Goal: Transaction & Acquisition: Book appointment/travel/reservation

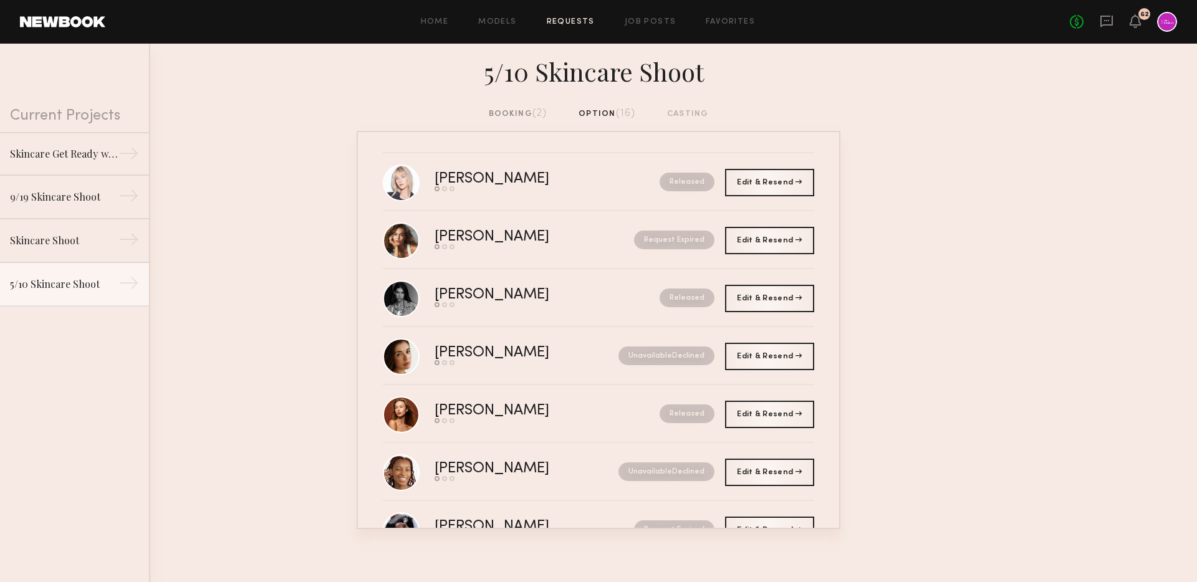
click at [510, 122] on div "booking (2) option (16) casting" at bounding box center [598, 119] width 1197 height 24
click at [506, 115] on div "booking (2)" at bounding box center [518, 114] width 59 height 14
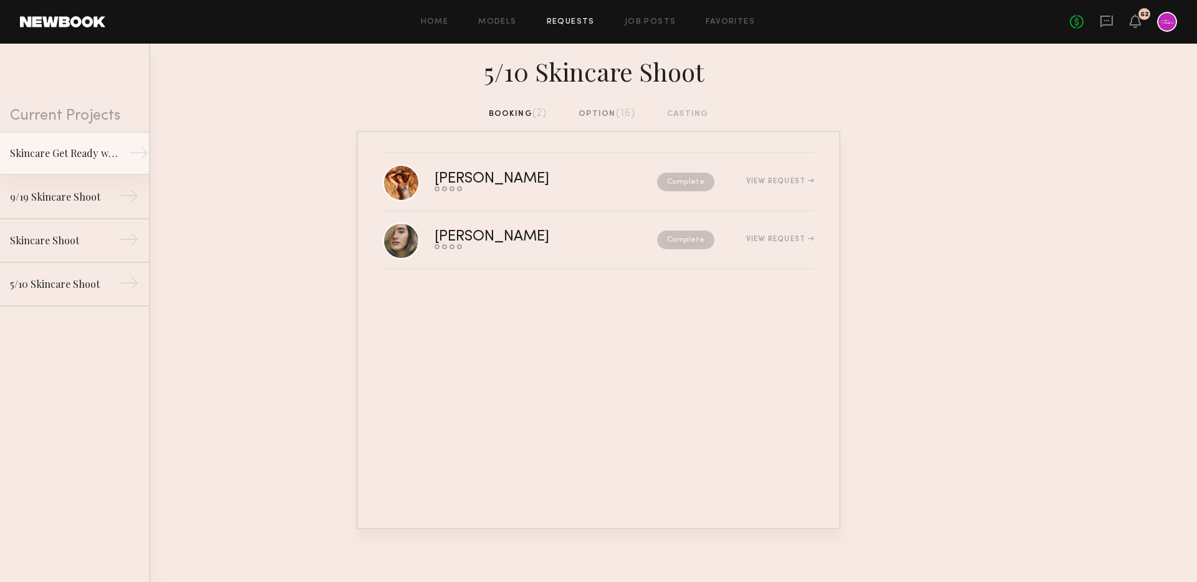
click at [99, 155] on div "Skincare Get Ready with Me Video" at bounding box center [64, 153] width 109 height 15
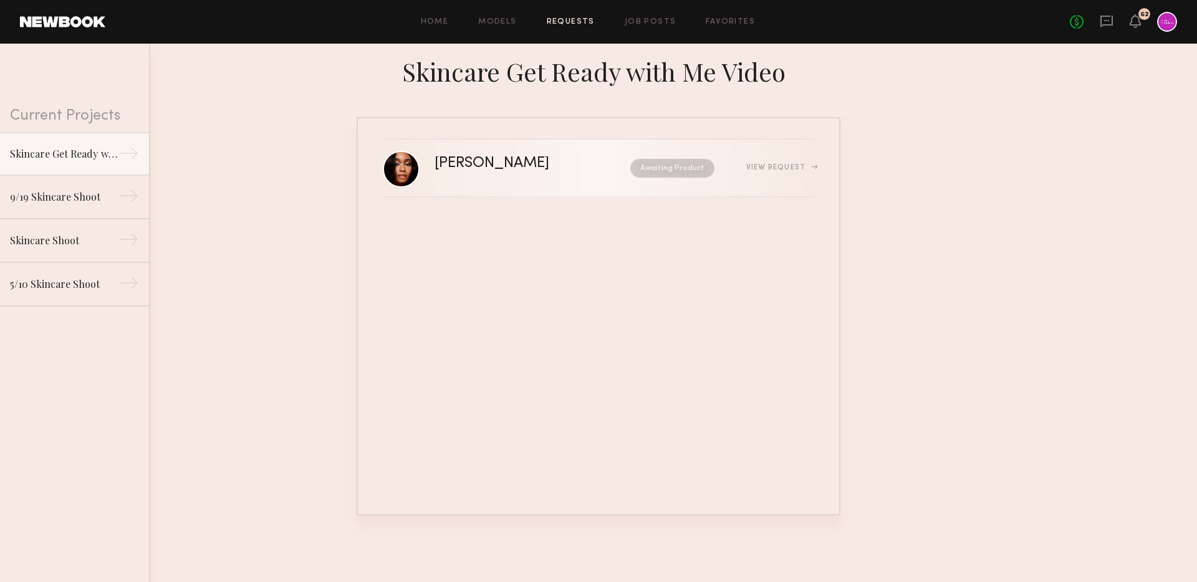
click at [476, 147] on link "Jordin W. Awaiting Product View Request" at bounding box center [599, 169] width 432 height 58
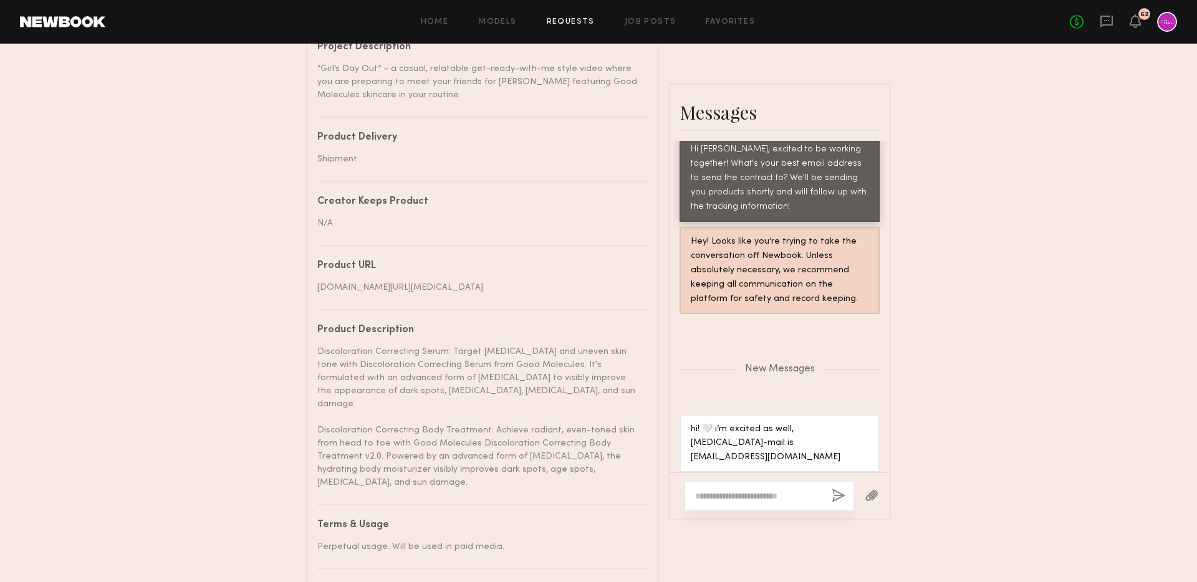
scroll to position [589, 0]
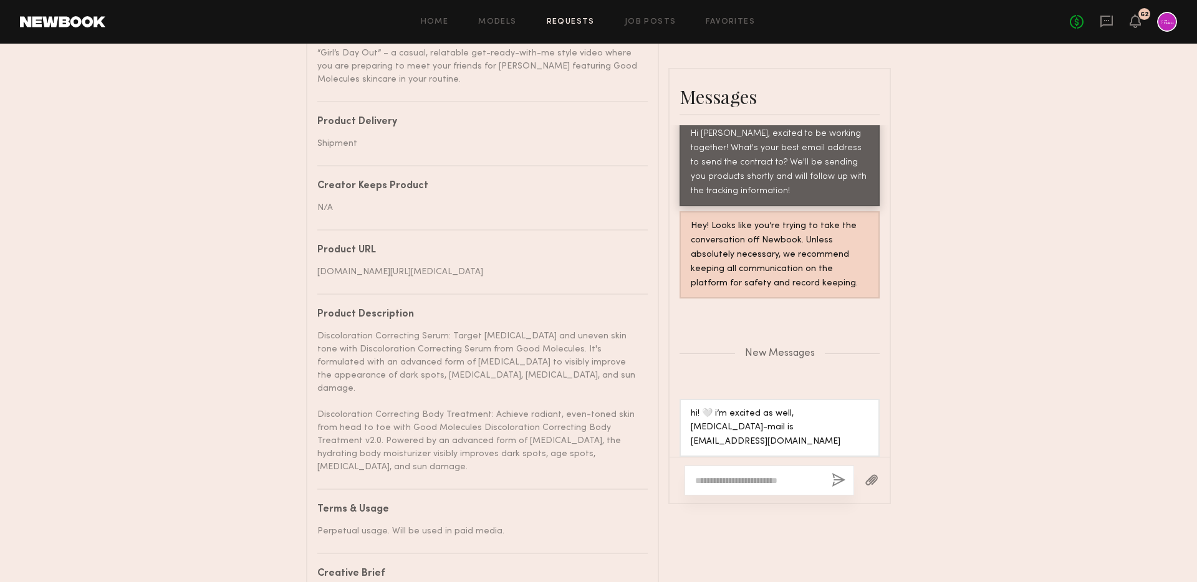
click at [756, 476] on div at bounding box center [770, 481] width 170 height 30
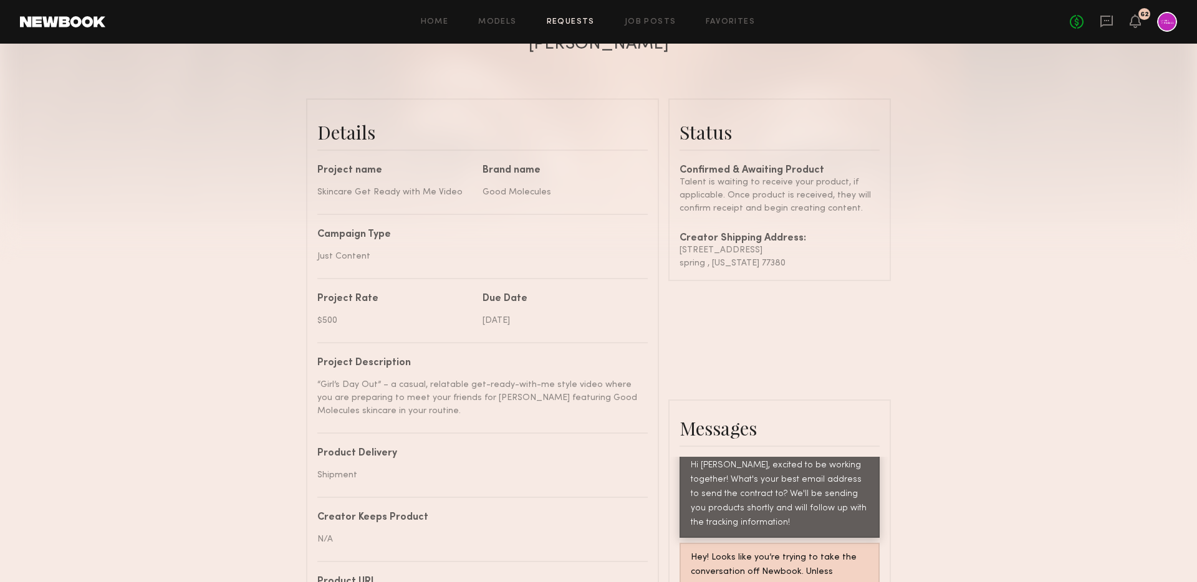
scroll to position [577, 0]
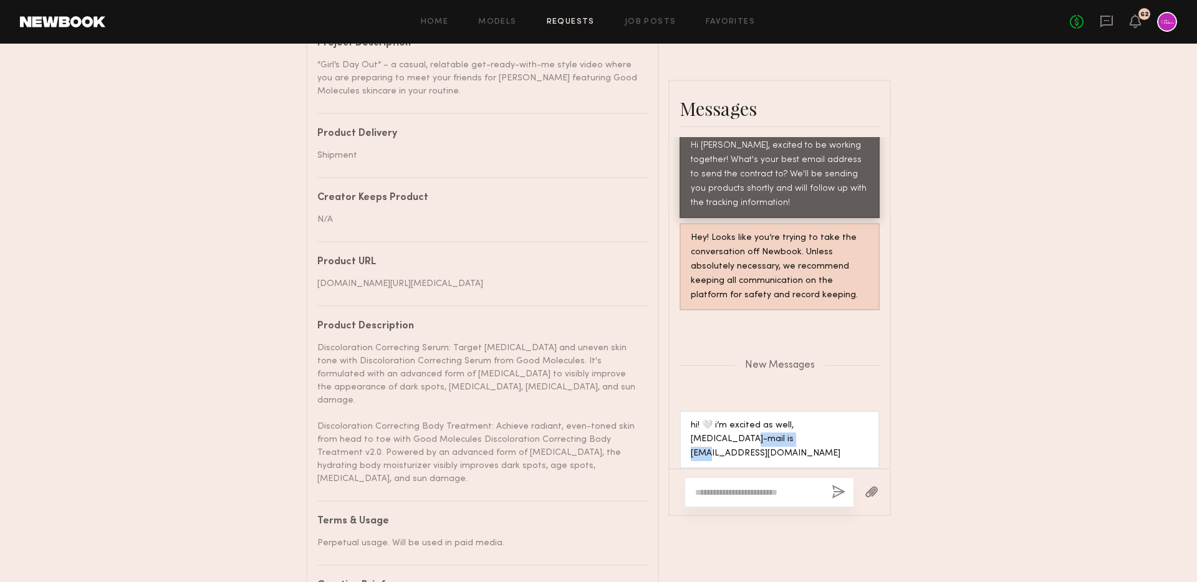
drag, startPoint x: 690, startPoint y: 450, endPoint x: 752, endPoint y: 451, distance: 62.4
click at [752, 451] on div "hi! 🤍 i’m excited as well, my e-mail is jordinmeredith@hotmail.com" at bounding box center [780, 440] width 200 height 59
click at [1021, 289] on div "Send request Model response Review content UGC Booking Request Jordin W. Detail…" at bounding box center [598, 50] width 1197 height 1149
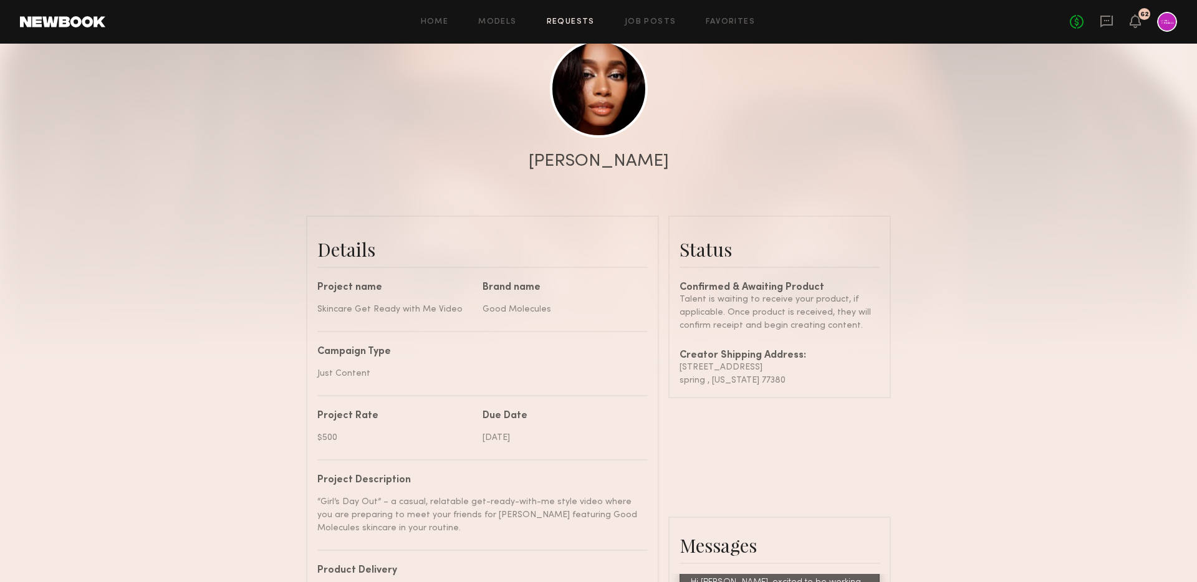
scroll to position [0, 0]
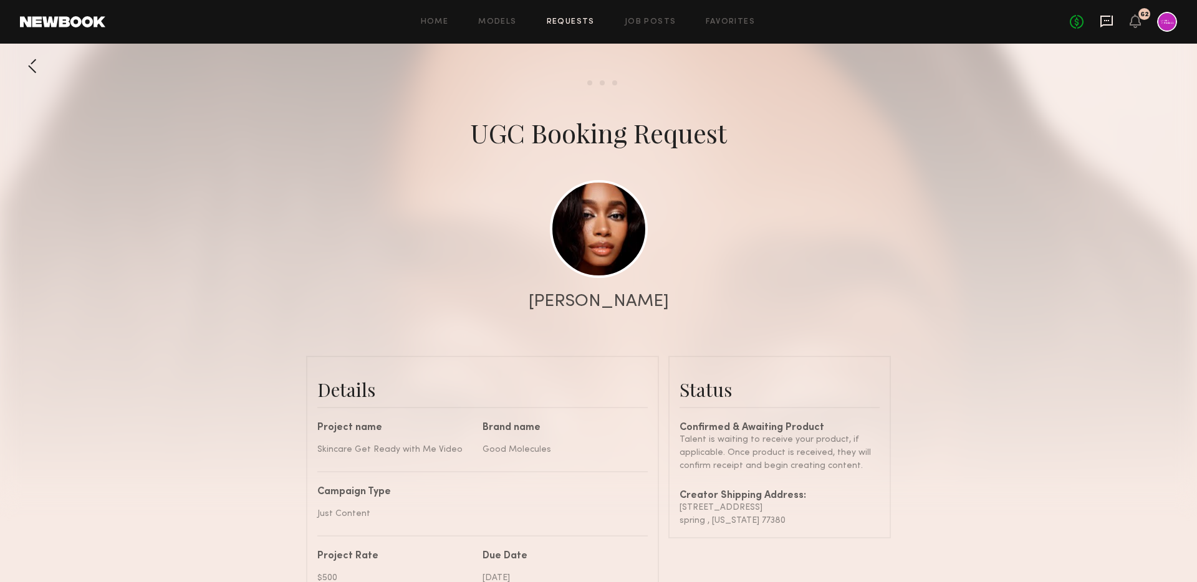
click at [1102, 24] on icon at bounding box center [1107, 22] width 12 height 12
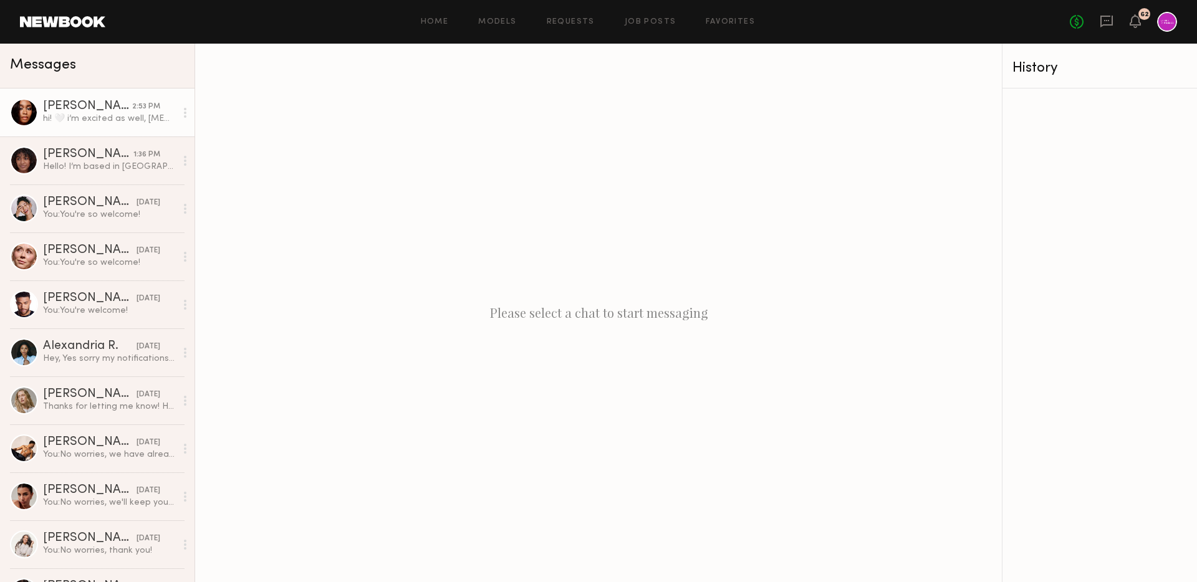
click at [52, 115] on div "hi! 🤍 i’m excited as well, my e-mail is jordinmeredith@hotmail.com" at bounding box center [109, 119] width 133 height 12
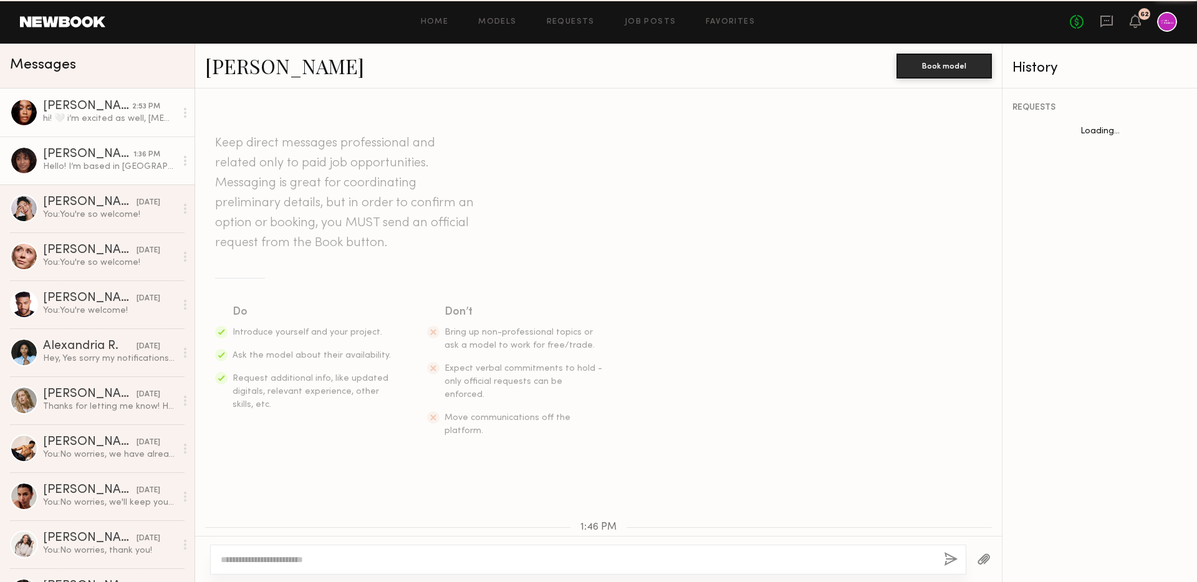
scroll to position [246, 0]
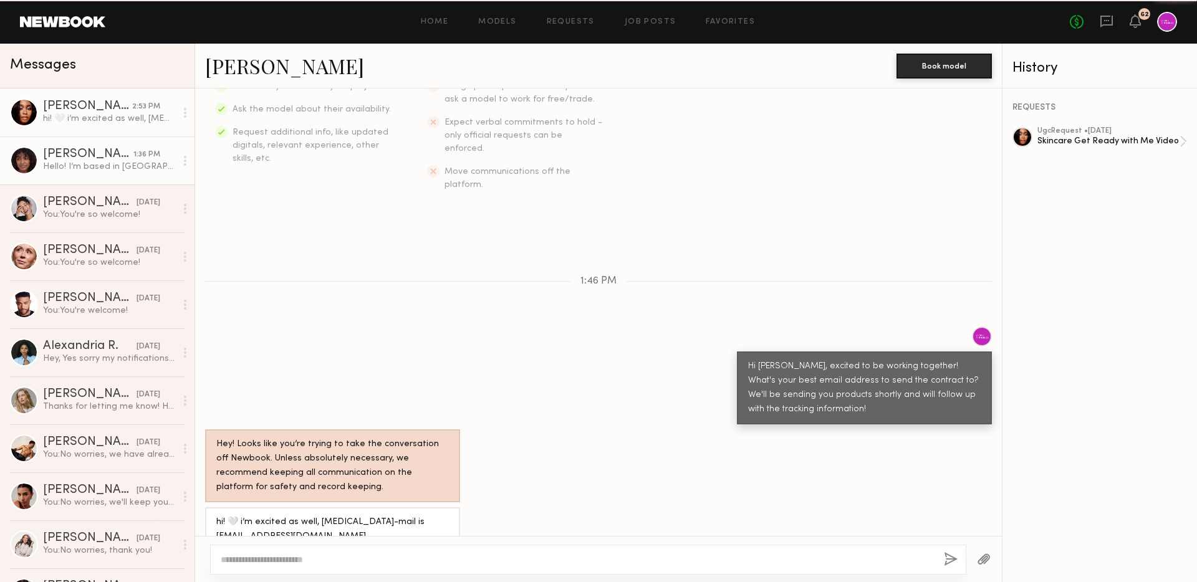
click at [87, 155] on div "Veronica C." at bounding box center [88, 154] width 90 height 12
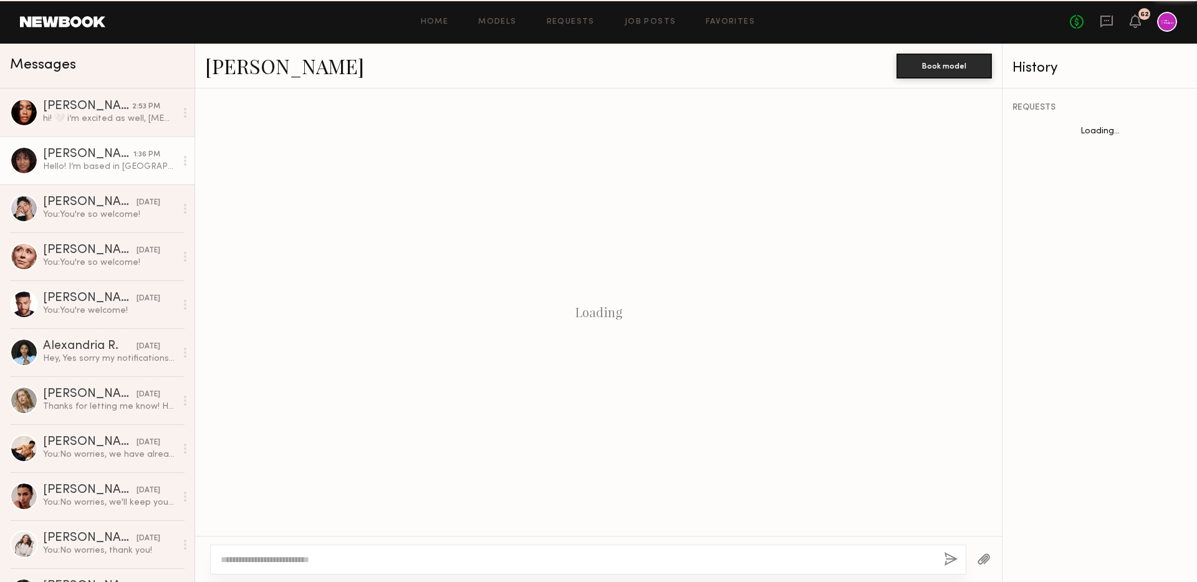
scroll to position [105, 0]
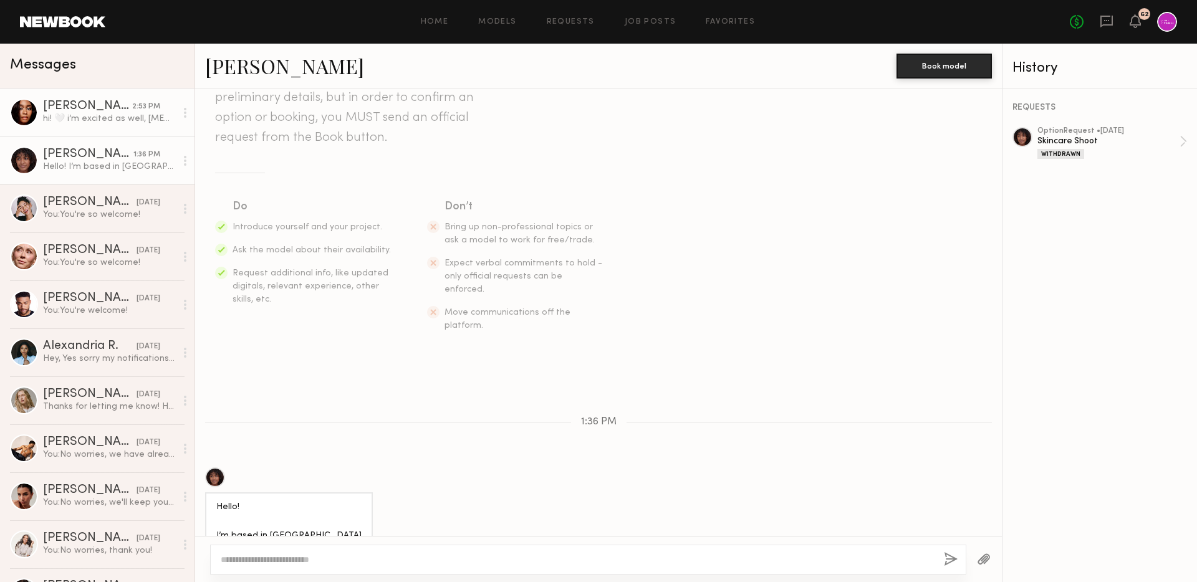
click at [108, 104] on div "Jordin W." at bounding box center [87, 106] width 89 height 12
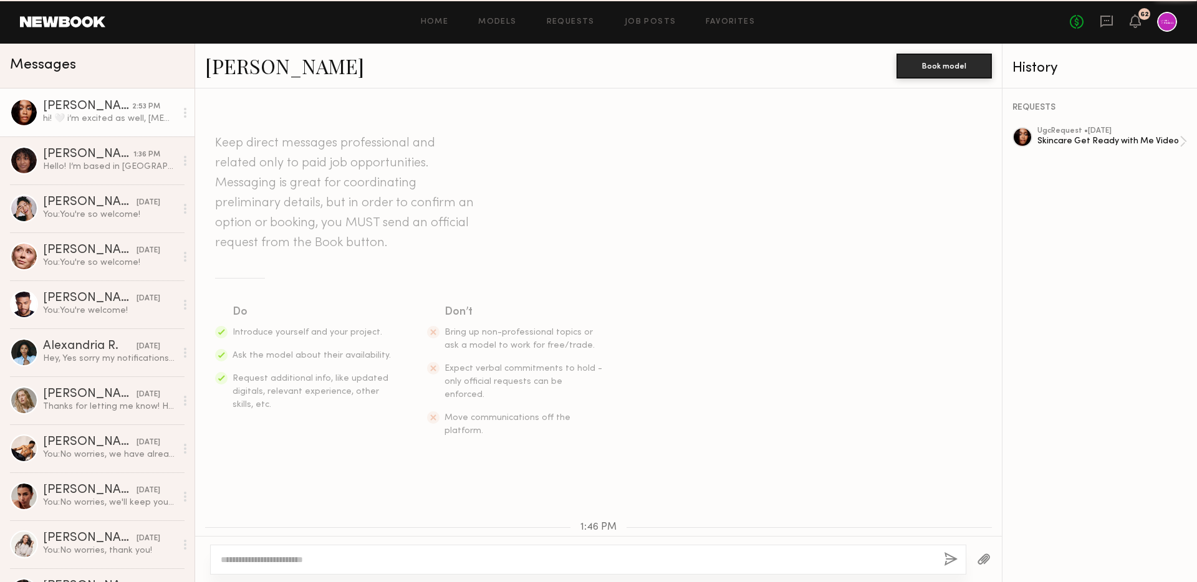
scroll to position [246, 0]
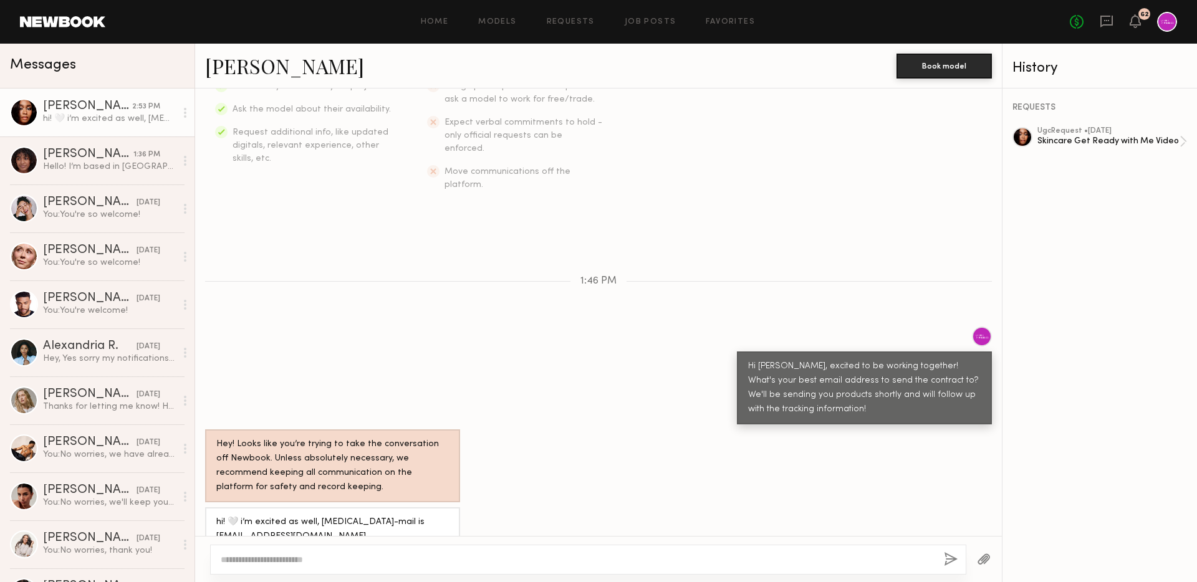
click at [574, 30] on div "Home Models Requests Job Posts Favorites Sign Out No fees up to $5,000 62" at bounding box center [641, 22] width 1072 height 20
click at [570, 26] on div "Home Models Requests Job Posts Favorites Sign Out No fees up to $5,000 62" at bounding box center [641, 22] width 1072 height 20
click at [564, 21] on link "Requests" at bounding box center [571, 22] width 48 height 8
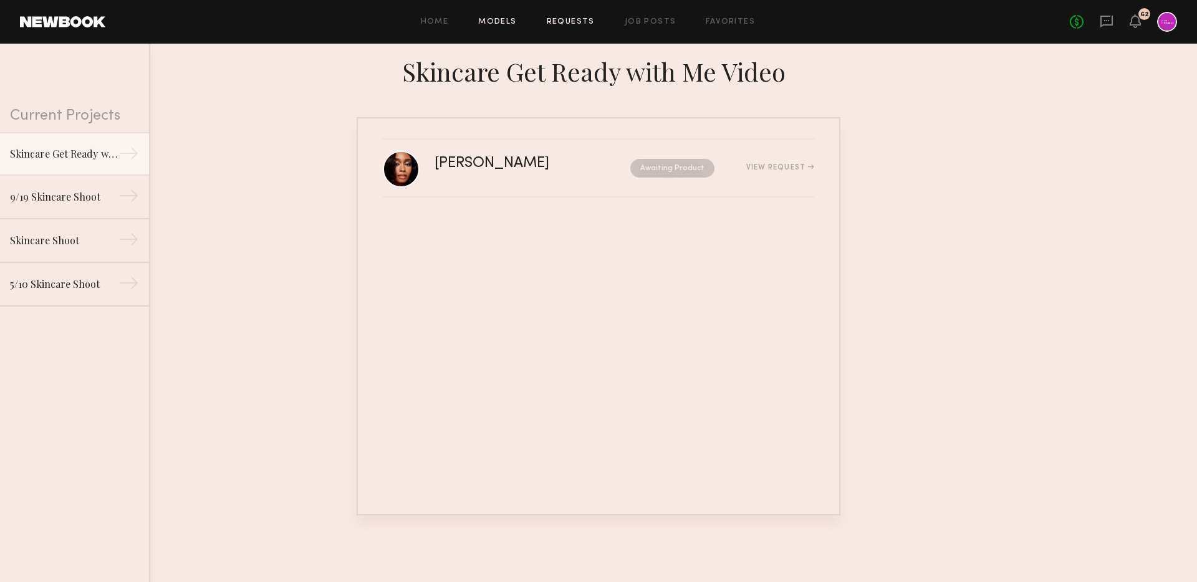
click at [505, 23] on link "Models" at bounding box center [497, 22] width 38 height 8
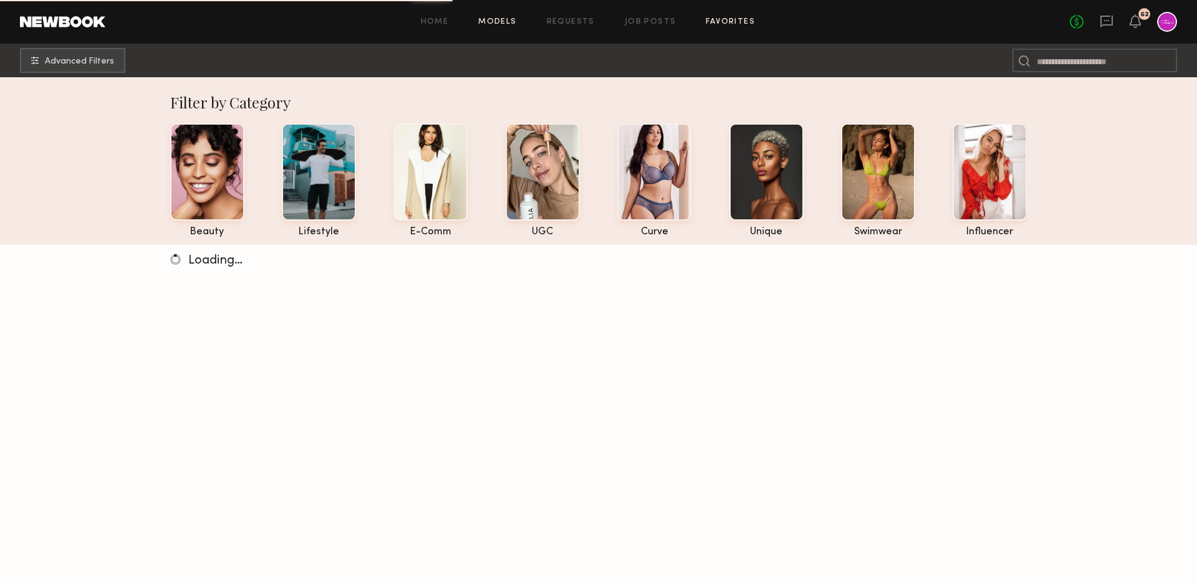
click at [724, 19] on link "Favorites" at bounding box center [730, 22] width 49 height 8
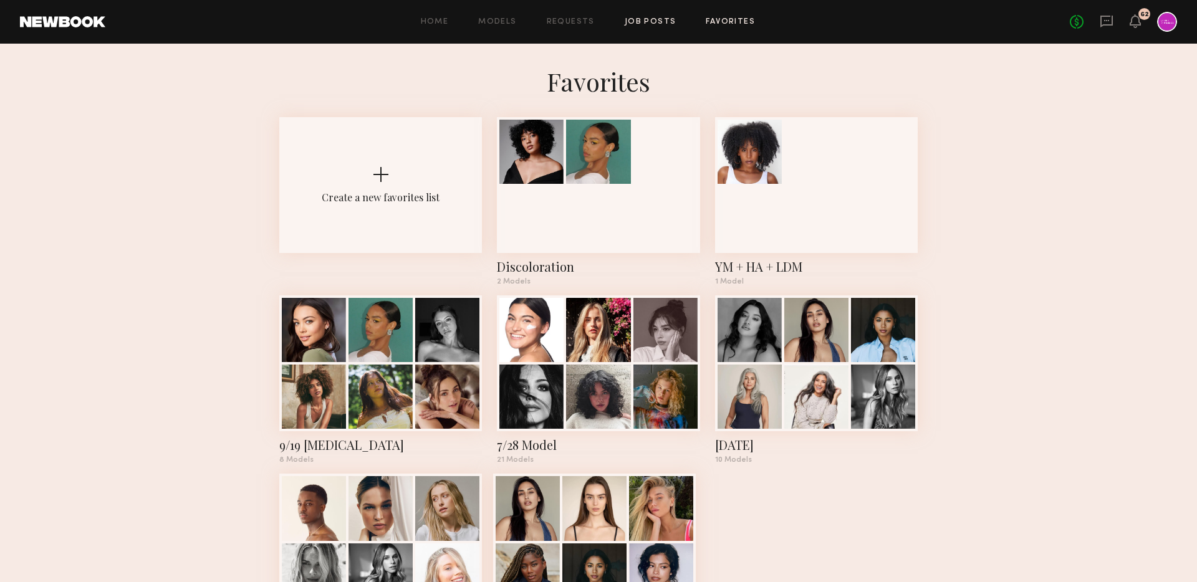
click at [669, 24] on link "Job Posts" at bounding box center [651, 22] width 52 height 8
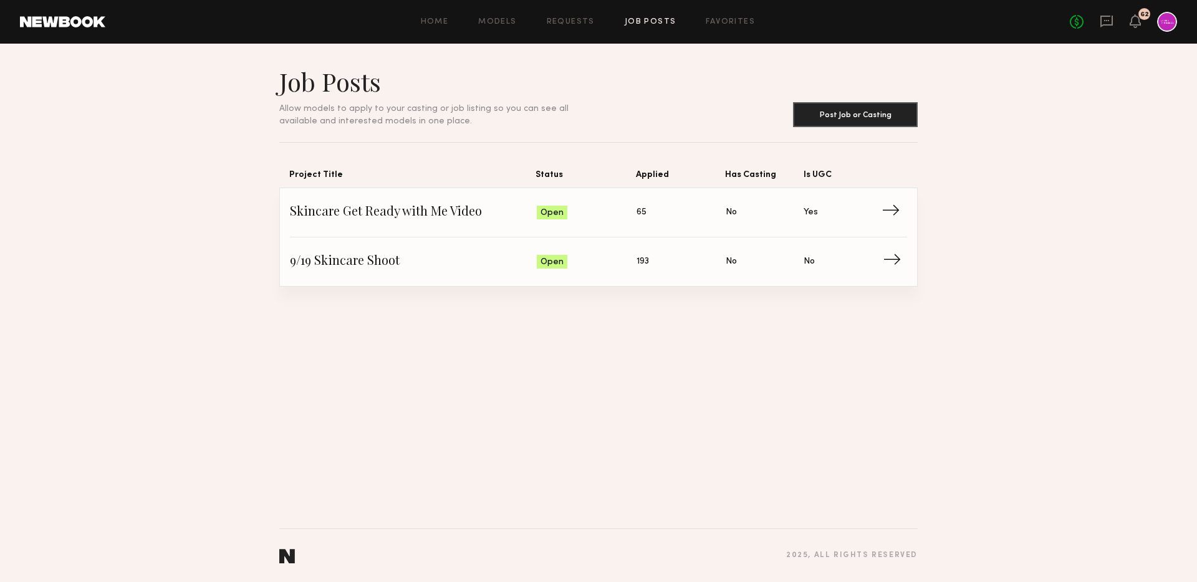
click at [422, 249] on link "9/19 Skincare Shoot Status: Open Applied: 193 Has Casting: No Is UGC: No →" at bounding box center [598, 262] width 617 height 49
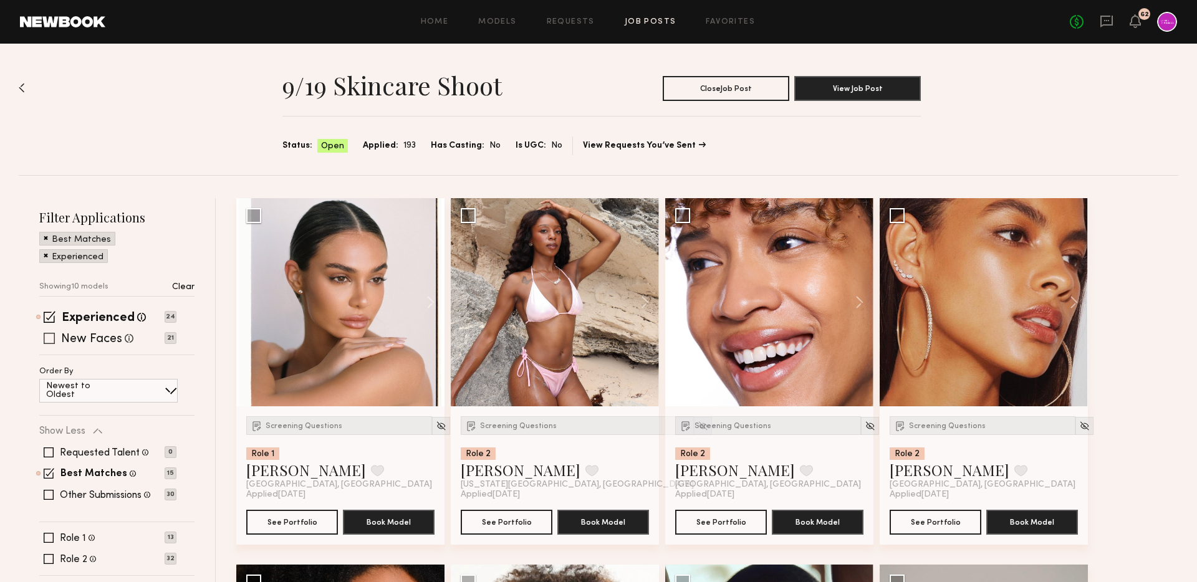
click at [92, 339] on label "New Faces" at bounding box center [91, 340] width 61 height 12
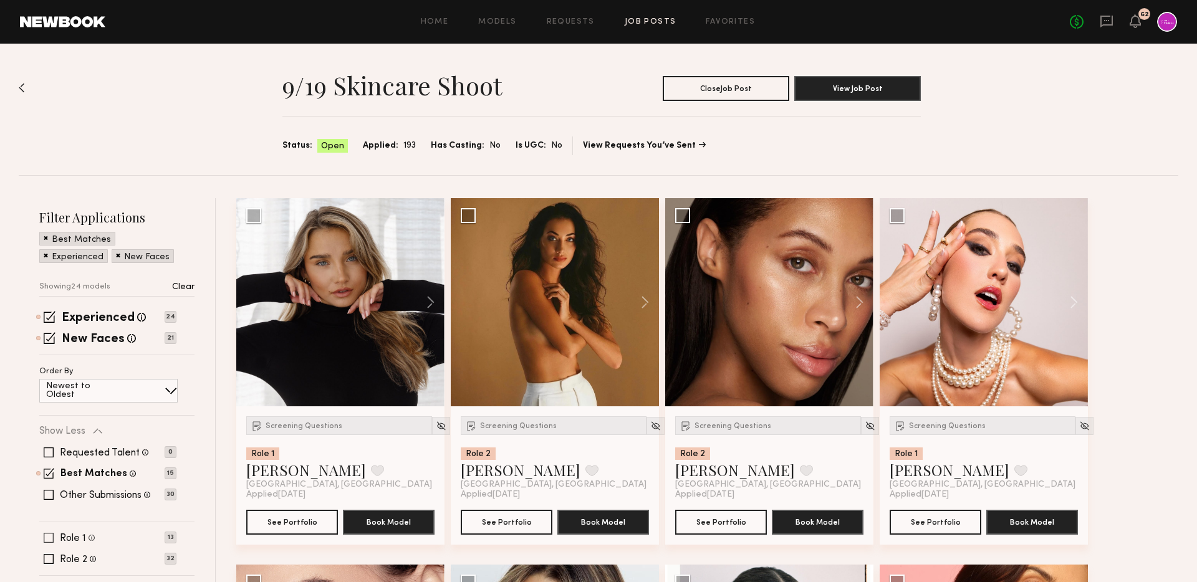
click at [69, 541] on label "Role 1" at bounding box center [73, 539] width 26 height 10
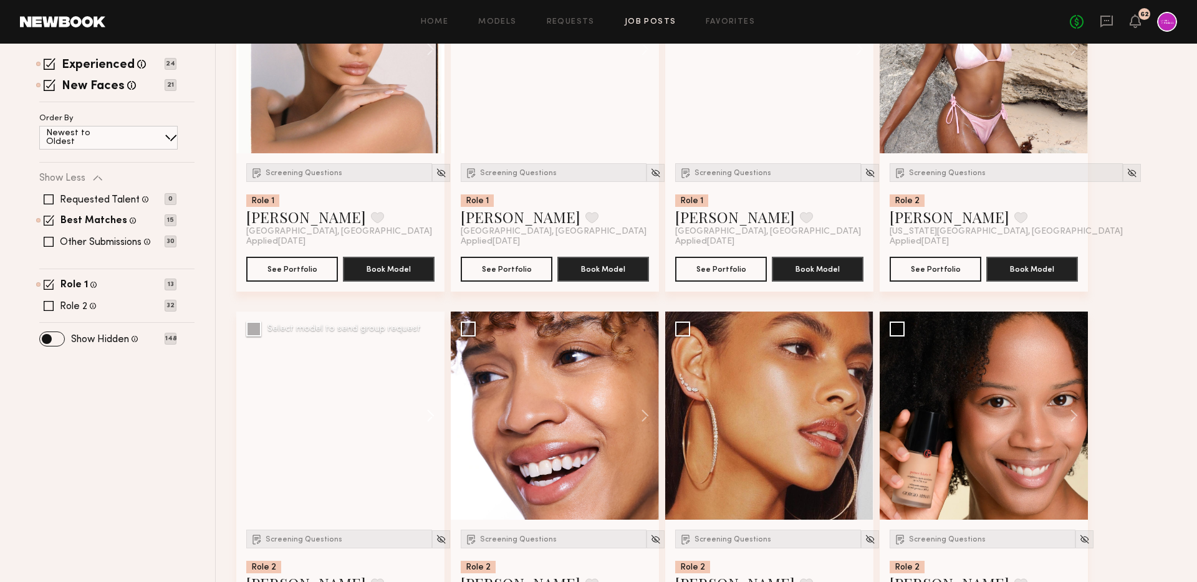
scroll to position [182, 0]
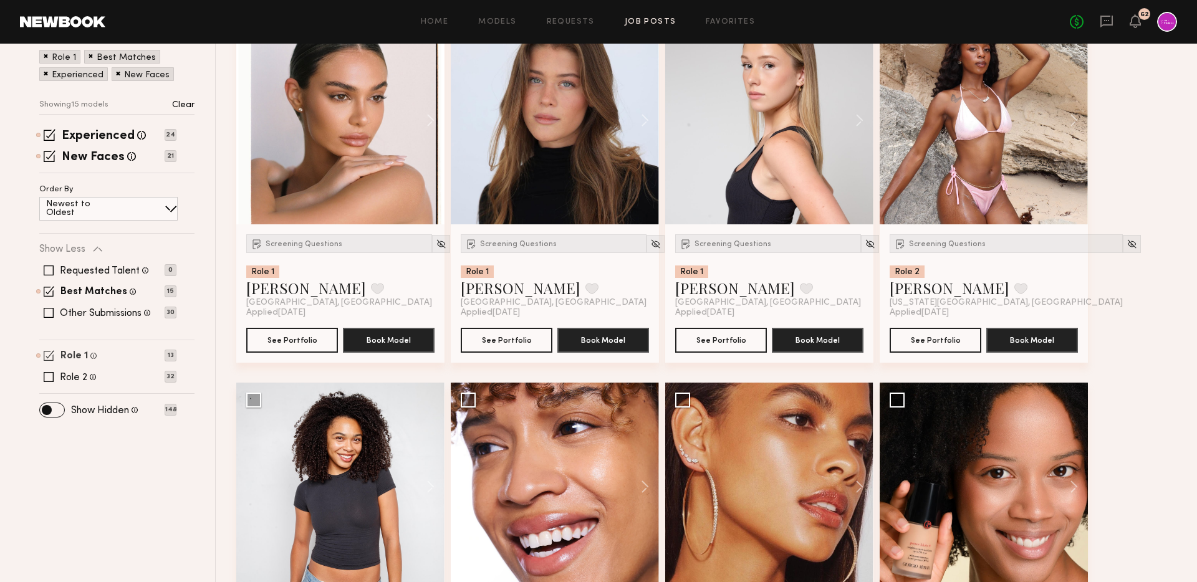
click at [68, 354] on label "Role 1" at bounding box center [73, 357] width 27 height 10
click at [68, 354] on label "Role 1" at bounding box center [73, 357] width 26 height 10
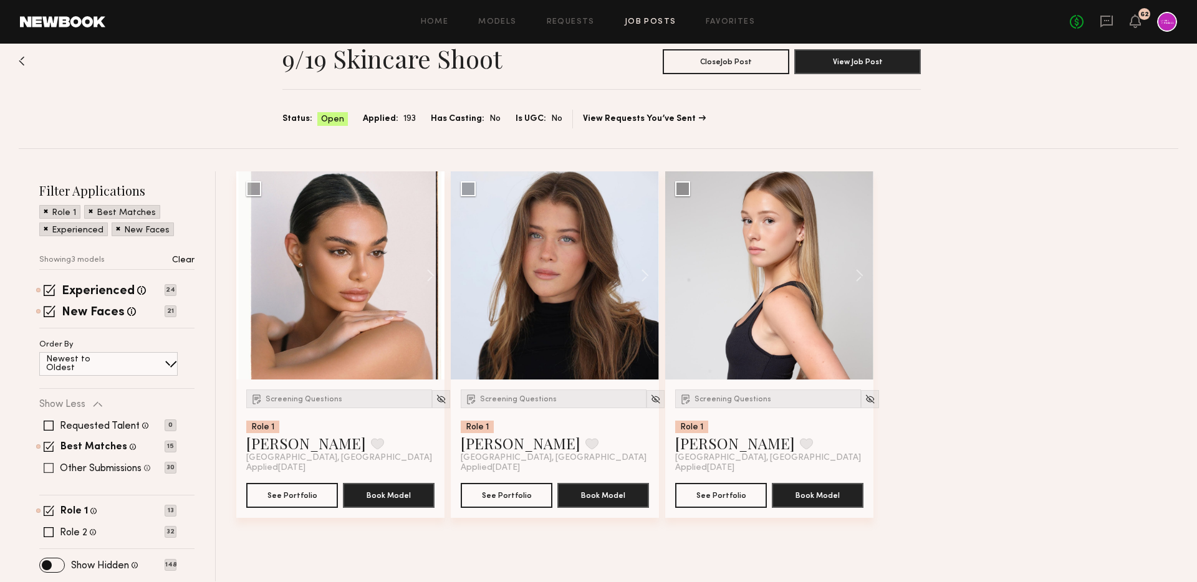
click at [111, 472] on label "Other Submissions" at bounding box center [101, 469] width 82 height 10
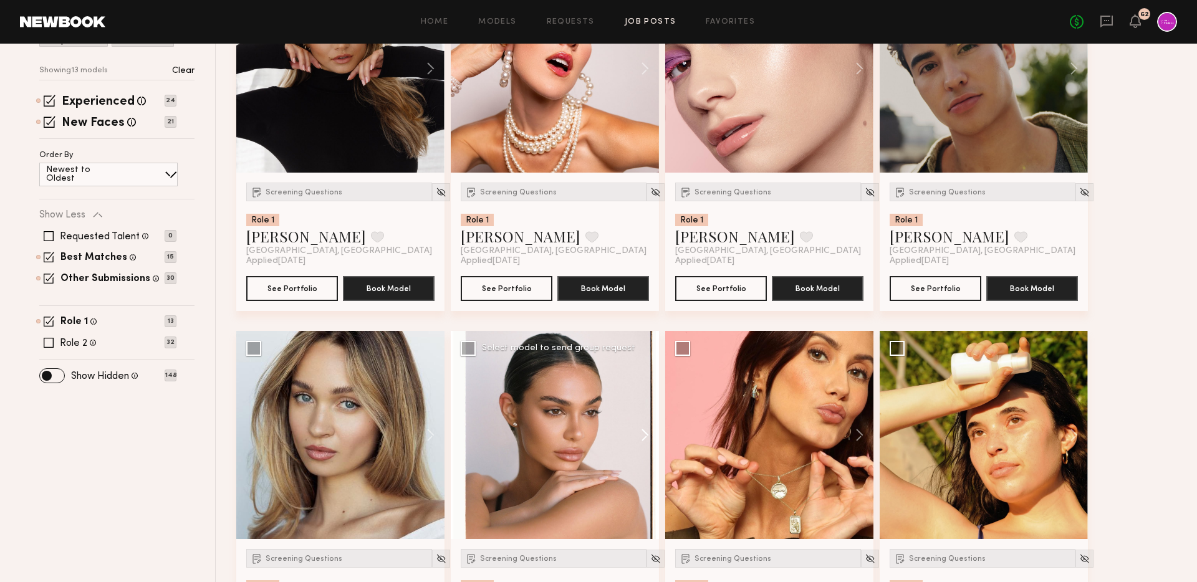
scroll to position [286, 0]
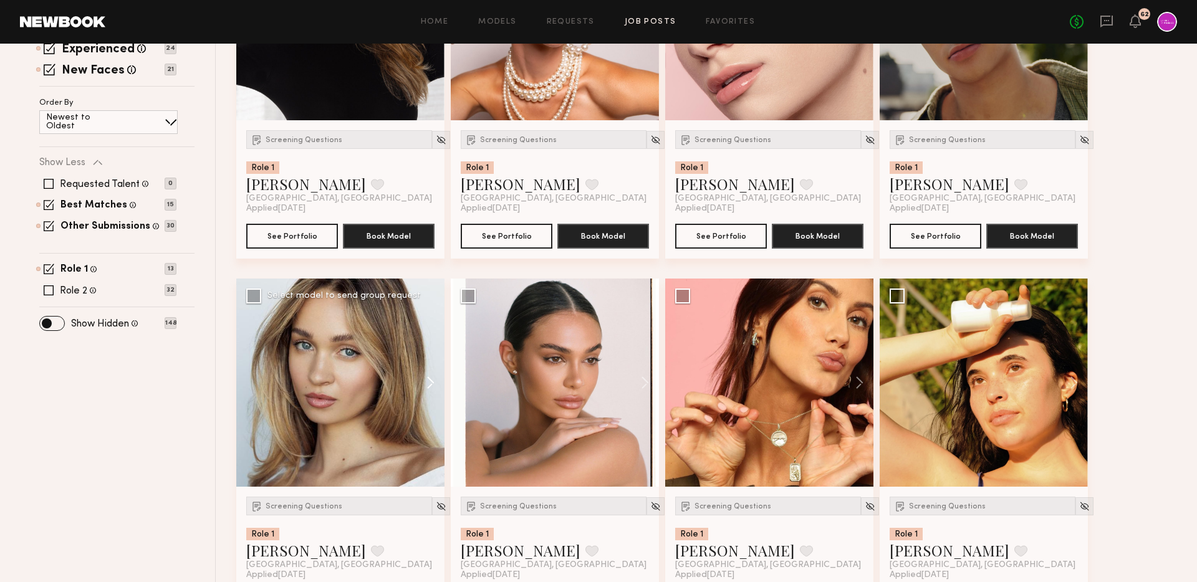
click at [433, 372] on button at bounding box center [425, 383] width 40 height 208
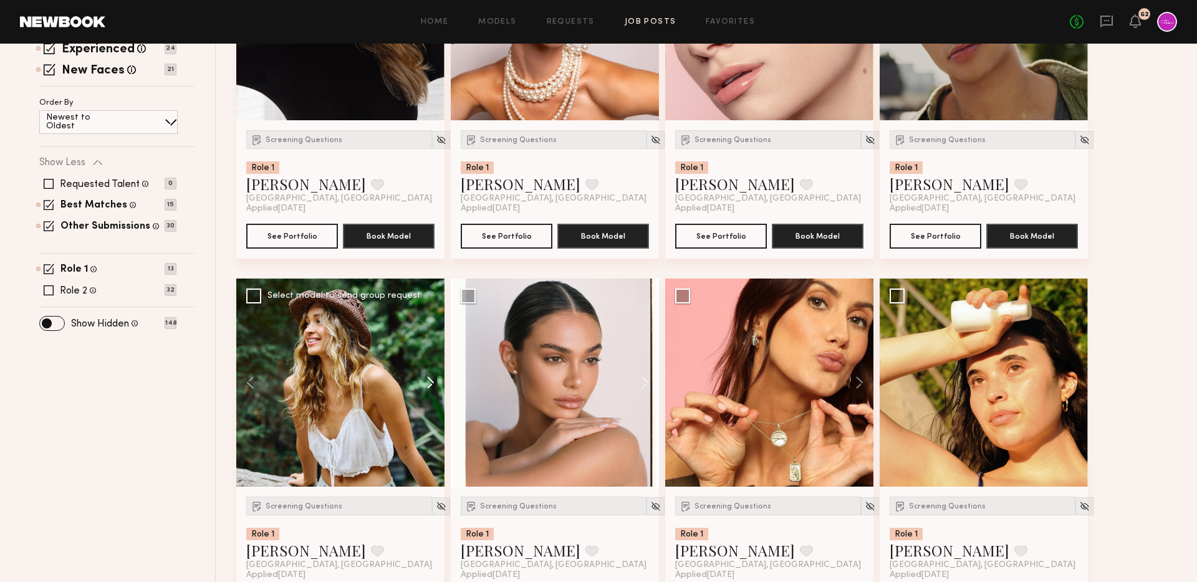
click at [433, 372] on button at bounding box center [425, 383] width 40 height 208
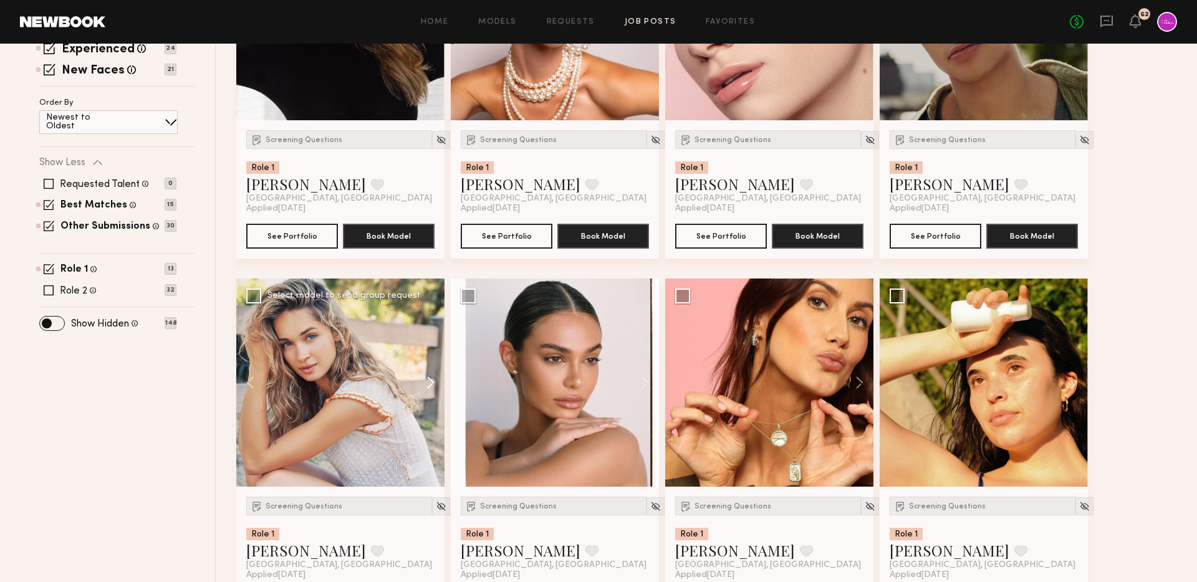
click at [433, 372] on button at bounding box center [425, 383] width 40 height 208
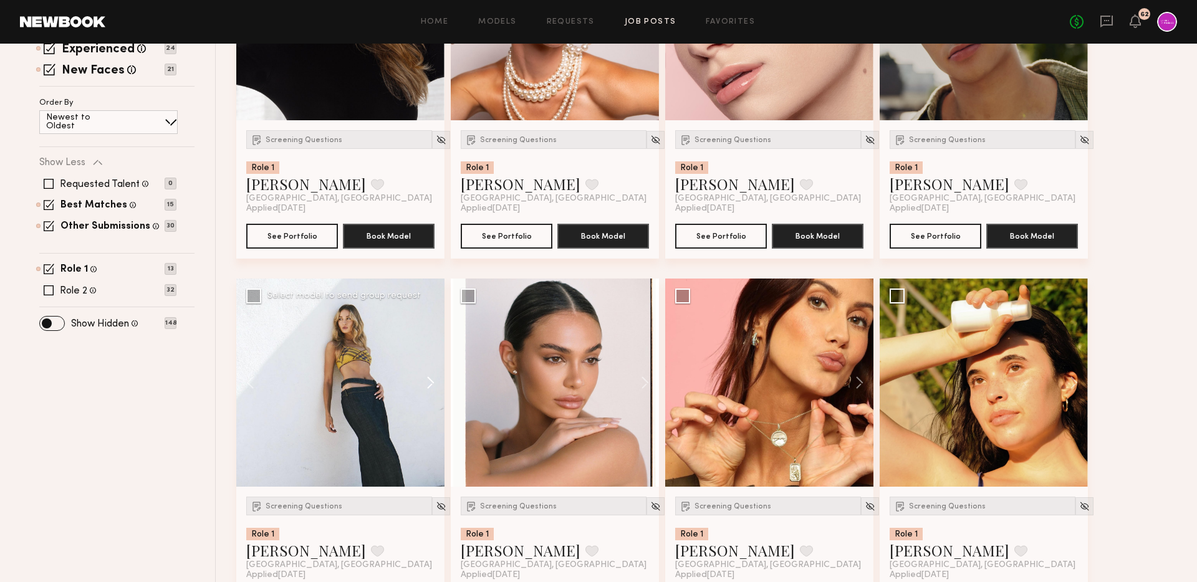
click at [433, 372] on button at bounding box center [425, 383] width 40 height 208
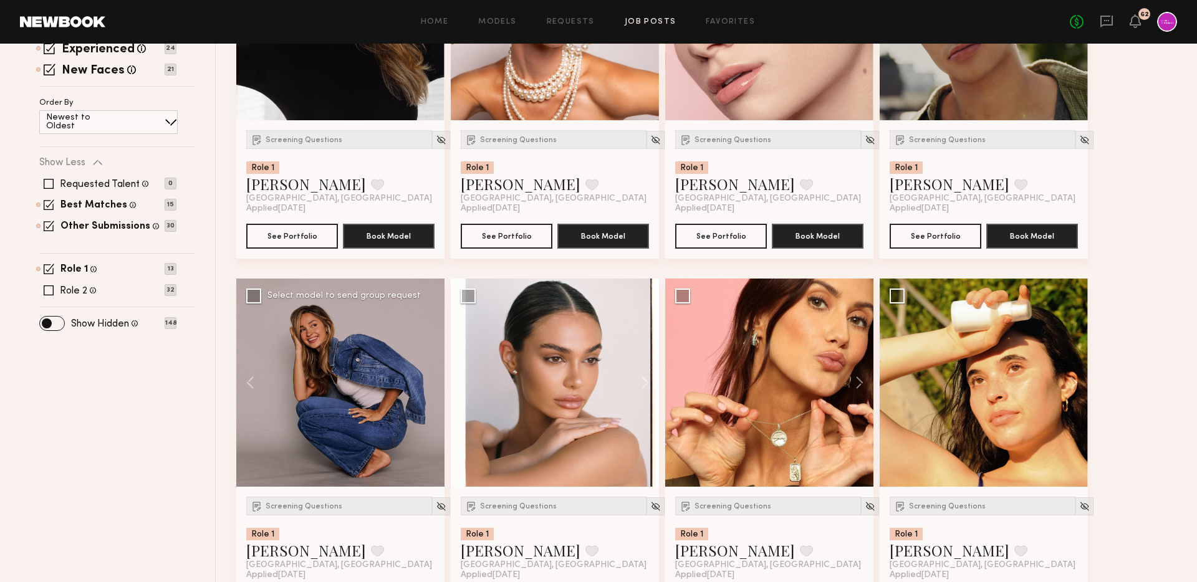
click at [433, 372] on div at bounding box center [340, 383] width 208 height 208
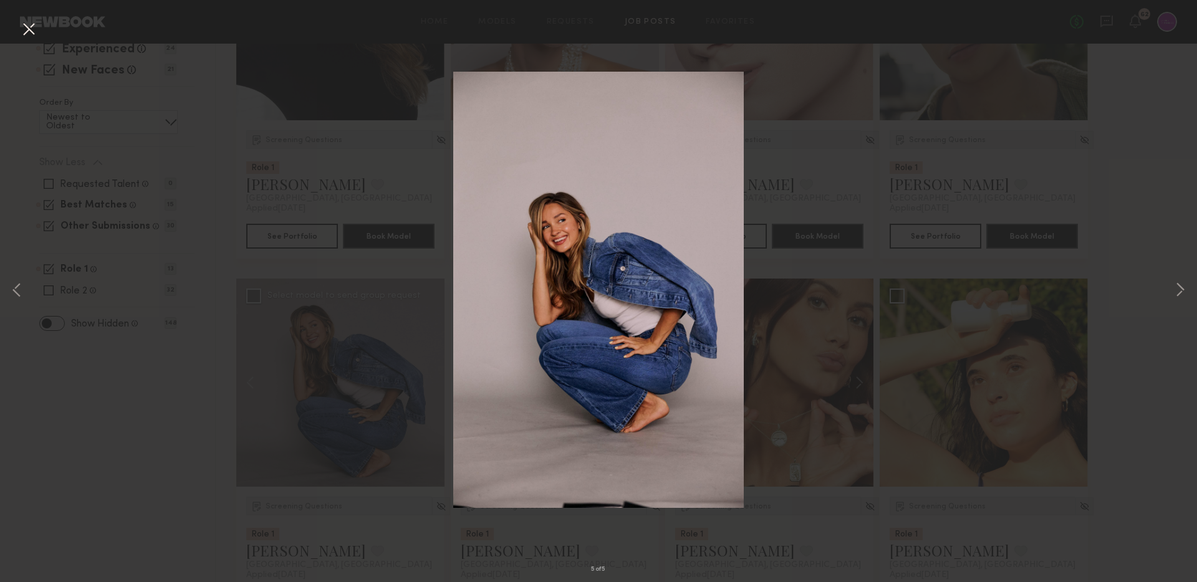
click at [30, 29] on button at bounding box center [29, 30] width 20 height 22
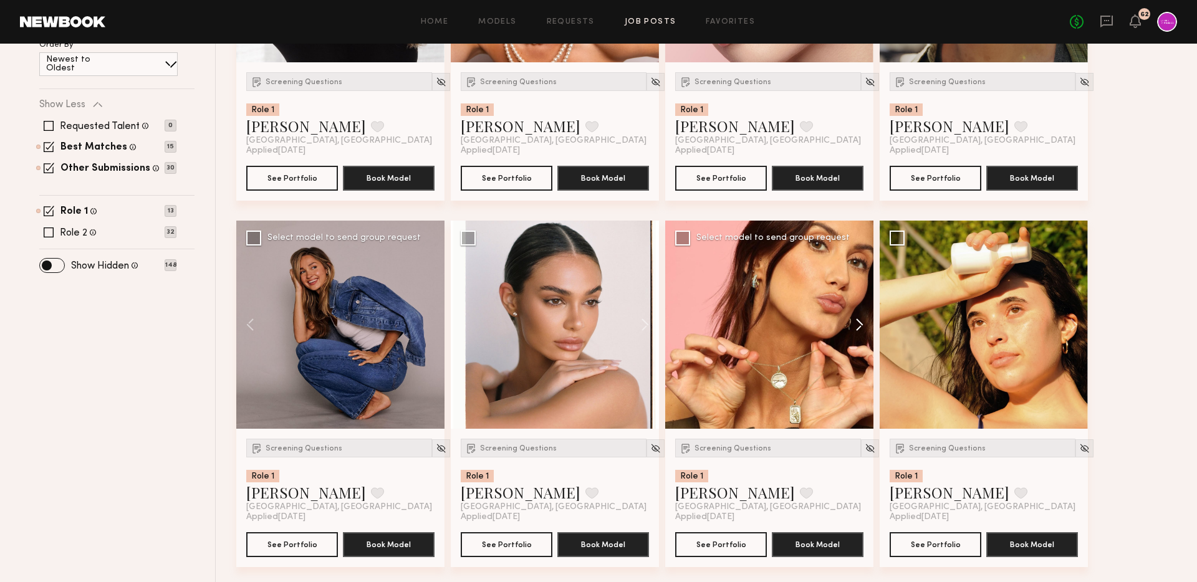
scroll to position [380, 0]
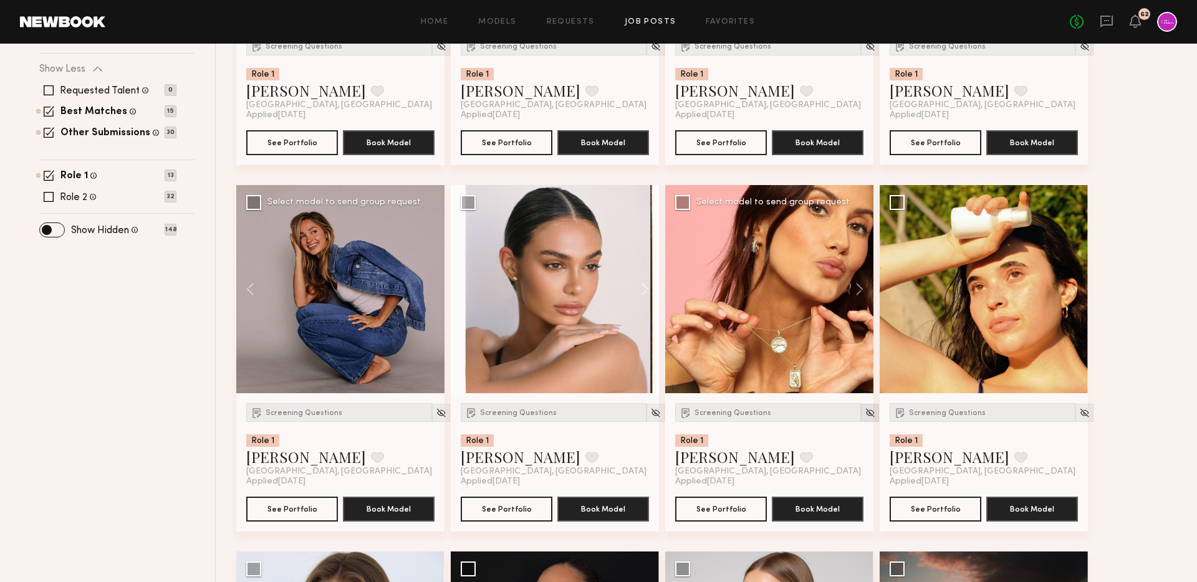
click at [861, 419] on div at bounding box center [870, 413] width 18 height 18
click at [865, 417] on img at bounding box center [870, 413] width 11 height 11
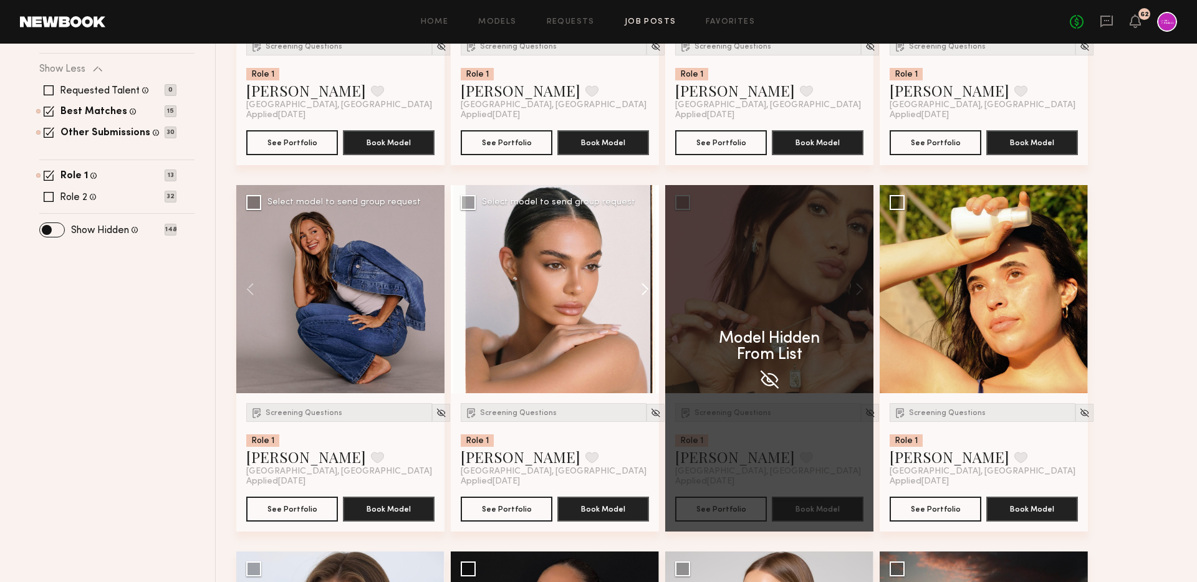
click at [648, 289] on button at bounding box center [639, 289] width 40 height 208
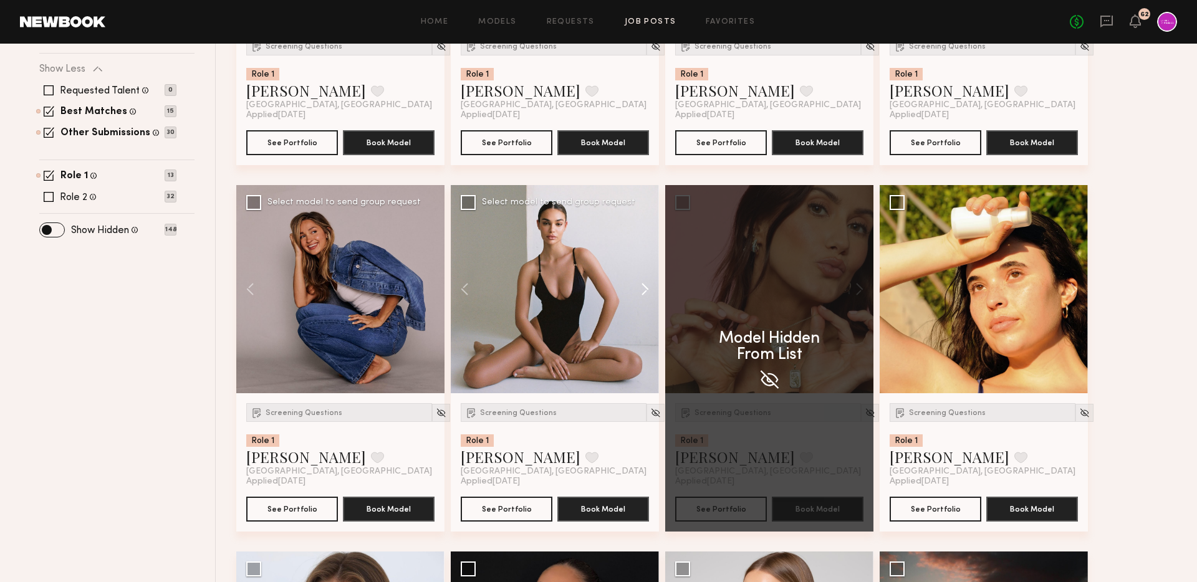
click at [648, 289] on button at bounding box center [639, 289] width 40 height 208
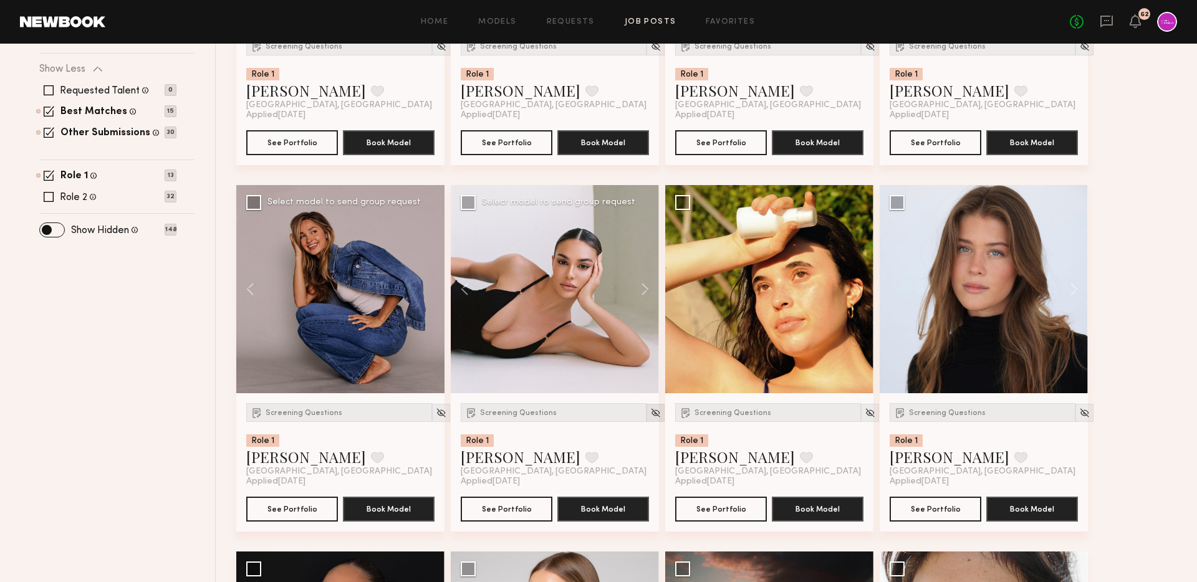
click at [650, 412] on img at bounding box center [655, 413] width 11 height 11
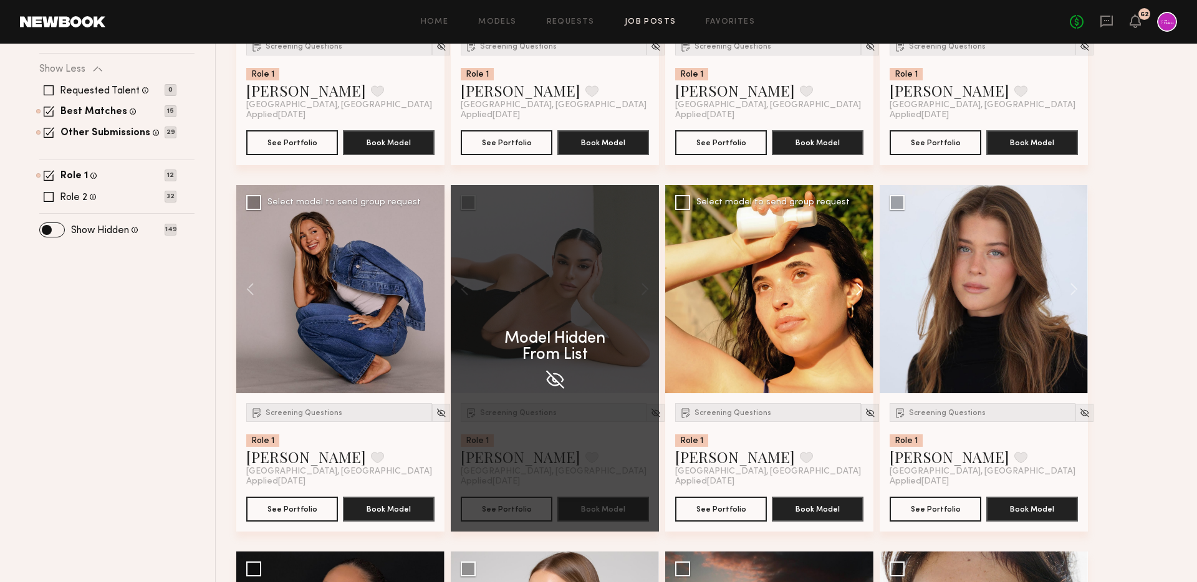
click at [1048, 289] on button at bounding box center [1068, 289] width 40 height 208
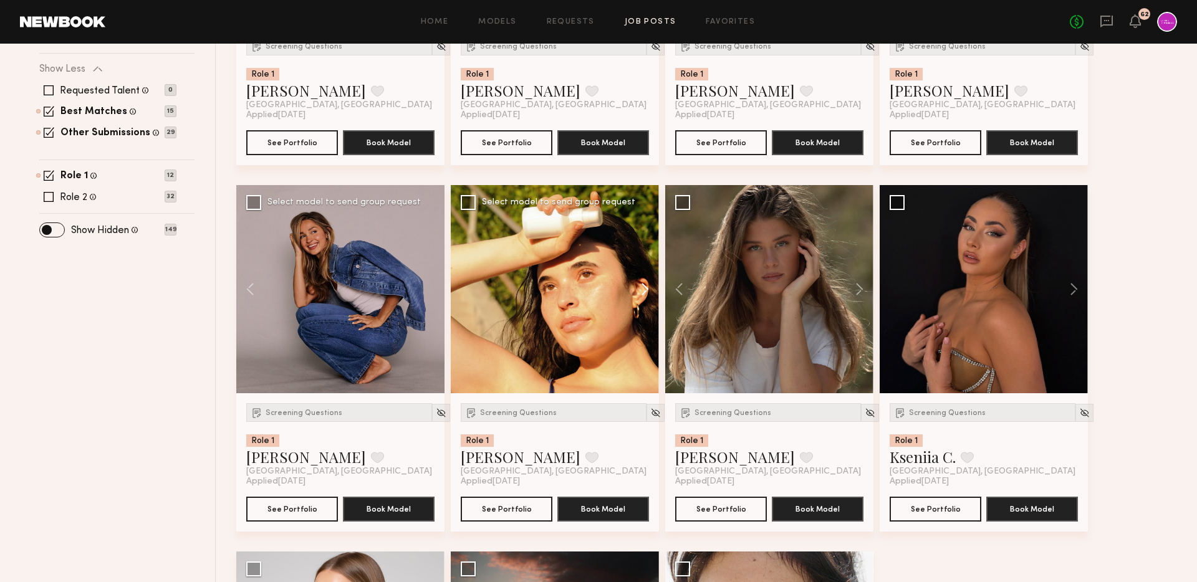
click at [640, 293] on button at bounding box center [639, 289] width 40 height 208
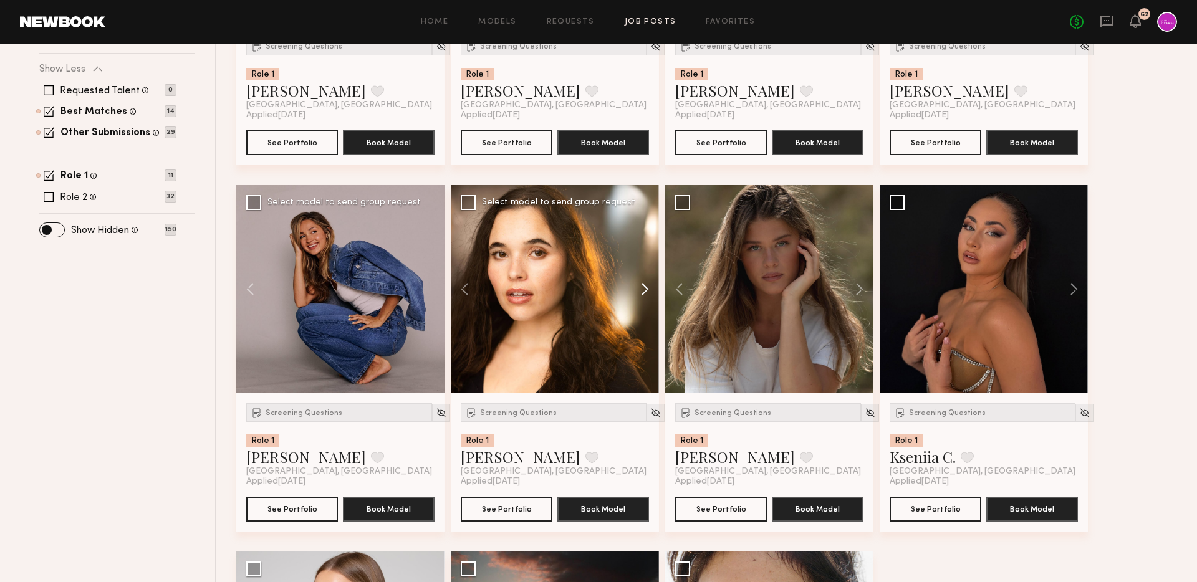
click at [647, 291] on button at bounding box center [639, 289] width 40 height 208
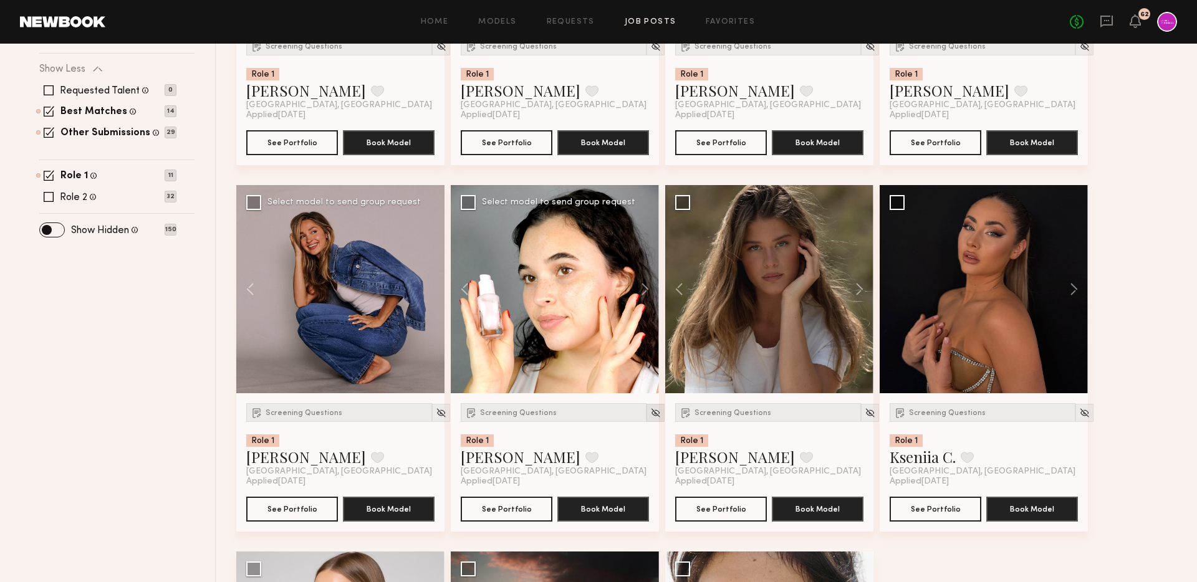
click at [650, 416] on img at bounding box center [655, 413] width 11 height 11
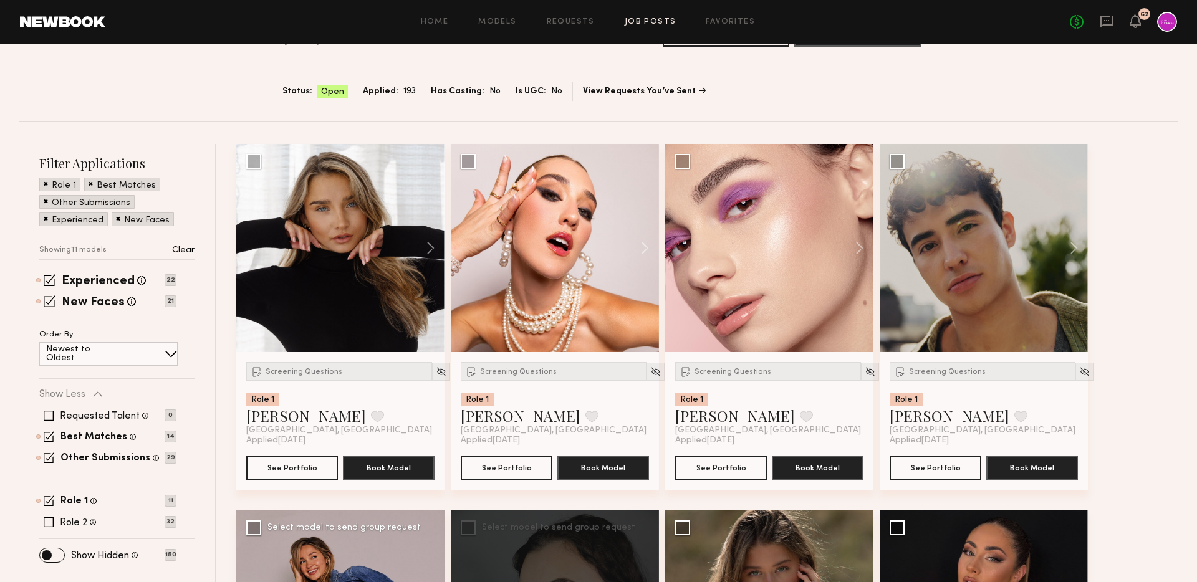
scroll to position [53, 0]
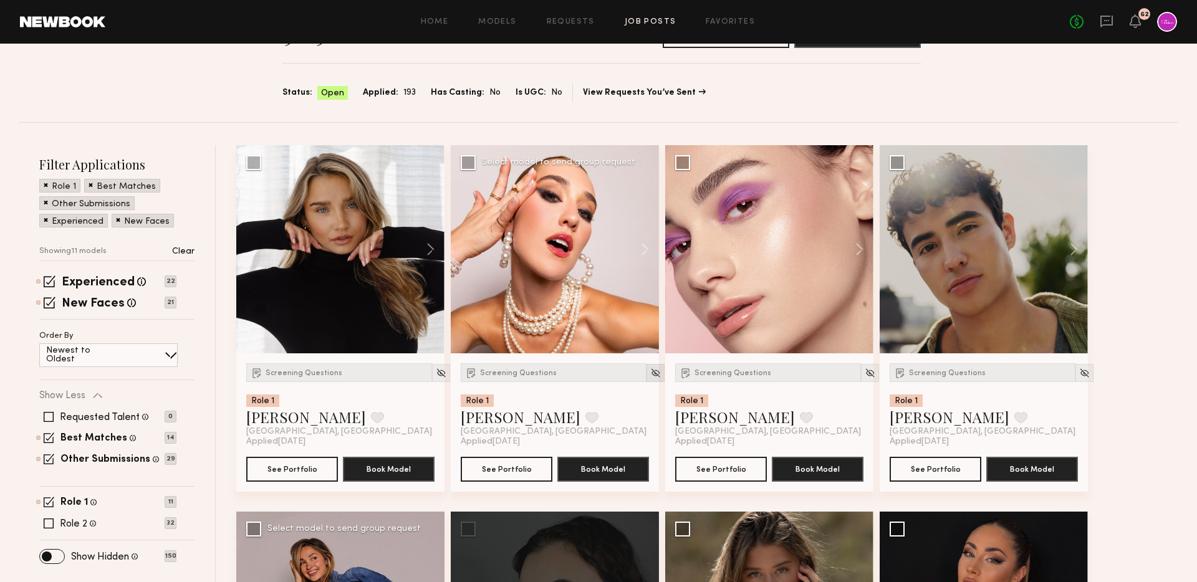
click at [650, 375] on img at bounding box center [655, 373] width 11 height 11
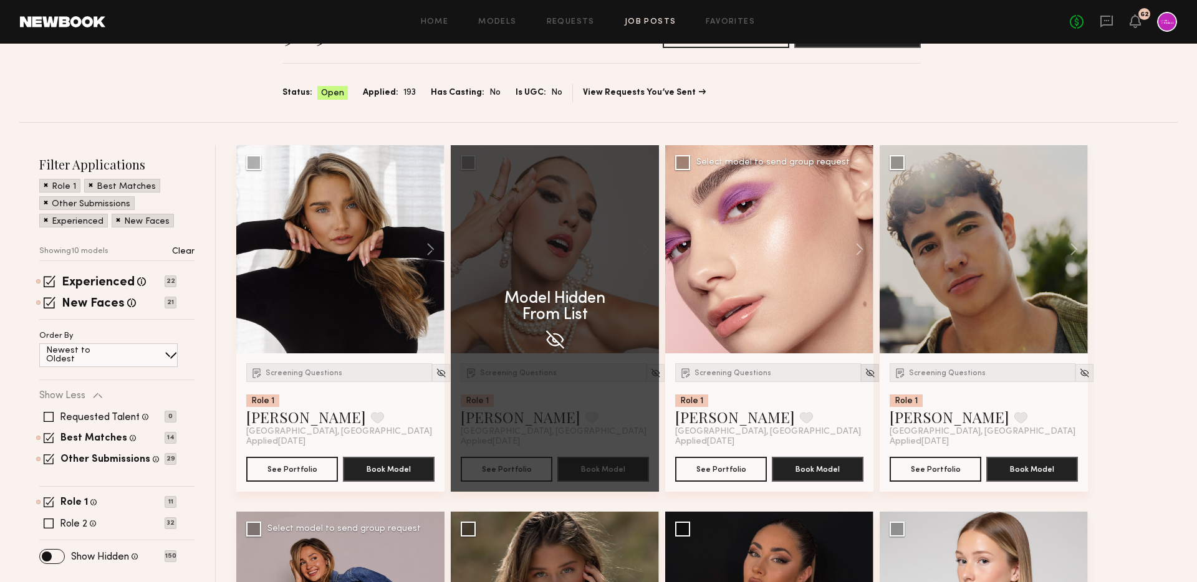
click at [865, 372] on img at bounding box center [870, 373] width 11 height 11
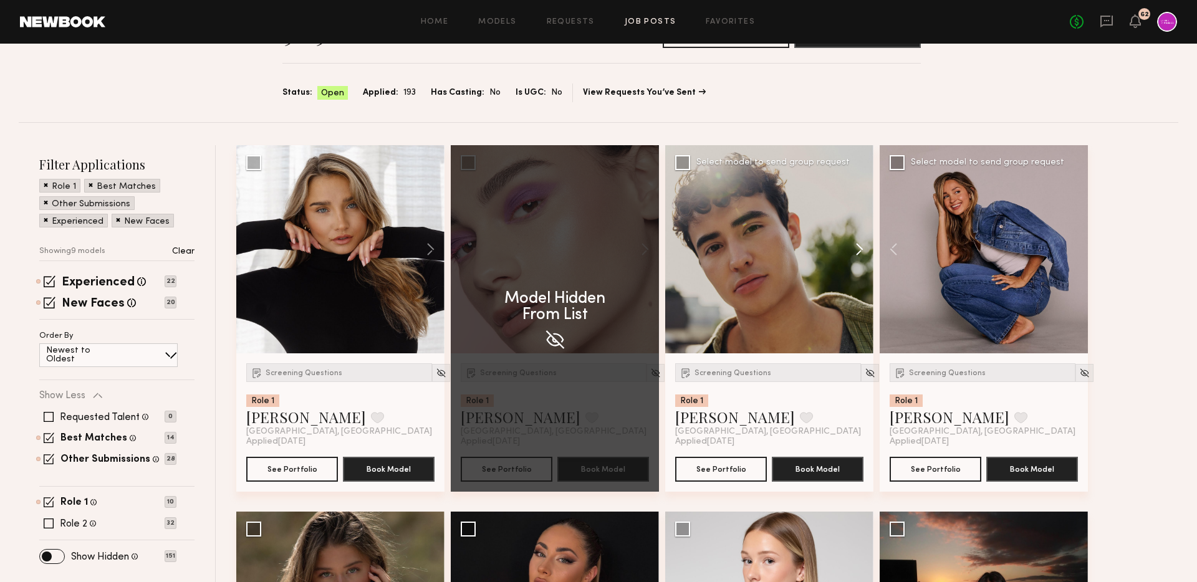
click at [861, 249] on button at bounding box center [854, 249] width 40 height 208
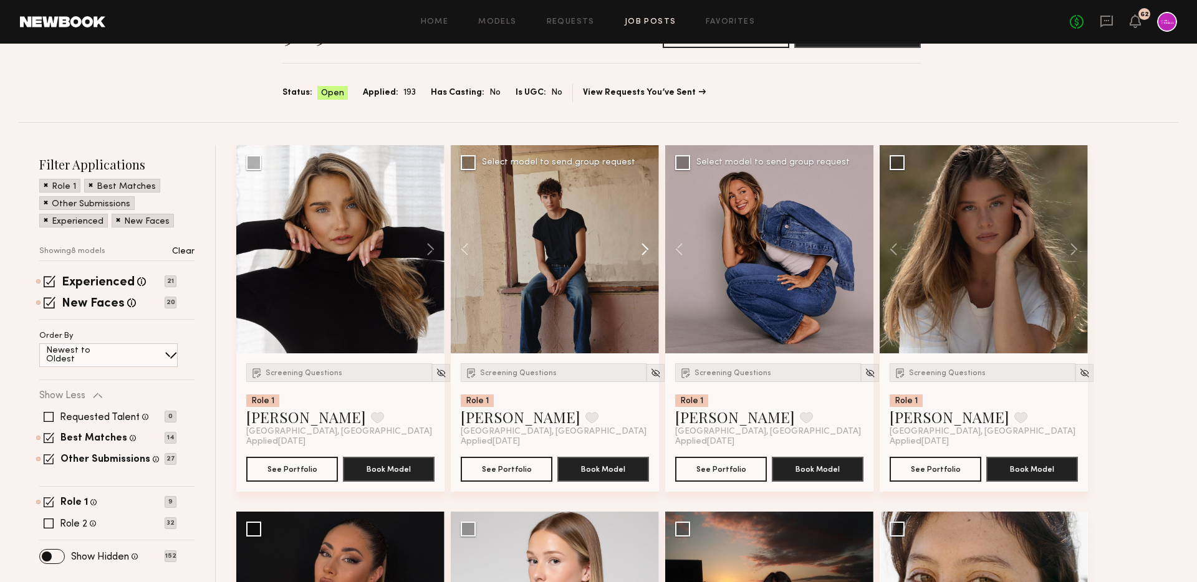
click at [644, 248] on button at bounding box center [639, 249] width 40 height 208
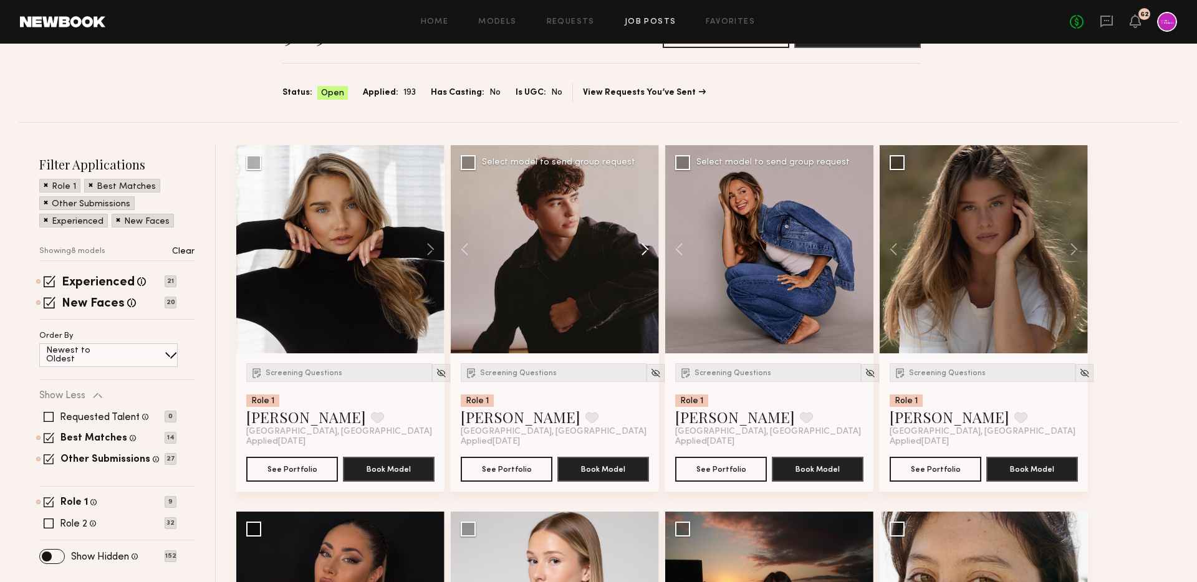
click at [644, 248] on button at bounding box center [639, 249] width 40 height 208
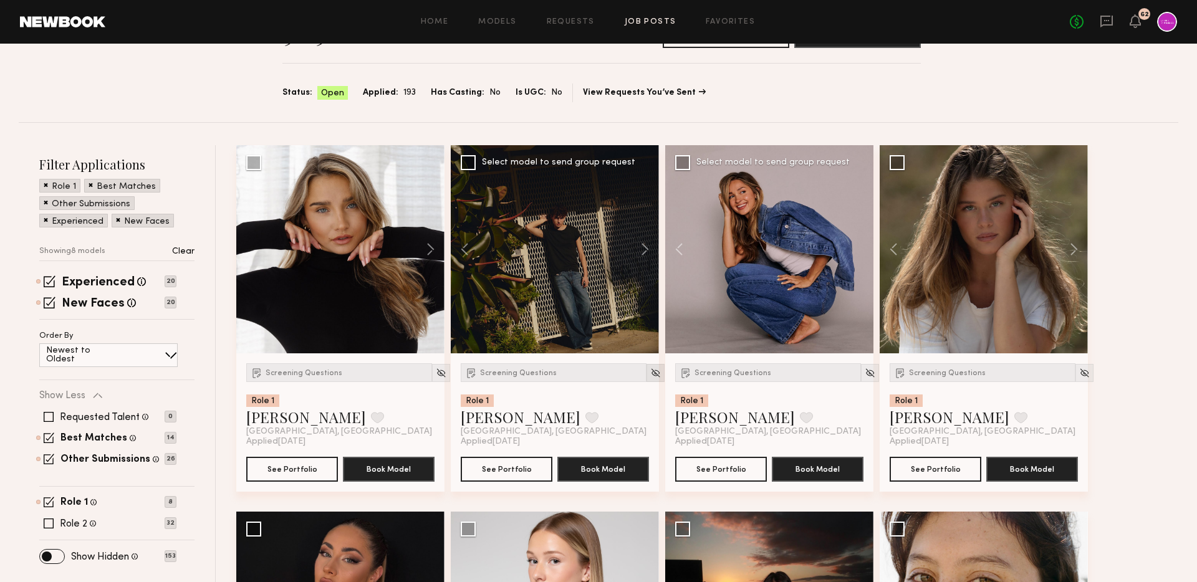
click at [650, 374] on img at bounding box center [655, 373] width 11 height 11
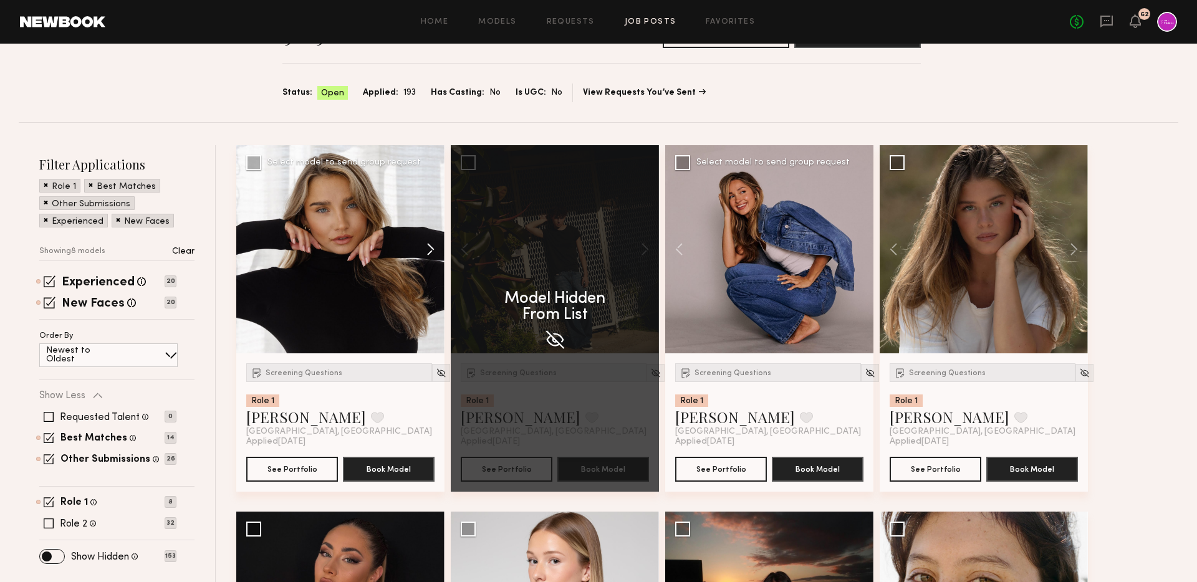
click at [427, 253] on button at bounding box center [425, 249] width 40 height 208
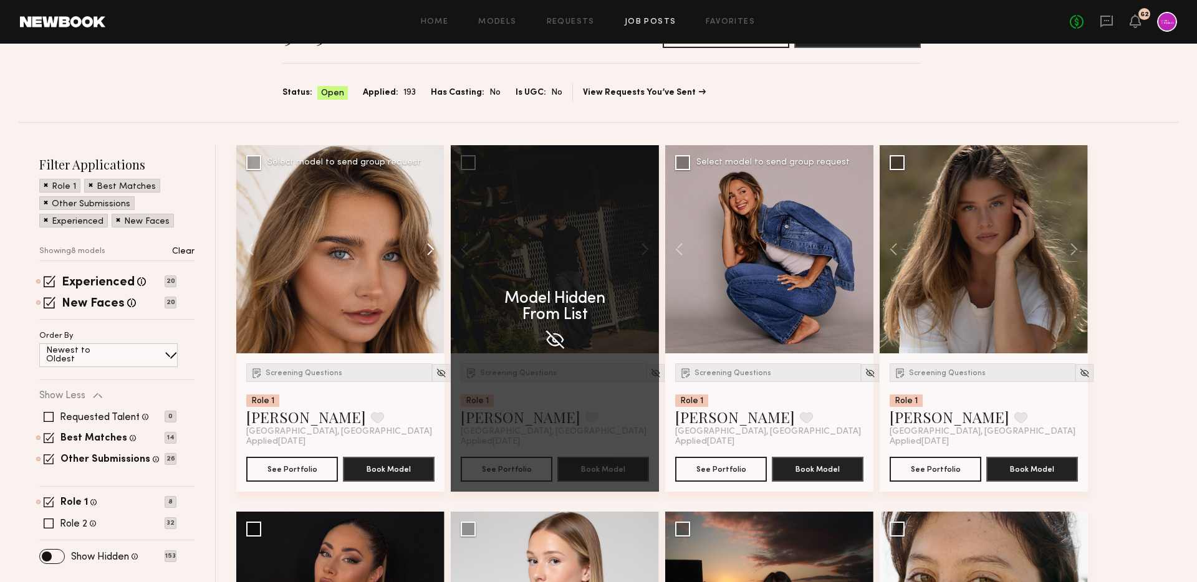
click at [427, 253] on button at bounding box center [425, 249] width 40 height 208
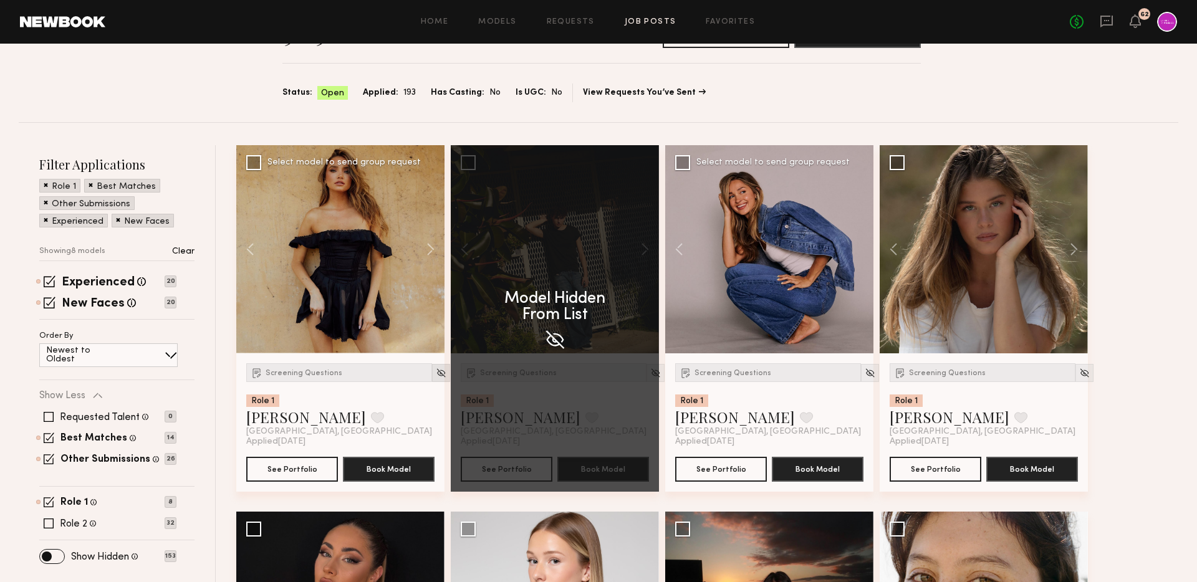
click at [436, 372] on img at bounding box center [441, 373] width 11 height 11
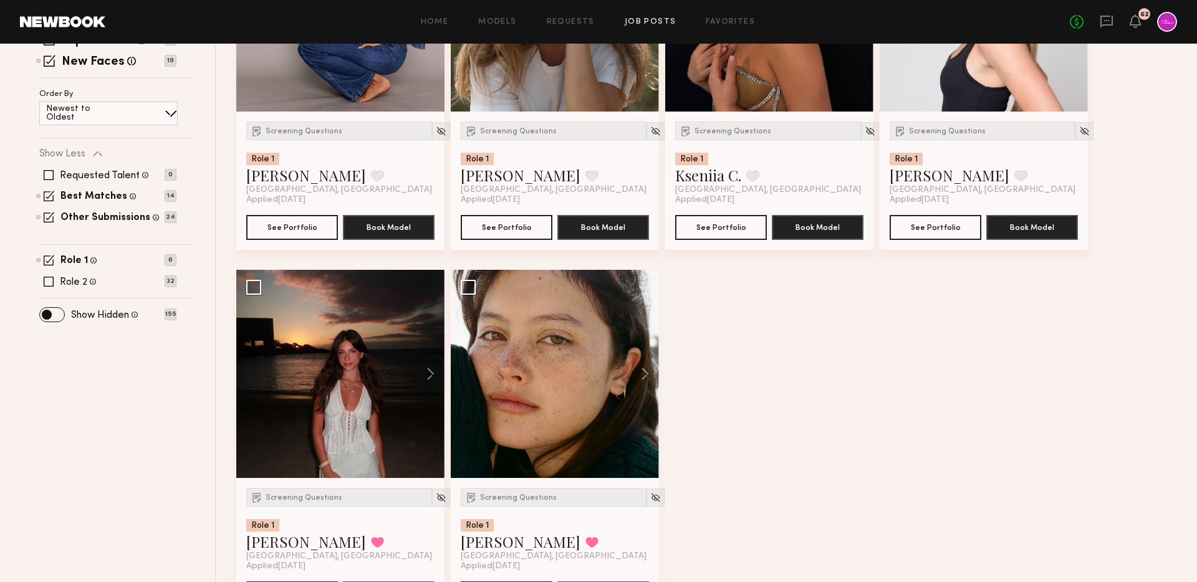
scroll to position [6, 0]
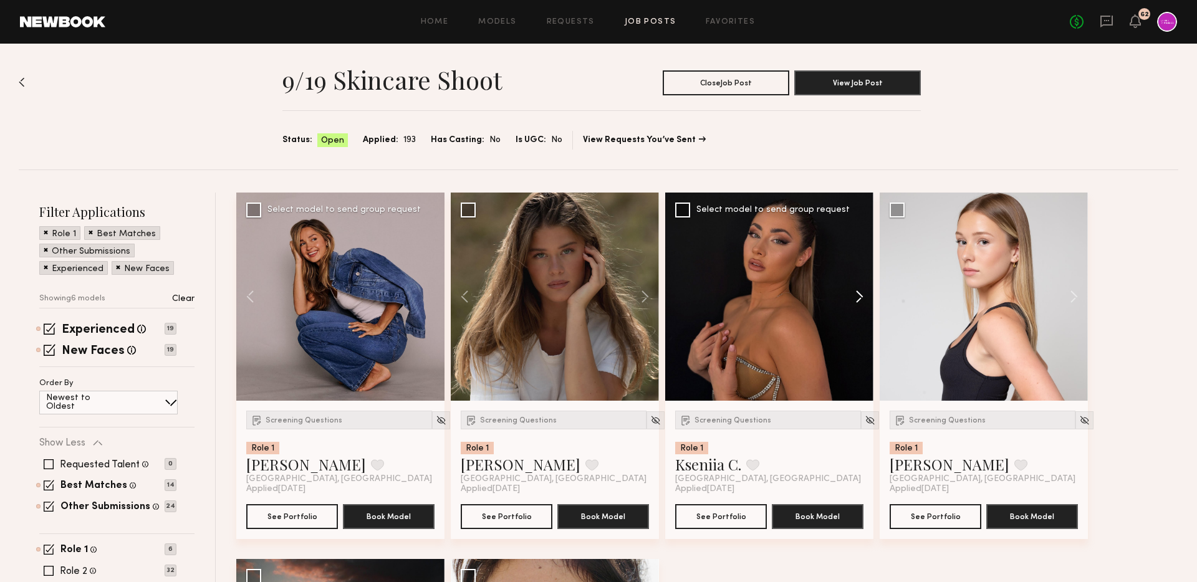
click at [854, 302] on button at bounding box center [854, 297] width 40 height 208
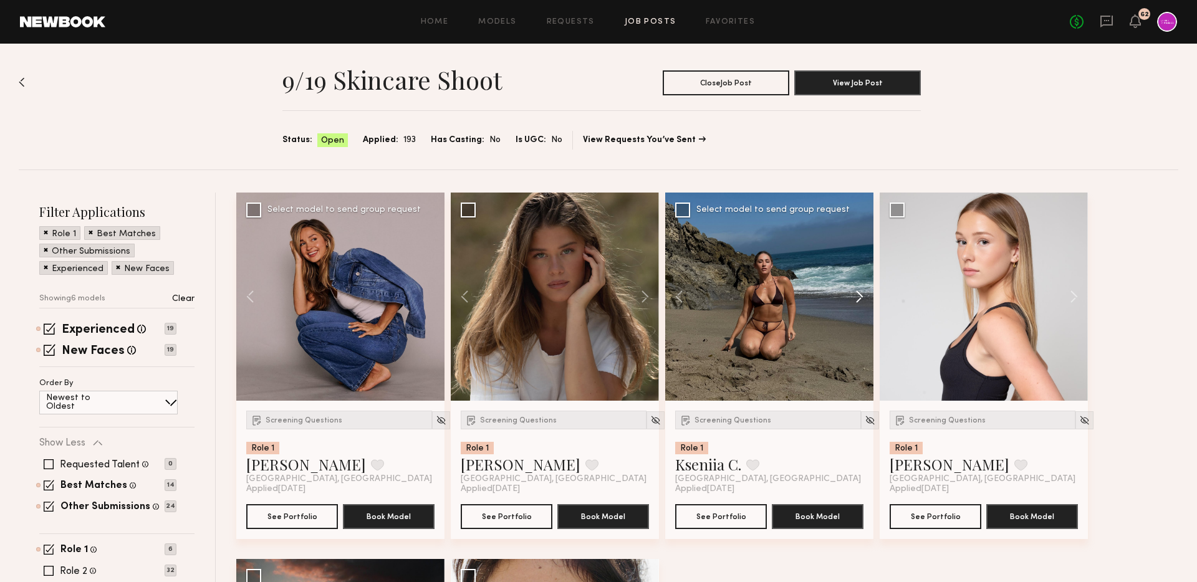
click at [854, 302] on button at bounding box center [854, 297] width 40 height 208
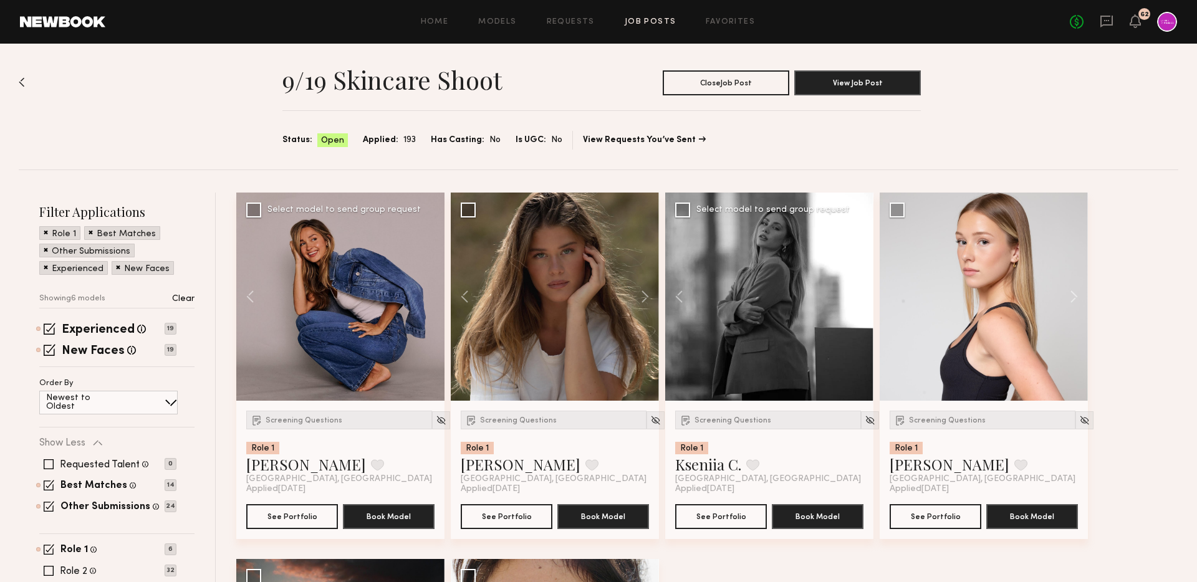
click at [854, 302] on button at bounding box center [854, 297] width 40 height 208
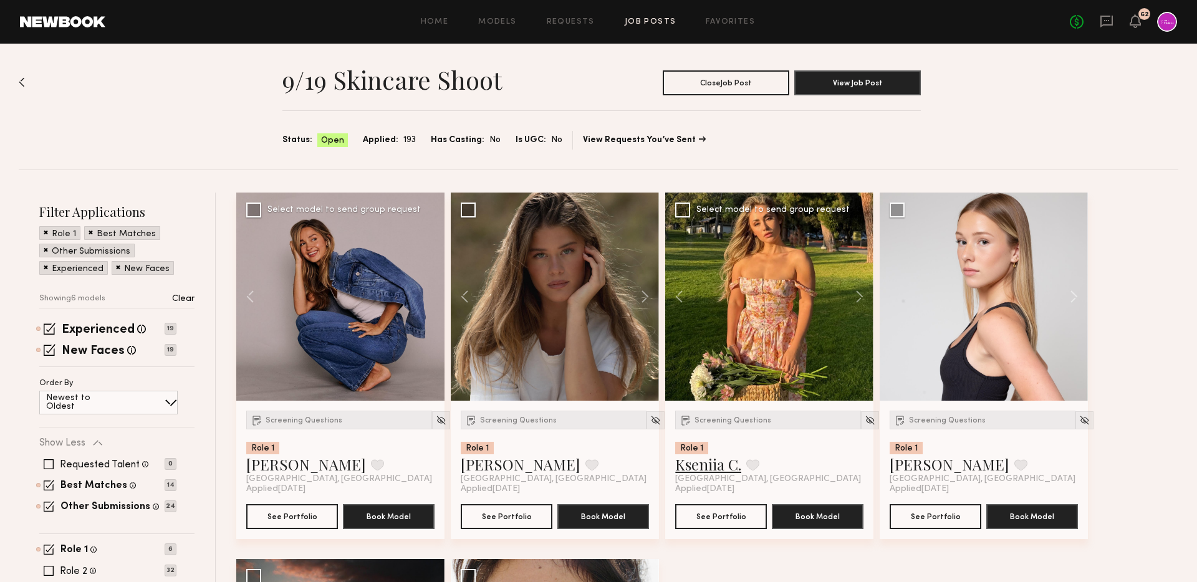
click at [696, 470] on link "Kseniia C." at bounding box center [708, 465] width 66 height 20
click at [473, 470] on link "[PERSON_NAME]" at bounding box center [521, 465] width 120 height 20
click at [921, 465] on link "[PERSON_NAME]" at bounding box center [950, 465] width 120 height 20
click at [1015, 463] on button at bounding box center [1021, 465] width 13 height 11
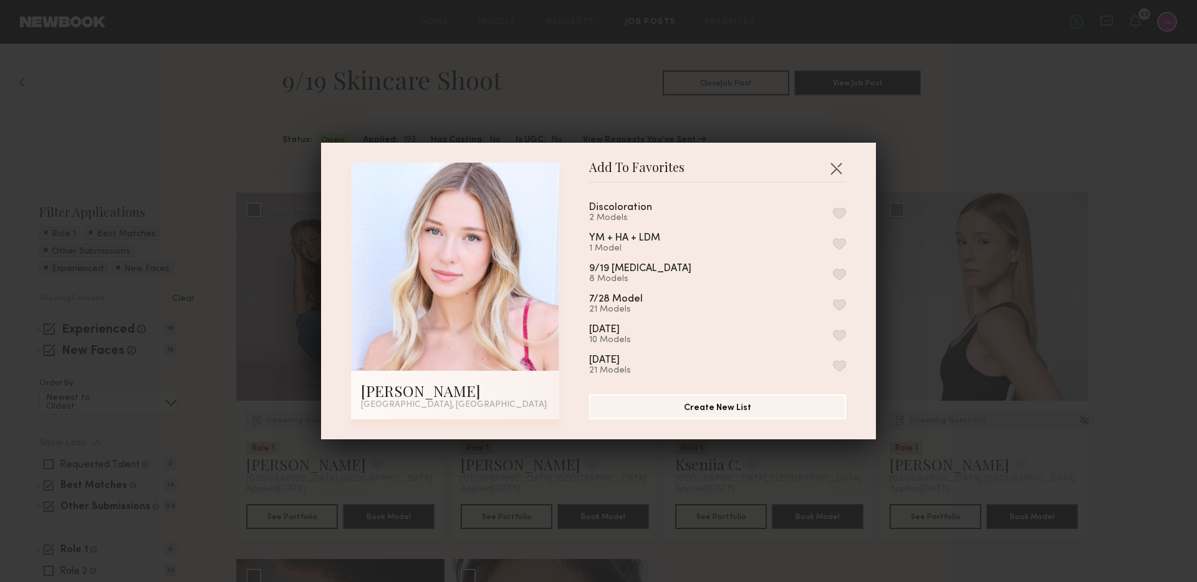
click at [840, 273] on button "button" at bounding box center [839, 274] width 13 height 11
click at [903, 238] on div "Add To Favorites Natalie C. Los Angeles, CA Add To Favorites Discoloration 2 Mo…" at bounding box center [598, 291] width 1197 height 582
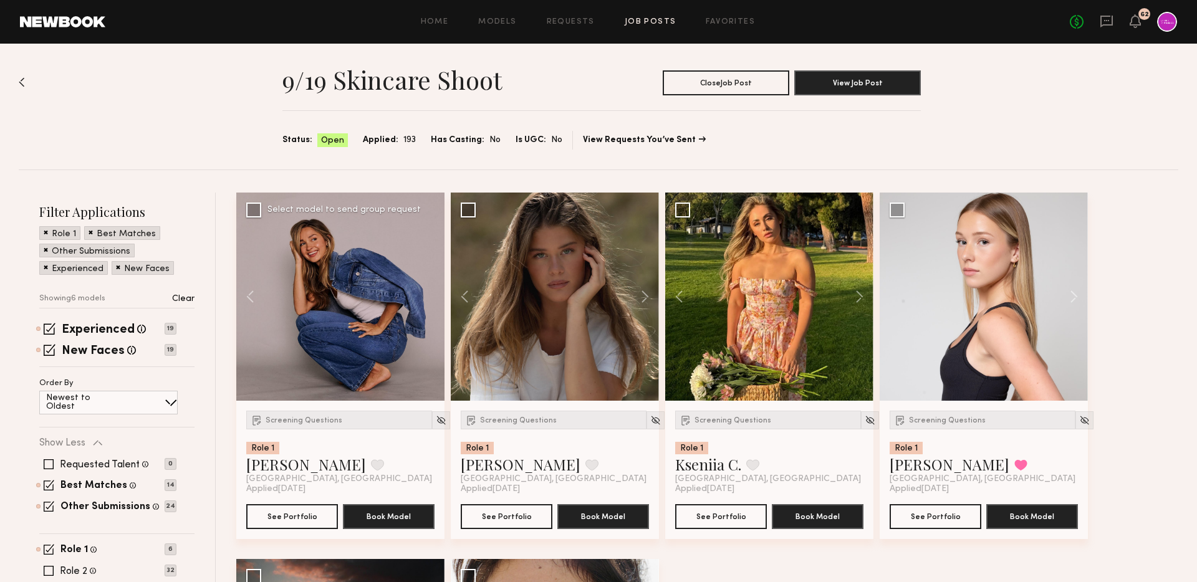
scroll to position [350, 0]
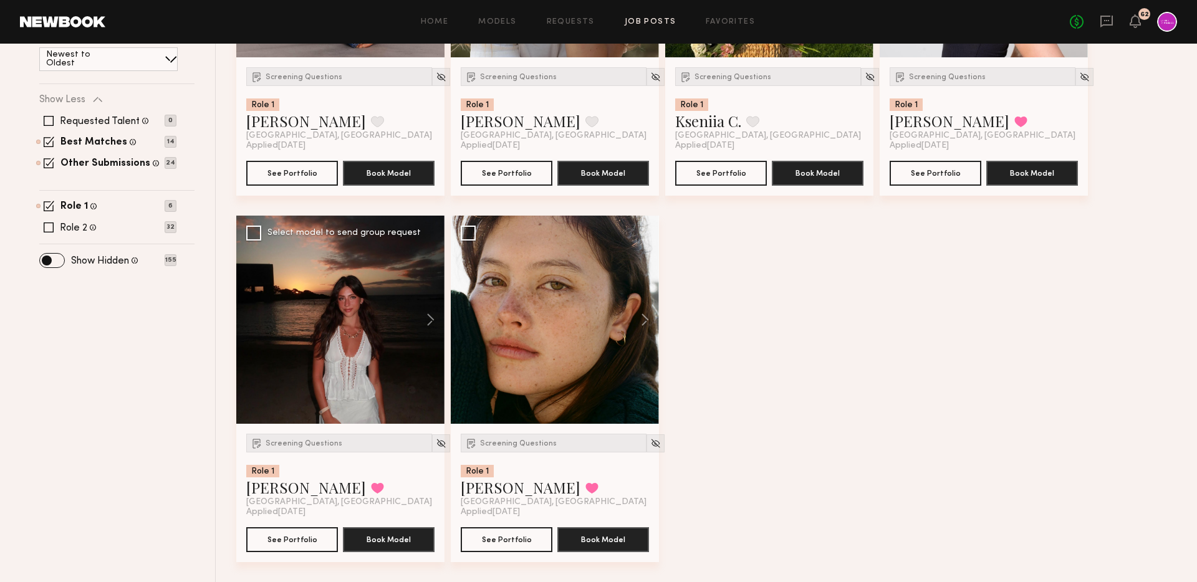
click at [336, 307] on div at bounding box center [340, 320] width 208 height 208
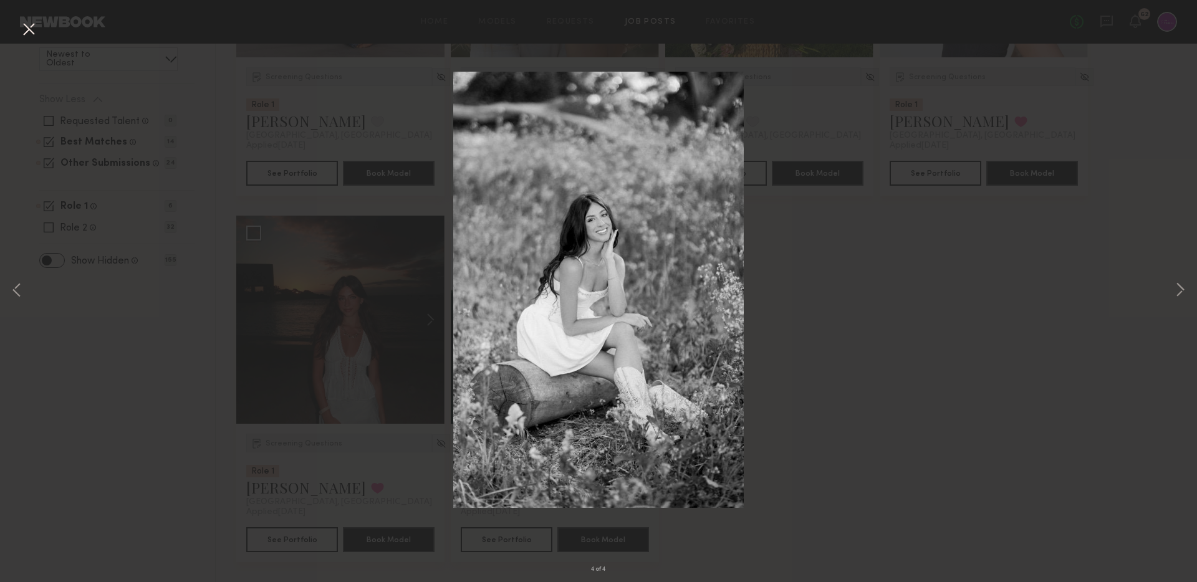
click at [820, 297] on div "4 of 4" at bounding box center [598, 291] width 1197 height 582
click at [423, 72] on div "4 of 4" at bounding box center [598, 291] width 1197 height 582
click at [39, 26] on div "4 of 4" at bounding box center [598, 291] width 1197 height 582
click at [29, 26] on button at bounding box center [29, 30] width 20 height 22
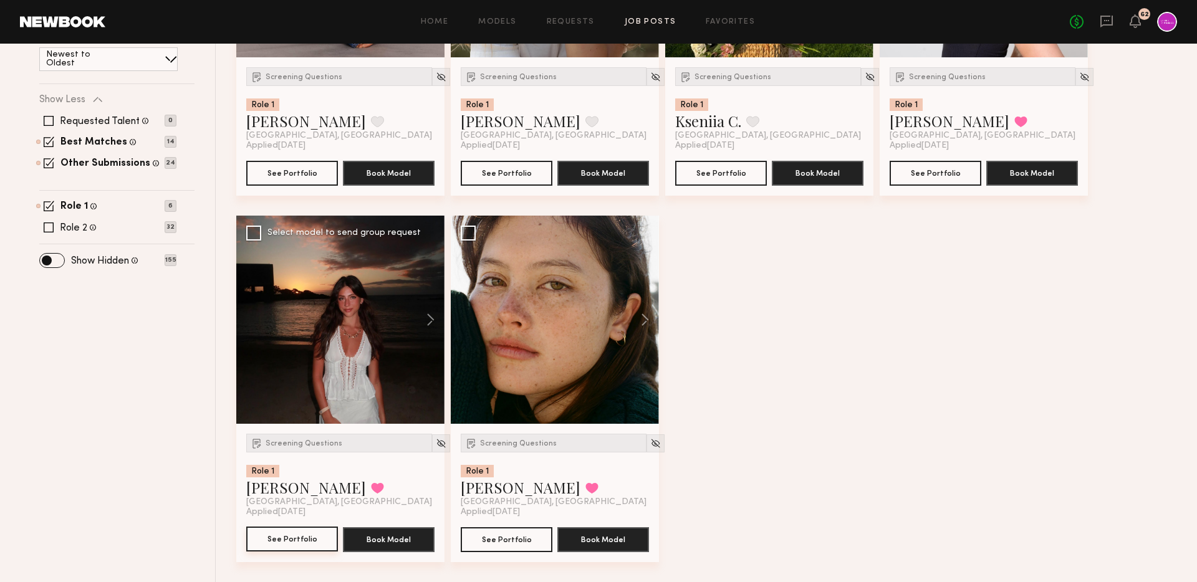
click at [284, 535] on button "See Portfolio" at bounding box center [292, 539] width 92 height 25
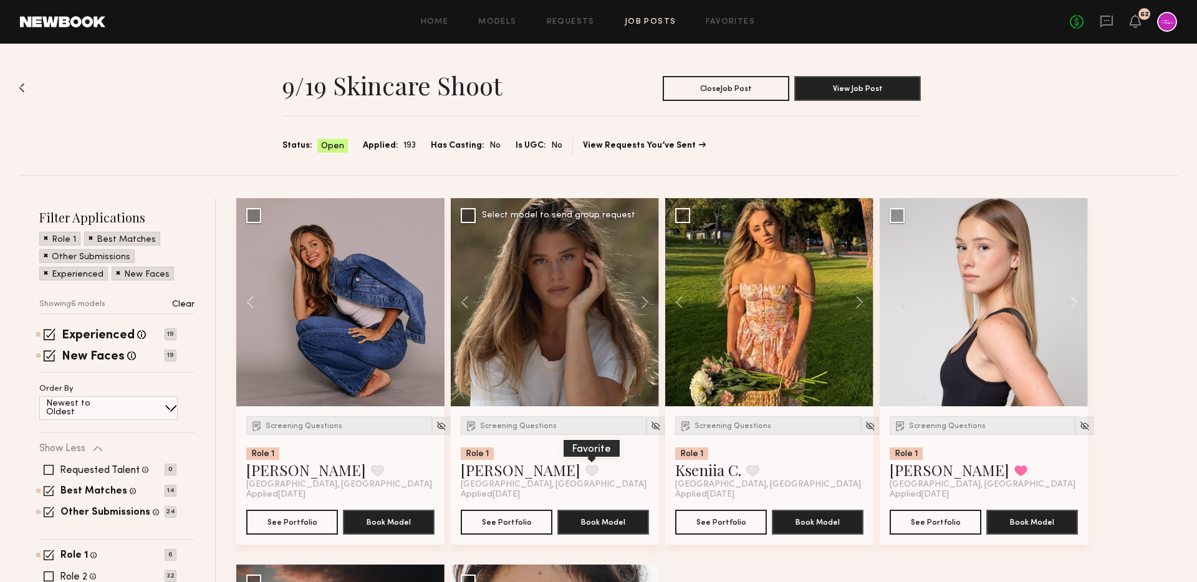
click at [586, 469] on button at bounding box center [592, 470] width 13 height 11
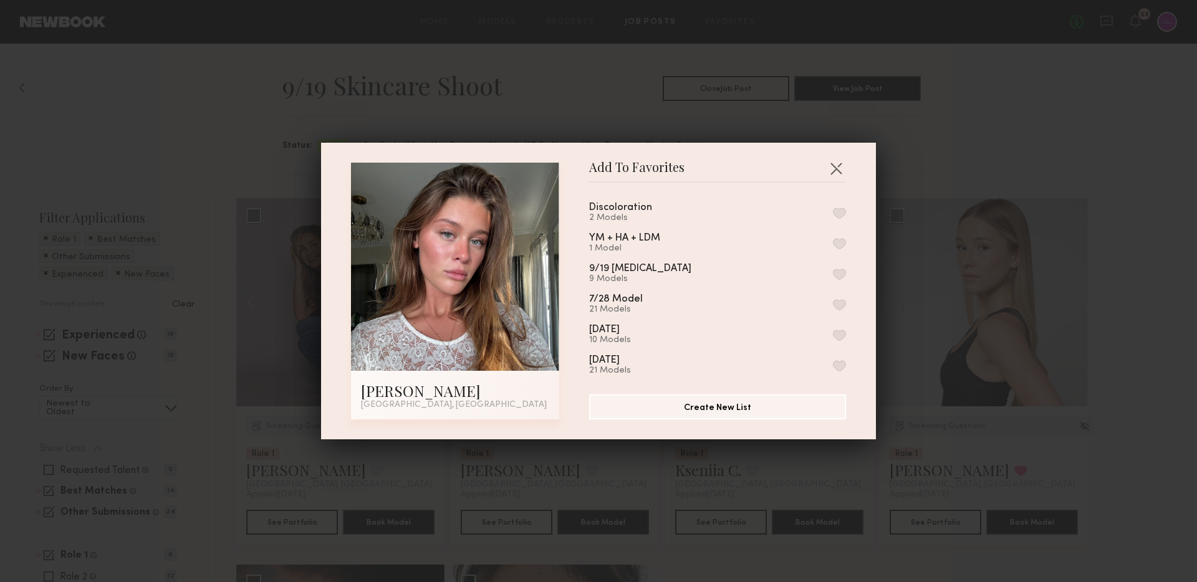
click at [840, 273] on button "button" at bounding box center [839, 274] width 13 height 11
click at [864, 470] on div "Add To Favorites Nicole B. Los Angeles, CA Add To Favorites Discoloration 2 Mod…" at bounding box center [598, 291] width 1197 height 582
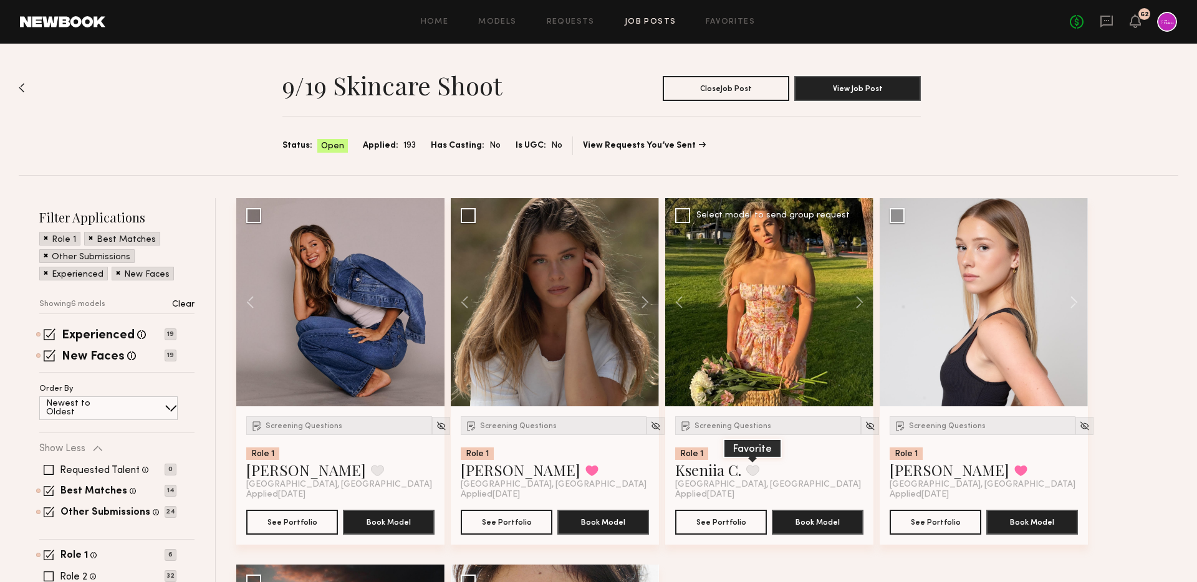
click at [758, 469] on button at bounding box center [753, 470] width 13 height 11
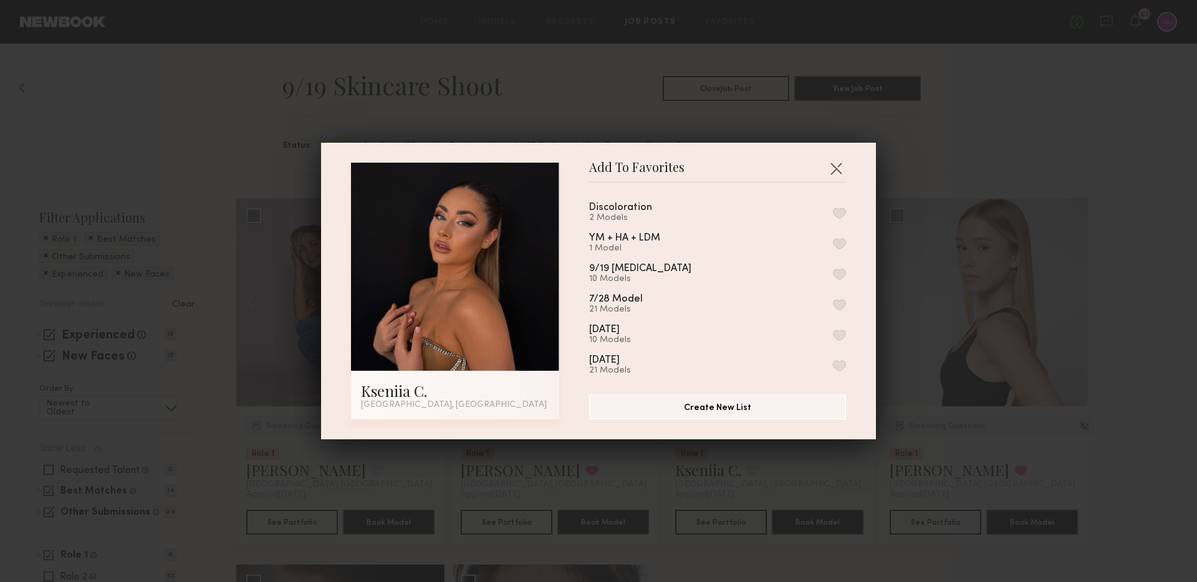
click at [839, 274] on button "button" at bounding box center [839, 274] width 13 height 11
click at [725, 464] on div "Add To Favorites Kseniia C. Los Angeles, CA Add To Favorites Discoloration 2 Mo…" at bounding box center [598, 291] width 1197 height 582
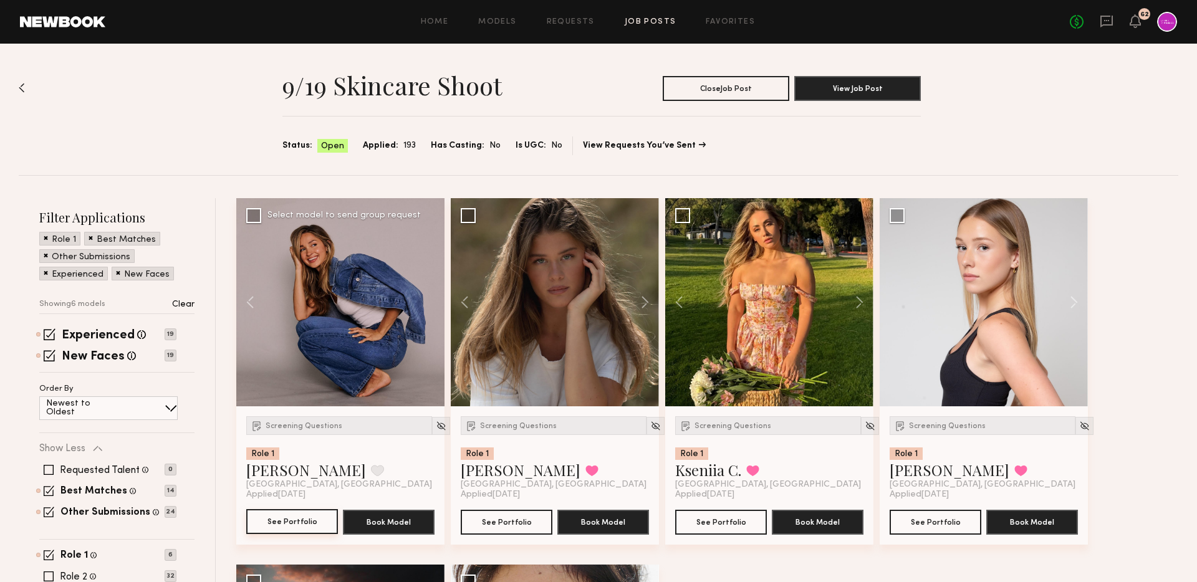
click at [270, 526] on button "See Portfolio" at bounding box center [292, 522] width 92 height 25
click at [436, 427] on img at bounding box center [441, 426] width 11 height 11
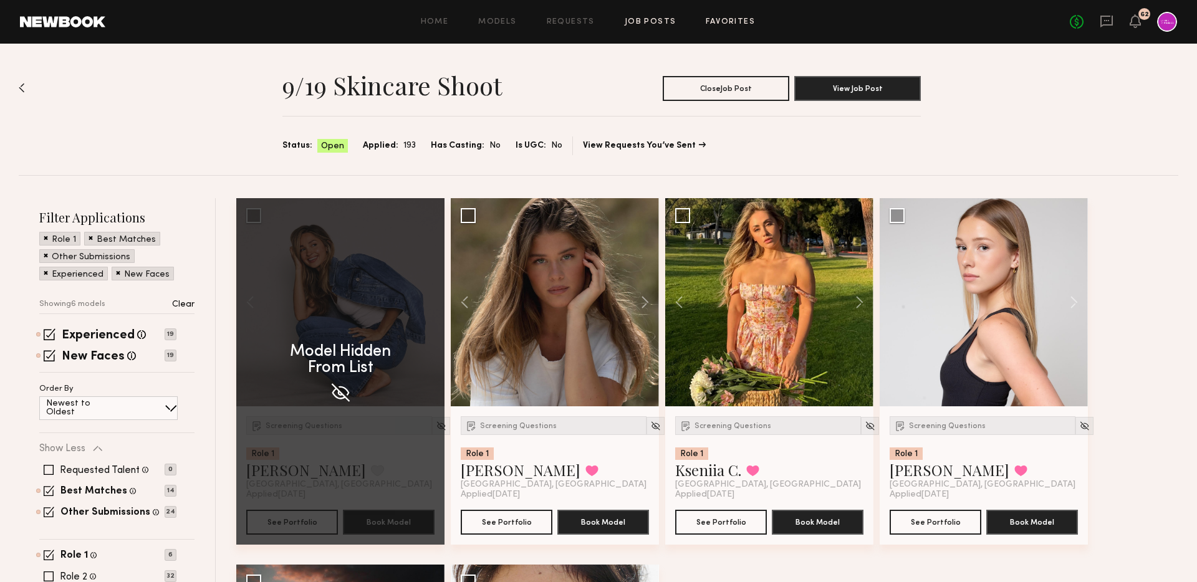
click at [728, 19] on link "Favorites" at bounding box center [730, 22] width 49 height 8
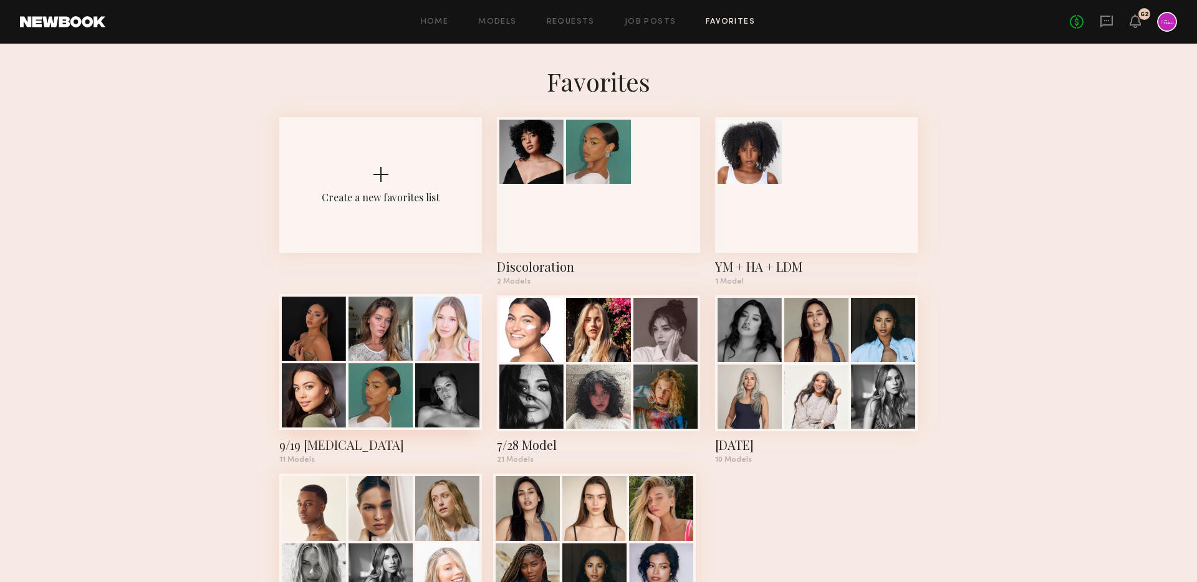
click at [425, 336] on div at bounding box center [447, 329] width 64 height 64
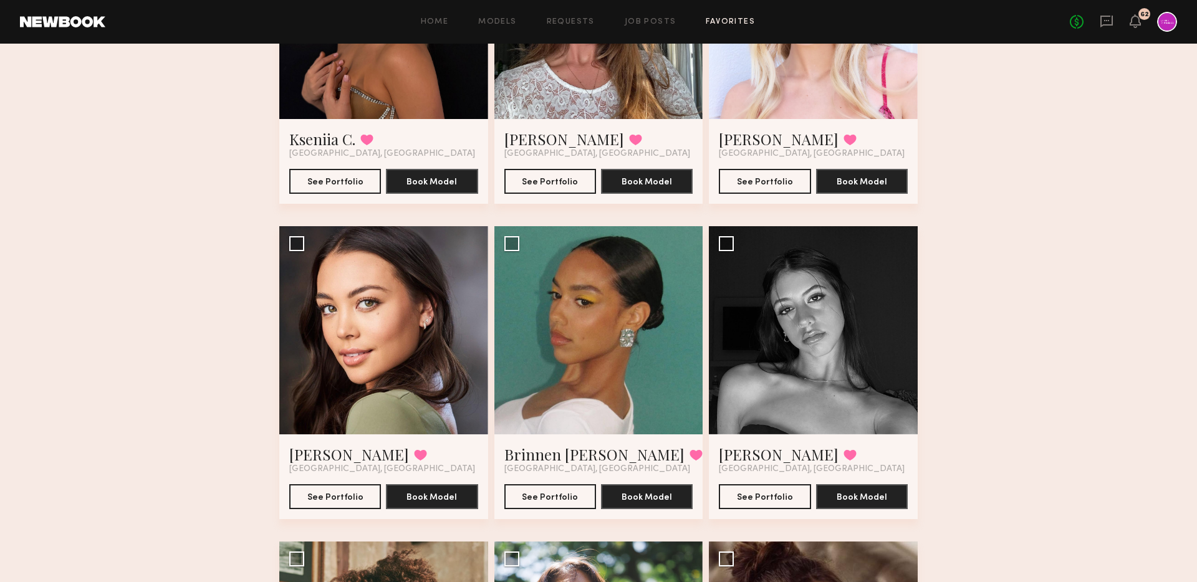
scroll to position [248, 0]
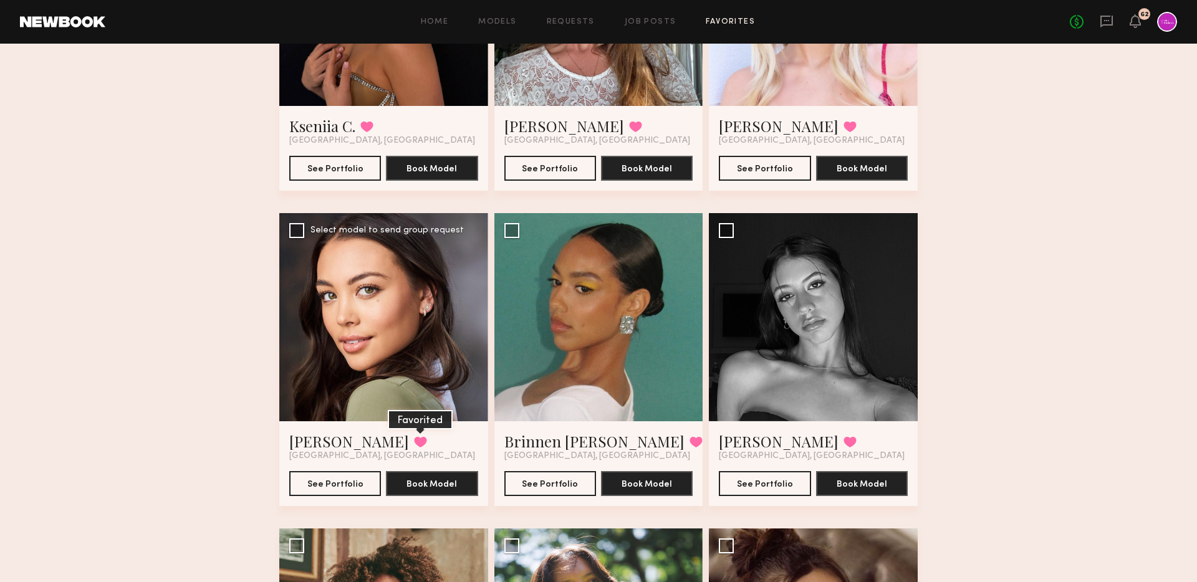
click at [414, 440] on button at bounding box center [420, 442] width 13 height 11
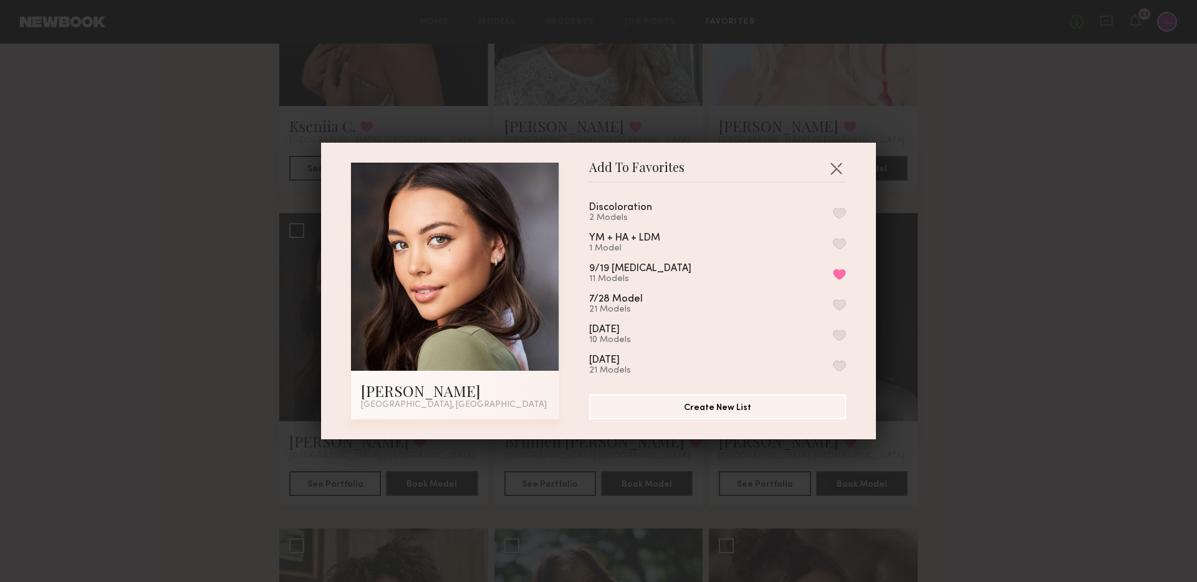
click at [846, 276] on div "Discoloration 2 Models YM + HA + LDM 1 Model 9/19 Azelaic Acid 11 Models Remove…" at bounding box center [723, 284] width 269 height 182
click at [838, 271] on button "Remove from favorite list" at bounding box center [839, 274] width 13 height 11
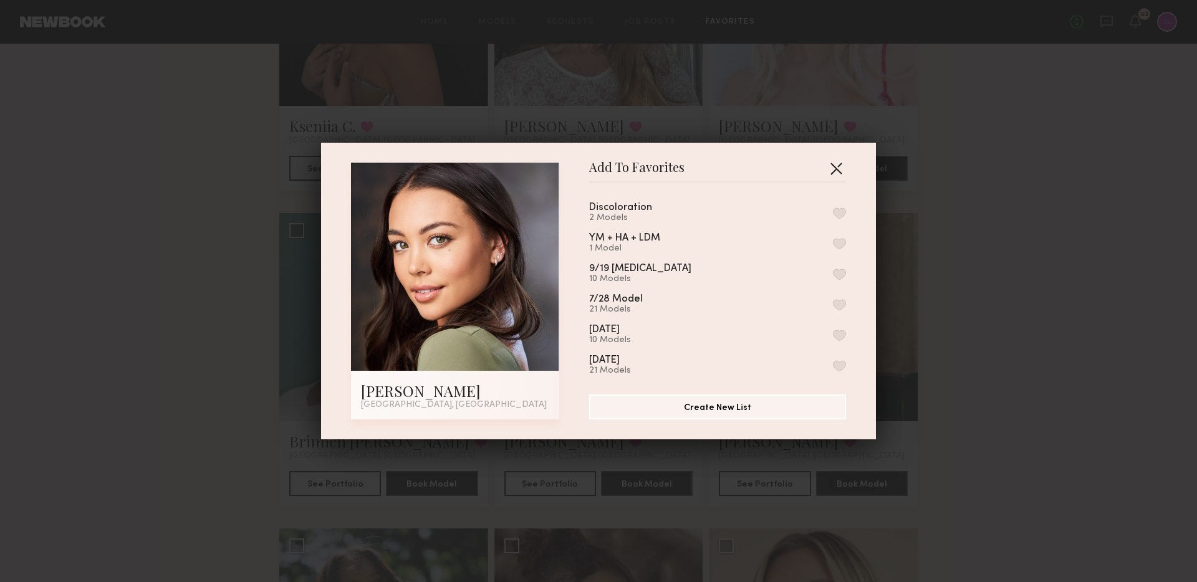
click at [839, 165] on button "button" at bounding box center [836, 168] width 20 height 20
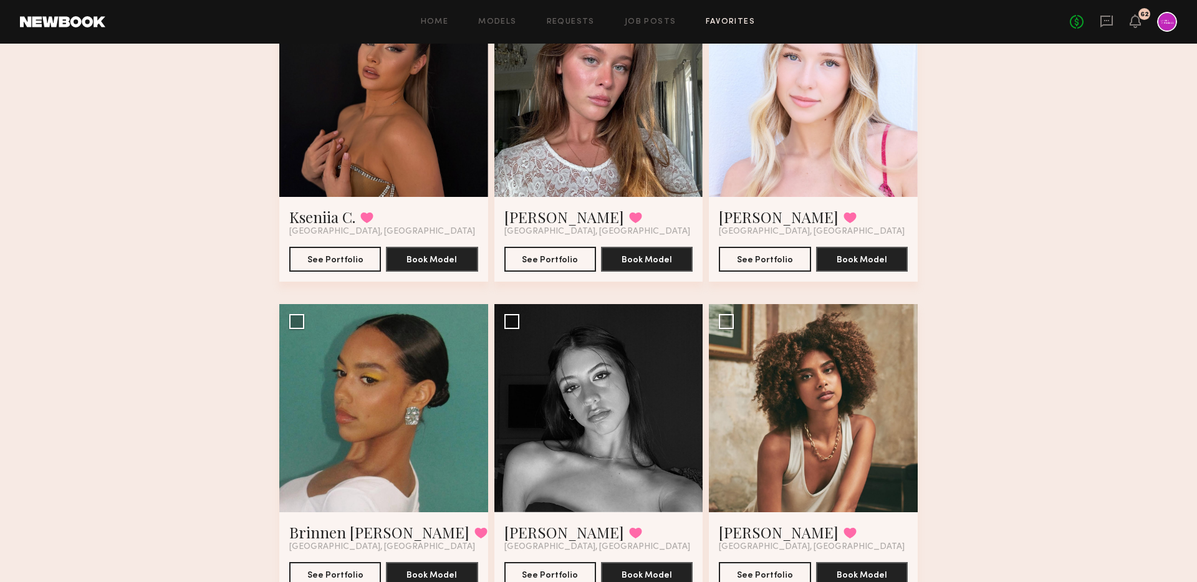
scroll to position [355, 0]
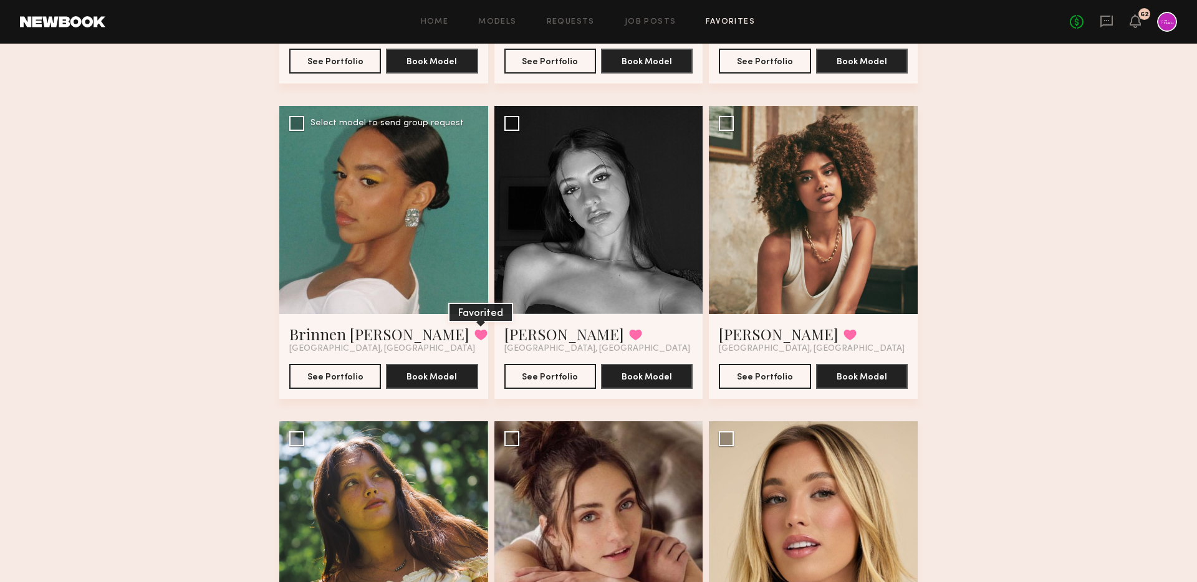
click at [475, 334] on button at bounding box center [481, 334] width 13 height 11
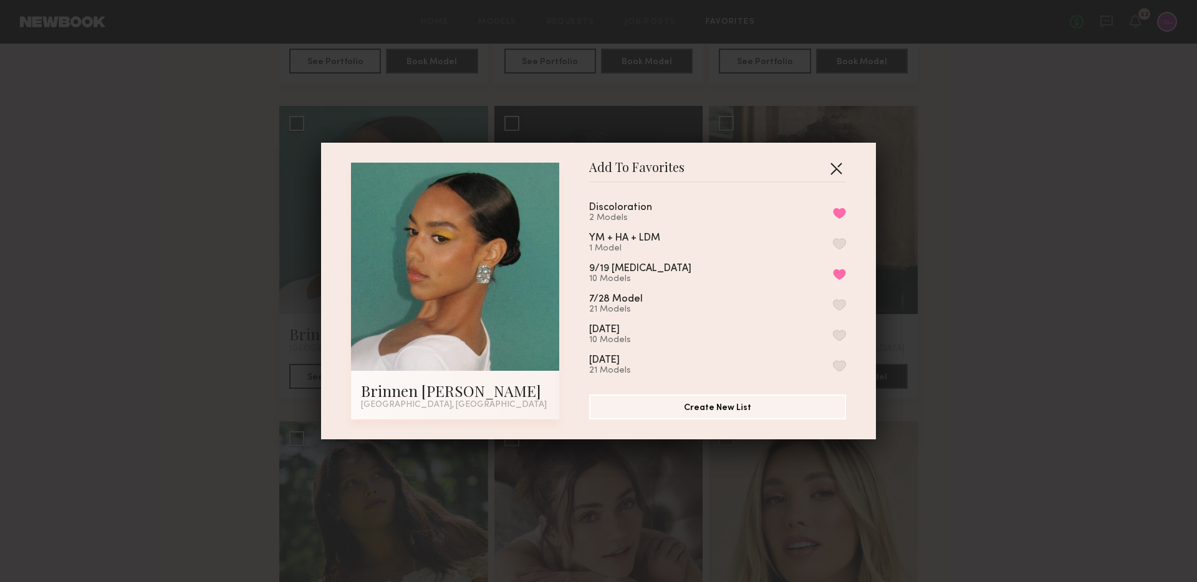
click at [841, 169] on button "button" at bounding box center [836, 168] width 20 height 20
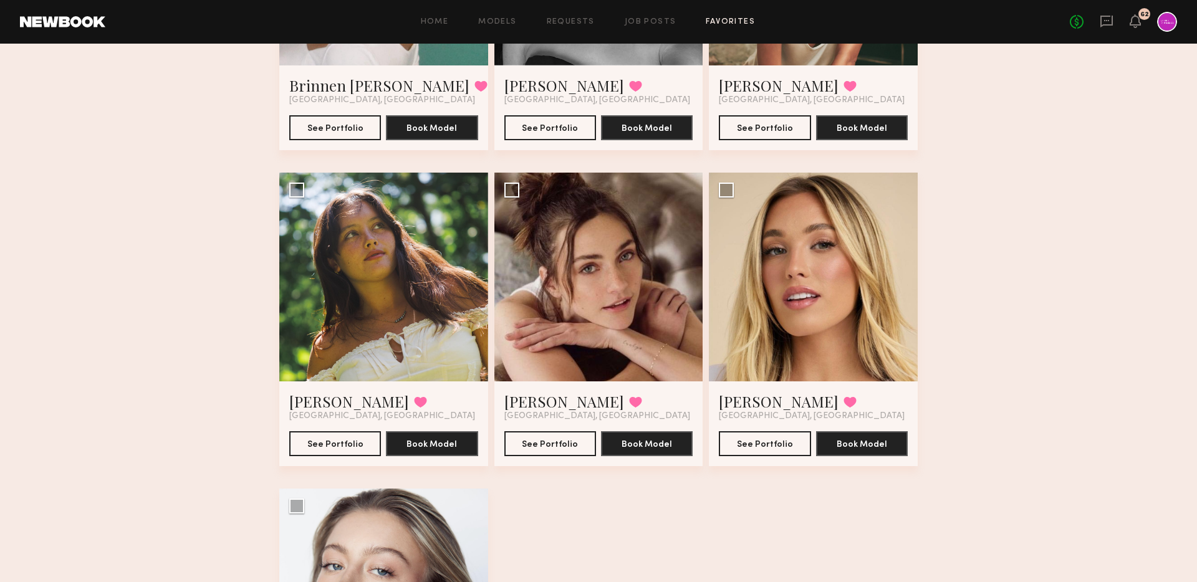
scroll to position [632, 0]
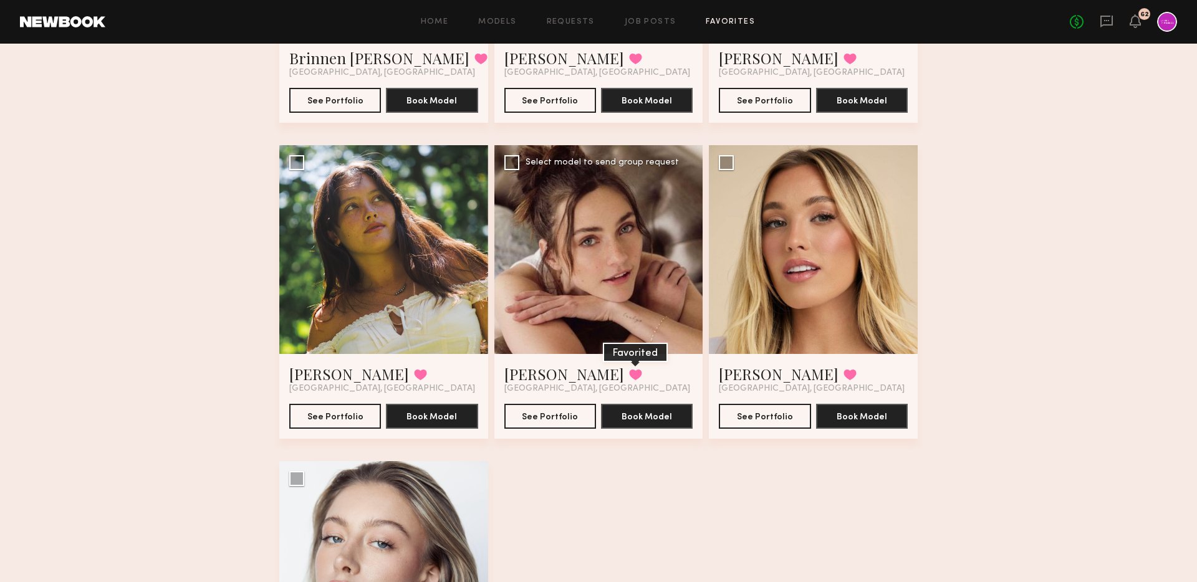
click at [629, 373] on button at bounding box center [635, 374] width 13 height 11
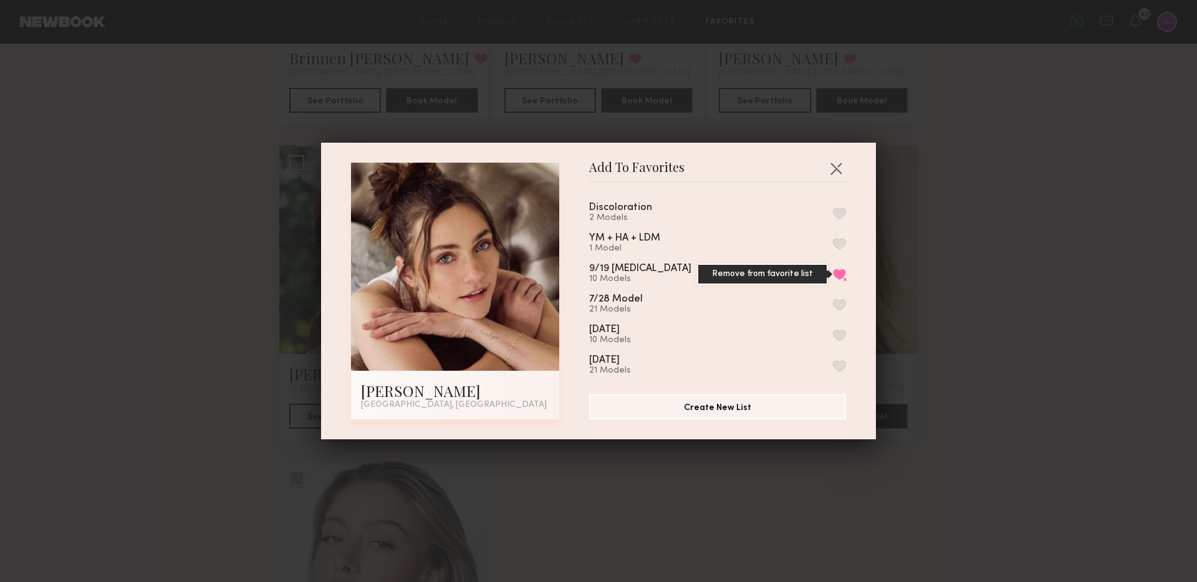
click at [843, 274] on button "Remove from favorite list" at bounding box center [839, 274] width 13 height 11
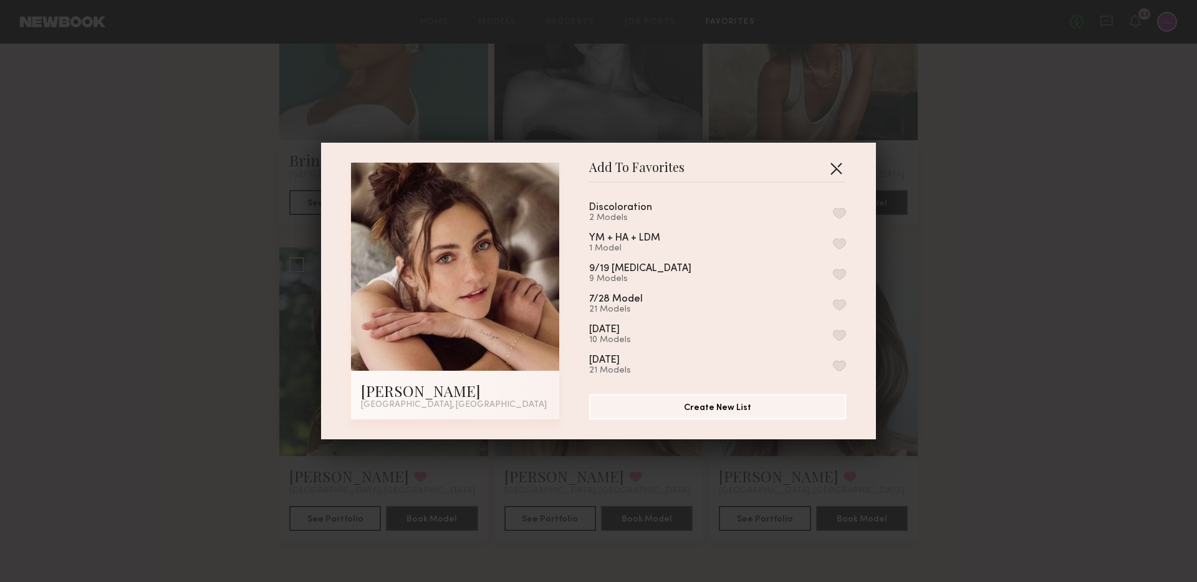
click at [831, 172] on button "button" at bounding box center [836, 168] width 20 height 20
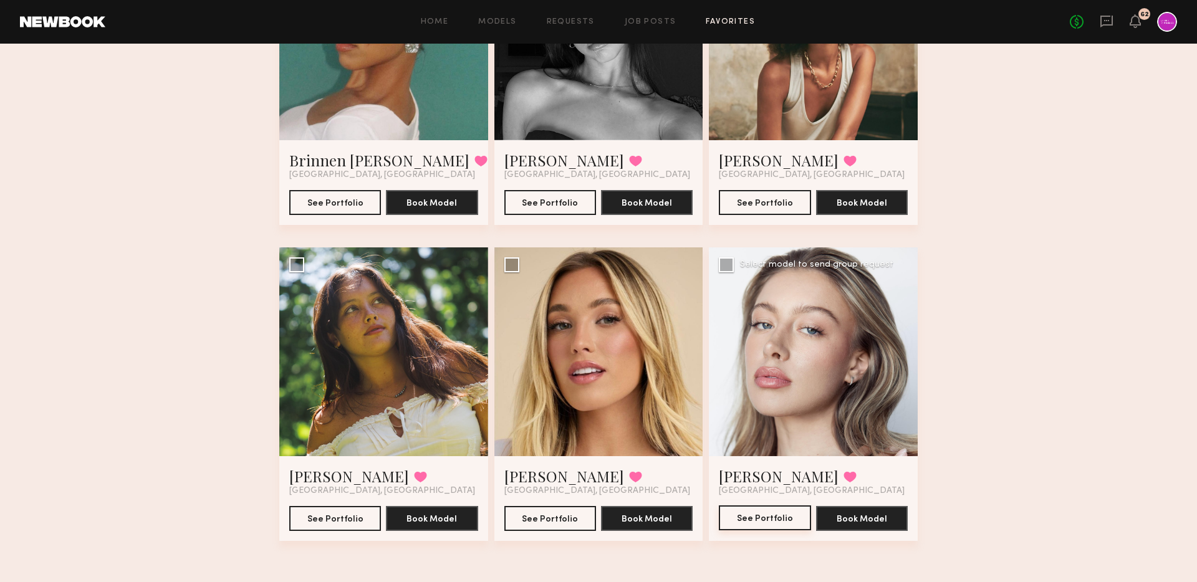
click at [745, 523] on button "See Portfolio" at bounding box center [765, 518] width 92 height 25
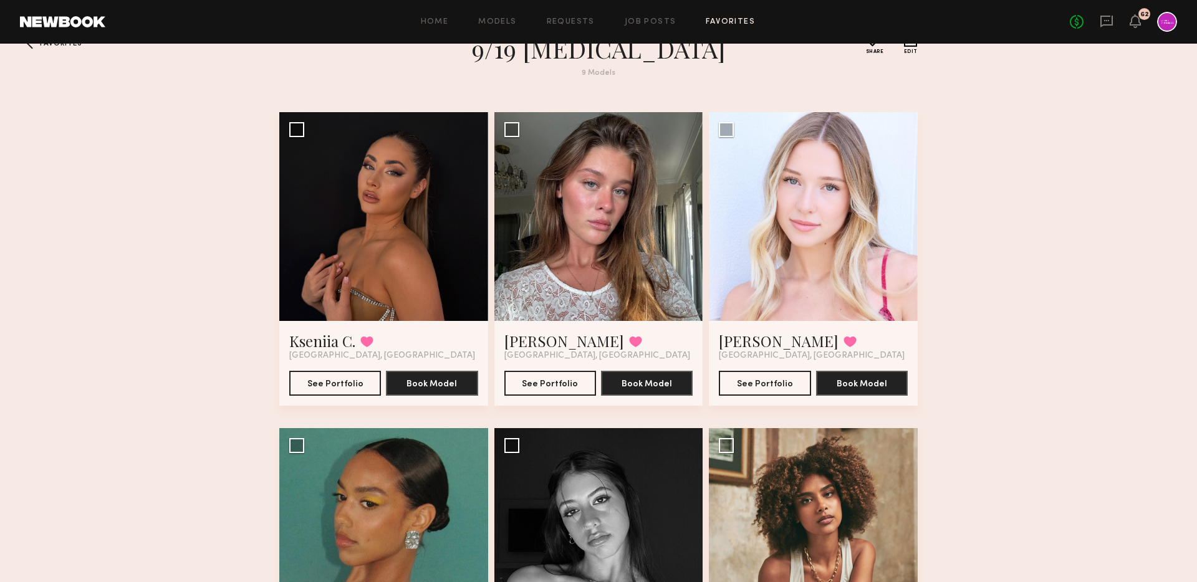
scroll to position [14, 0]
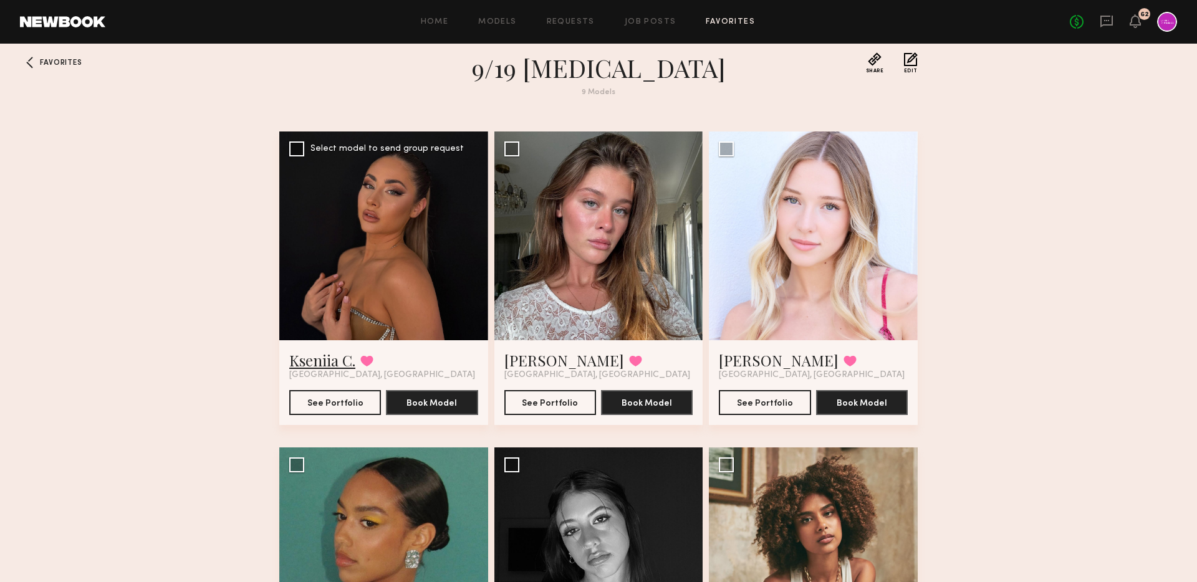
click at [329, 357] on link "Kseniia C." at bounding box center [322, 360] width 66 height 20
click at [564, 402] on button "See Portfolio" at bounding box center [551, 402] width 92 height 25
click at [765, 394] on button "See Portfolio" at bounding box center [765, 402] width 92 height 25
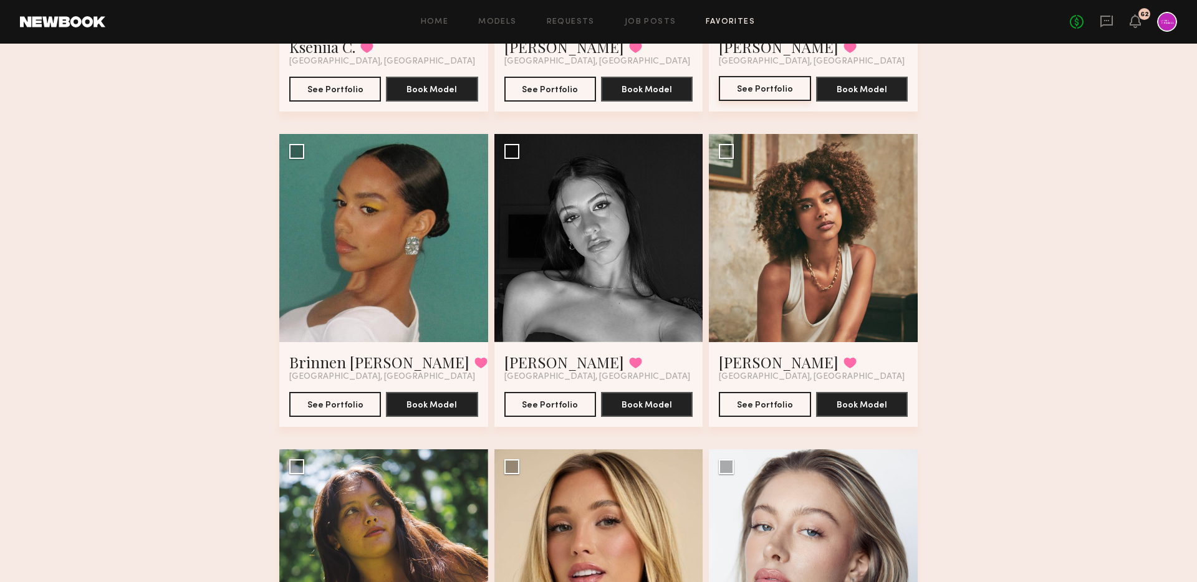
scroll to position [327, 0]
click at [314, 406] on button "See Portfolio" at bounding box center [335, 404] width 92 height 25
click at [752, 410] on button "See Portfolio" at bounding box center [765, 404] width 92 height 25
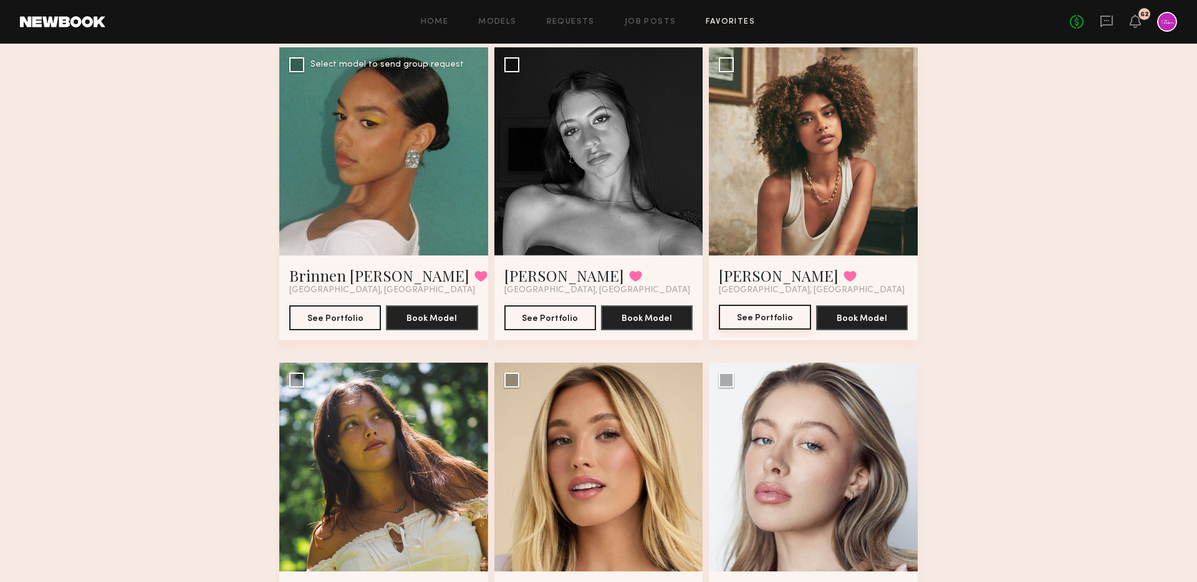
scroll to position [529, 0]
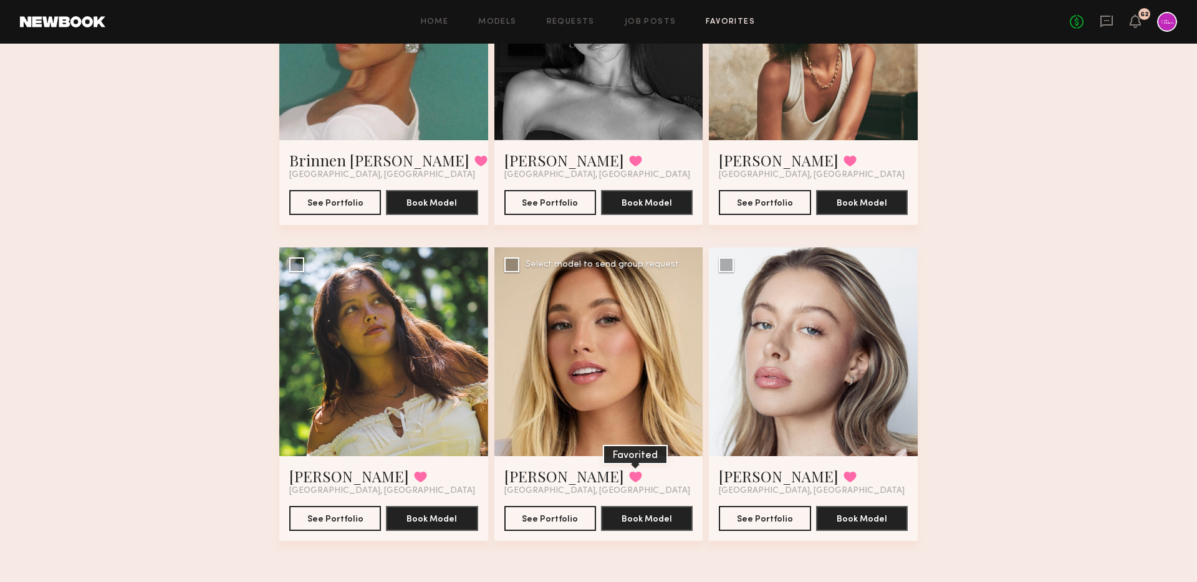
click at [629, 475] on button at bounding box center [635, 476] width 13 height 11
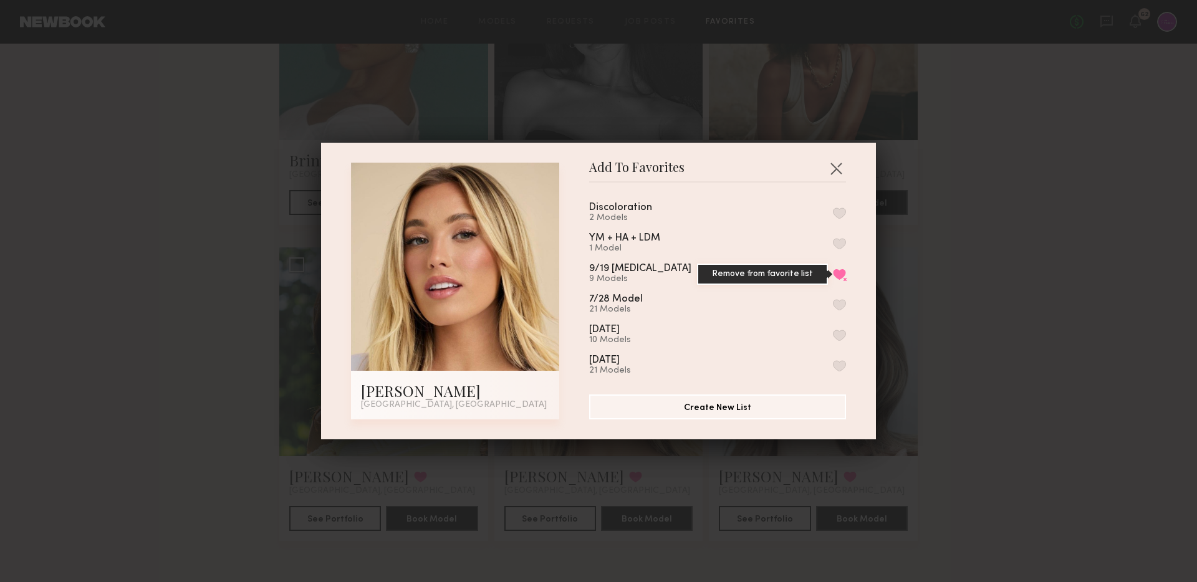
click at [839, 269] on button "Remove from favorite list" at bounding box center [839, 274] width 13 height 11
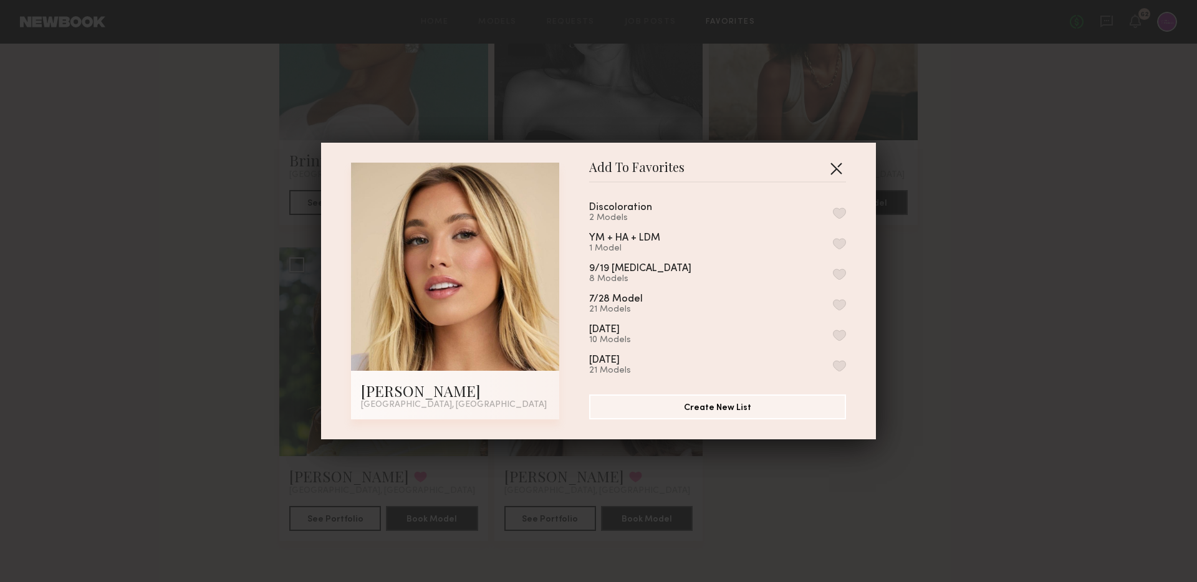
click at [835, 167] on button "button" at bounding box center [836, 168] width 20 height 20
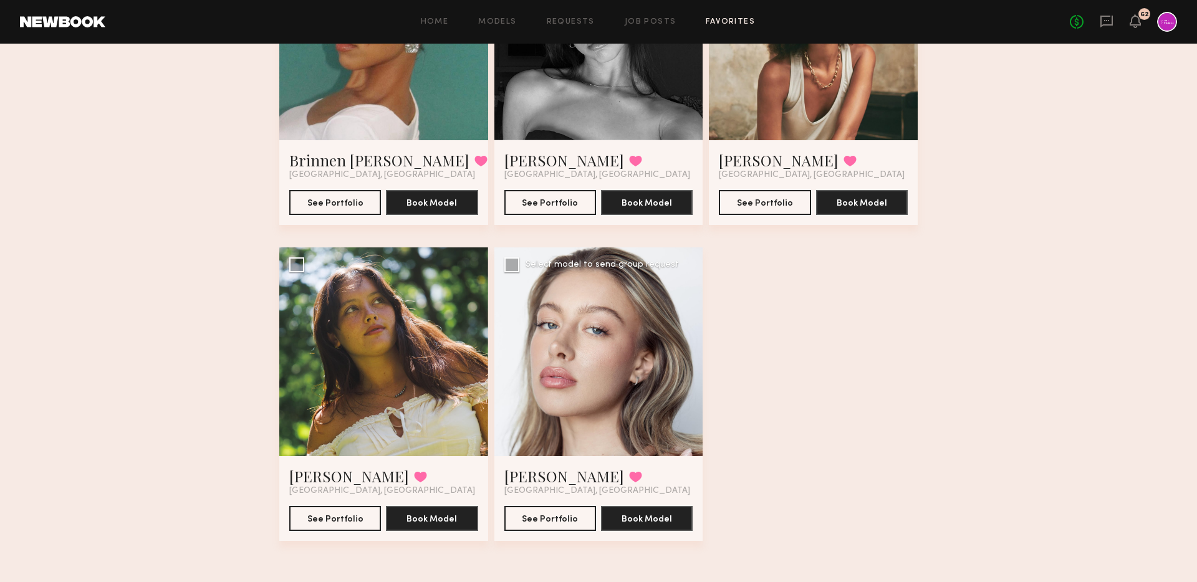
click at [562, 424] on div at bounding box center [599, 352] width 209 height 209
click at [539, 505] on div "See Portfolio Book Model" at bounding box center [599, 513] width 189 height 35
click at [544, 517] on button "See Portfolio" at bounding box center [551, 518] width 92 height 25
click at [629, 478] on button at bounding box center [635, 476] width 13 height 11
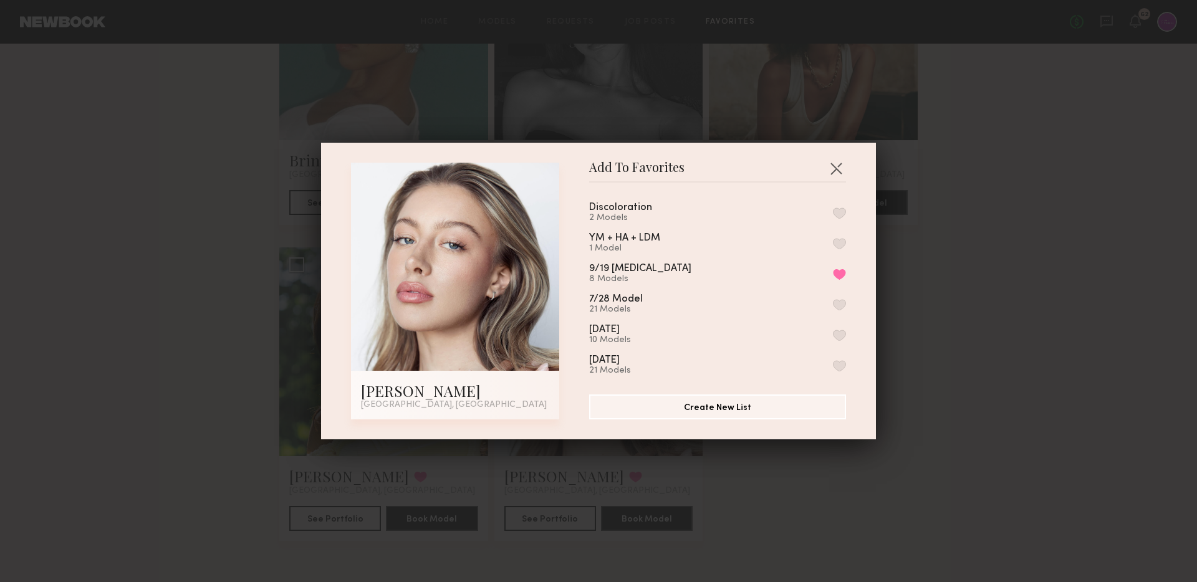
click at [841, 236] on div "YM + HA + LDM 1 Model" at bounding box center [717, 243] width 257 height 21
click at [841, 241] on button "button" at bounding box center [839, 243] width 13 height 11
click at [840, 274] on button "Remove from favorite list" at bounding box center [839, 274] width 13 height 11
click at [832, 168] on button "button" at bounding box center [836, 168] width 20 height 20
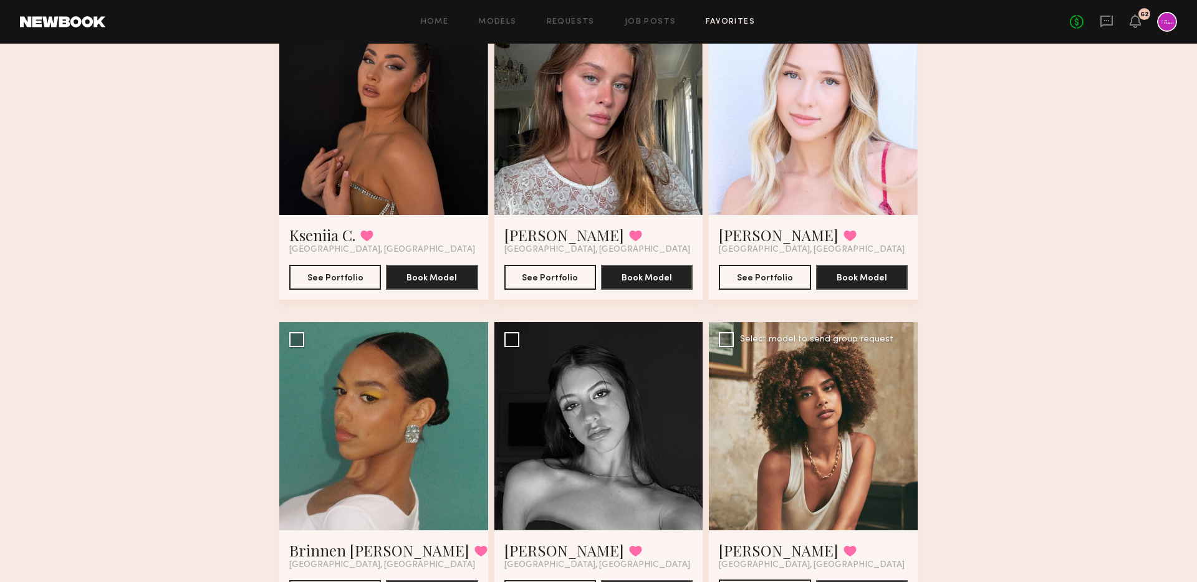
scroll to position [0, 0]
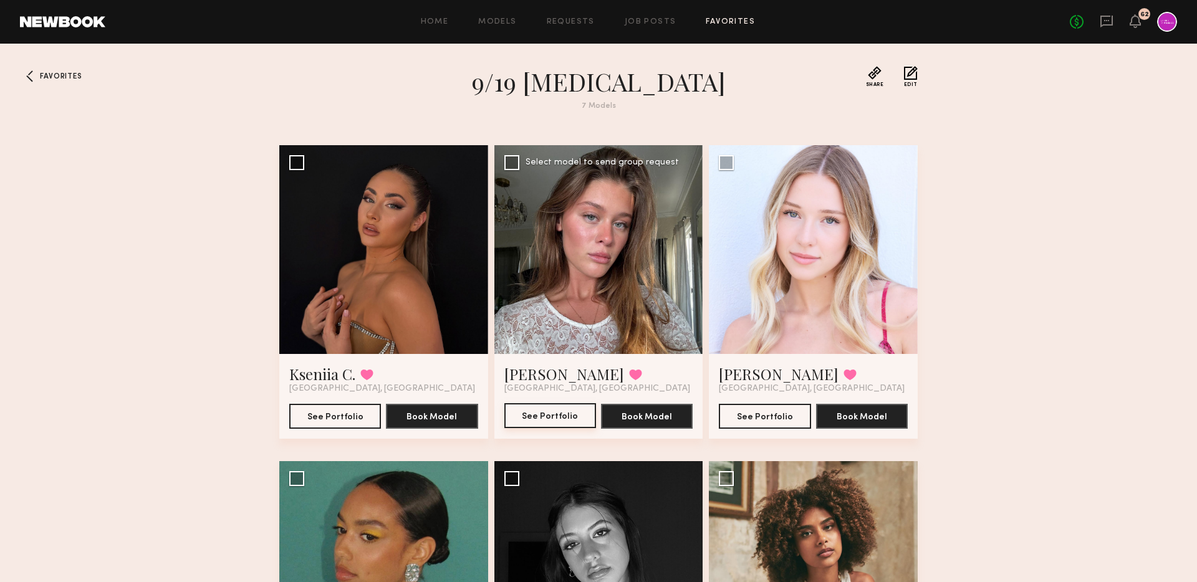
click at [539, 413] on button "See Portfolio" at bounding box center [551, 416] width 92 height 25
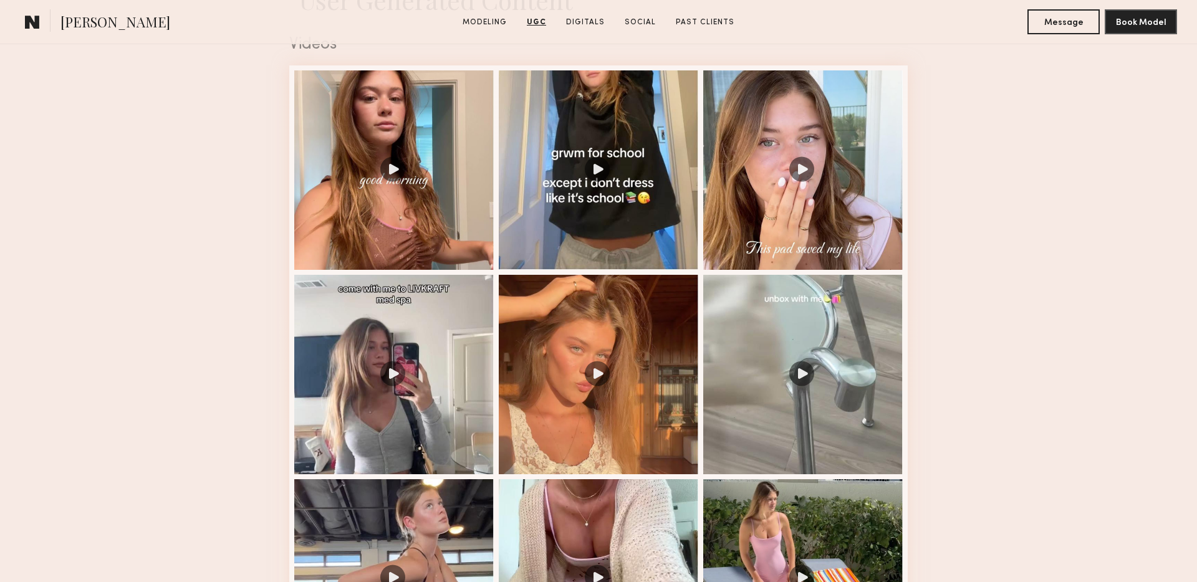
scroll to position [1278, 0]
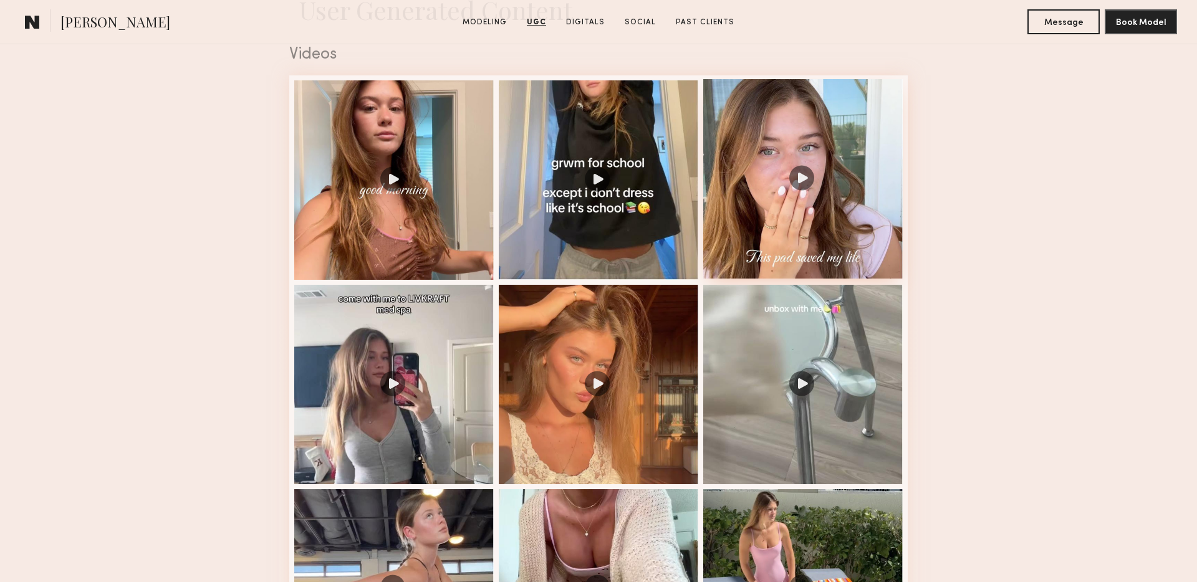
click at [824, 180] on div at bounding box center [803, 179] width 200 height 200
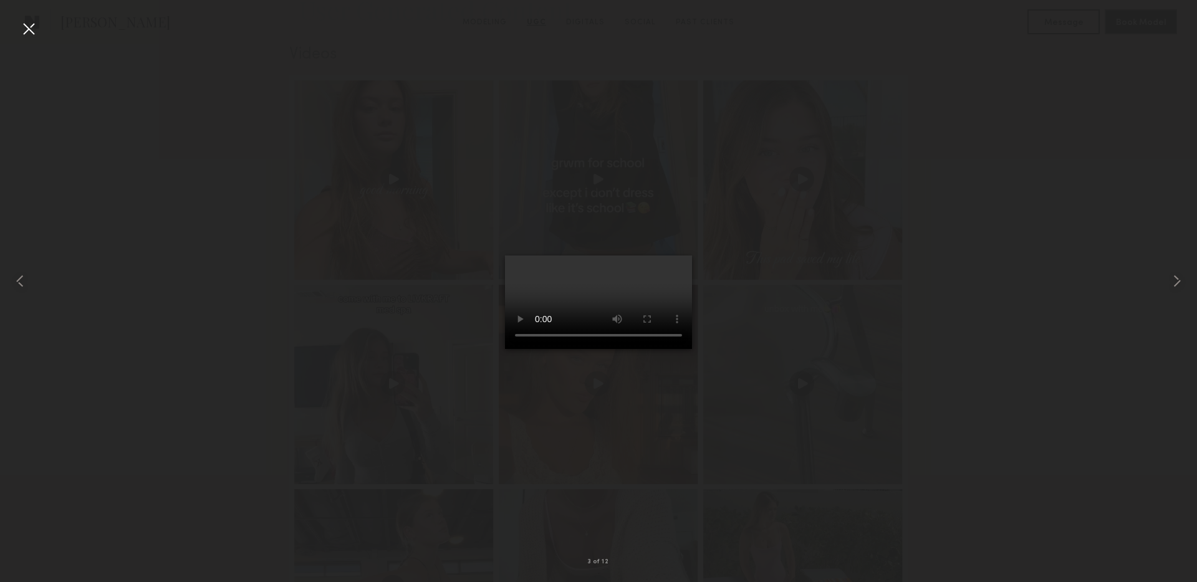
click at [907, 264] on div at bounding box center [598, 281] width 1197 height 523
click at [24, 32] on div at bounding box center [29, 29] width 20 height 20
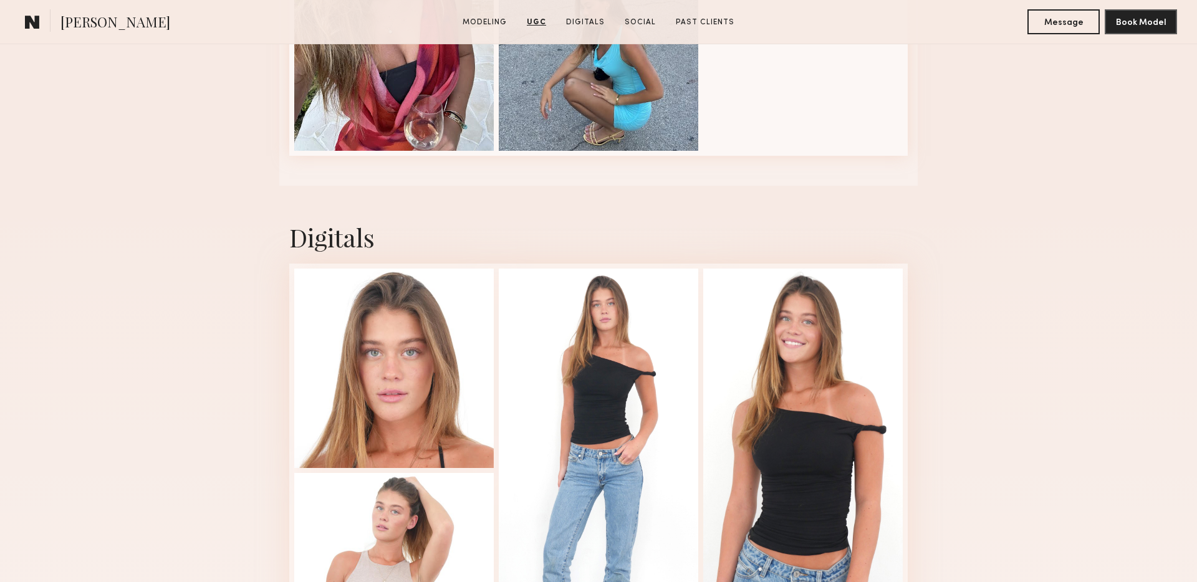
scroll to position [2687, 0]
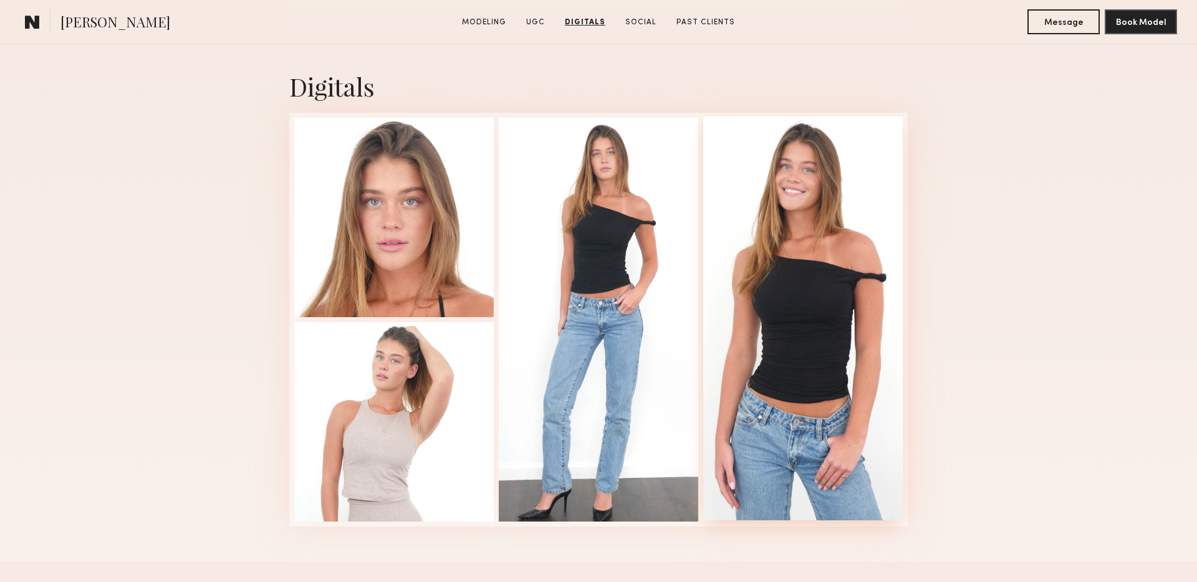
click at [804, 221] on div at bounding box center [803, 319] width 200 height 404
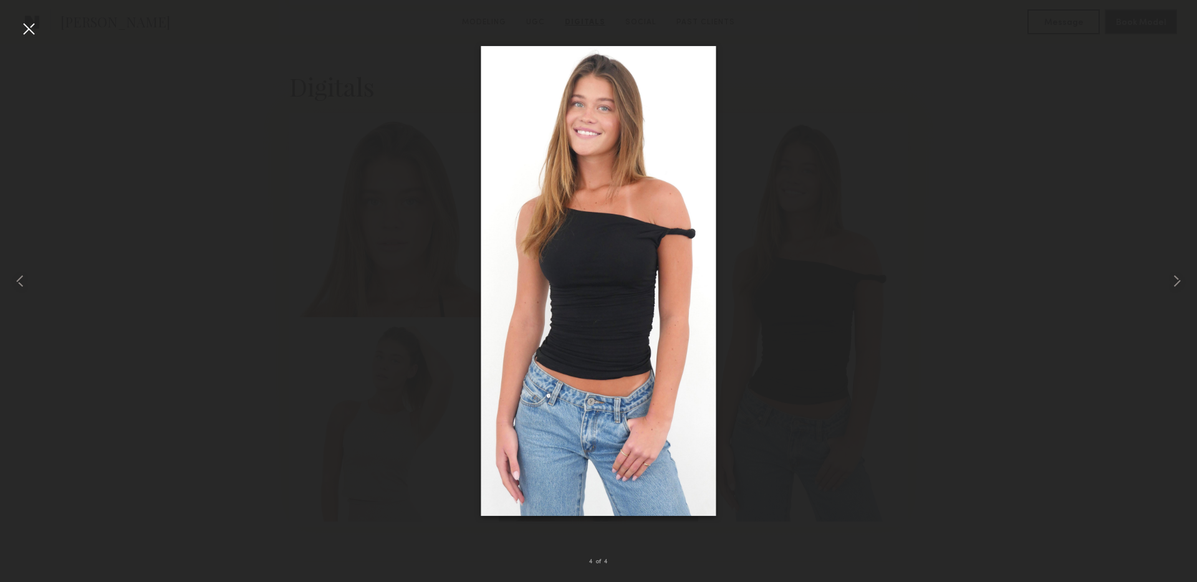
click at [863, 532] on div at bounding box center [598, 281] width 1197 height 523
click at [606, 210] on img at bounding box center [598, 281] width 235 height 470
click at [27, 30] on div at bounding box center [29, 29] width 20 height 20
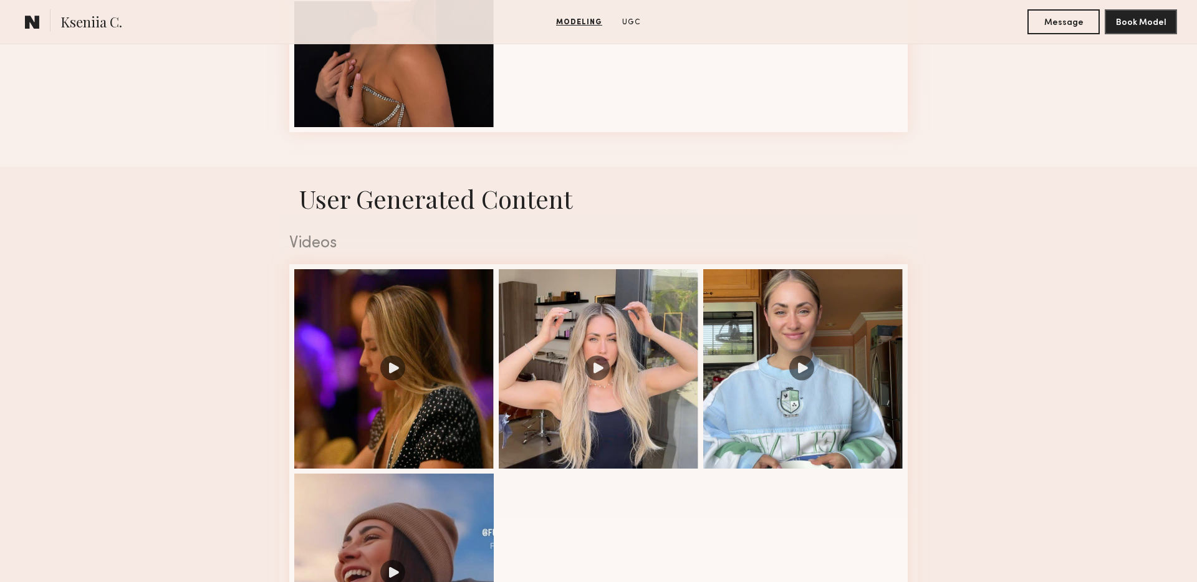
scroll to position [1106, 0]
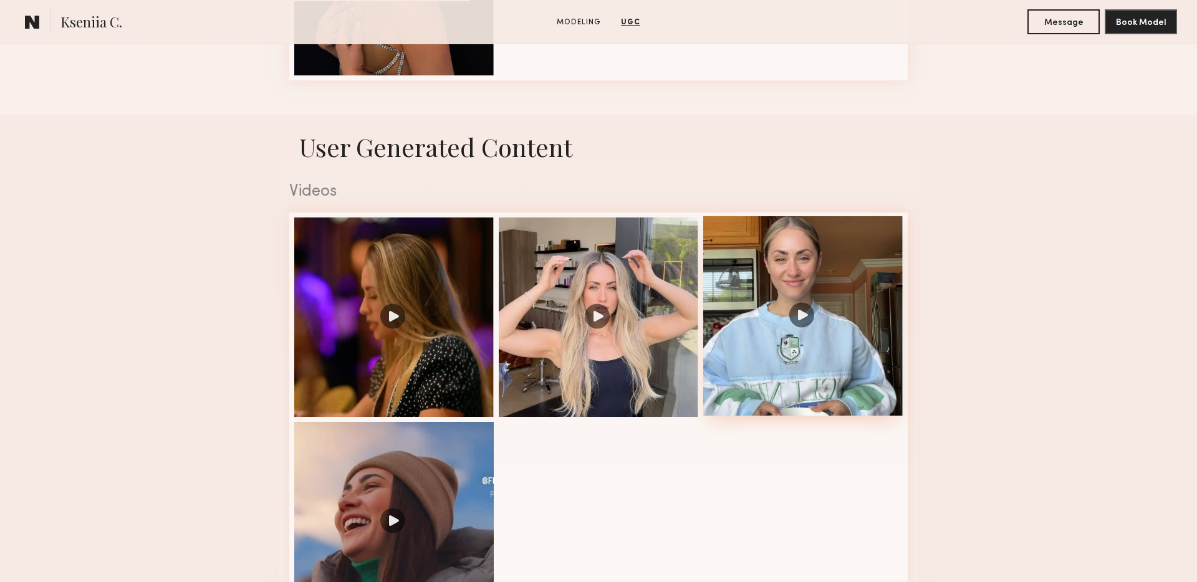
click at [848, 273] on div at bounding box center [803, 316] width 200 height 200
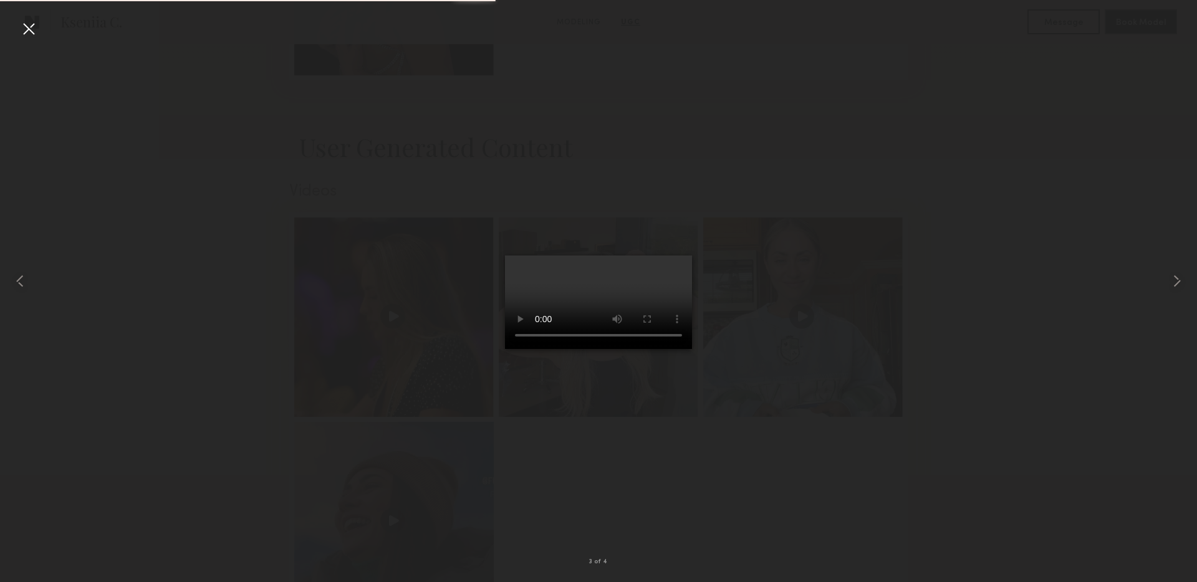
click at [685, 334] on video at bounding box center [598, 303] width 187 height 94
click at [24, 29] on div at bounding box center [29, 29] width 20 height 20
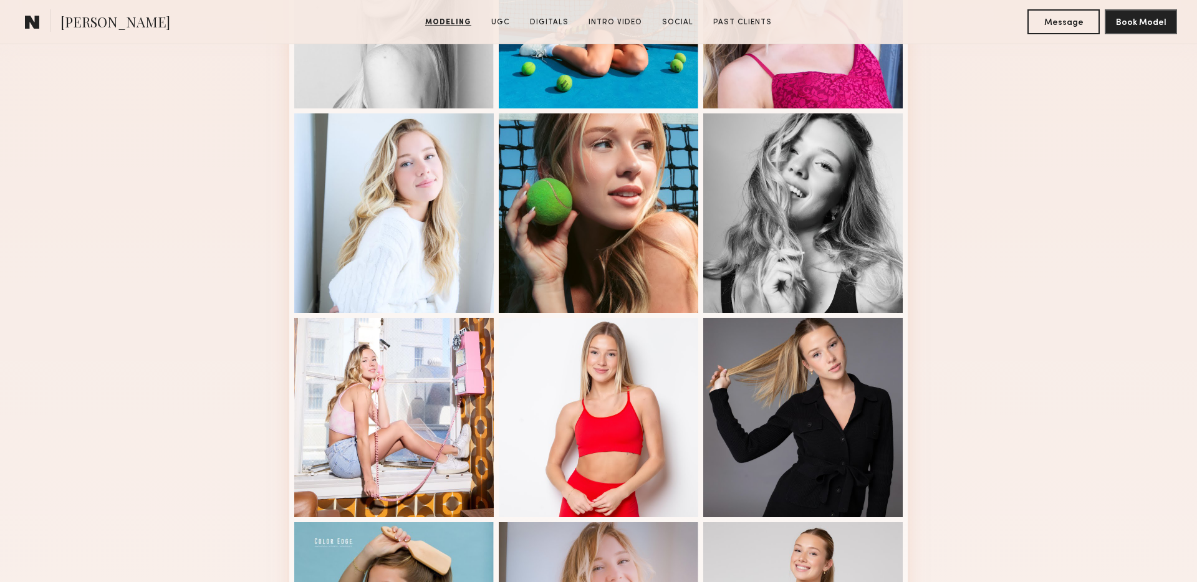
scroll to position [720, 0]
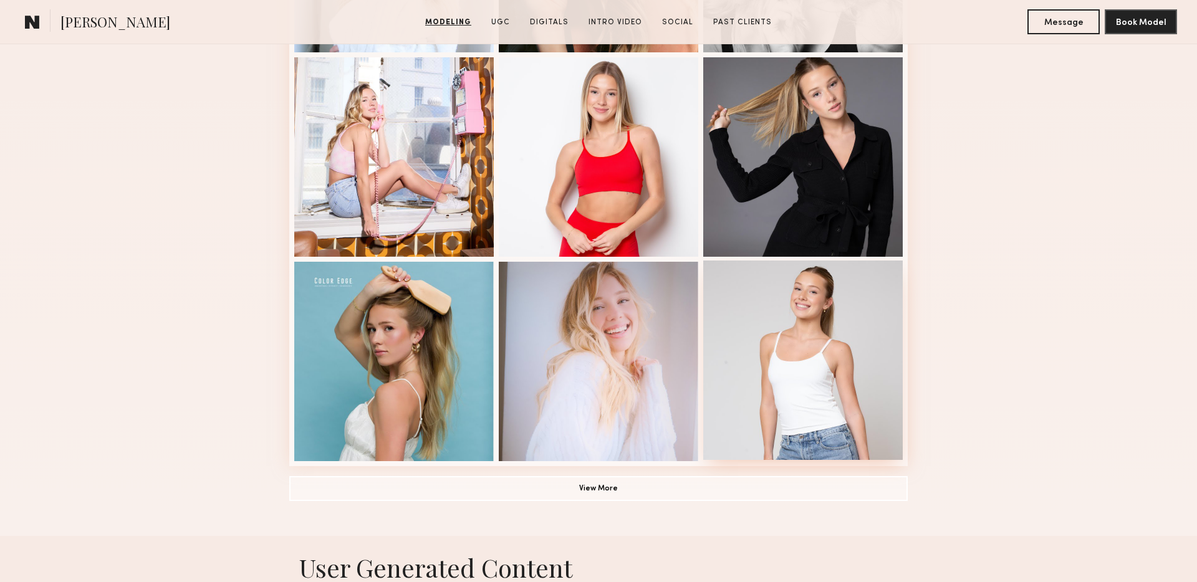
click at [872, 390] on div at bounding box center [803, 361] width 200 height 200
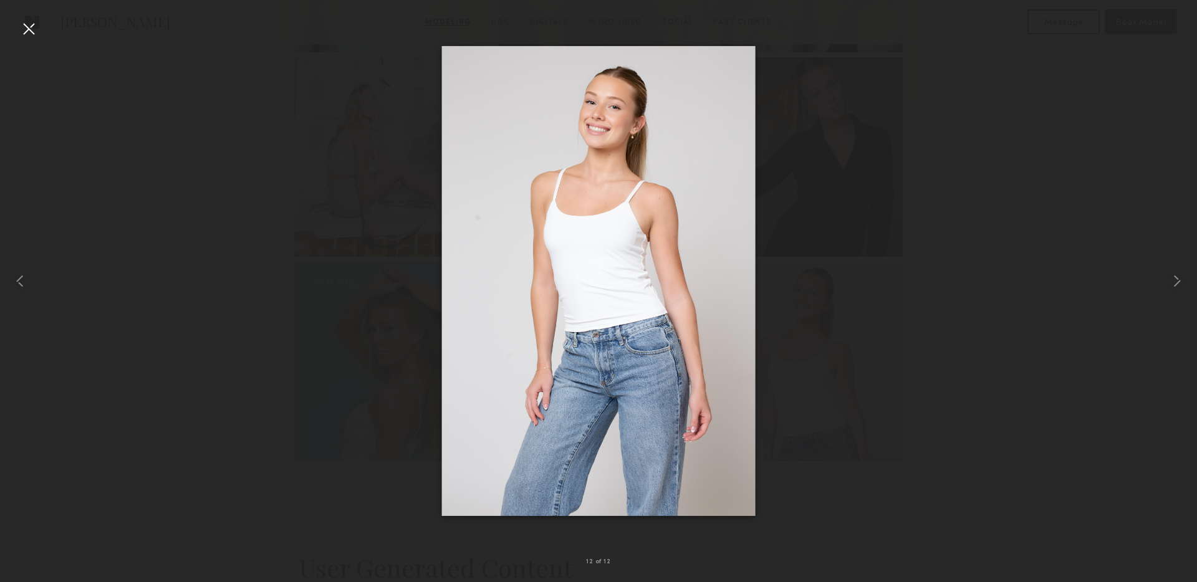
click at [27, 24] on div at bounding box center [29, 29] width 20 height 20
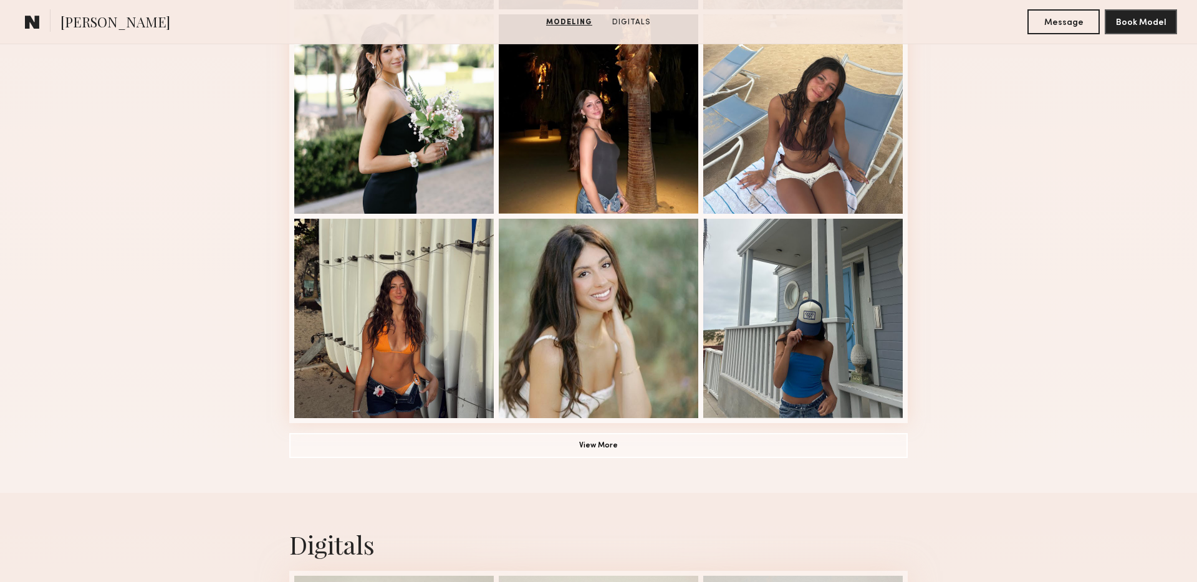
scroll to position [836, 0]
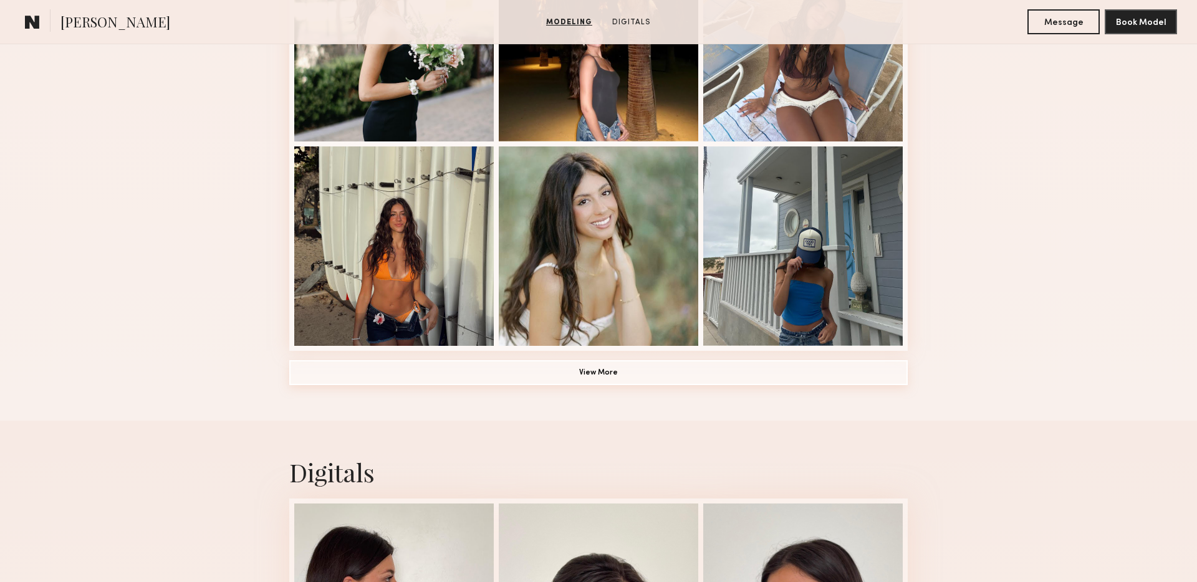
click at [675, 364] on button "View More" at bounding box center [598, 372] width 619 height 25
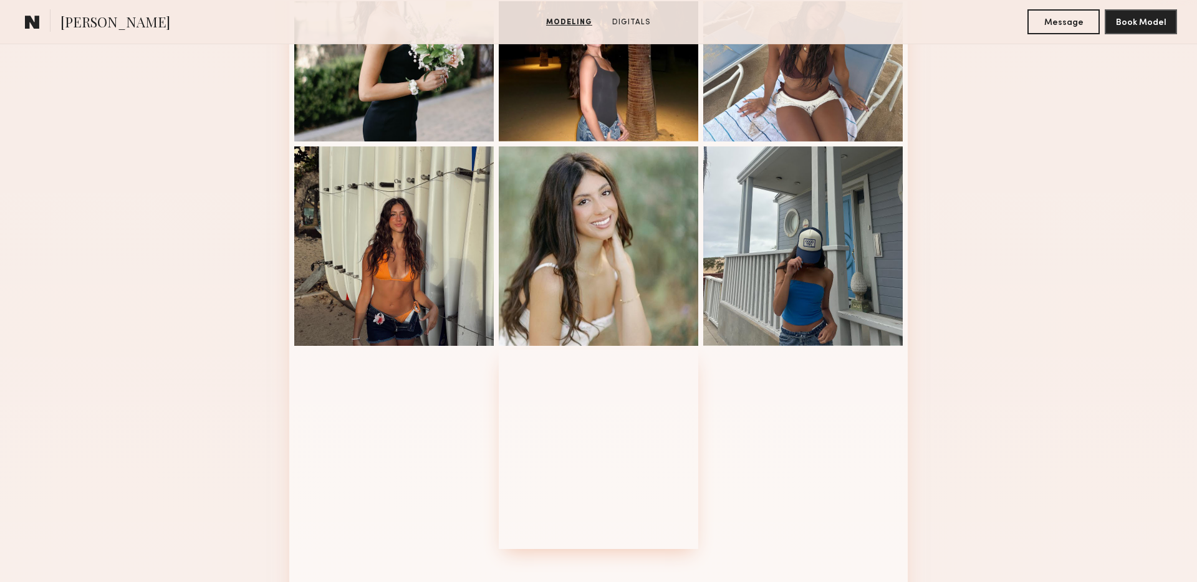
click at [682, 372] on div at bounding box center [599, 450] width 200 height 200
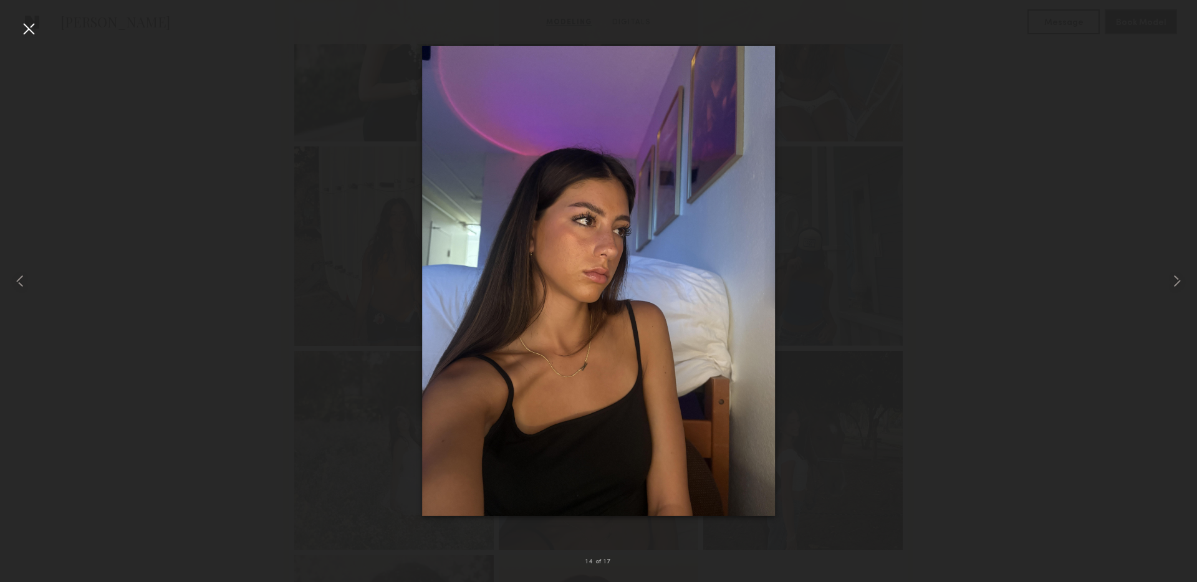
click at [32, 32] on div at bounding box center [29, 29] width 20 height 20
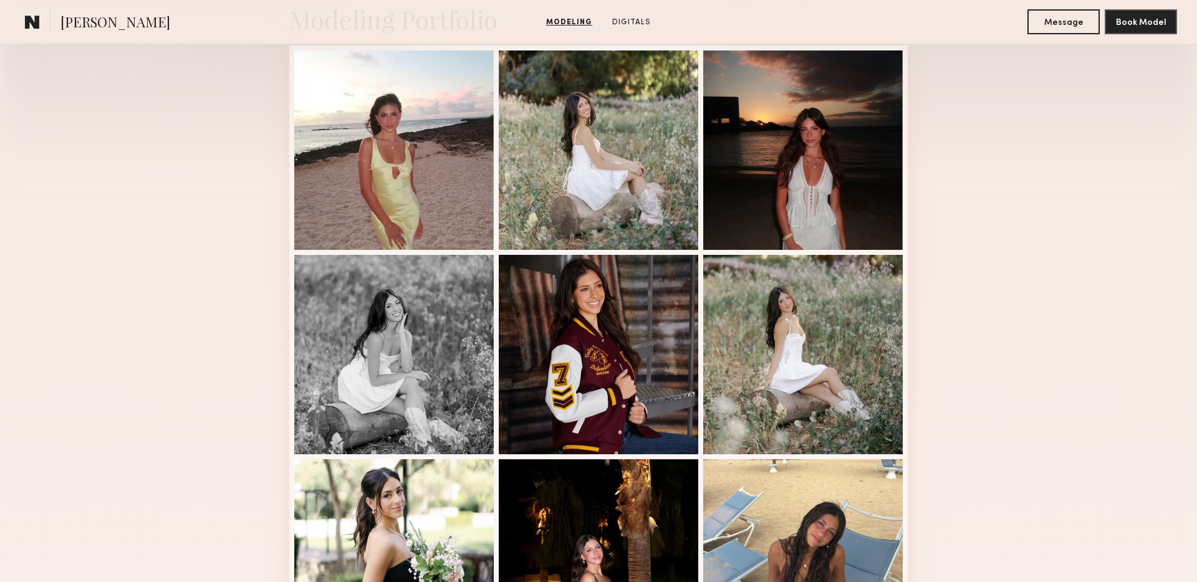
scroll to position [253, 0]
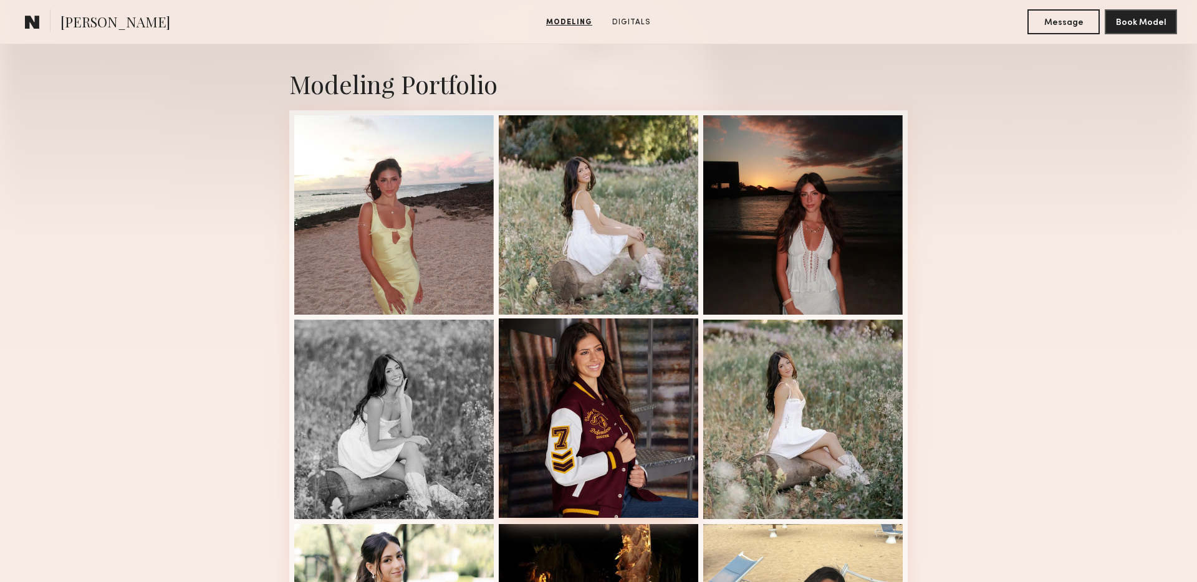
click at [634, 404] on div at bounding box center [599, 419] width 200 height 200
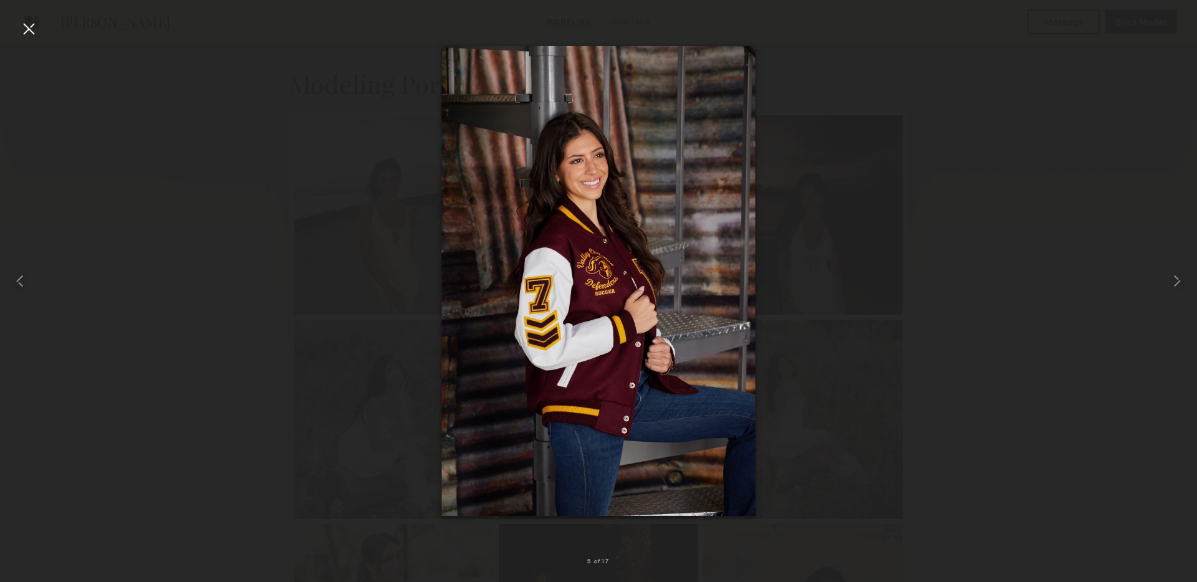
click at [34, 31] on div at bounding box center [29, 29] width 20 height 20
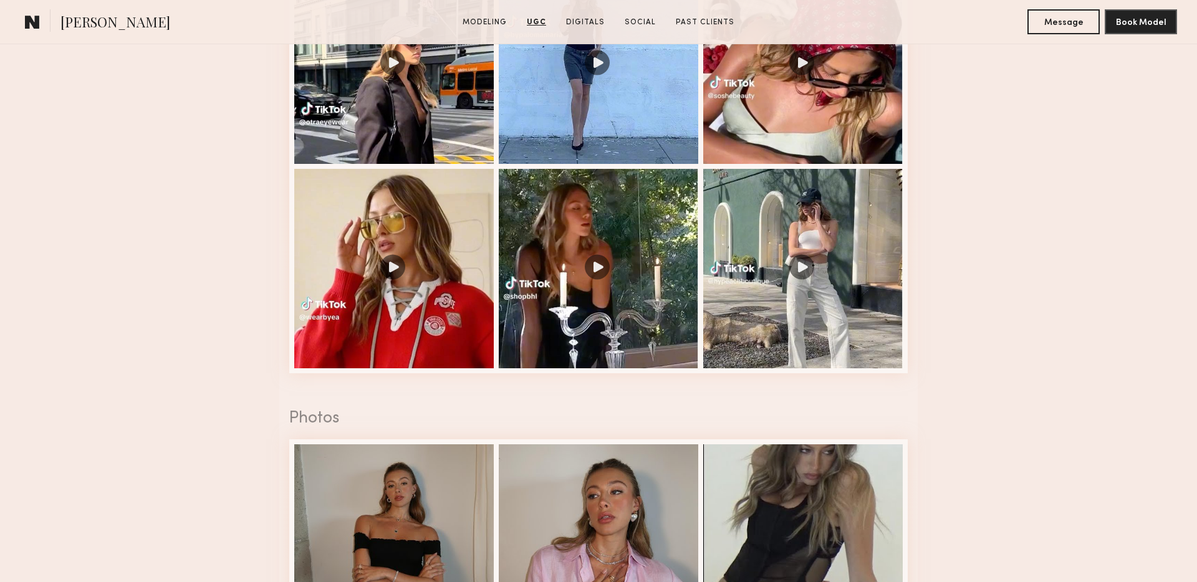
scroll to position [2001, 0]
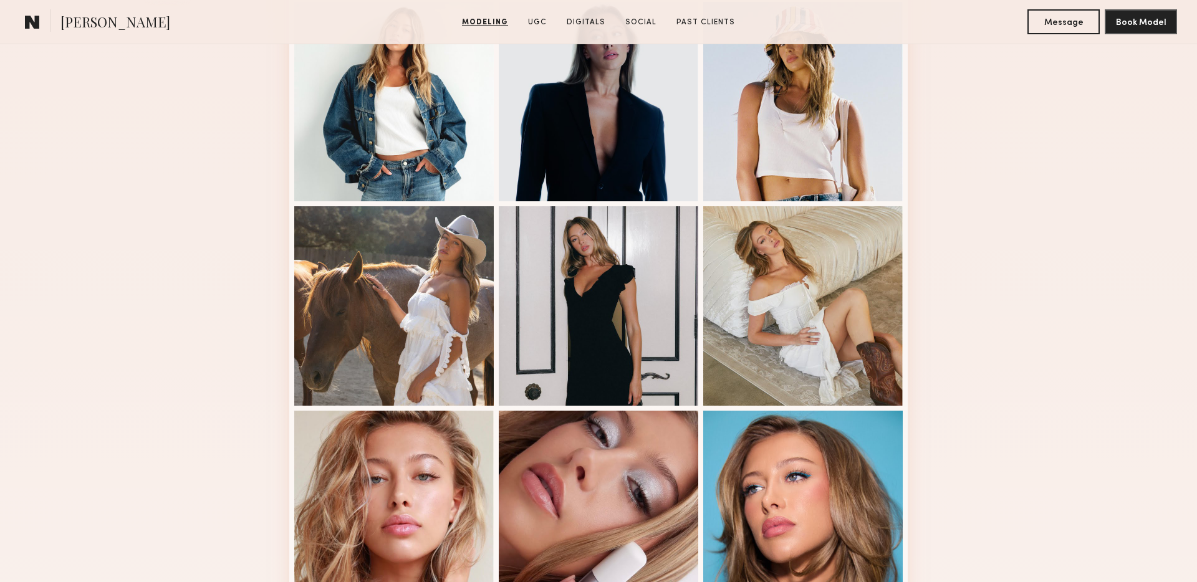
scroll to position [785, 0]
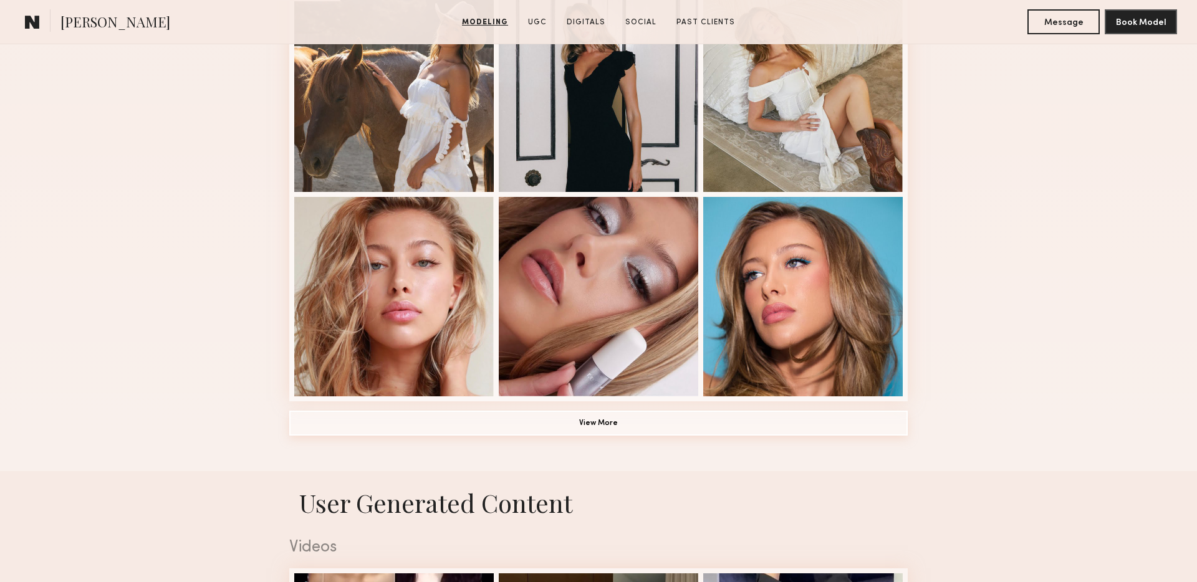
click at [548, 417] on button "View More" at bounding box center [598, 423] width 619 height 25
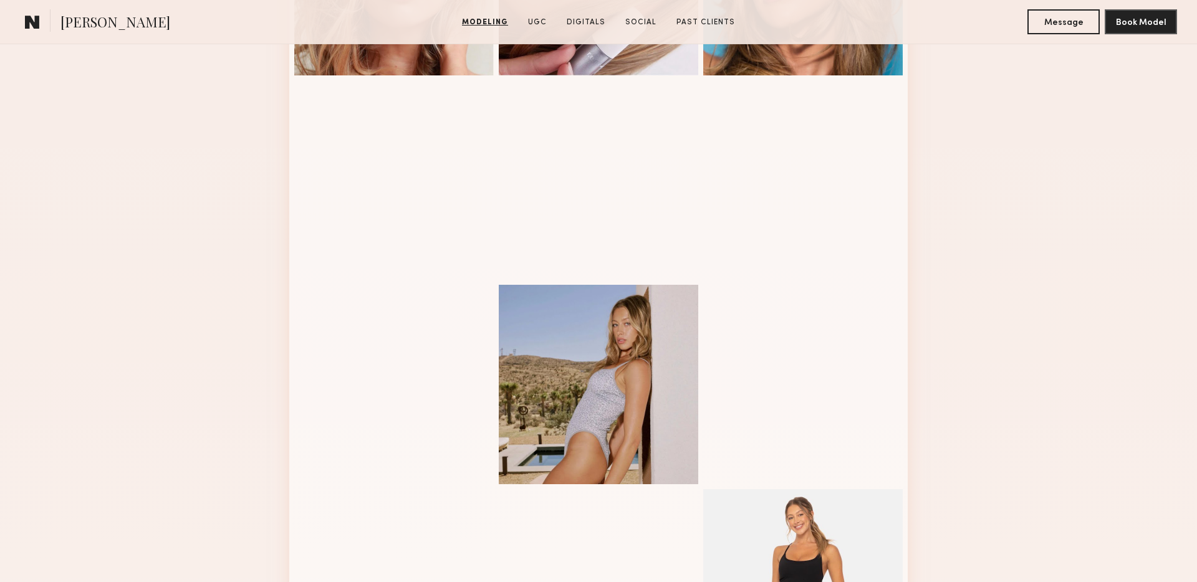
scroll to position [1366, 0]
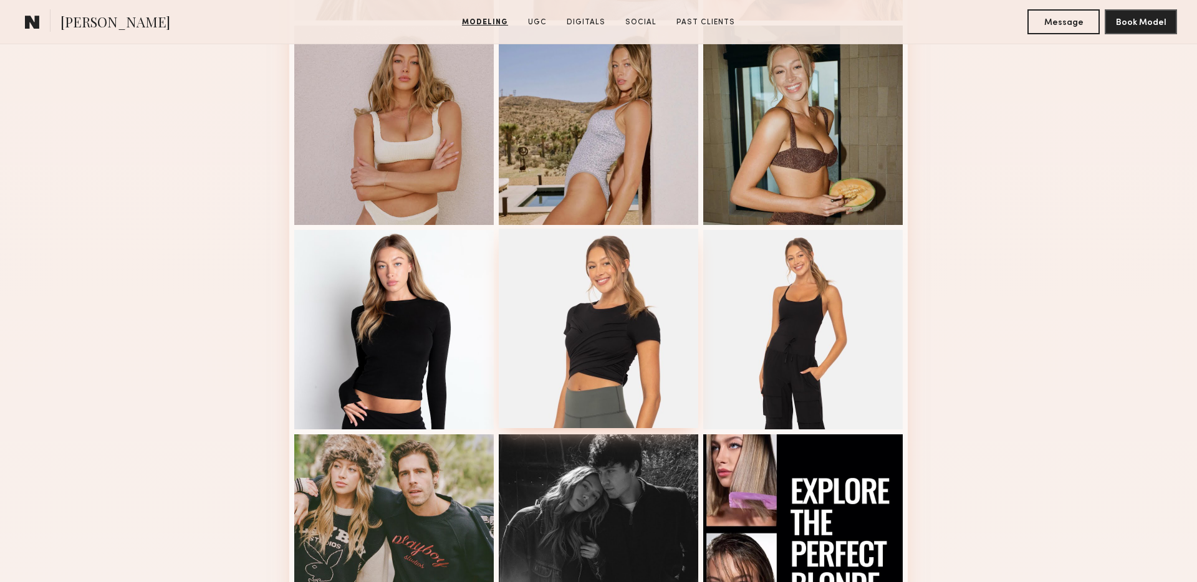
click at [579, 321] on div at bounding box center [599, 329] width 200 height 200
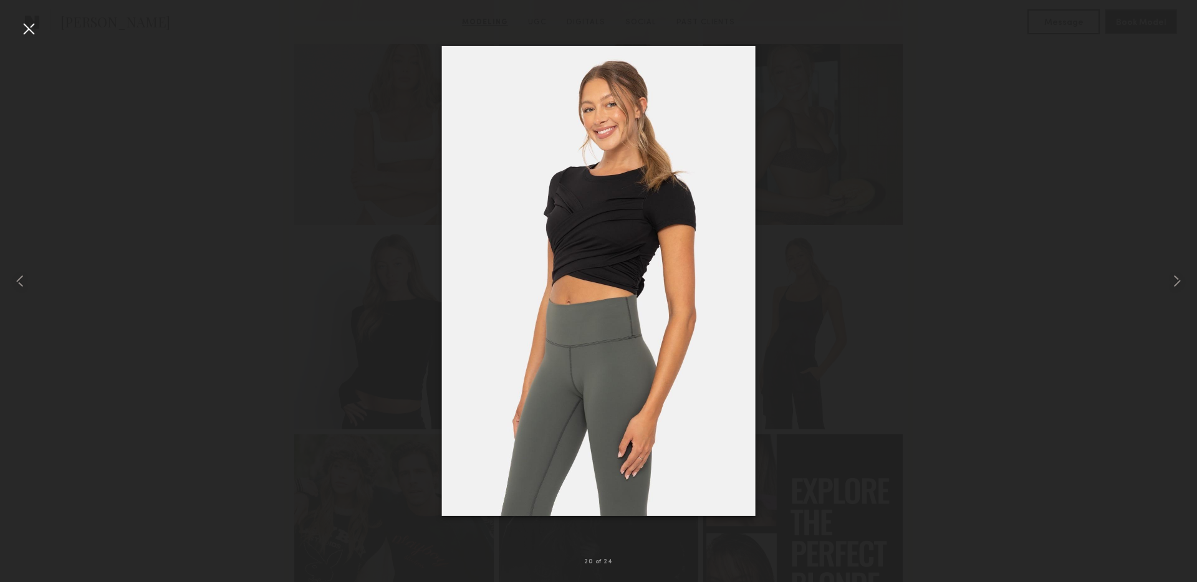
click at [21, 34] on div at bounding box center [29, 29] width 20 height 20
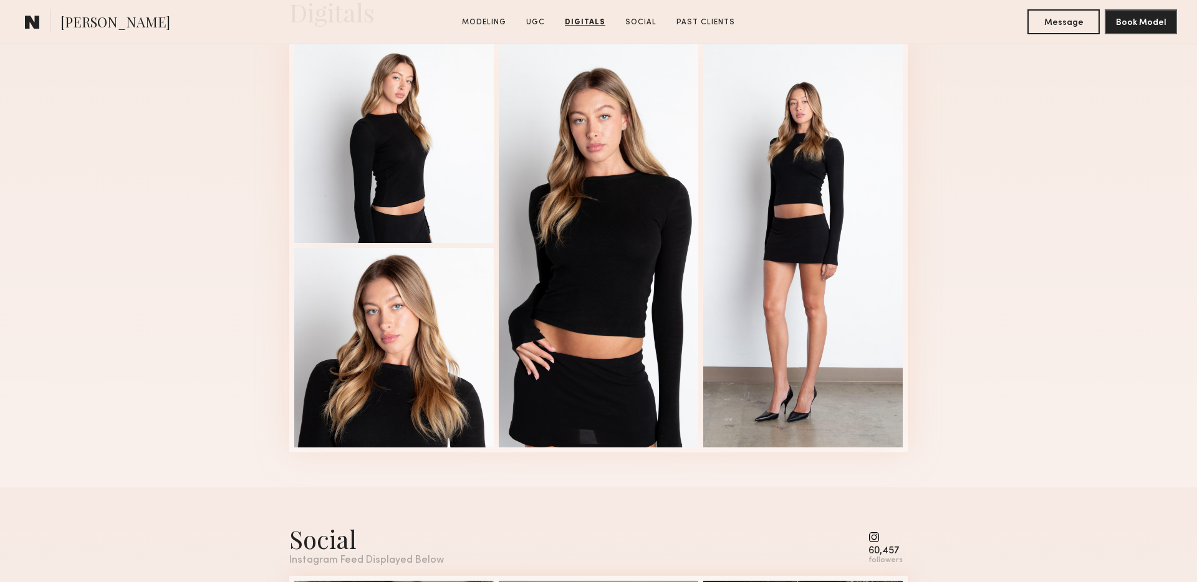
scroll to position [3836, 0]
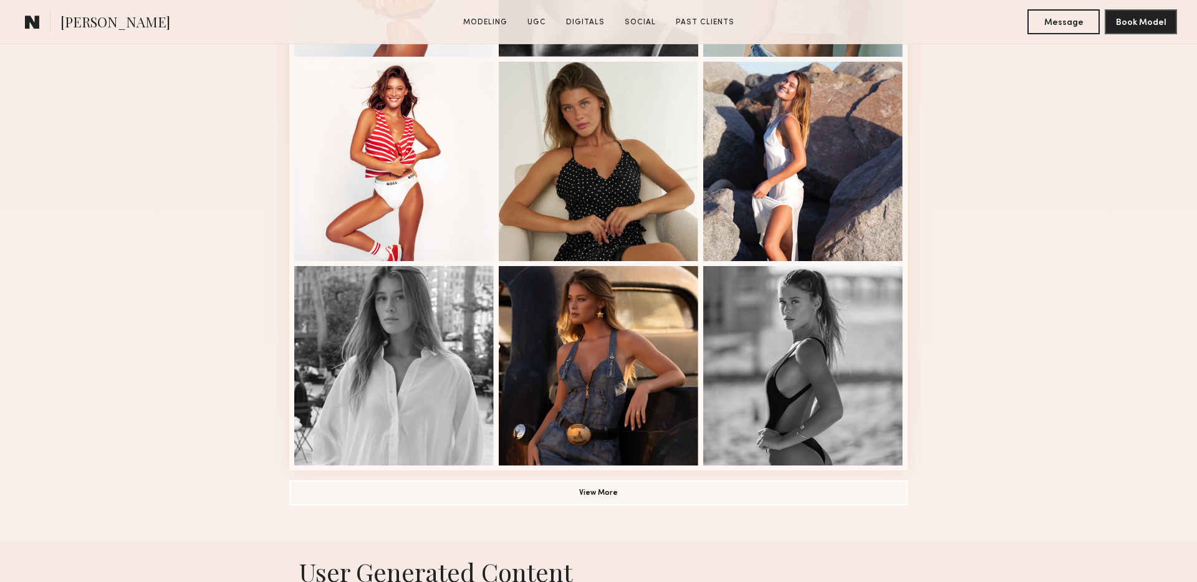
scroll to position [774, 0]
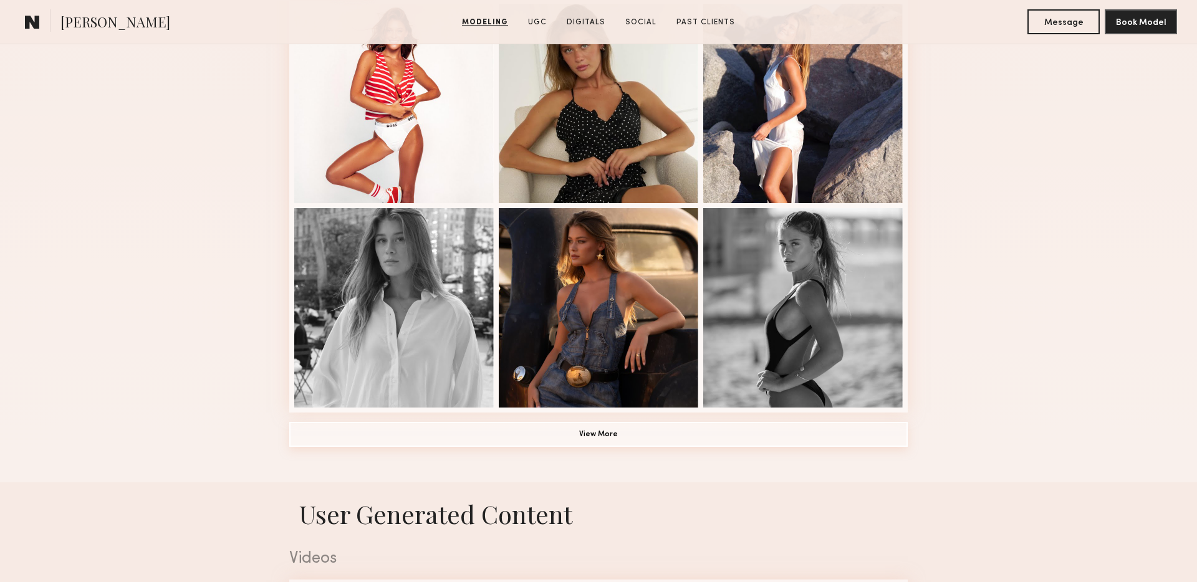
click at [585, 442] on button "View More" at bounding box center [598, 434] width 619 height 25
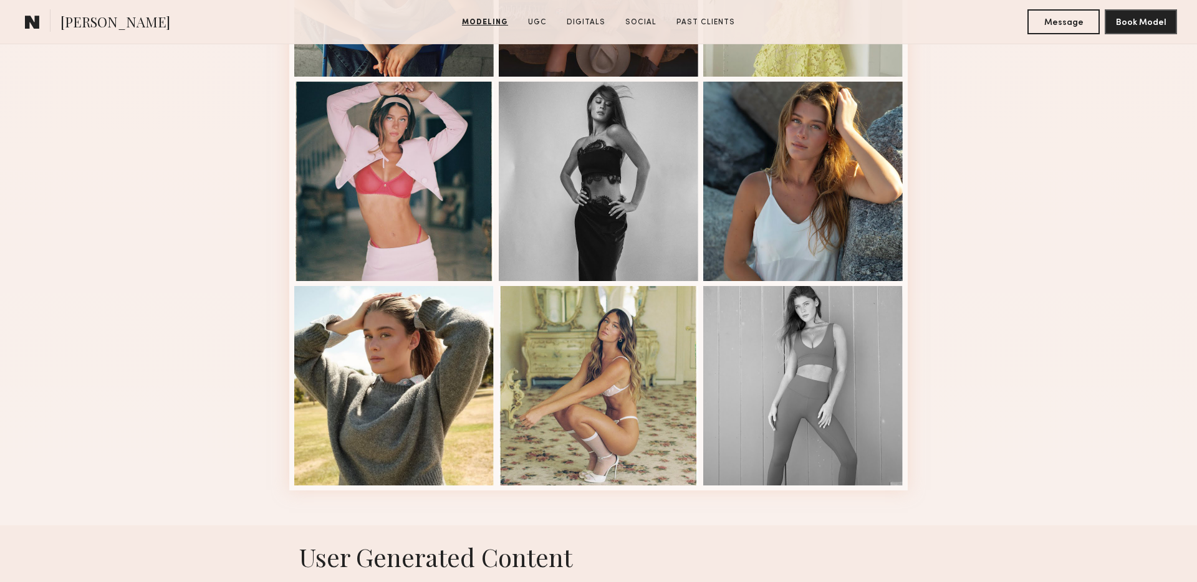
scroll to position [0, 0]
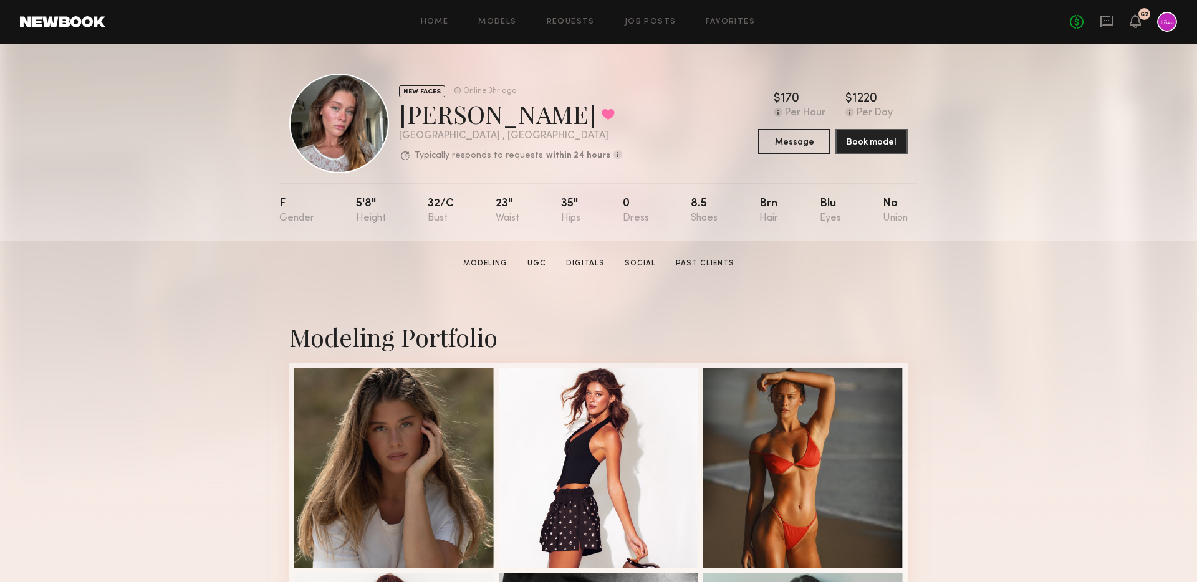
click at [637, 26] on div "Home Models Requests Job Posts Favorites Sign Out No fees up to $5,000 62" at bounding box center [641, 22] width 1072 height 20
click at [635, 24] on link "Job Posts" at bounding box center [651, 22] width 52 height 8
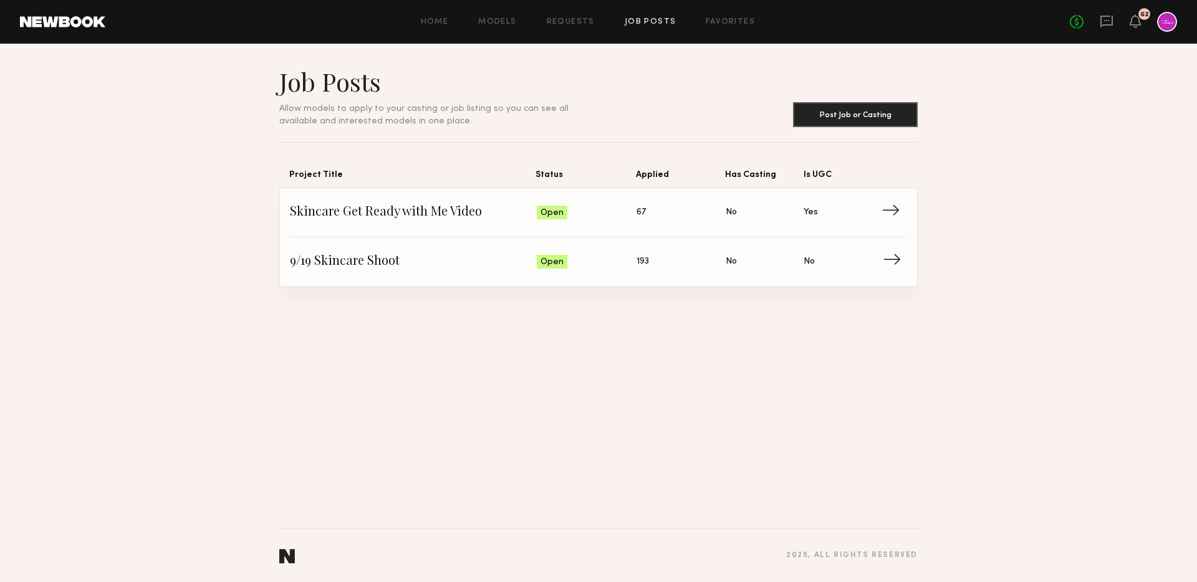
click at [370, 266] on span "9/19 Skincare Shoot" at bounding box center [413, 262] width 247 height 19
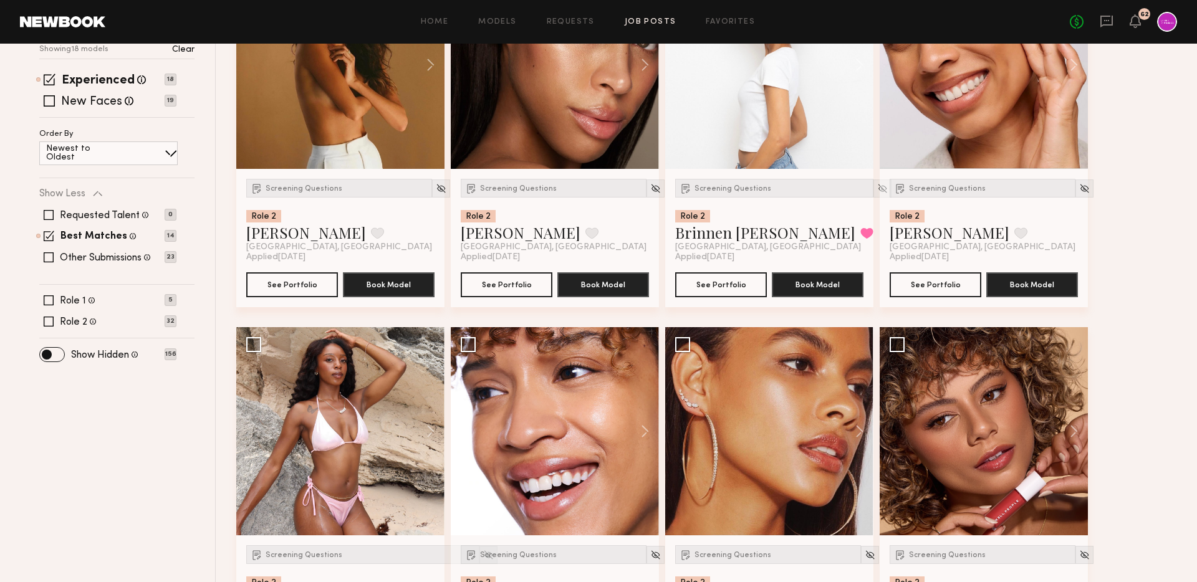
scroll to position [307, 0]
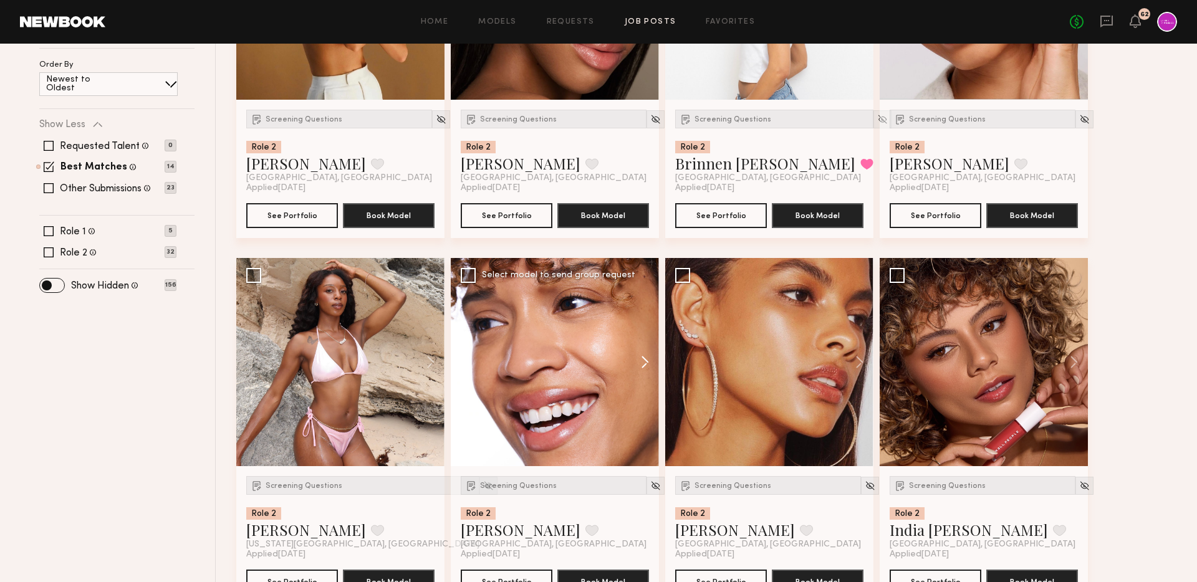
click at [648, 352] on button at bounding box center [639, 362] width 40 height 208
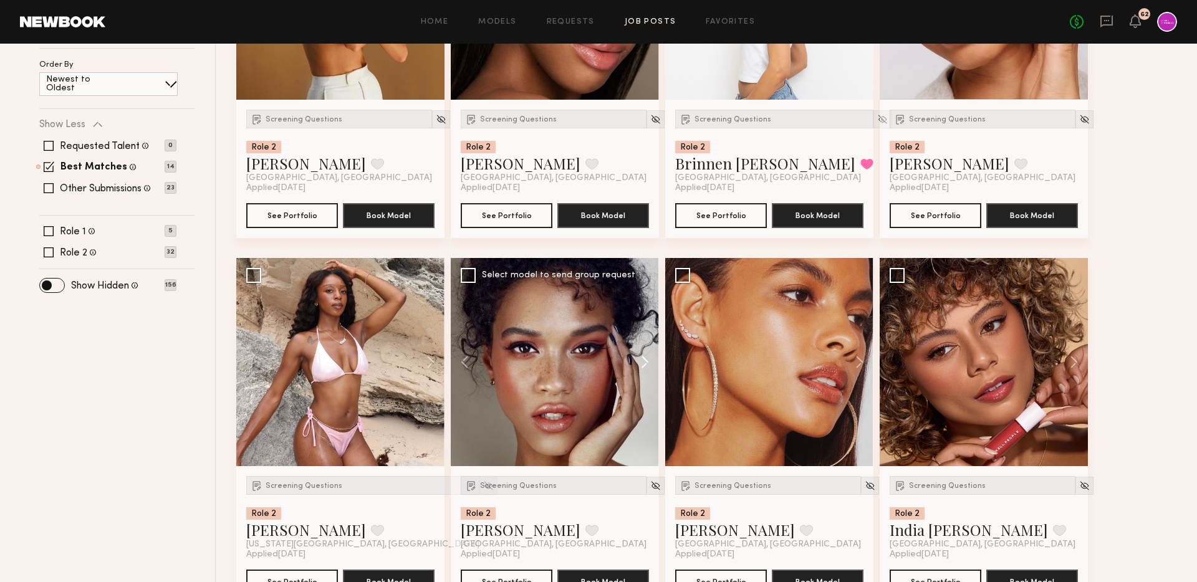
click at [648, 352] on button at bounding box center [639, 362] width 40 height 208
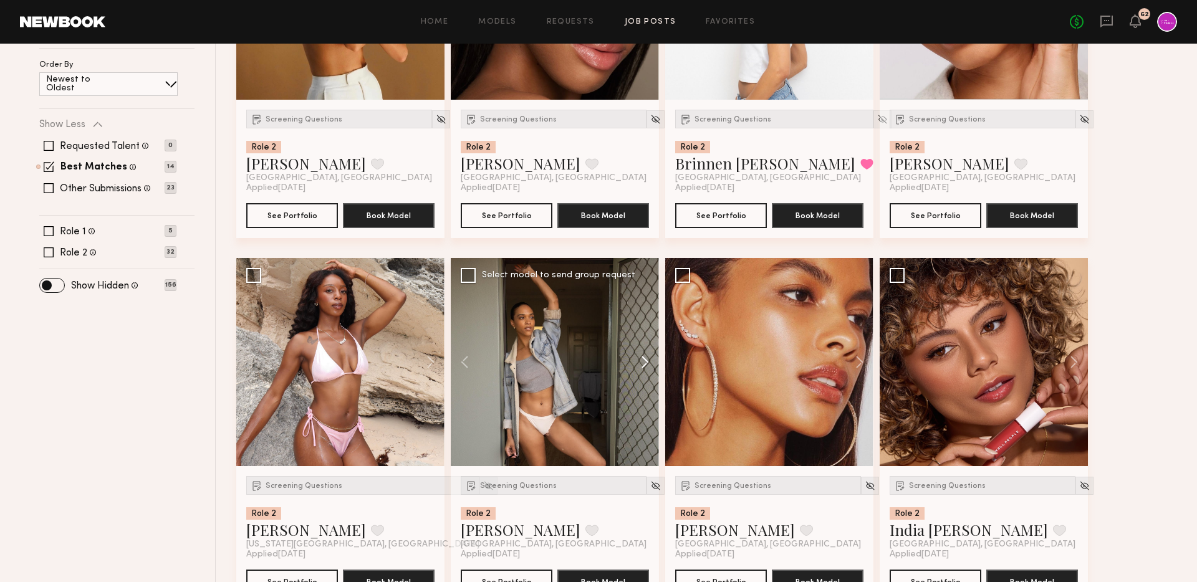
click at [648, 352] on button at bounding box center [639, 362] width 40 height 208
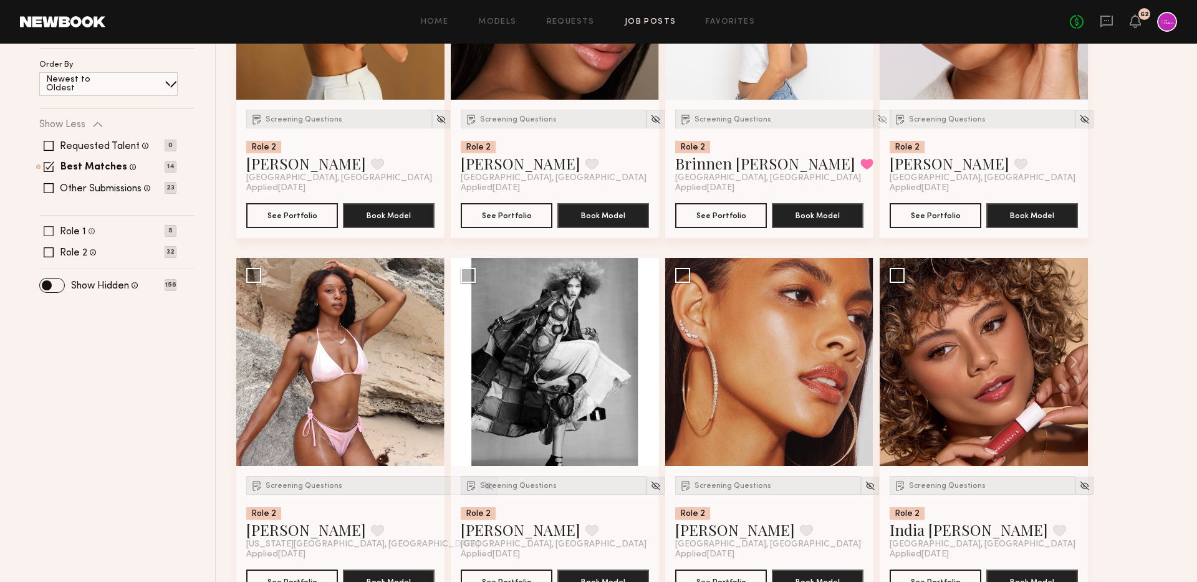
click at [99, 229] on div "Role 1 Female, 18–23, White / Caucasian 5" at bounding box center [107, 231] width 137 height 10
click at [82, 231] on label "Role 1" at bounding box center [73, 232] width 26 height 10
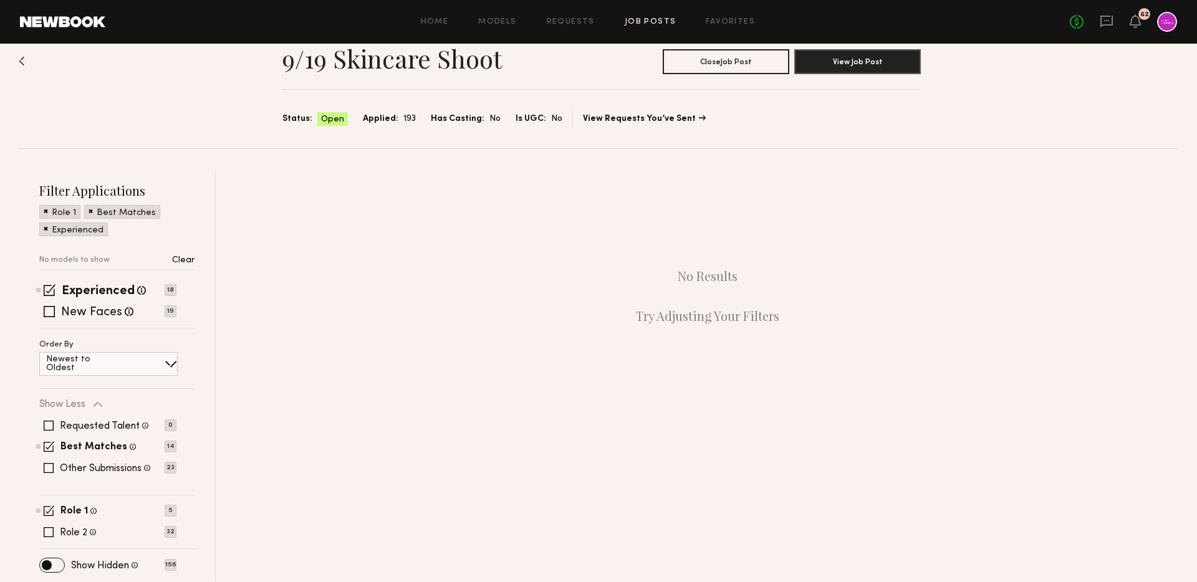
scroll to position [27, 0]
click at [109, 317] on label "New Faces" at bounding box center [91, 313] width 61 height 12
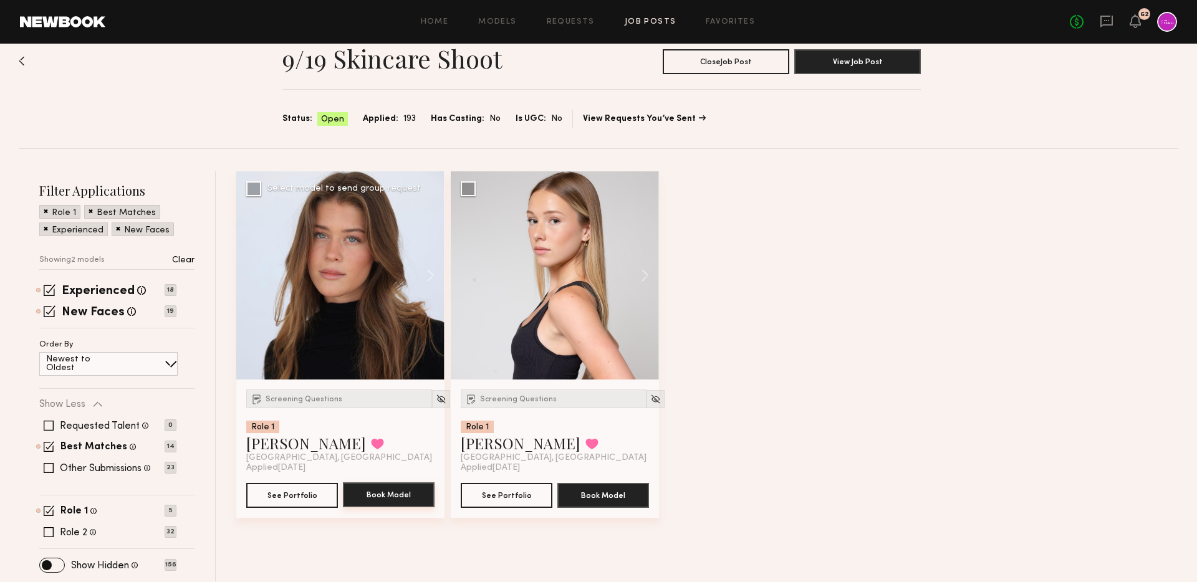
click at [367, 496] on button "Book Model" at bounding box center [389, 495] width 92 height 25
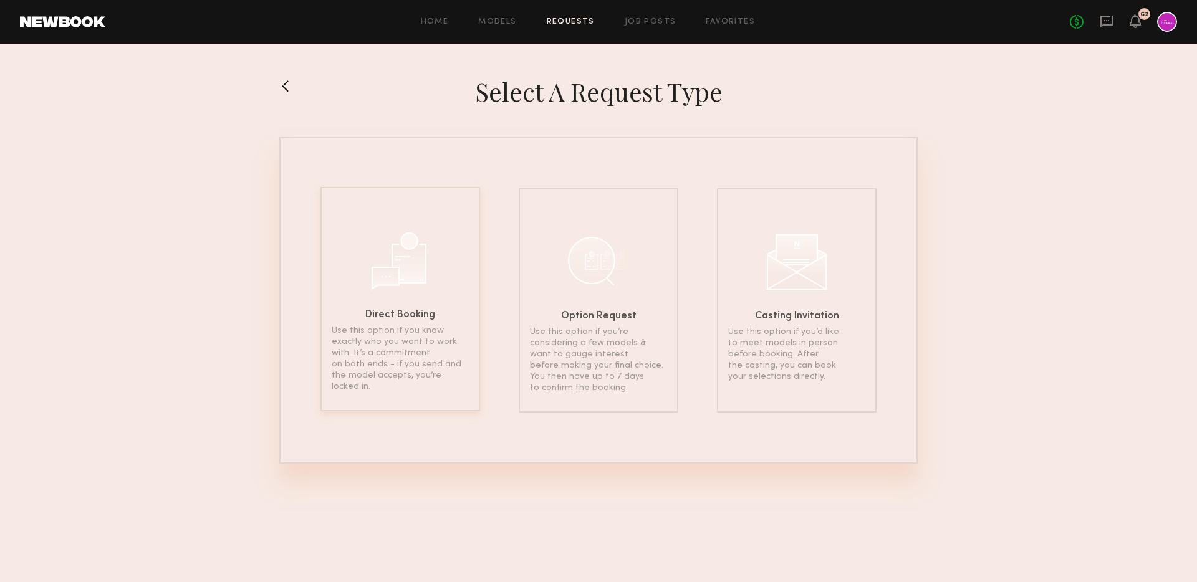
click at [439, 236] on div "Direct Booking Use this option if you know exactly who you want to work with. I…" at bounding box center [401, 299] width 160 height 225
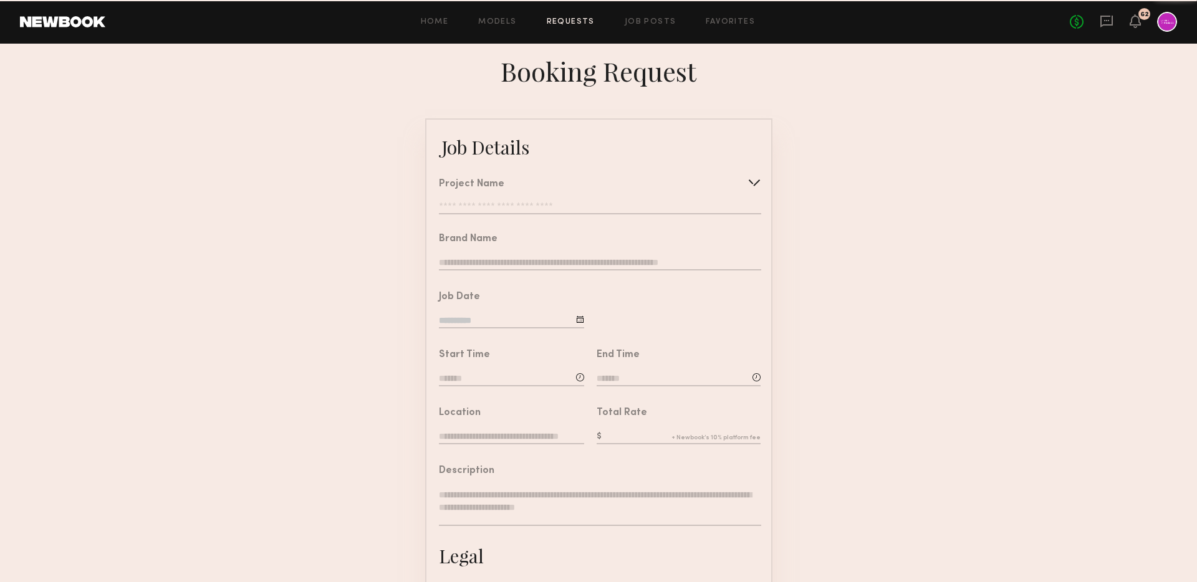
type input "**********"
type textarea "**********"
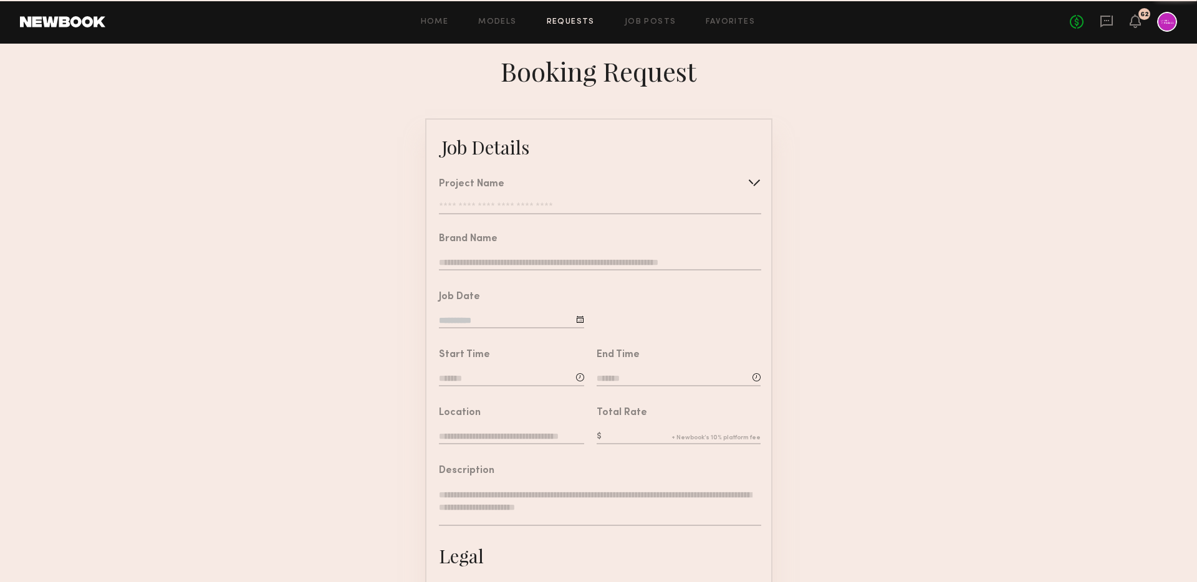
type textarea "**********"
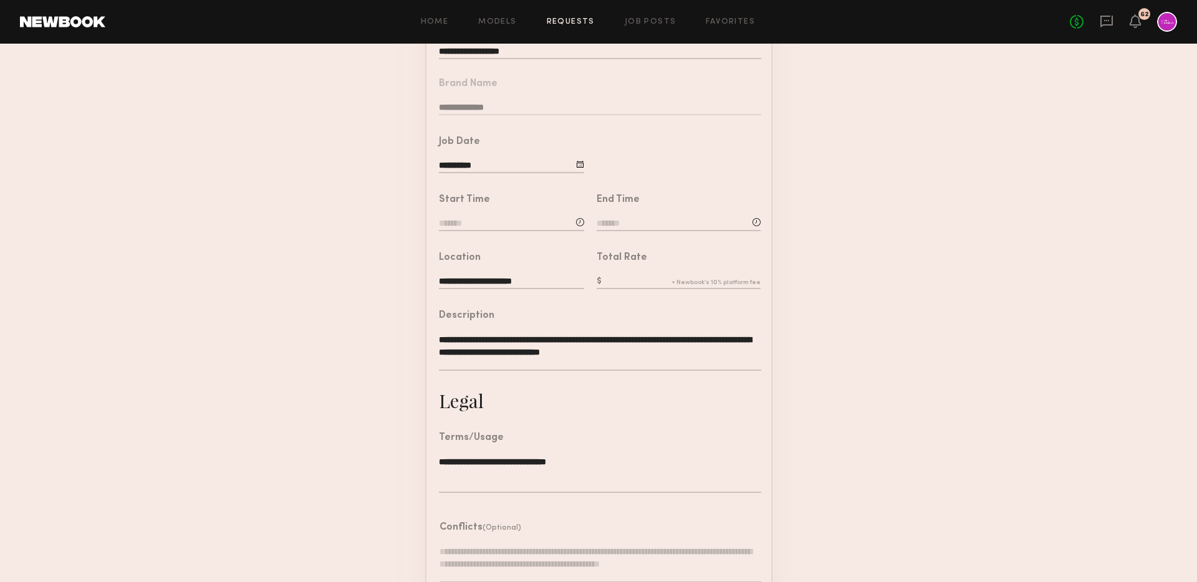
scroll to position [163, 0]
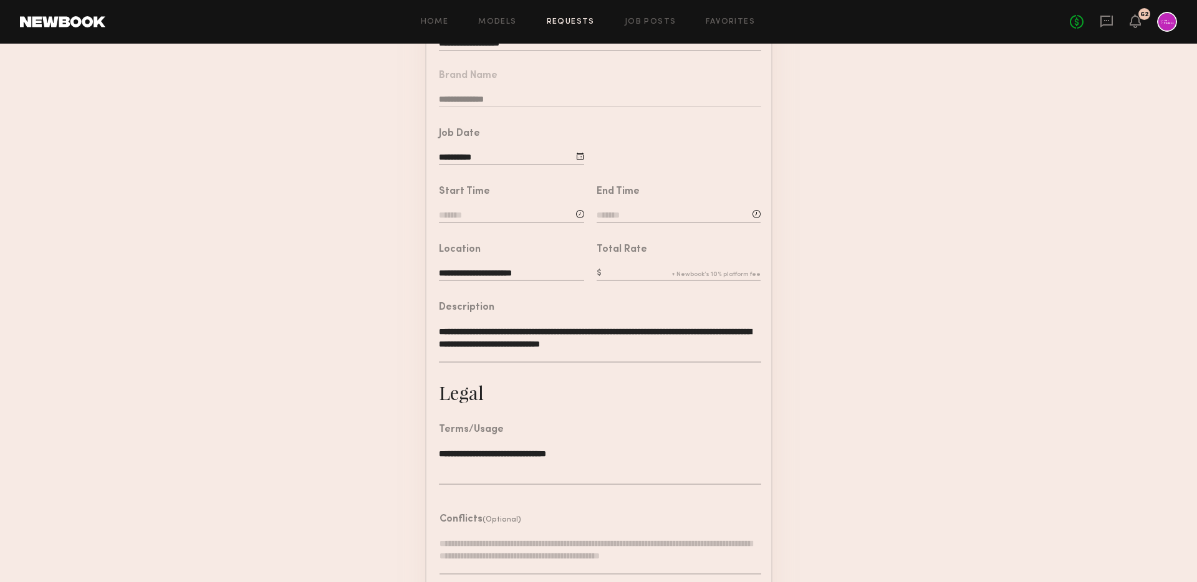
click at [505, 216] on input at bounding box center [511, 217] width 145 height 14
click at [387, 412] on form "**********" at bounding box center [598, 302] width 1197 height 695
click at [501, 210] on input at bounding box center [511, 217] width 145 height 14
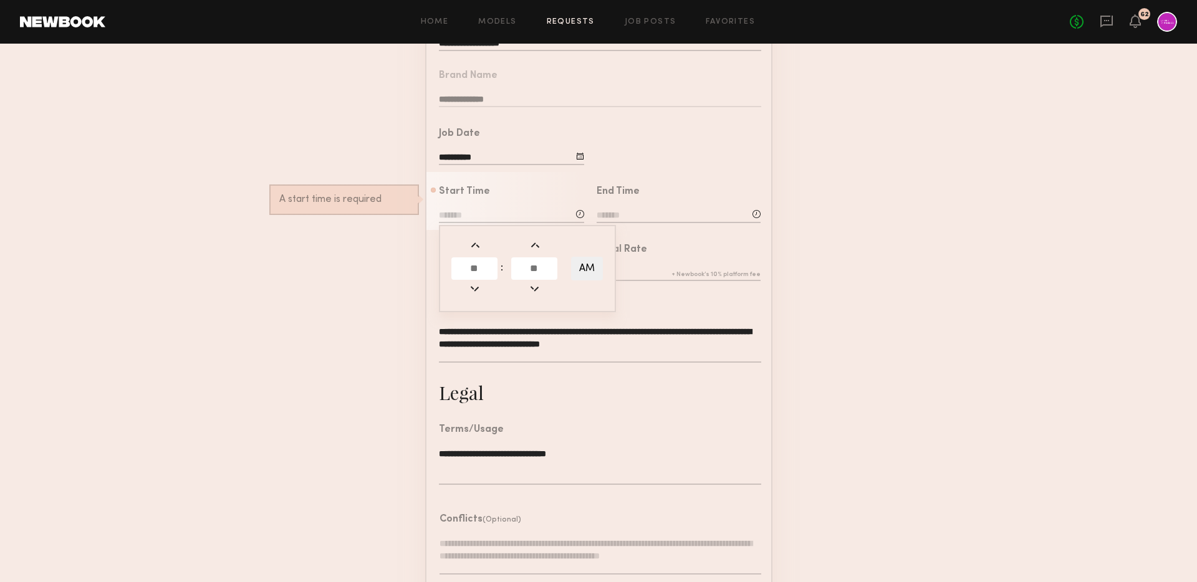
click at [476, 268] on input "text" at bounding box center [475, 269] width 46 height 22
type input "**"
click at [536, 279] on td at bounding box center [535, 268] width 49 height 25
click at [535, 268] on input "text" at bounding box center [534, 269] width 46 height 22
type input "*"
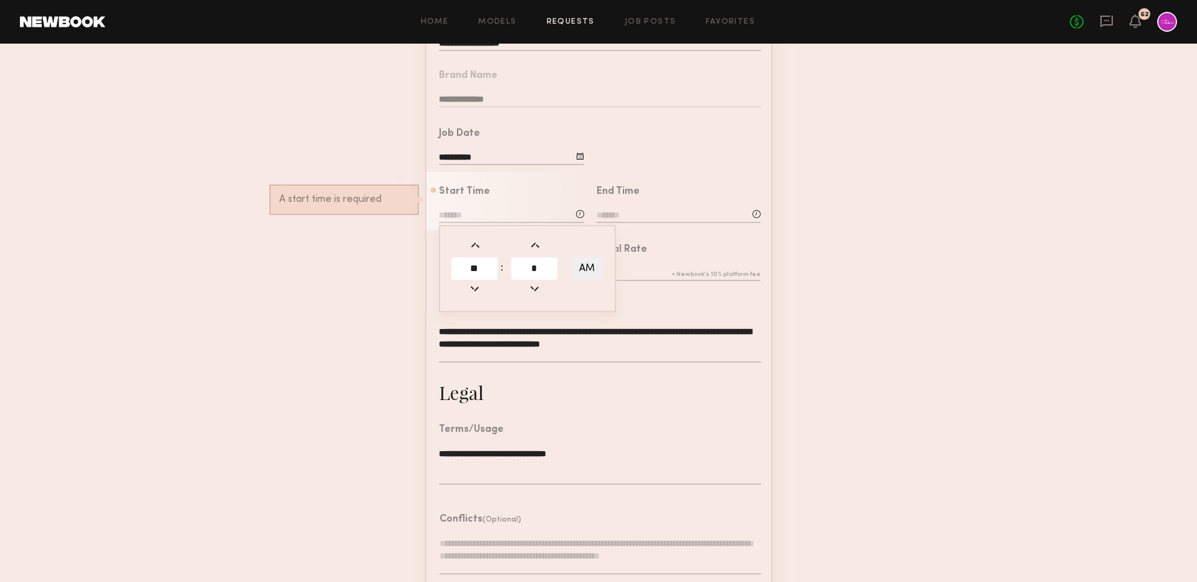
type input "********"
type input "**"
click at [624, 208] on div "End Time" at bounding box center [679, 206] width 164 height 38
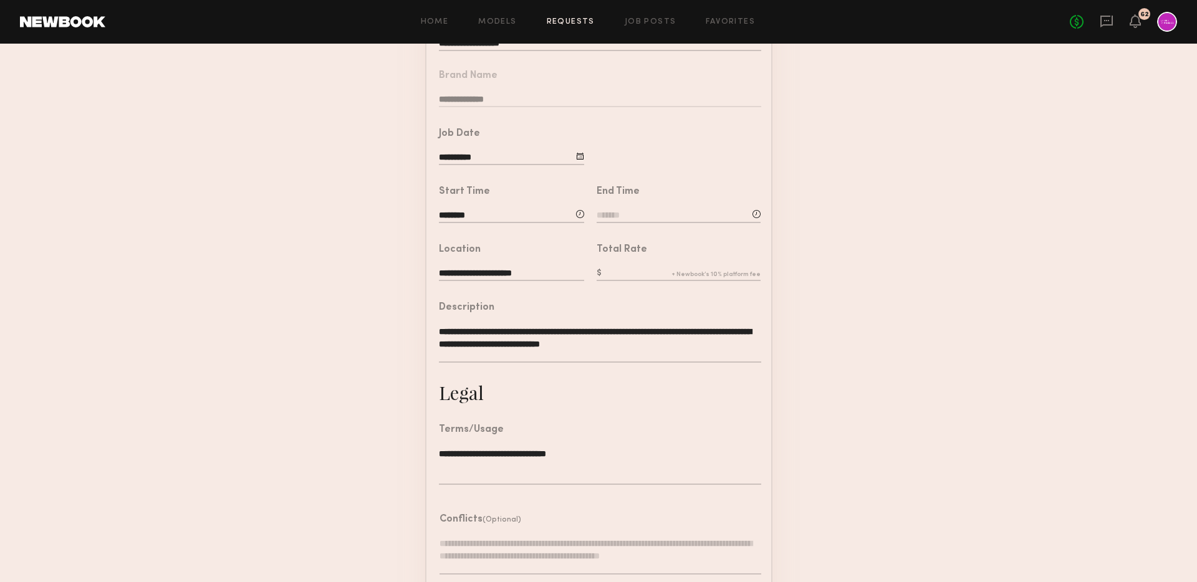
click at [619, 221] on input at bounding box center [679, 217] width 164 height 14
click at [634, 274] on input "text" at bounding box center [632, 269] width 46 height 22
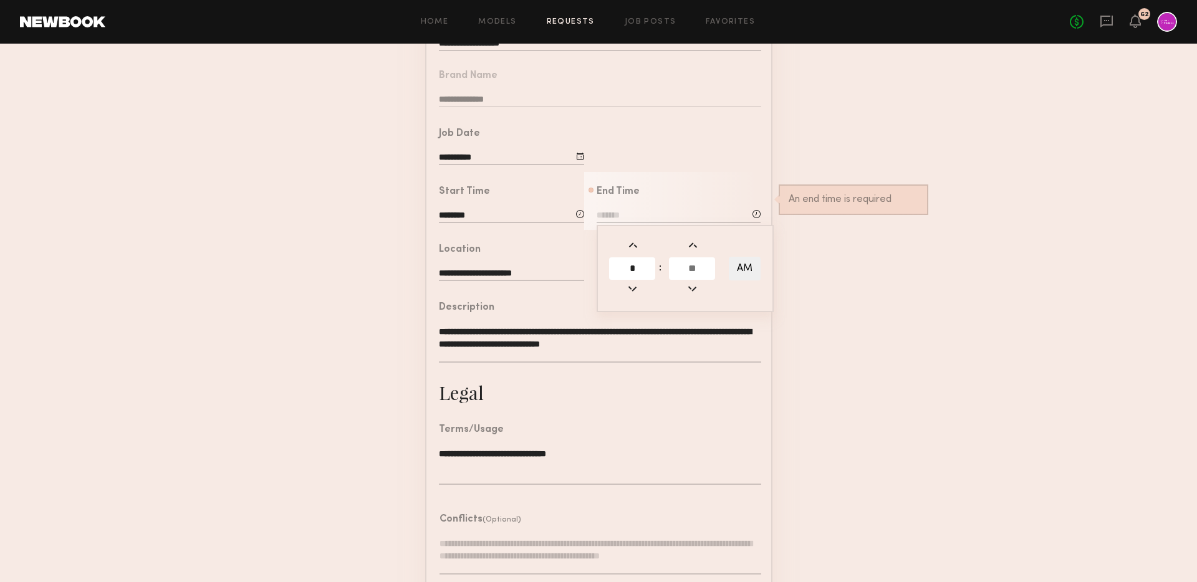
type input "*"
click at [682, 275] on input "text" at bounding box center [692, 269] width 46 height 22
type input "*"
type input "*******"
type input "**"
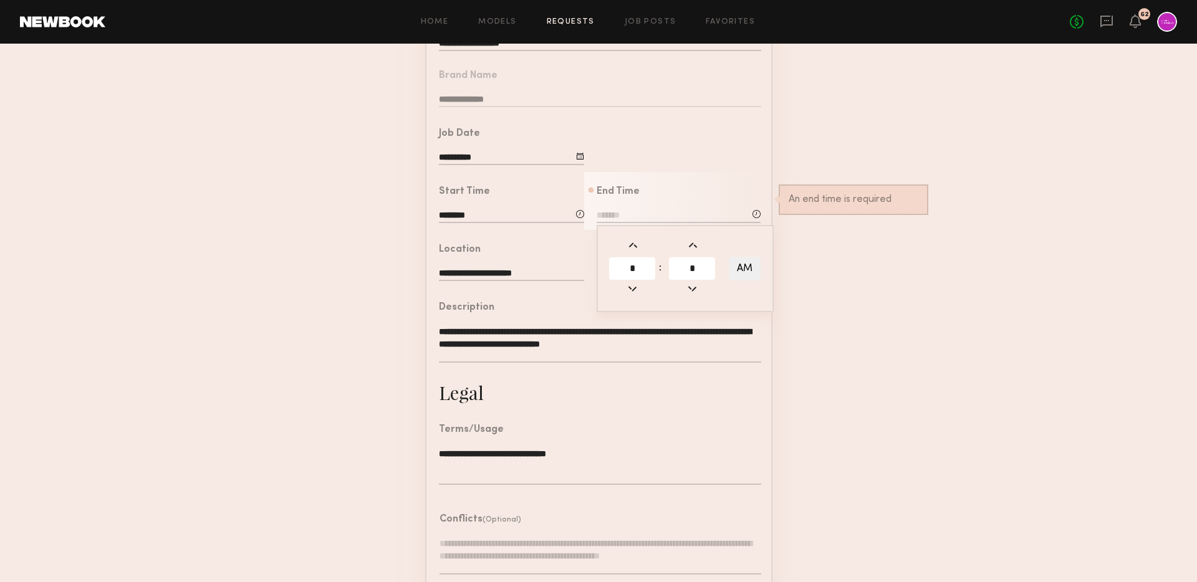
type input "**"
click at [737, 264] on button "AM" at bounding box center [745, 269] width 32 height 24
type input "*******"
click at [704, 196] on div "End Time" at bounding box center [679, 192] width 164 height 10
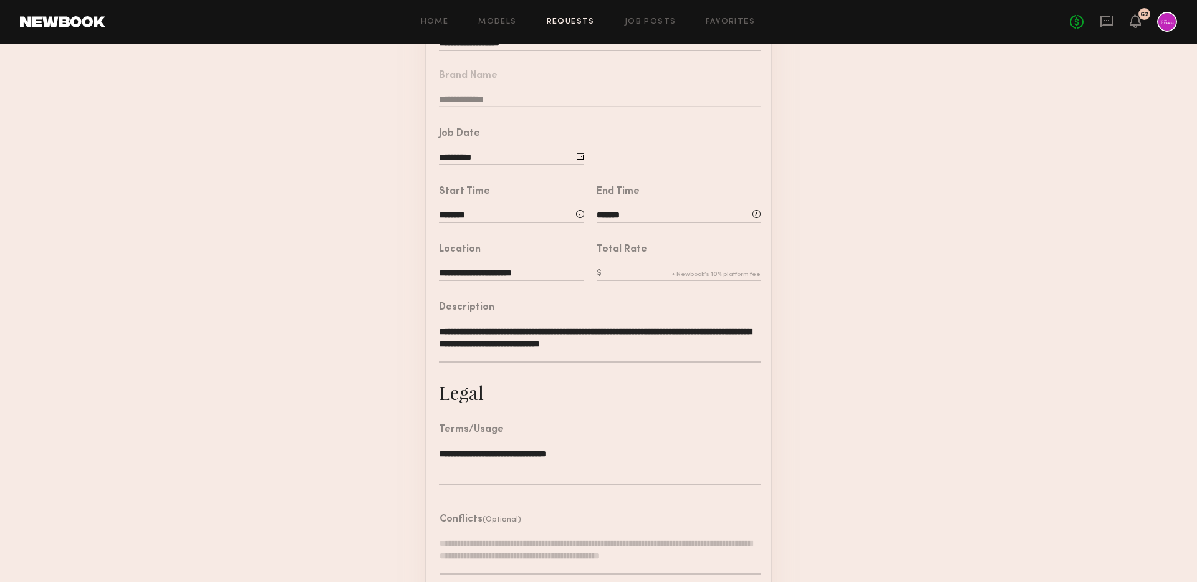
click at [632, 271] on input "text" at bounding box center [679, 275] width 164 height 14
type input "***"
click at [891, 306] on form "**********" at bounding box center [598, 302] width 1197 height 695
click at [467, 214] on input "********" at bounding box center [511, 217] width 145 height 14
click at [523, 258] on input "**" at bounding box center [534, 269] width 46 height 22
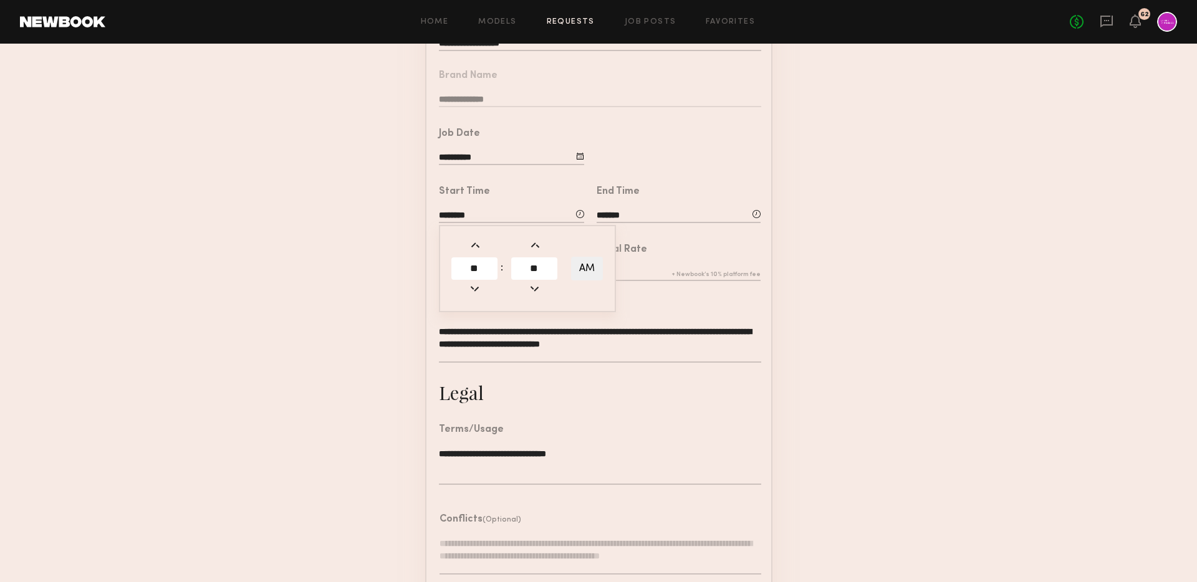
click at [523, 258] on input "**" at bounding box center [534, 269] width 46 height 22
type input "**"
type input "********"
click at [604, 214] on input "*******" at bounding box center [679, 217] width 164 height 14
click at [690, 273] on input "**" at bounding box center [692, 269] width 46 height 22
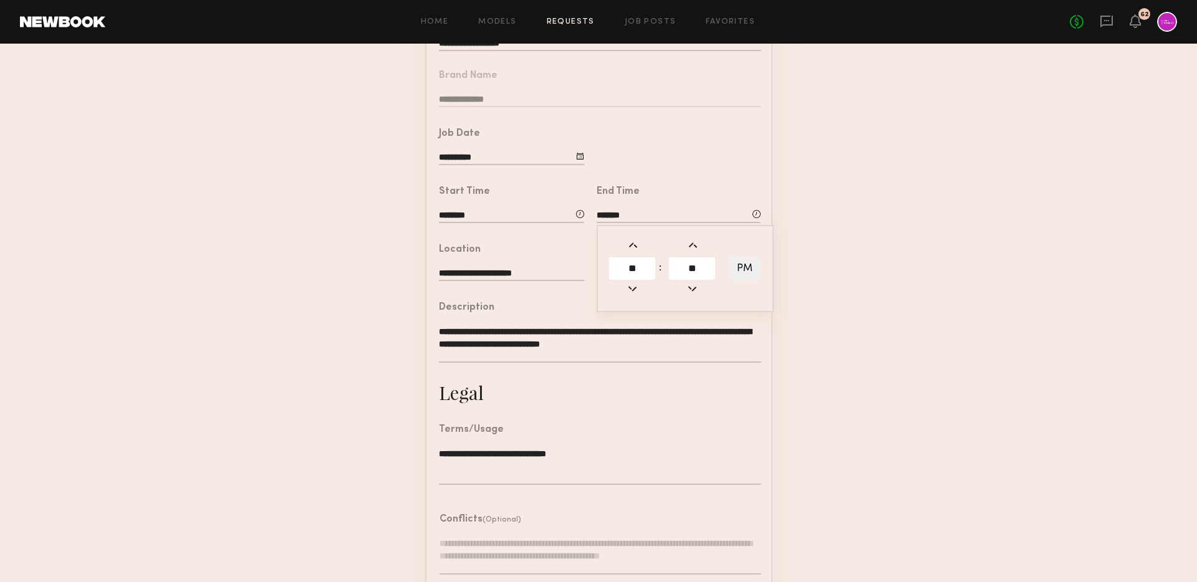
click at [690, 273] on input "**" at bounding box center [692, 269] width 46 height 22
type input "**"
type input "*******"
click at [861, 309] on form "**********" at bounding box center [598, 302] width 1197 height 695
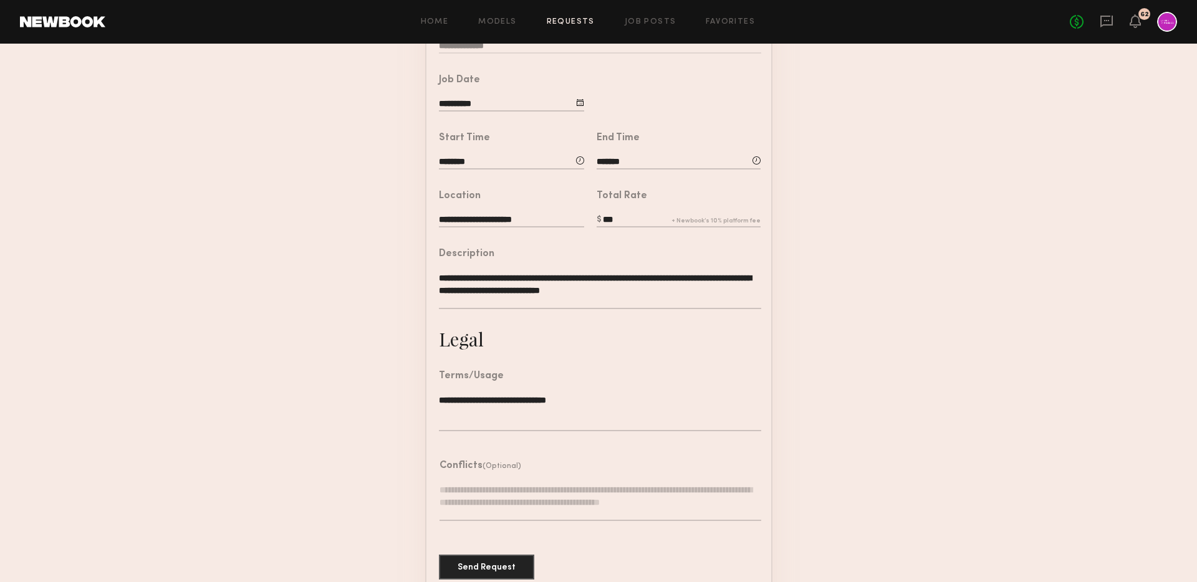
scroll to position [233, 0]
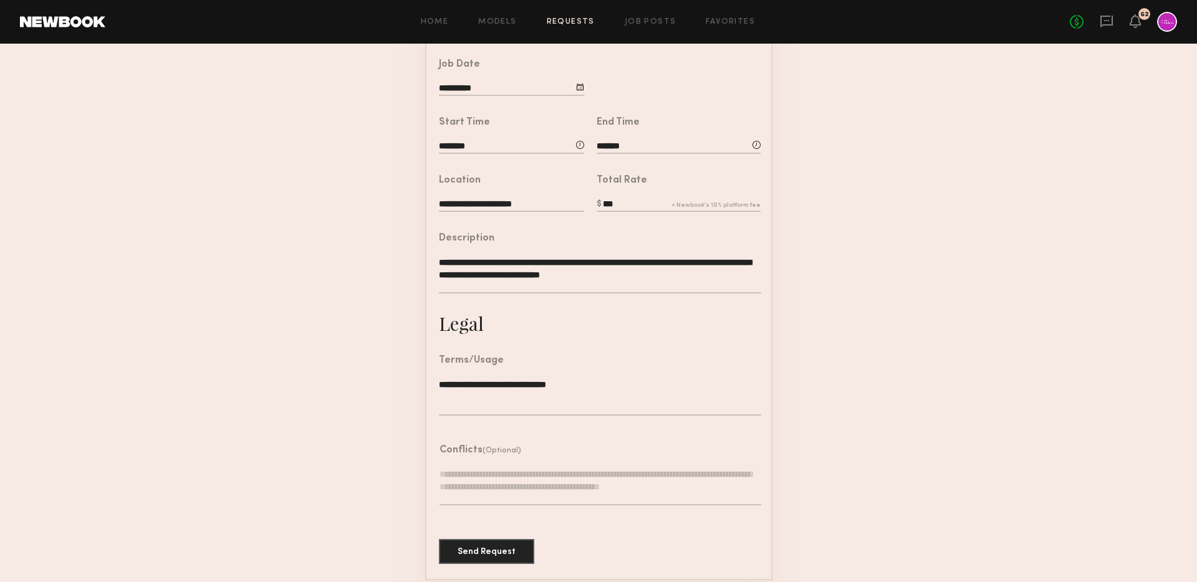
click at [667, 274] on textarea "**********" at bounding box center [600, 274] width 322 height 37
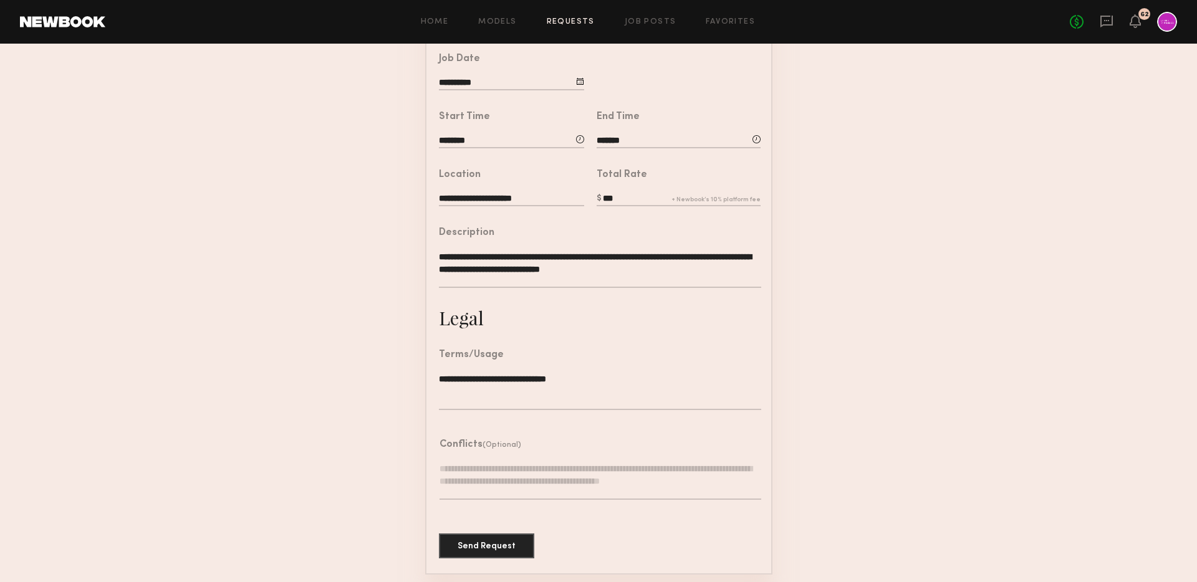
drag, startPoint x: 660, startPoint y: 265, endPoint x: 665, endPoint y: 329, distance: 64.4
click at [665, 329] on common-border "**********" at bounding box center [598, 227] width 347 height 695
click at [513, 478] on textarea at bounding box center [601, 481] width 322 height 37
click at [494, 543] on button "Send Request" at bounding box center [486, 545] width 95 height 25
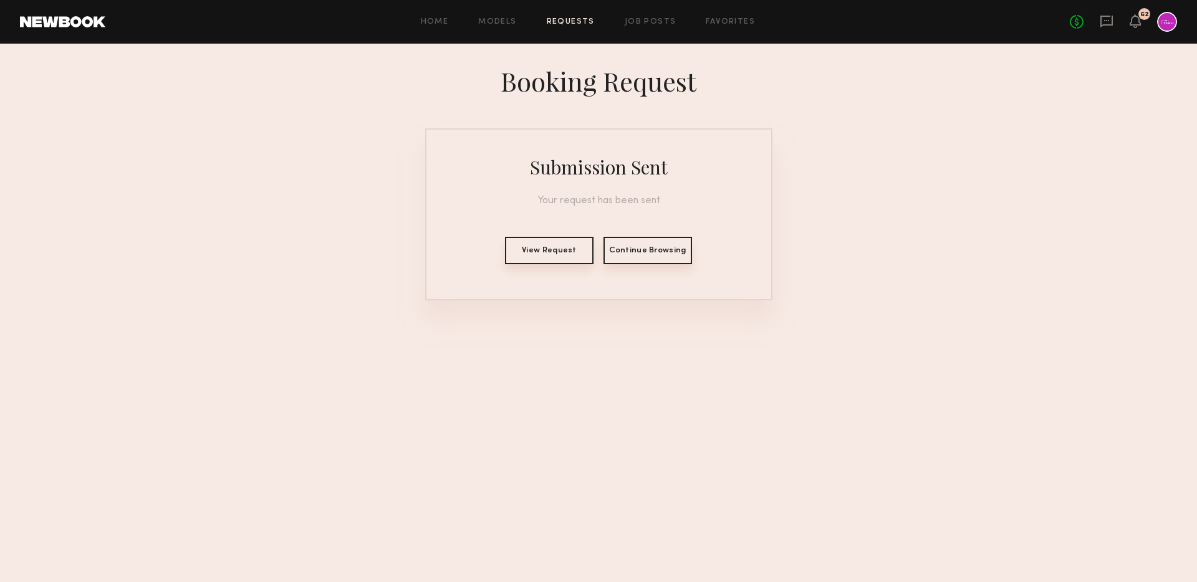
click at [562, 251] on button "View Request" at bounding box center [549, 250] width 89 height 27
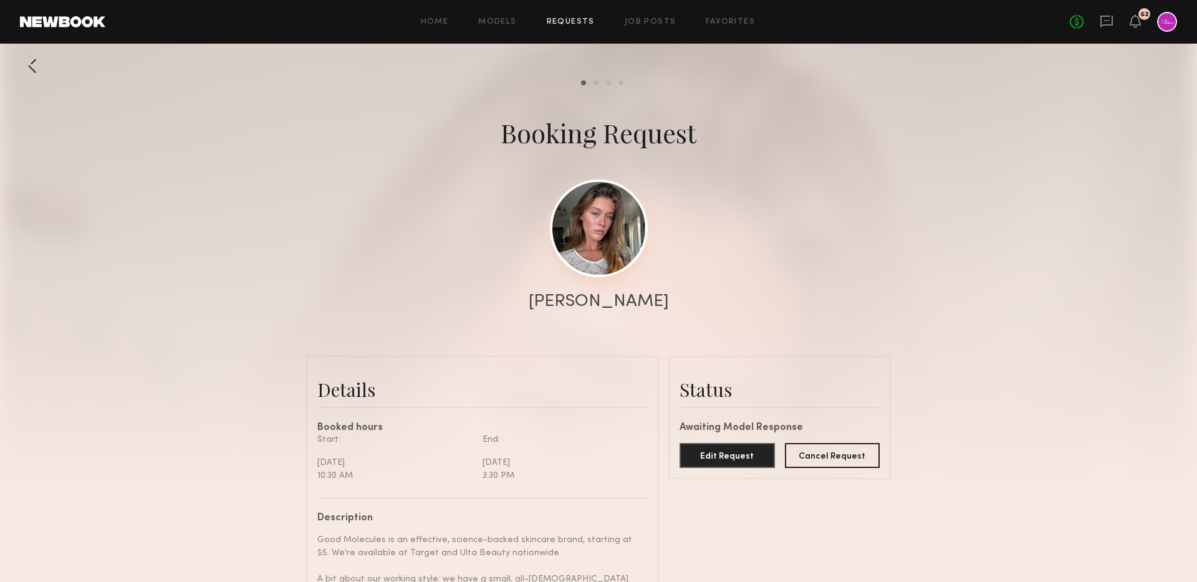
click at [612, 230] on link at bounding box center [599, 229] width 98 height 98
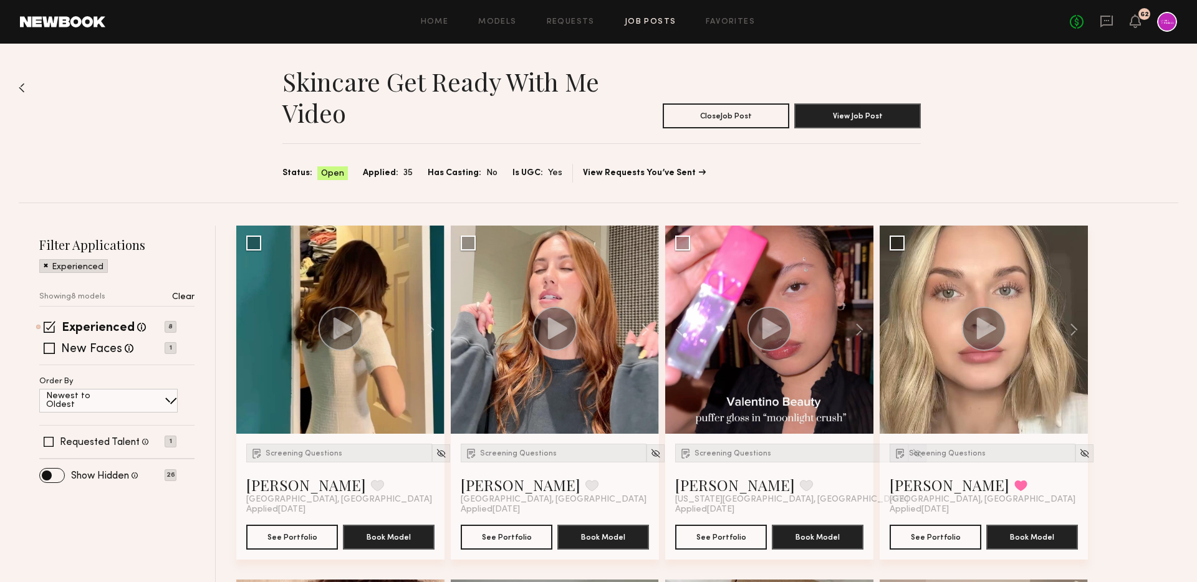
click at [655, 18] on link "Job Posts" at bounding box center [651, 22] width 52 height 8
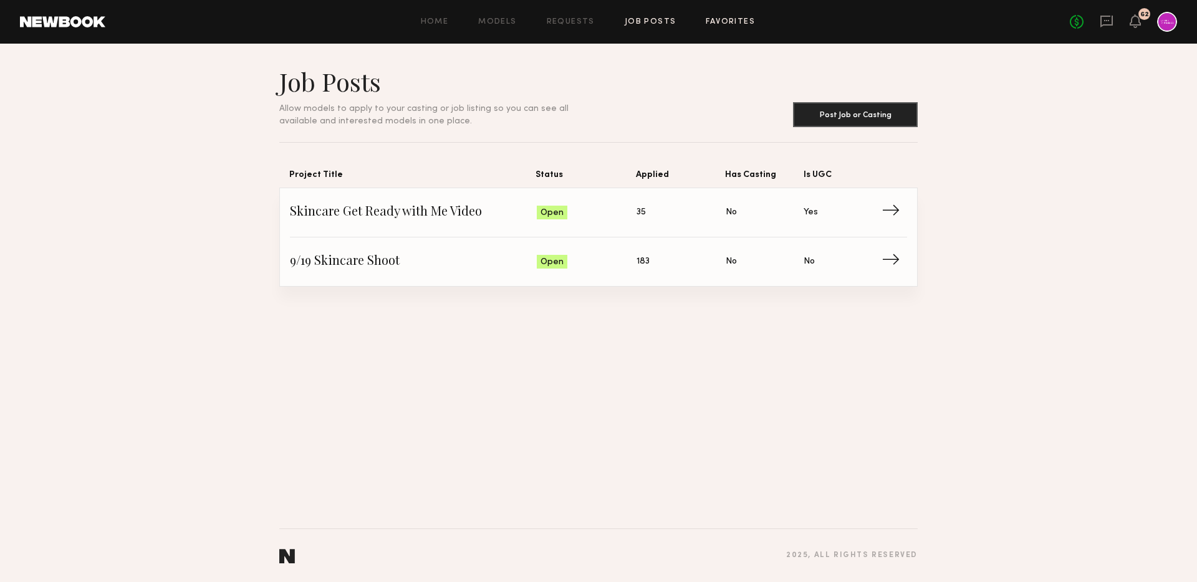
click at [730, 23] on link "Favorites" at bounding box center [730, 22] width 49 height 8
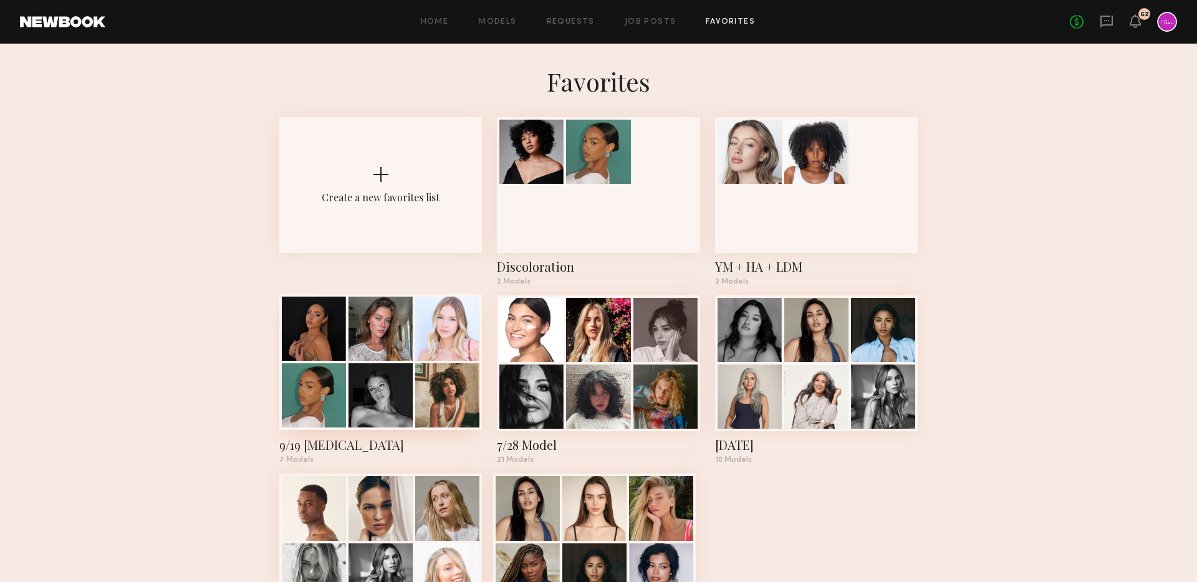
click at [325, 413] on div at bounding box center [314, 396] width 64 height 64
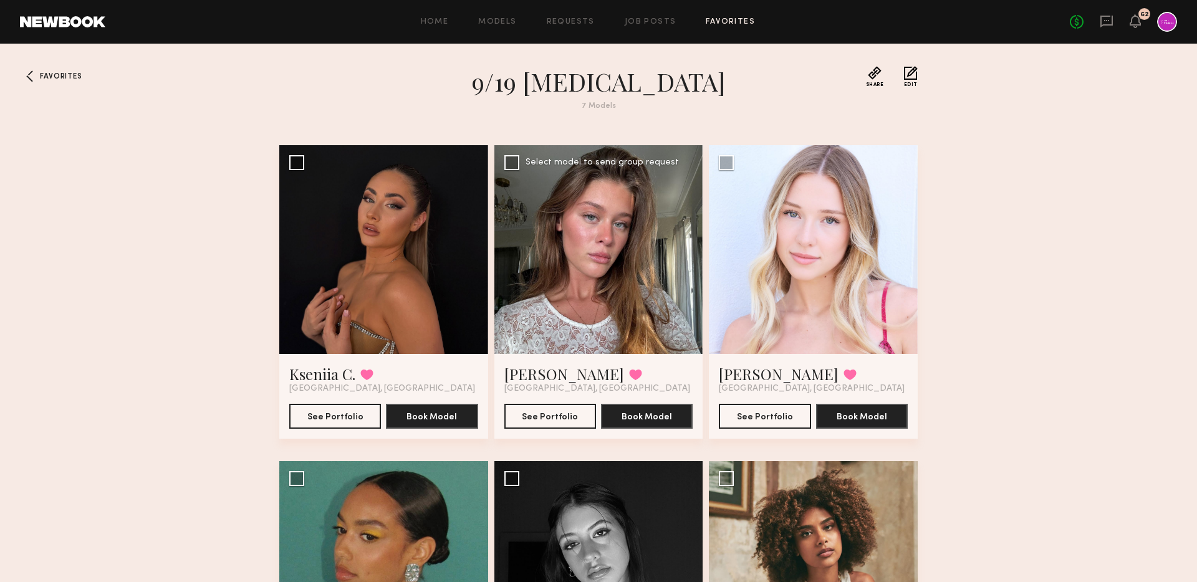
click at [652, 310] on div at bounding box center [599, 249] width 209 height 209
click at [636, 271] on div at bounding box center [599, 249] width 209 height 209
click at [547, 414] on button "See Portfolio" at bounding box center [551, 416] width 92 height 25
click at [644, 23] on link "Job Posts" at bounding box center [651, 22] width 52 height 8
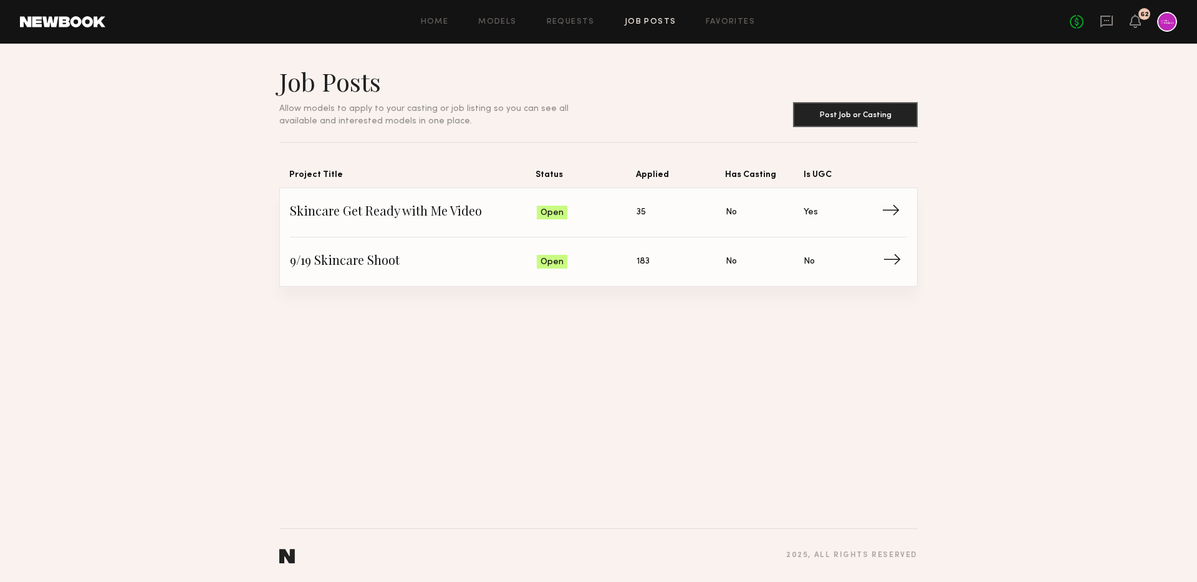
click at [399, 274] on link "9/19 Skincare Shoot Status: Open Applied: 183 Has Casting: No Is UGC: No →" at bounding box center [598, 262] width 617 height 49
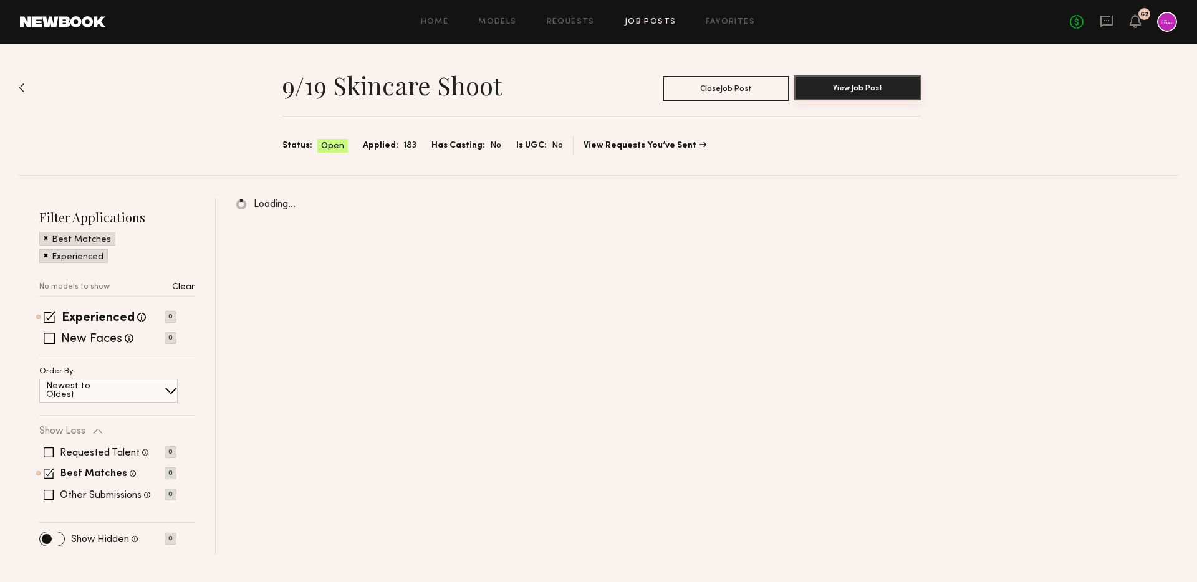
click at [843, 89] on button "View Job Post" at bounding box center [858, 87] width 127 height 25
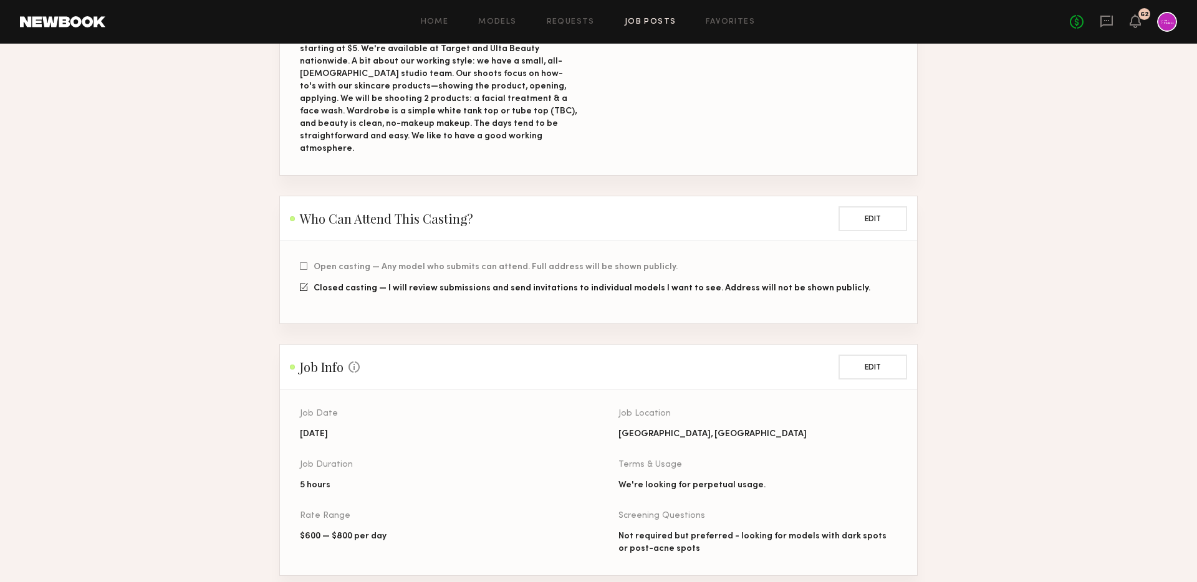
scroll to position [370, 0]
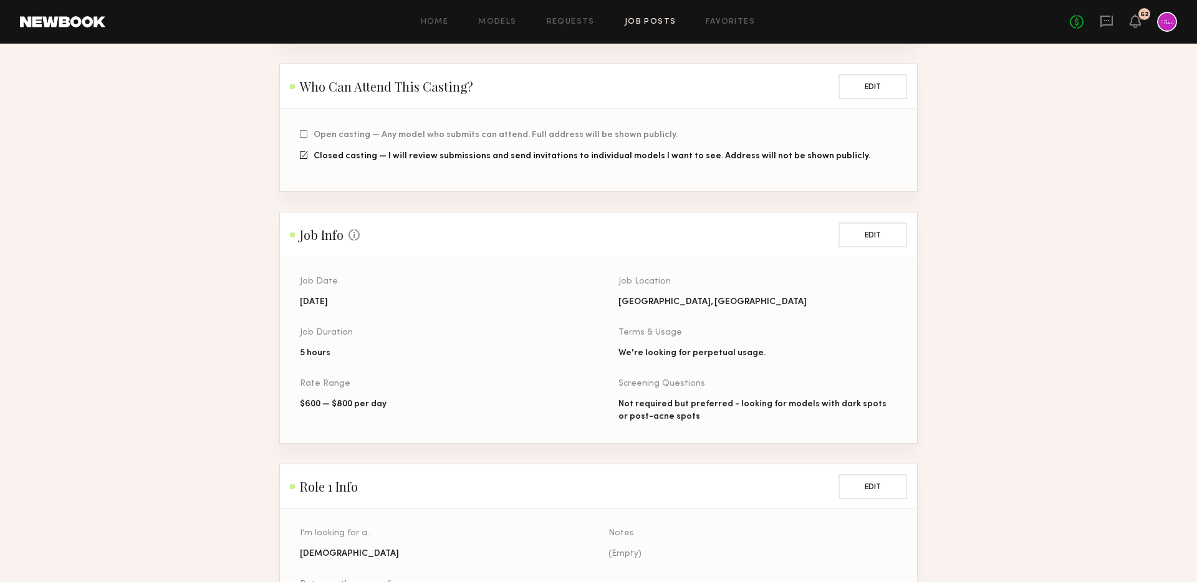
click at [298, 342] on section "Job Date [DATE] Job Duration 5 hours Rate Range $600 — $800 per day Job Locatio…" at bounding box center [598, 351] width 637 height 186
click at [863, 222] on button "Edit" at bounding box center [873, 234] width 69 height 25
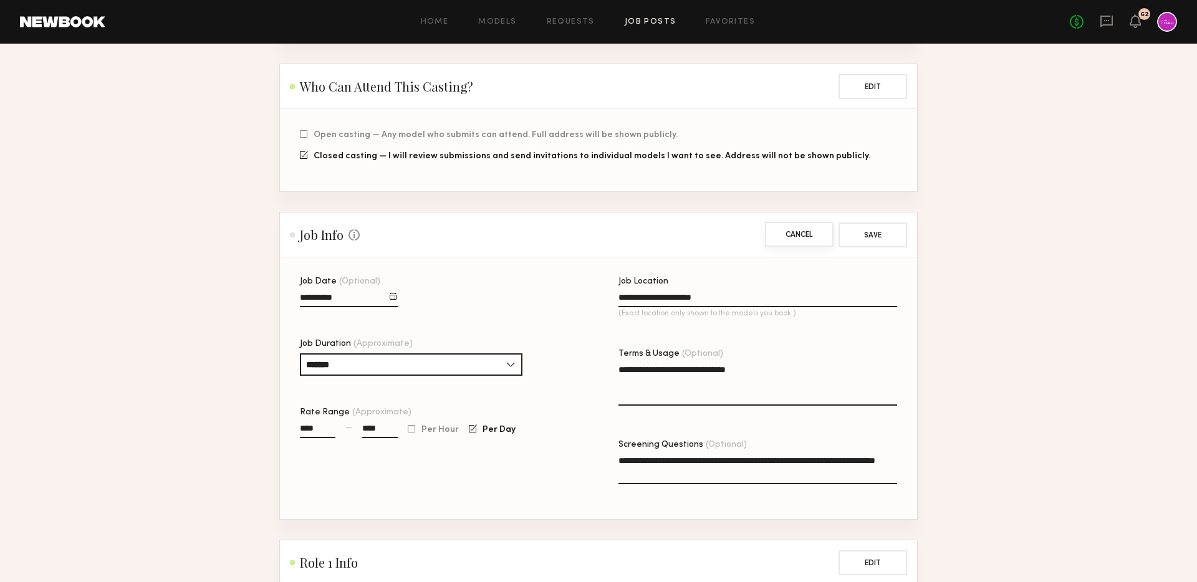
click at [803, 224] on button "Cancel" at bounding box center [799, 234] width 69 height 25
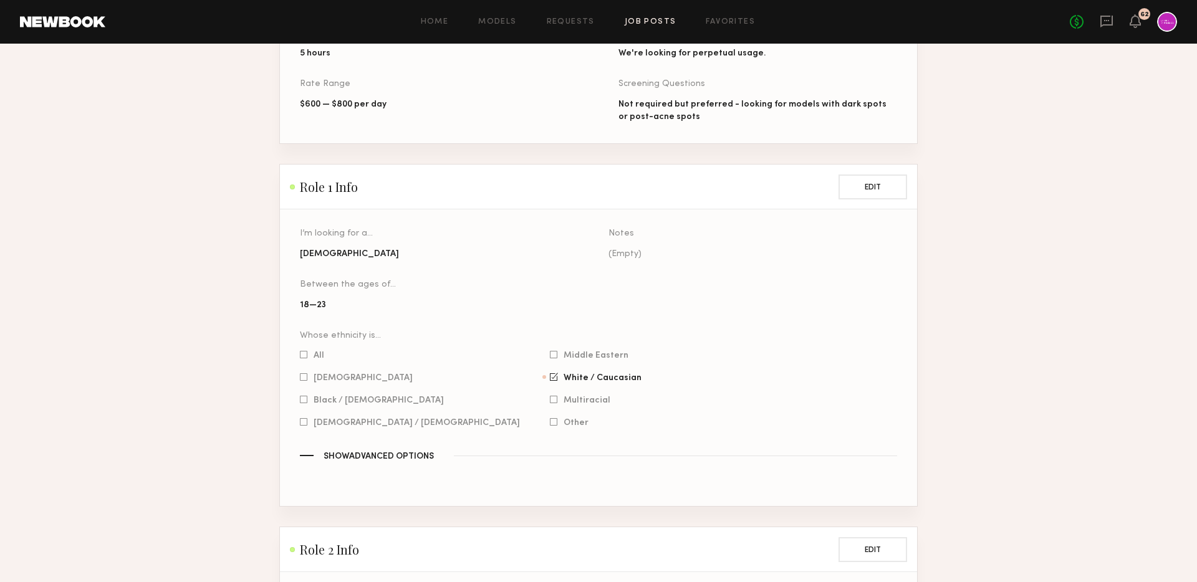
scroll to position [0, 0]
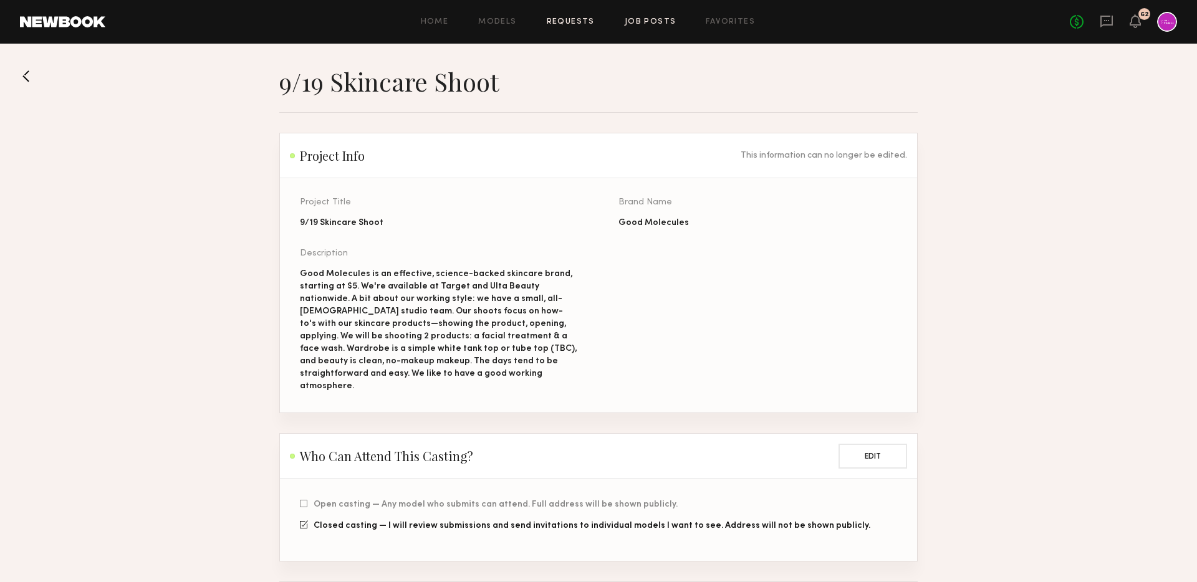
click at [560, 20] on link "Requests" at bounding box center [571, 22] width 48 height 8
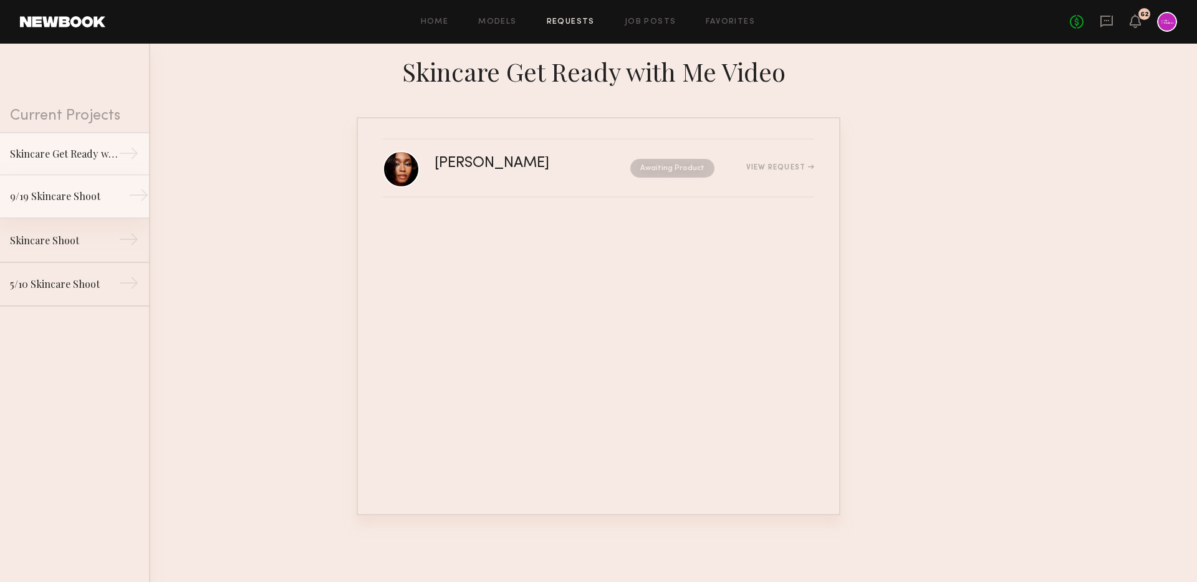
click at [97, 210] on link "9/19 Skincare Shoot →" at bounding box center [74, 197] width 149 height 44
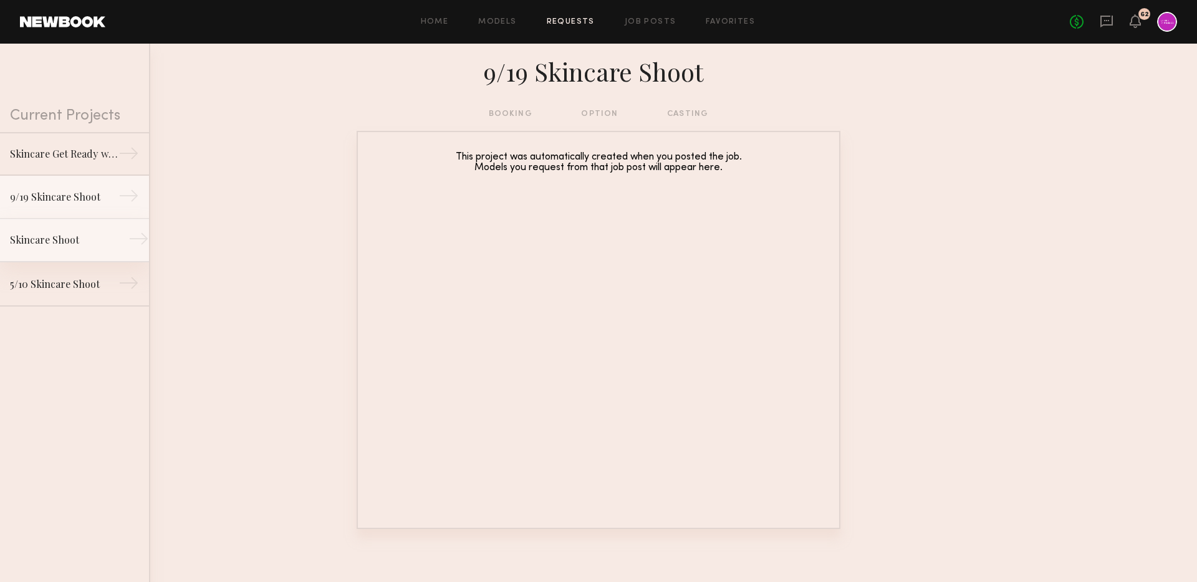
click at [107, 231] on link "Skincare Shoot →" at bounding box center [74, 241] width 149 height 44
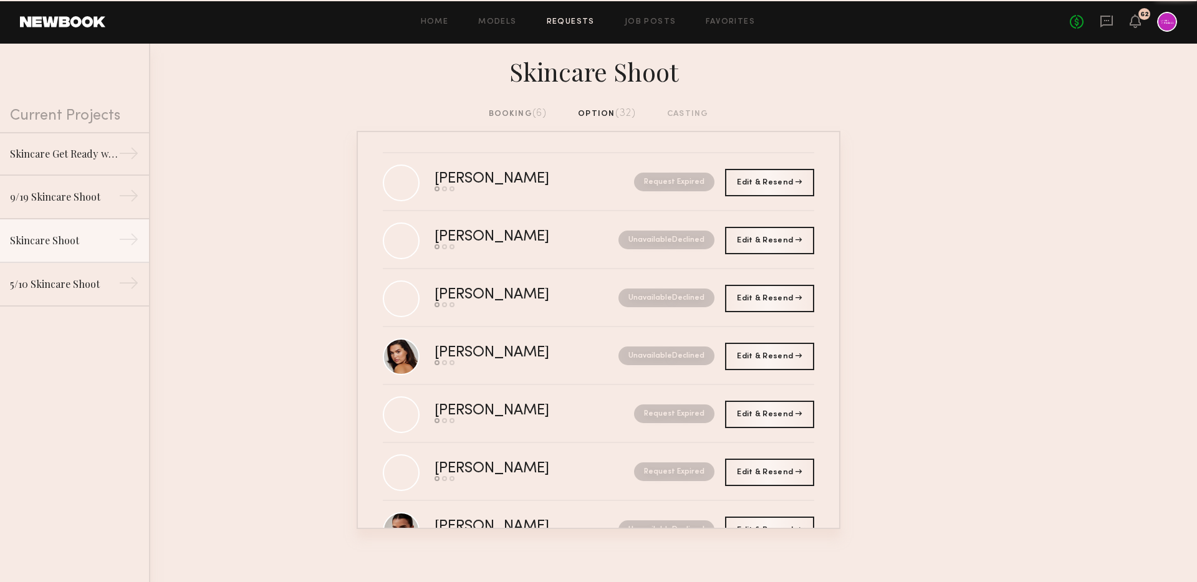
click at [513, 107] on div "booking (6)" at bounding box center [518, 114] width 59 height 14
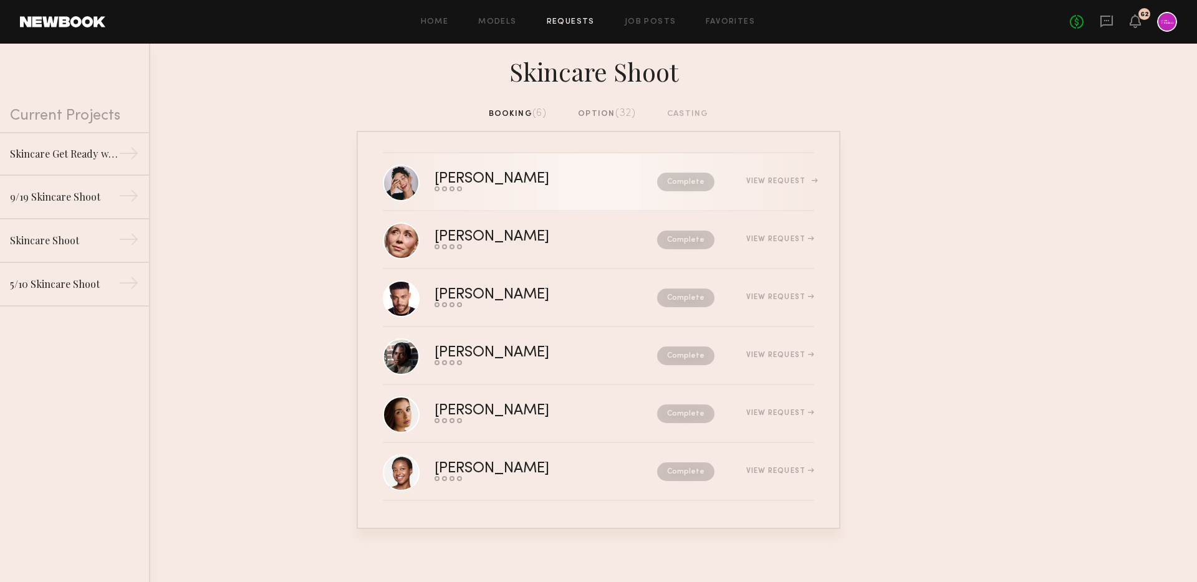
click at [768, 178] on div "View Request" at bounding box center [781, 181] width 68 height 7
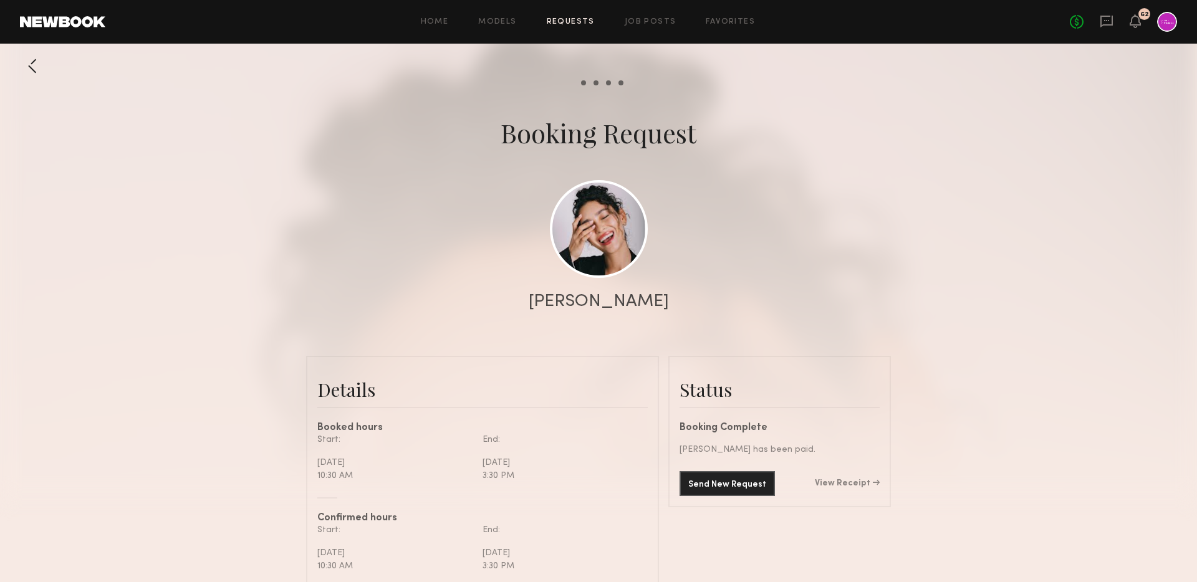
scroll to position [984, 0]
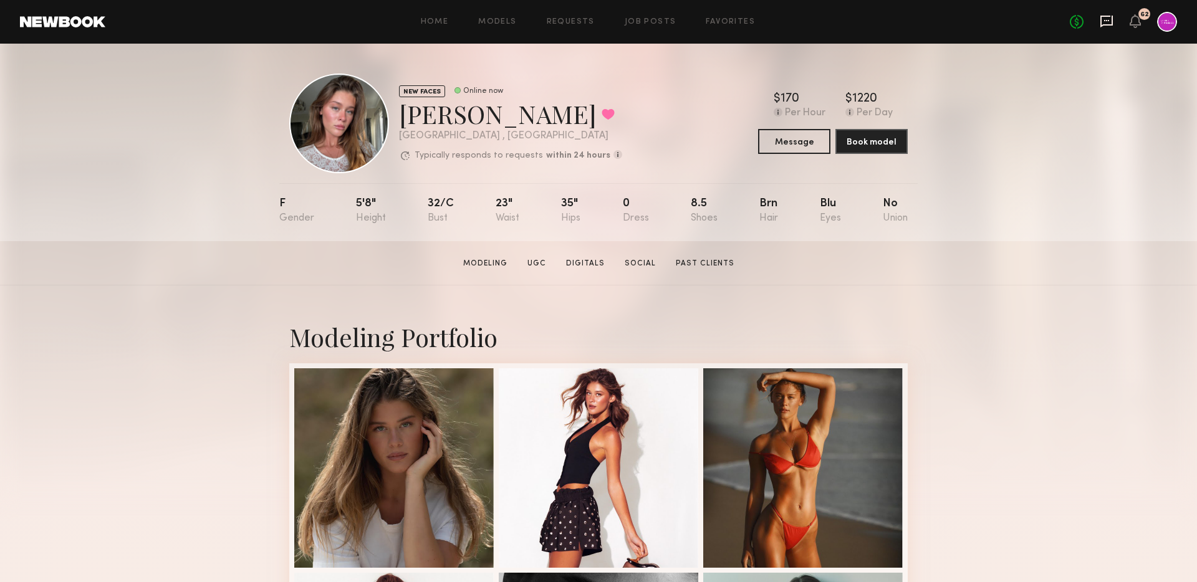
click at [1111, 21] on icon at bounding box center [1107, 22] width 12 height 12
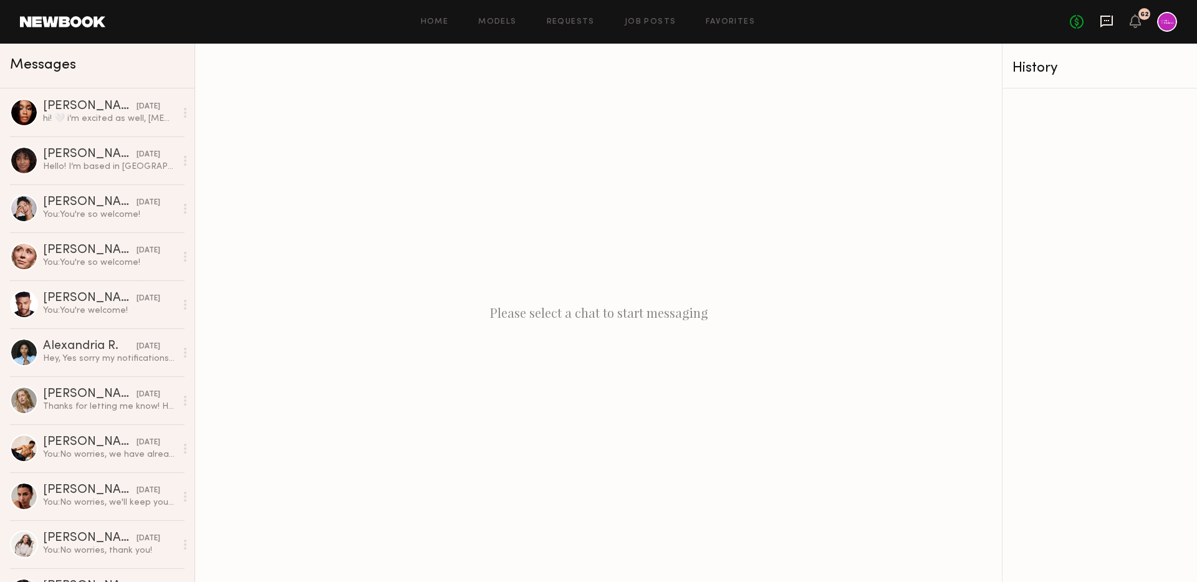
click at [1106, 20] on icon at bounding box center [1106, 20] width 5 height 1
click at [95, 203] on div "[PERSON_NAME]" at bounding box center [90, 202] width 94 height 12
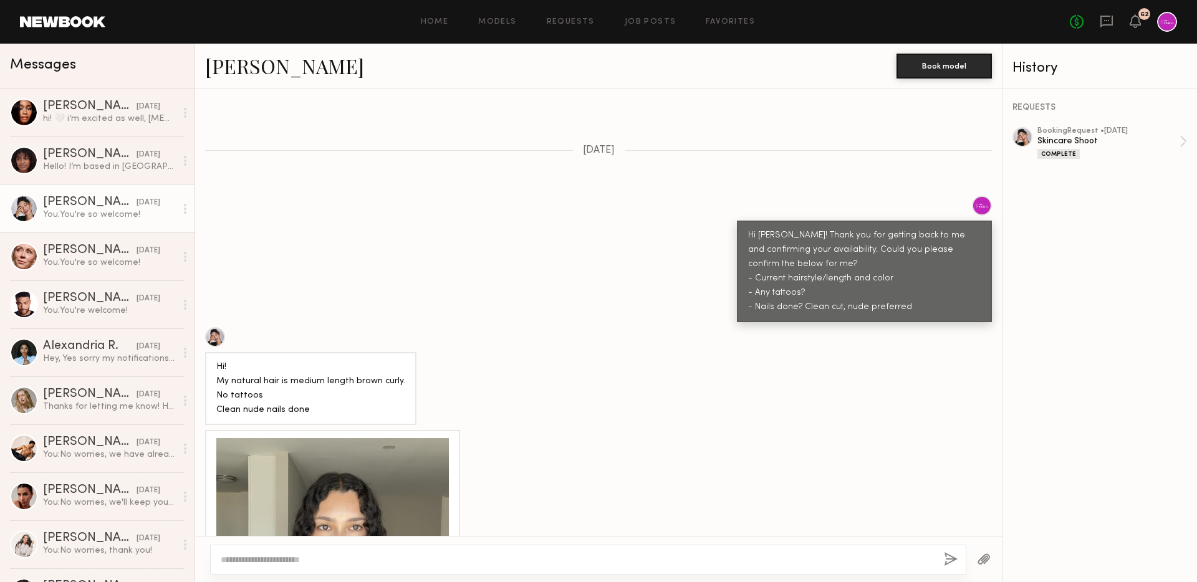
scroll to position [378, 0]
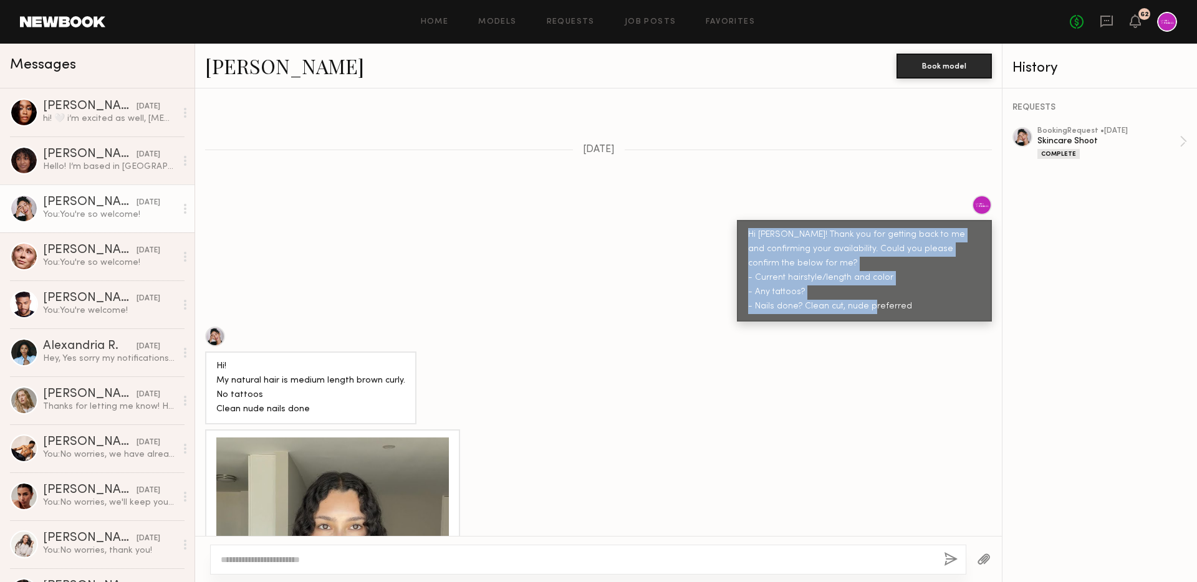
drag, startPoint x: 905, startPoint y: 281, endPoint x: 745, endPoint y: 197, distance: 180.8
click at [745, 220] on div "Hi Anisa! Thank you for getting back to me and confirming your availability. Co…" at bounding box center [864, 271] width 255 height 102
copy div "Hi Anisa! Thank you for getting back to me and confirming your availability. Co…"
click at [1101, 19] on icon at bounding box center [1107, 22] width 12 height 12
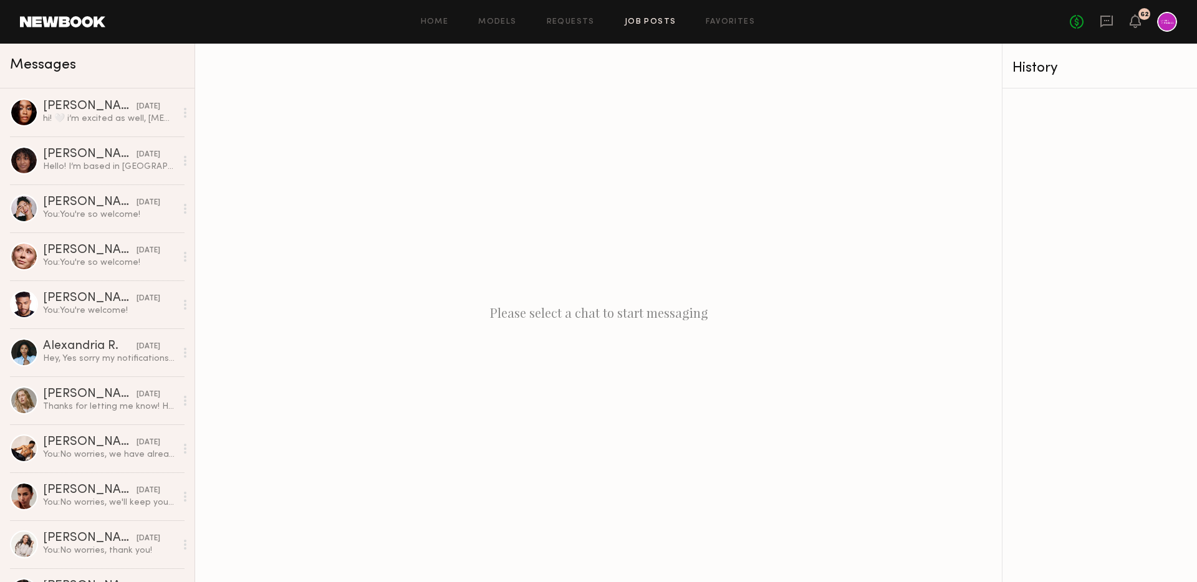
click at [659, 20] on link "Job Posts" at bounding box center [651, 22] width 52 height 8
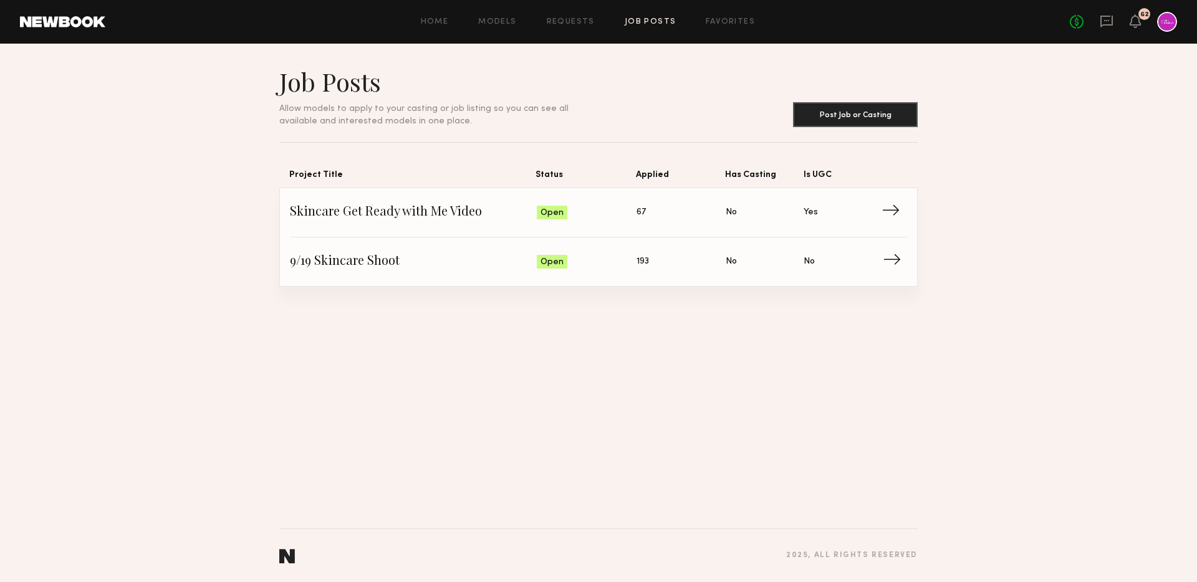
click at [466, 271] on span "9/19 Skincare Shoot" at bounding box center [413, 262] width 247 height 19
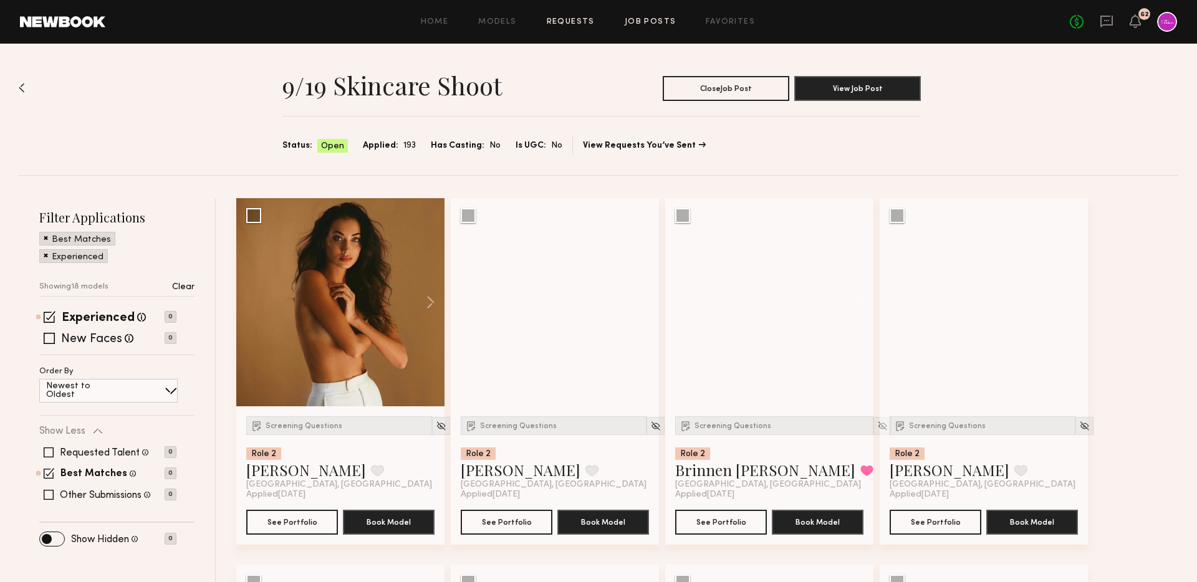
click at [558, 19] on link "Requests" at bounding box center [571, 22] width 48 height 8
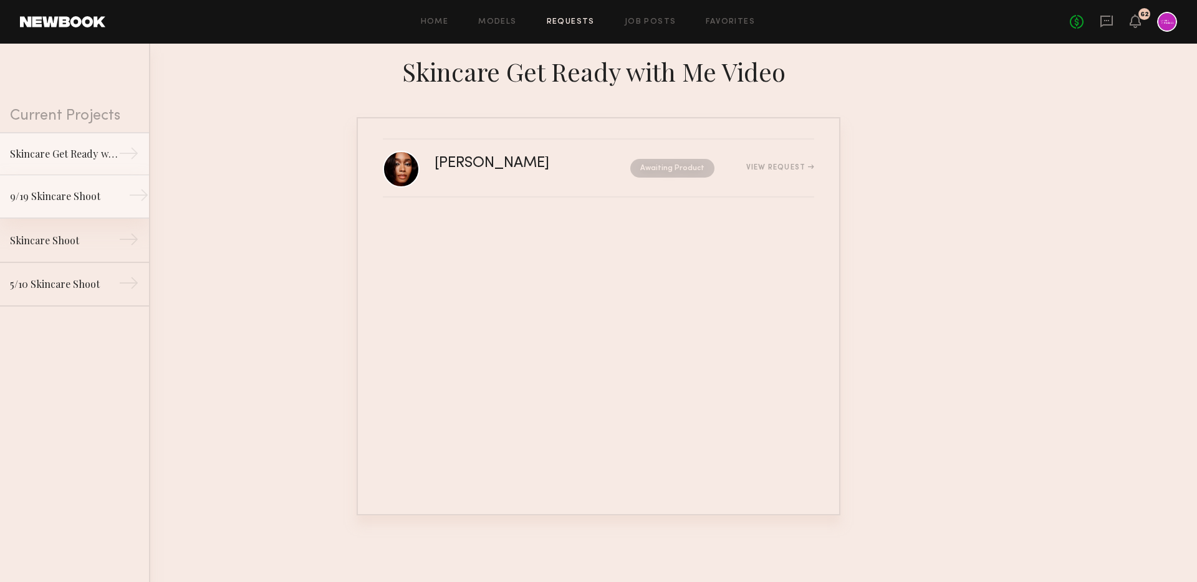
click at [77, 204] on link "9/19 Skincare Shoot →" at bounding box center [74, 197] width 149 height 44
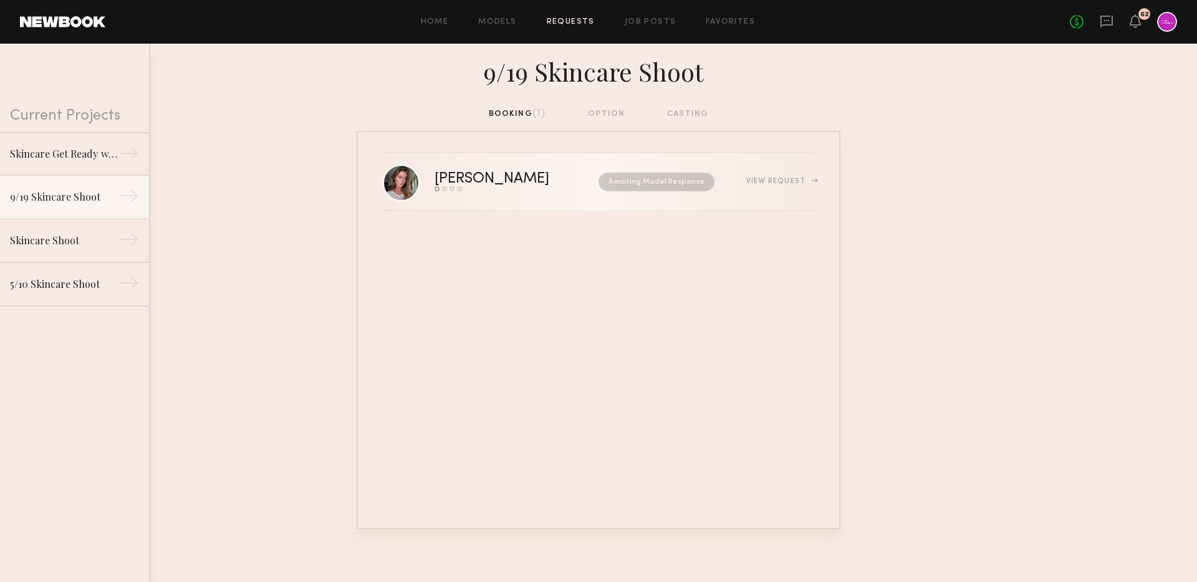
click at [541, 178] on div "[PERSON_NAME]" at bounding box center [505, 179] width 140 height 14
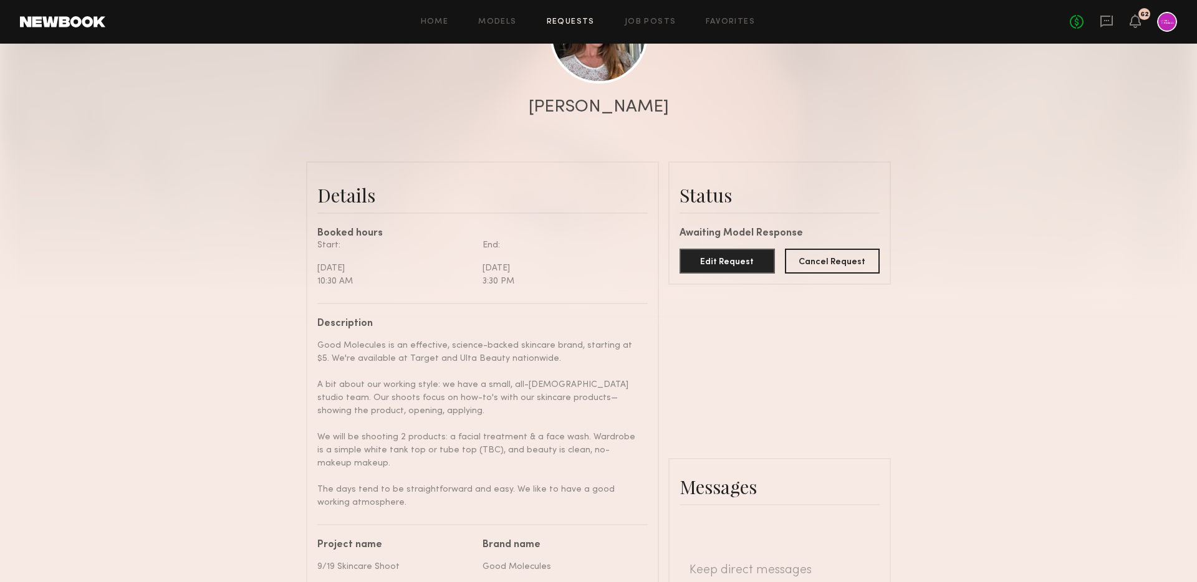
scroll to position [250, 0]
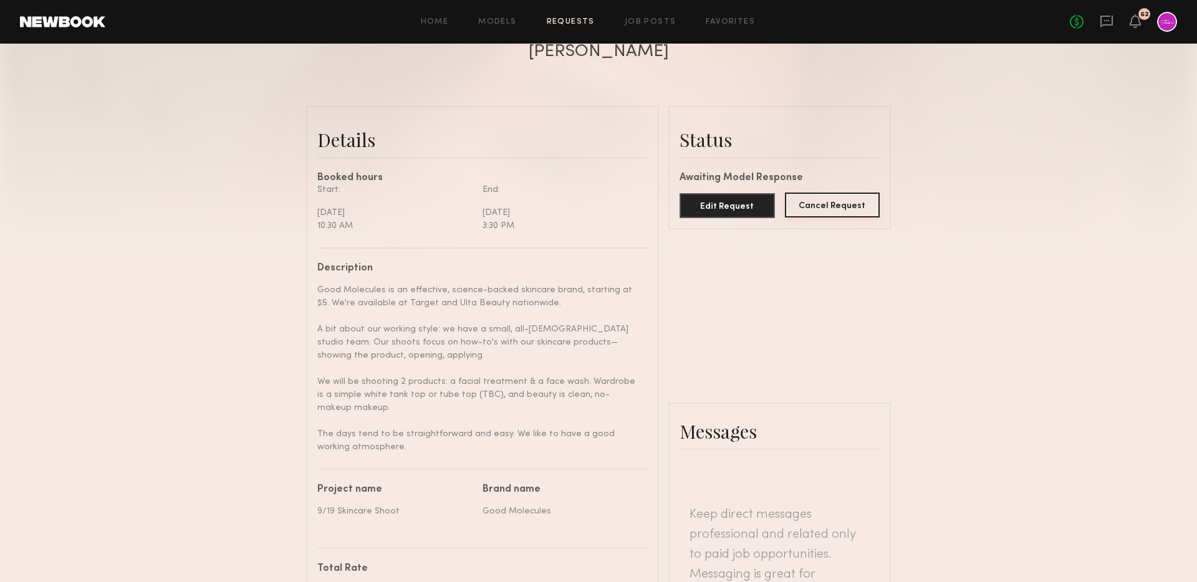
click at [814, 210] on button "Cancel Request" at bounding box center [832, 205] width 95 height 25
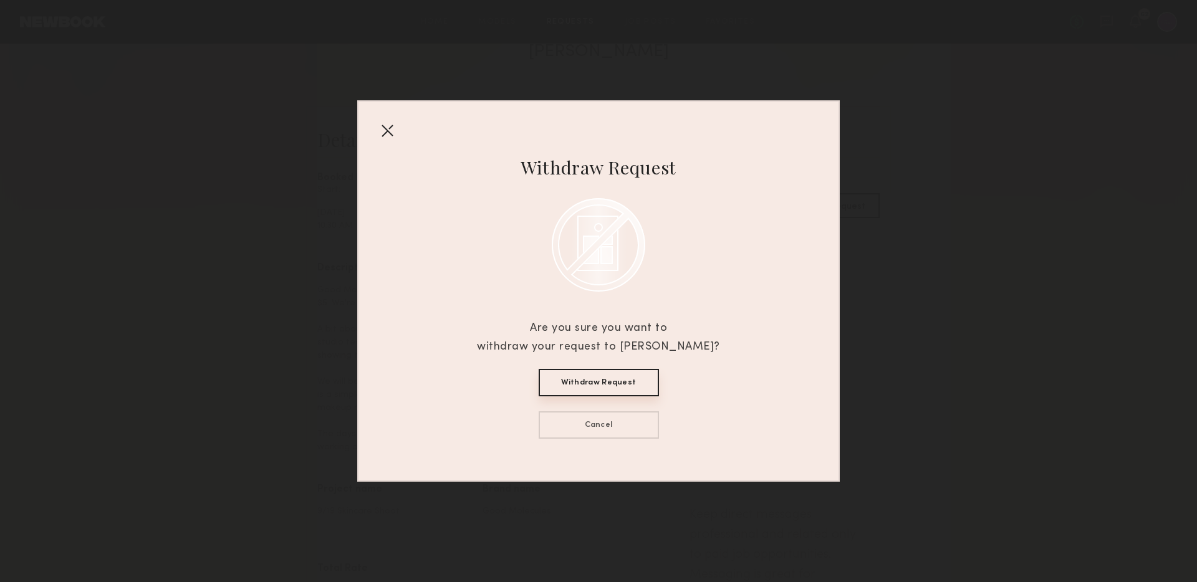
drag, startPoint x: 600, startPoint y: 383, endPoint x: 591, endPoint y: 326, distance: 57.4
click at [591, 326] on div "Withdraw Request Are you sure you want to withdraw your request to Nicole B.? W…" at bounding box center [598, 297] width 243 height 284
click at [591, 384] on button "Withdraw Request" at bounding box center [599, 382] width 120 height 27
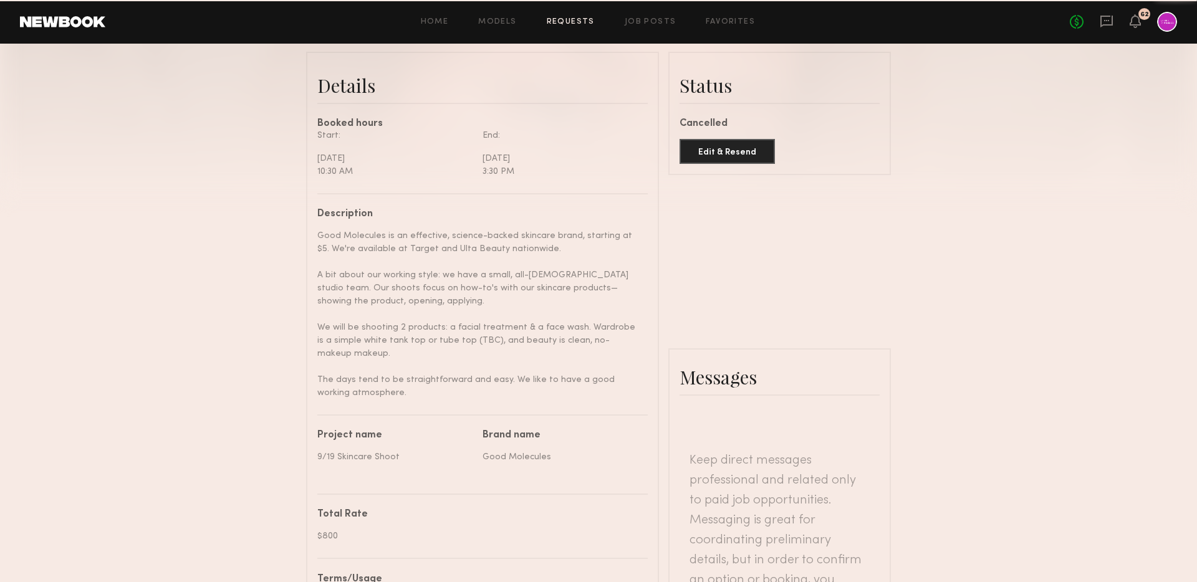
scroll to position [0, 0]
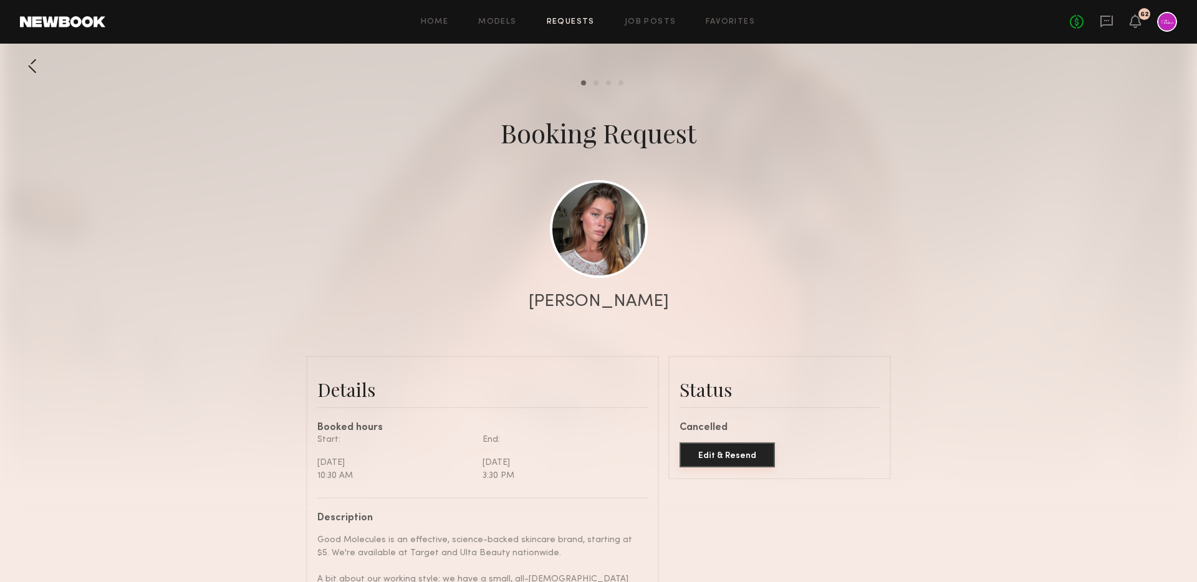
click at [737, 458] on button "Edit & Resend" at bounding box center [727, 455] width 95 height 25
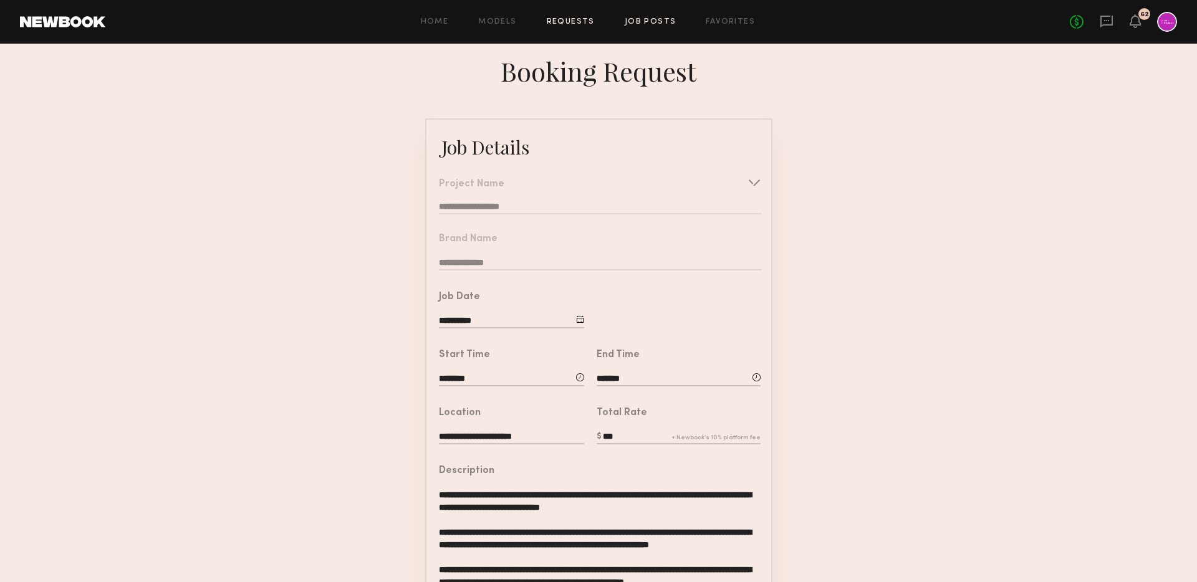
click at [645, 22] on link "Job Posts" at bounding box center [651, 22] width 52 height 8
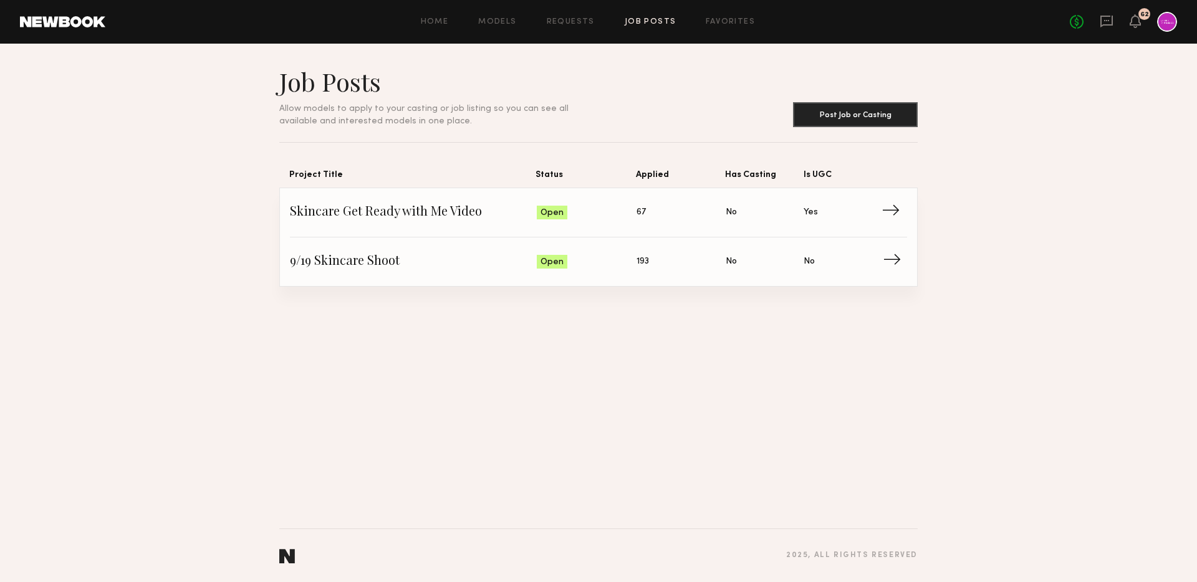
click at [395, 261] on span "9/19 Skincare Shoot" at bounding box center [413, 262] width 247 height 19
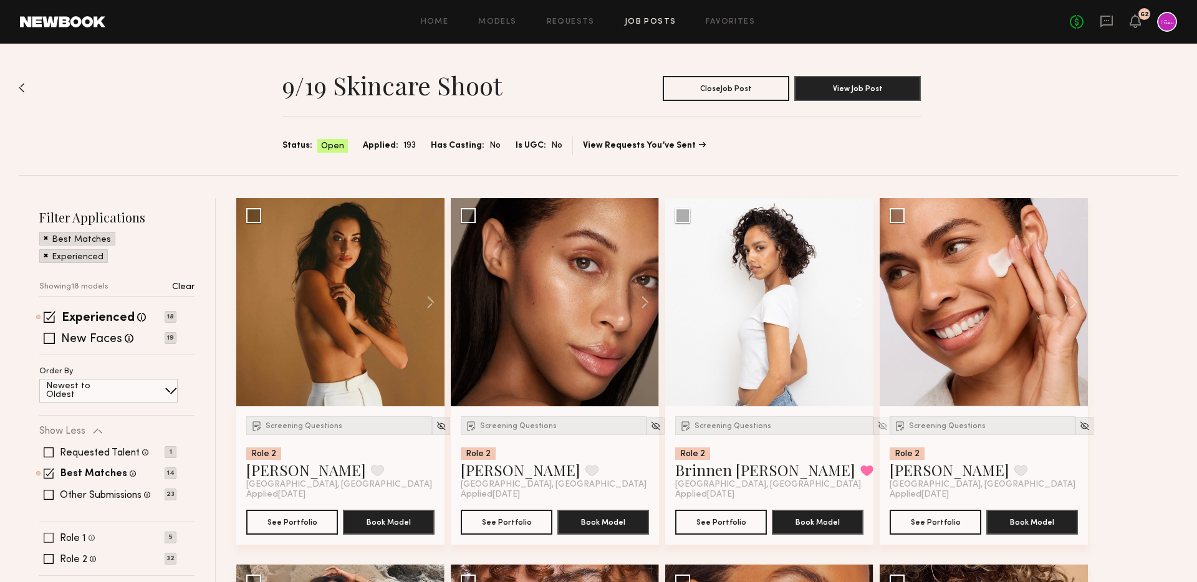
click at [75, 537] on label "Role 1" at bounding box center [73, 539] width 26 height 10
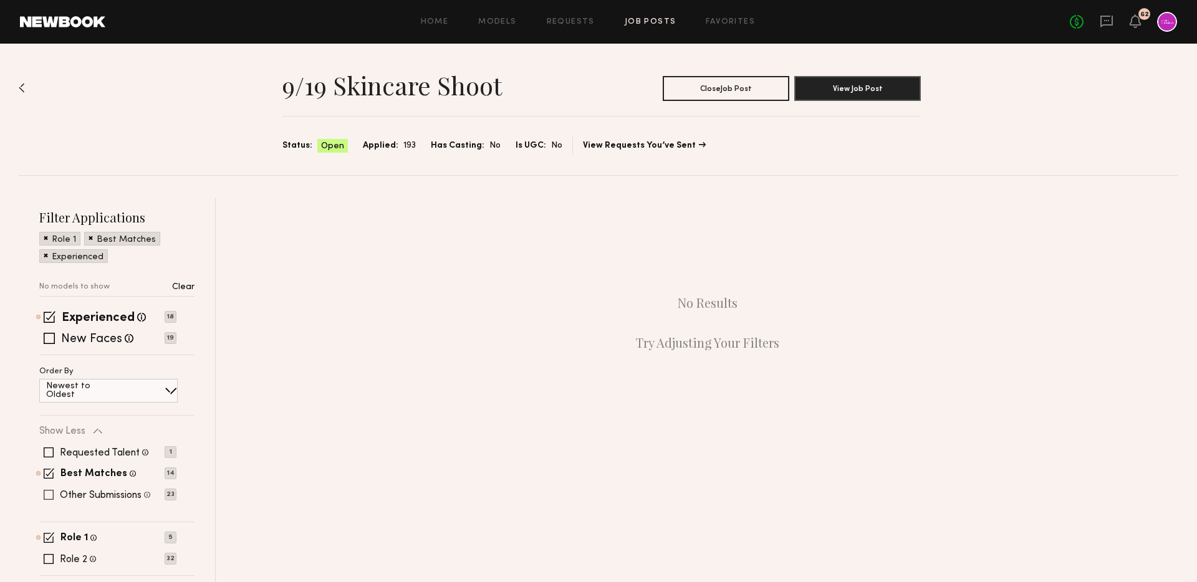
click at [86, 493] on label "Other Submissions" at bounding box center [101, 496] width 82 height 10
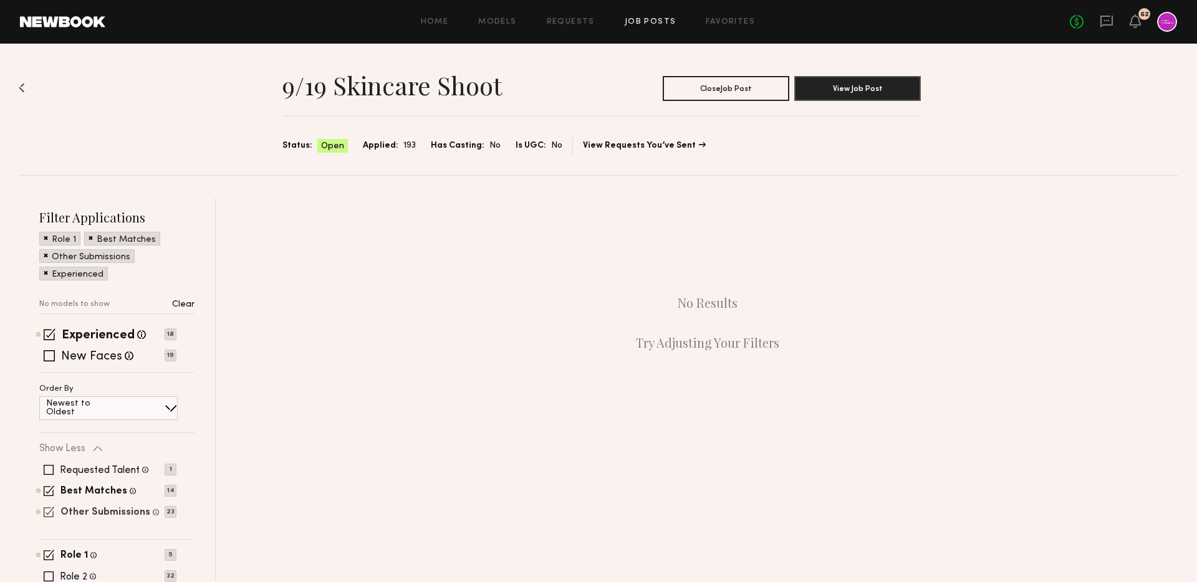
click at [80, 512] on label "Other Submissions" at bounding box center [105, 513] width 90 height 10
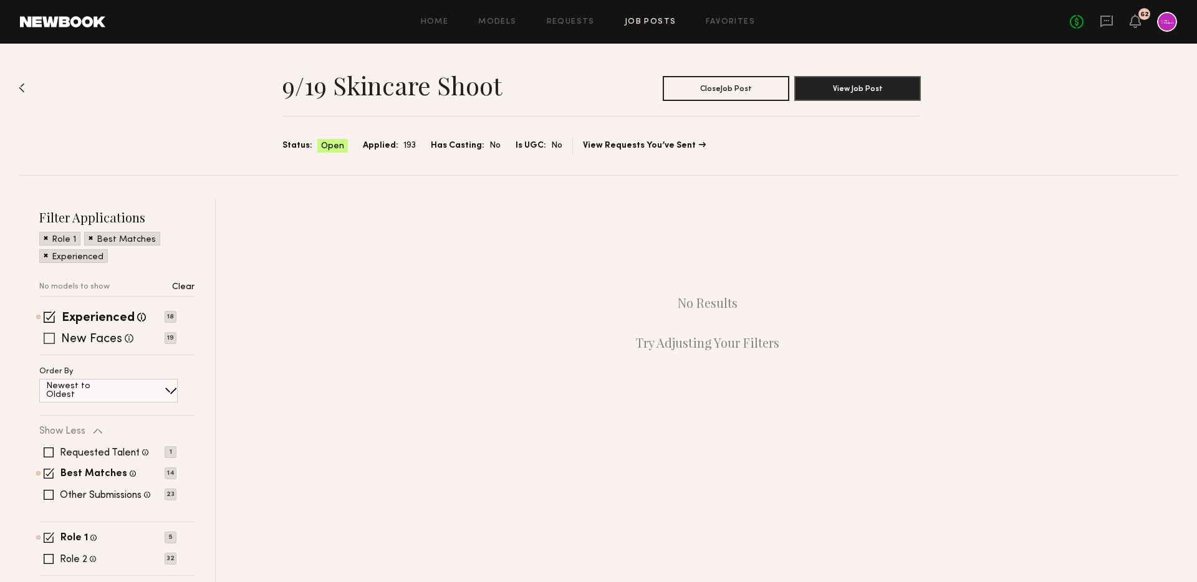
click at [96, 338] on label "New Faces" at bounding box center [91, 340] width 61 height 12
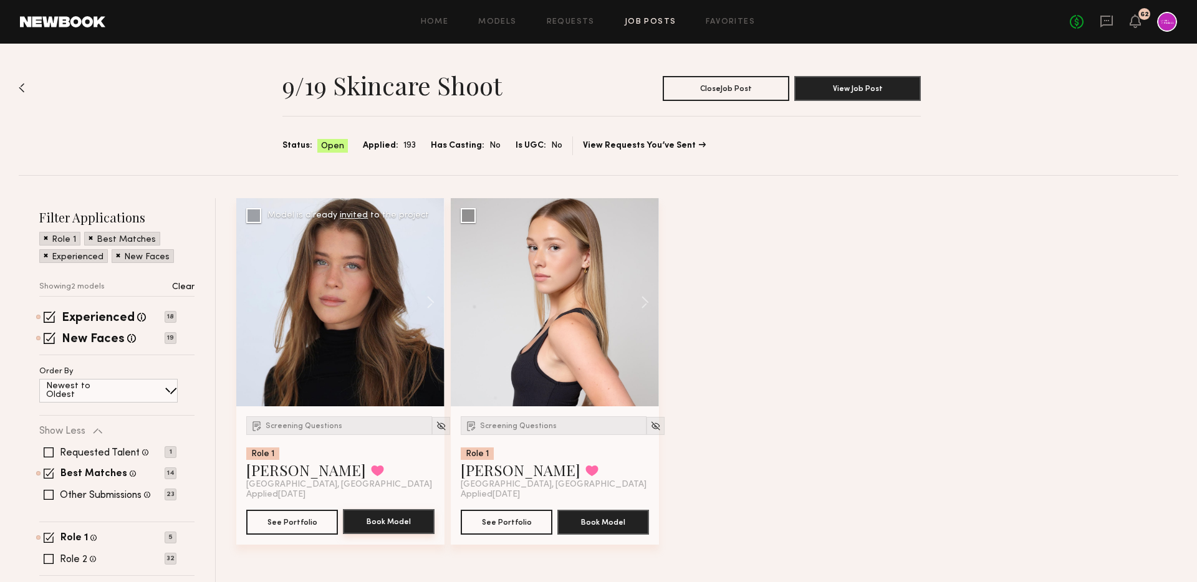
click at [377, 521] on button "Book Model" at bounding box center [389, 522] width 92 height 25
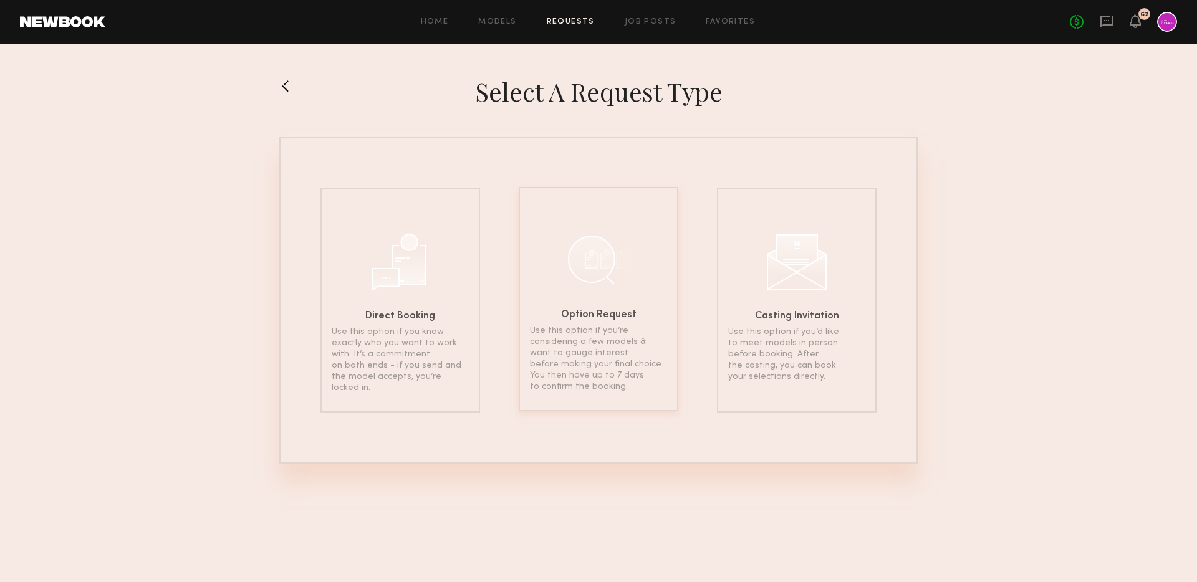
click at [632, 276] on div "Option Request Use this option if you’re considering a few models & want to gau…" at bounding box center [599, 299] width 160 height 225
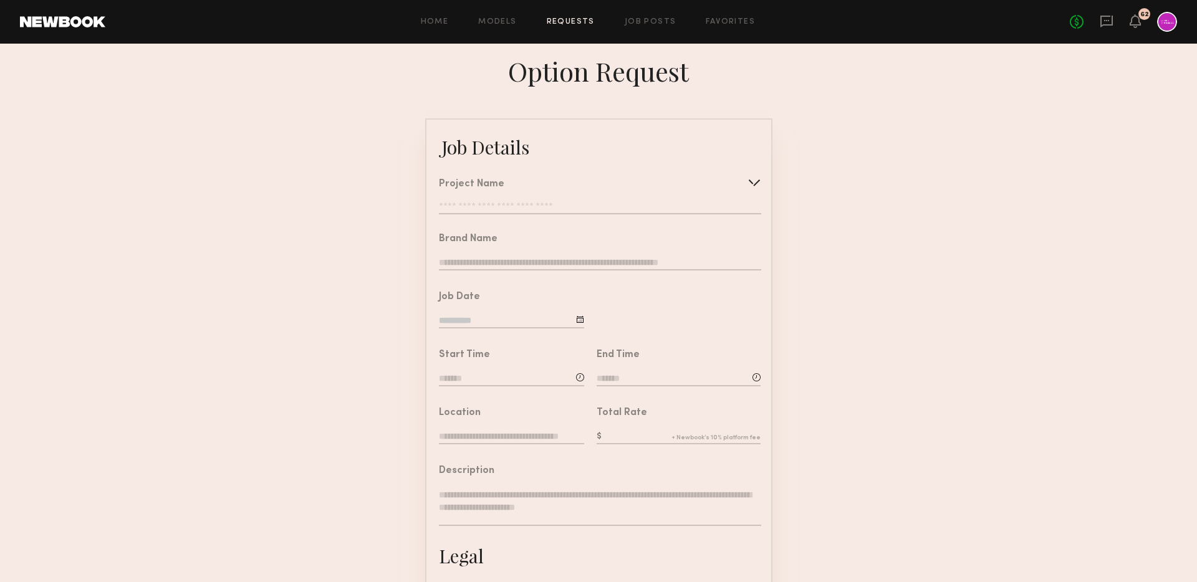
click at [614, 195] on div "Project Name Create Use recent modeling project 9/19 Skincare Shoot Skincare Sh…" at bounding box center [600, 197] width 322 height 35
click at [635, 207] on input "text" at bounding box center [600, 208] width 322 height 12
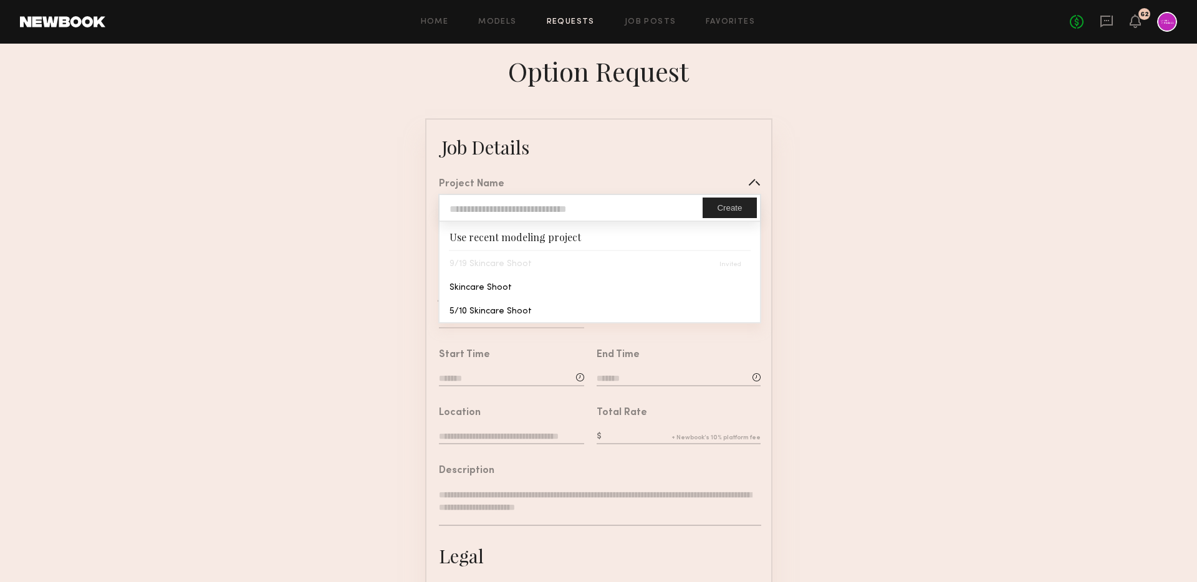
click at [544, 263] on div "9/19 Skincare Shoot" at bounding box center [600, 263] width 320 height 24
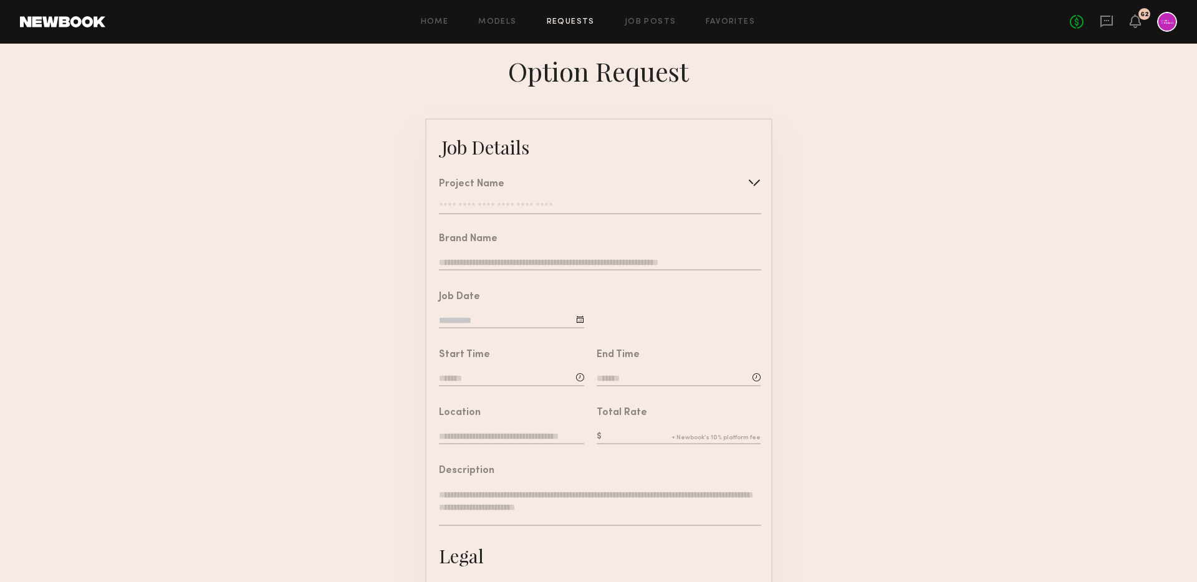
click at [698, 68] on div "Option Request" at bounding box center [598, 71] width 1197 height 35
click at [572, 24] on link "Requests" at bounding box center [571, 22] width 48 height 8
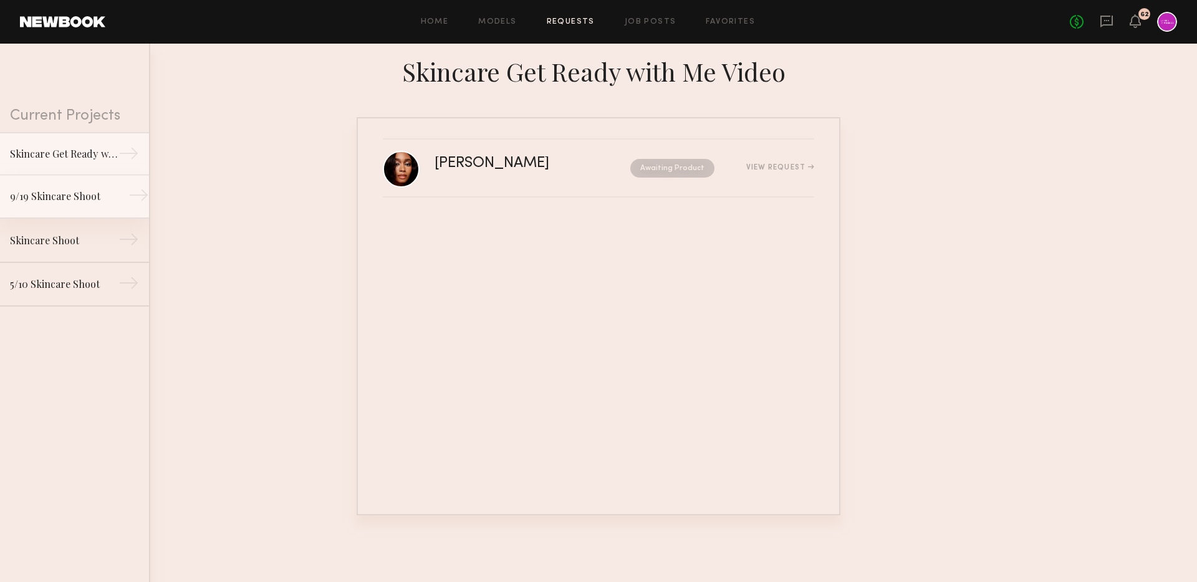
click at [85, 193] on div "9/19 Skincare Shoot" at bounding box center [64, 196] width 109 height 15
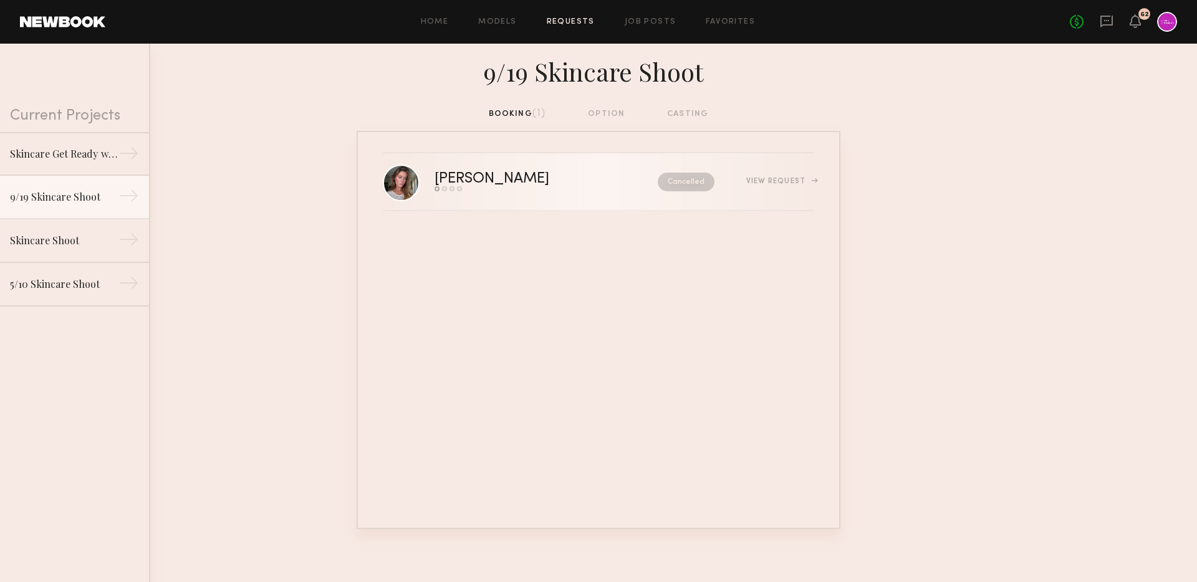
click at [533, 188] on div "Send request Model response Review hours worked Pay model" at bounding box center [519, 188] width 169 height 5
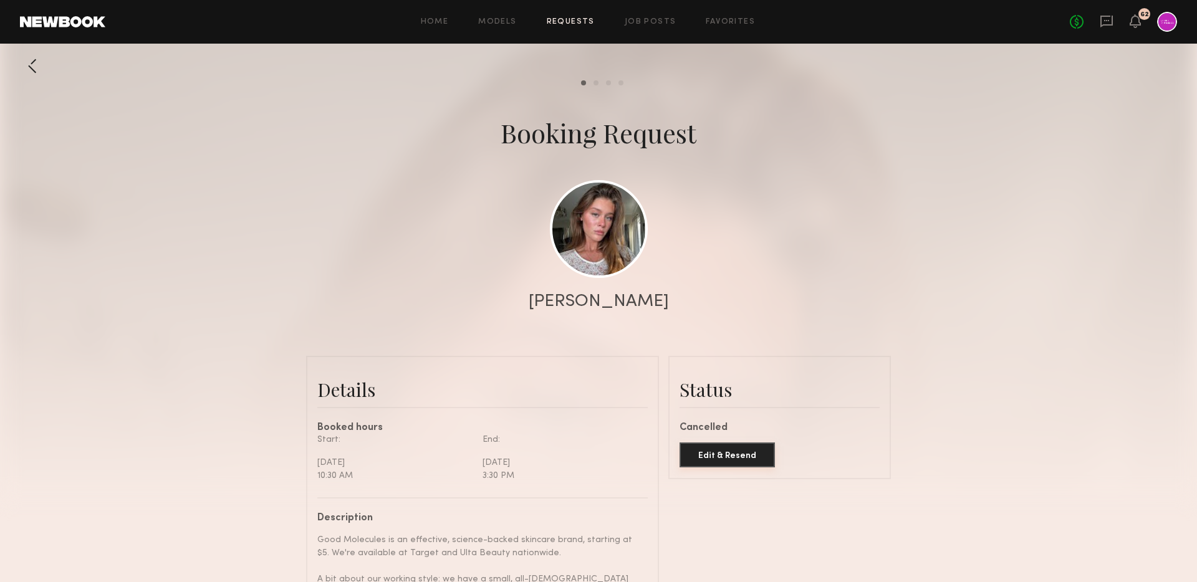
click at [739, 448] on button "Edit & Resend" at bounding box center [727, 455] width 95 height 25
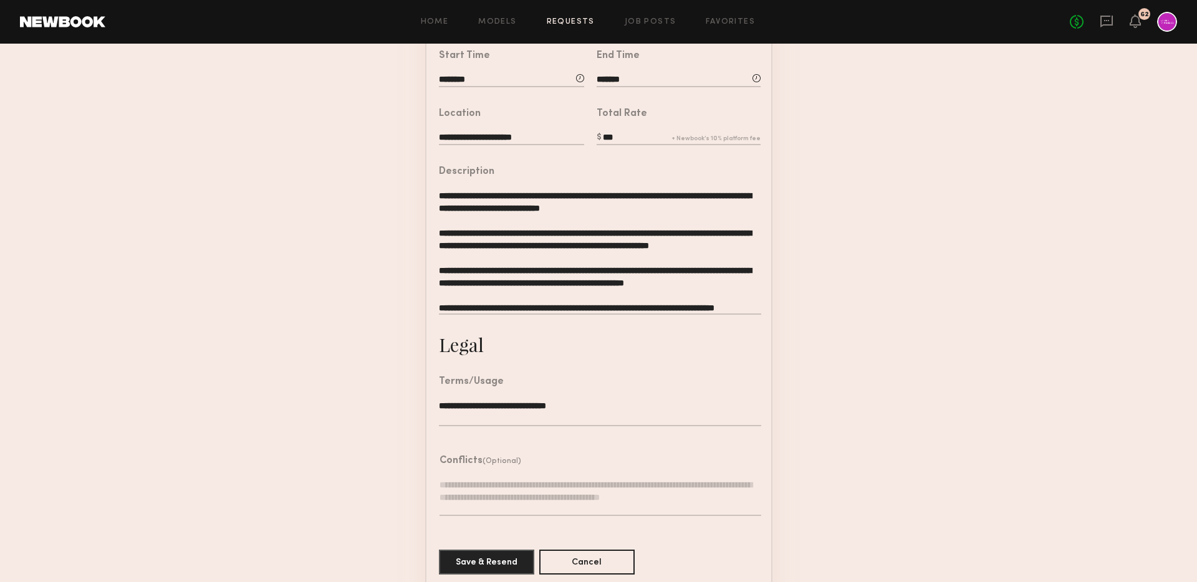
scroll to position [316, 0]
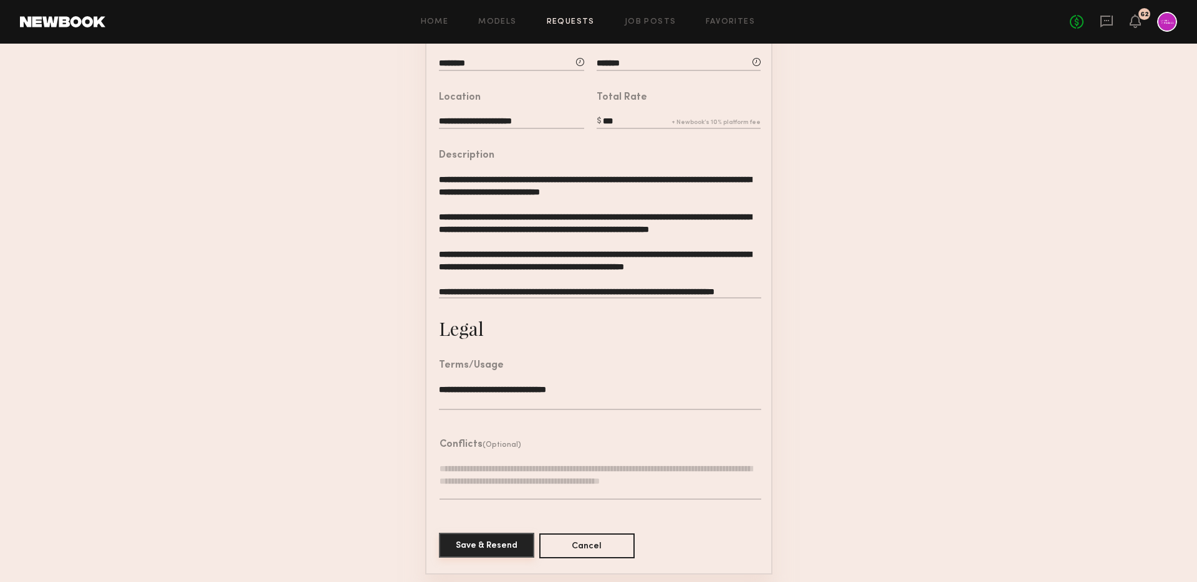
click at [491, 550] on button "Save & Resend" at bounding box center [486, 545] width 95 height 25
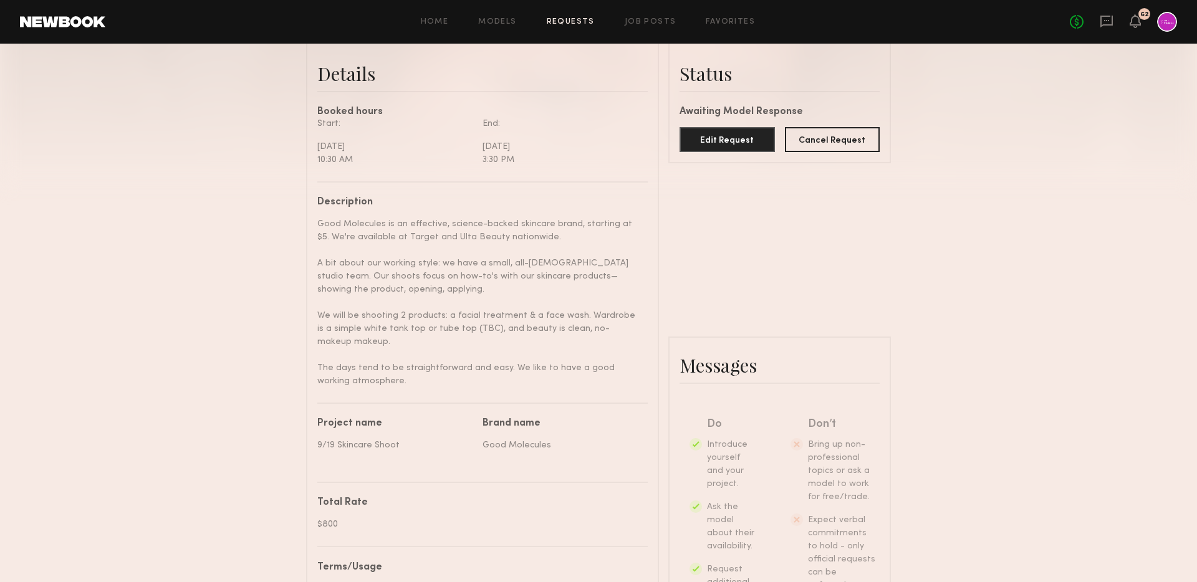
scroll to position [730, 0]
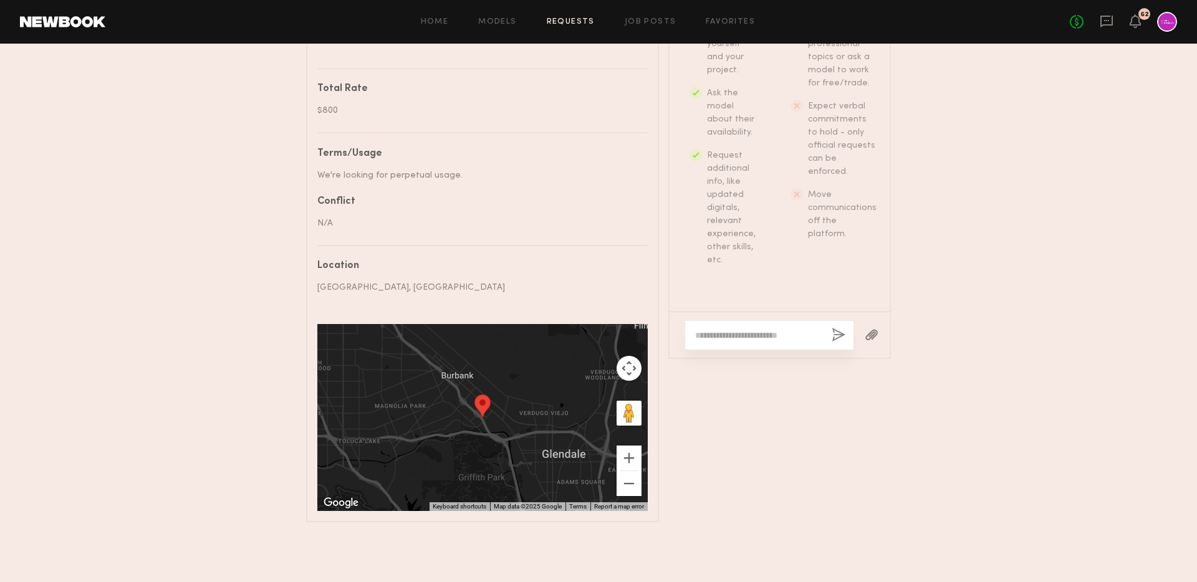
click at [753, 339] on textarea at bounding box center [758, 335] width 127 height 12
paste textarea "**********"
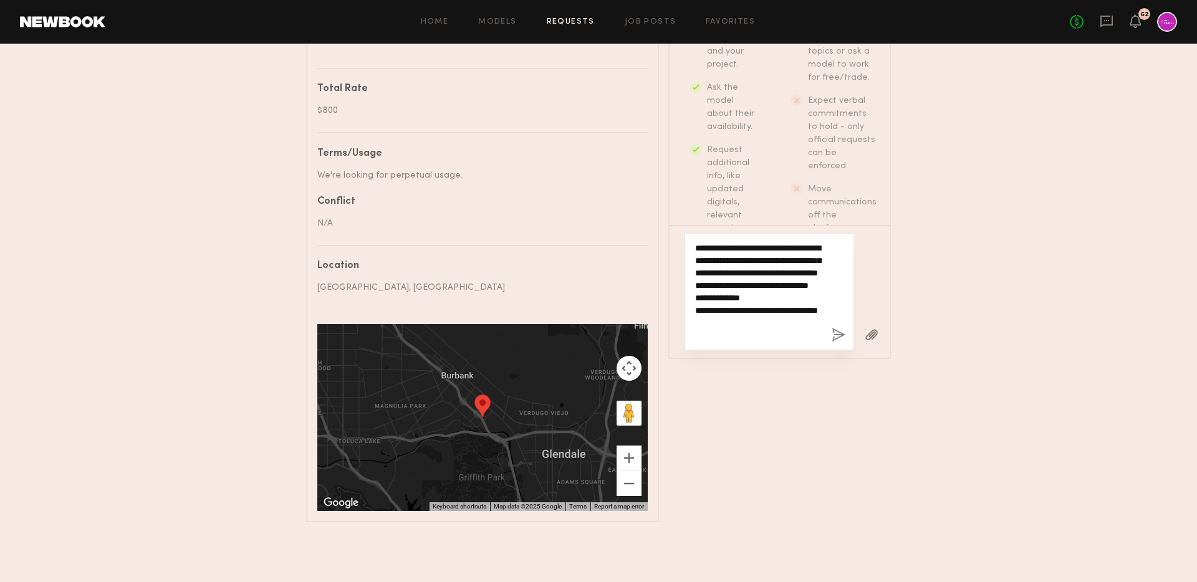
scroll to position [0, 0]
drag, startPoint x: 705, startPoint y: 246, endPoint x: 759, endPoint y: 270, distance: 58.9
click at [759, 270] on textarea "**********" at bounding box center [758, 292] width 127 height 100
click at [760, 311] on textarea "**********" at bounding box center [758, 297] width 127 height 87
click at [775, 335] on textarea "**********" at bounding box center [758, 297] width 127 height 87
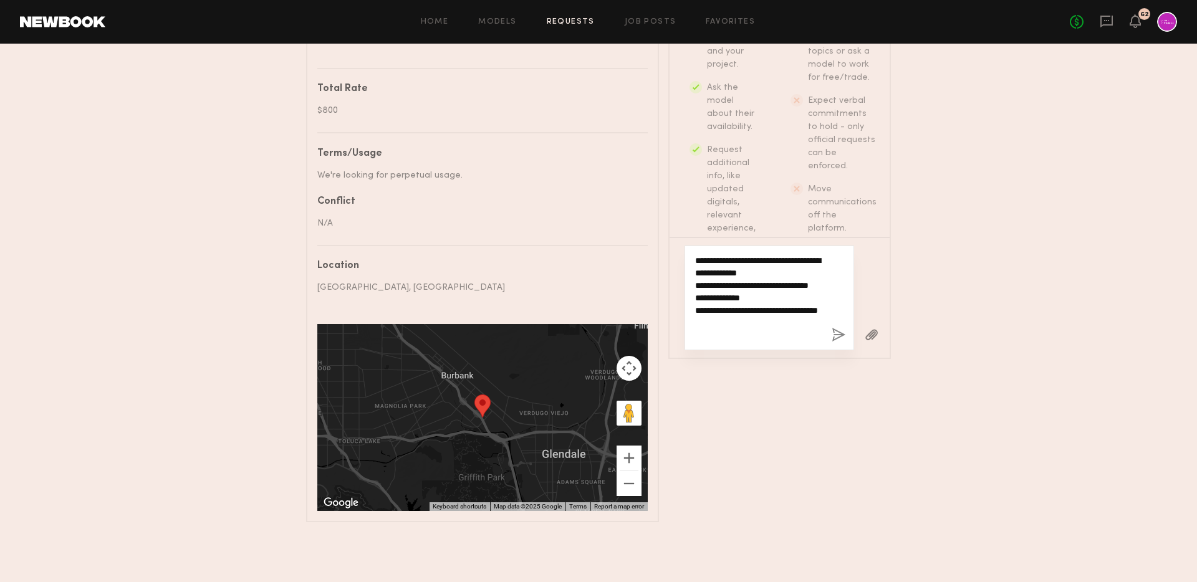
type textarea "**********"
click at [843, 337] on button "button" at bounding box center [839, 336] width 14 height 16
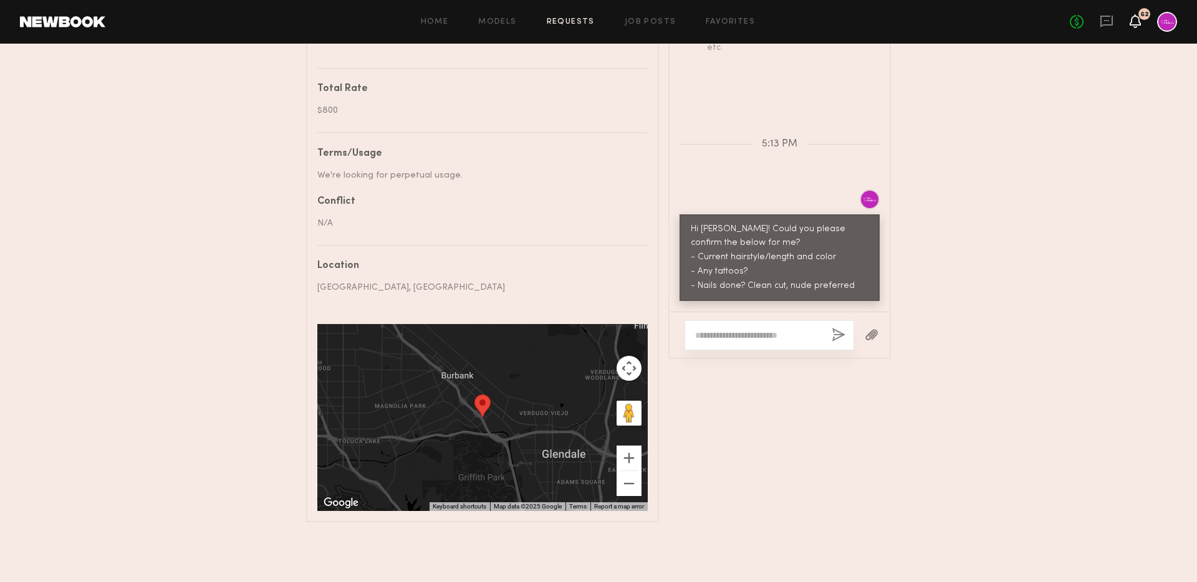
click at [1140, 19] on icon at bounding box center [1135, 21] width 11 height 14
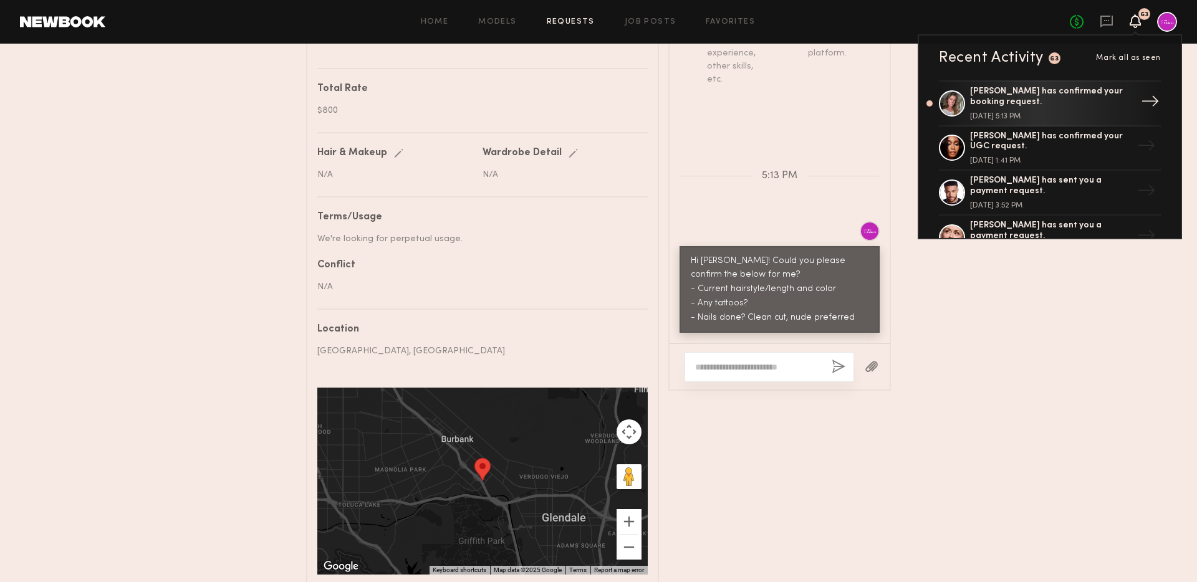
click at [1087, 109] on div "Nicole B. has confirmed your booking request. September 10, 2025 @ 5:13 PM" at bounding box center [1051, 104] width 162 height 34
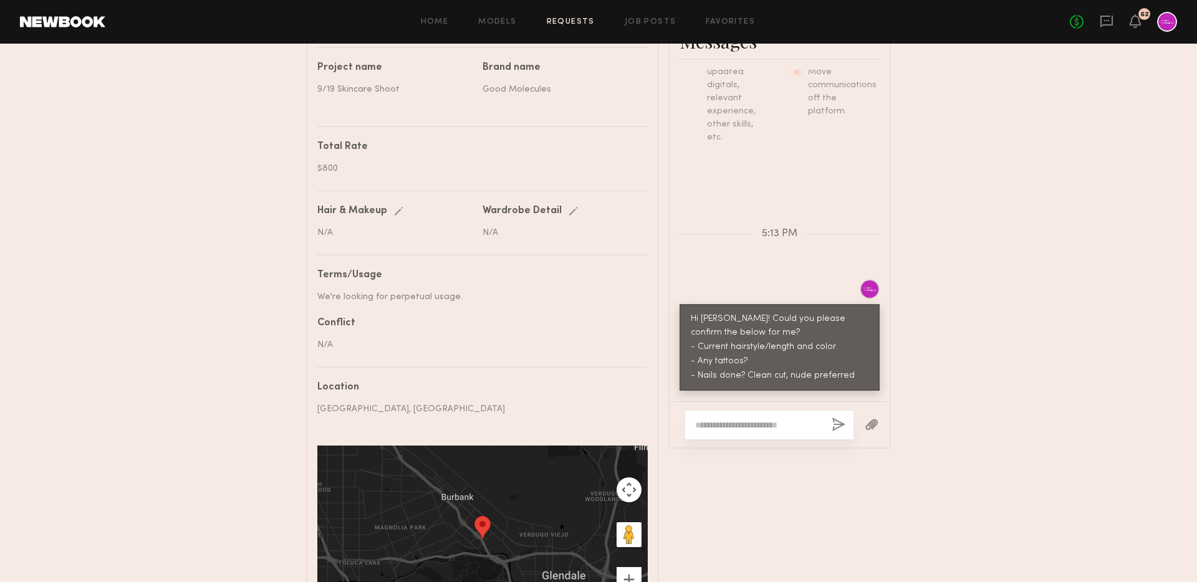
scroll to position [516, 0]
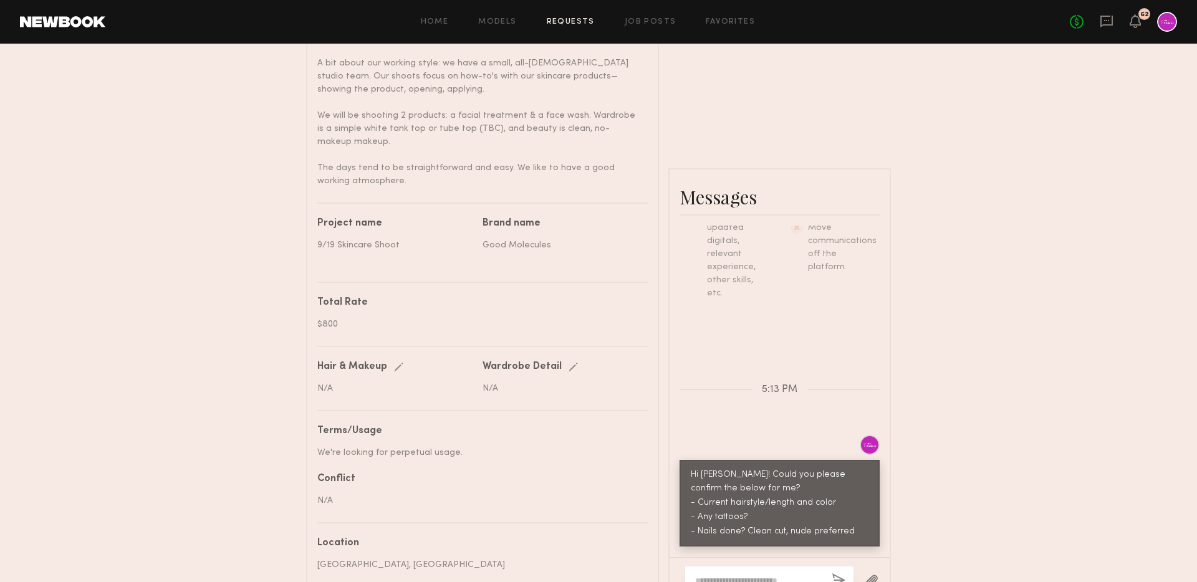
click at [995, 292] on div "Send request Model response Review hours worked Pay model Booking Request Nicol…" at bounding box center [598, 168] width 1197 height 1263
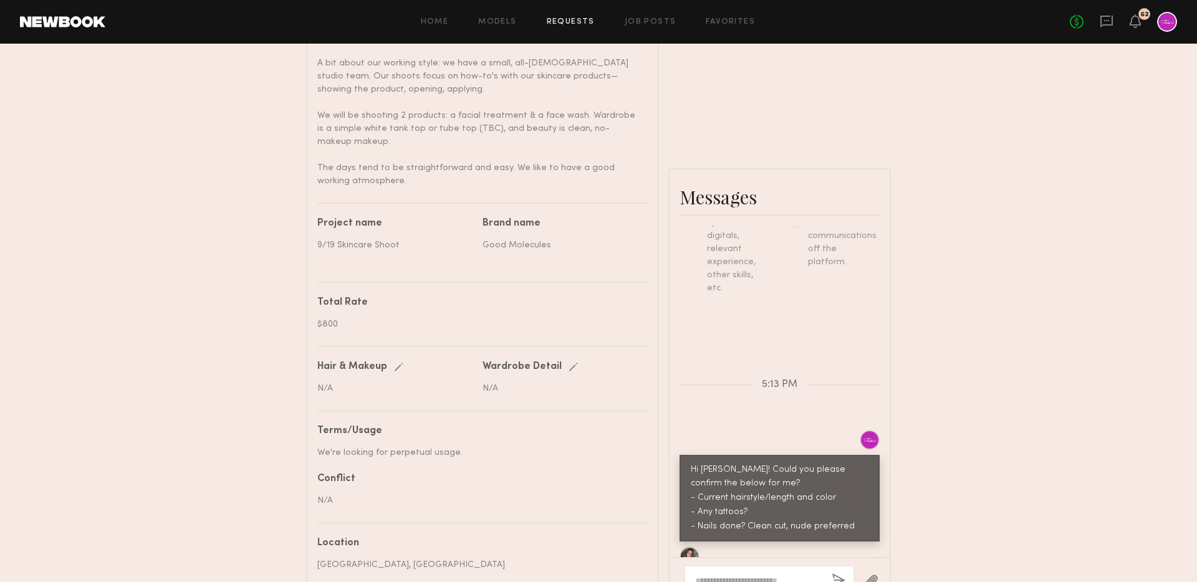
scroll to position [665, 0]
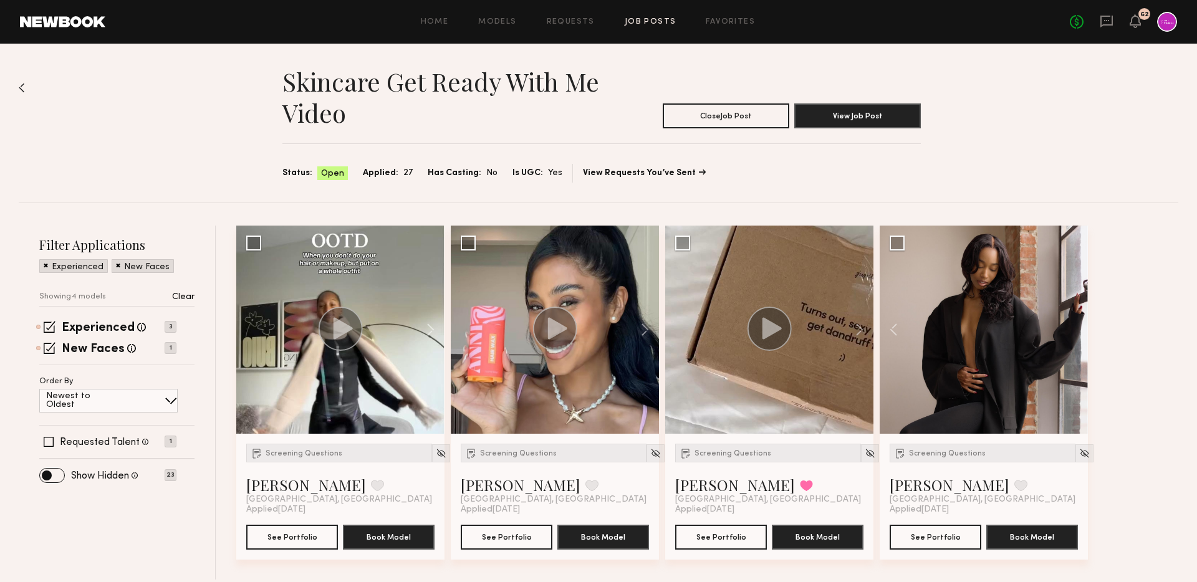
click at [1136, 14] on div "No fees up to $5,000 62" at bounding box center [1123, 22] width 107 height 20
click at [1118, 15] on div "No fees up to $5,000 62" at bounding box center [1123, 22] width 107 height 20
click at [1108, 18] on icon at bounding box center [1107, 21] width 14 height 14
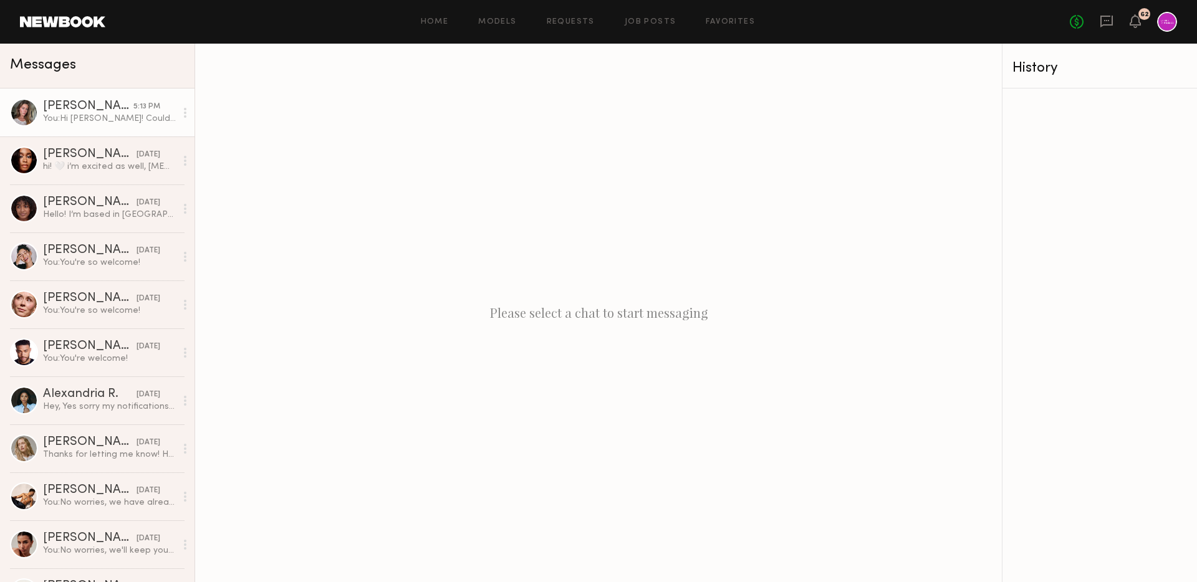
click at [92, 114] on div "You: Hi [PERSON_NAME]! Could you please confirm the below for me? - Current hai…" at bounding box center [109, 119] width 133 height 12
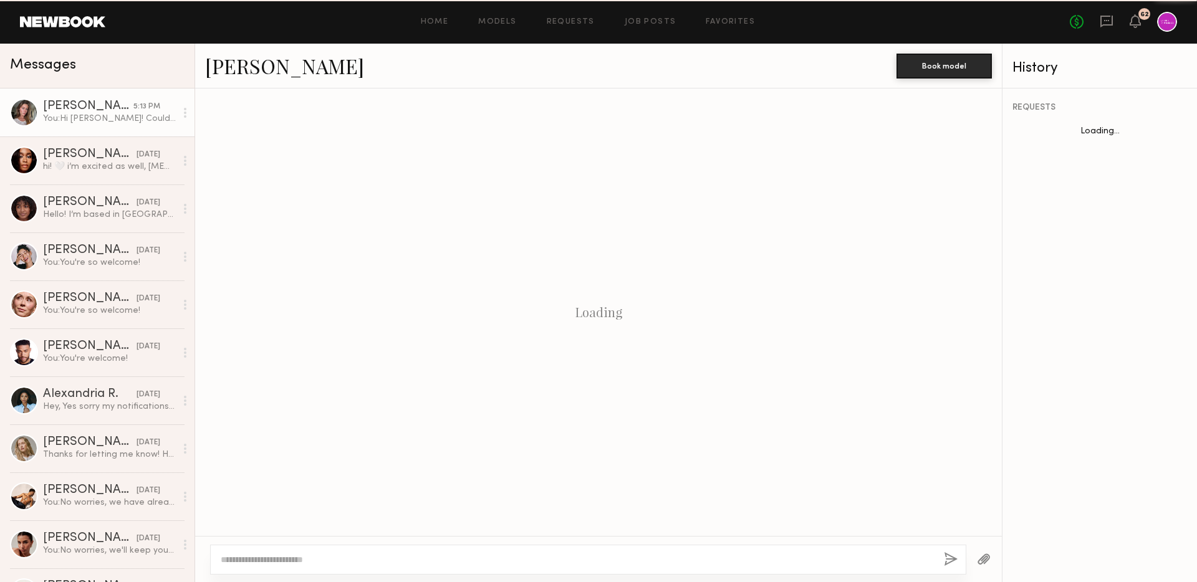
scroll to position [120, 0]
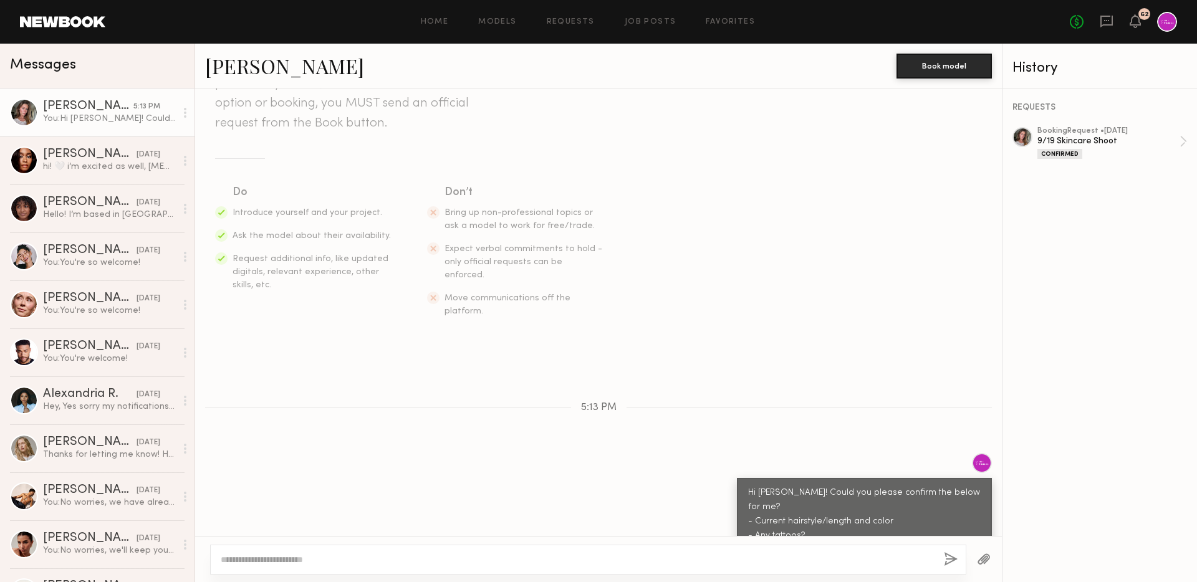
click at [639, 28] on div "Home Models Requests Job Posts Favorites Sign Out No fees up to $5,000 62" at bounding box center [641, 22] width 1072 height 20
click at [635, 25] on link "Job Posts" at bounding box center [651, 22] width 52 height 8
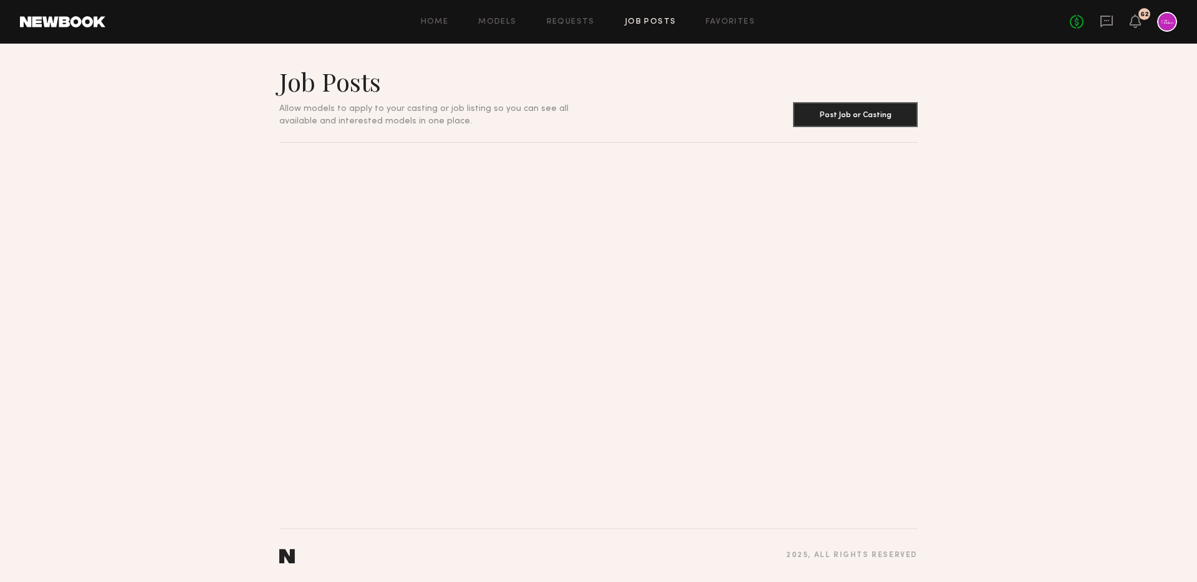
click at [567, 28] on div "Home Models Requests Job Posts Favorites Sign Out No fees up to $5,000 62" at bounding box center [641, 22] width 1072 height 20
click at [558, 20] on link "Requests" at bounding box center [571, 22] width 48 height 8
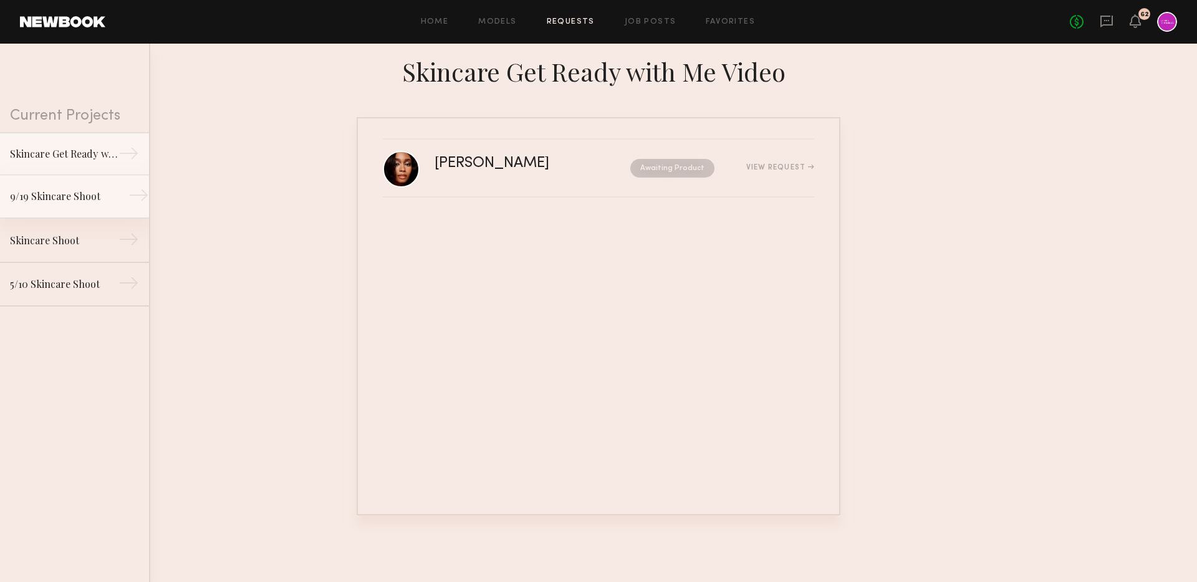
click at [46, 203] on div "9/19 Skincare Shoot" at bounding box center [64, 196] width 109 height 15
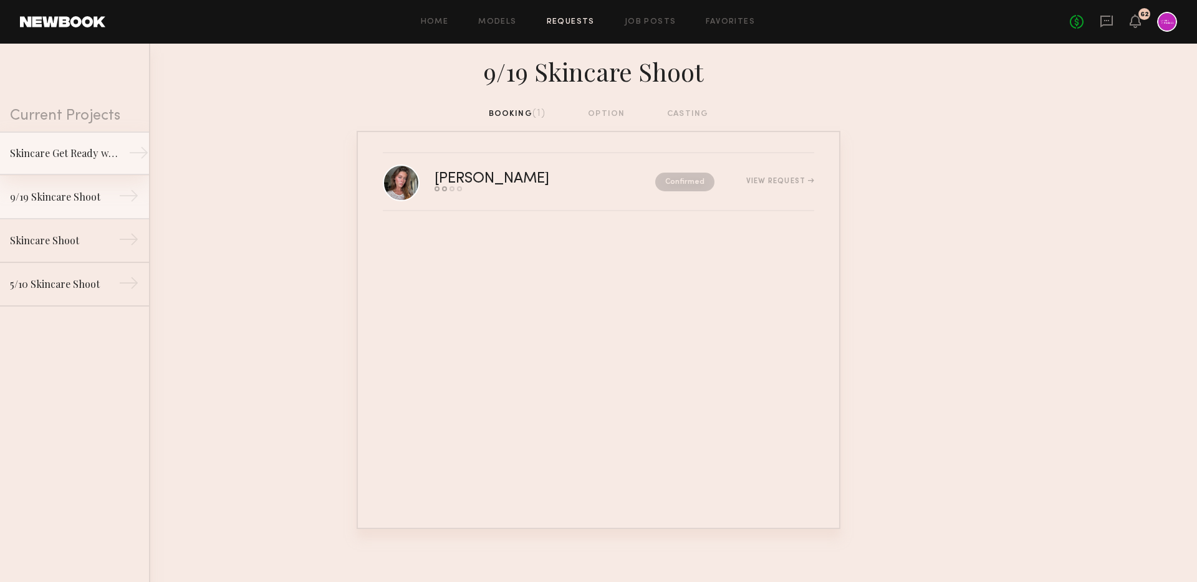
click at [53, 158] on div "Skincare Get Ready with Me Video" at bounding box center [64, 153] width 109 height 15
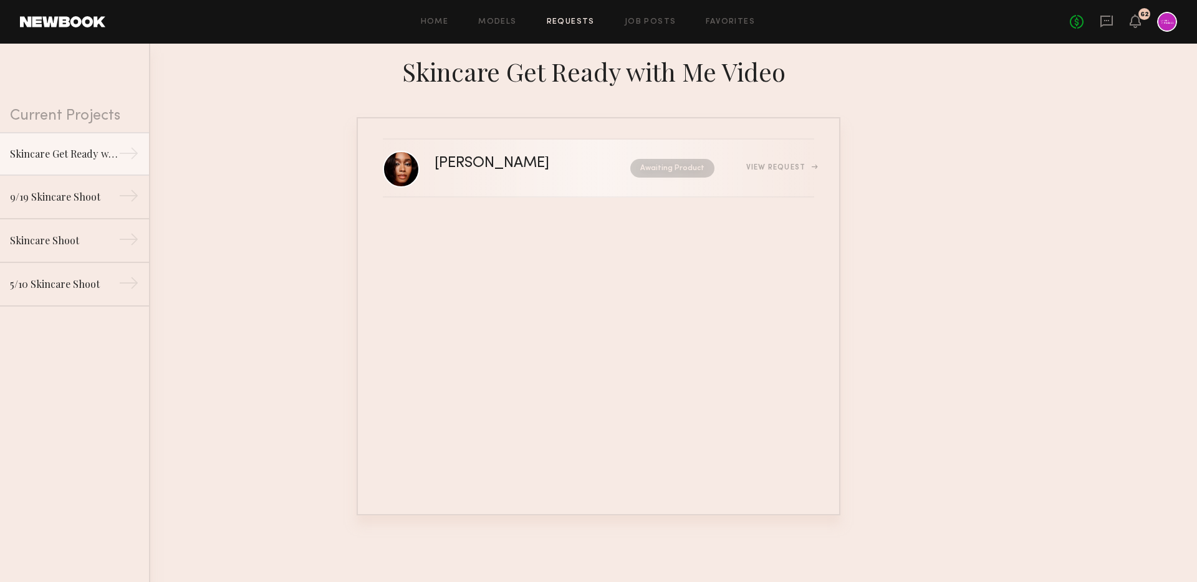
click at [501, 170] on div "[PERSON_NAME]" at bounding box center [512, 164] width 155 height 14
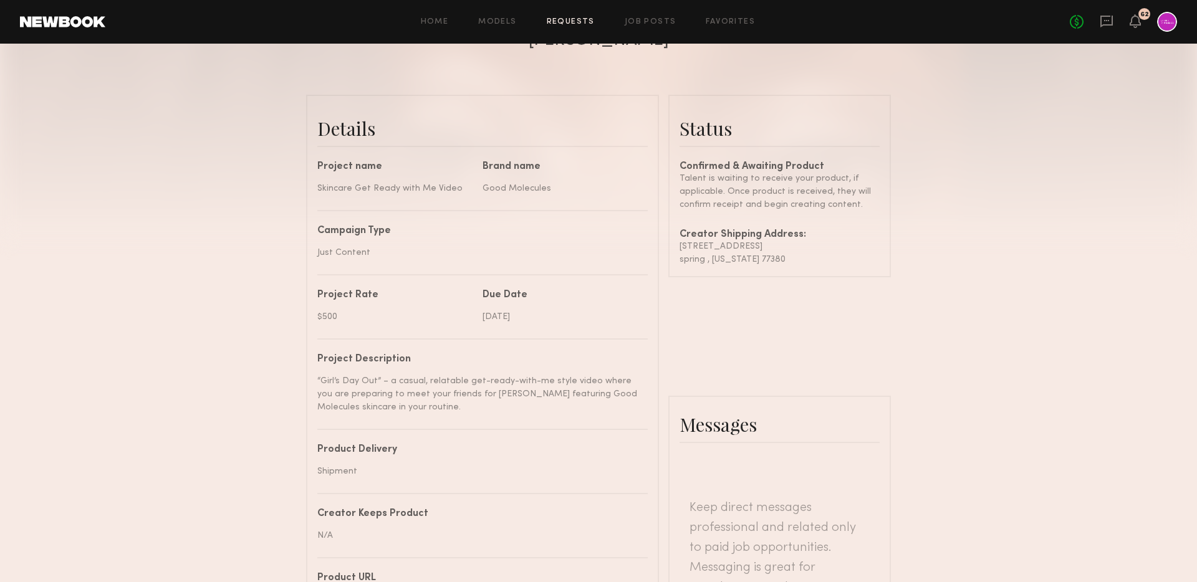
scroll to position [259, 0]
click at [1099, 14] on div "No fees up to $5,000 62" at bounding box center [1123, 22] width 107 height 20
click at [1106, 23] on icon at bounding box center [1107, 21] width 14 height 14
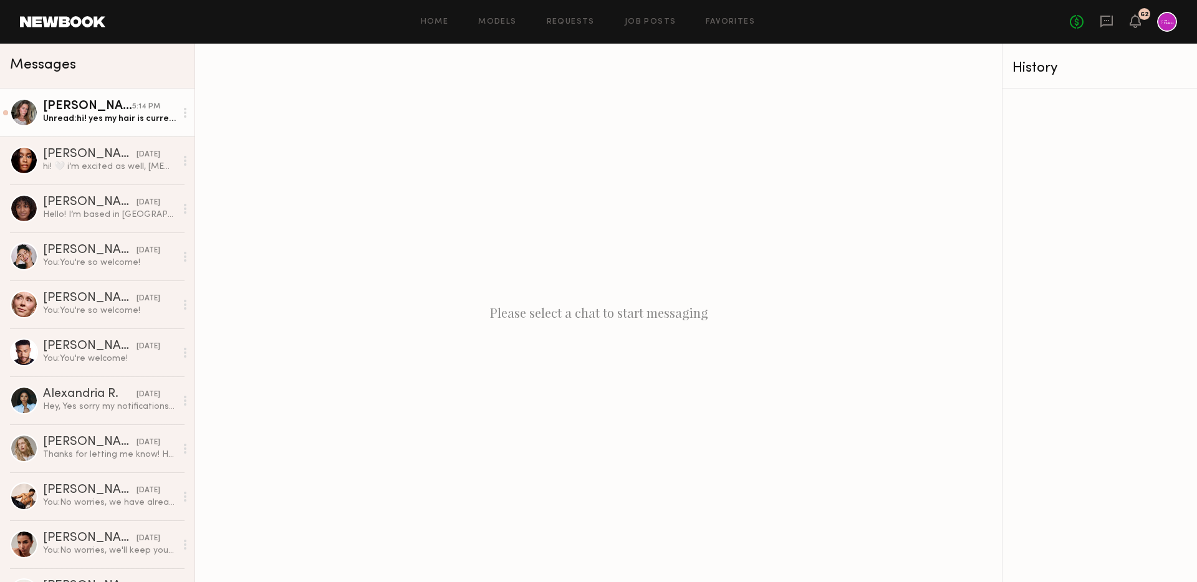
click at [106, 107] on div "Nicole B." at bounding box center [87, 106] width 89 height 12
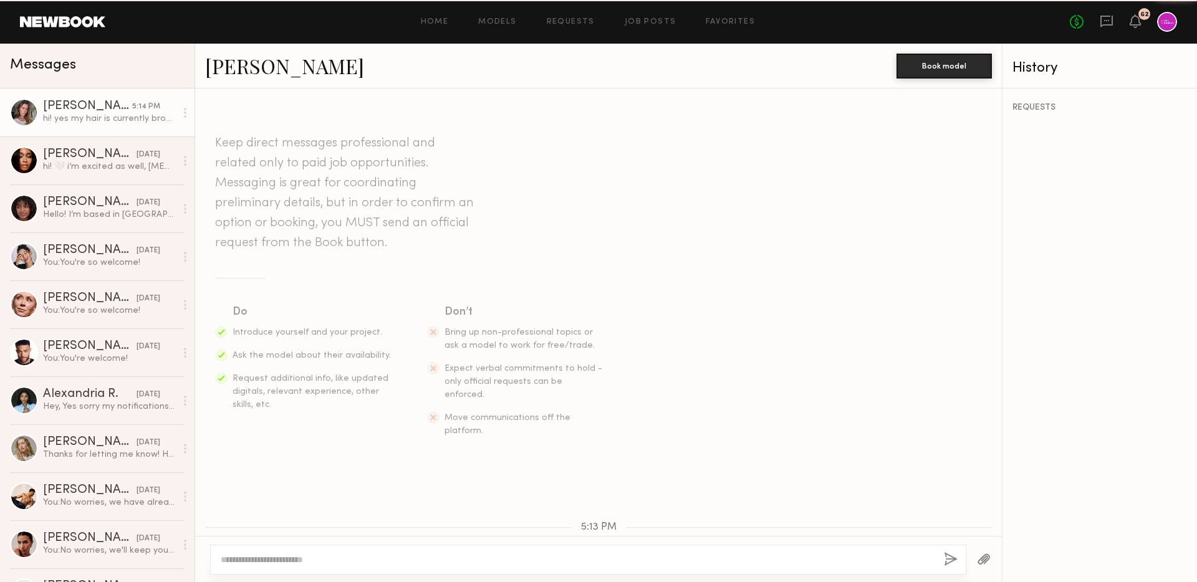
scroll to position [211, 0]
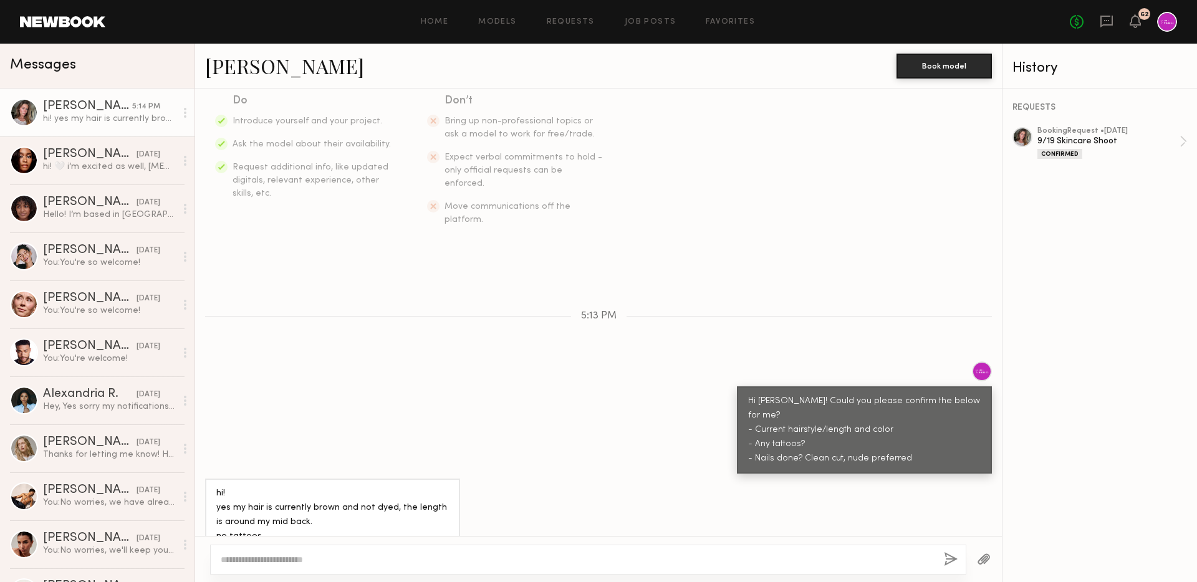
click at [301, 559] on textarea at bounding box center [577, 560] width 713 height 12
type textarea "*"
click at [879, 558] on textarea "**********" at bounding box center [577, 560] width 713 height 12
type textarea "**********"
click at [948, 554] on button "button" at bounding box center [951, 561] width 14 height 16
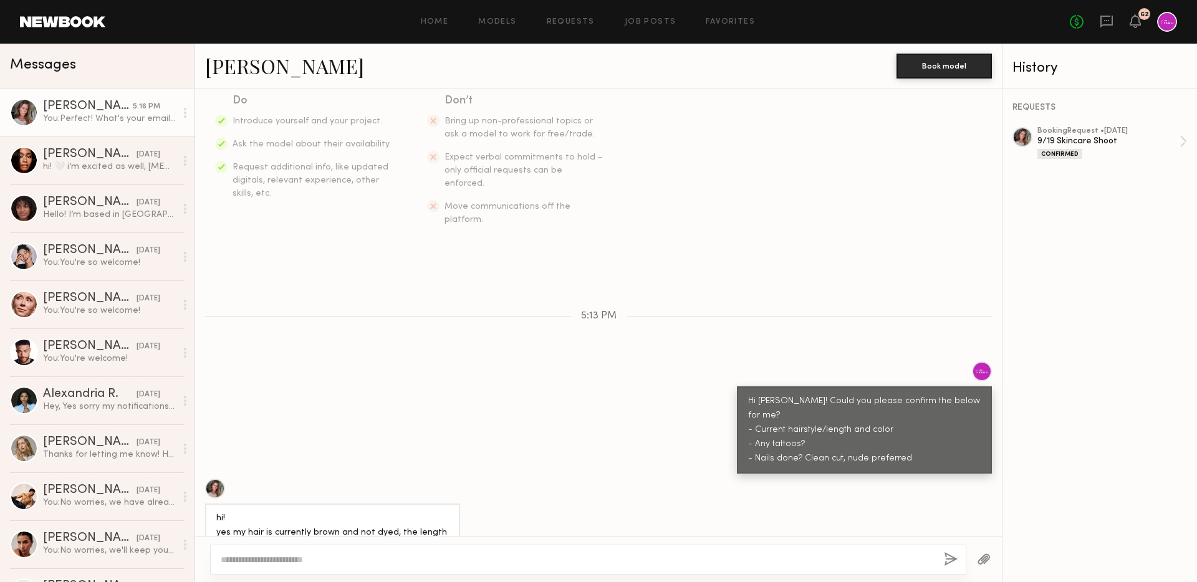
scroll to position [395, 0]
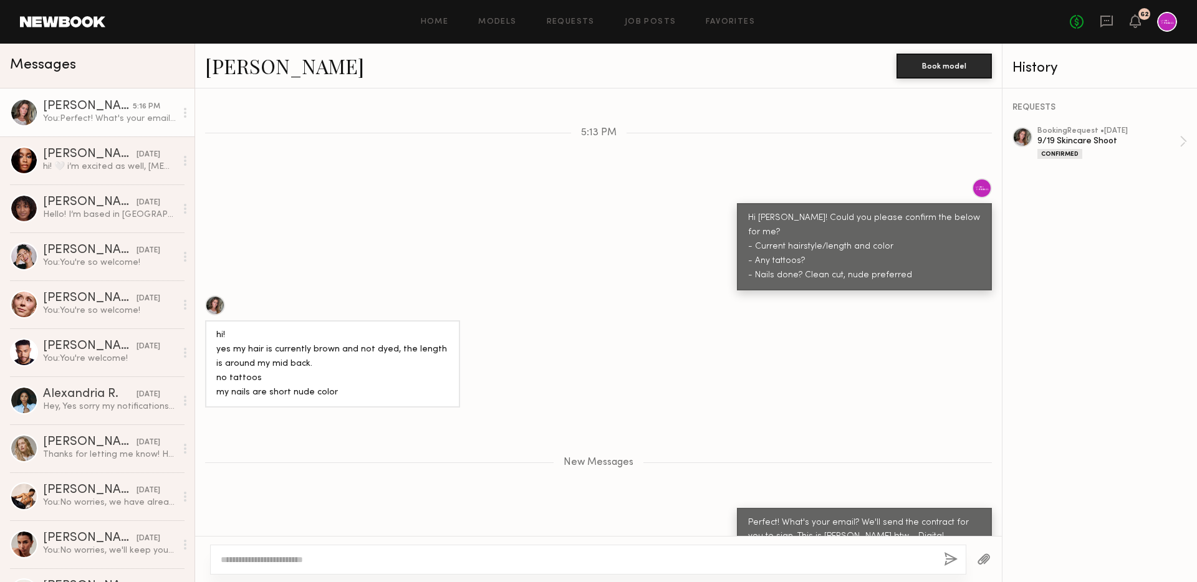
click at [1115, 118] on div "REQUESTS booking Request • 09/10/2025 9/19 Skincare Shoot Confirmed" at bounding box center [1100, 336] width 195 height 494
click at [1101, 16] on icon at bounding box center [1107, 22] width 12 height 12
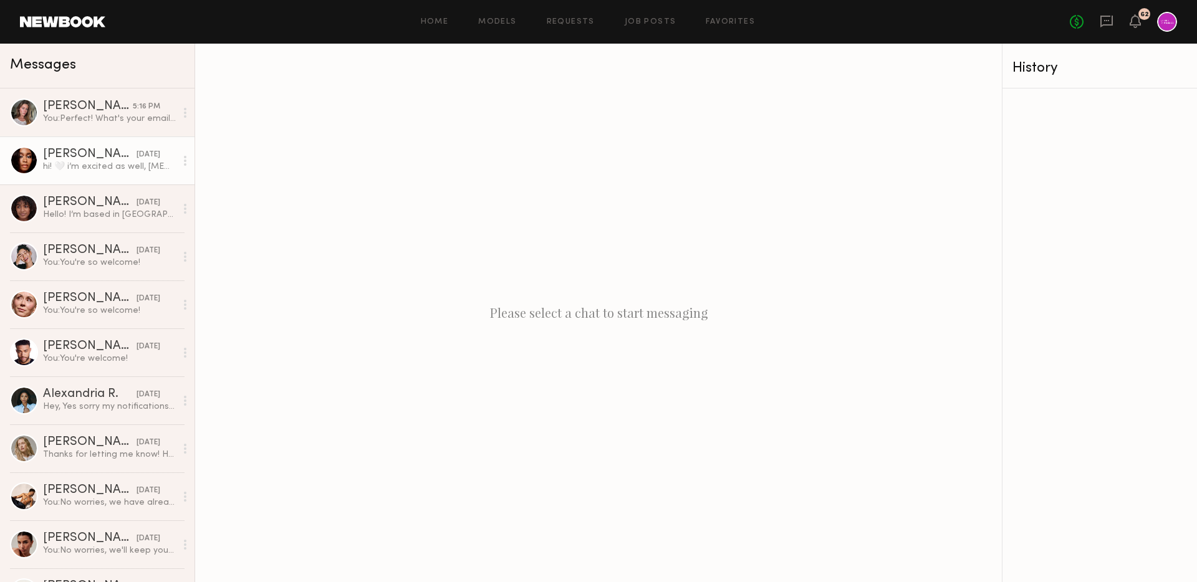
click at [56, 165] on div "hi! 🤍 i’m excited as well, my e-mail is jordinmeredith@hotmail.com" at bounding box center [109, 167] width 133 height 12
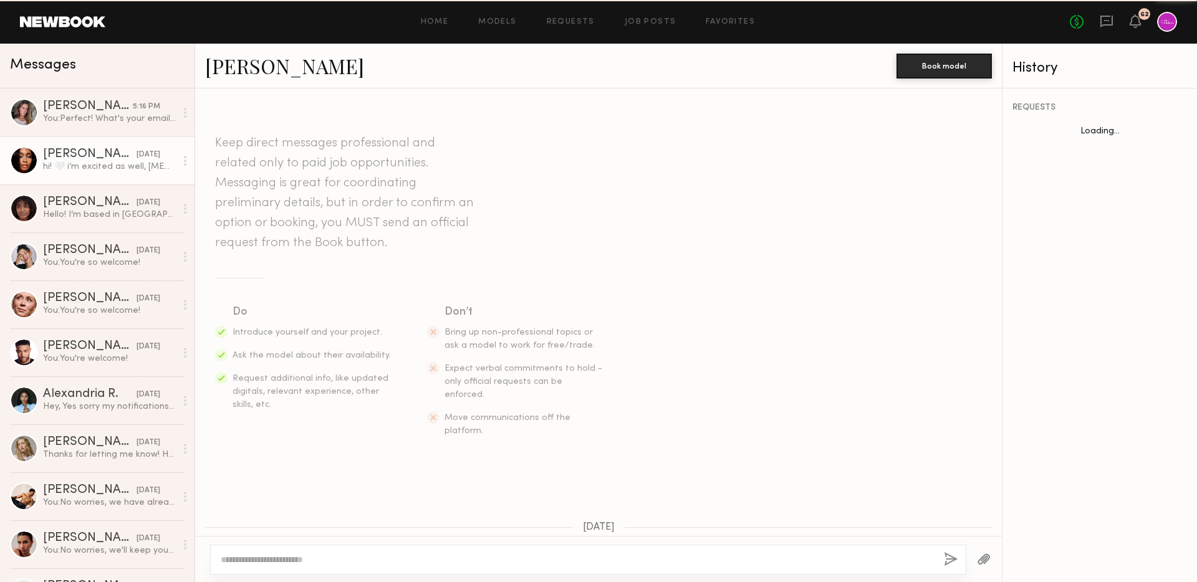
scroll to position [246, 0]
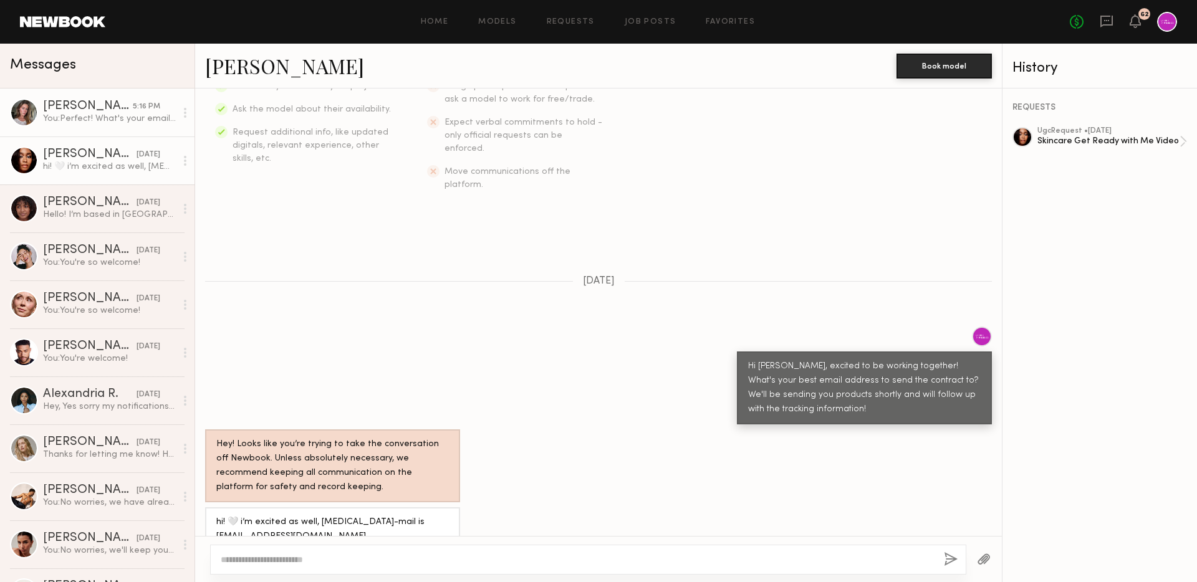
click at [90, 102] on div "Nicole B." at bounding box center [88, 106] width 90 height 12
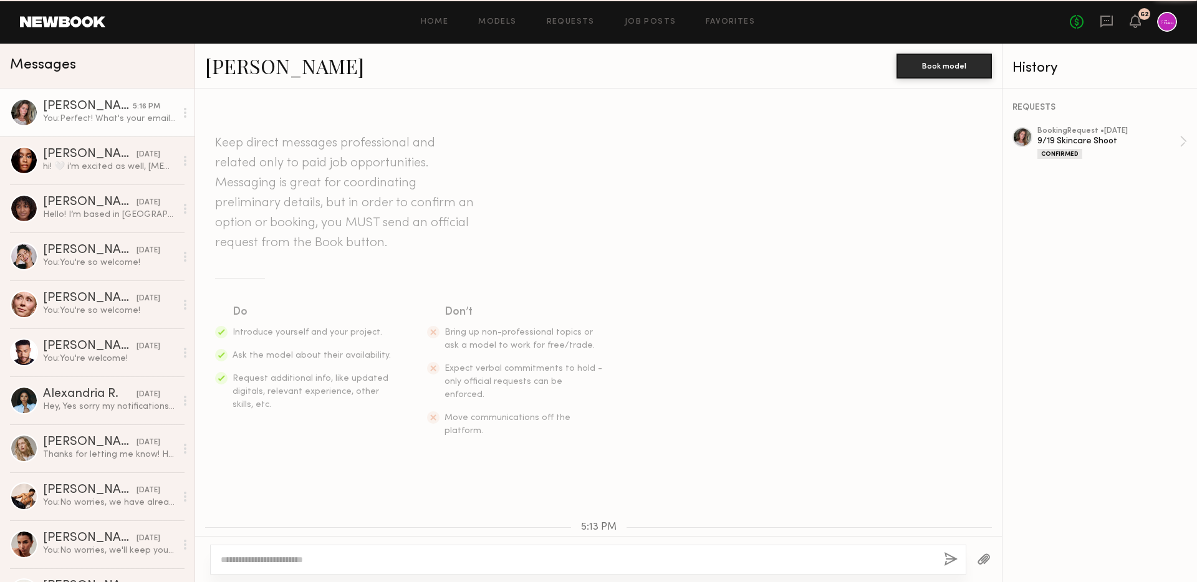
scroll to position [300, 0]
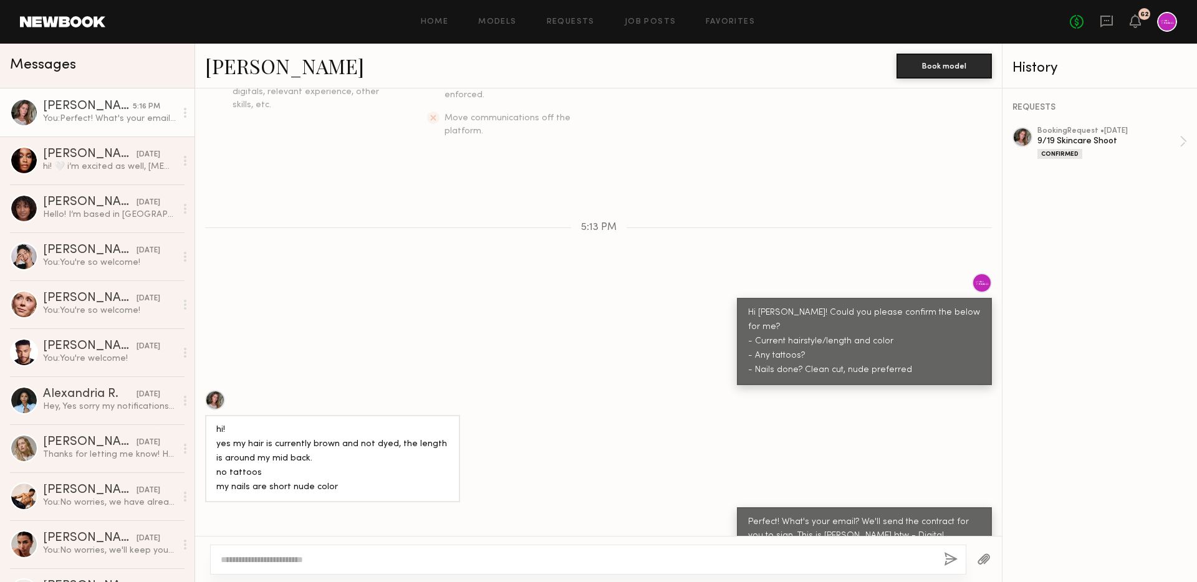
click at [216, 390] on div at bounding box center [215, 400] width 20 height 20
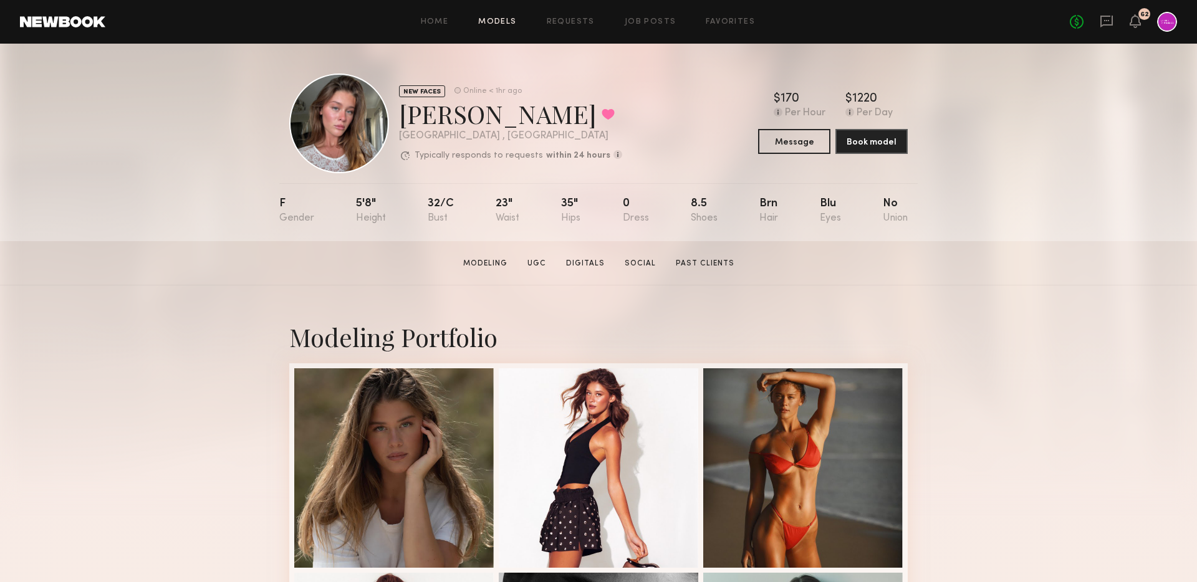
click at [505, 20] on link "Models" at bounding box center [497, 22] width 38 height 8
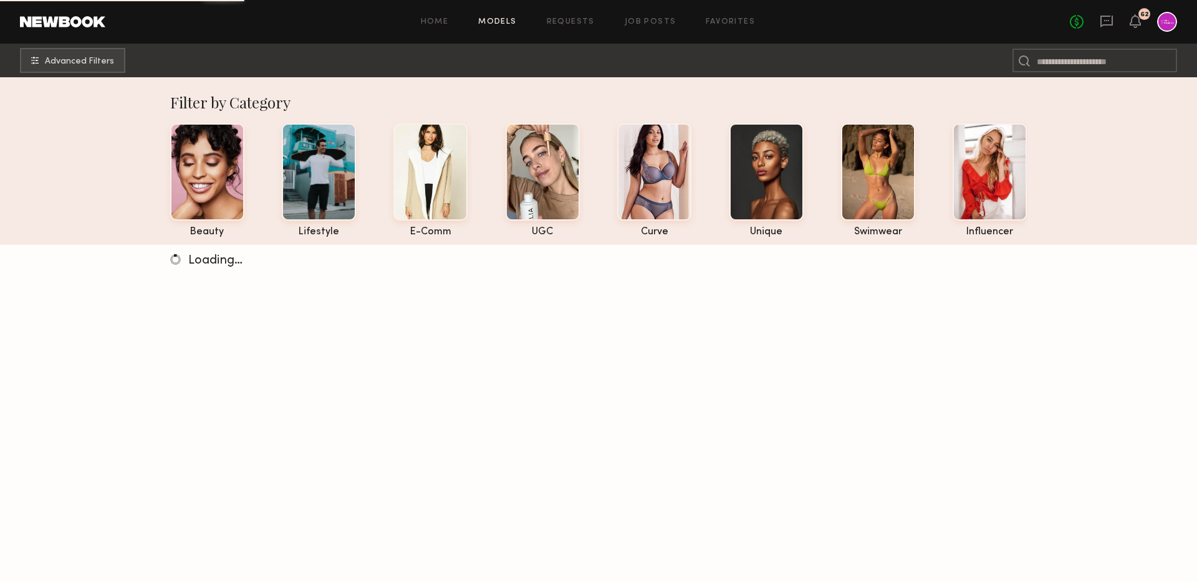
click at [631, 27] on div "Home Models Requests Job Posts Favorites Sign Out No fees up to $5,000 62" at bounding box center [641, 22] width 1072 height 20
click at [631, 24] on link "Job Posts" at bounding box center [651, 22] width 52 height 8
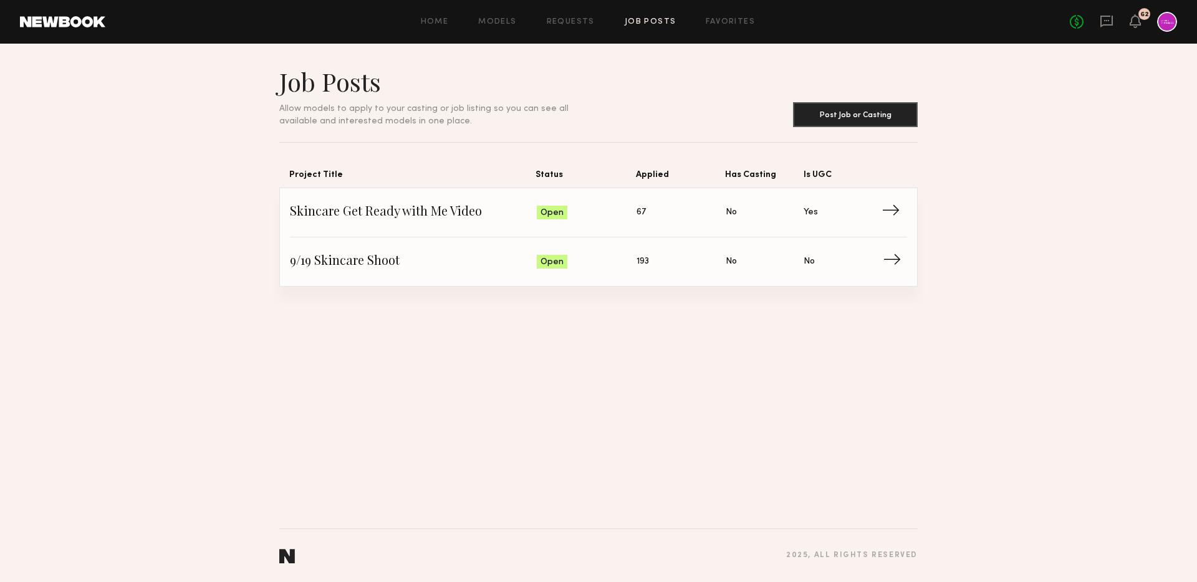
click at [369, 261] on span "9/19 Skincare Shoot" at bounding box center [413, 262] width 247 height 19
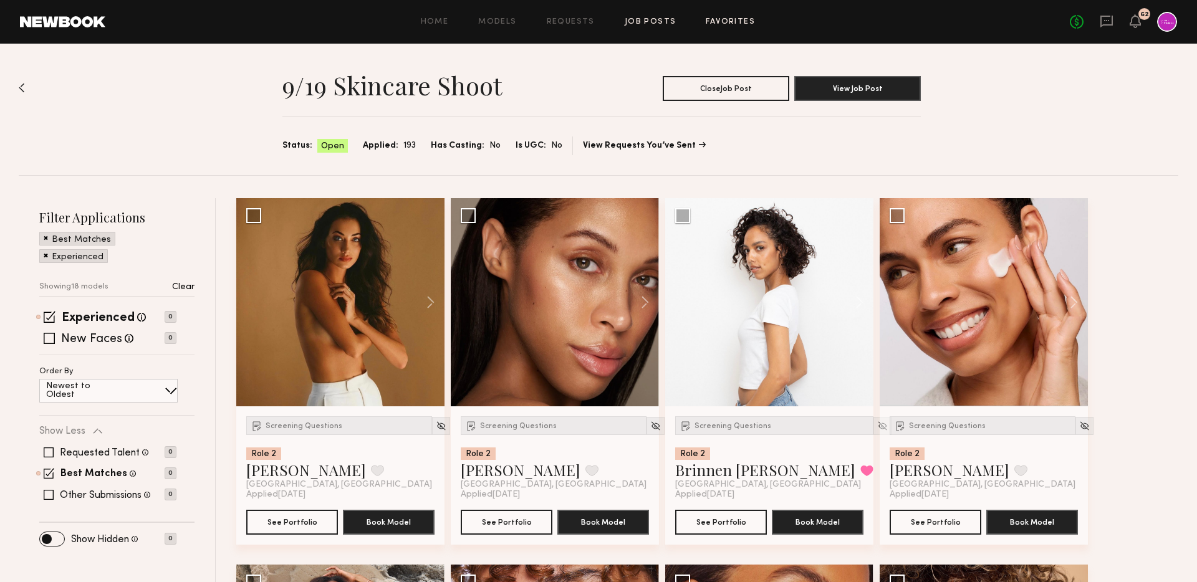
click at [709, 25] on link "Favorites" at bounding box center [730, 22] width 49 height 8
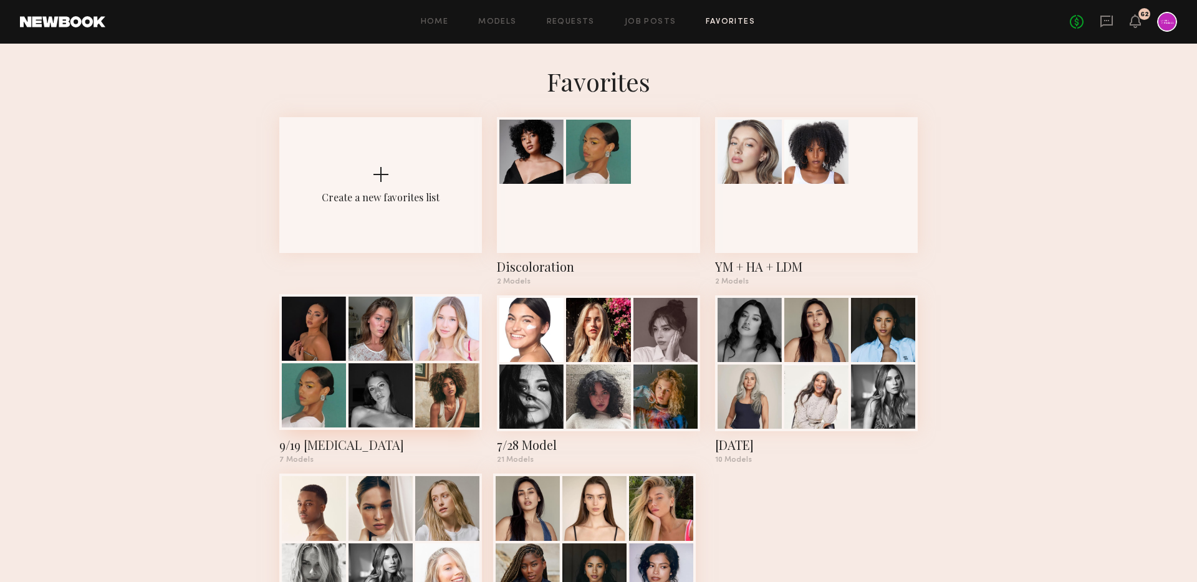
click at [309, 380] on div at bounding box center [314, 396] width 64 height 64
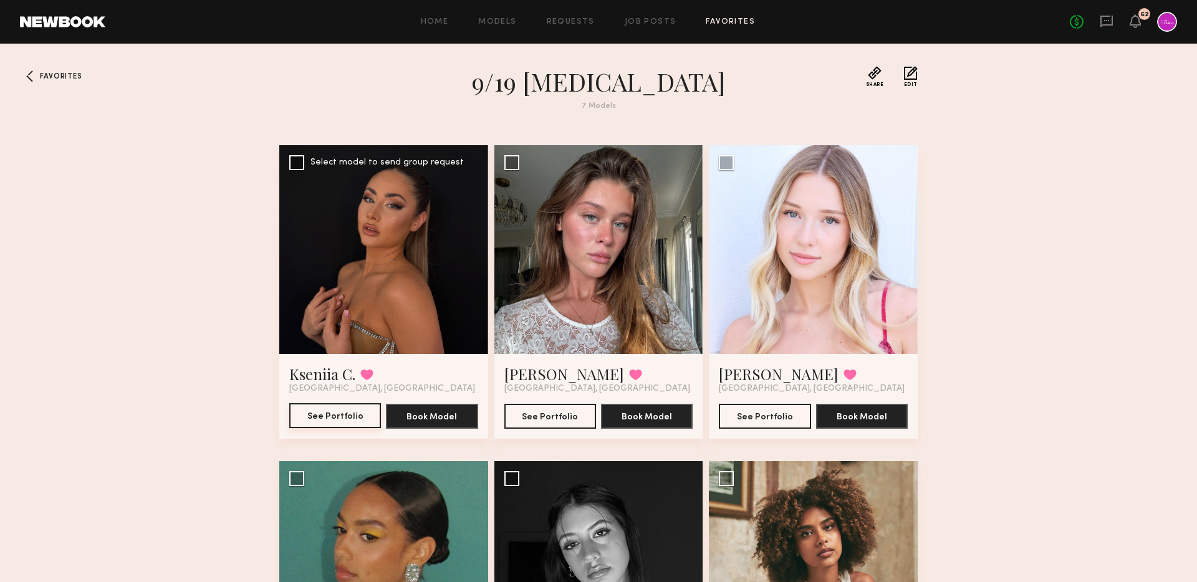
click at [328, 424] on button "See Portfolio" at bounding box center [335, 416] width 92 height 25
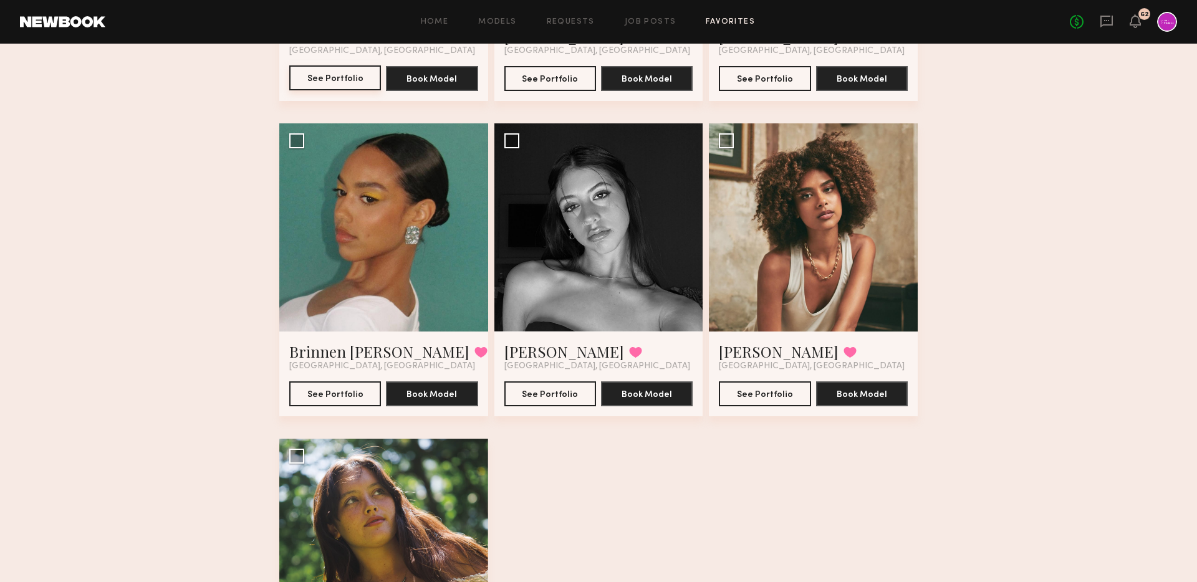
scroll to position [340, 0]
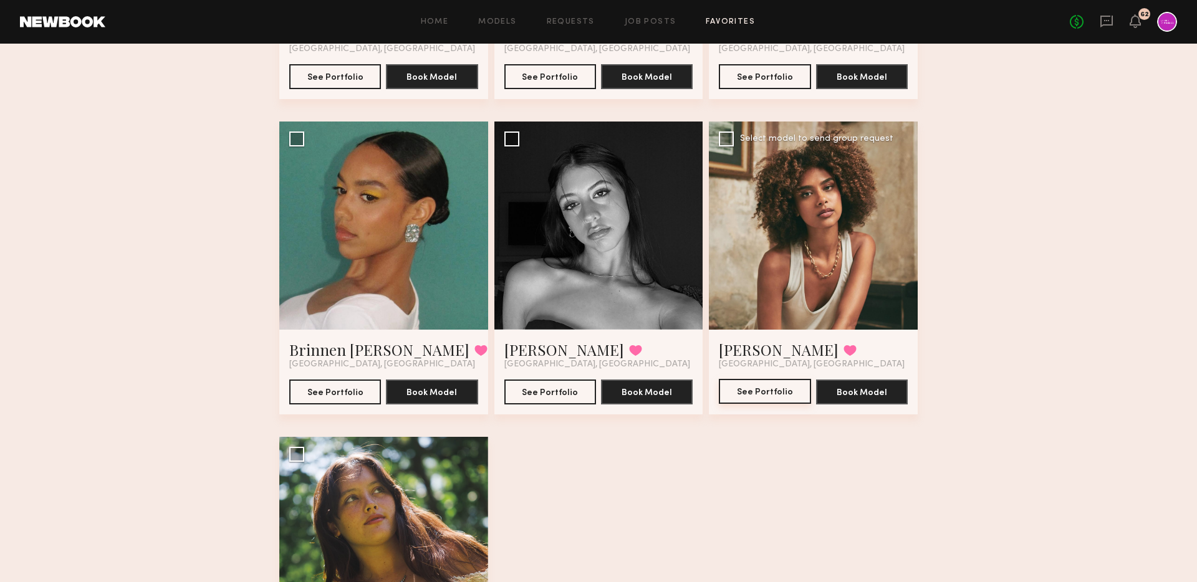
click at [765, 392] on button "See Portfolio" at bounding box center [765, 391] width 92 height 25
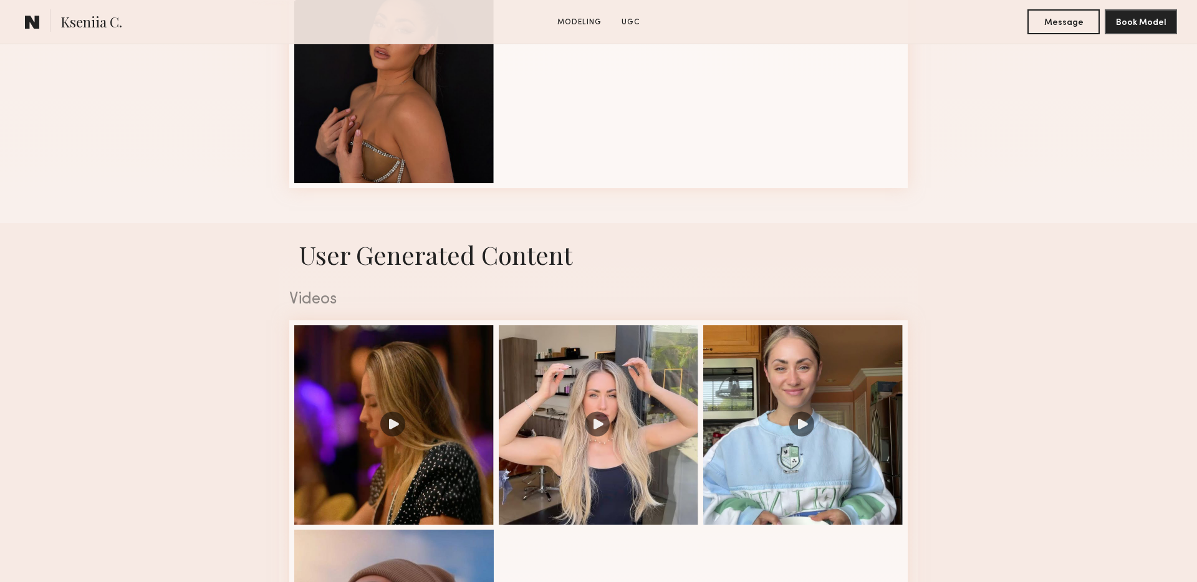
scroll to position [1133, 0]
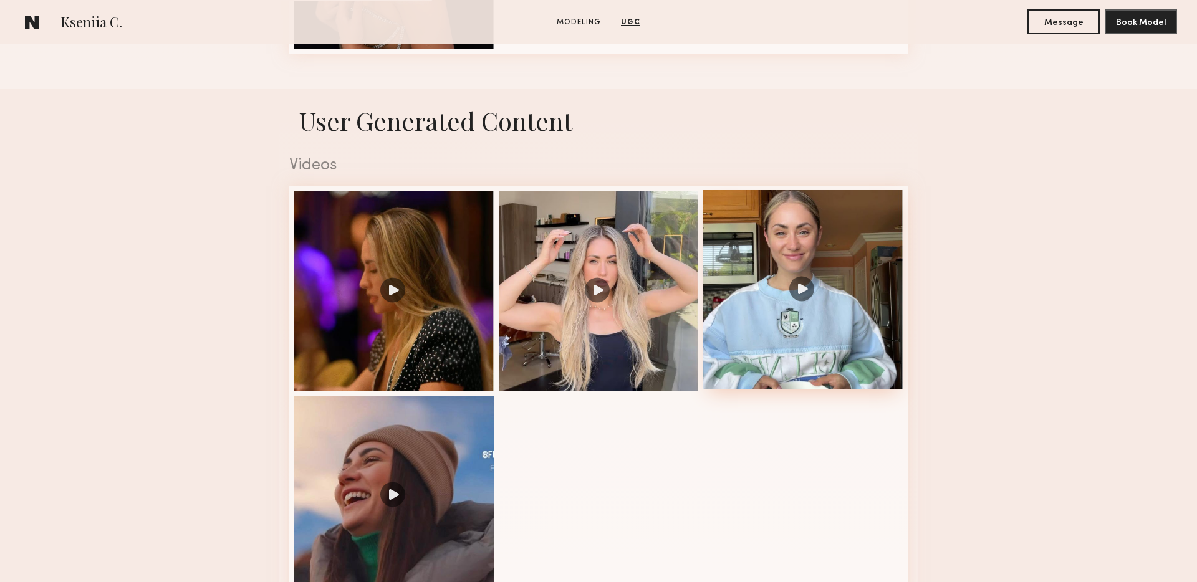
click at [820, 322] on div at bounding box center [803, 290] width 200 height 200
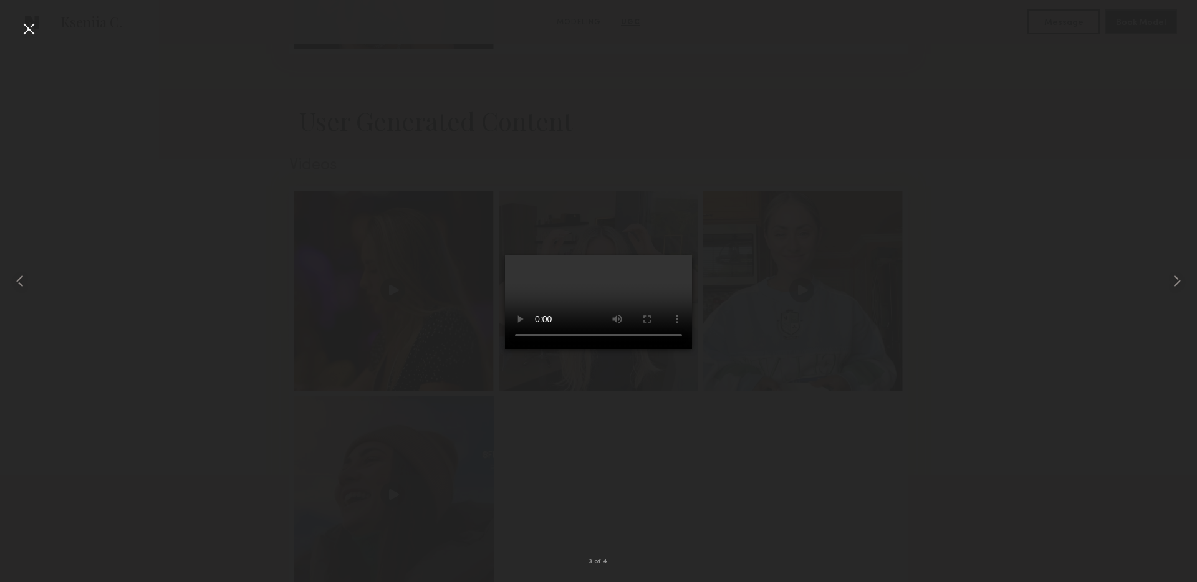
click at [571, 349] on video at bounding box center [598, 303] width 187 height 94
click at [17, 24] on div at bounding box center [24, 281] width 48 height 523
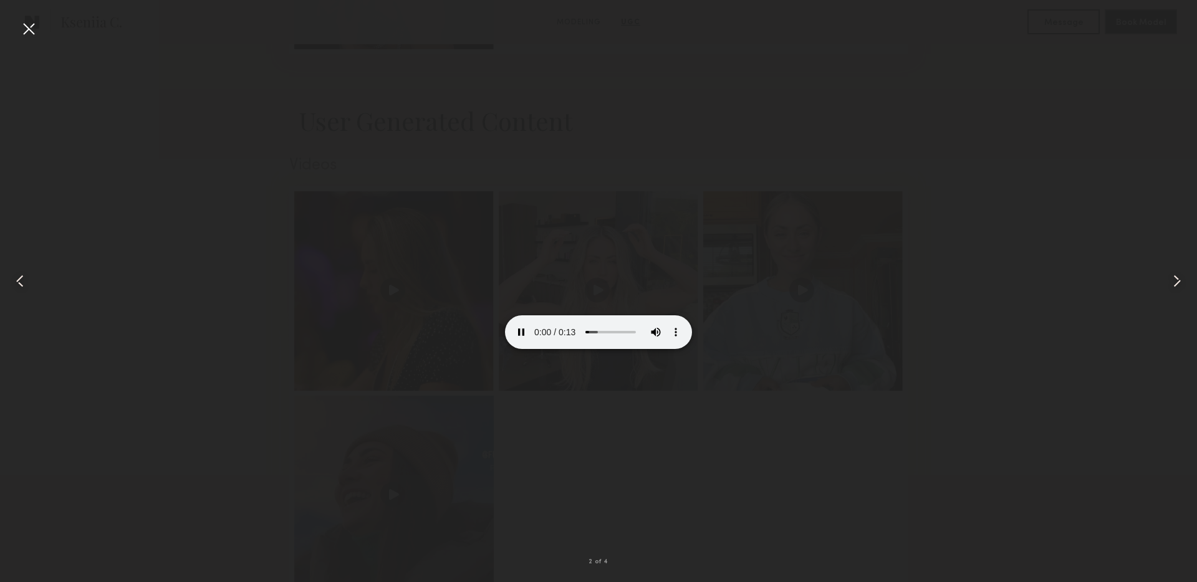
click at [27, 30] on div at bounding box center [29, 29] width 20 height 20
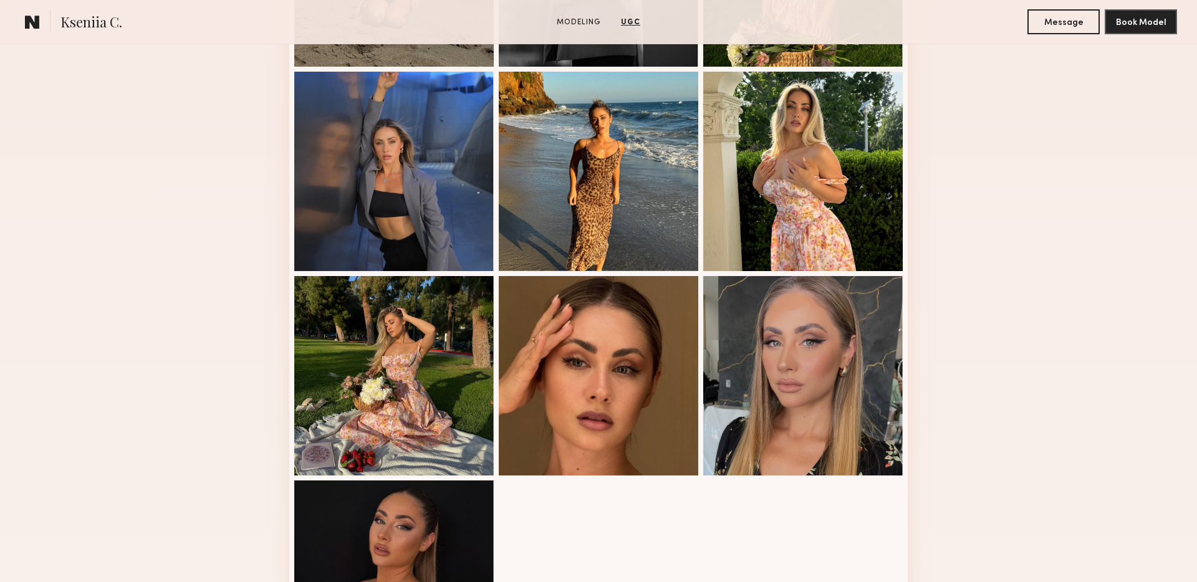
scroll to position [0, 0]
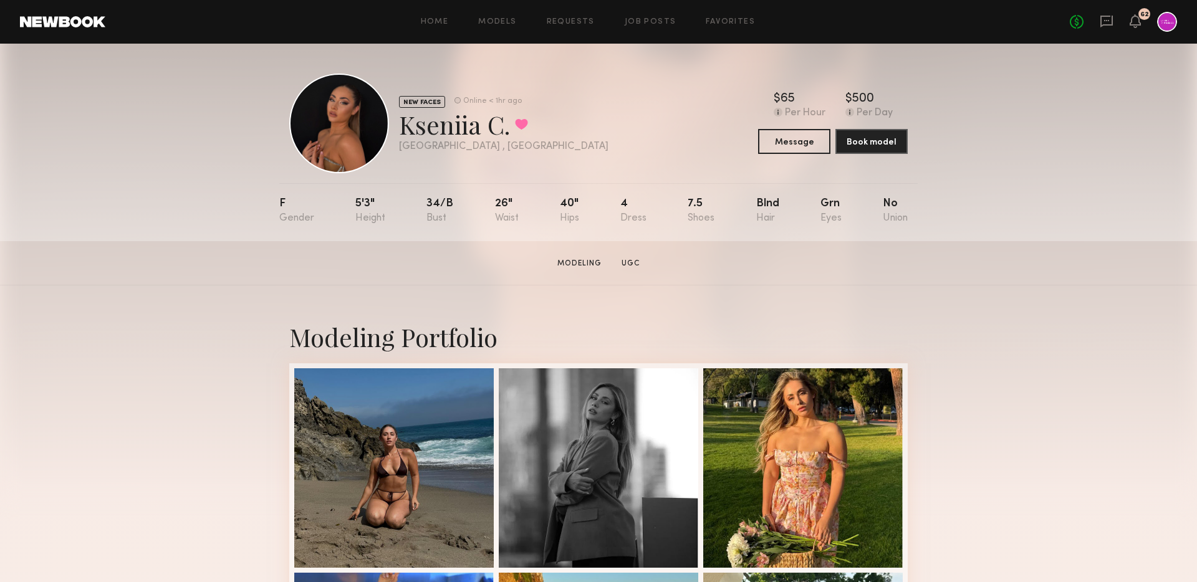
click at [441, 133] on div "Kseniia C. Favorited" at bounding box center [504, 124] width 210 height 33
copy div "Kseniia"
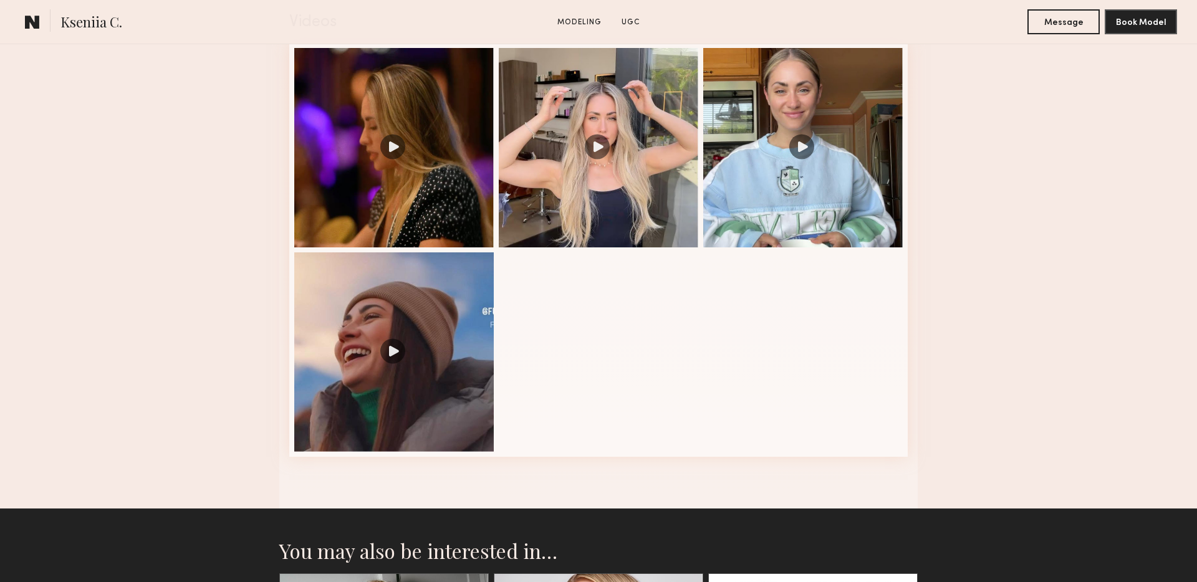
scroll to position [1227, 0]
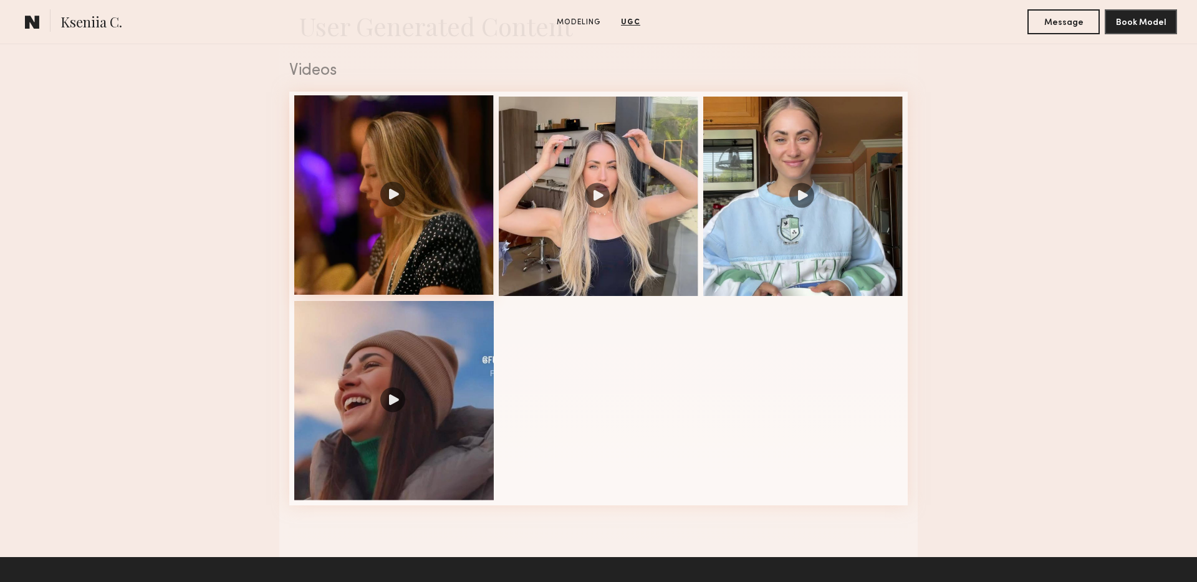
click at [438, 229] on div at bounding box center [394, 195] width 200 height 200
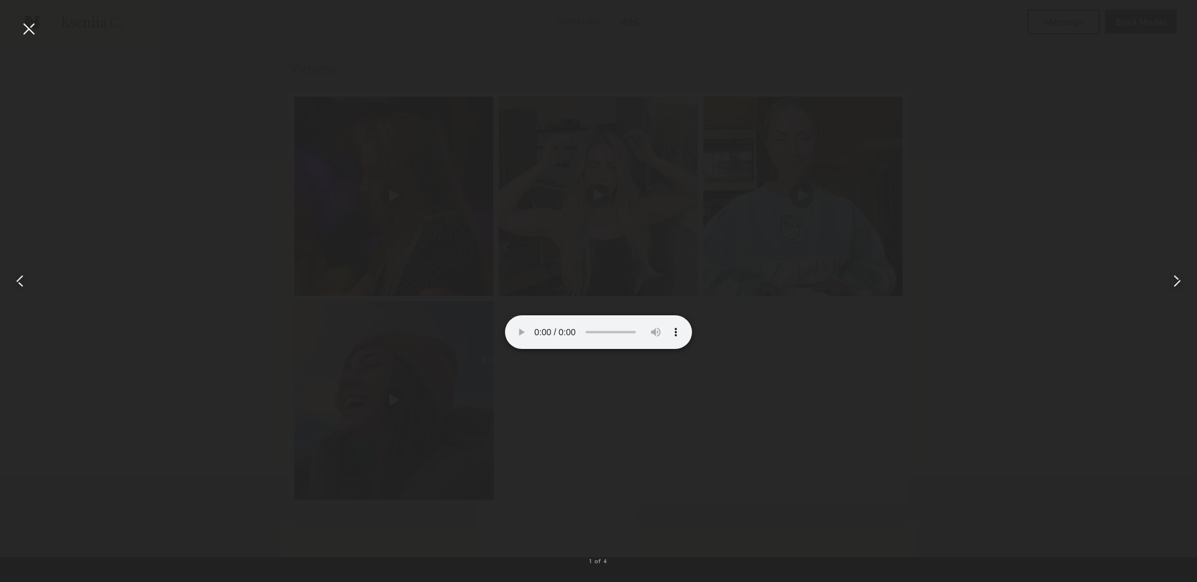
click at [930, 342] on div at bounding box center [598, 281] width 1197 height 523
click at [32, 22] on div at bounding box center [29, 29] width 20 height 20
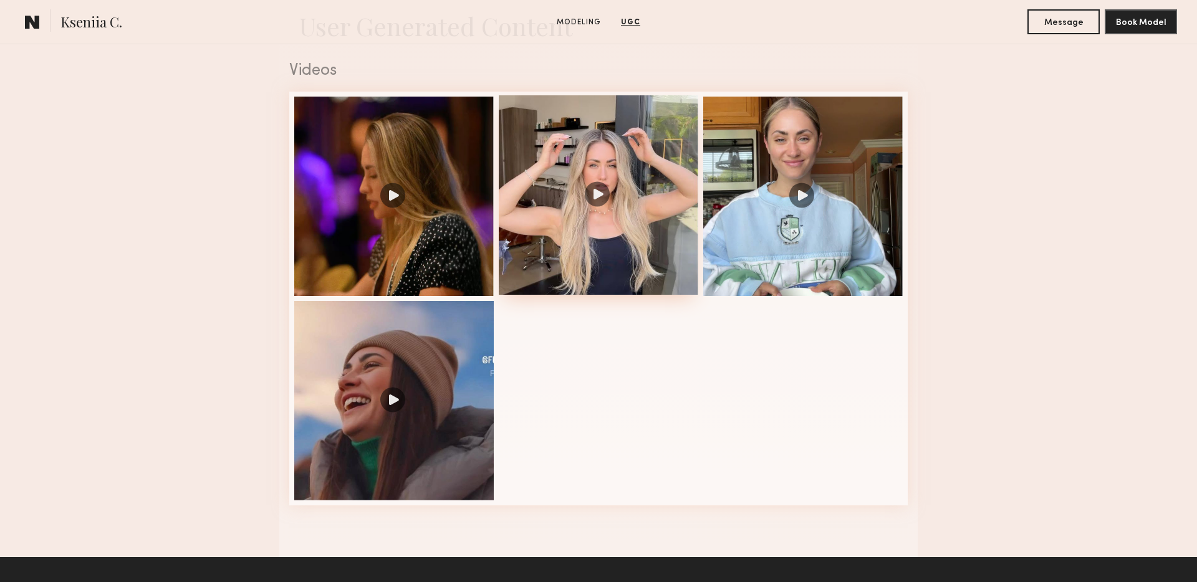
click at [605, 204] on div at bounding box center [599, 195] width 200 height 200
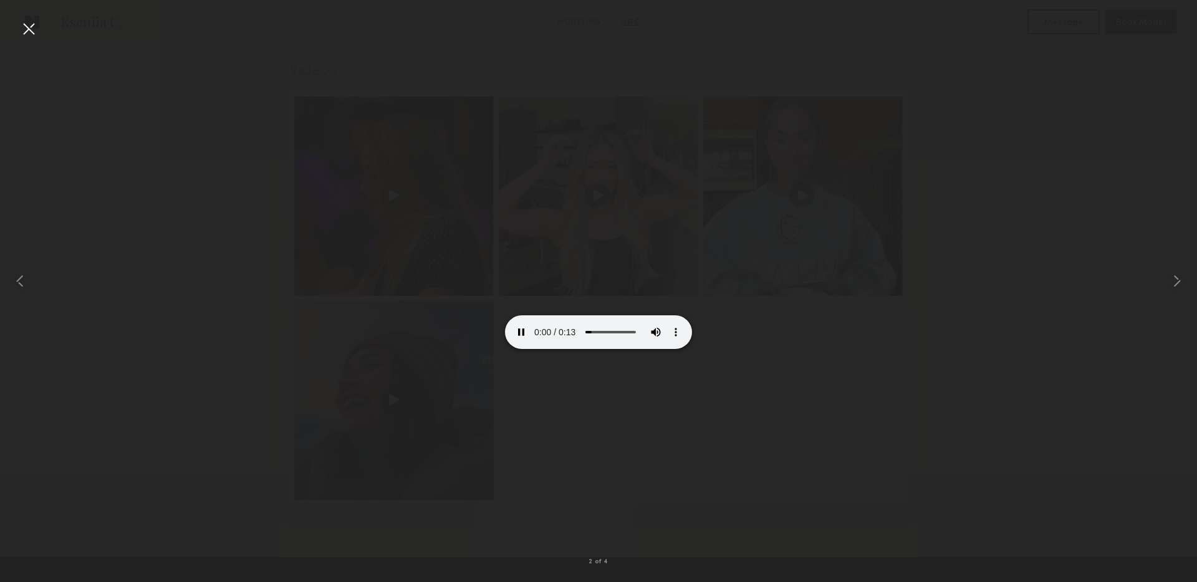
click at [35, 29] on div at bounding box center [29, 29] width 20 height 20
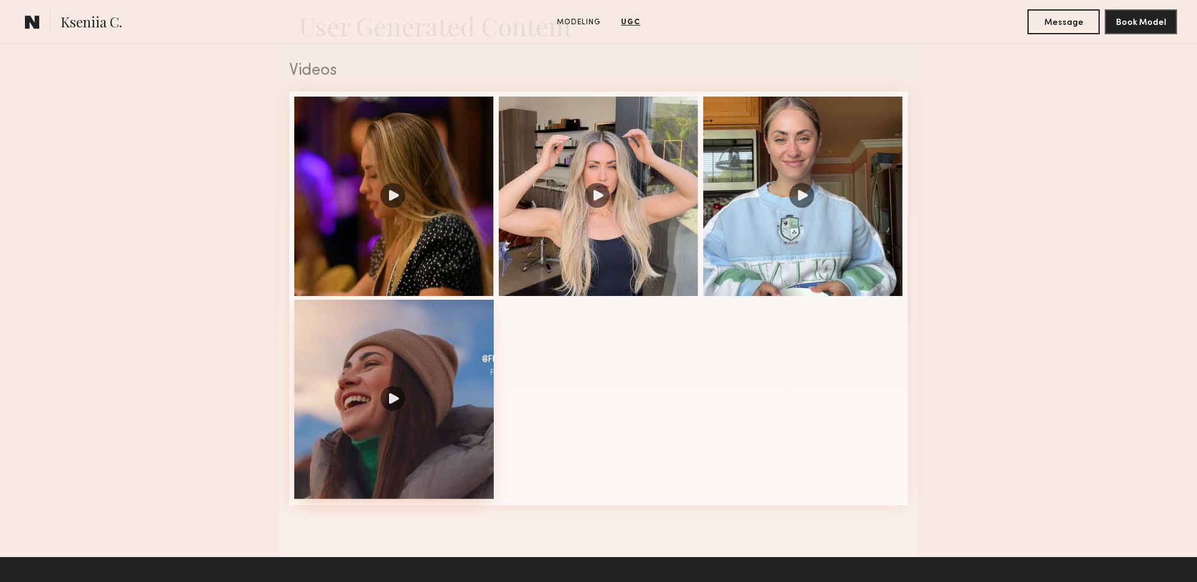
click at [334, 399] on div at bounding box center [394, 400] width 200 height 200
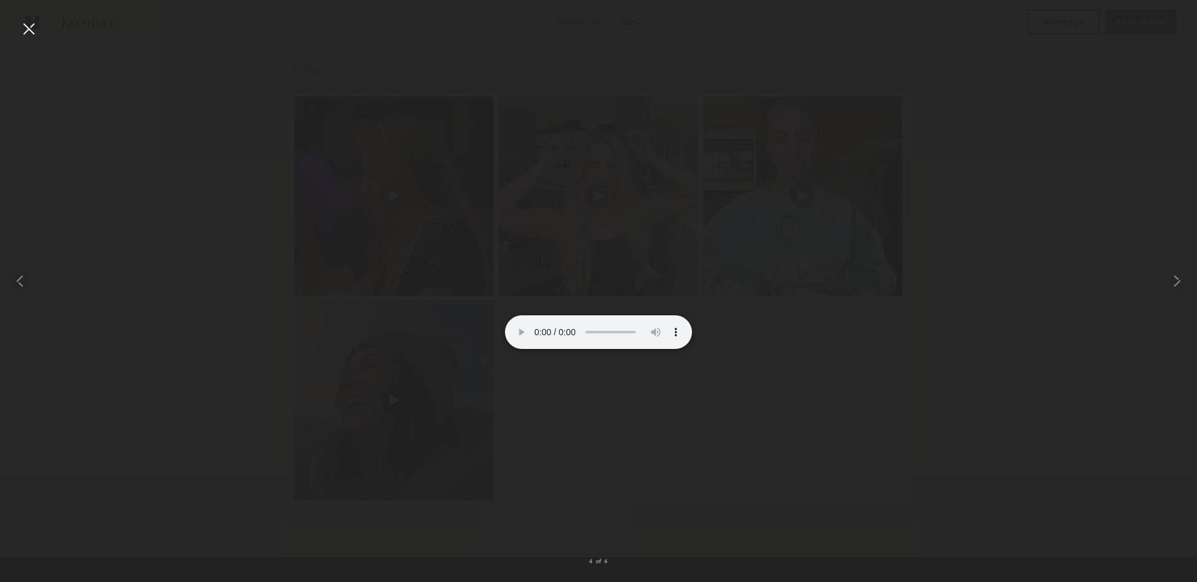
click at [24, 14] on nb-gallery-light "4 of 4" at bounding box center [598, 291] width 1197 height 582
click at [28, 23] on div at bounding box center [29, 29] width 20 height 20
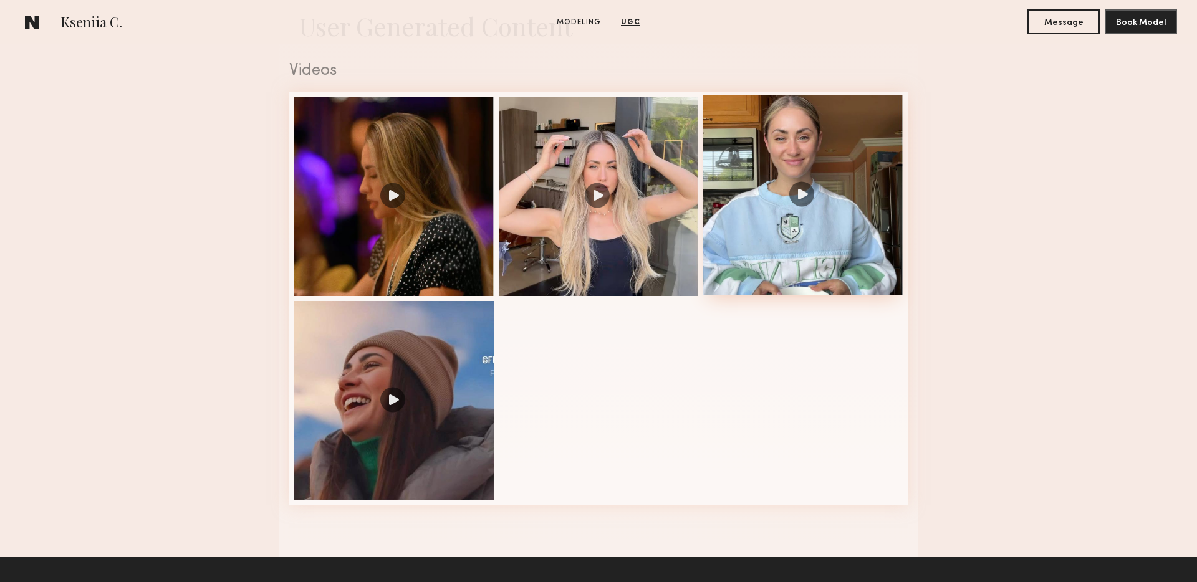
click at [781, 216] on div at bounding box center [803, 195] width 200 height 200
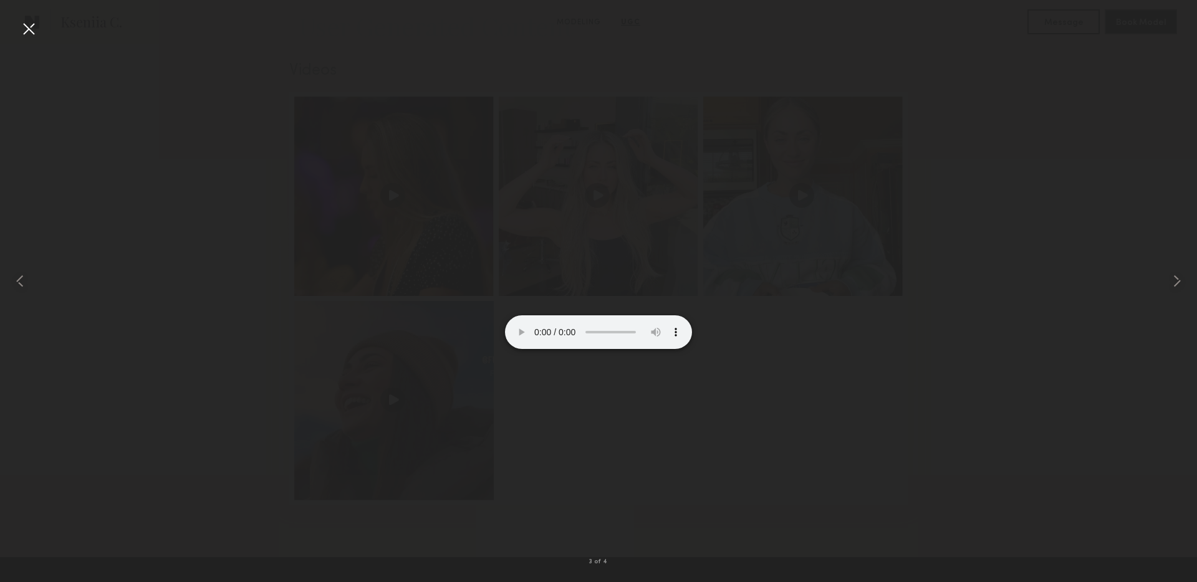
click at [24, 27] on div at bounding box center [29, 29] width 20 height 20
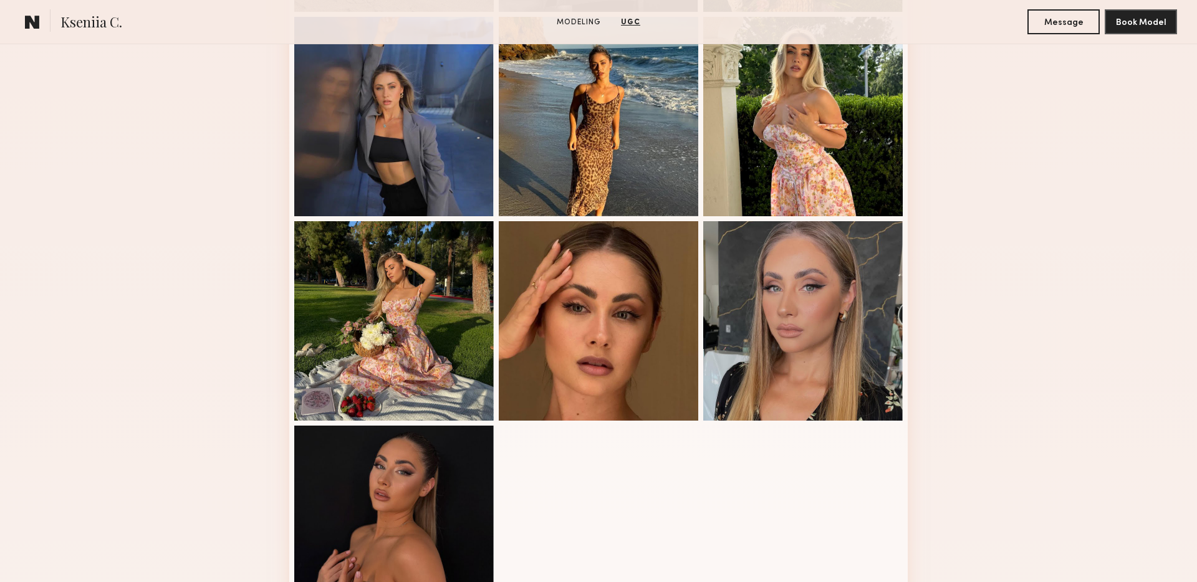
scroll to position [0, 0]
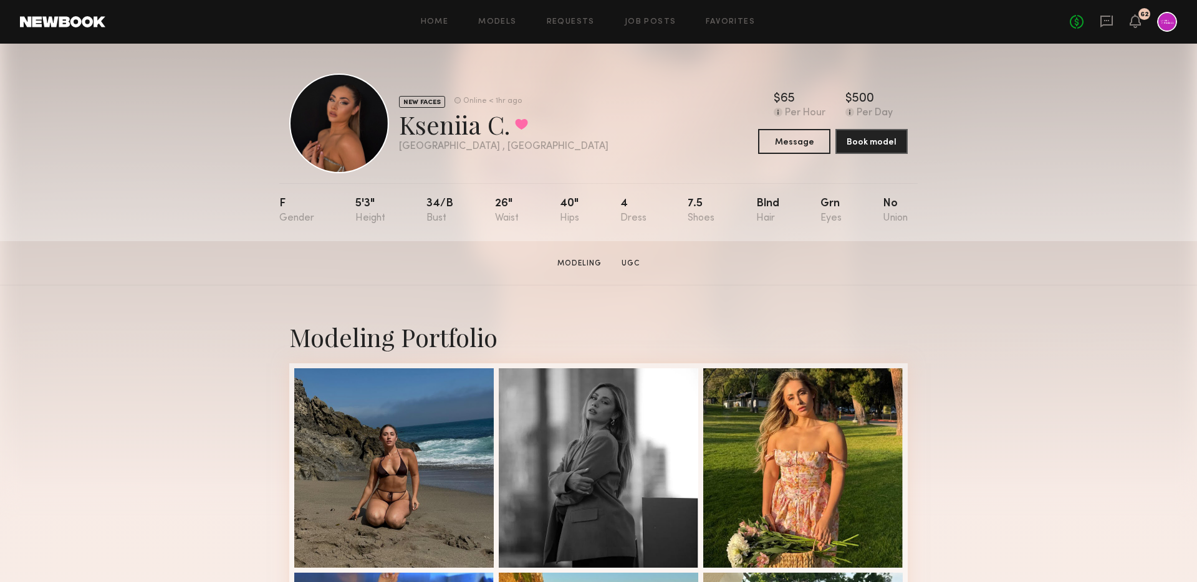
click at [667, 28] on div "Home Models Requests Job Posts Favorites Sign Out No fees up to $5,000 62" at bounding box center [641, 22] width 1072 height 20
click at [658, 26] on div "Home Models Requests Job Posts Favorites Sign Out No fees up to $5,000 62" at bounding box center [641, 22] width 1072 height 20
click at [650, 18] on link "Job Posts" at bounding box center [651, 22] width 52 height 8
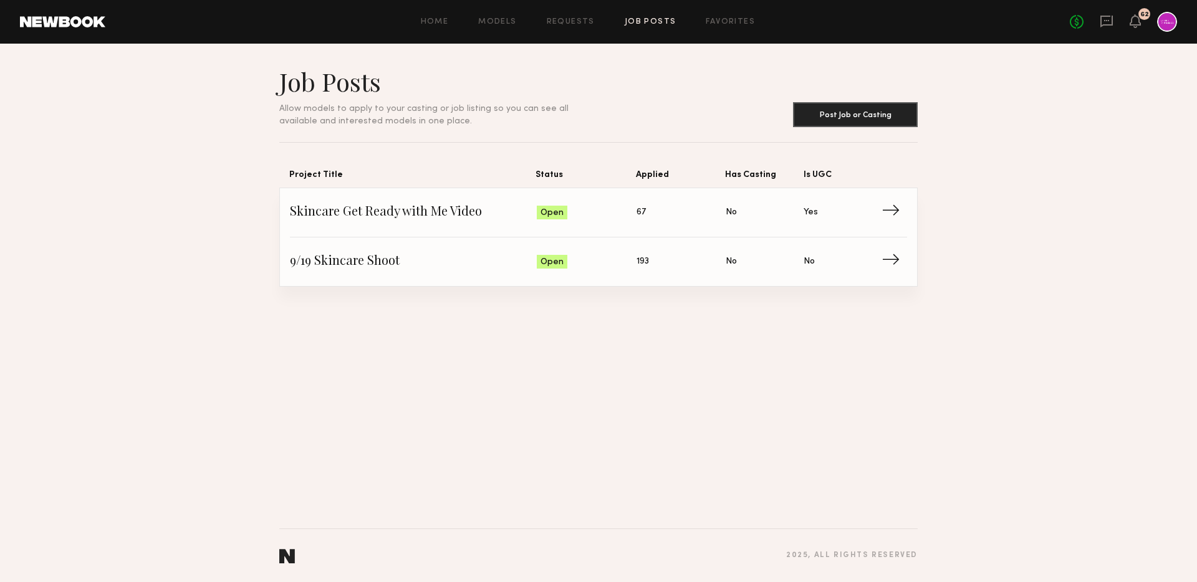
click at [725, 31] on div "Home Models Requests Job Posts Favorites Sign Out No fees up to $5,000 62" at bounding box center [641, 22] width 1072 height 20
click at [717, 22] on link "Favorites" at bounding box center [730, 22] width 49 height 8
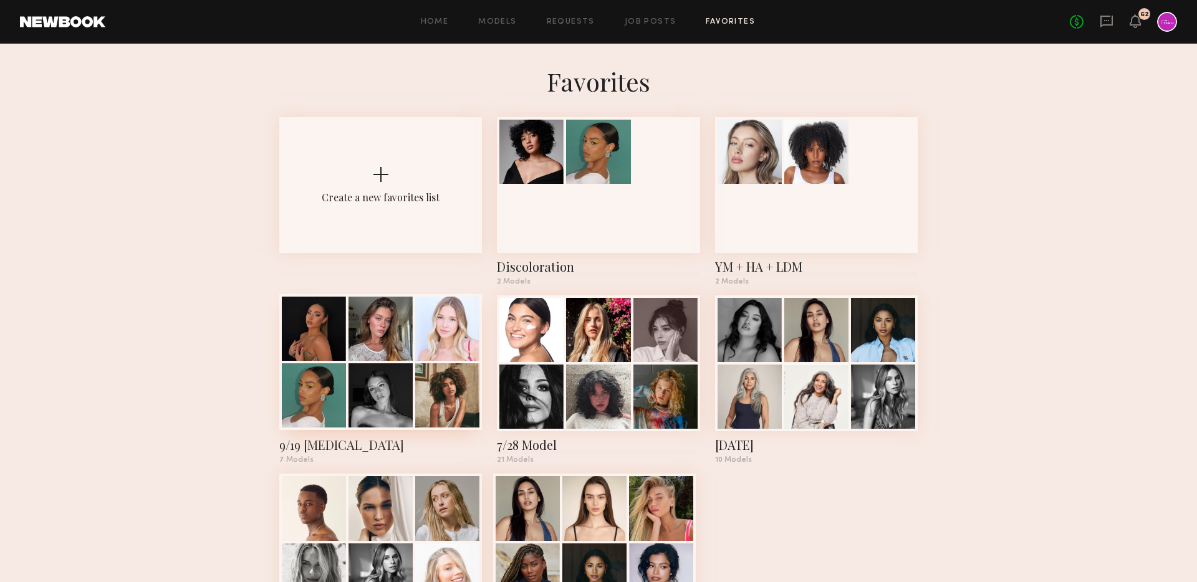
click at [438, 352] on div at bounding box center [447, 329] width 64 height 64
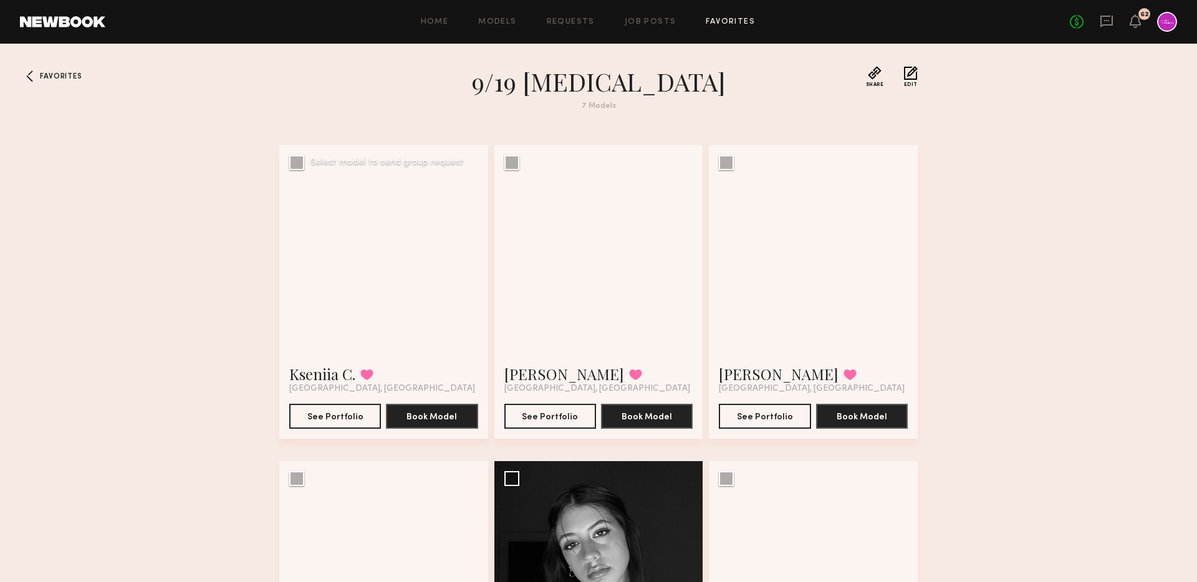
click at [412, 314] on div at bounding box center [383, 249] width 209 height 209
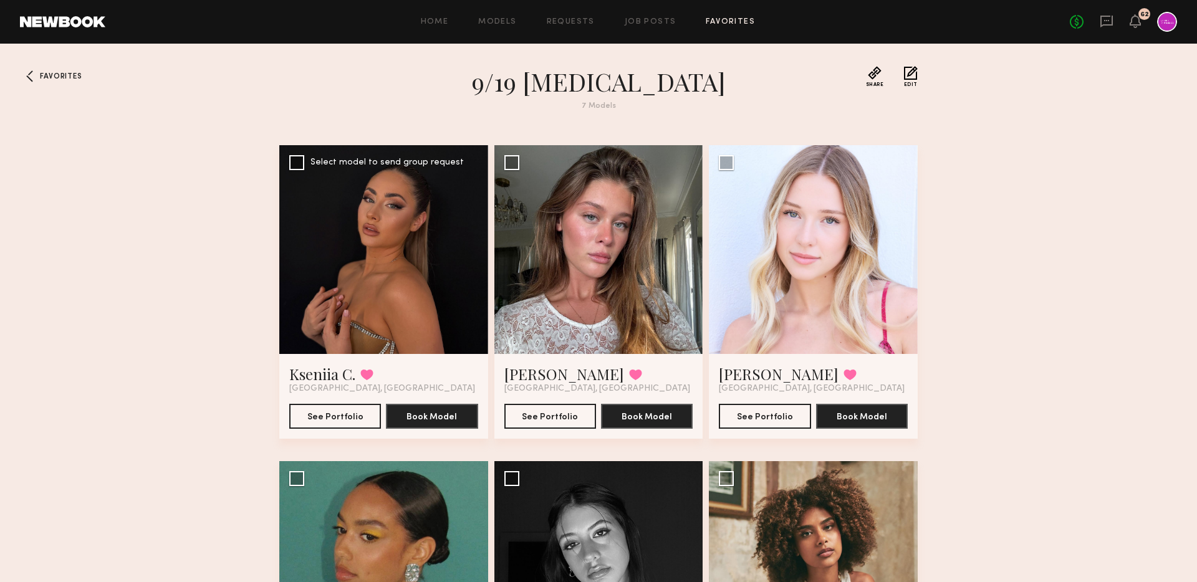
click at [379, 372] on div "Kseniia C. Favorited Los Angeles, CA" at bounding box center [383, 379] width 189 height 30
click at [365, 372] on button at bounding box center [366, 374] width 13 height 11
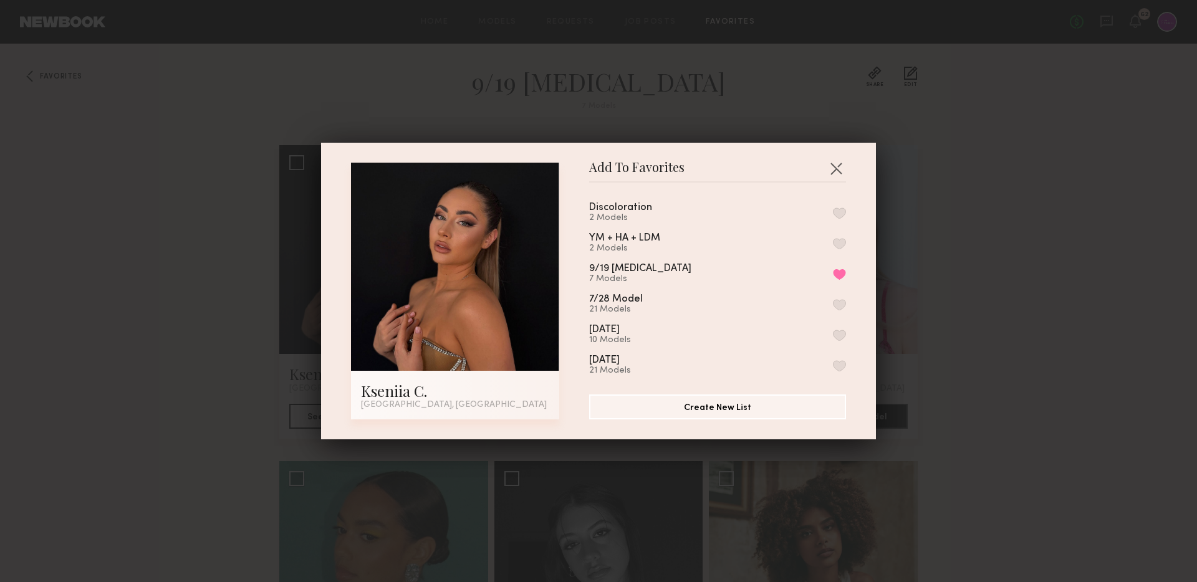
click at [842, 240] on button "button" at bounding box center [839, 243] width 13 height 11
click at [836, 164] on button "button" at bounding box center [836, 168] width 20 height 20
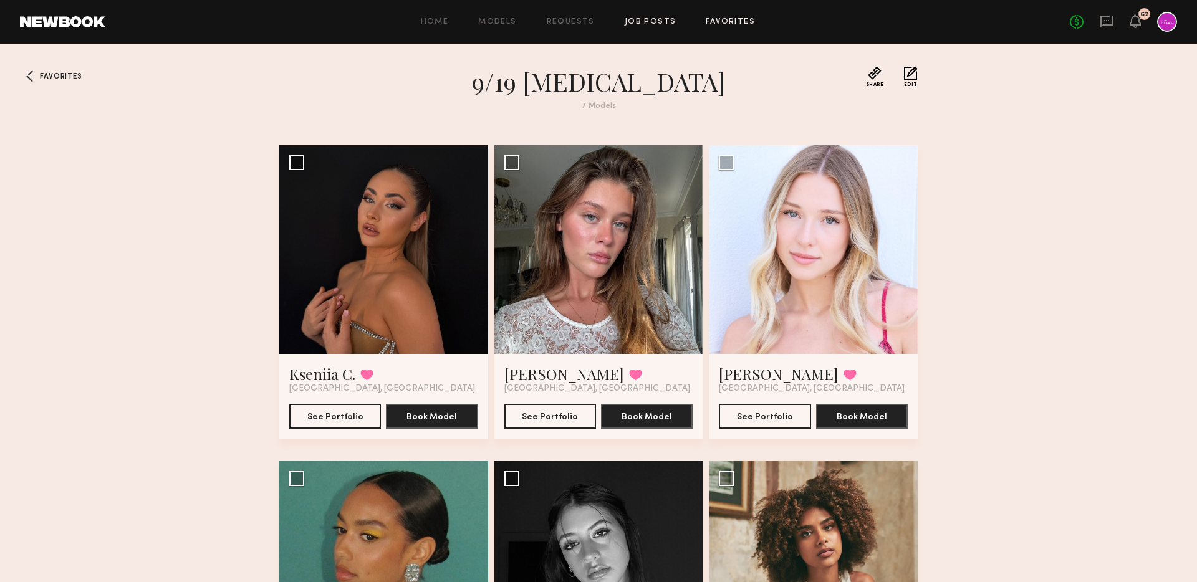
click at [643, 21] on link "Job Posts" at bounding box center [651, 22] width 52 height 8
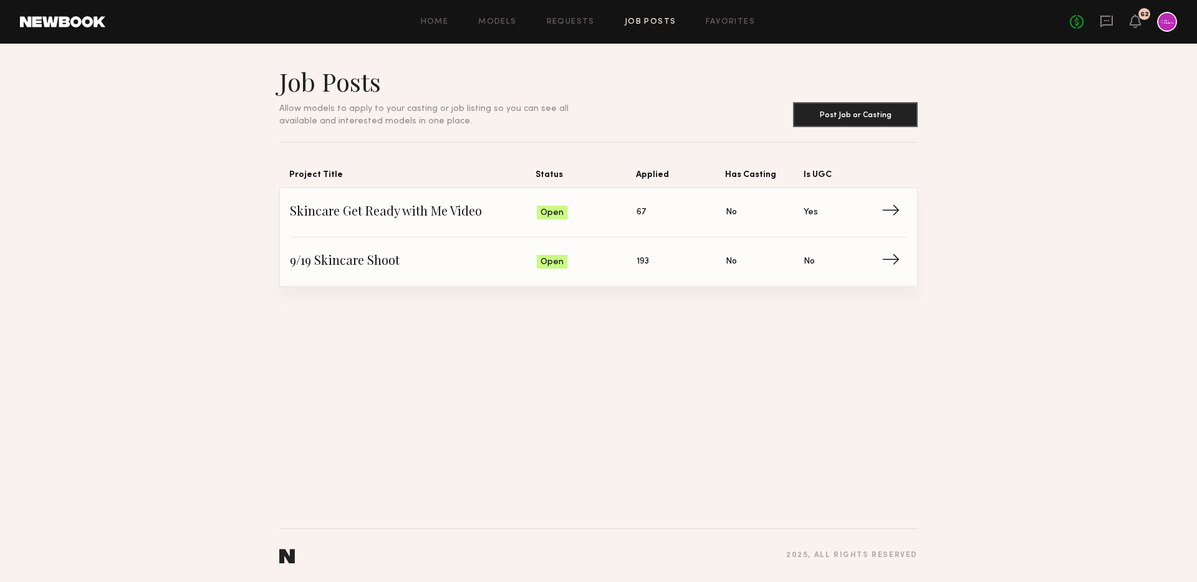
click at [723, 31] on div "Home Models Requests Job Posts Favorites Sign Out No fees up to $5,000 62" at bounding box center [641, 22] width 1072 height 20
click at [715, 20] on link "Favorites" at bounding box center [730, 22] width 49 height 8
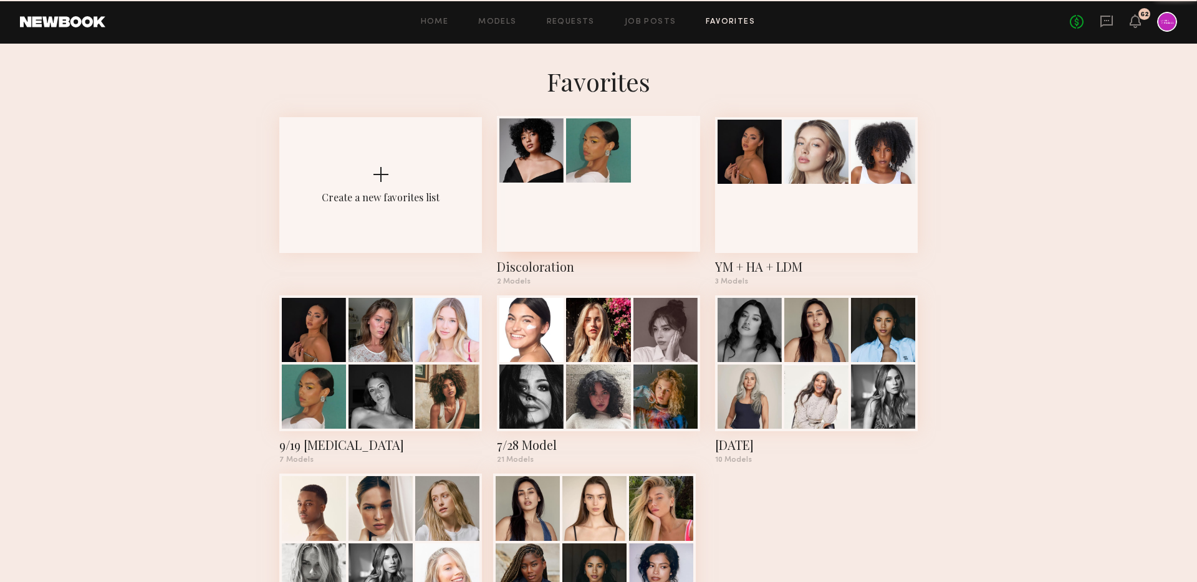
click at [538, 244] on div at bounding box center [598, 184] width 203 height 136
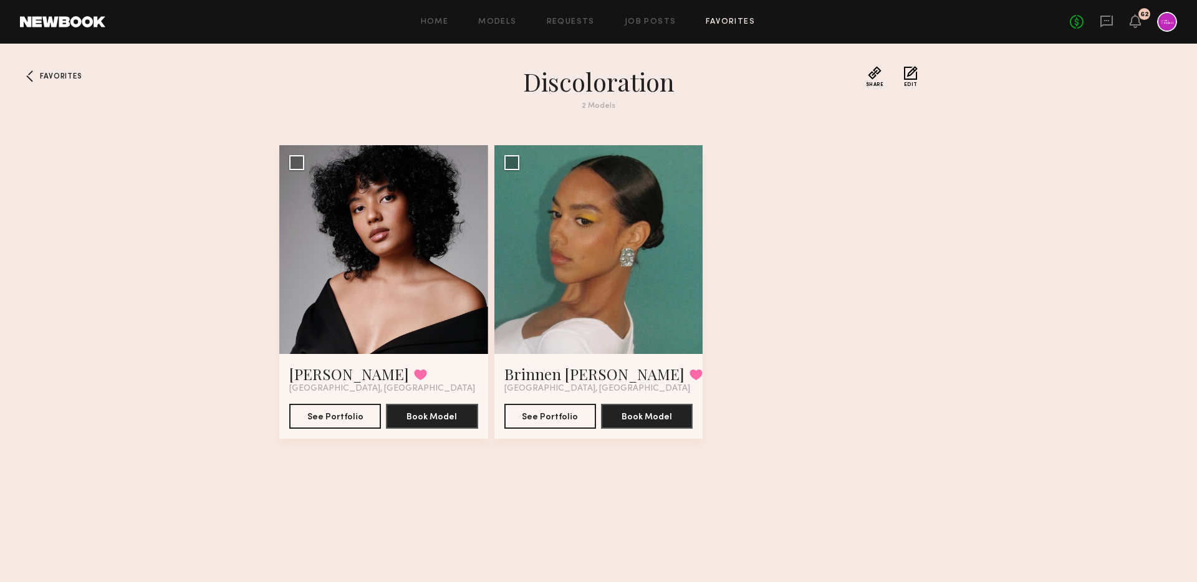
click at [732, 16] on div "Home Models Requests Job Posts Favorites Sign Out No fees up to $5,000 62" at bounding box center [641, 22] width 1072 height 20
click at [738, 26] on div "Home Models Requests Job Posts Favorites Sign Out No fees up to $5,000 62" at bounding box center [641, 22] width 1072 height 20
click at [730, 22] on link "Favorites" at bounding box center [730, 22] width 49 height 8
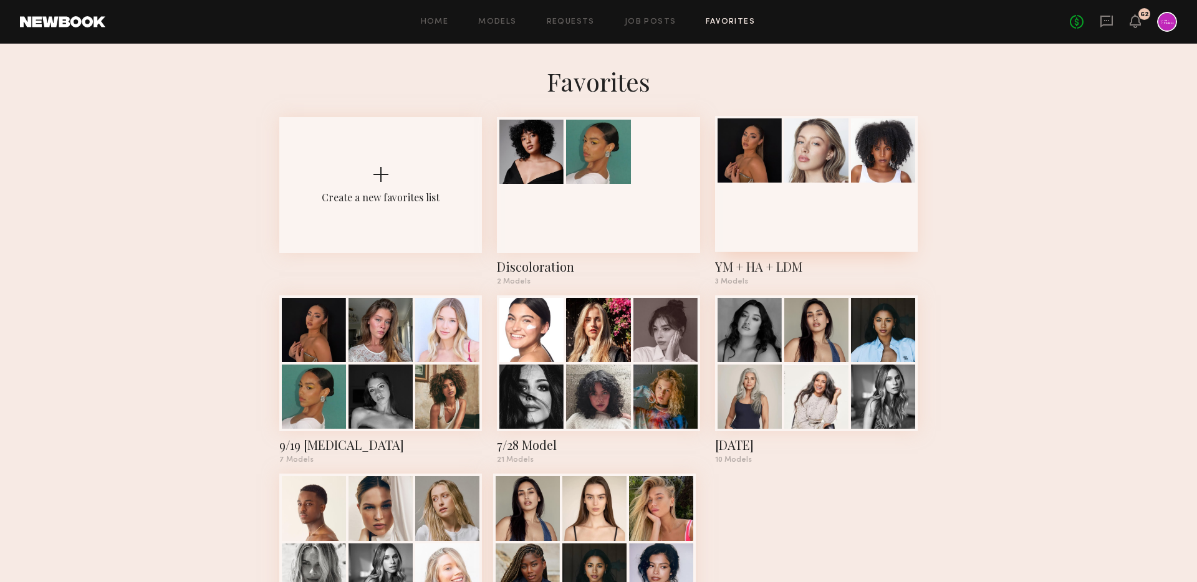
click at [778, 227] on div at bounding box center [816, 184] width 203 height 136
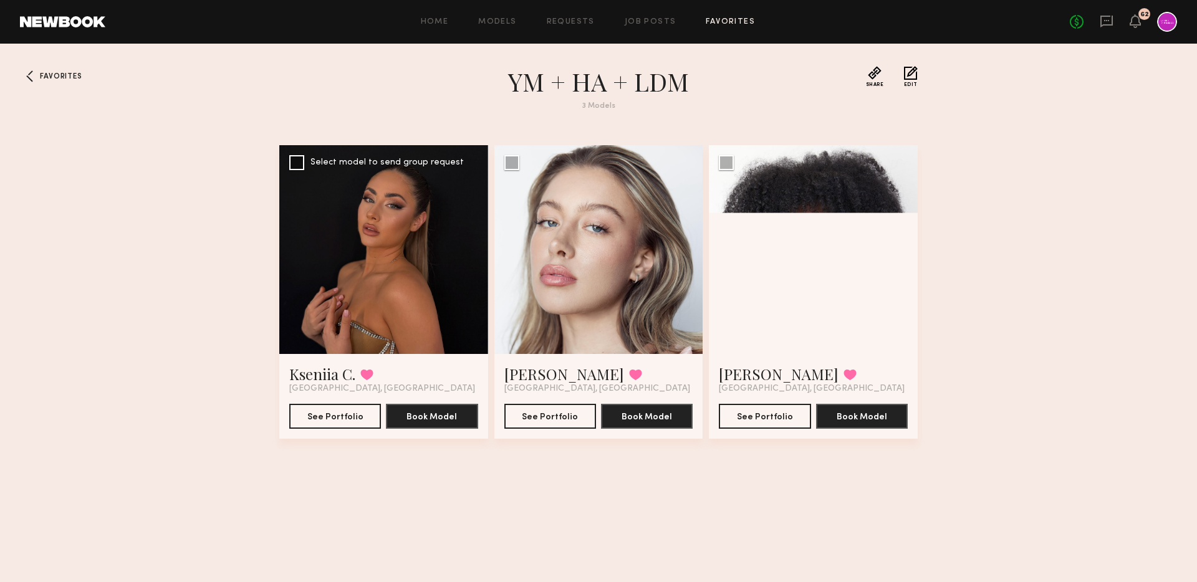
click at [366, 223] on div at bounding box center [383, 249] width 209 height 209
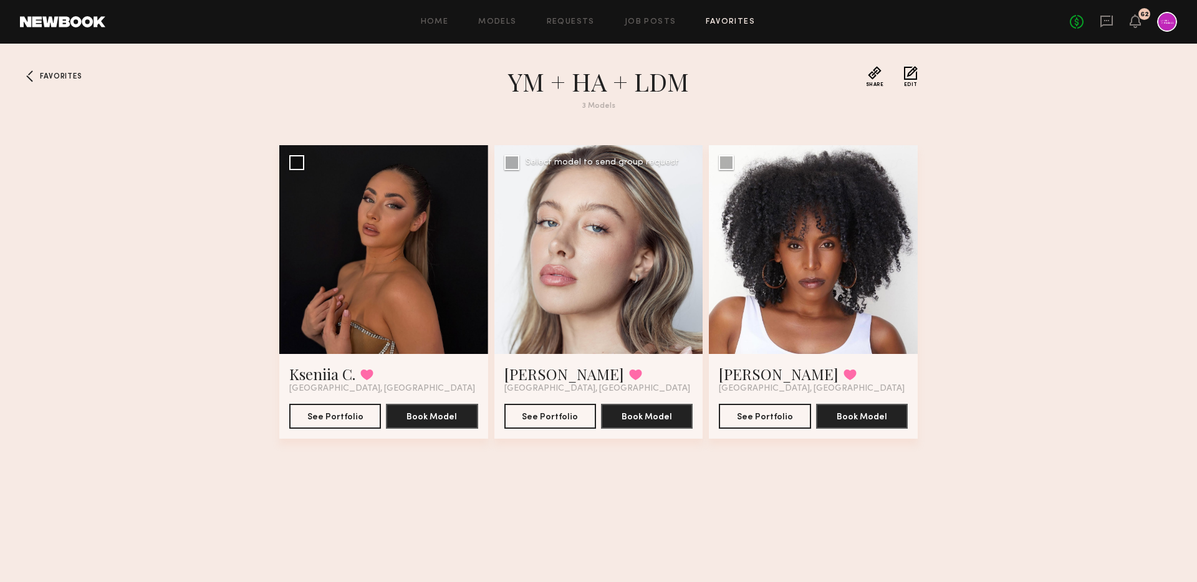
click at [632, 264] on div at bounding box center [599, 249] width 209 height 209
click at [558, 411] on button "See Portfolio" at bounding box center [551, 416] width 92 height 25
click at [396, 309] on div at bounding box center [383, 249] width 209 height 209
click at [324, 416] on button "See Portfolio" at bounding box center [335, 416] width 92 height 25
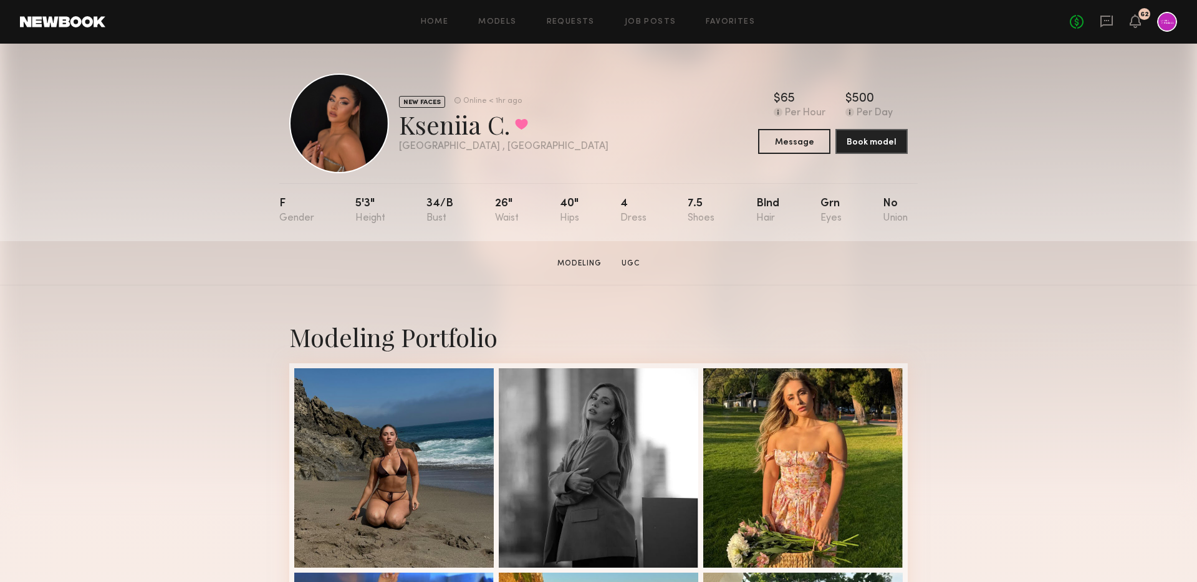
click at [652, 17] on div "Home Models Requests Job Posts Favorites Sign Out No fees up to $5,000 62" at bounding box center [641, 22] width 1072 height 20
click at [656, 21] on link "Job Posts" at bounding box center [651, 22] width 52 height 8
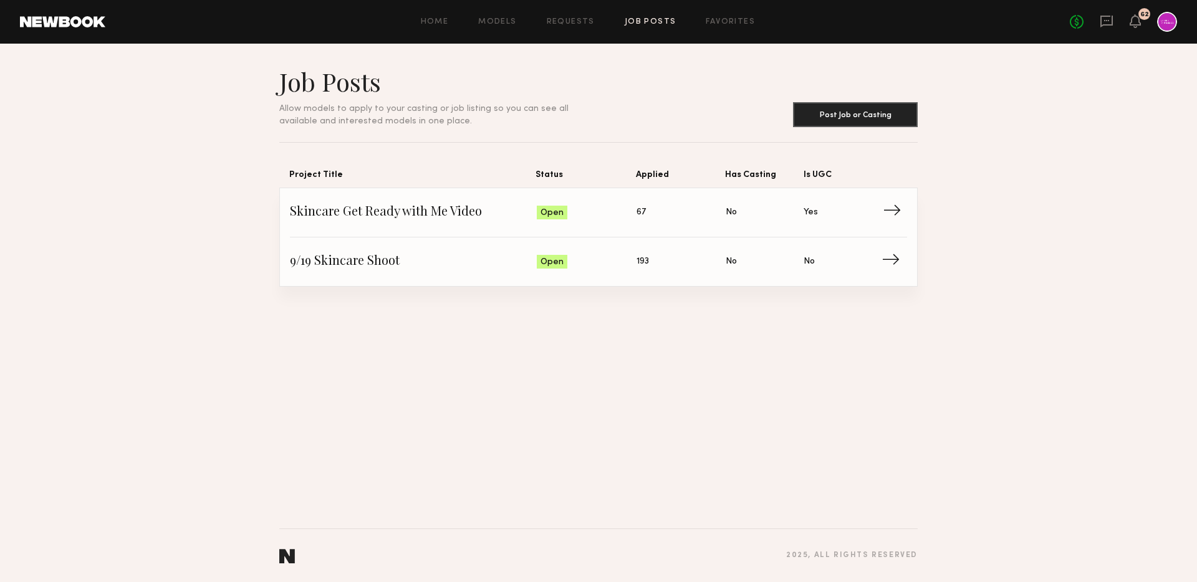
click at [387, 211] on span "Skincare Get Ready with Me Video" at bounding box center [413, 212] width 247 height 19
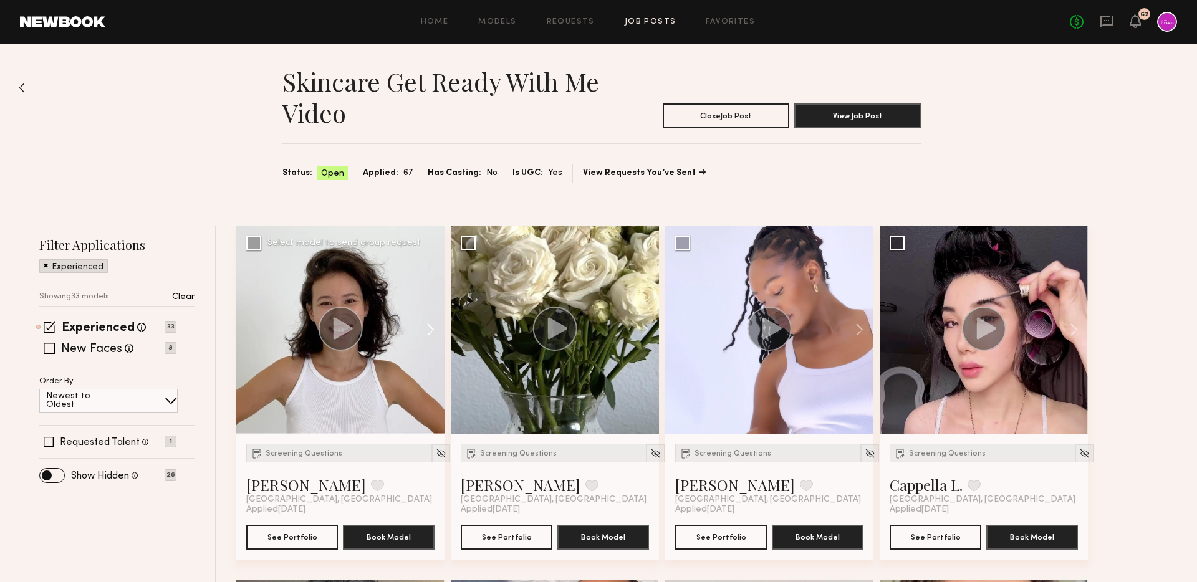
click at [428, 327] on button at bounding box center [425, 330] width 40 height 208
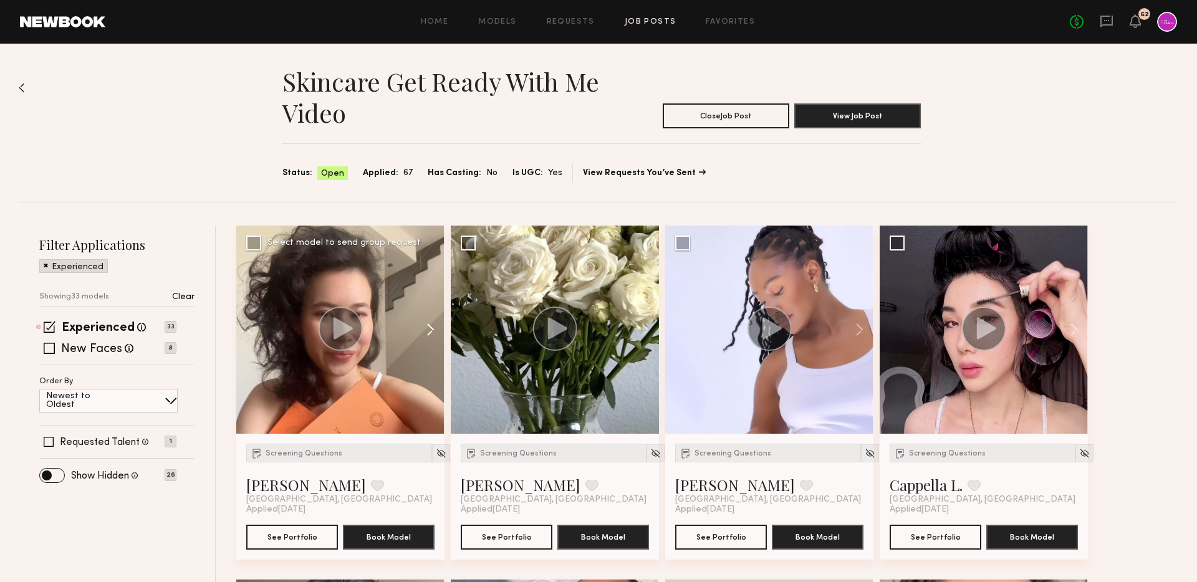
click at [428, 327] on button at bounding box center [425, 330] width 40 height 208
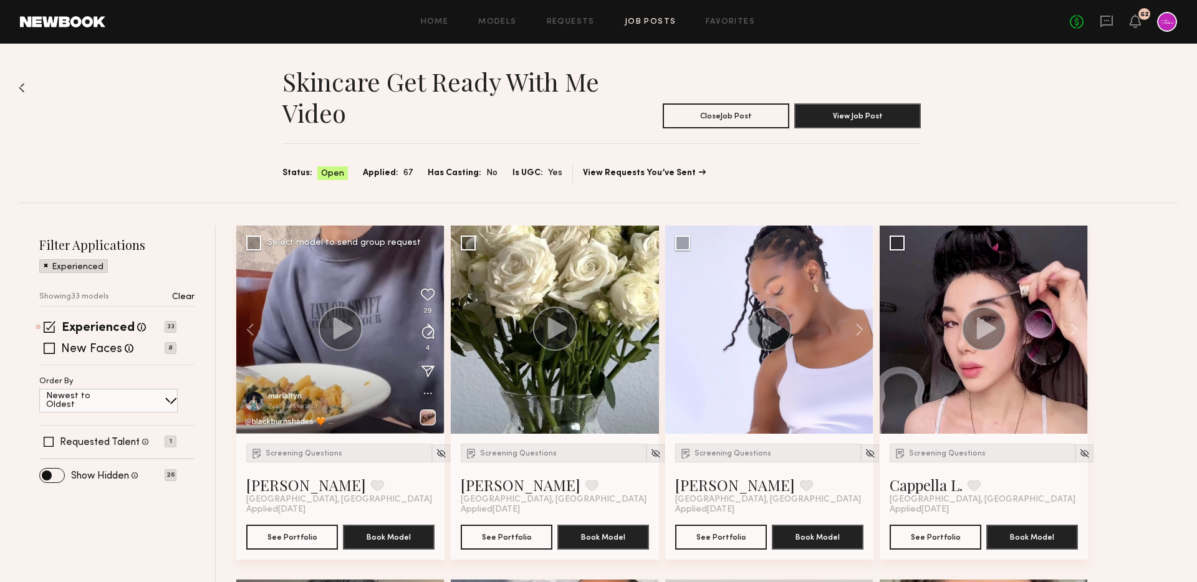
click at [428, 327] on button at bounding box center [425, 330] width 40 height 208
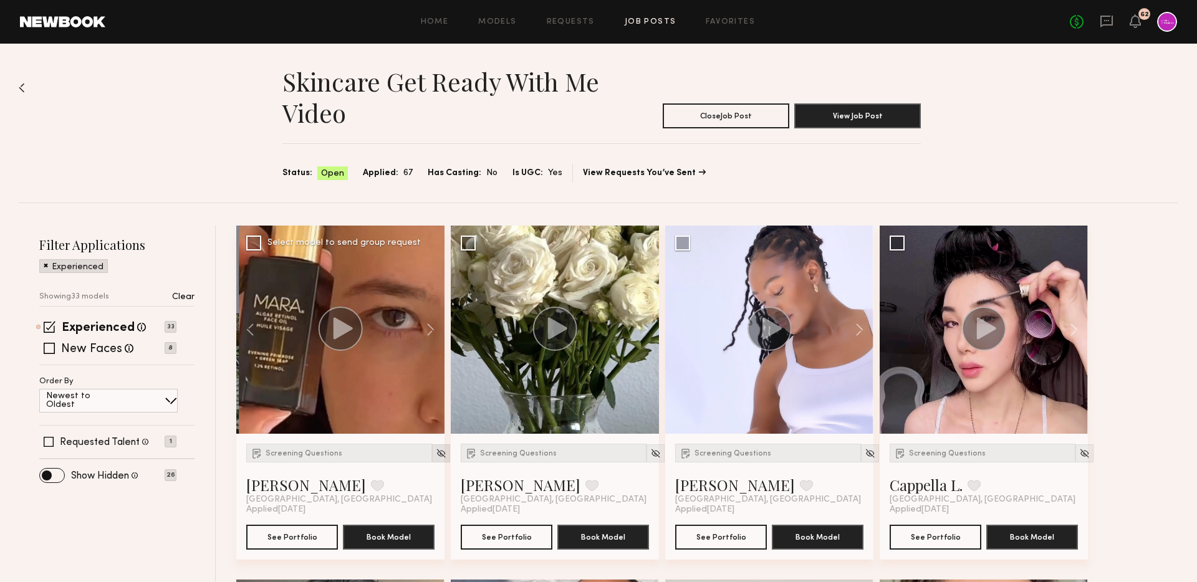
click at [436, 449] on img at bounding box center [441, 453] width 11 height 11
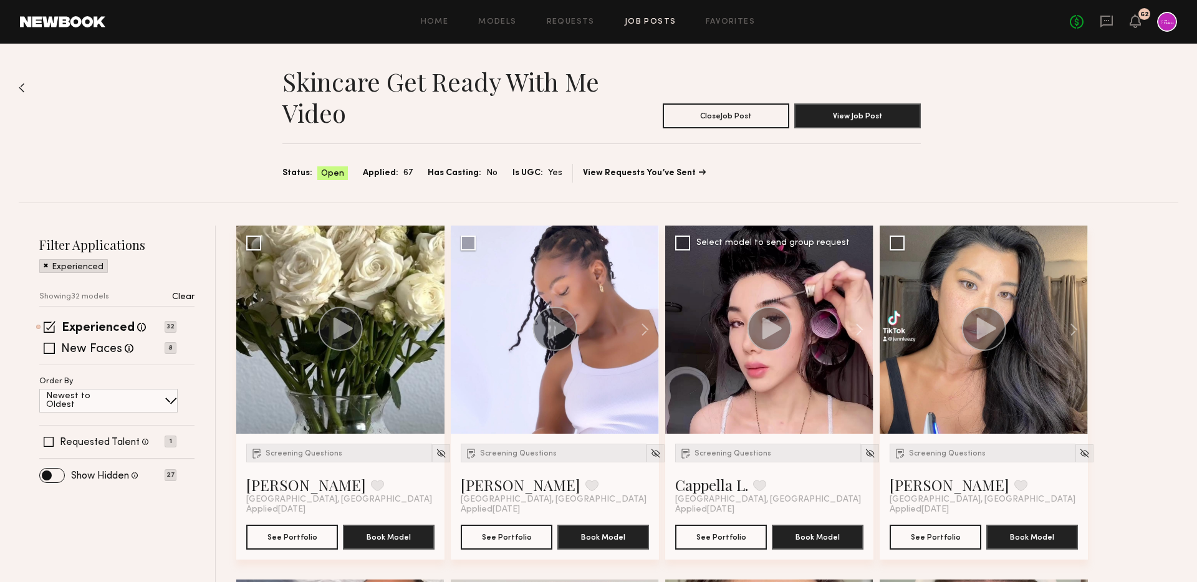
click at [861, 444] on div at bounding box center [870, 474] width 18 height 61
click at [861, 455] on div at bounding box center [870, 454] width 18 height 18
click at [1074, 331] on button at bounding box center [1068, 330] width 40 height 208
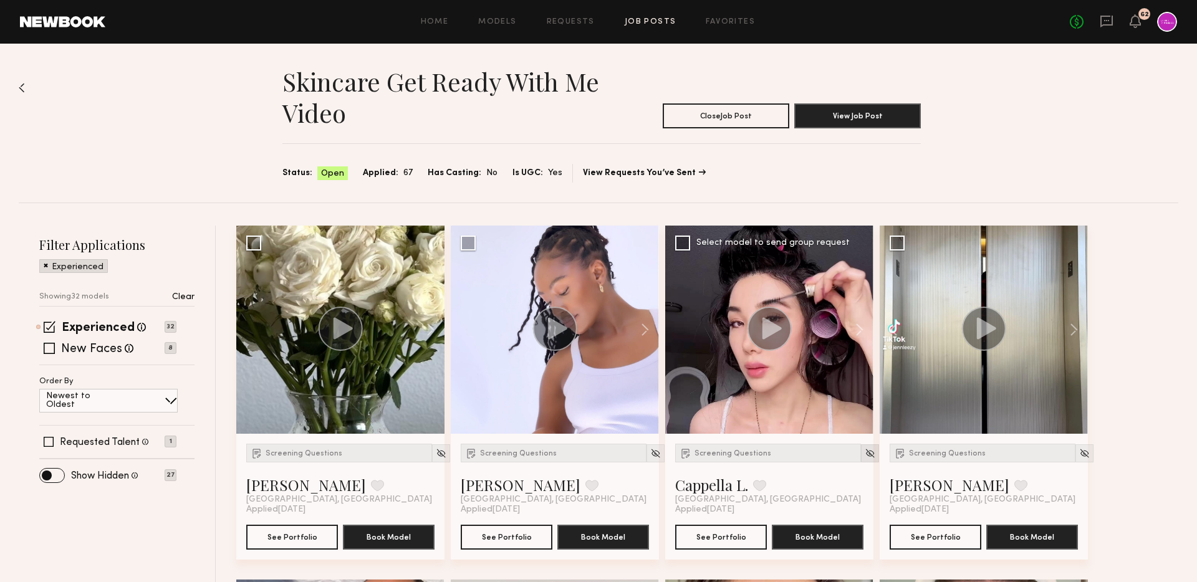
click at [865, 457] on img at bounding box center [870, 453] width 11 height 11
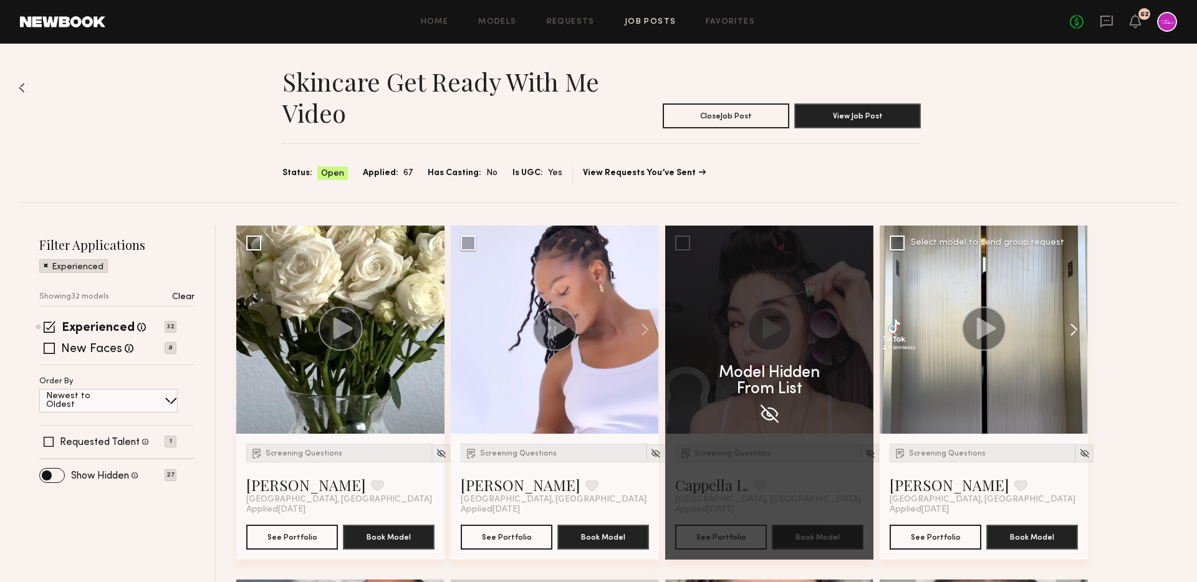
click at [1067, 329] on button at bounding box center [1068, 330] width 40 height 208
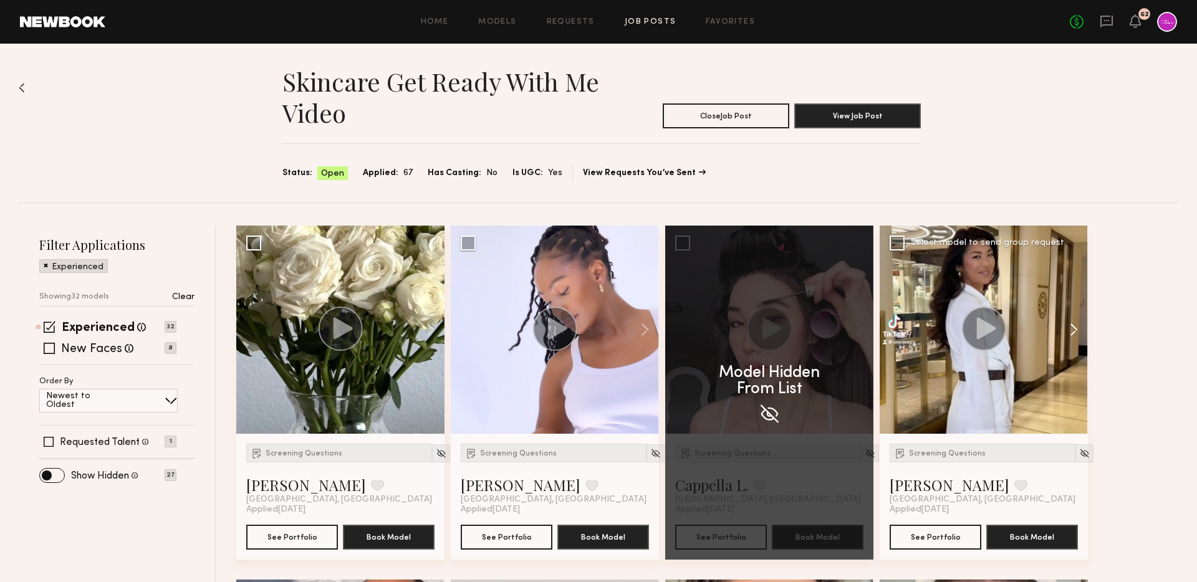
click at [1067, 329] on button at bounding box center [1068, 330] width 40 height 208
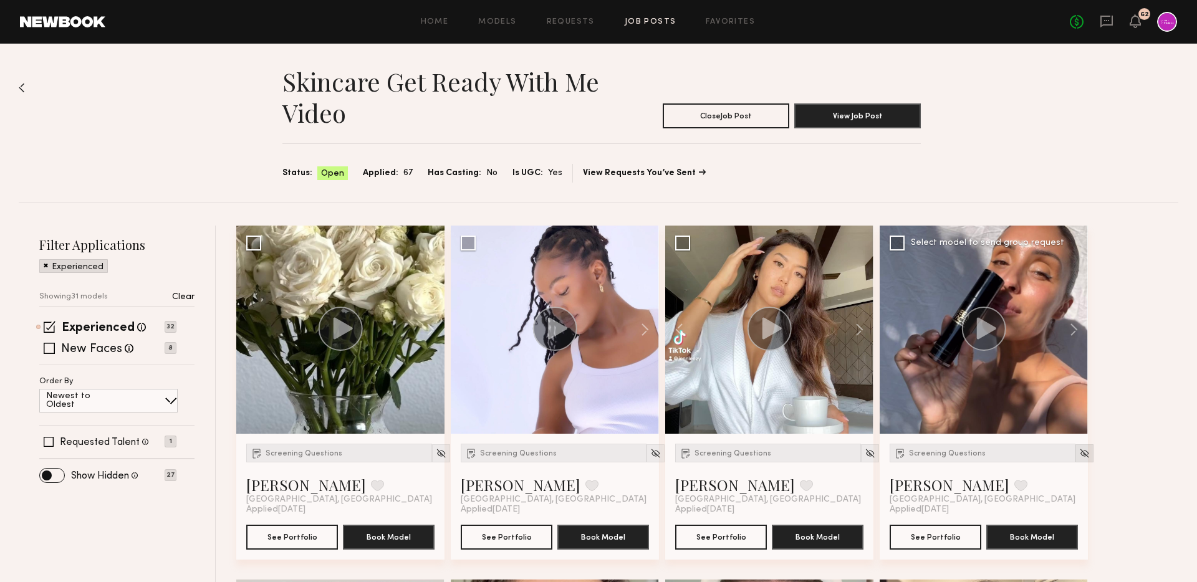
click at [1080, 452] on img at bounding box center [1085, 453] width 11 height 11
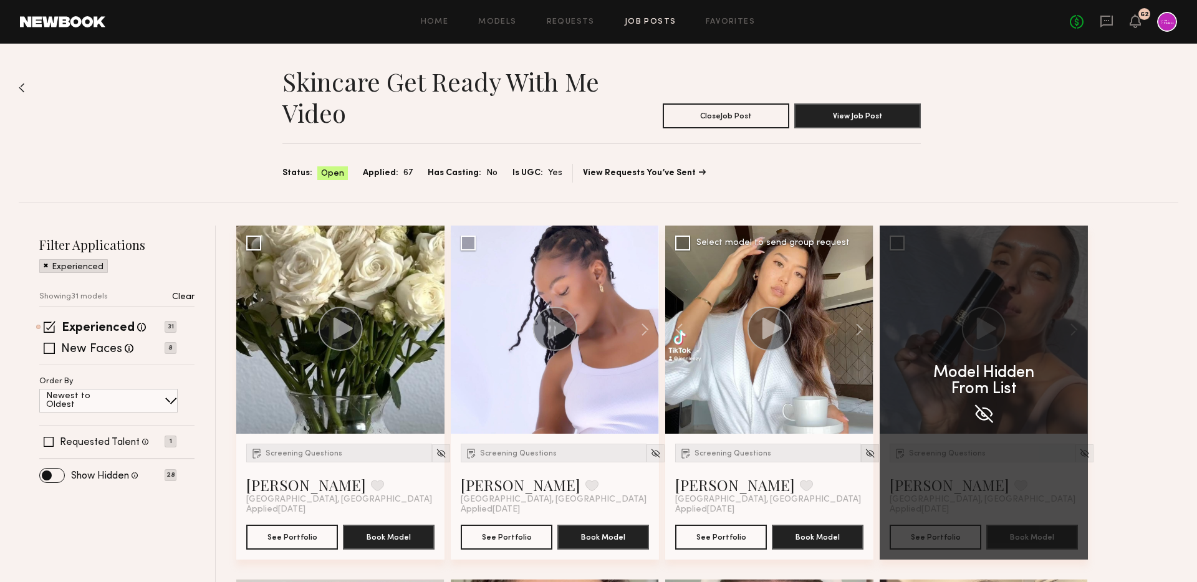
click at [865, 457] on img at bounding box center [870, 453] width 11 height 11
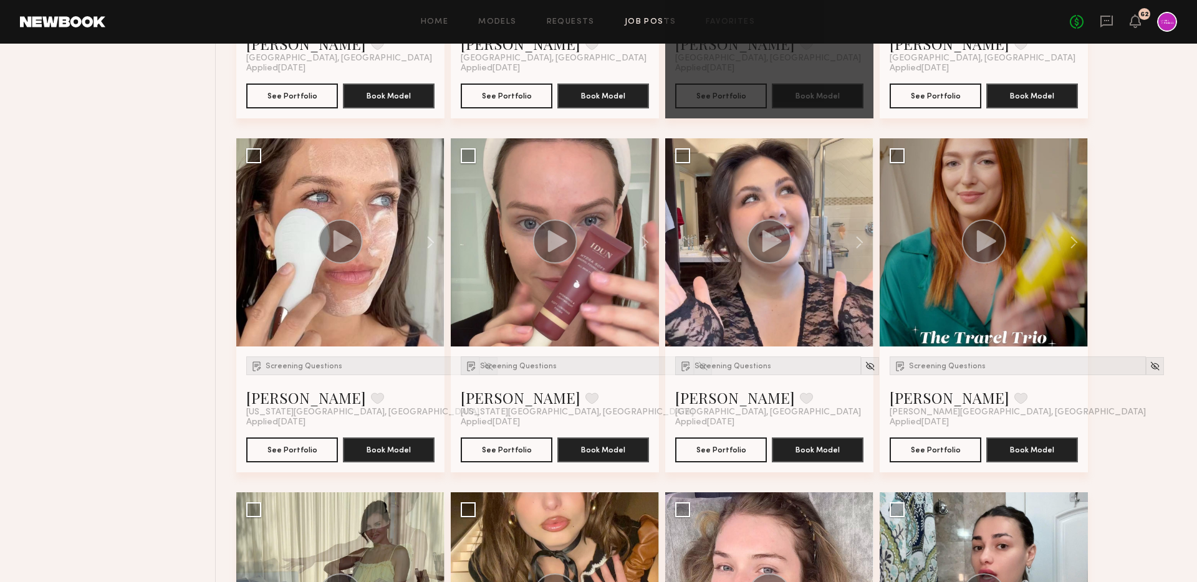
scroll to position [441, 0]
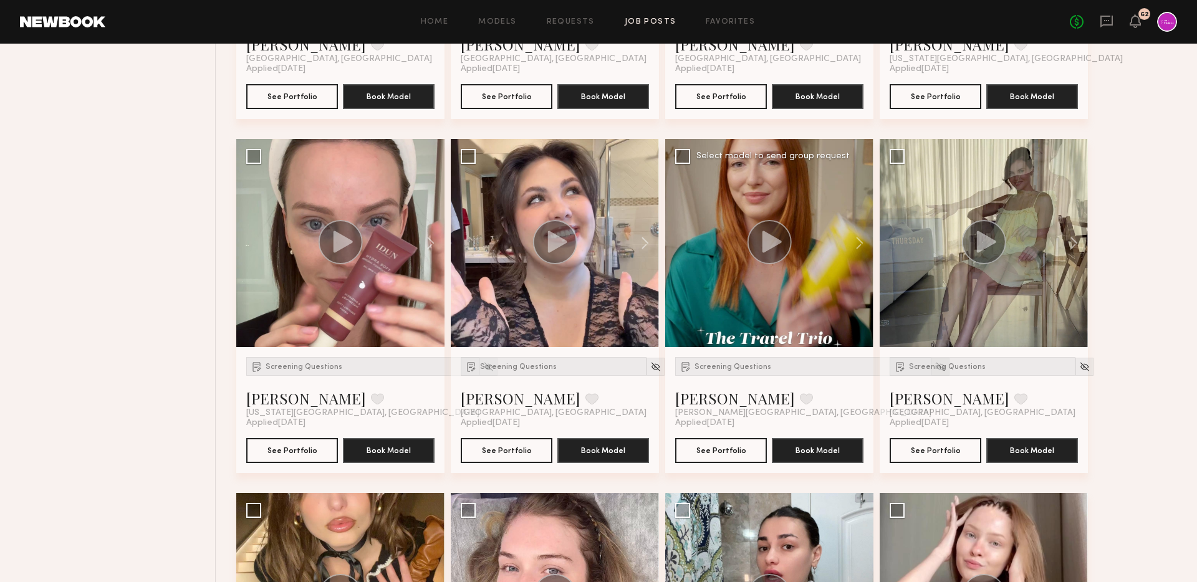
click at [932, 361] on div at bounding box center [941, 367] width 18 height 18
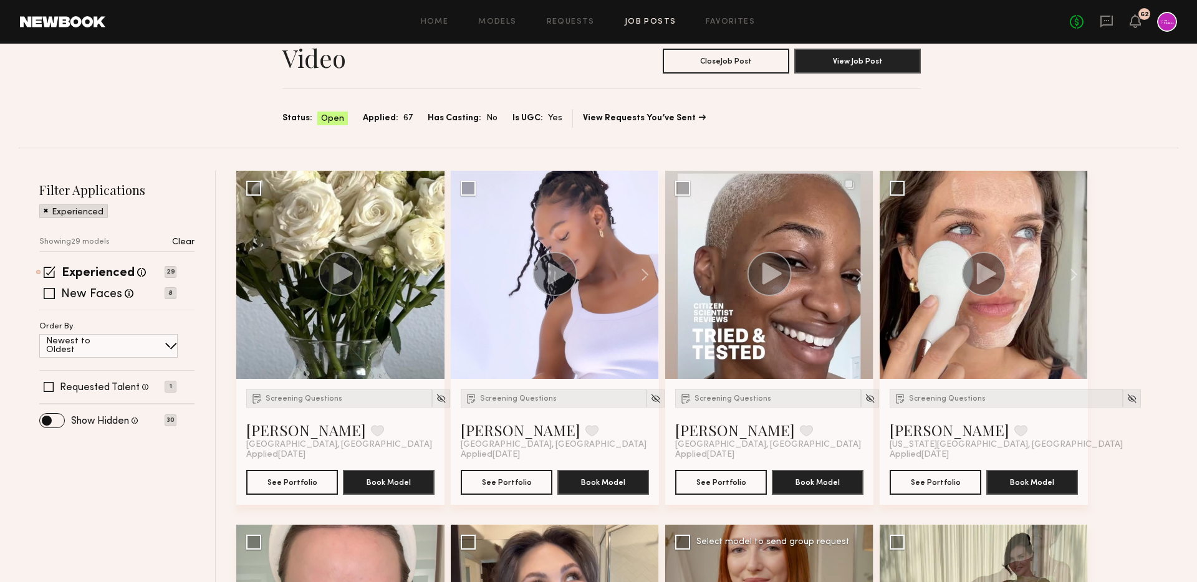
scroll to position [0, 0]
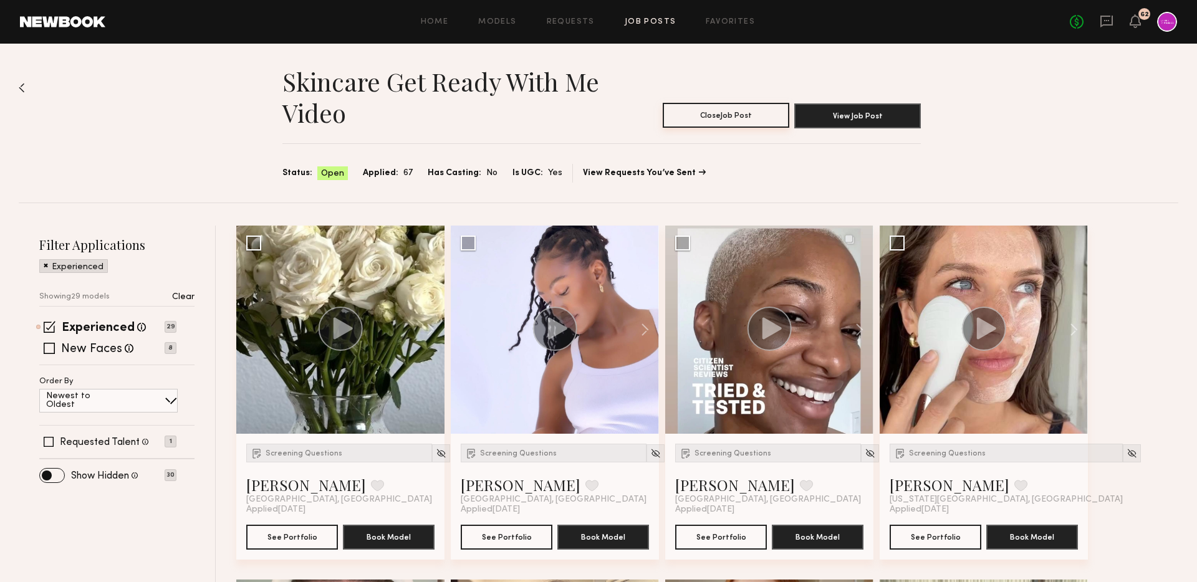
click at [737, 119] on button "Close Job Post" at bounding box center [726, 115] width 127 height 25
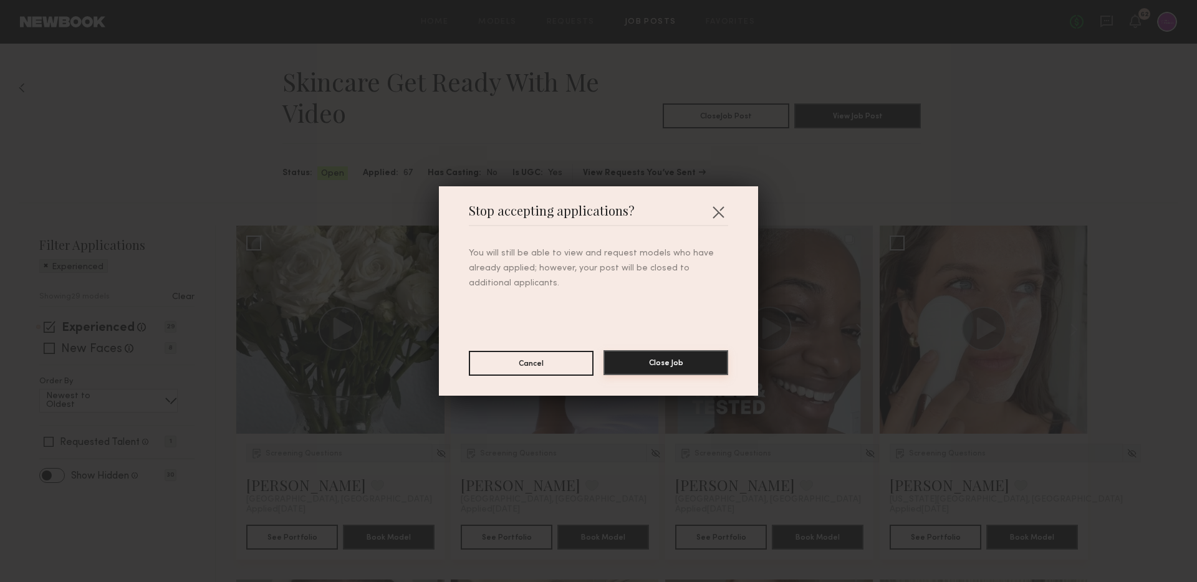
click at [658, 365] on button "Close Job" at bounding box center [666, 362] width 125 height 25
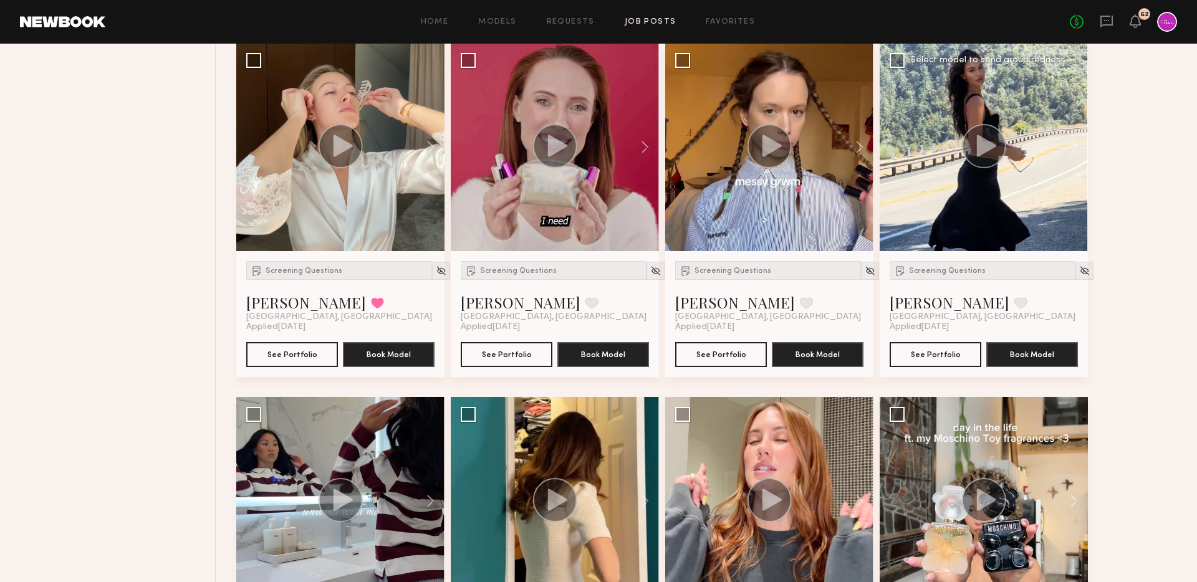
scroll to position [1527, 0]
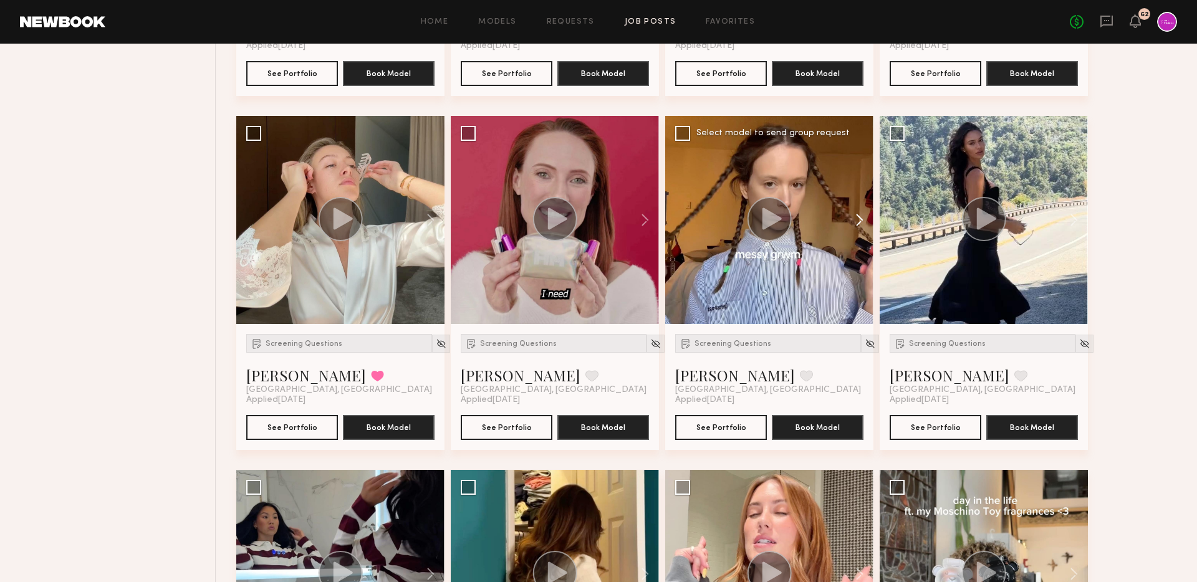
click at [861, 218] on button at bounding box center [854, 220] width 40 height 208
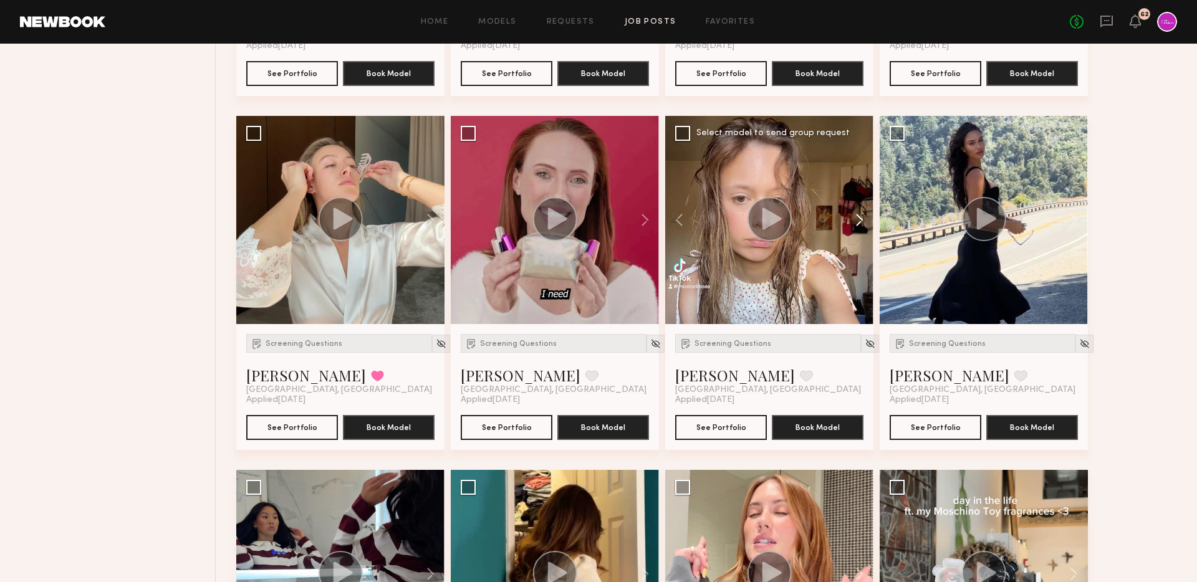
click at [861, 218] on button at bounding box center [854, 220] width 40 height 208
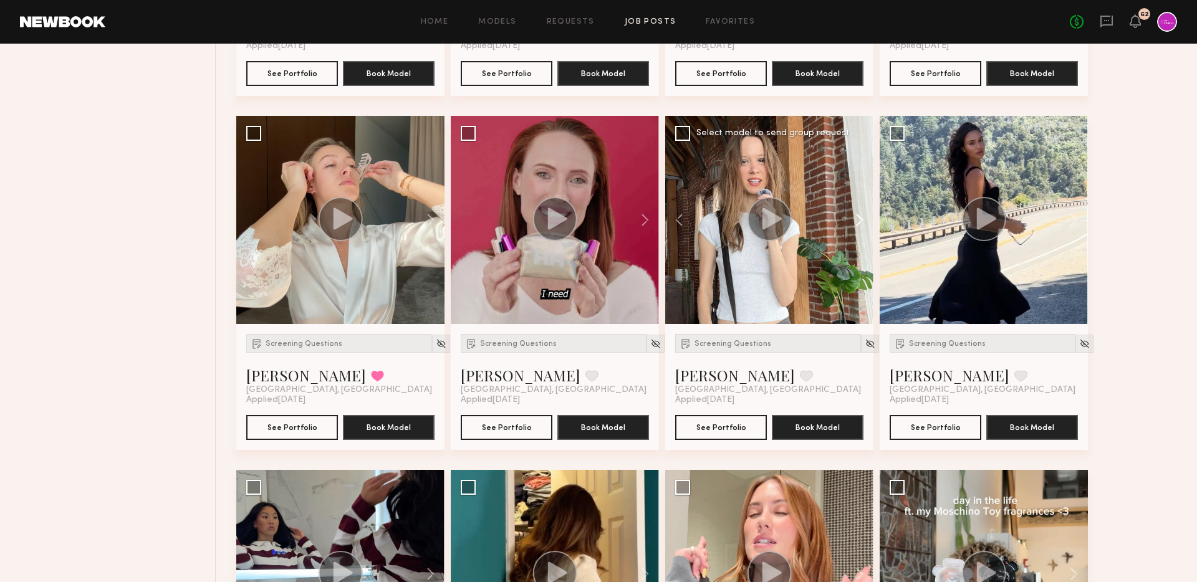
click at [861, 218] on button at bounding box center [854, 220] width 40 height 208
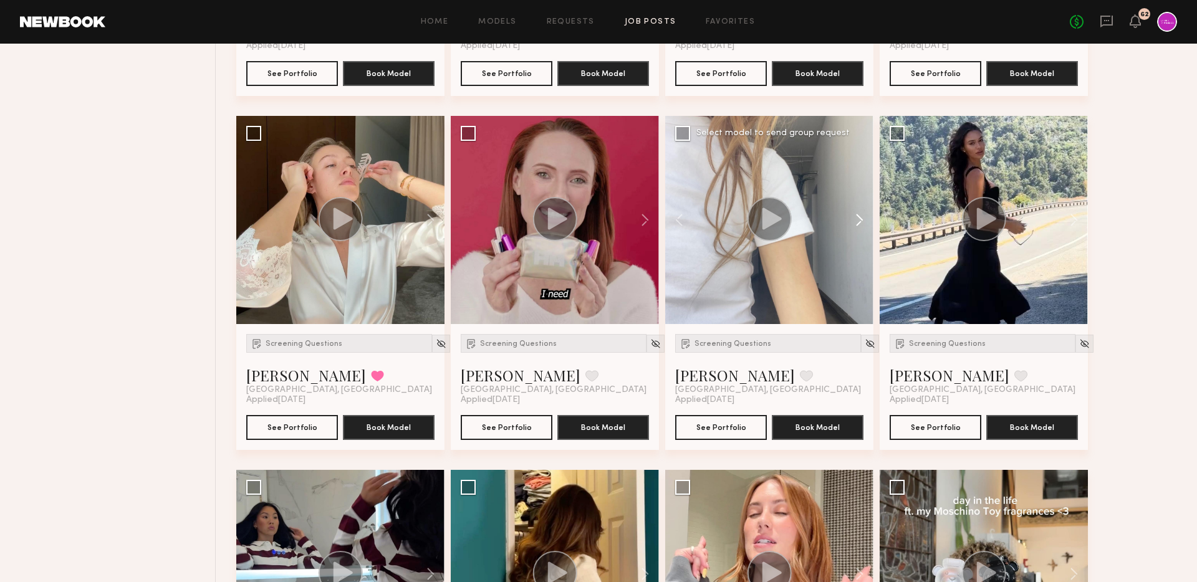
click at [861, 218] on button at bounding box center [854, 220] width 40 height 208
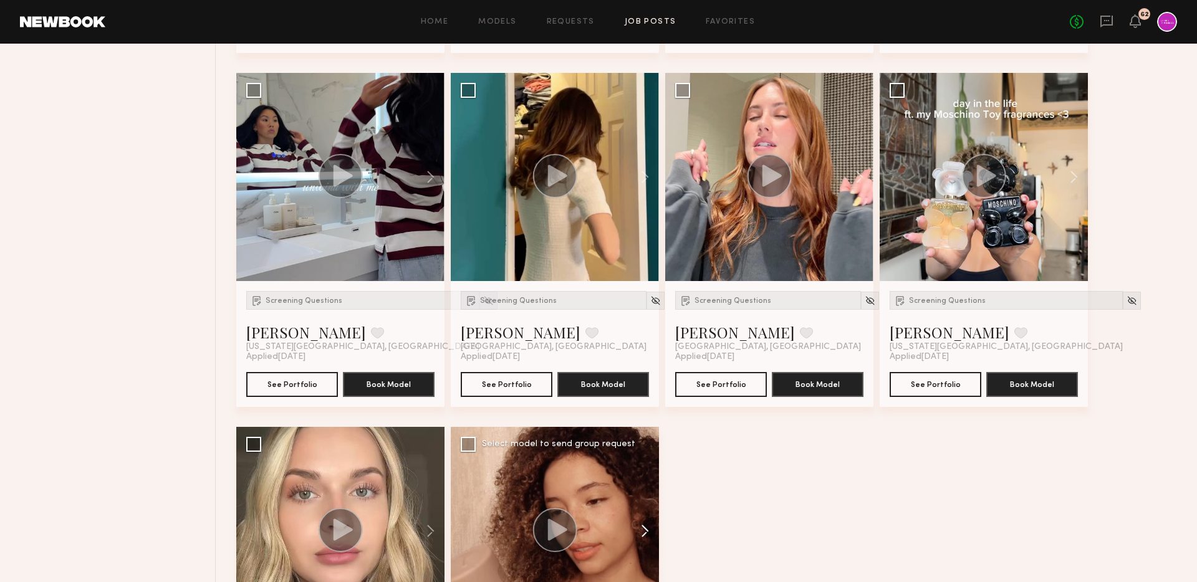
scroll to position [2123, 0]
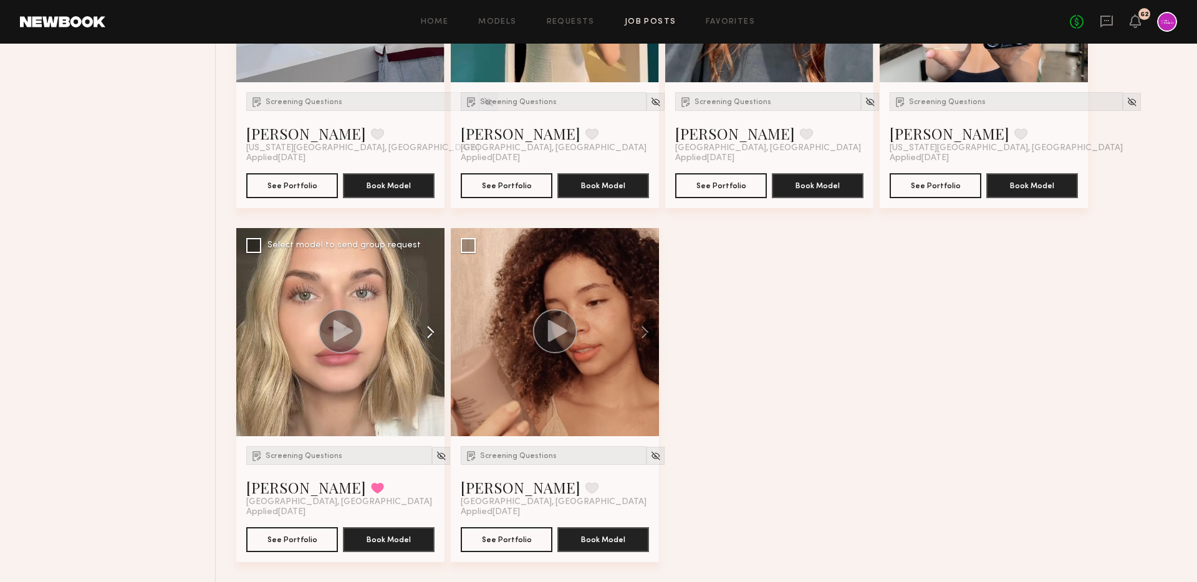
click at [424, 339] on button at bounding box center [425, 332] width 40 height 208
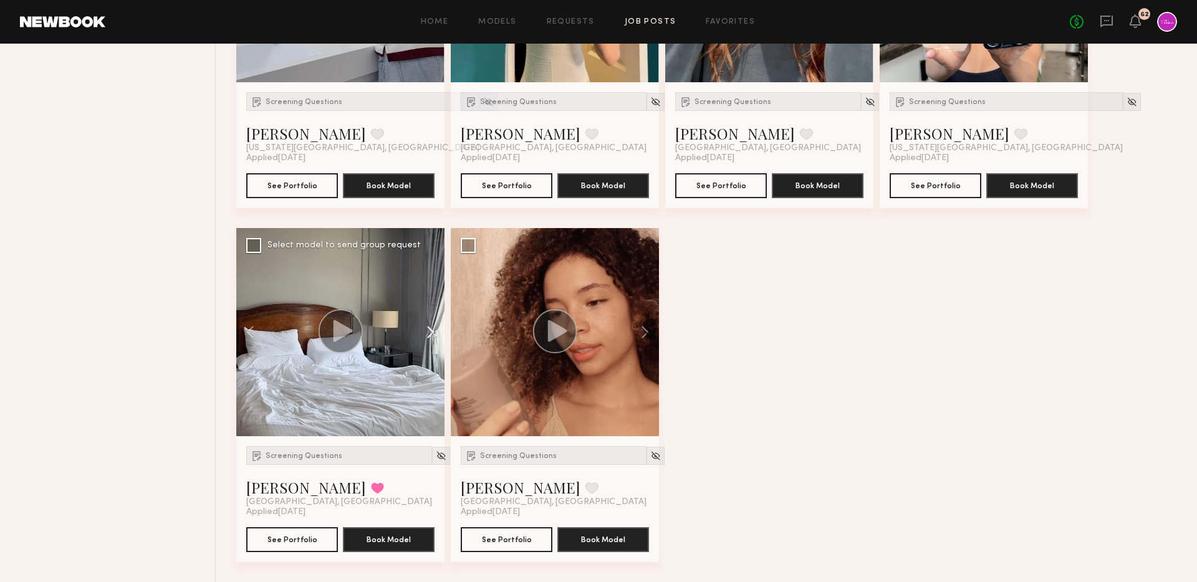
click at [424, 339] on button at bounding box center [425, 332] width 40 height 208
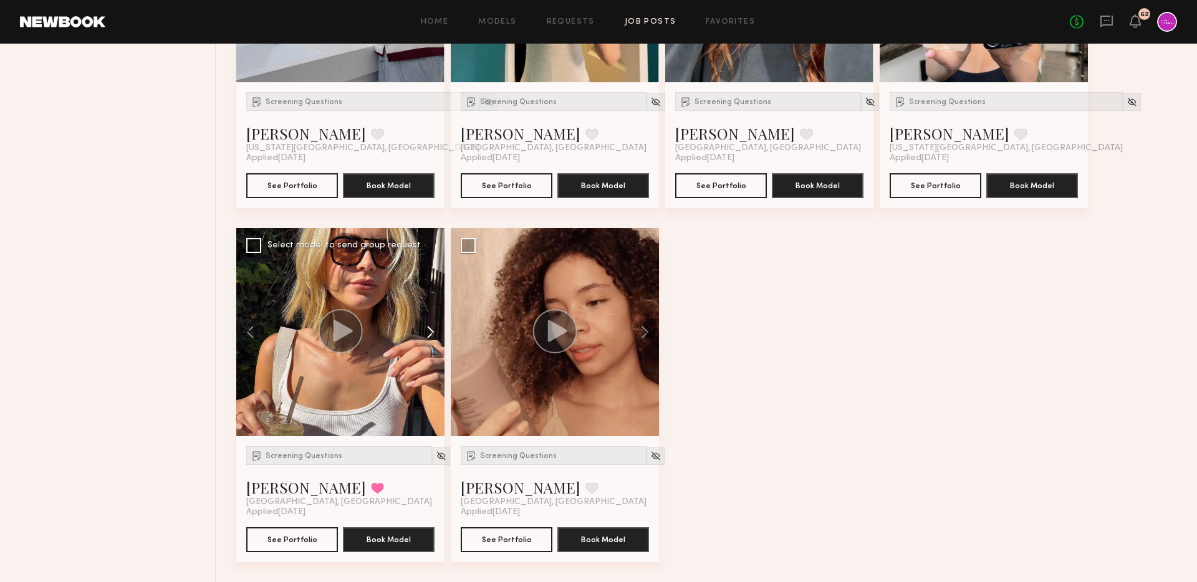
click at [424, 339] on button at bounding box center [425, 332] width 40 height 208
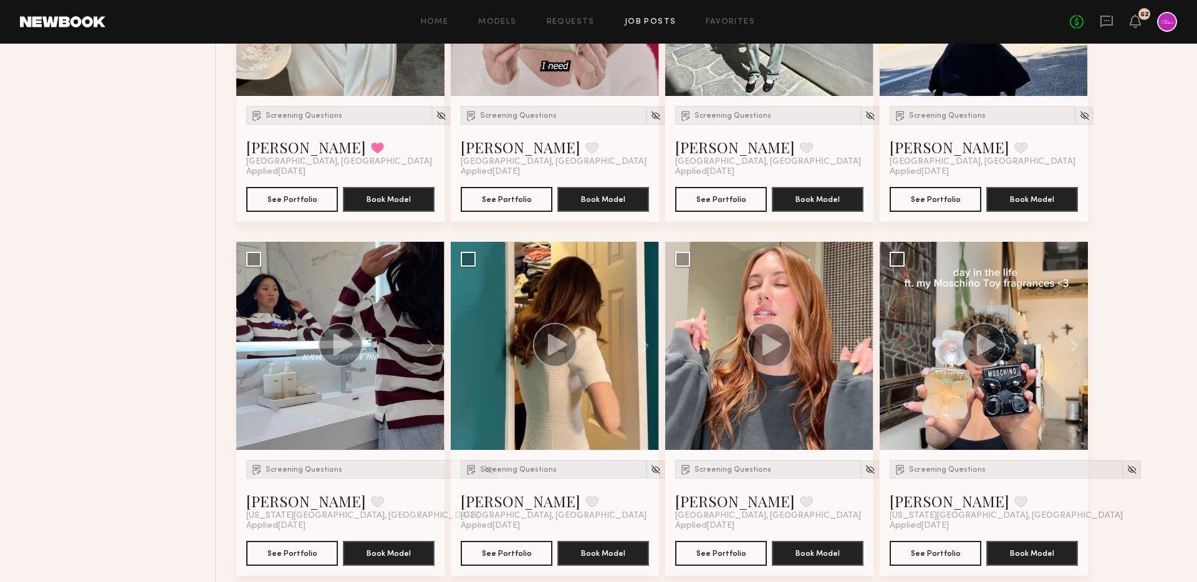
scroll to position [1767, 0]
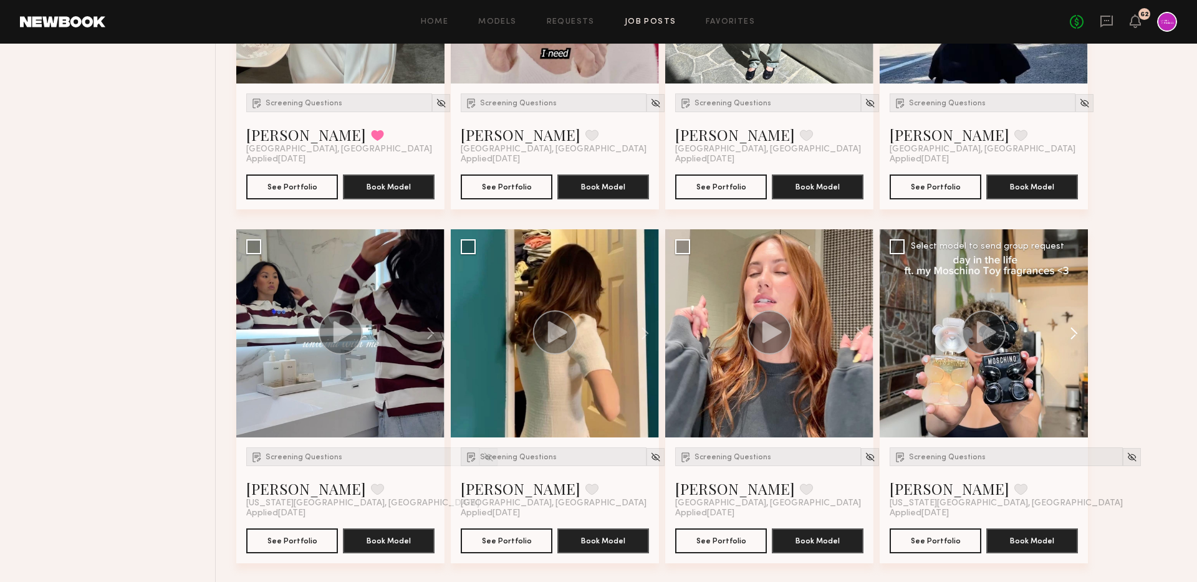
click at [1076, 325] on button at bounding box center [1068, 334] width 40 height 208
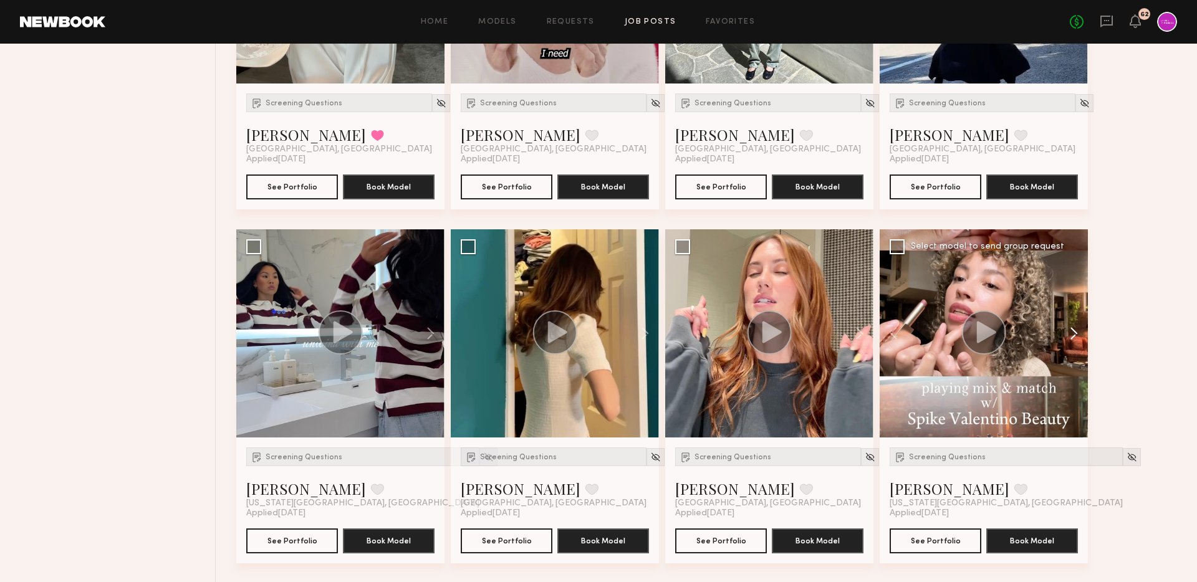
click at [1076, 325] on button at bounding box center [1068, 334] width 40 height 208
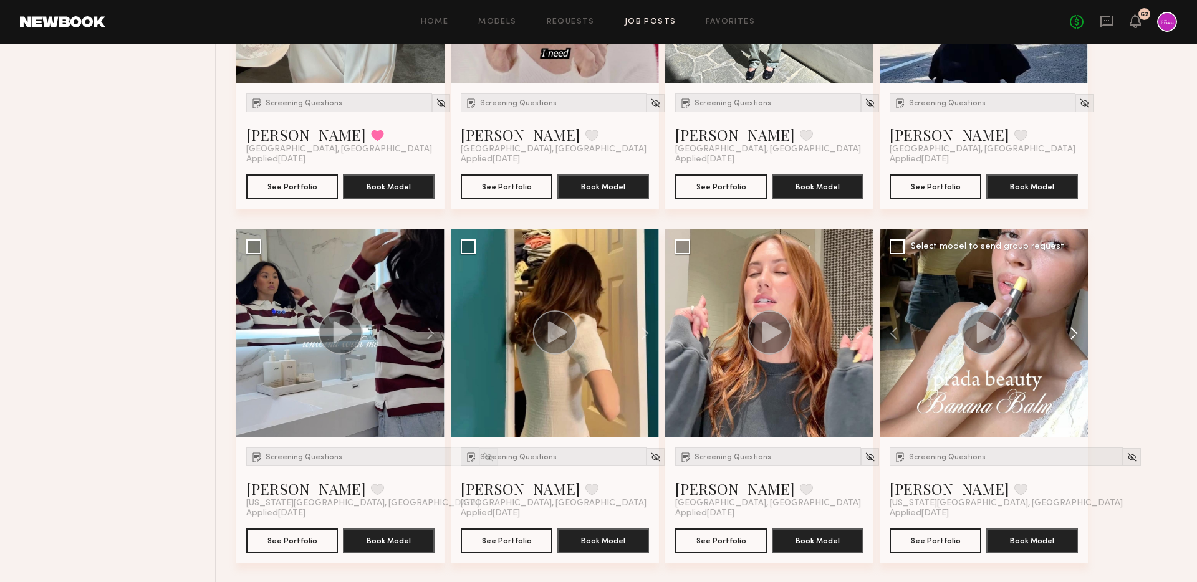
click at [1076, 325] on button at bounding box center [1068, 334] width 40 height 208
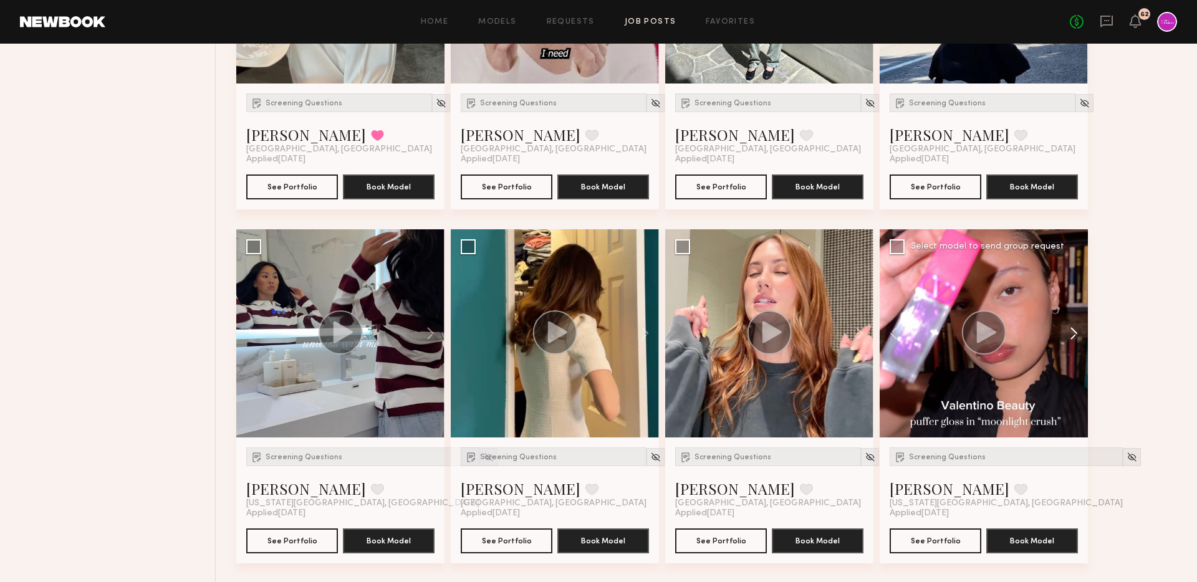
click at [1076, 325] on button at bounding box center [1068, 334] width 40 height 208
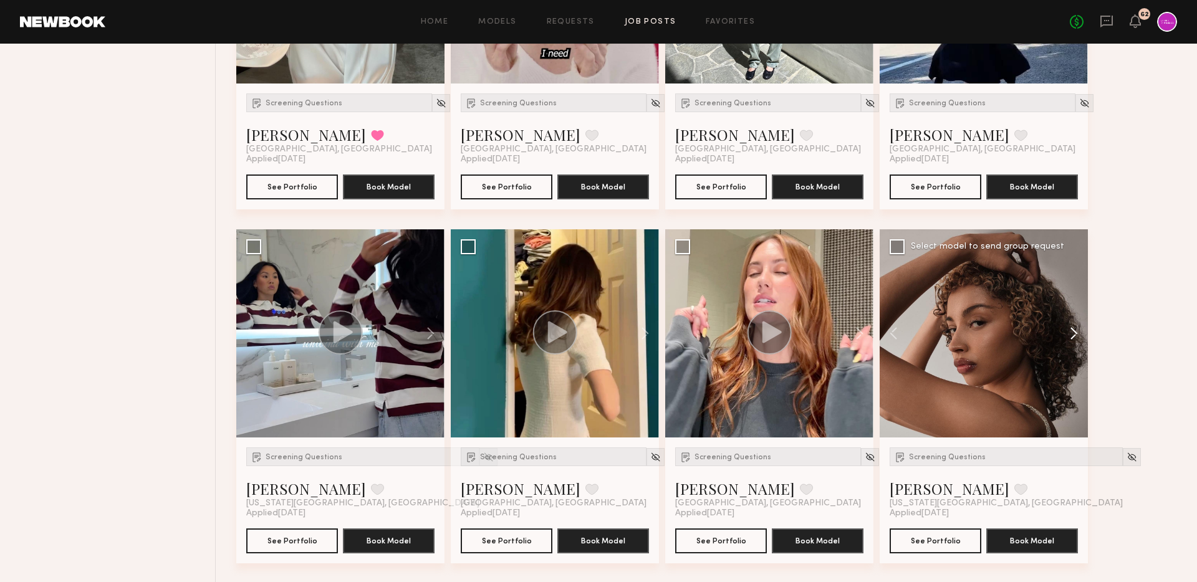
click at [1076, 325] on button at bounding box center [1068, 334] width 40 height 208
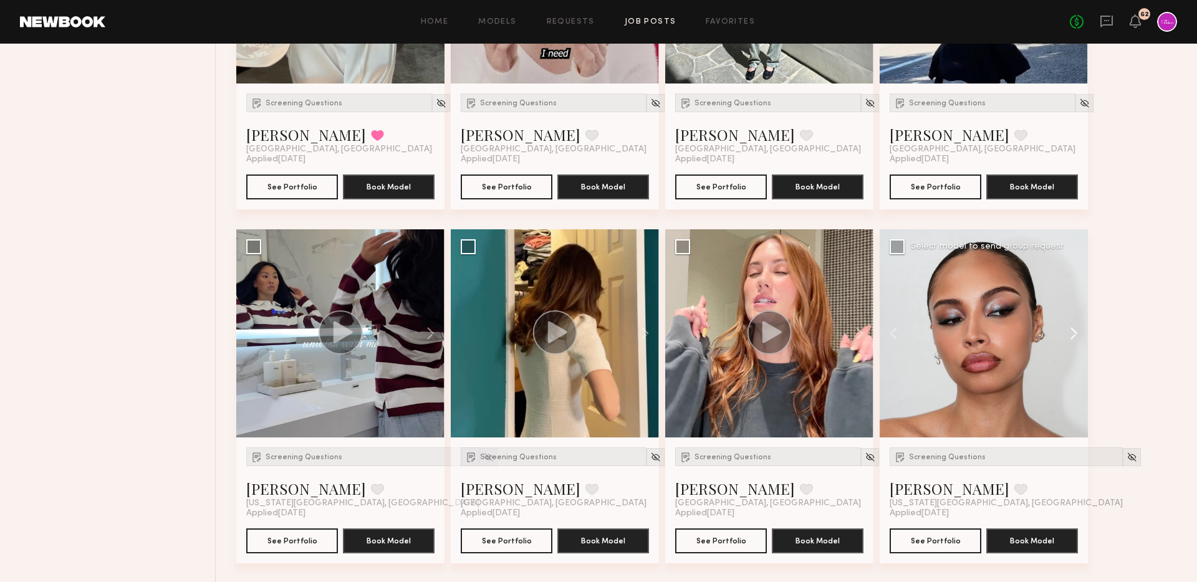
click at [1076, 325] on button at bounding box center [1068, 334] width 40 height 208
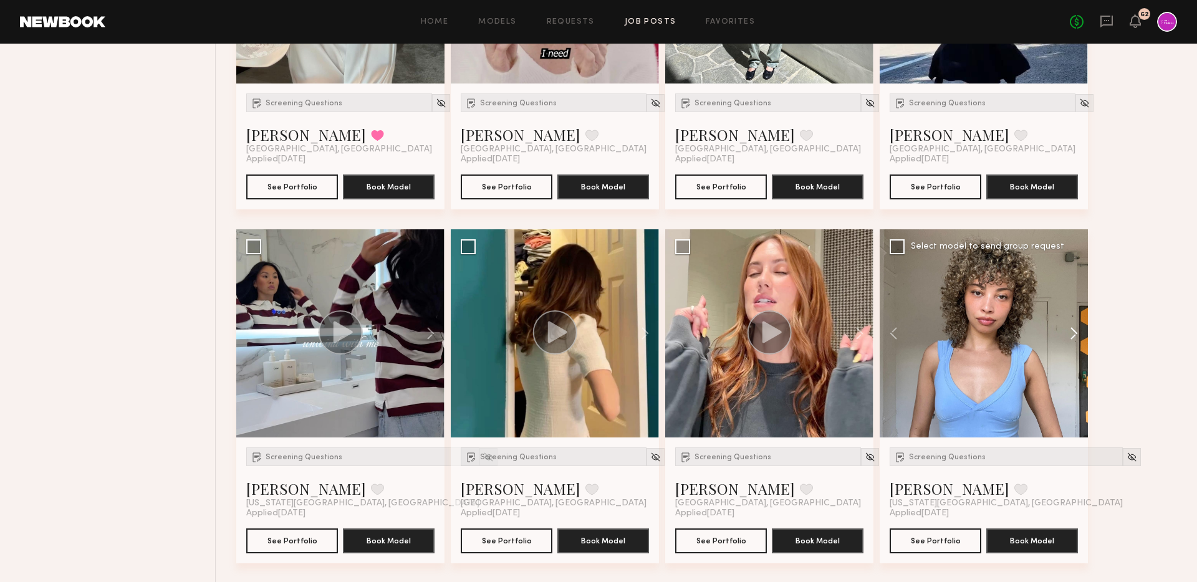
click at [1076, 325] on button at bounding box center [1068, 334] width 40 height 208
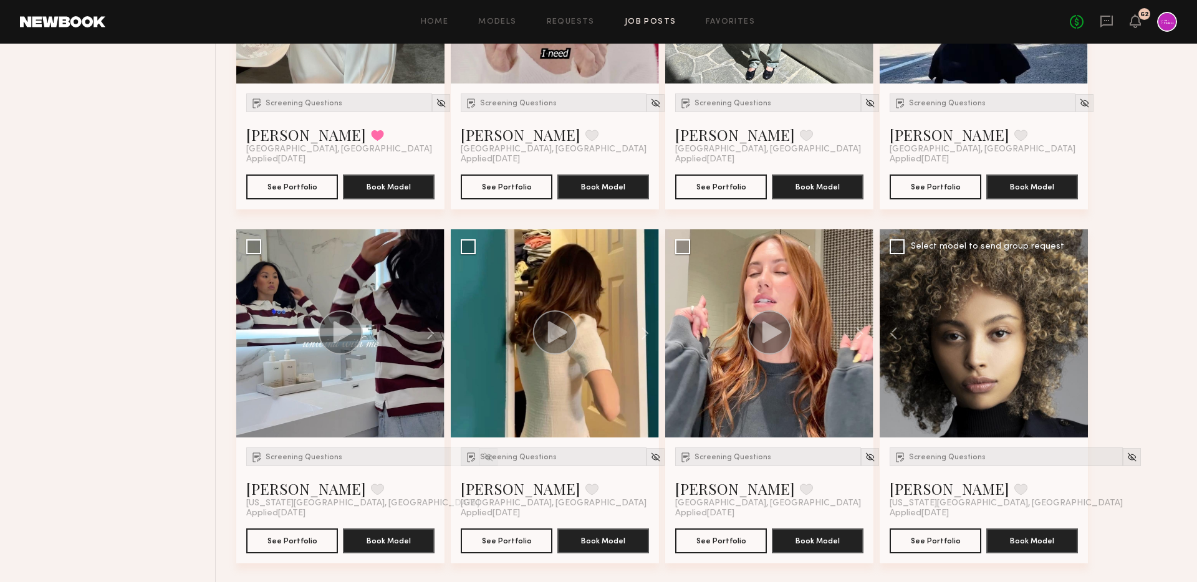
click at [1076, 325] on div at bounding box center [984, 334] width 208 height 208
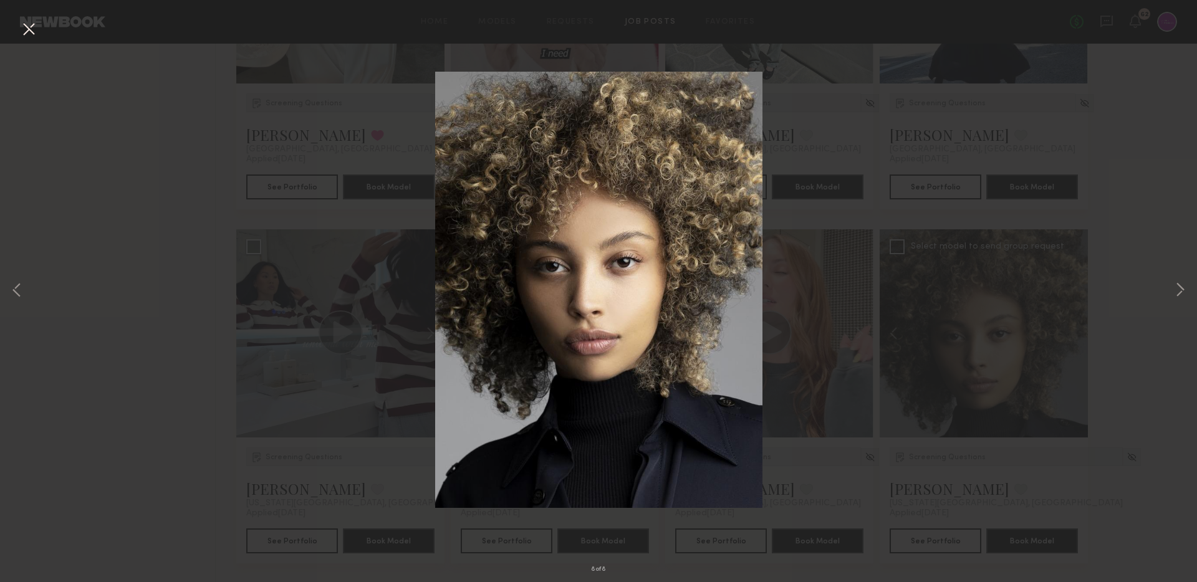
click at [33, 37] on button at bounding box center [29, 30] width 20 height 22
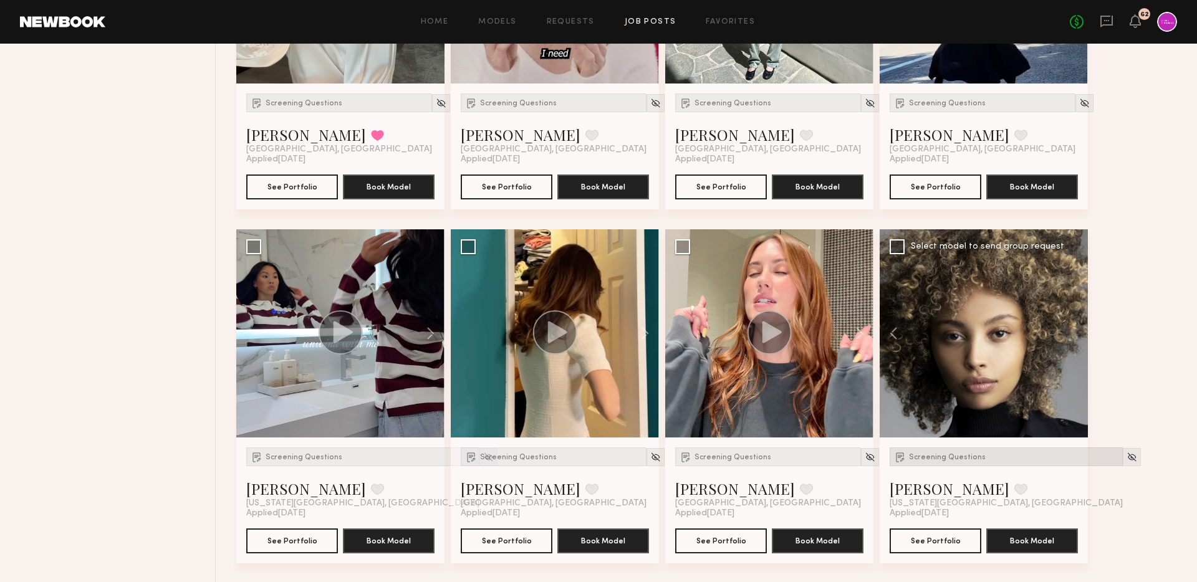
click at [945, 456] on span "Screening Questions" at bounding box center [947, 457] width 77 height 7
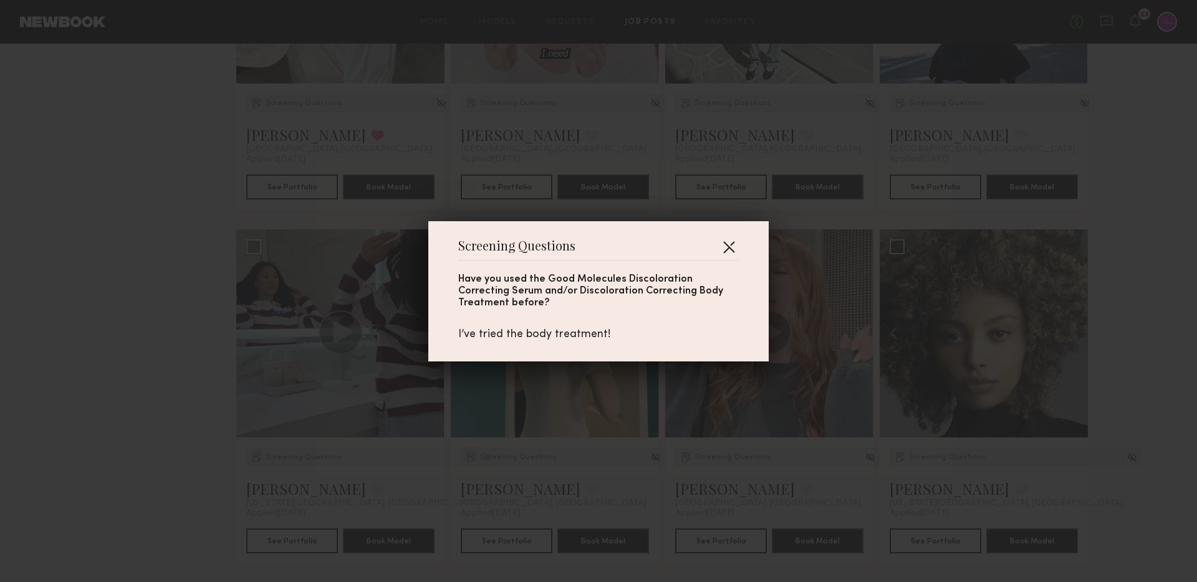
click at [728, 246] on button "button" at bounding box center [729, 247] width 20 height 20
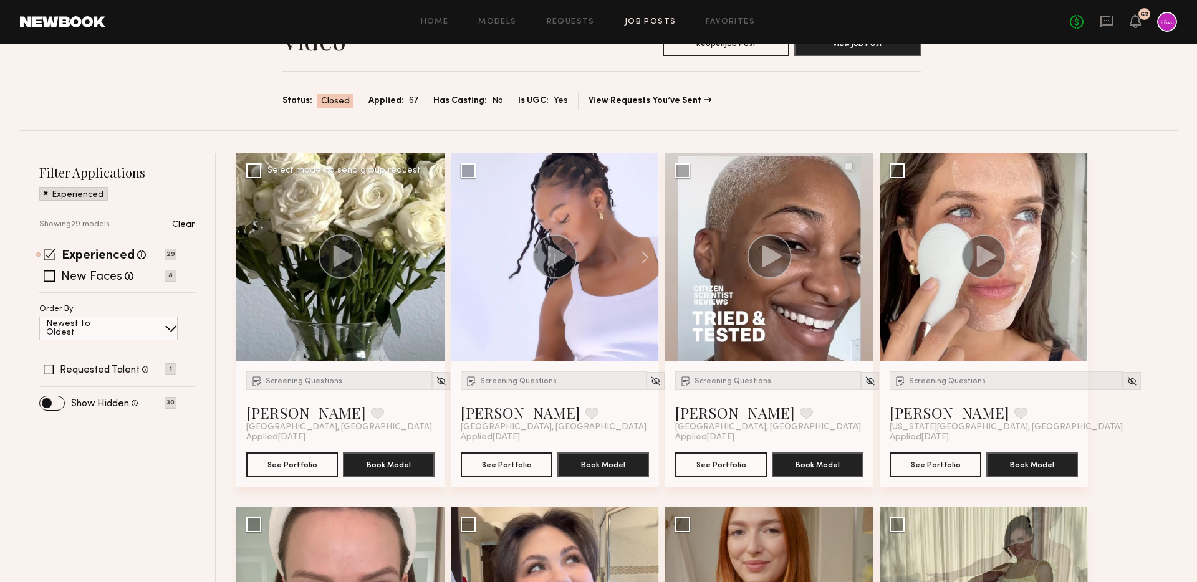
scroll to position [36, 0]
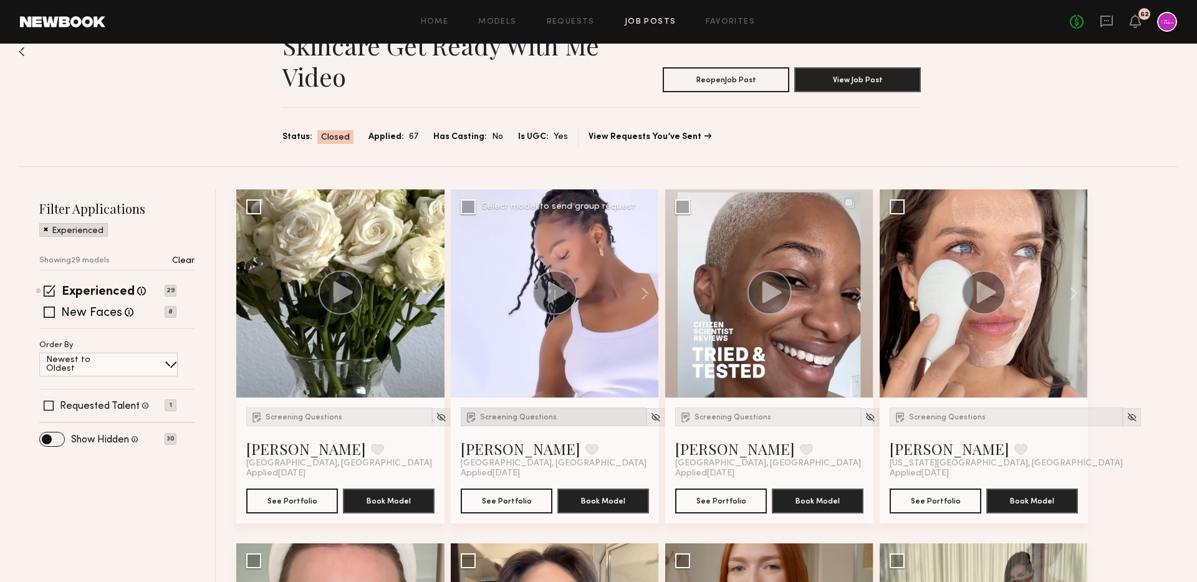
click at [520, 415] on span "Screening Questions" at bounding box center [518, 417] width 77 height 7
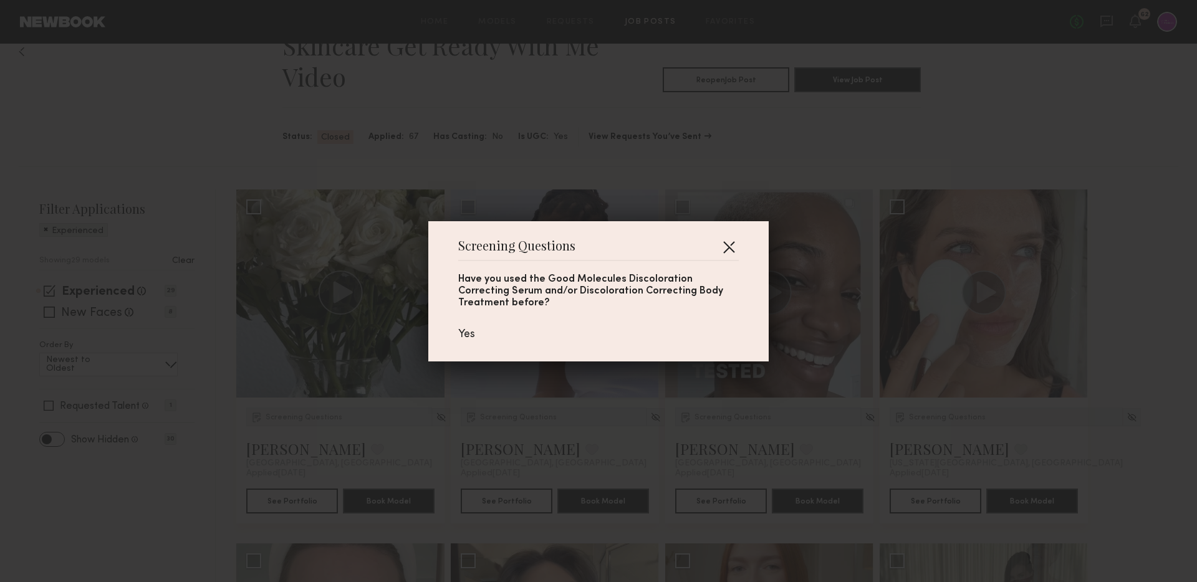
click at [732, 244] on button "button" at bounding box center [729, 247] width 20 height 20
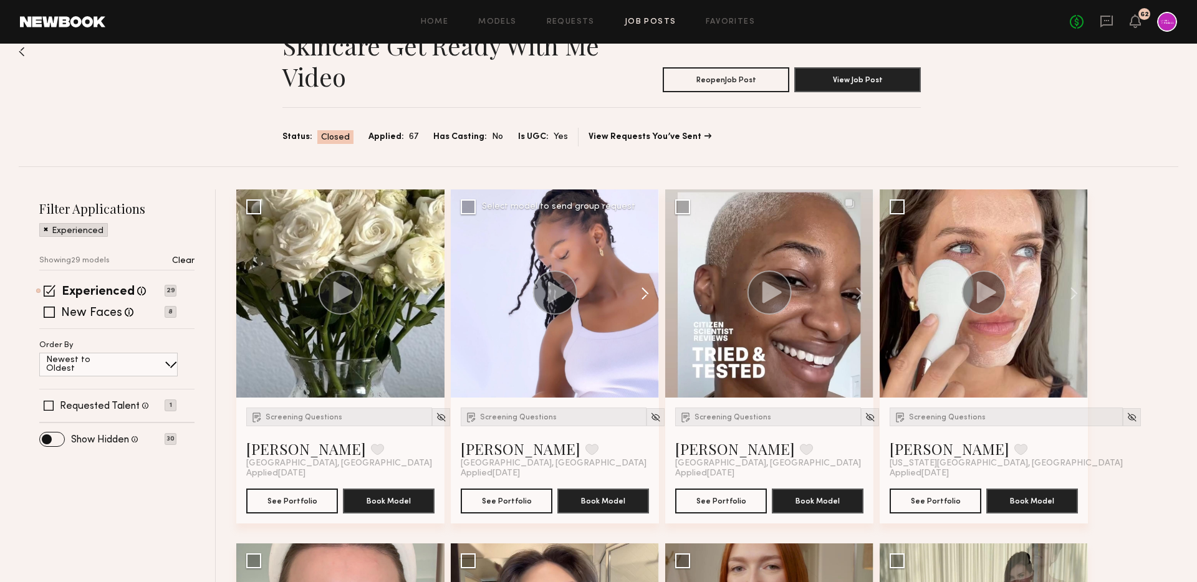
click at [645, 294] on button at bounding box center [639, 294] width 40 height 208
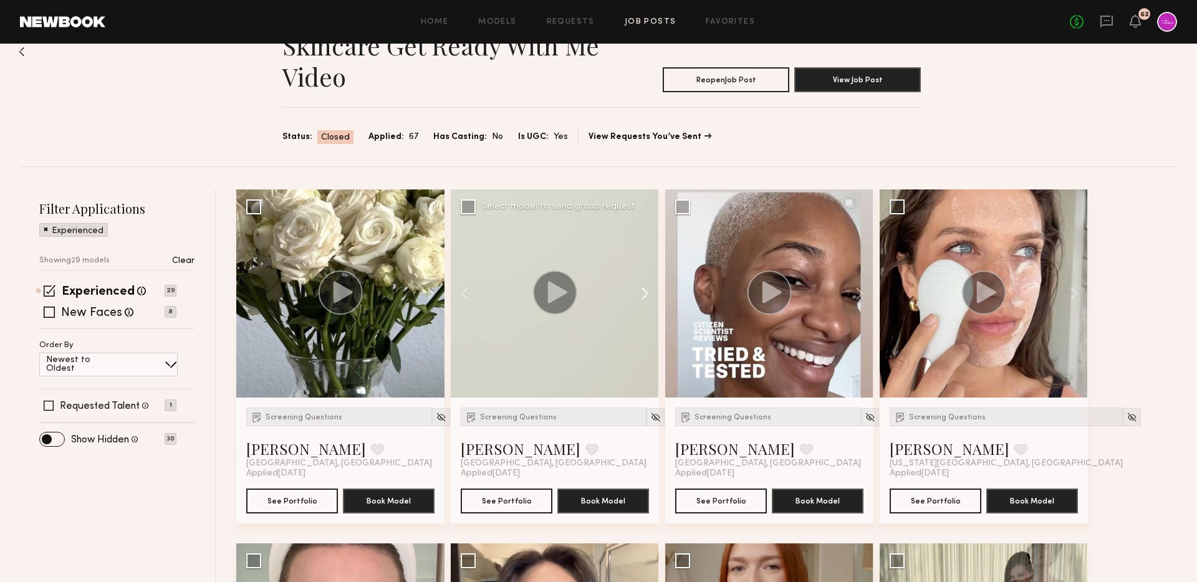
click at [645, 294] on button at bounding box center [639, 294] width 40 height 208
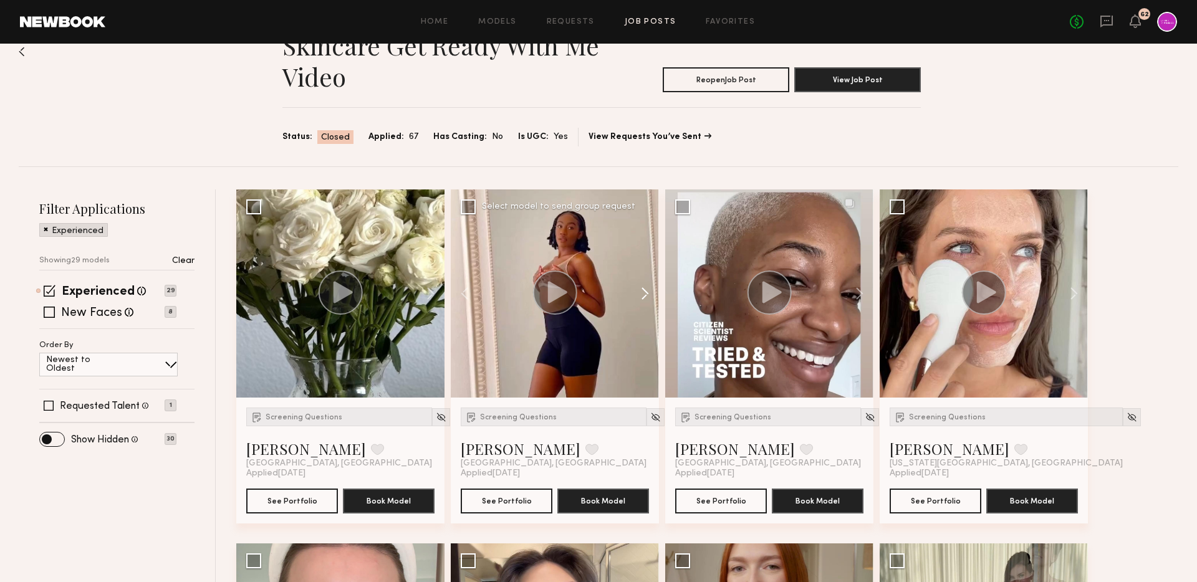
click at [645, 294] on button at bounding box center [639, 294] width 40 height 208
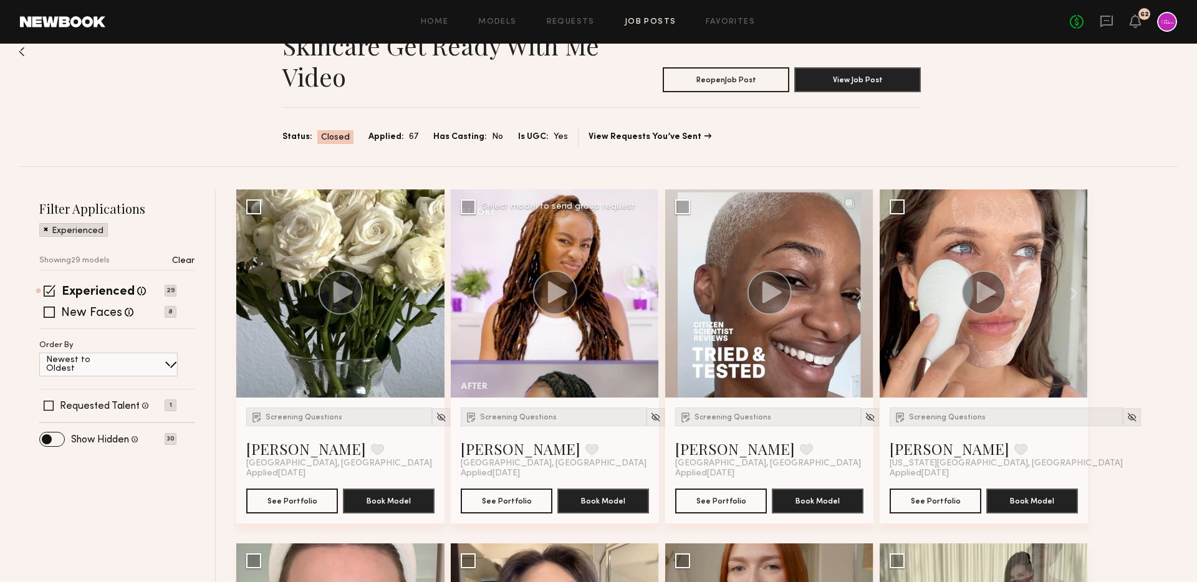
click at [645, 294] on button at bounding box center [639, 294] width 40 height 208
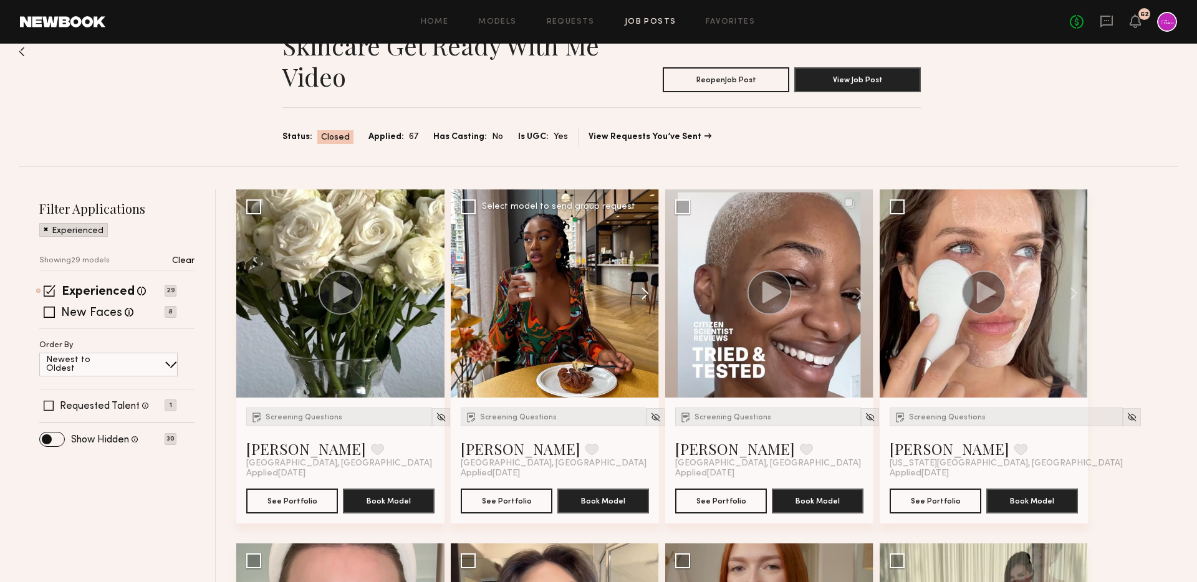
click at [645, 294] on button at bounding box center [639, 294] width 40 height 208
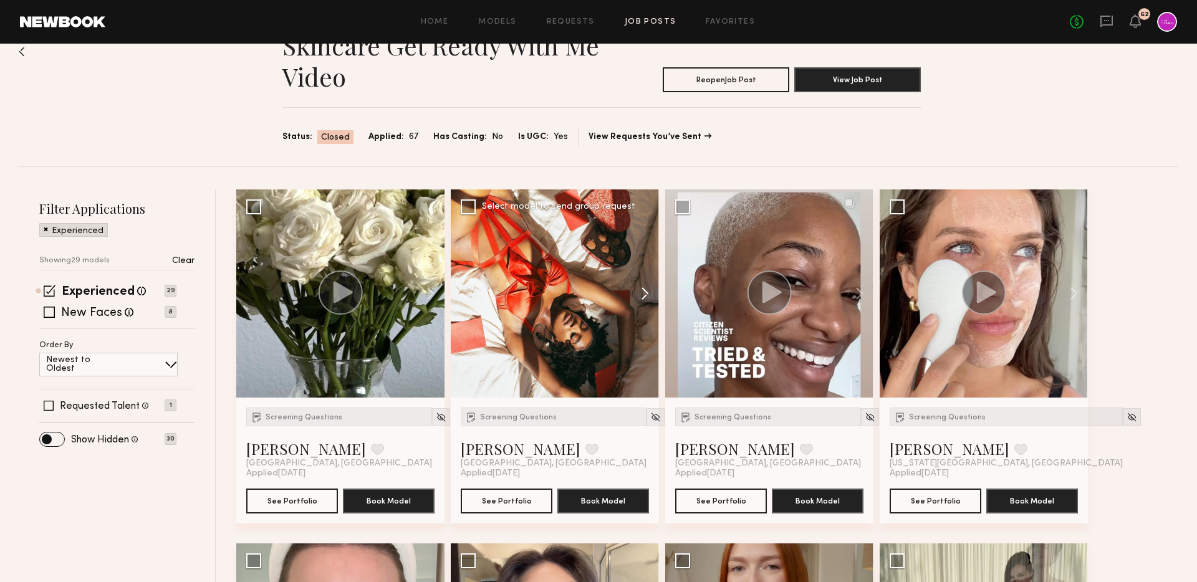
click at [645, 294] on button at bounding box center [639, 294] width 40 height 208
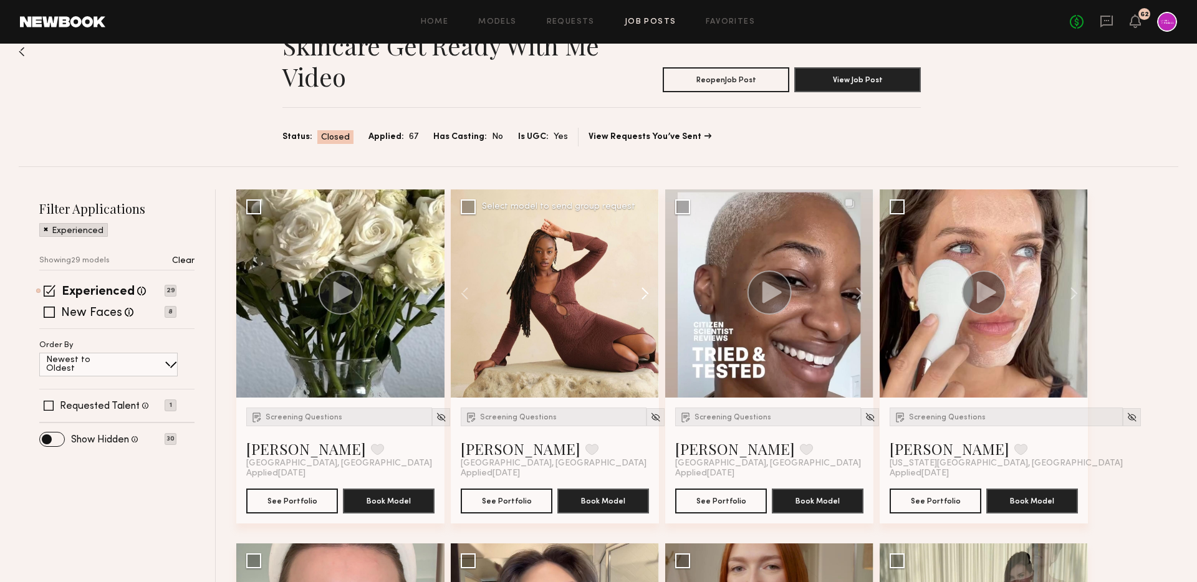
click at [645, 294] on button at bounding box center [639, 294] width 40 height 208
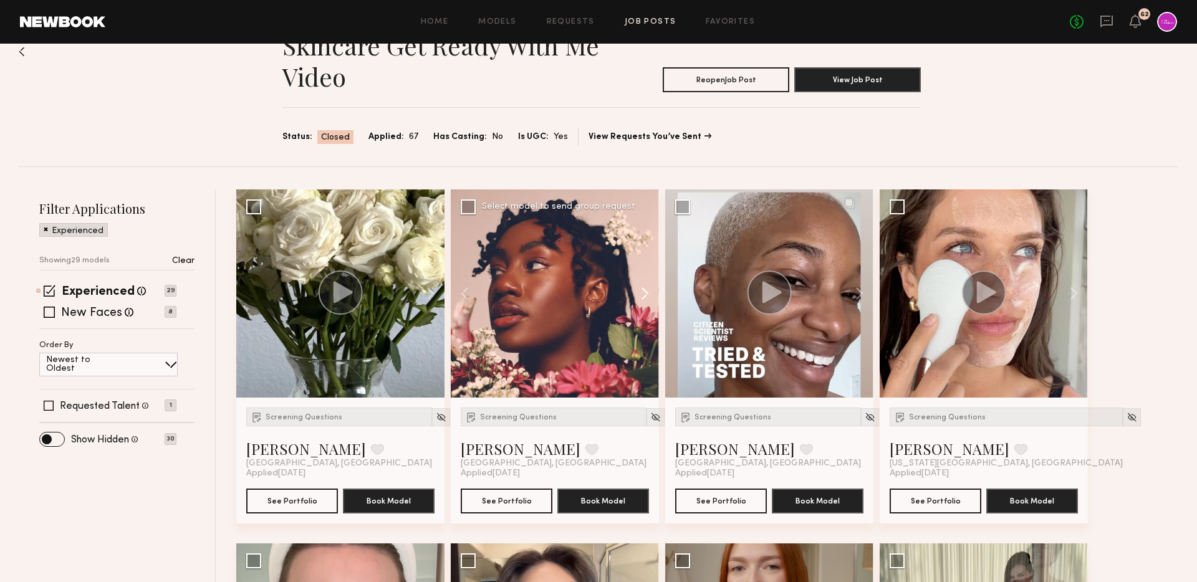
click at [645, 294] on button at bounding box center [639, 294] width 40 height 208
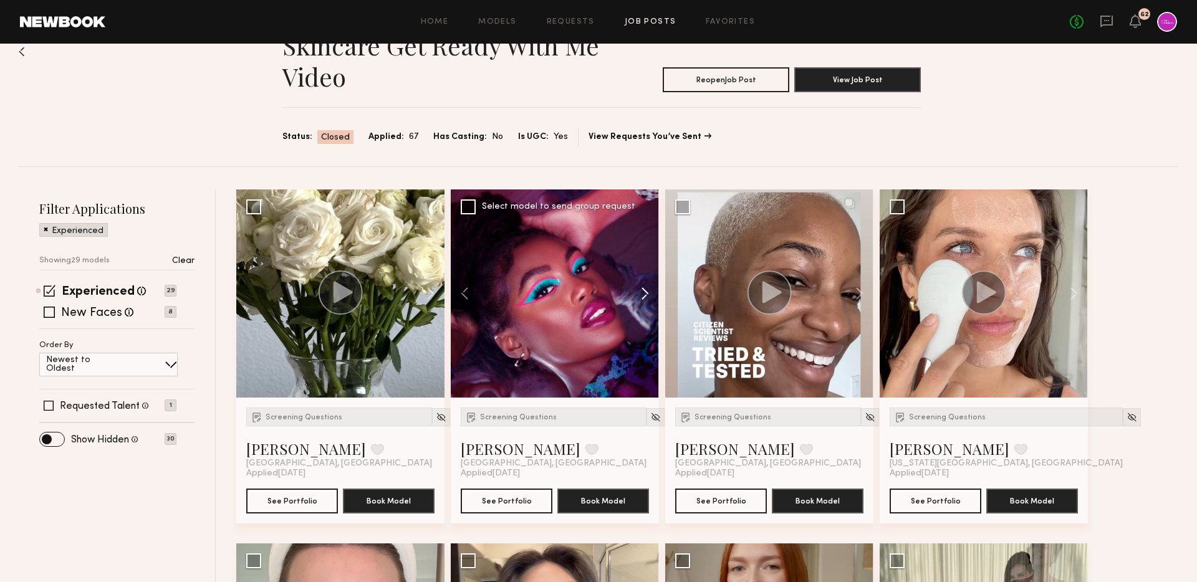
click at [645, 294] on button at bounding box center [639, 294] width 40 height 208
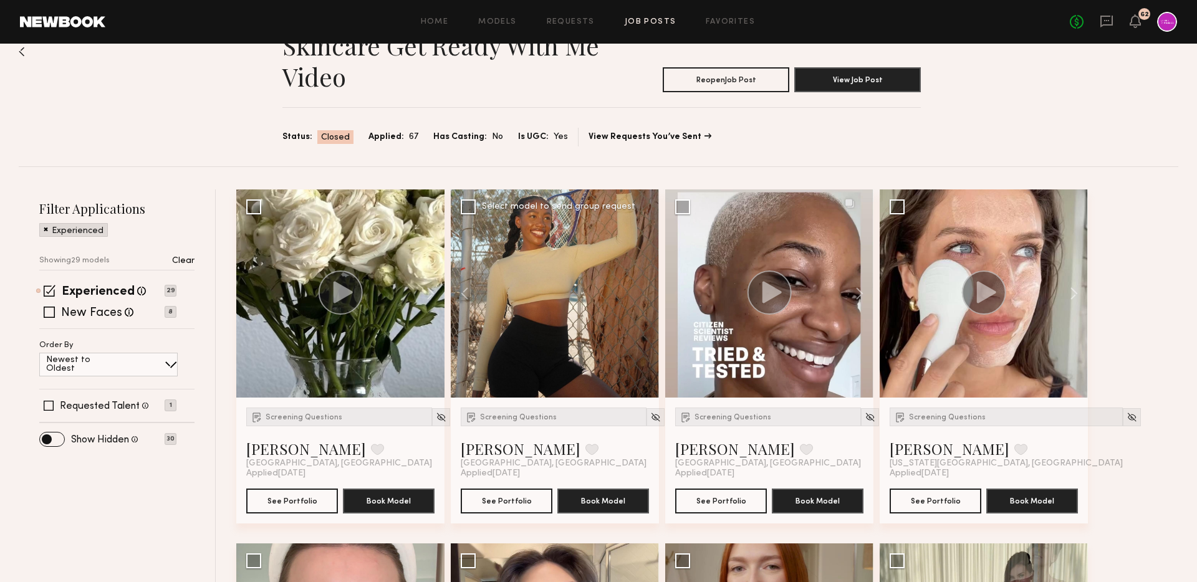
click at [645, 294] on div at bounding box center [555, 294] width 208 height 208
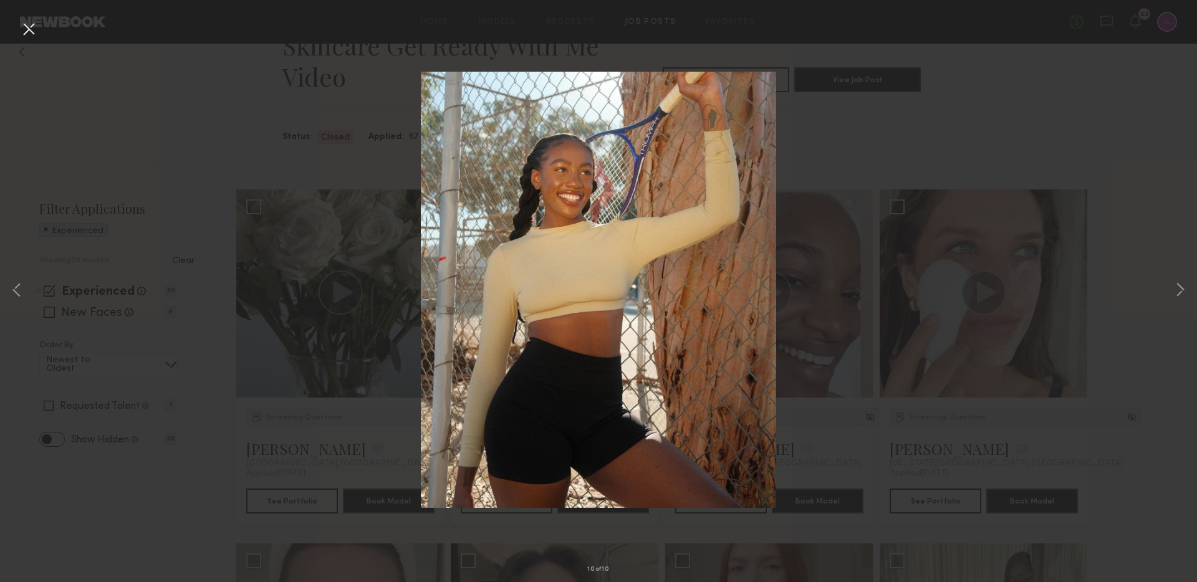
click at [26, 34] on button at bounding box center [29, 30] width 20 height 22
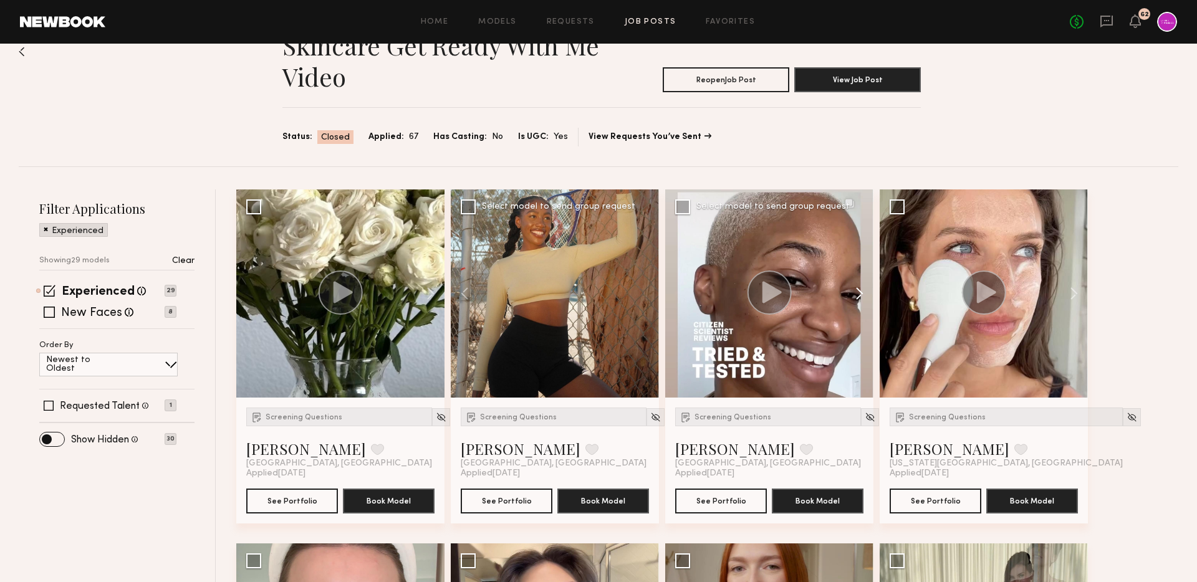
click at [859, 294] on button at bounding box center [854, 294] width 40 height 208
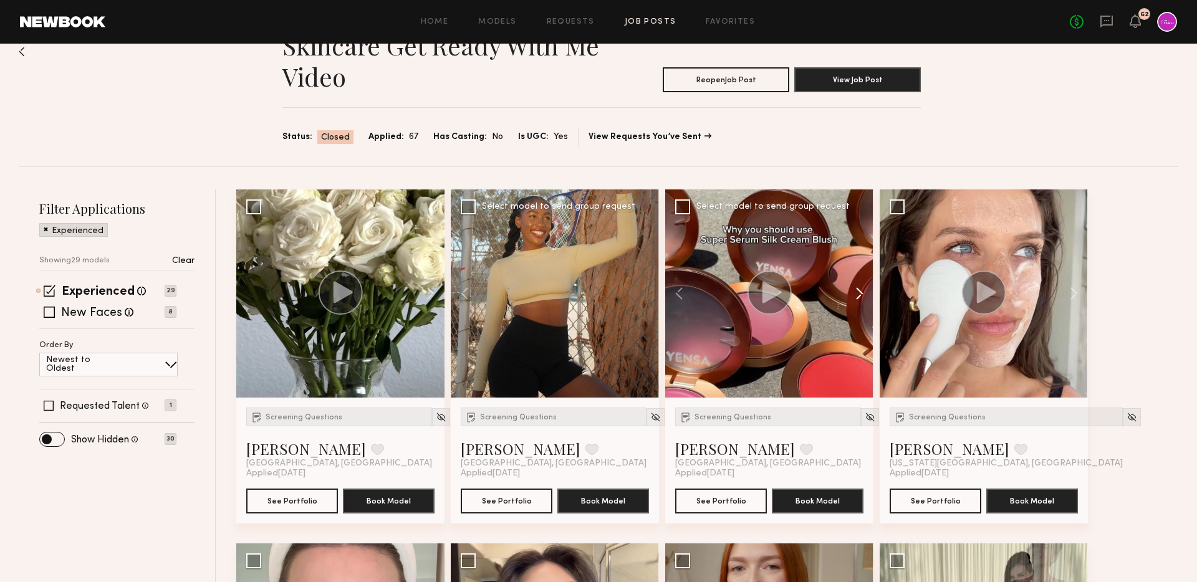
click at [859, 294] on button at bounding box center [854, 294] width 40 height 208
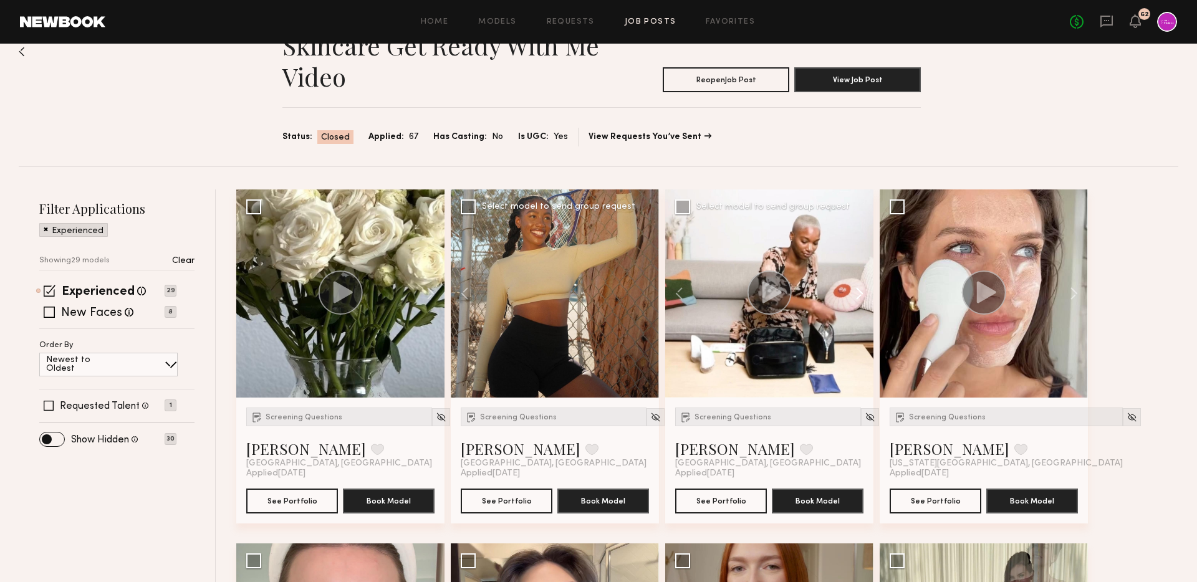
click at [859, 294] on button at bounding box center [854, 294] width 40 height 208
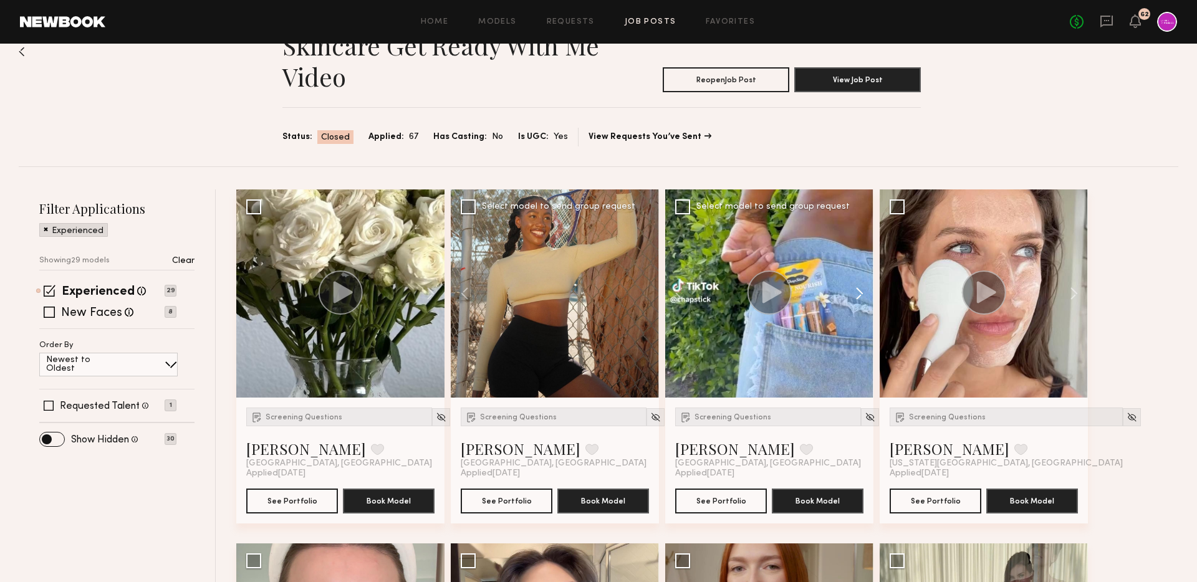
click at [859, 294] on button at bounding box center [854, 294] width 40 height 208
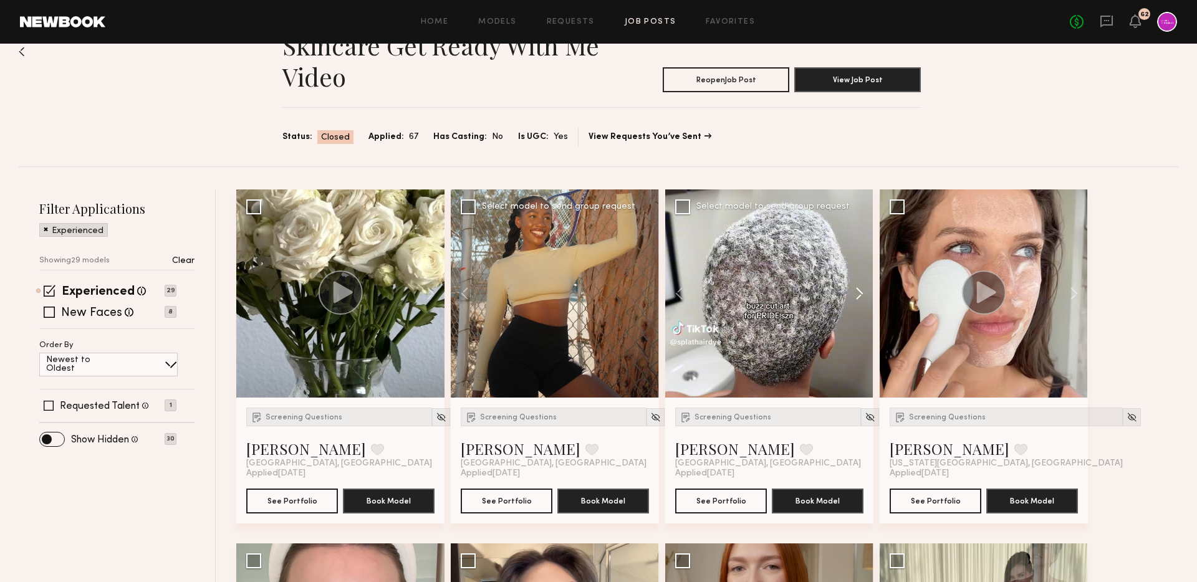
click at [859, 294] on button at bounding box center [854, 294] width 40 height 208
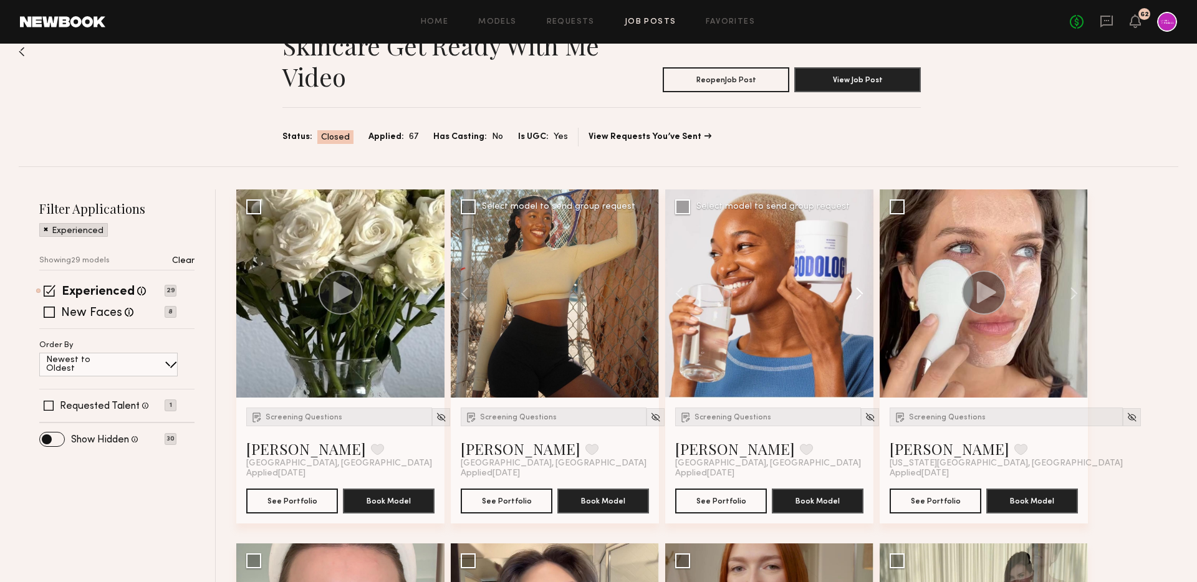
click at [859, 294] on button at bounding box center [854, 294] width 40 height 208
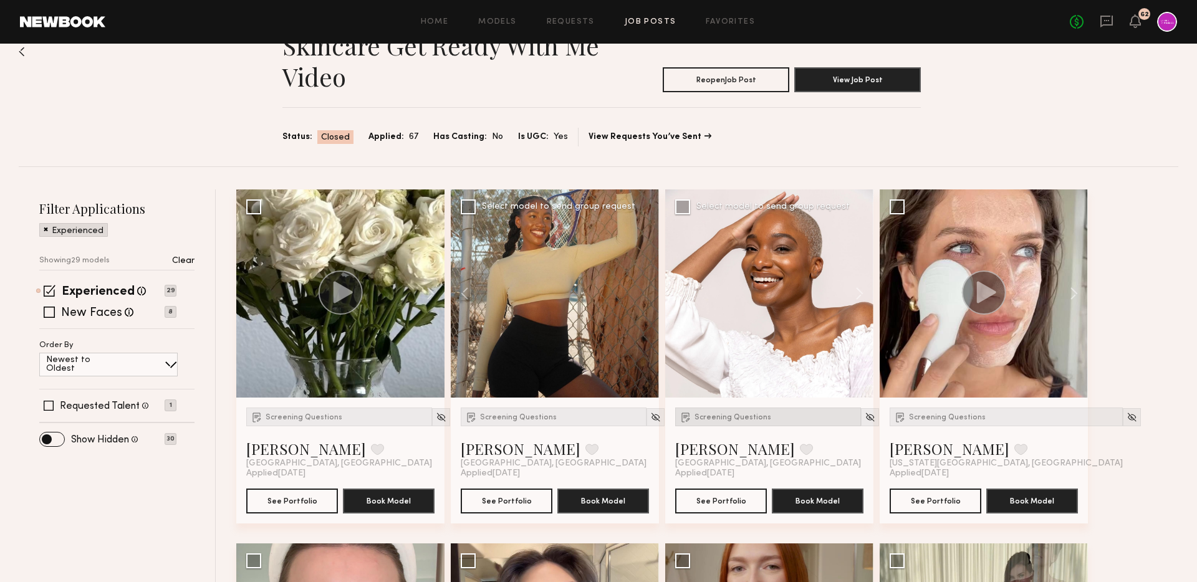
click at [722, 425] on div "Screening Questions" at bounding box center [768, 417] width 186 height 19
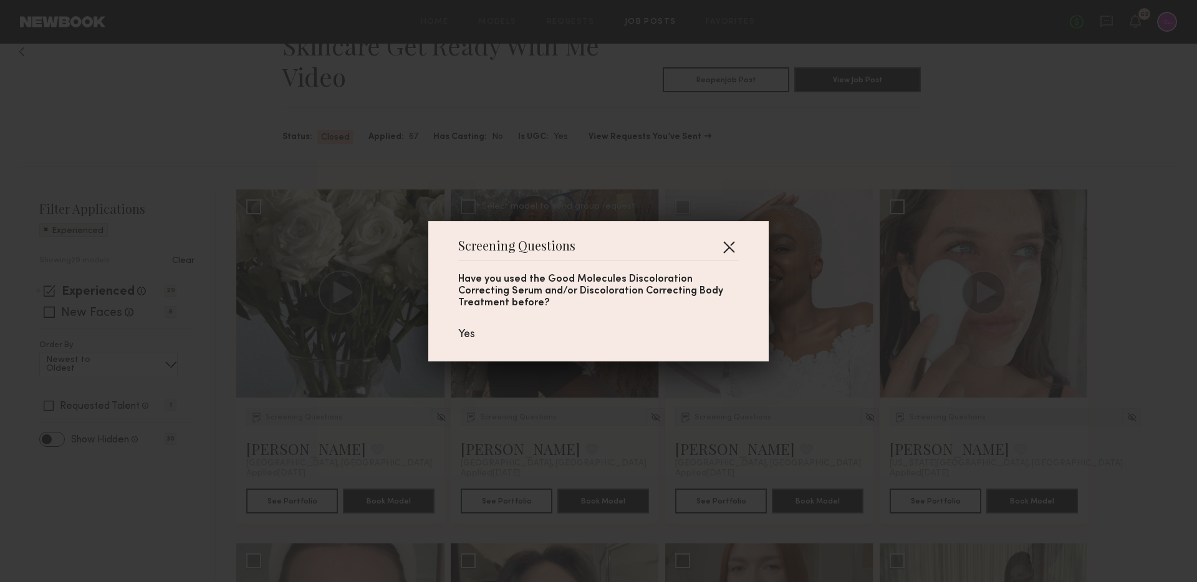
click at [721, 250] on button "button" at bounding box center [729, 247] width 20 height 20
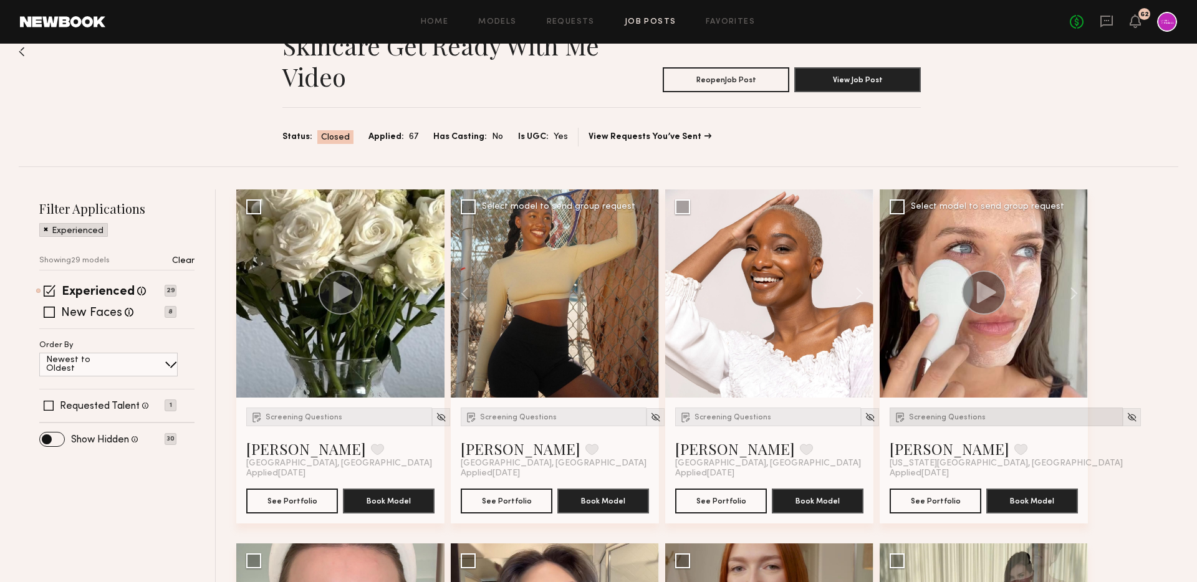
click at [955, 414] on span "Screening Questions" at bounding box center [947, 417] width 77 height 7
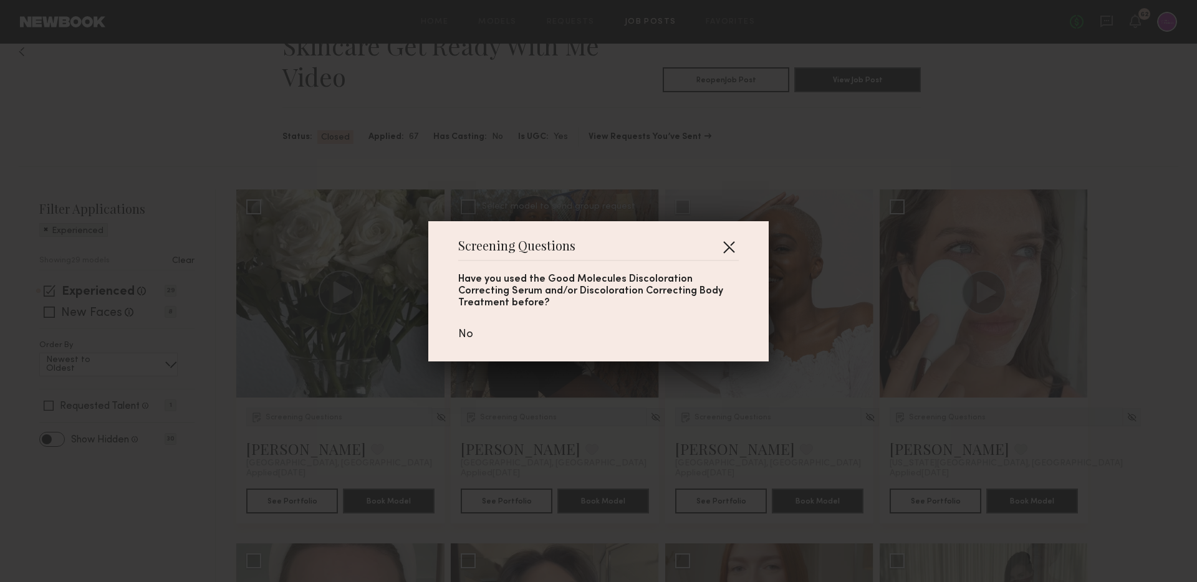
click at [728, 245] on button "button" at bounding box center [729, 247] width 20 height 20
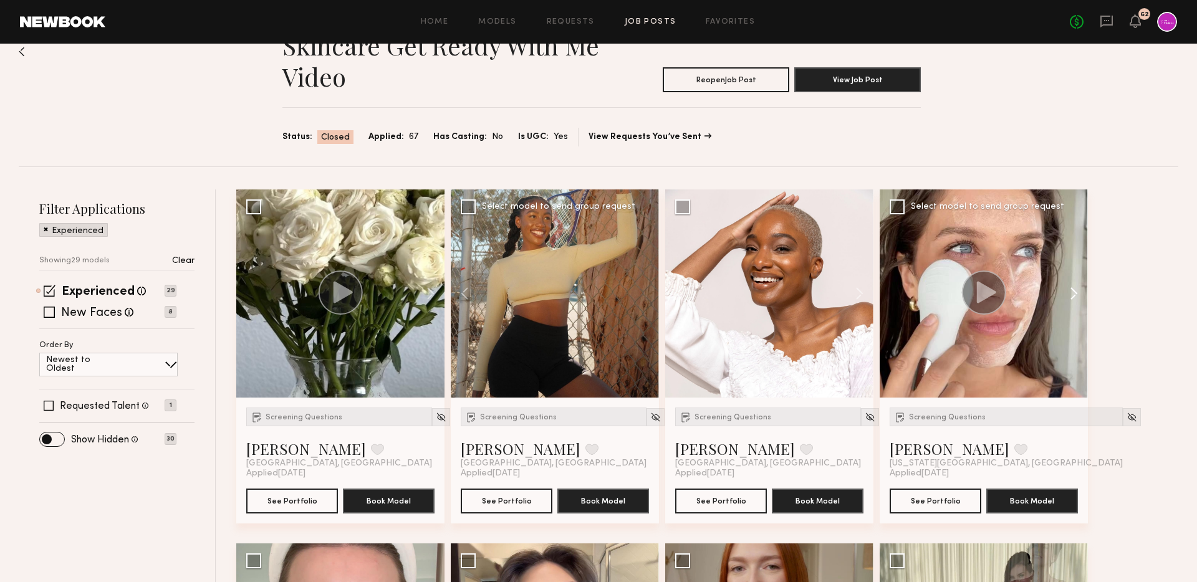
click at [1080, 296] on button at bounding box center [1068, 294] width 40 height 208
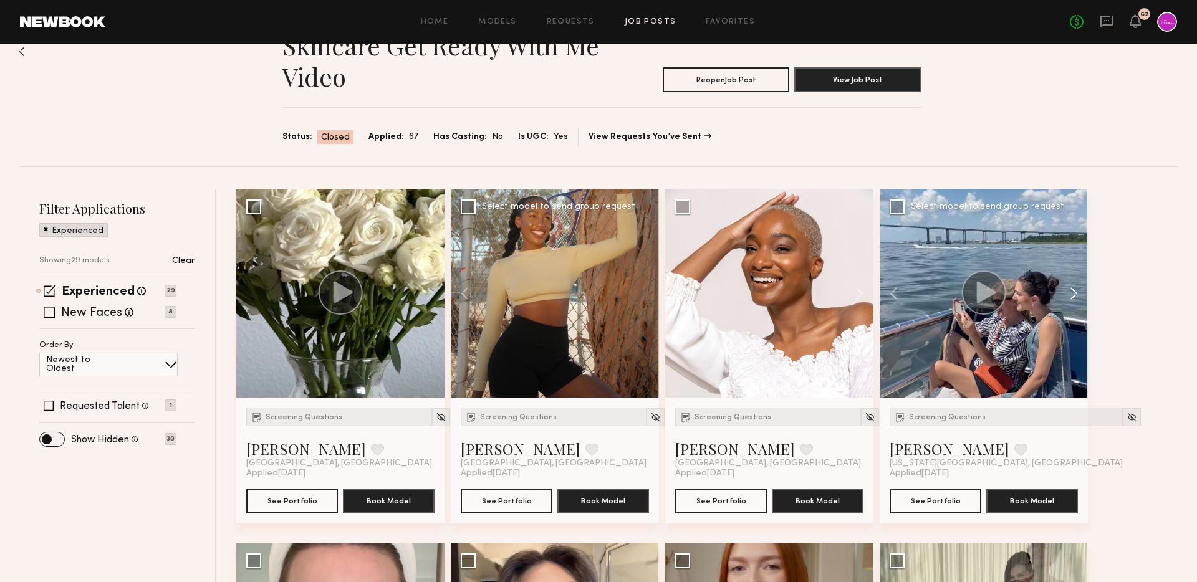
click at [1080, 296] on button at bounding box center [1068, 294] width 40 height 208
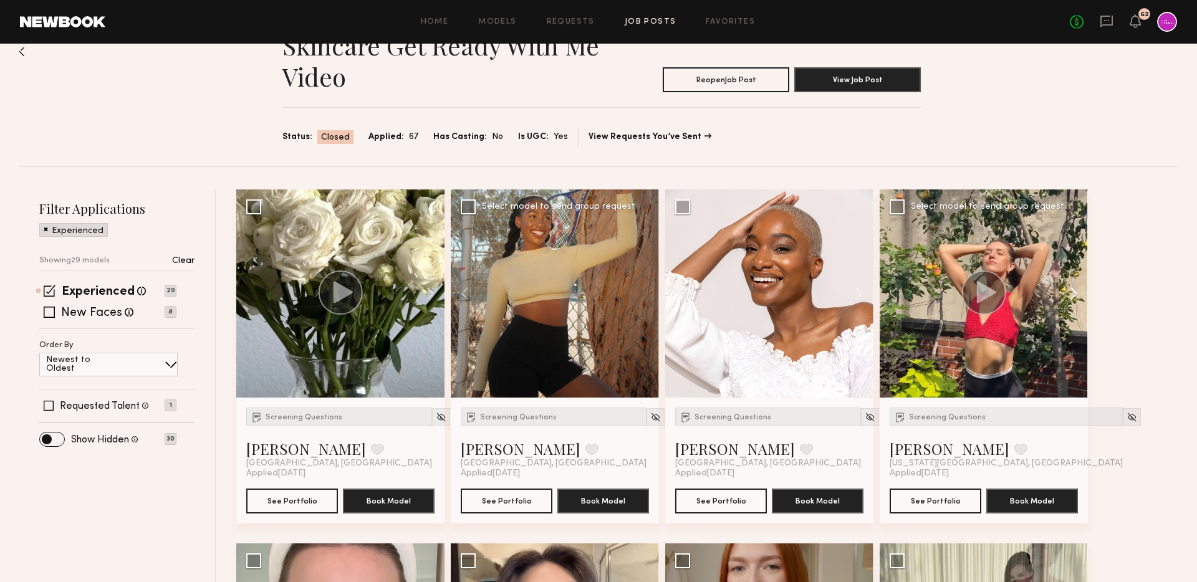
click at [1080, 296] on button at bounding box center [1068, 294] width 40 height 208
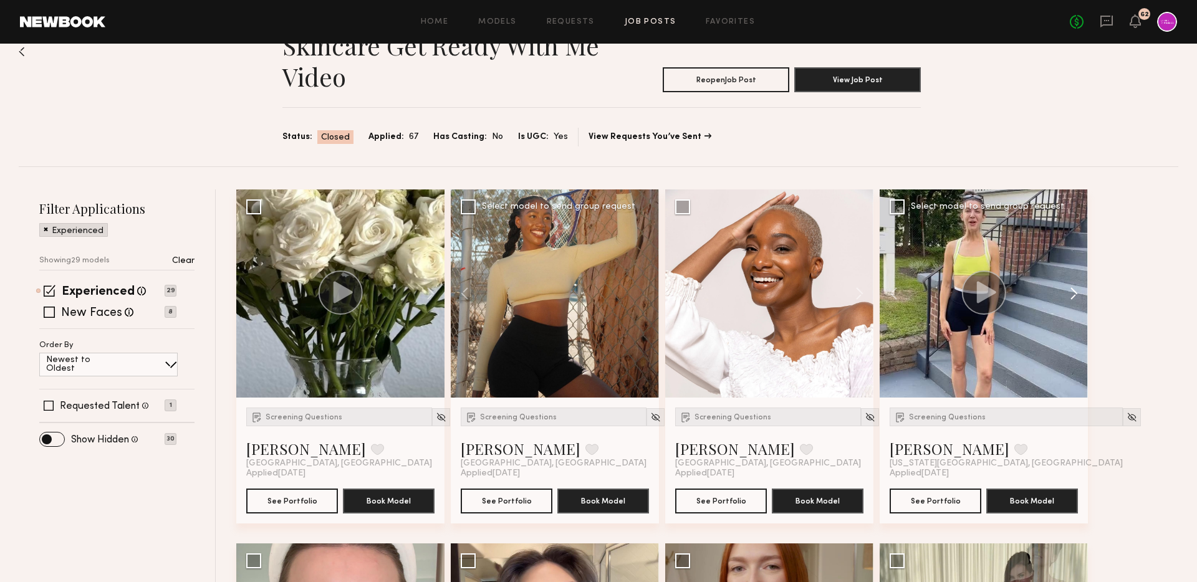
click at [1080, 296] on button at bounding box center [1068, 294] width 40 height 208
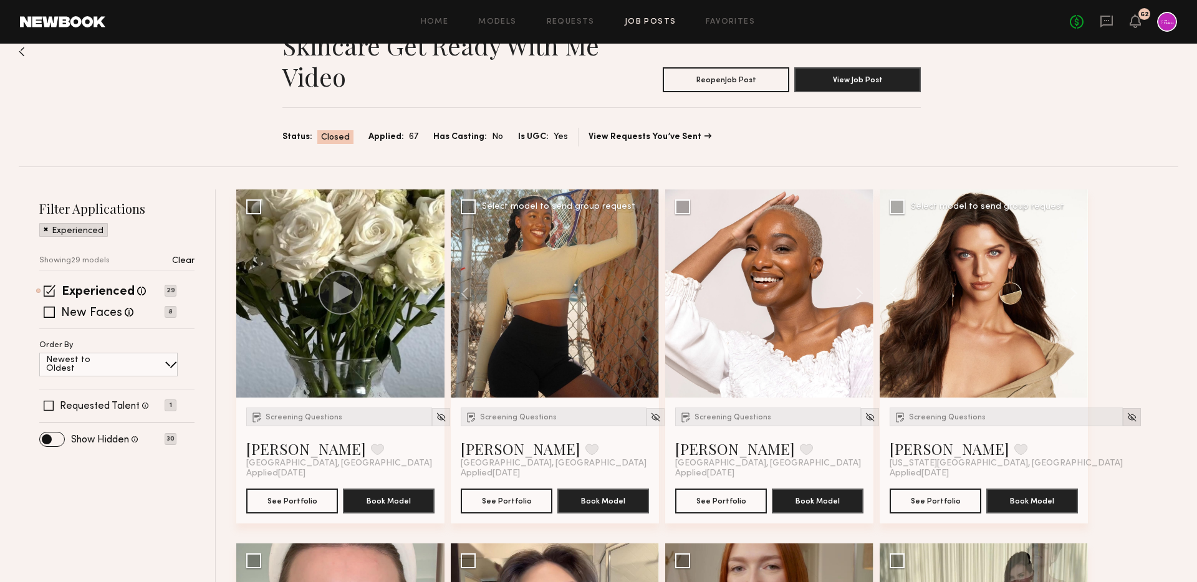
click at [1127, 419] on img at bounding box center [1132, 417] width 11 height 11
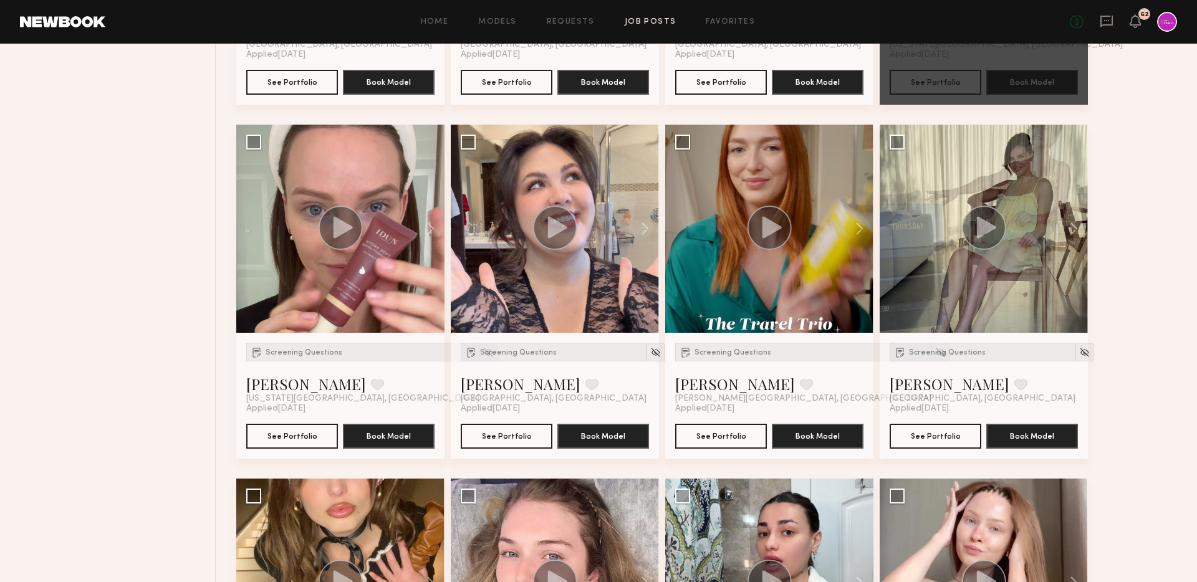
scroll to position [456, 0]
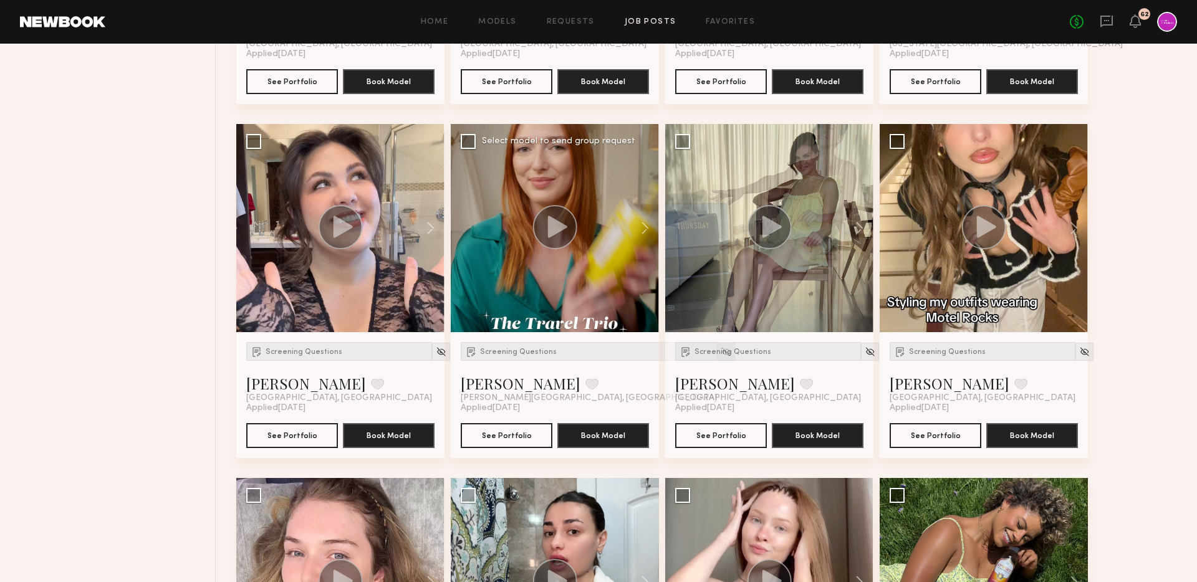
click at [721, 350] on img at bounding box center [726, 352] width 11 height 11
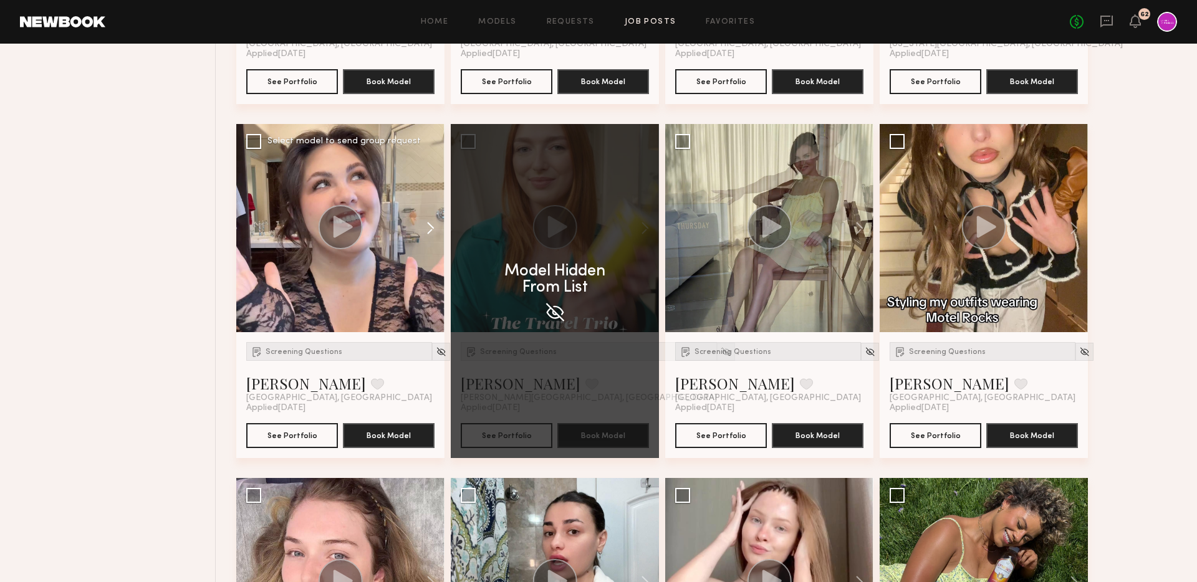
click button
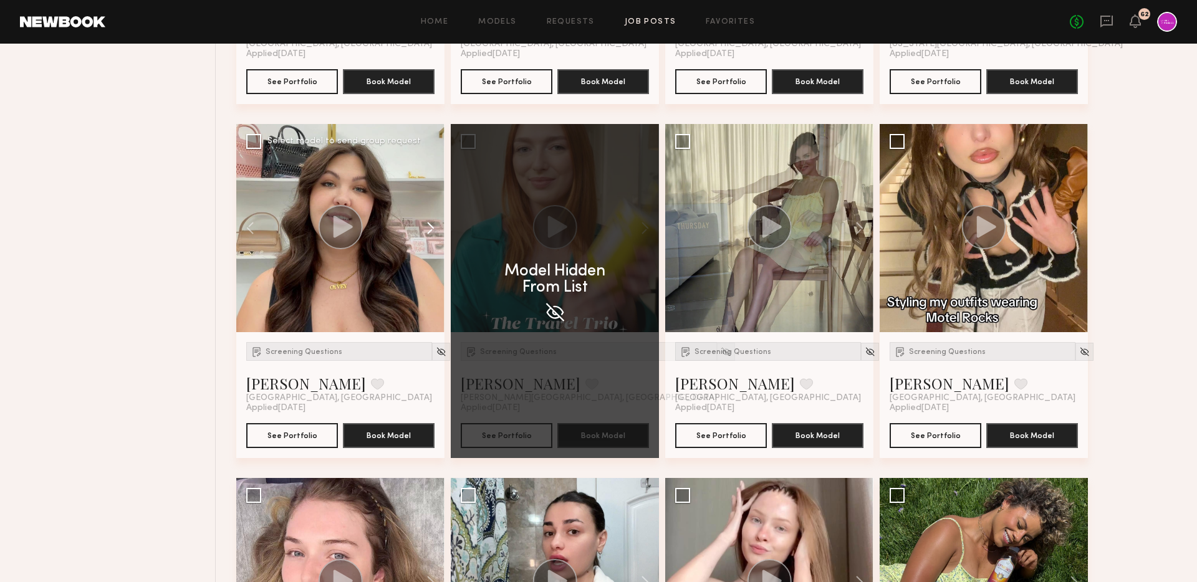
click button
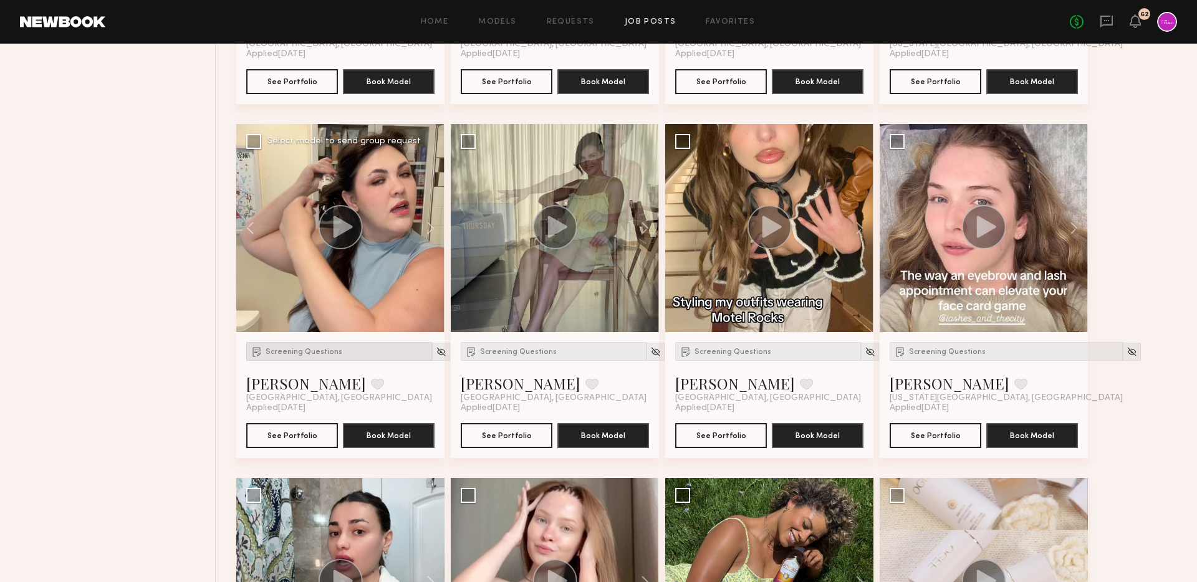
click div "Screening Questions"
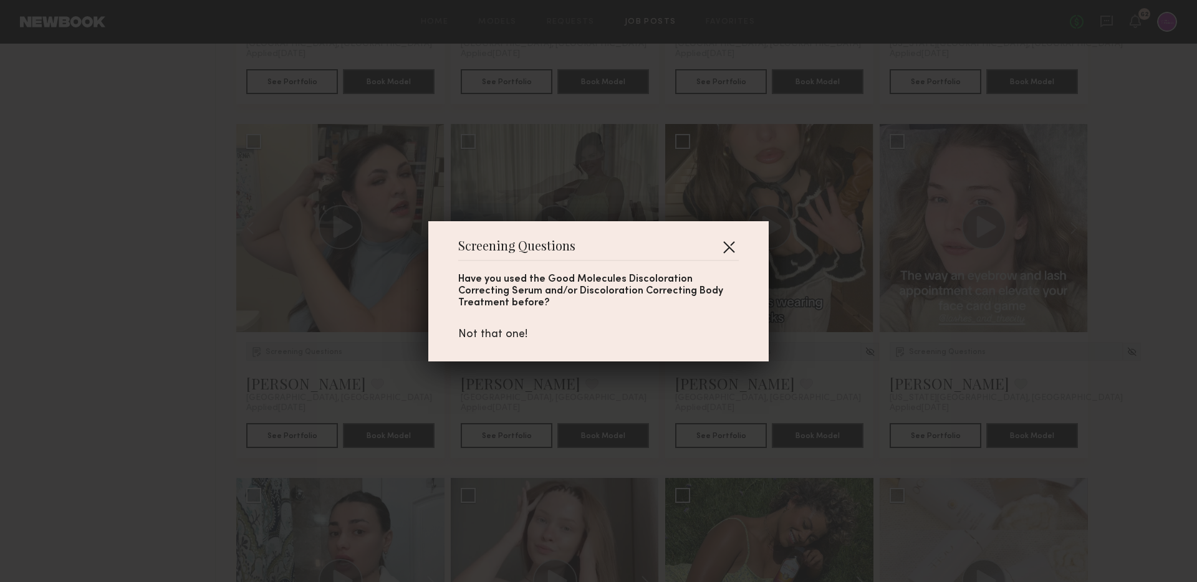
click button "button"
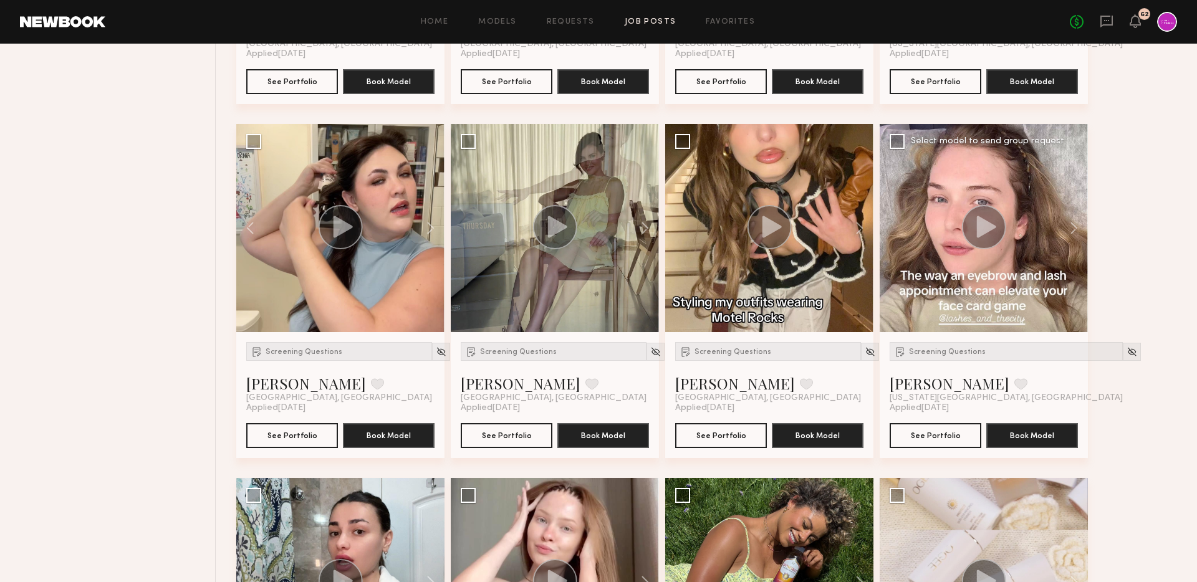
click icon
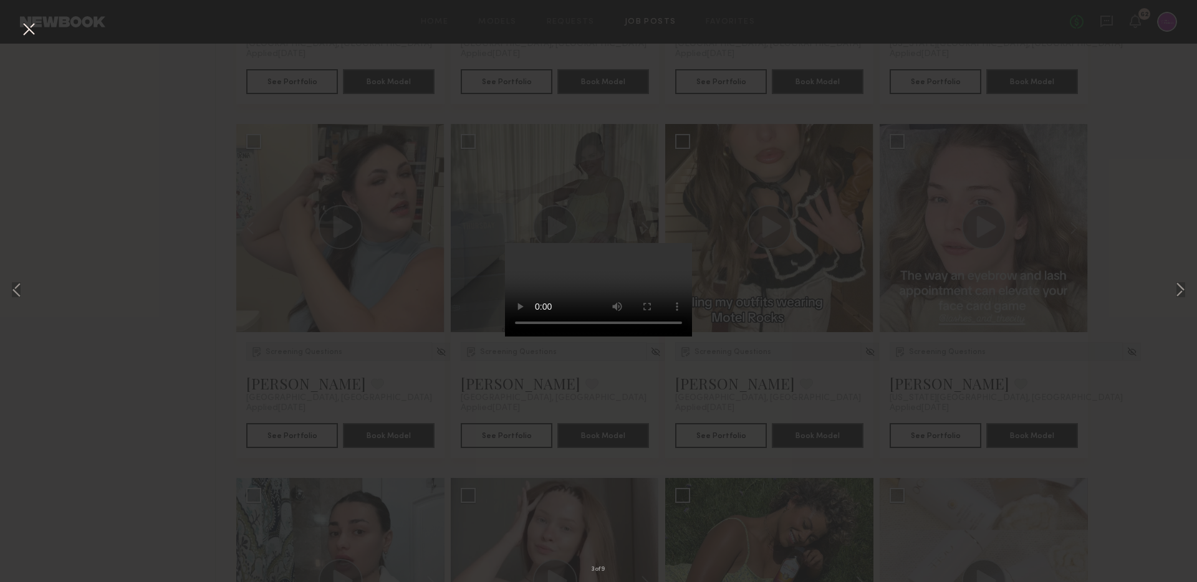
click div "3 of 9"
click button
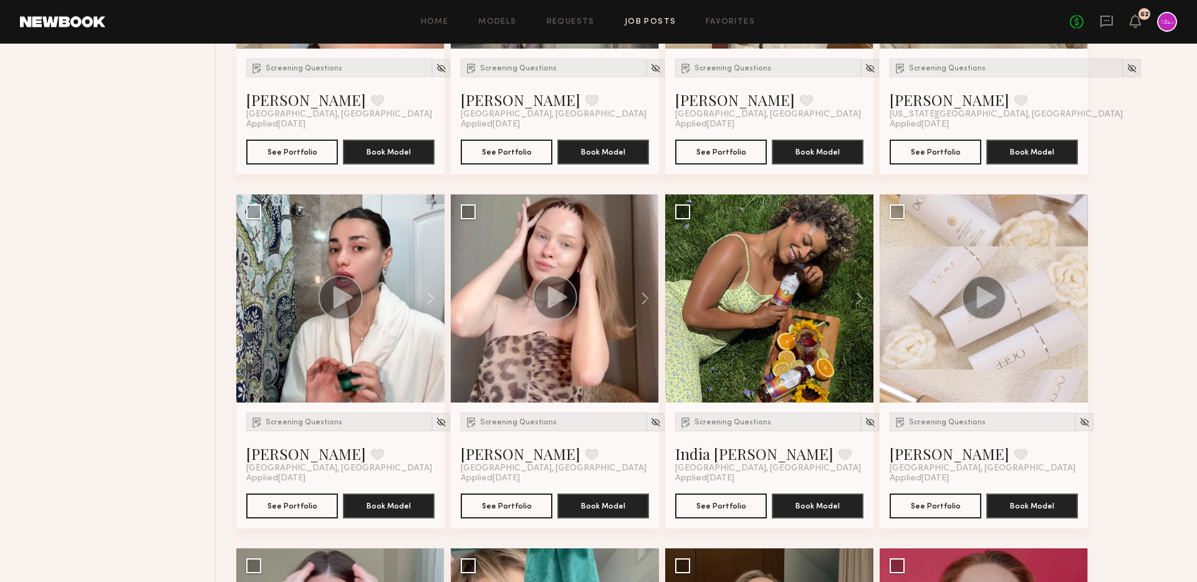
scroll to position [761, 0]
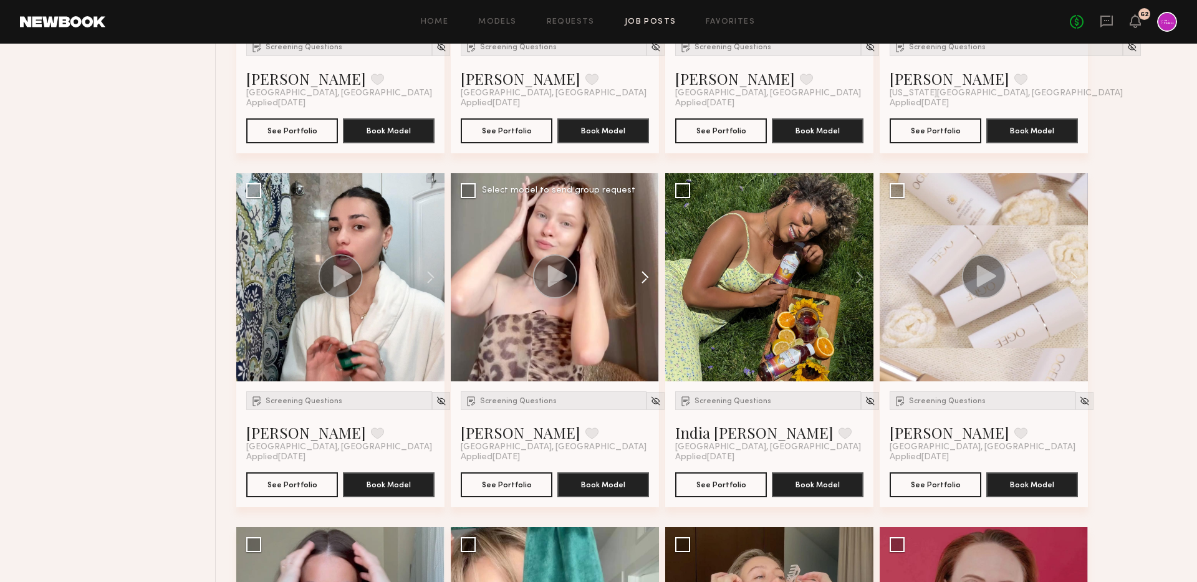
click button
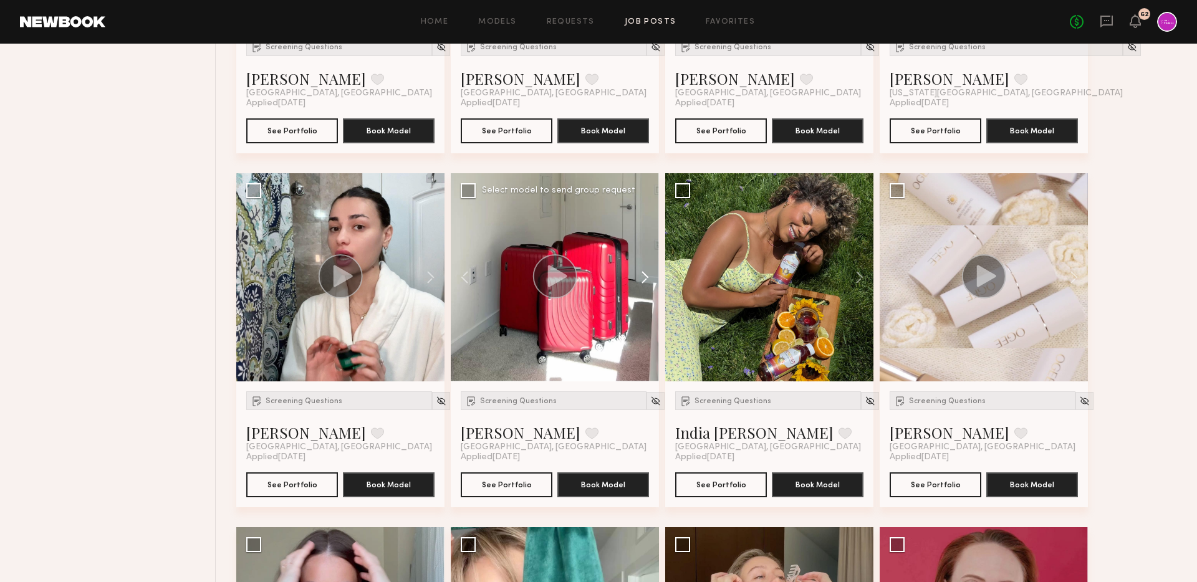
click button
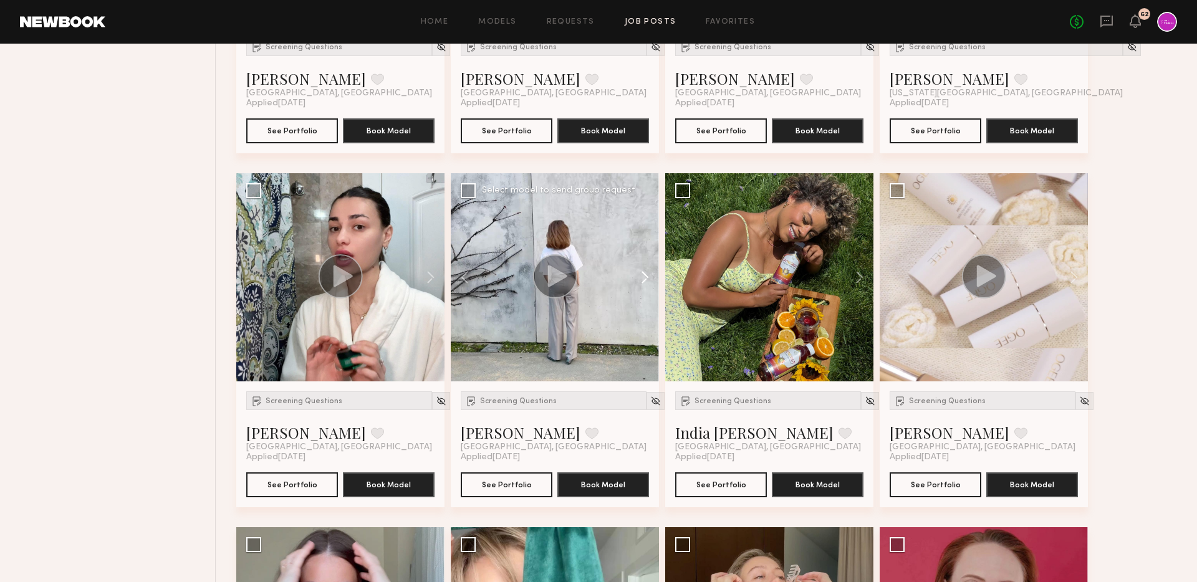
click button
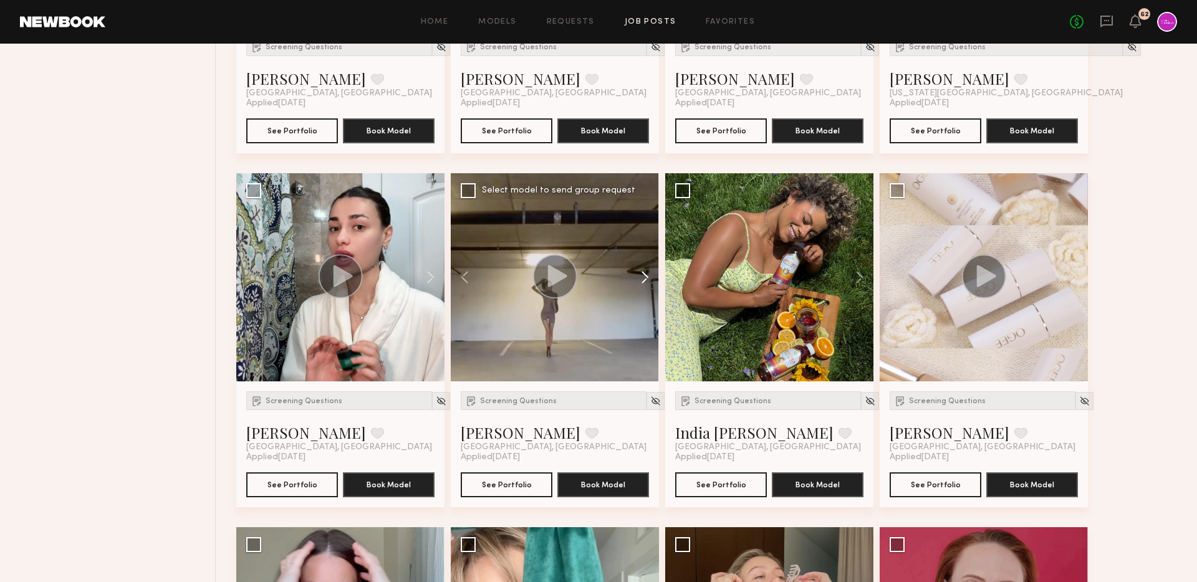
click button
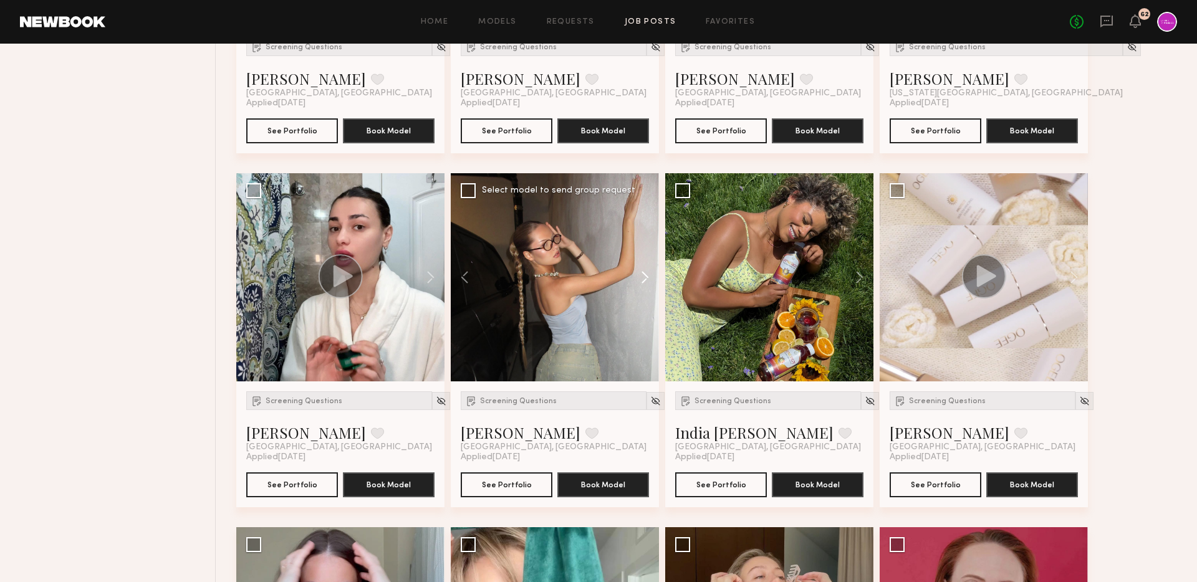
click button
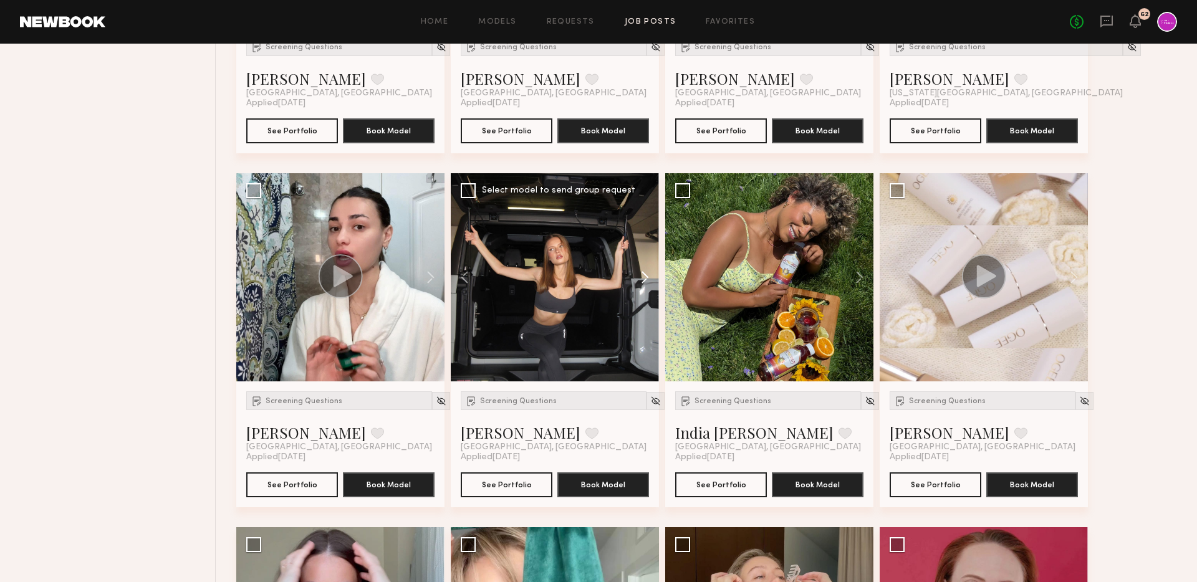
click button
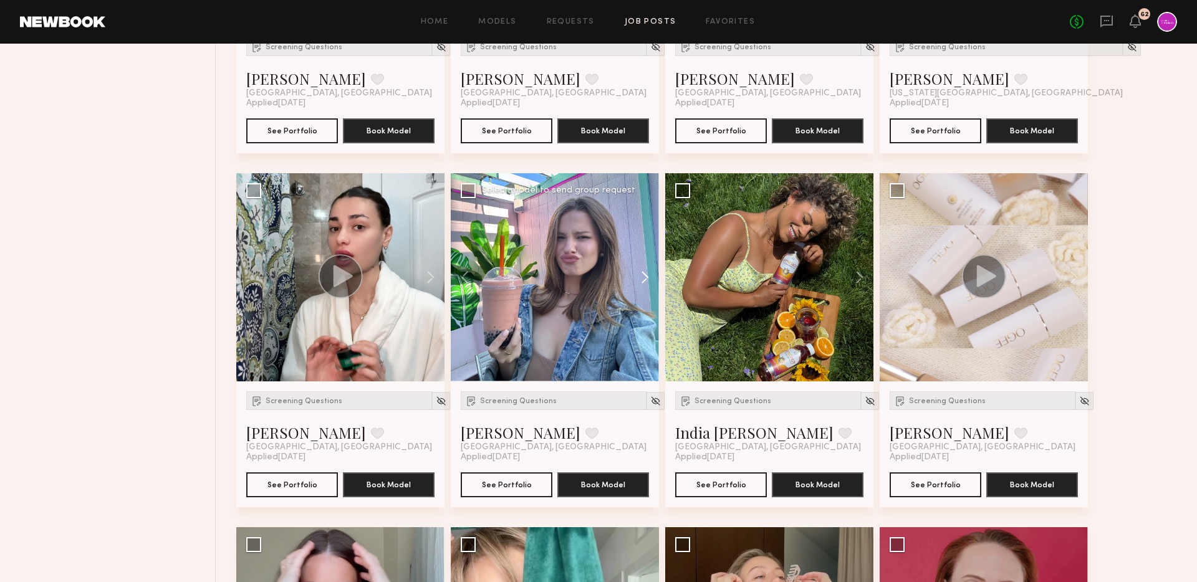
click button
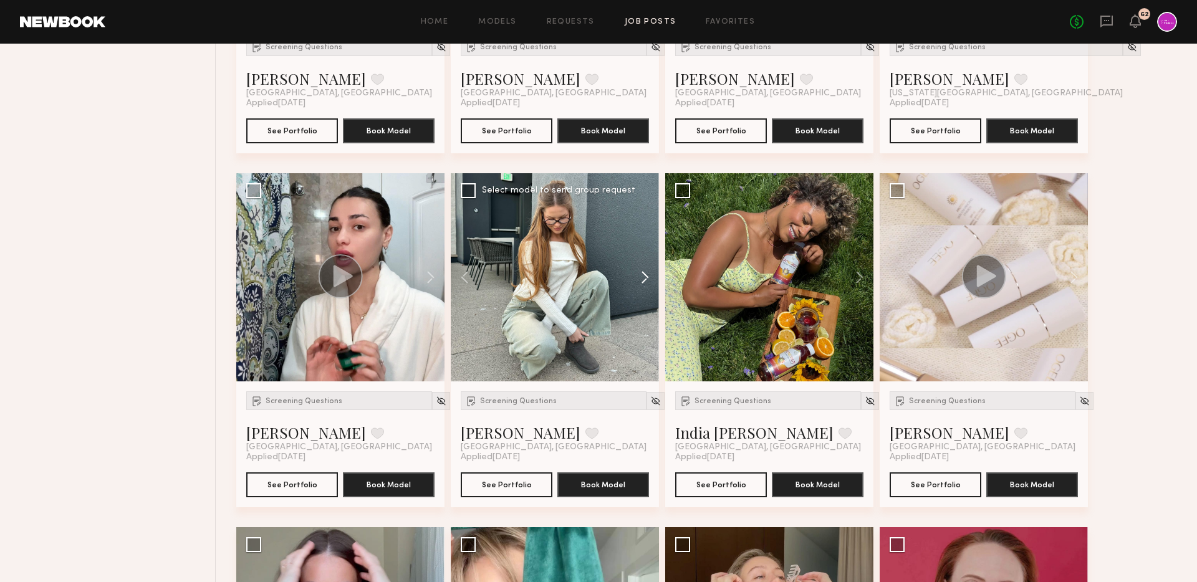
click button
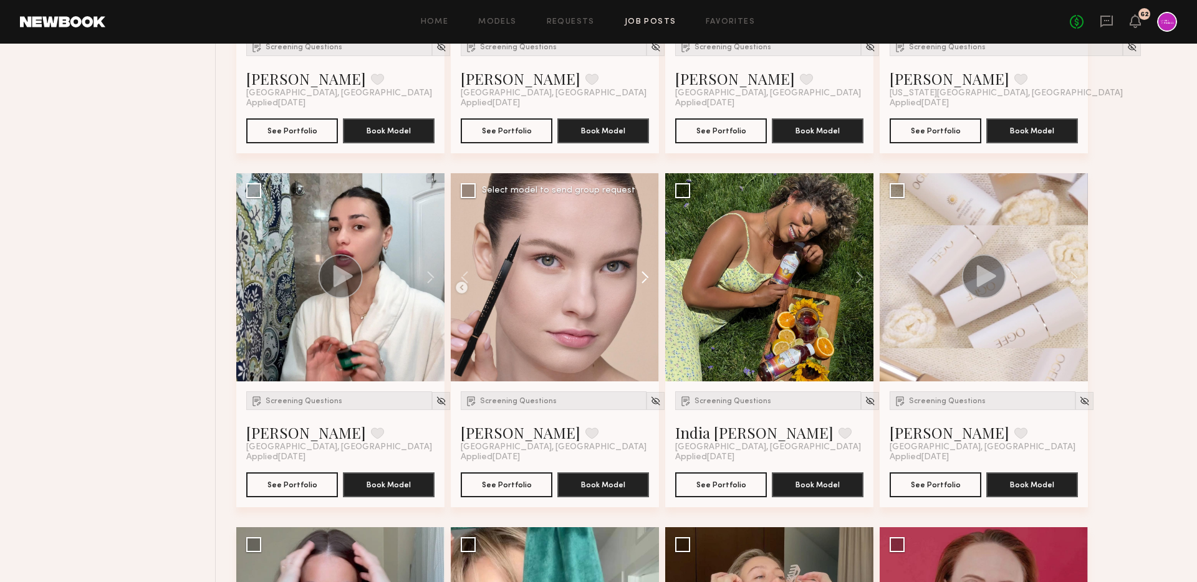
click button
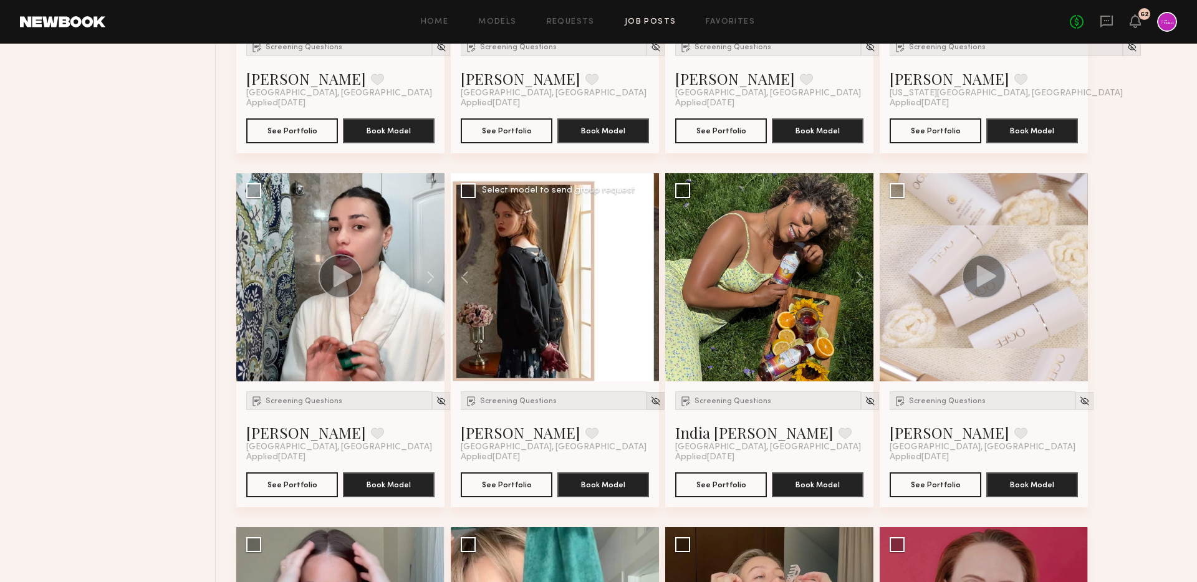
click img
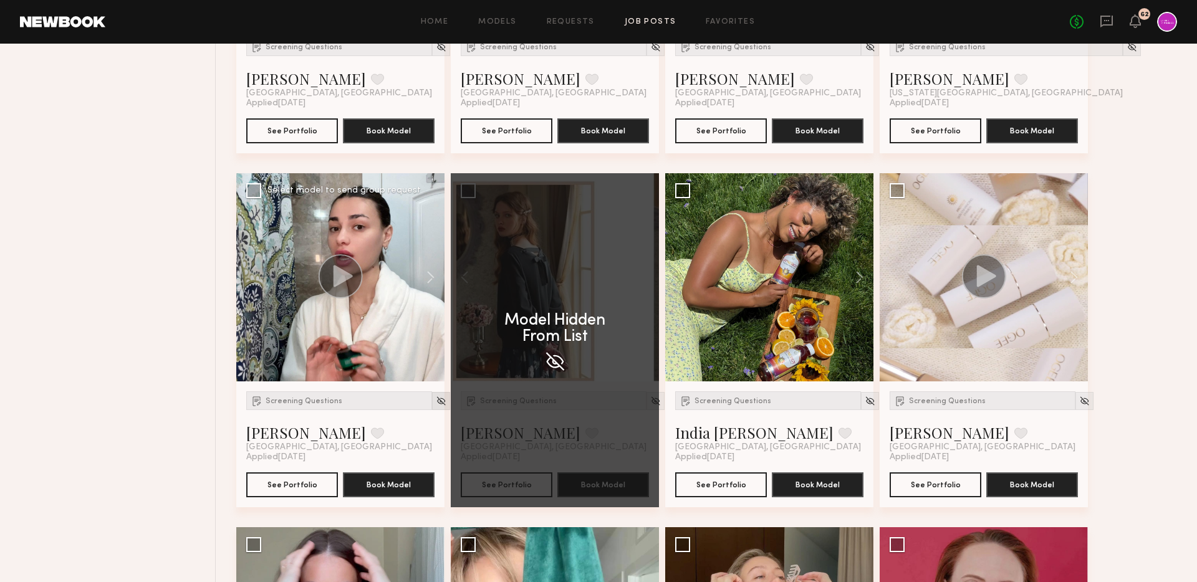
click img
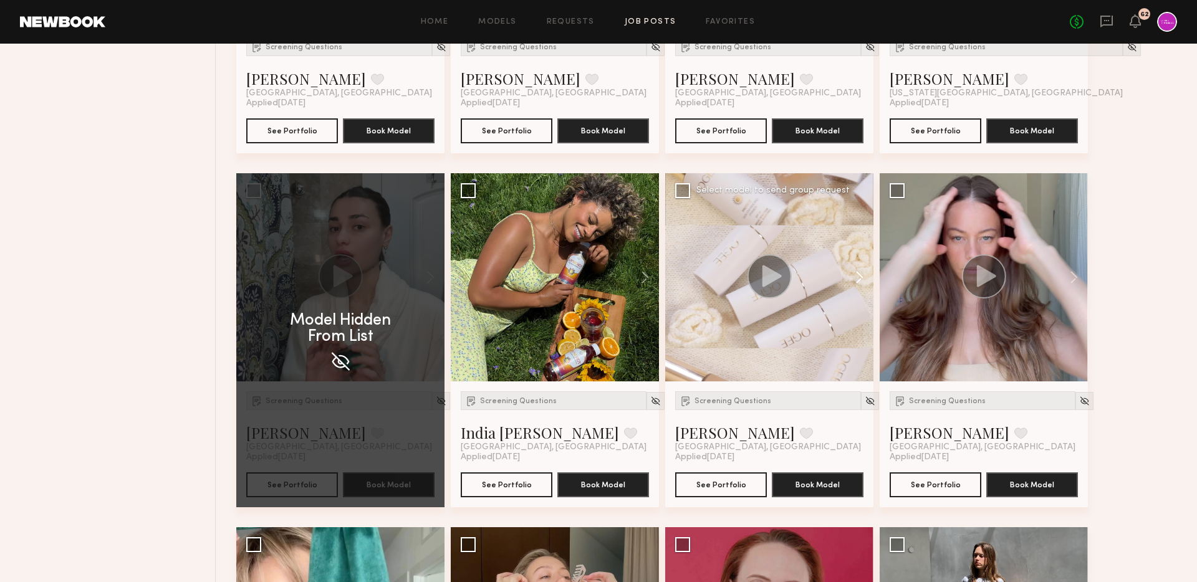
click button
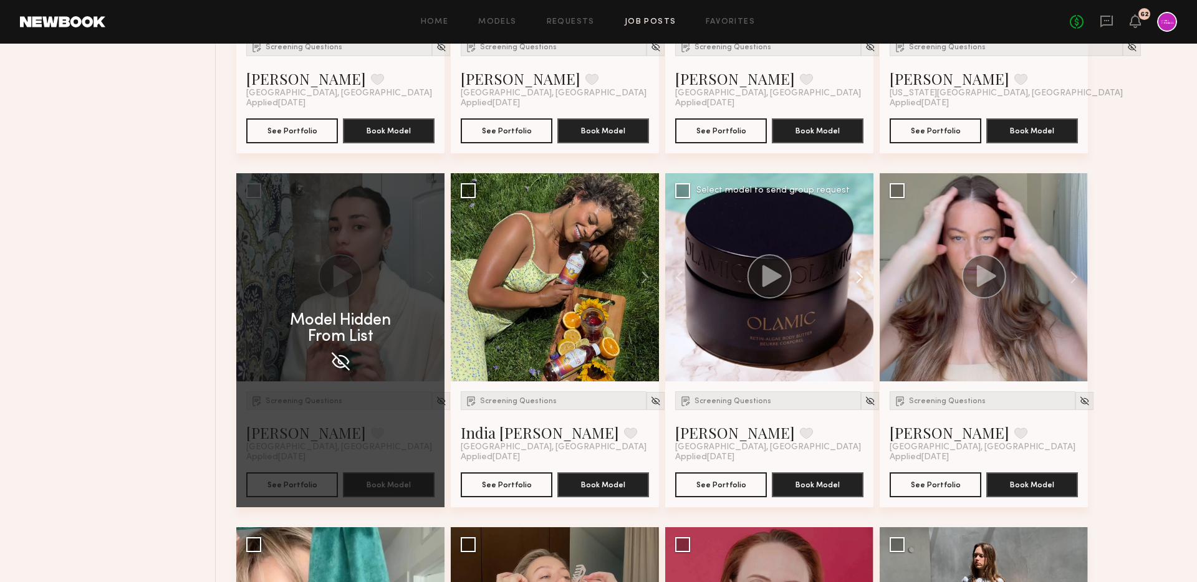
click button
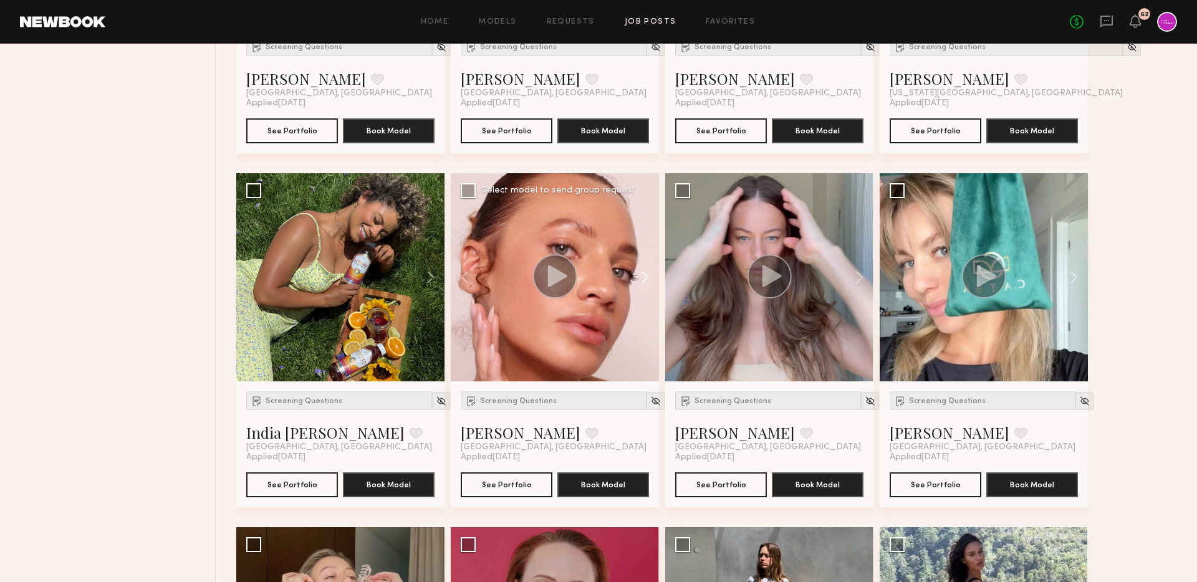
click button
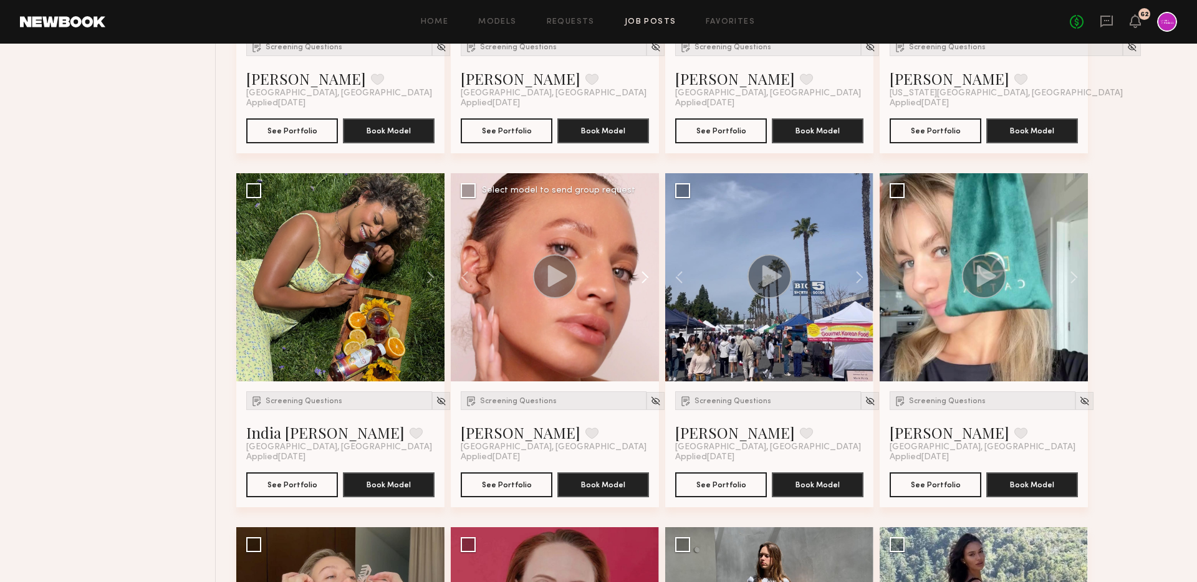
click button
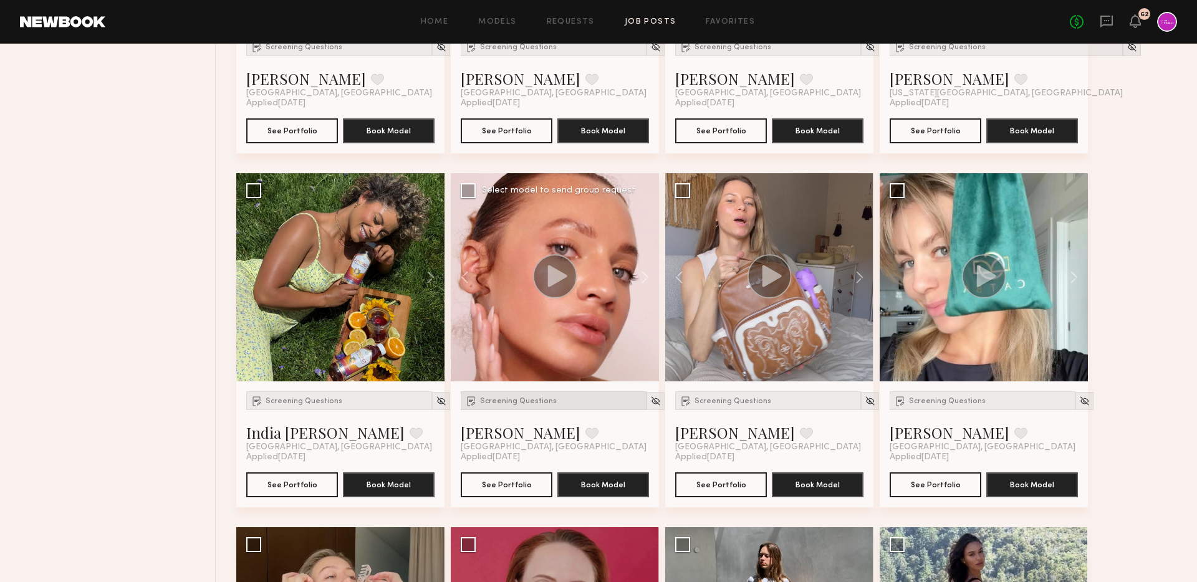
click span "Screening Questions"
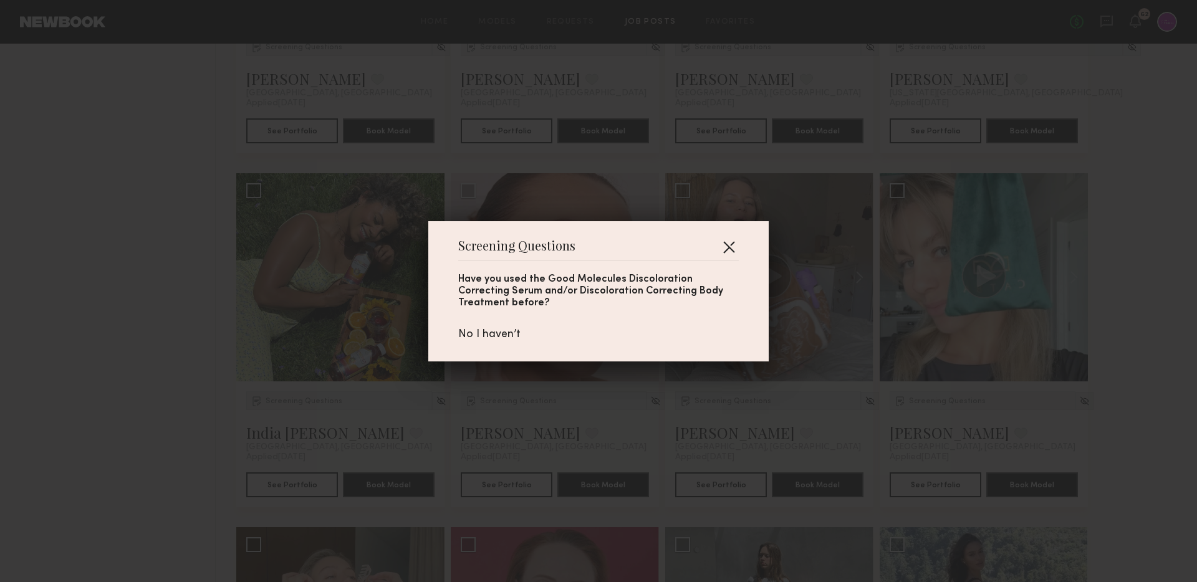
click button "button"
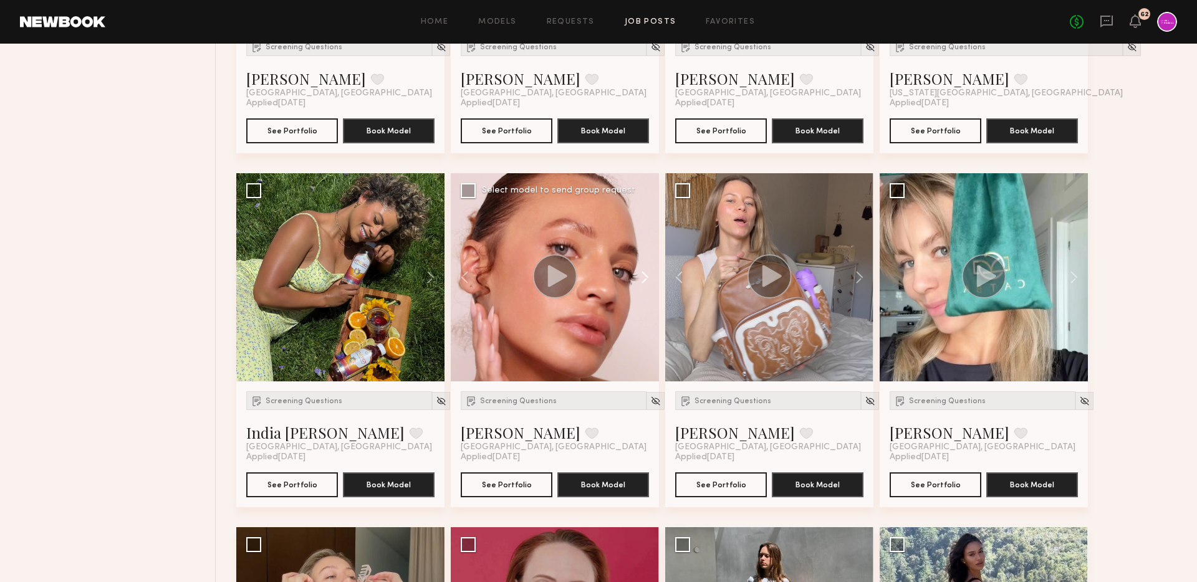
click button
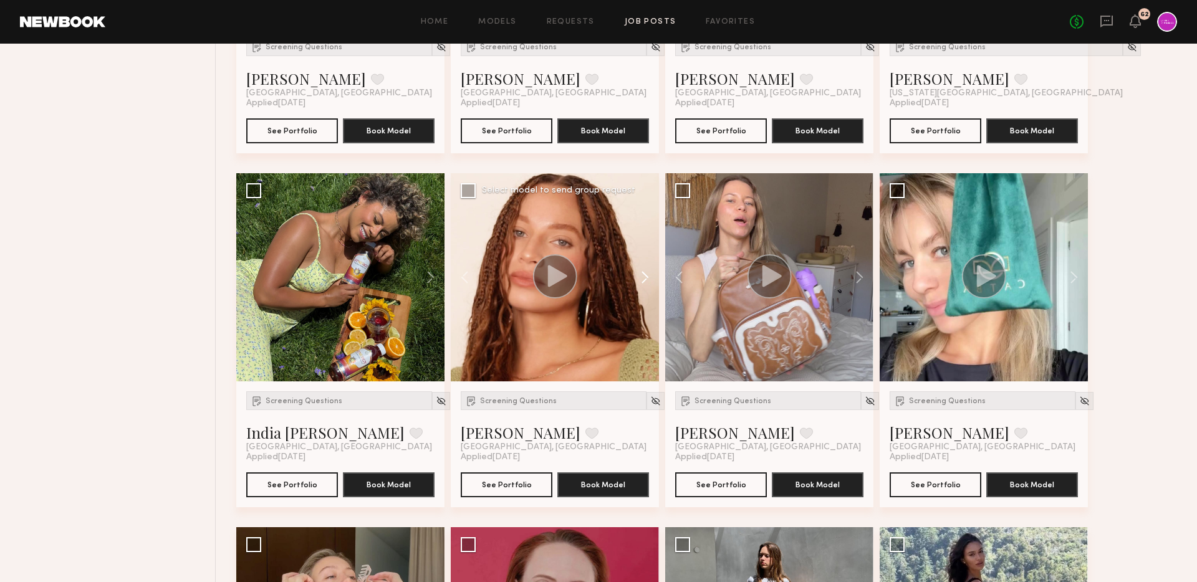
click button
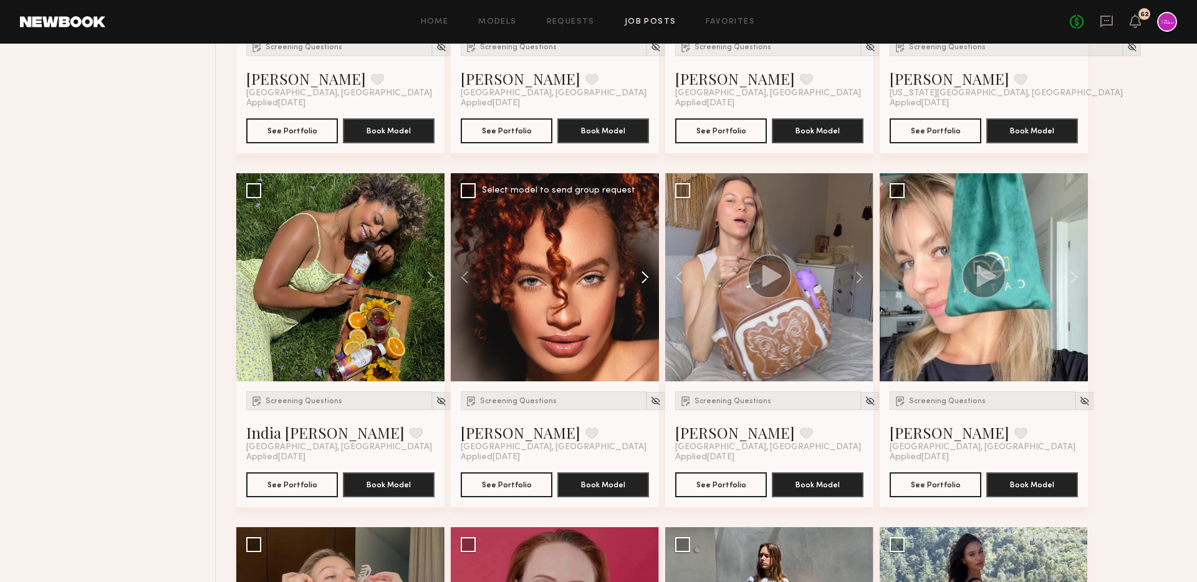
click button
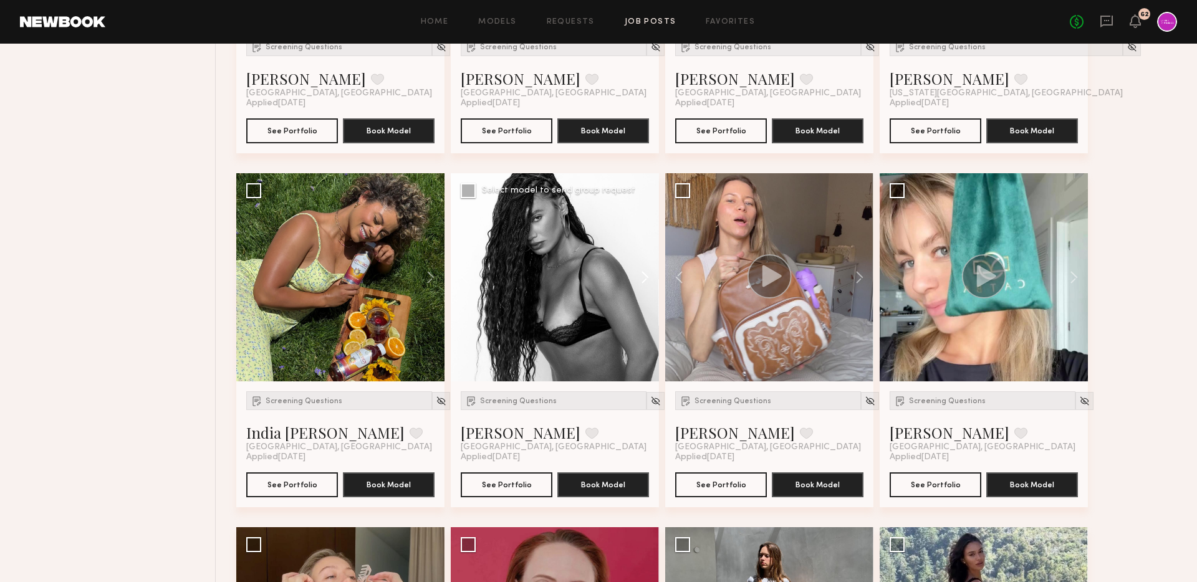
click button
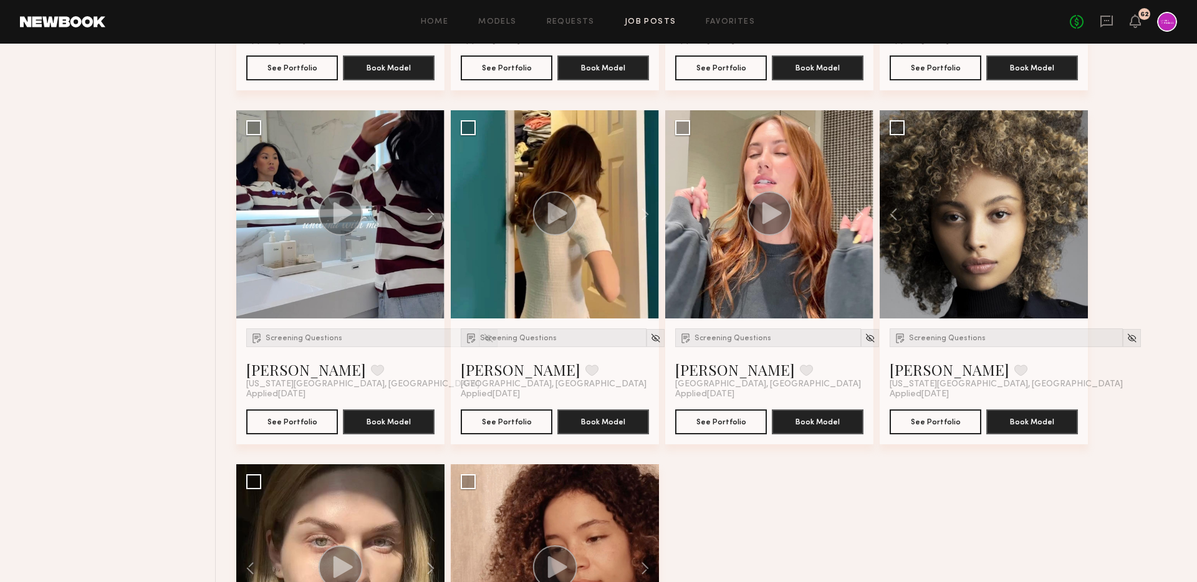
scroll to position [1541, 0]
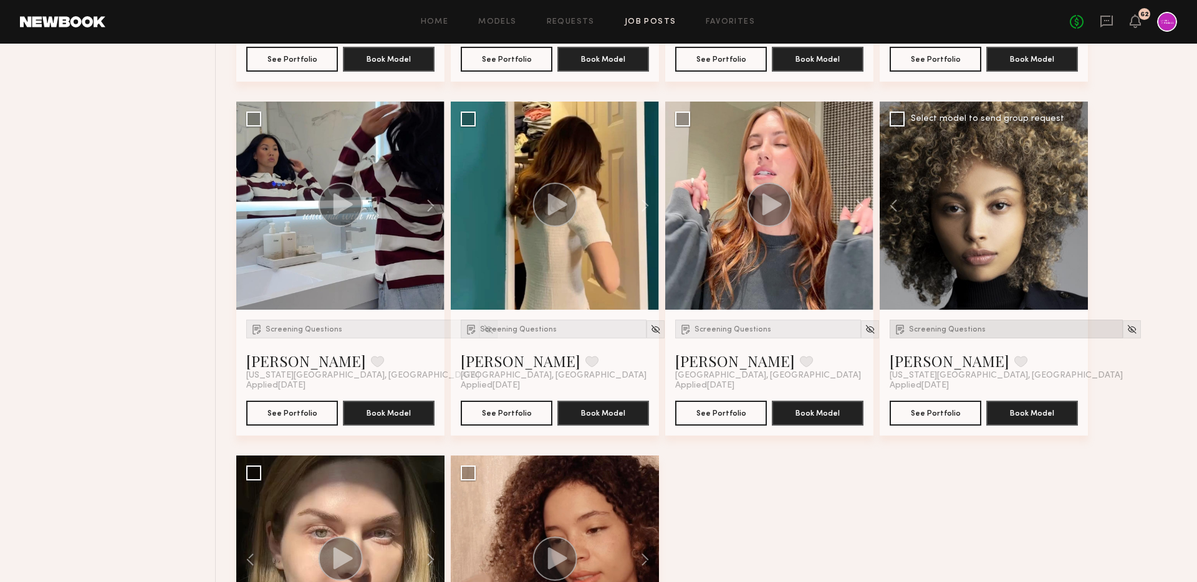
click div "Screening Questions"
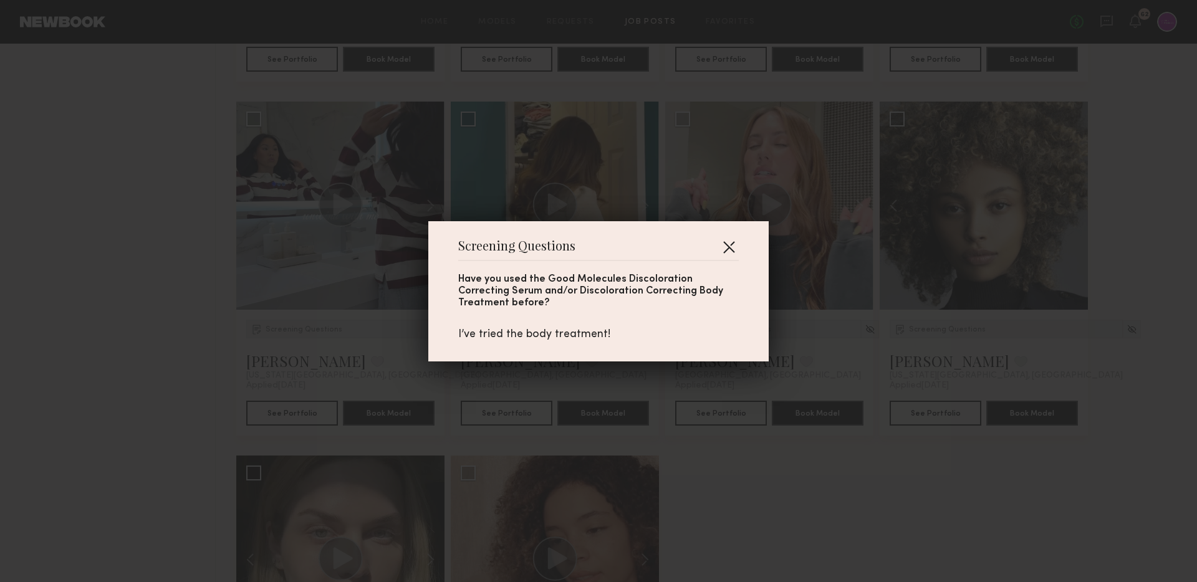
click button "button"
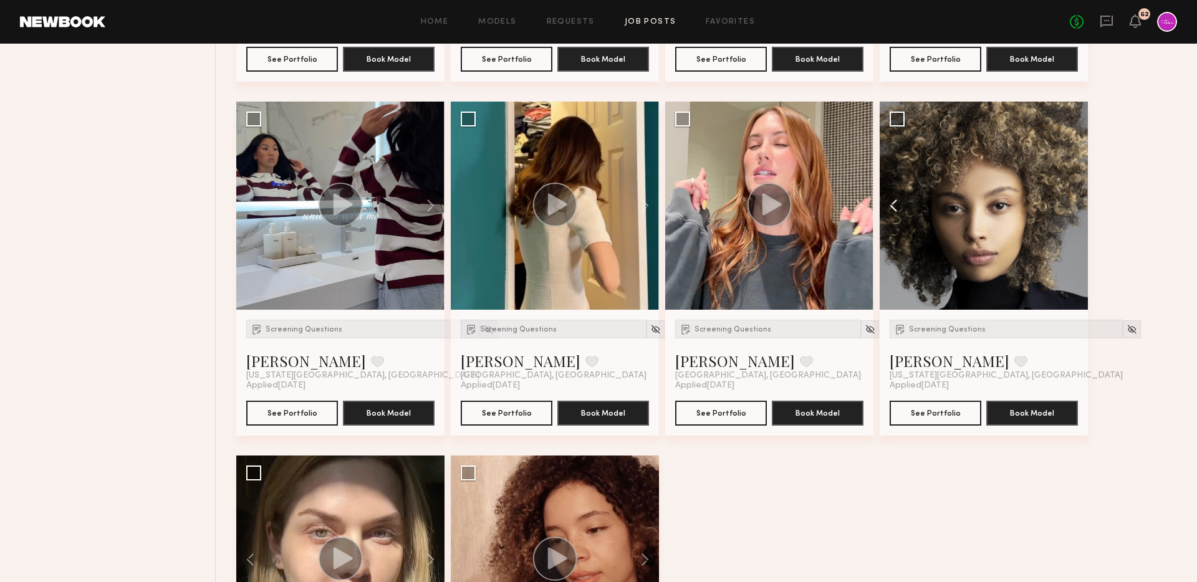
click button
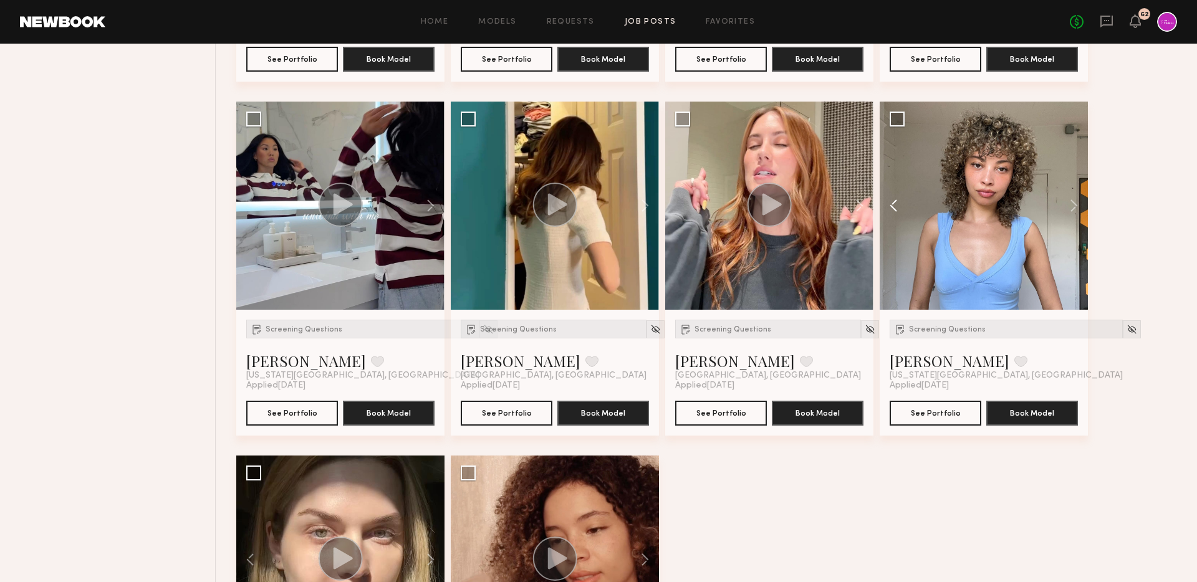
click button
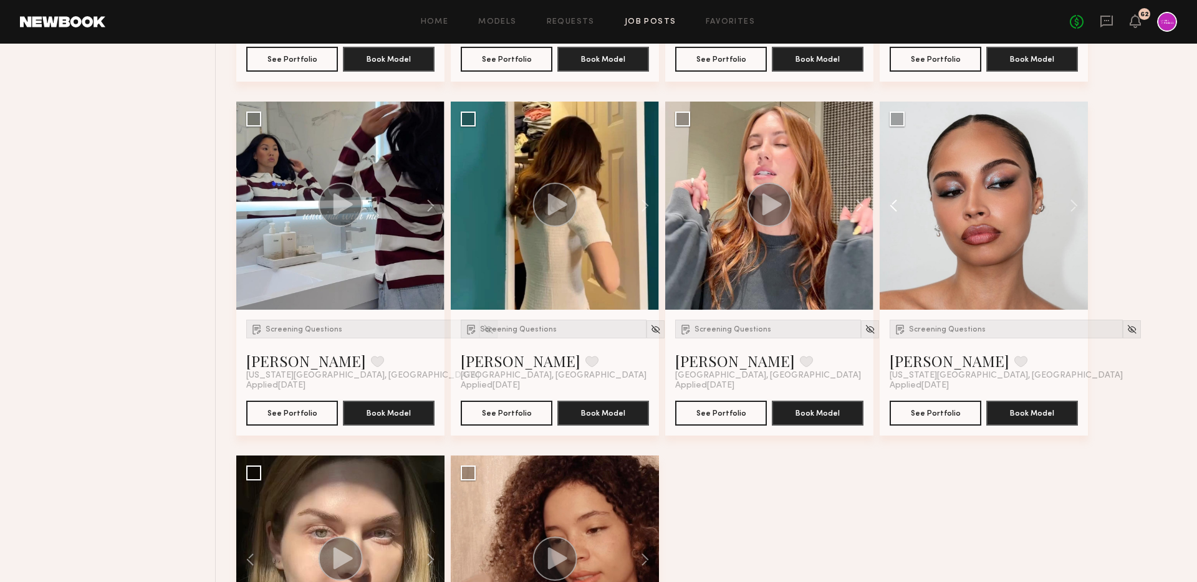
click button
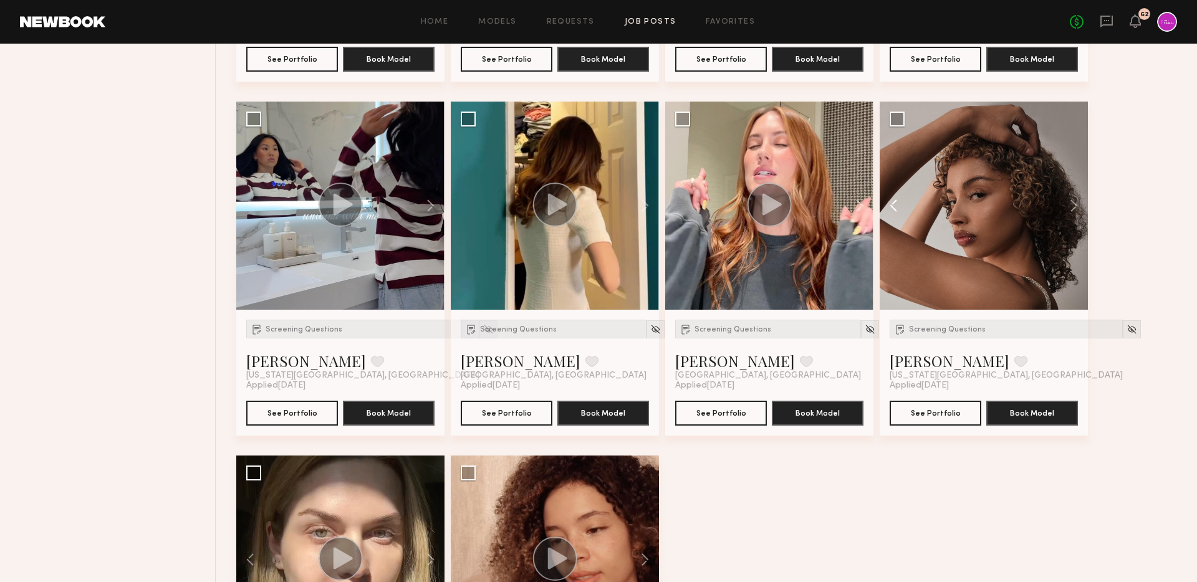
click button
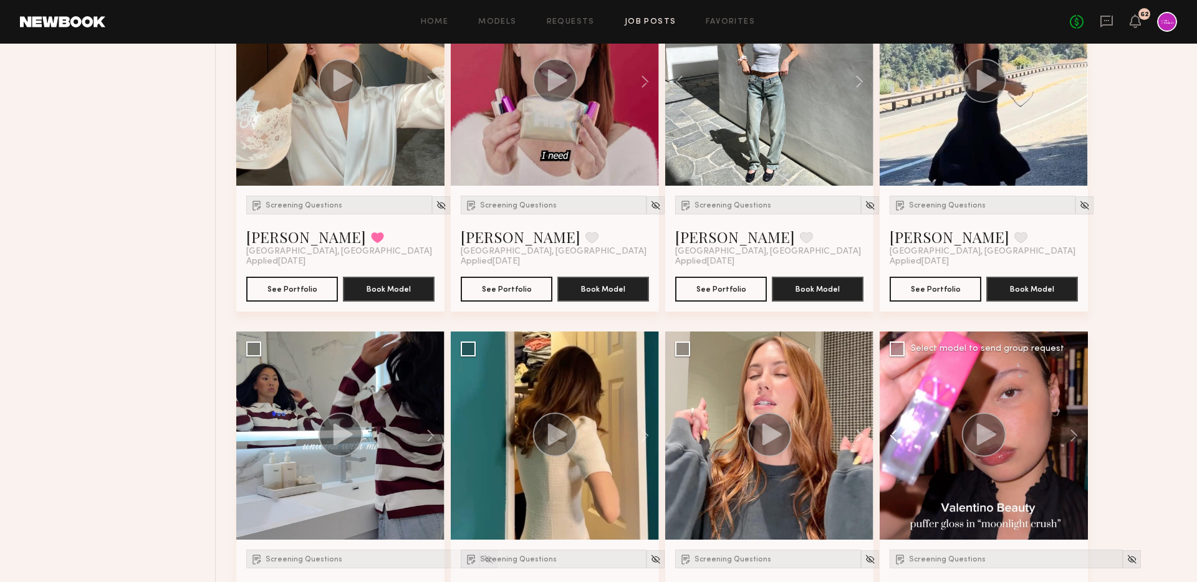
scroll to position [1360, 0]
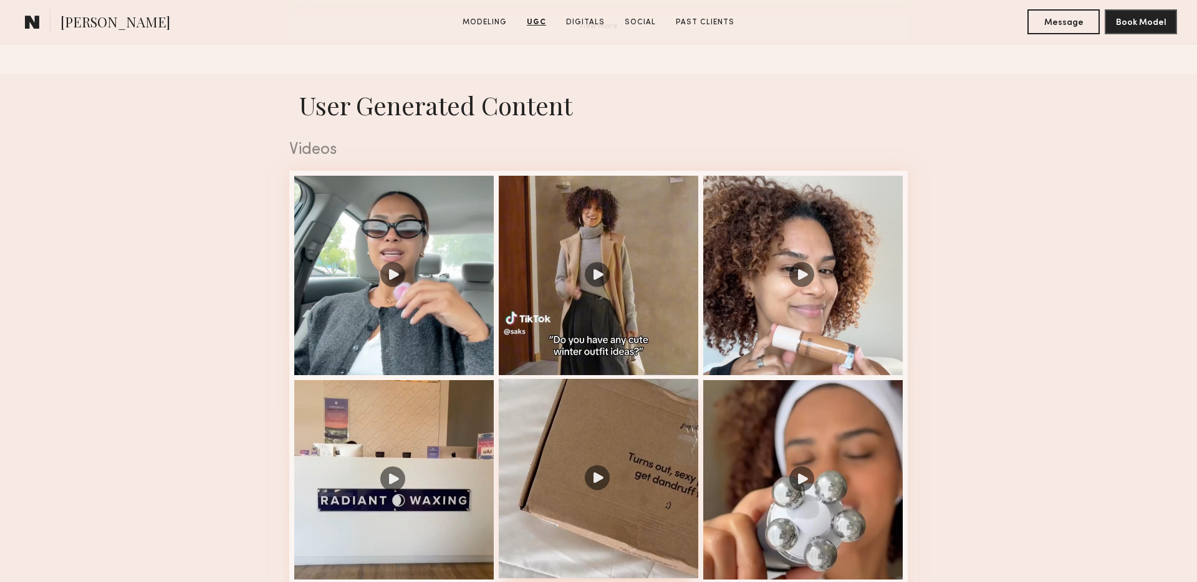
scroll to position [1181, 0]
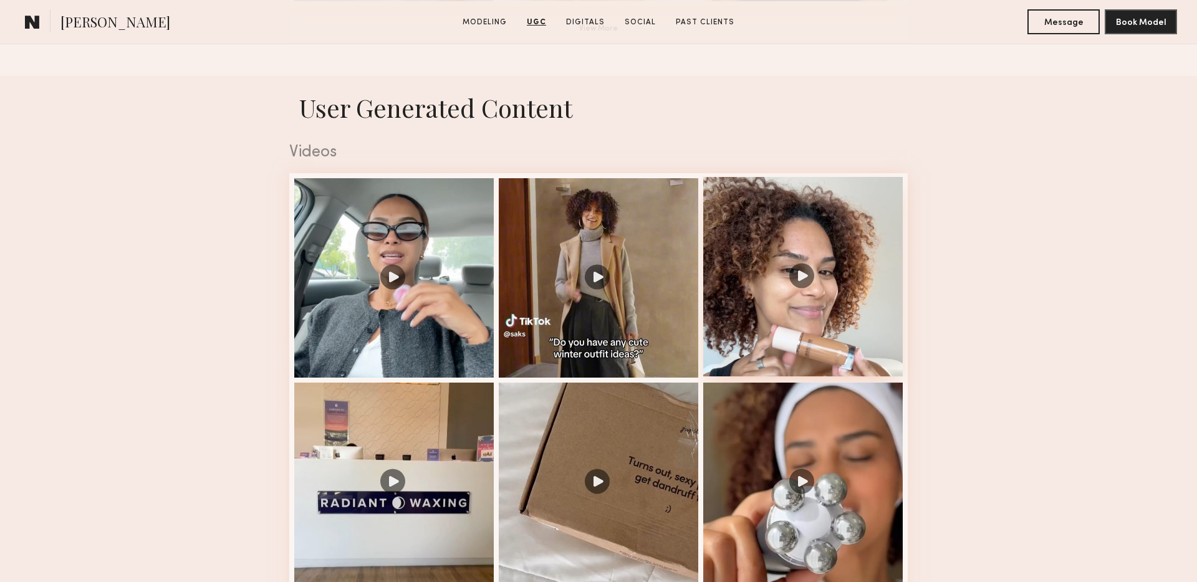
click at [780, 276] on div at bounding box center [803, 277] width 200 height 200
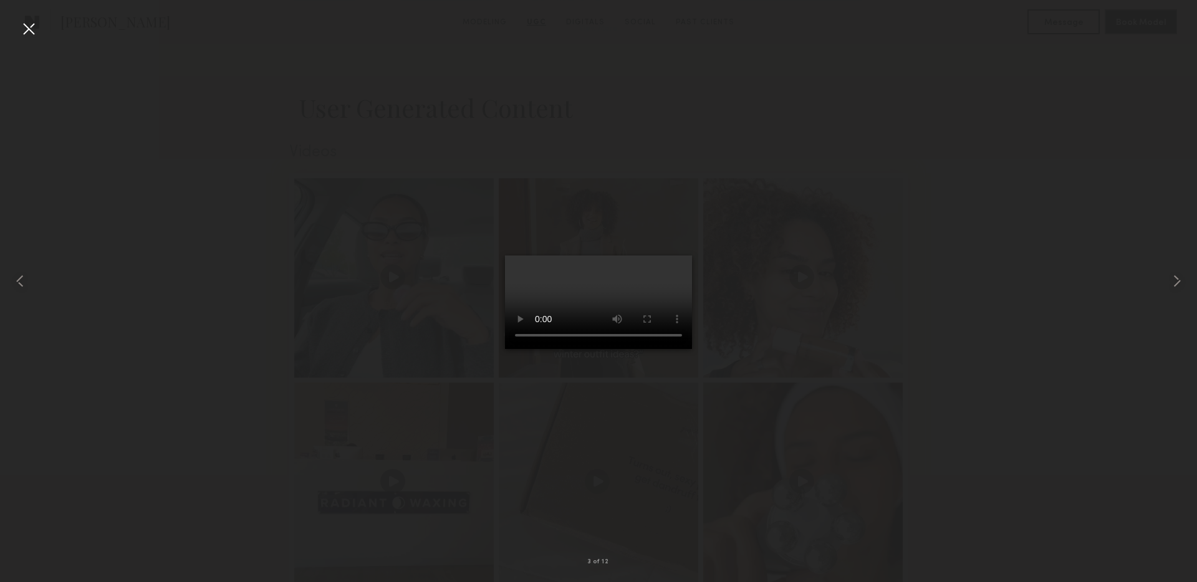
click at [560, 316] on video at bounding box center [598, 303] width 187 height 94
click at [265, 157] on div at bounding box center [598, 281] width 1197 height 523
click at [31, 27] on div at bounding box center [29, 29] width 20 height 20
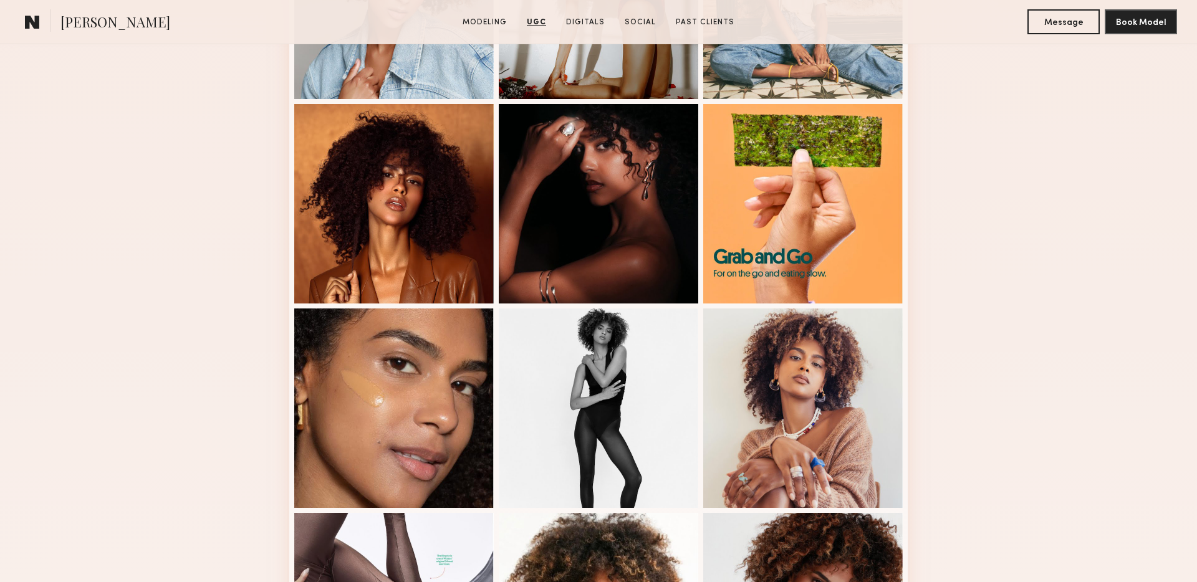
scroll to position [0, 0]
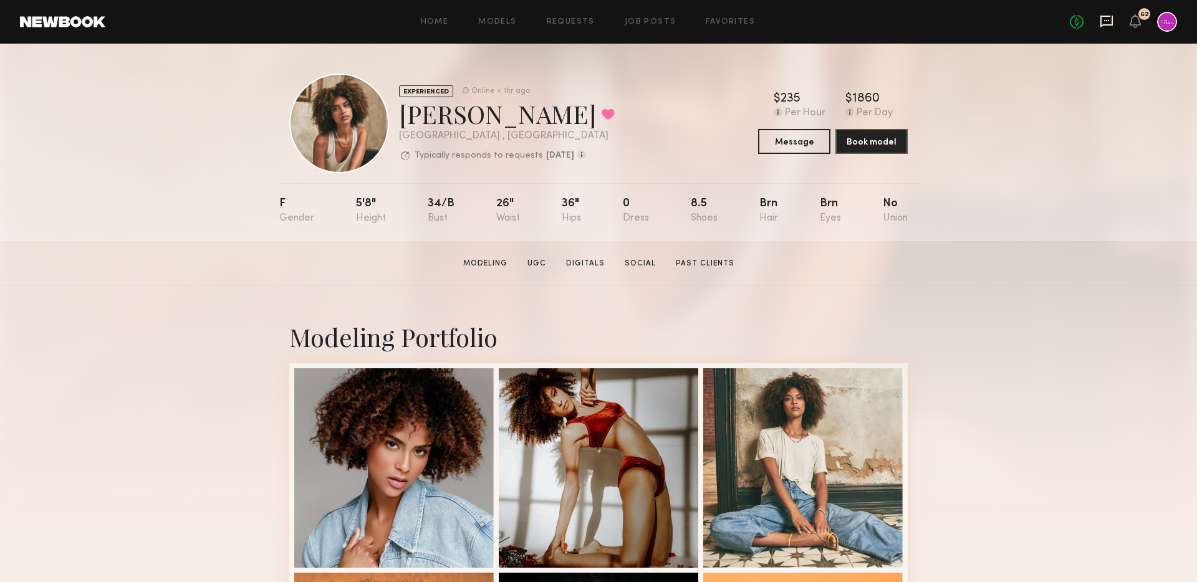
click at [1105, 21] on icon at bounding box center [1107, 21] width 14 height 14
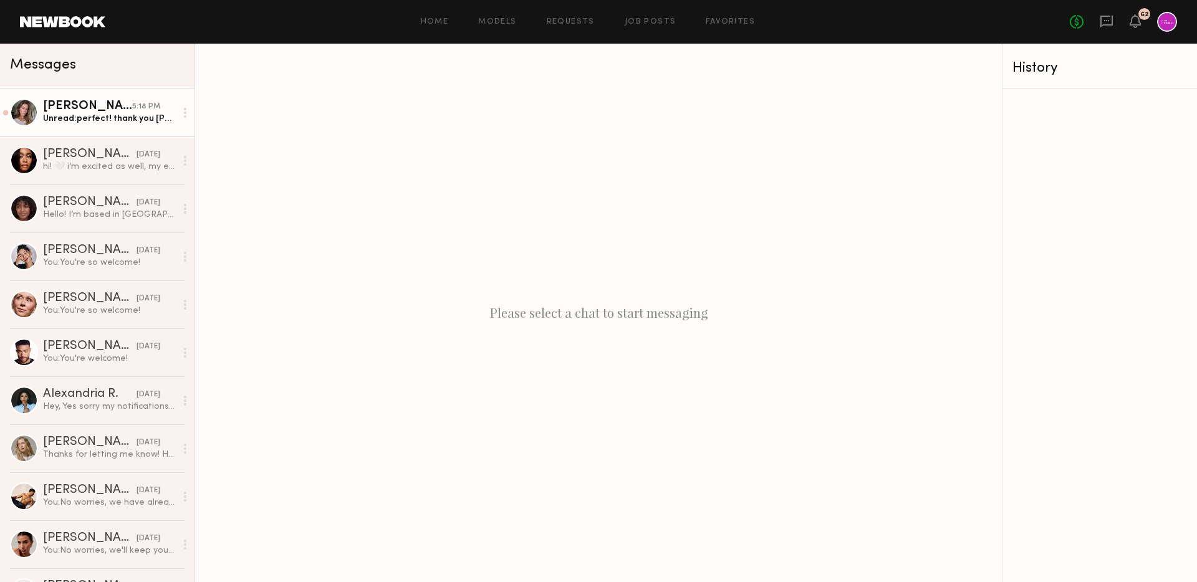
click at [102, 116] on div "Unread: perfect! thank you [PERSON_NAME]! my email is [EMAIL_ADDRESS][DOMAIN_NA…" at bounding box center [109, 119] width 133 height 12
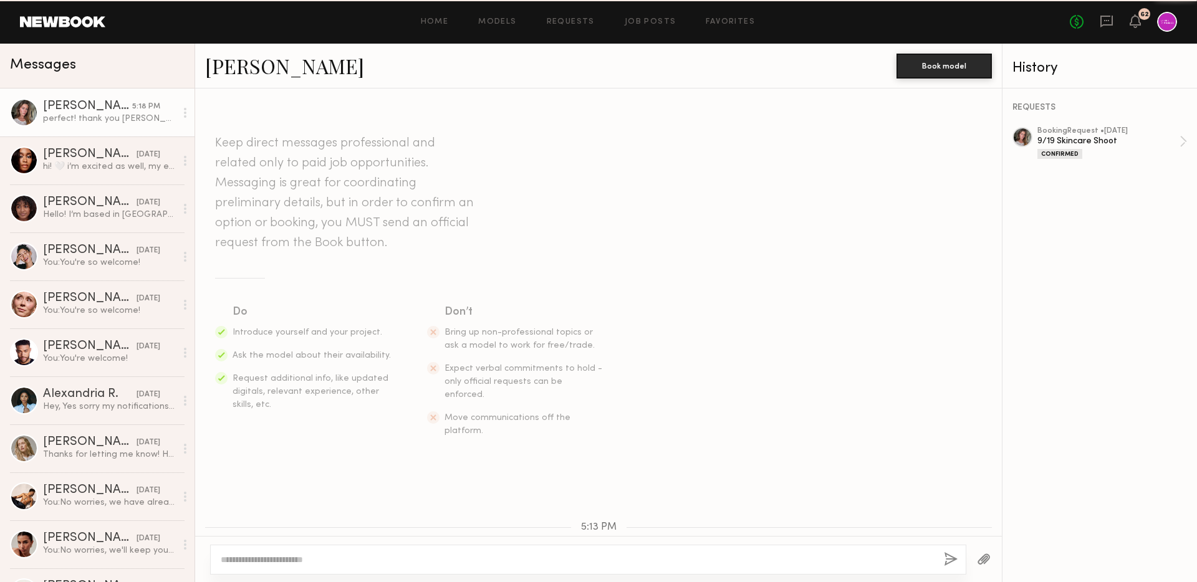
scroll to position [374, 0]
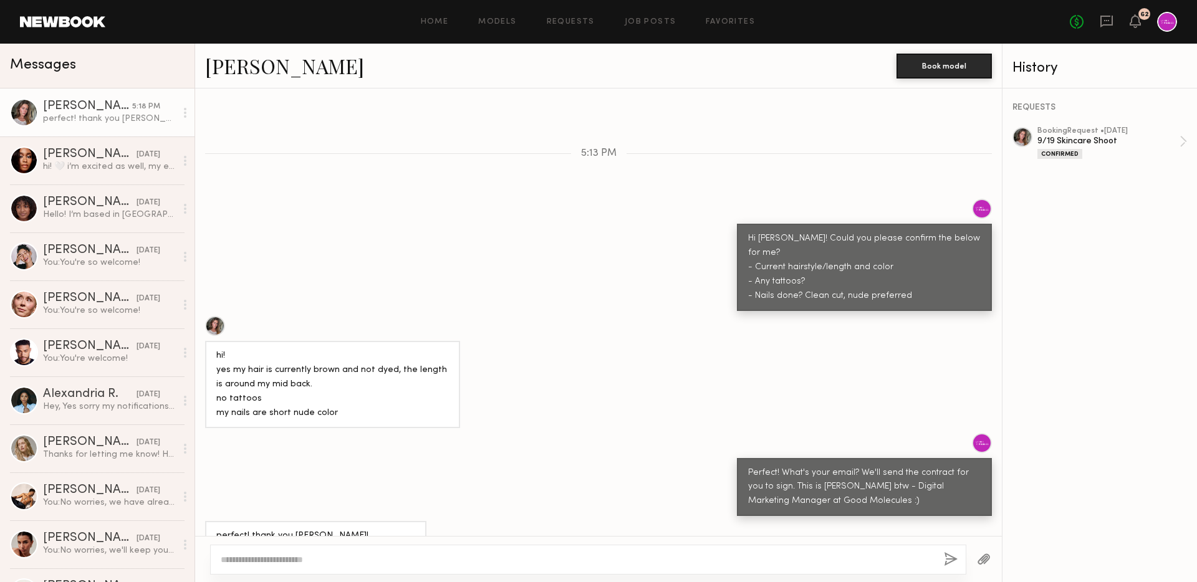
drag, startPoint x: 360, startPoint y: 510, endPoint x: 263, endPoint y: 511, distance: 97.9
click at [263, 521] on div "perfect! thank you [PERSON_NAME]! my email is [EMAIL_ADDRESS][DOMAIN_NAME]" at bounding box center [315, 543] width 221 height 44
copy div "nbooker726@gmail.com"
click at [915, 381] on div "hi! yes my hair is currently brown and not dyed, the length is around my mid ba…" at bounding box center [598, 372] width 807 height 112
drag, startPoint x: 264, startPoint y: 511, endPoint x: 361, endPoint y: 511, distance: 97.3
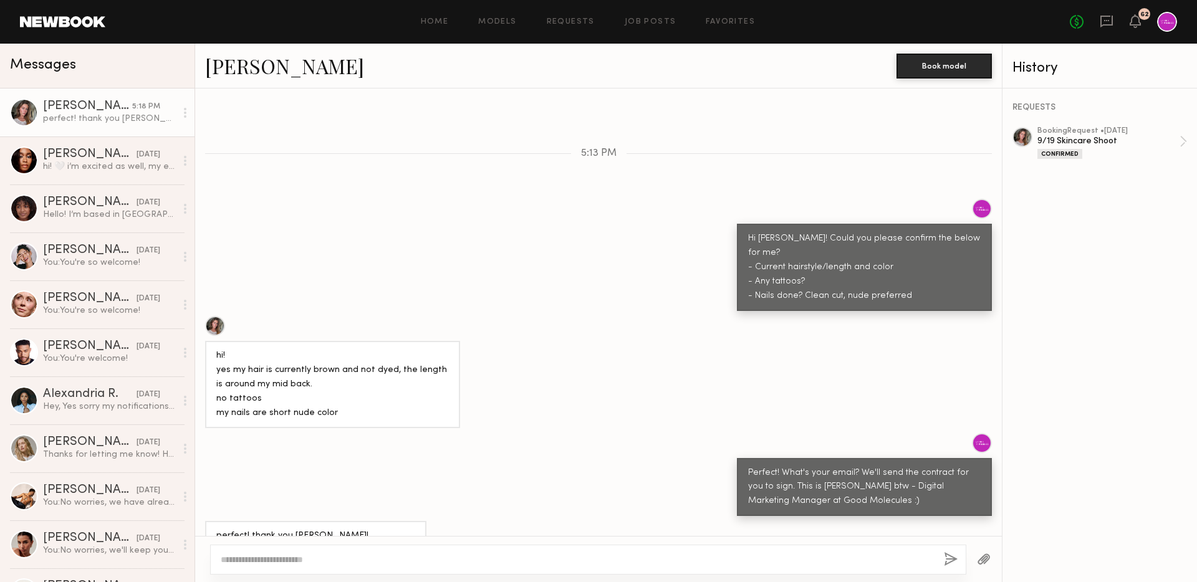
click at [361, 521] on div "perfect! thank you Kara! my email is nbooker726@gmail.com" at bounding box center [315, 543] width 221 height 44
copy div "nbooker726@gmail.com"
click at [645, 348] on div "hi! yes my hair is currently brown and not dyed, the length is around my mid ba…" at bounding box center [598, 372] width 807 height 112
click at [417, 558] on textarea at bounding box center [577, 560] width 713 height 12
type textarea "*****"
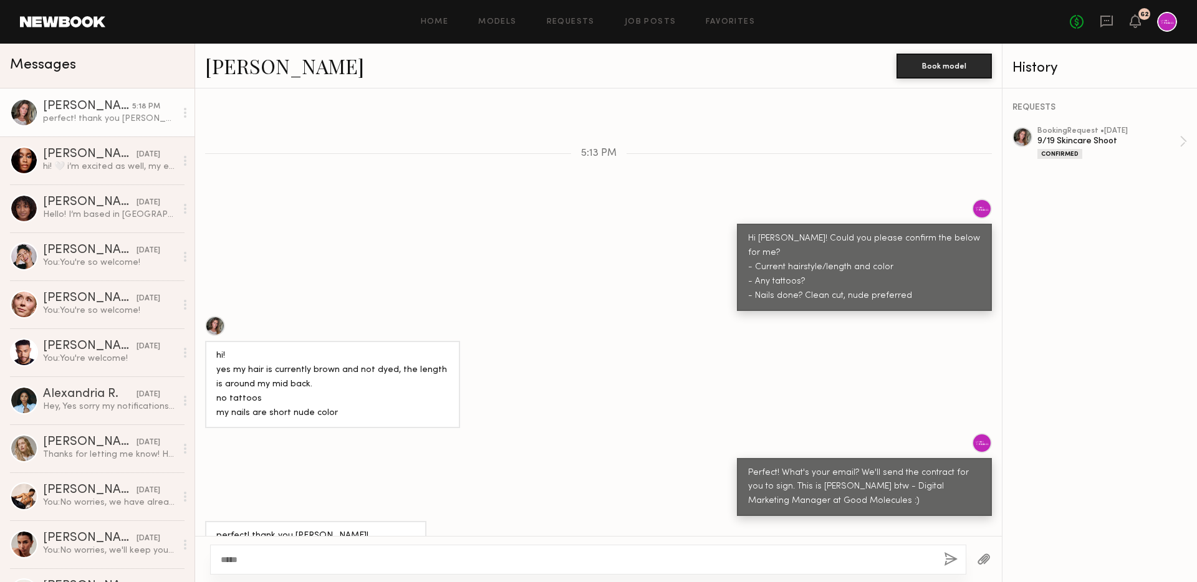
click at [946, 555] on button "button" at bounding box center [951, 561] width 14 height 16
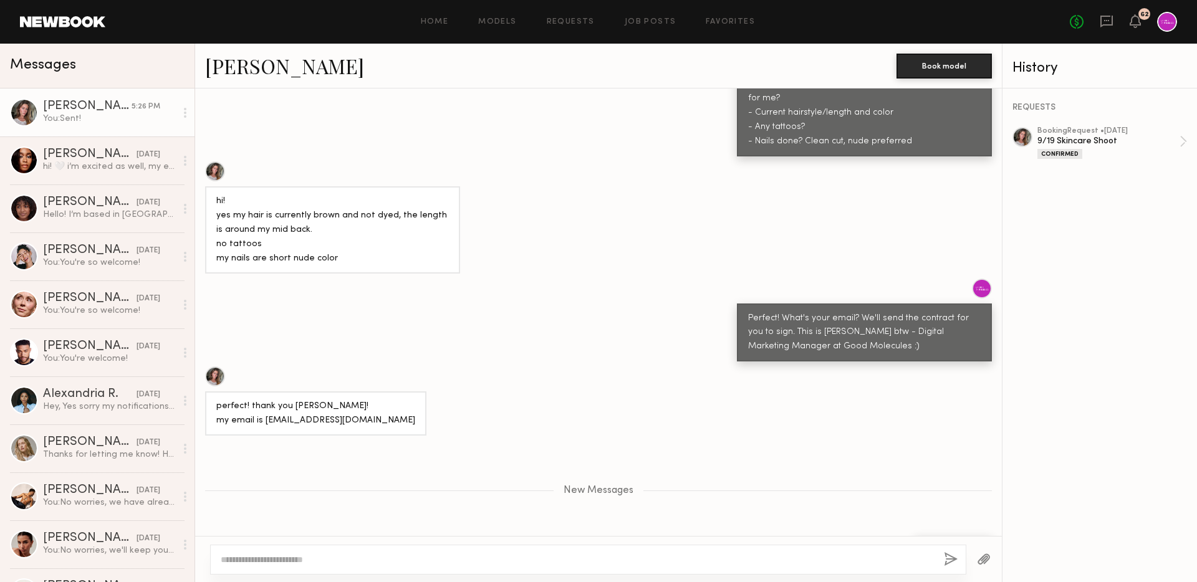
click at [466, 392] on div "perfect! thank you [PERSON_NAME]! my email is [EMAIL_ADDRESS][DOMAIN_NAME]" at bounding box center [598, 401] width 807 height 69
click at [225, 74] on link "[PERSON_NAME]" at bounding box center [284, 65] width 159 height 27
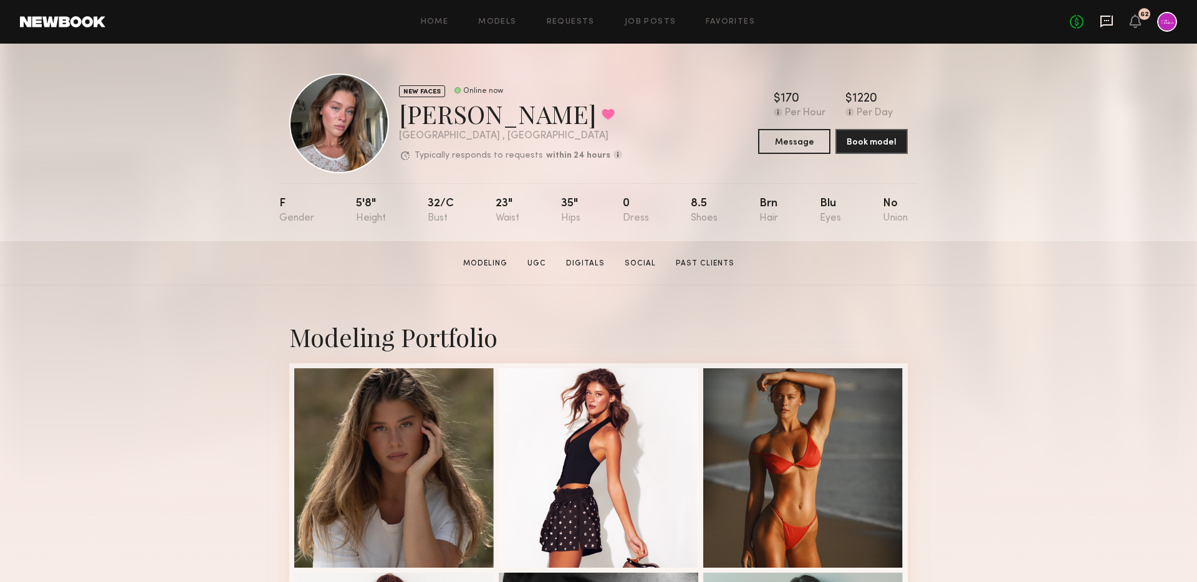
click at [1103, 24] on icon at bounding box center [1107, 21] width 14 height 14
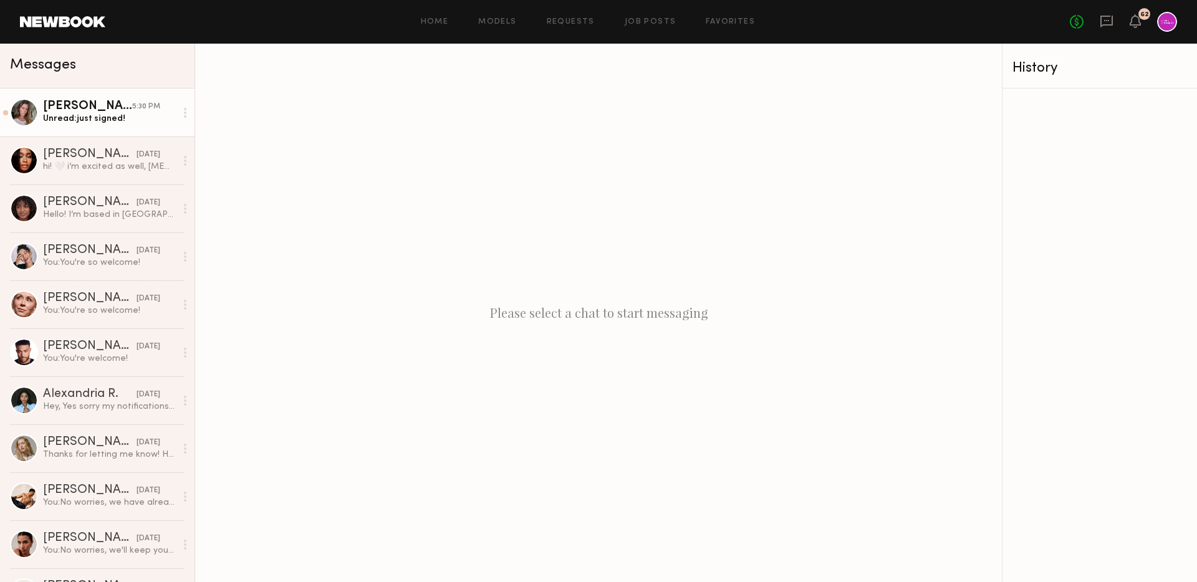
click at [116, 116] on div "Unread: just signed!" at bounding box center [109, 119] width 133 height 12
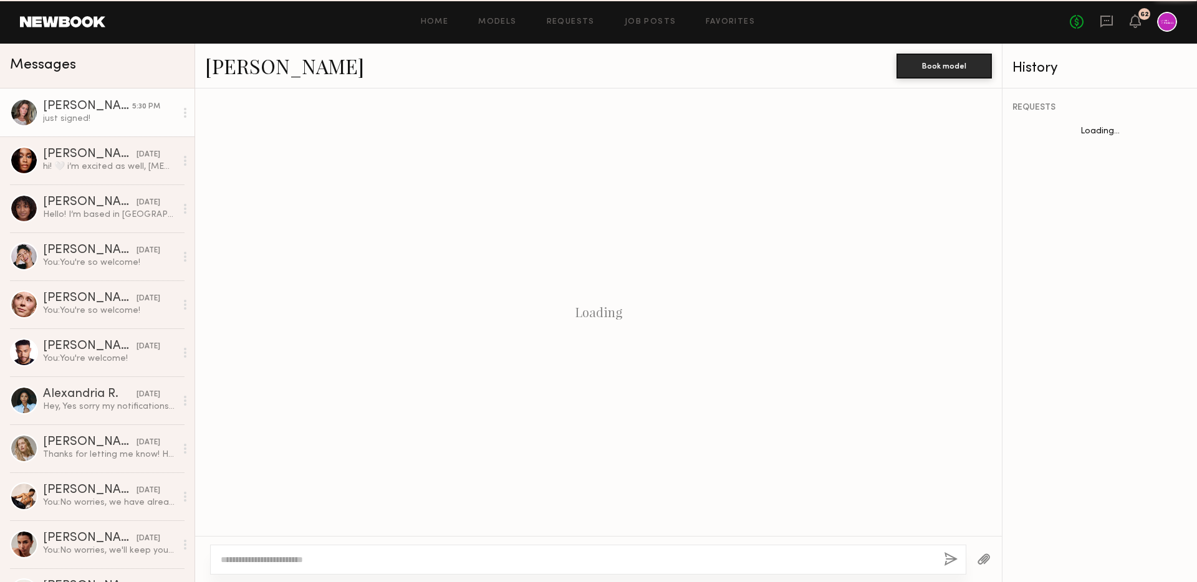
scroll to position [494, 0]
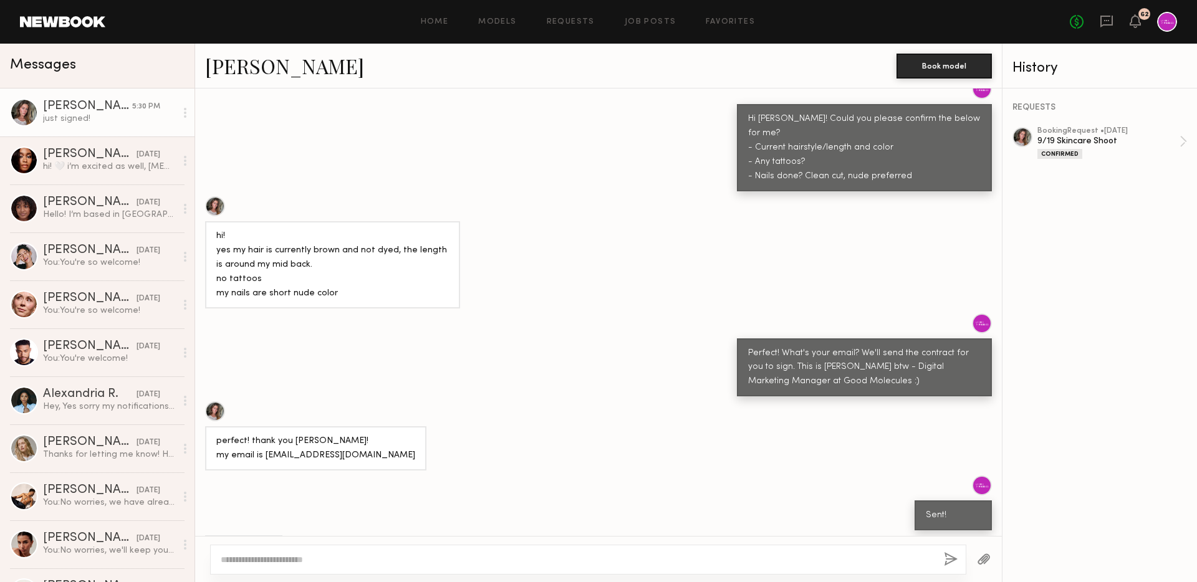
click at [424, 557] on textarea at bounding box center [577, 560] width 713 height 12
type textarea "********"
click at [63, 223] on link "Veronica C. yesterday Hello! I’m based in NYC" at bounding box center [97, 209] width 195 height 48
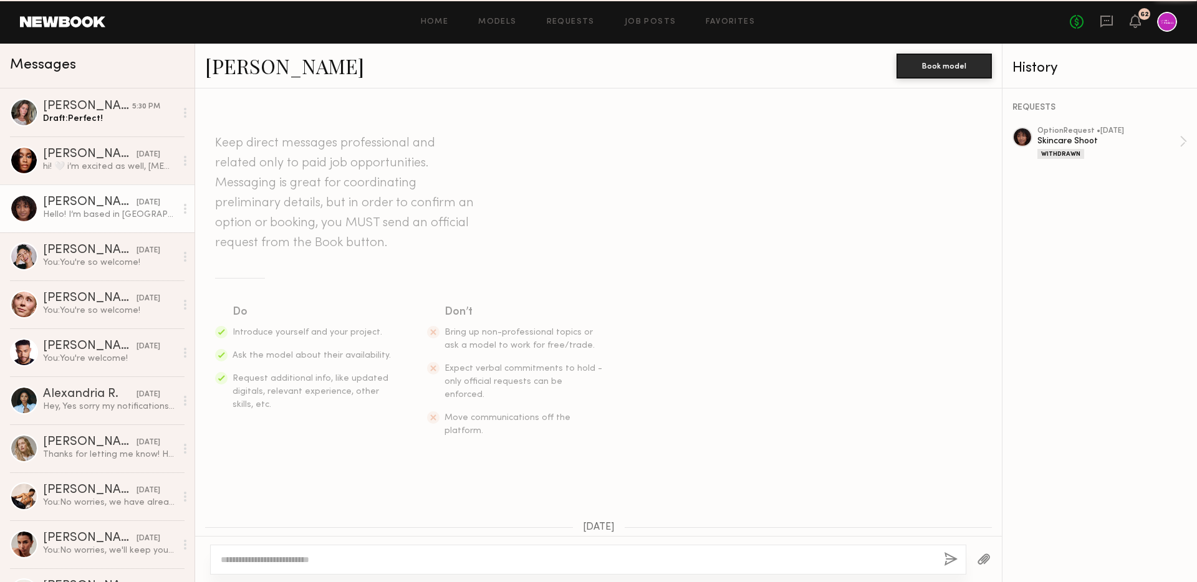
scroll to position [105, 0]
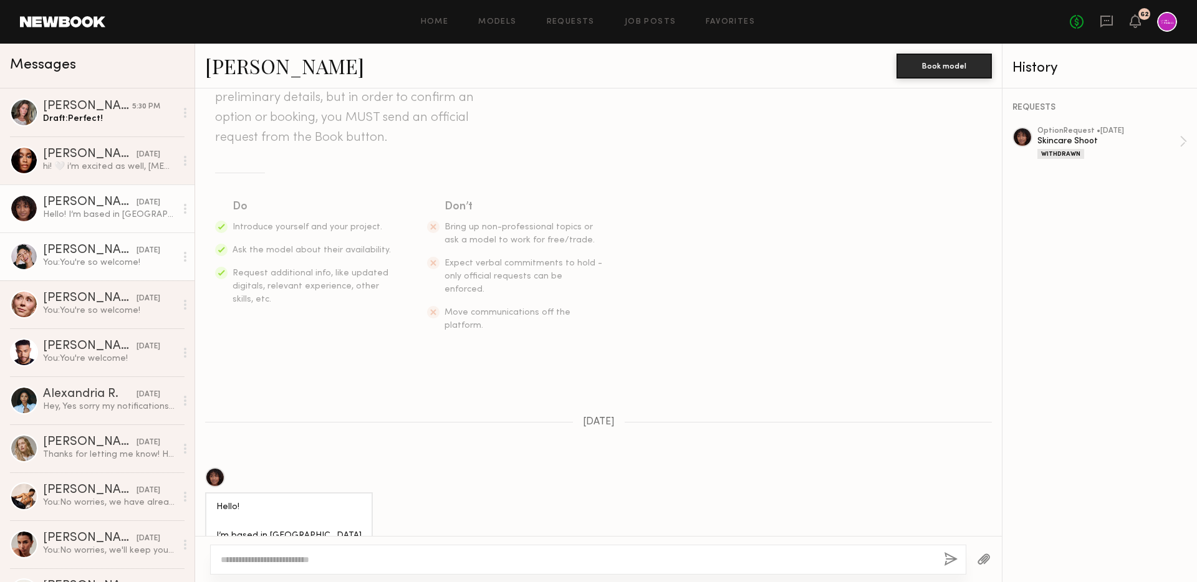
click at [80, 250] on div "[PERSON_NAME]" at bounding box center [90, 250] width 94 height 12
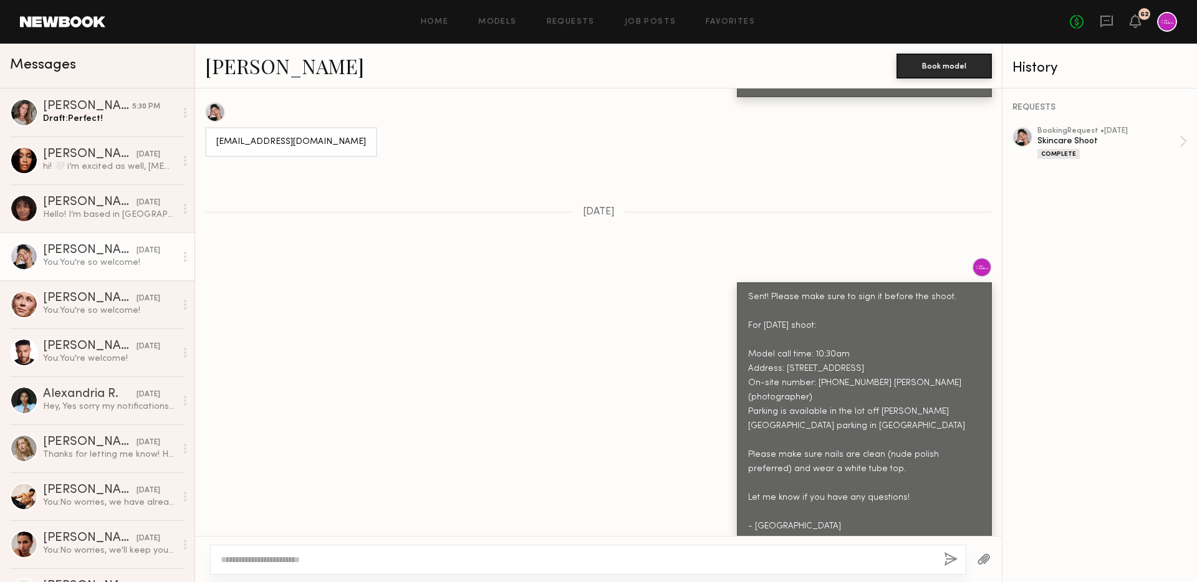
scroll to position [1100, 0]
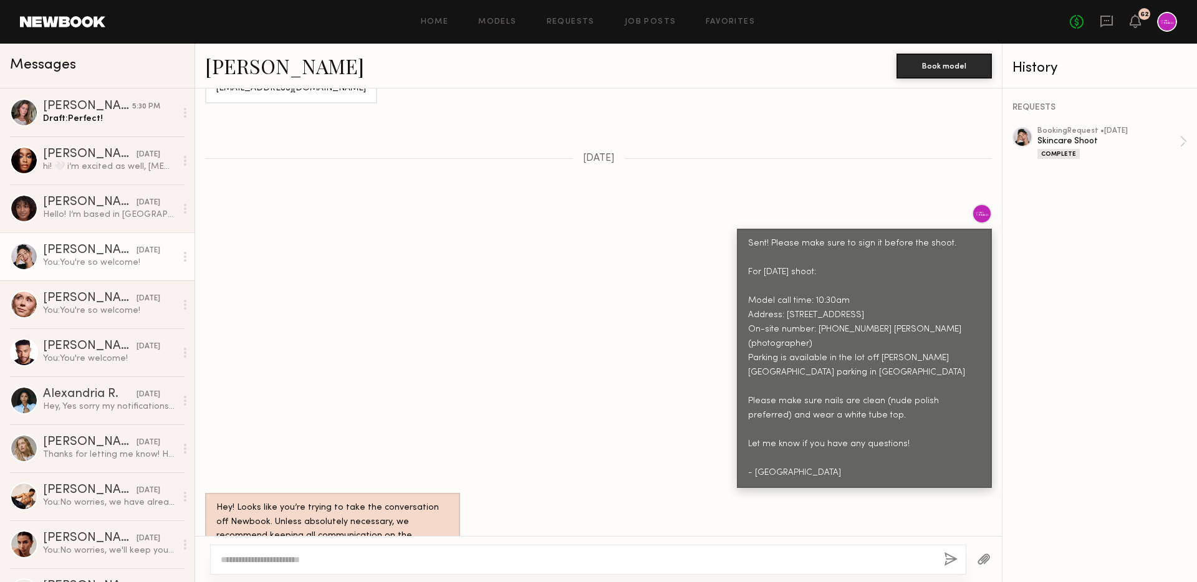
drag, startPoint x: 750, startPoint y: 231, endPoint x: 902, endPoint y: 443, distance: 261.5
click at [902, 443] on div "Sent! Please make sure to sign it before the shoot. For Monday's shoot: Model c…" at bounding box center [864, 358] width 255 height 259
copy div "For Monday's shoot: Model call time: 10:30am Address: 1807 S Victory Blvd, Glen…"
click at [289, 163] on div "Keep direct messages professional and related only to paid job opportunities. M…" at bounding box center [598, 313] width 807 height 448
click at [96, 100] on div "[PERSON_NAME]" at bounding box center [87, 106] width 89 height 12
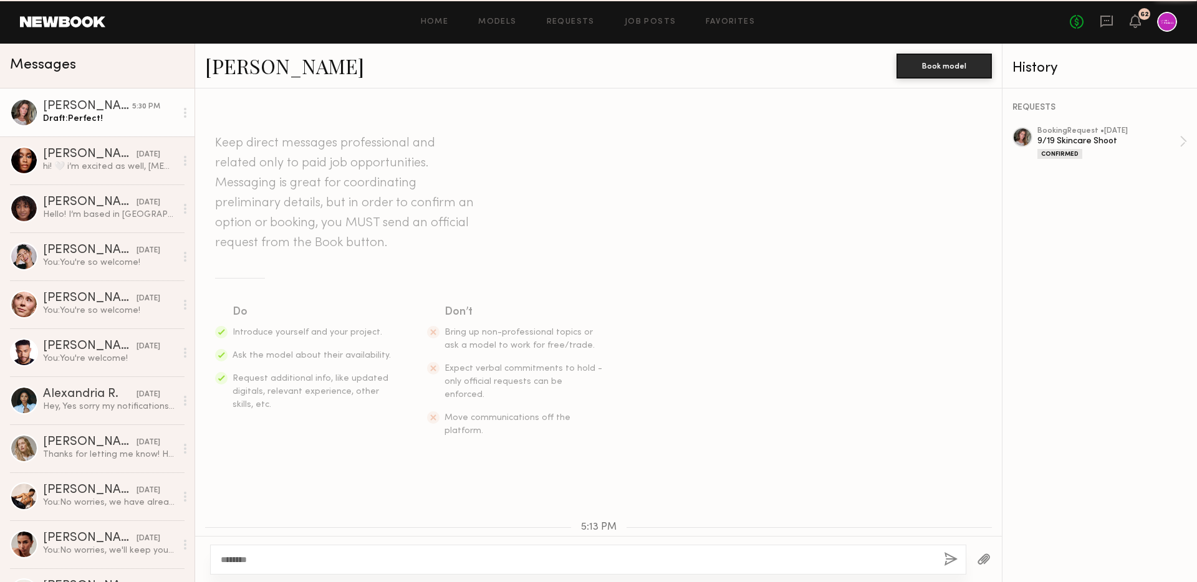
scroll to position [494, 0]
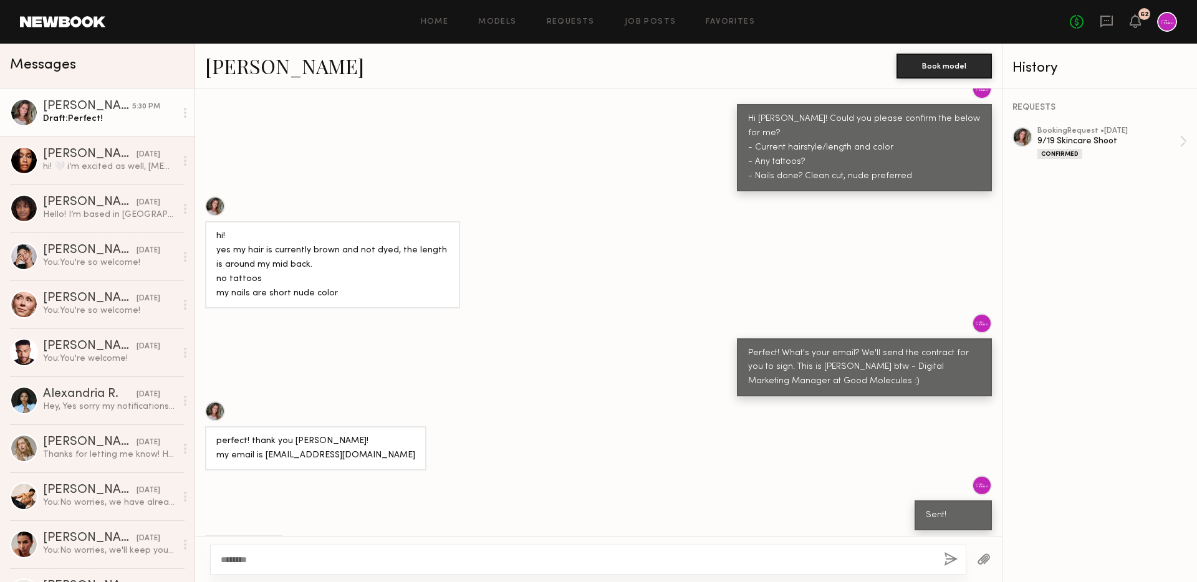
click at [405, 563] on textarea "********" at bounding box center [577, 560] width 713 height 12
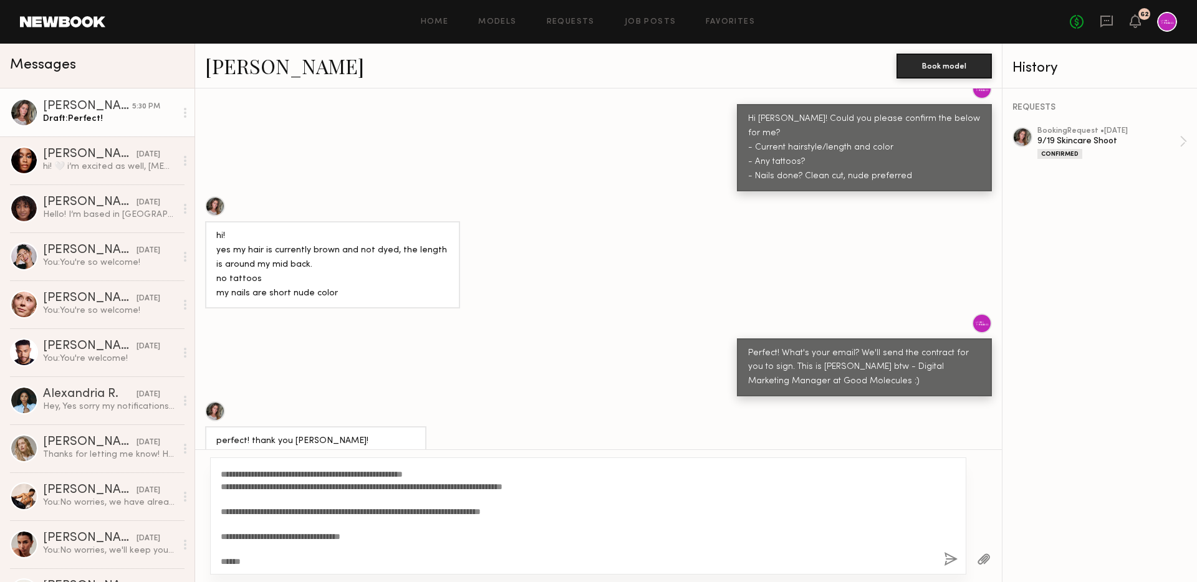
scroll to position [0, 0]
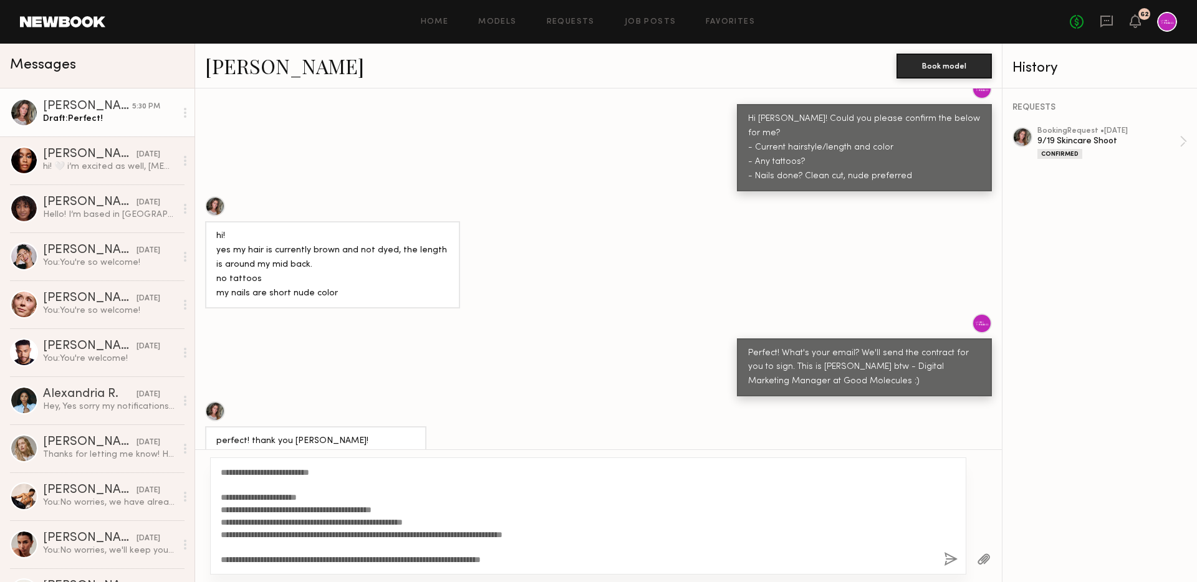
click at [287, 471] on textarea "**********" at bounding box center [577, 516] width 713 height 100
click at [328, 498] on textarea "**********" at bounding box center [577, 516] width 713 height 100
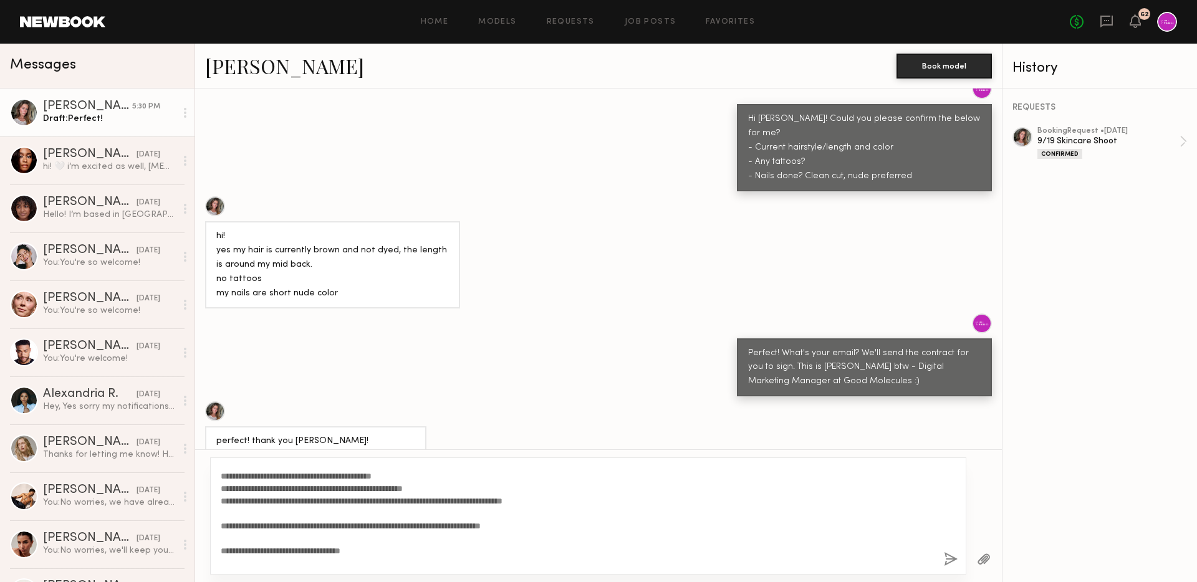
click at [412, 498] on textarea "**********" at bounding box center [577, 516] width 713 height 100
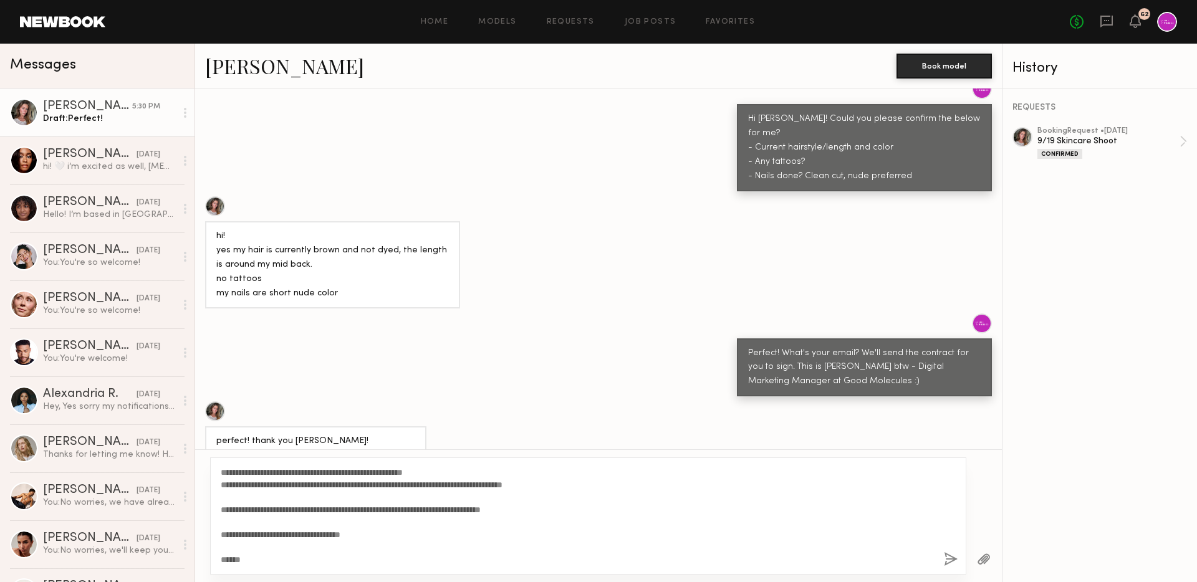
click at [442, 513] on textarea "**********" at bounding box center [577, 516] width 713 height 100
click at [518, 512] on textarea "**********" at bounding box center [577, 516] width 713 height 100
click at [350, 513] on textarea "**********" at bounding box center [577, 516] width 713 height 100
click at [554, 510] on textarea "**********" at bounding box center [577, 516] width 713 height 100
click at [592, 512] on textarea "**********" at bounding box center [577, 516] width 713 height 100
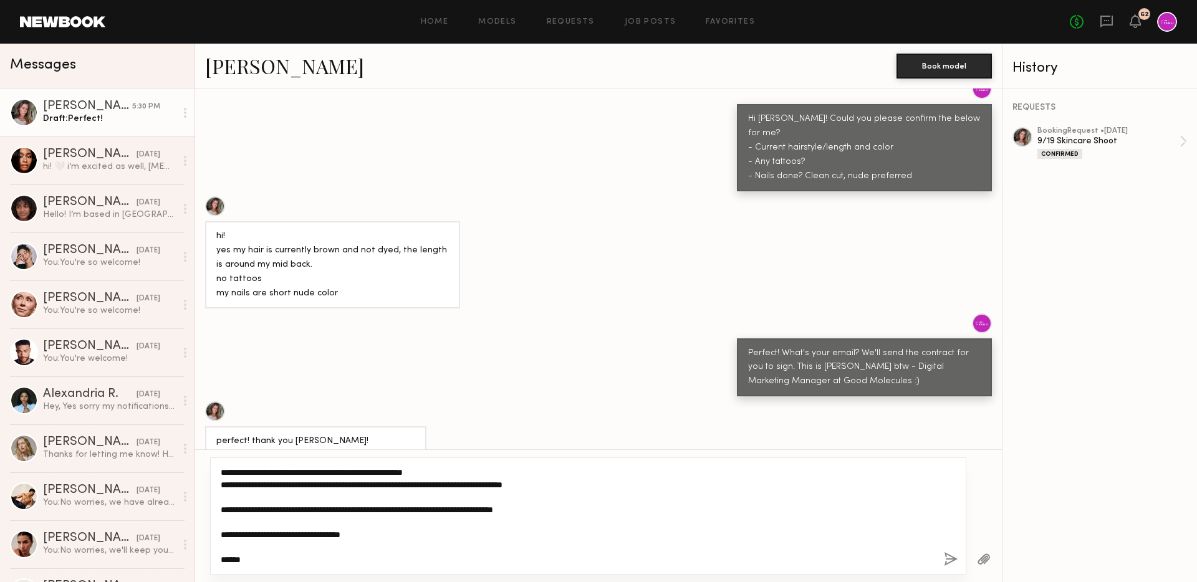
drag, startPoint x: 574, startPoint y: 510, endPoint x: 538, endPoint y: 510, distance: 36.2
click at [538, 511] on textarea "**********" at bounding box center [577, 516] width 713 height 100
click at [512, 515] on textarea "**********" at bounding box center [577, 516] width 713 height 100
click at [593, 511] on textarea "**********" at bounding box center [577, 516] width 713 height 100
click at [730, 512] on textarea "**********" at bounding box center [577, 516] width 713 height 100
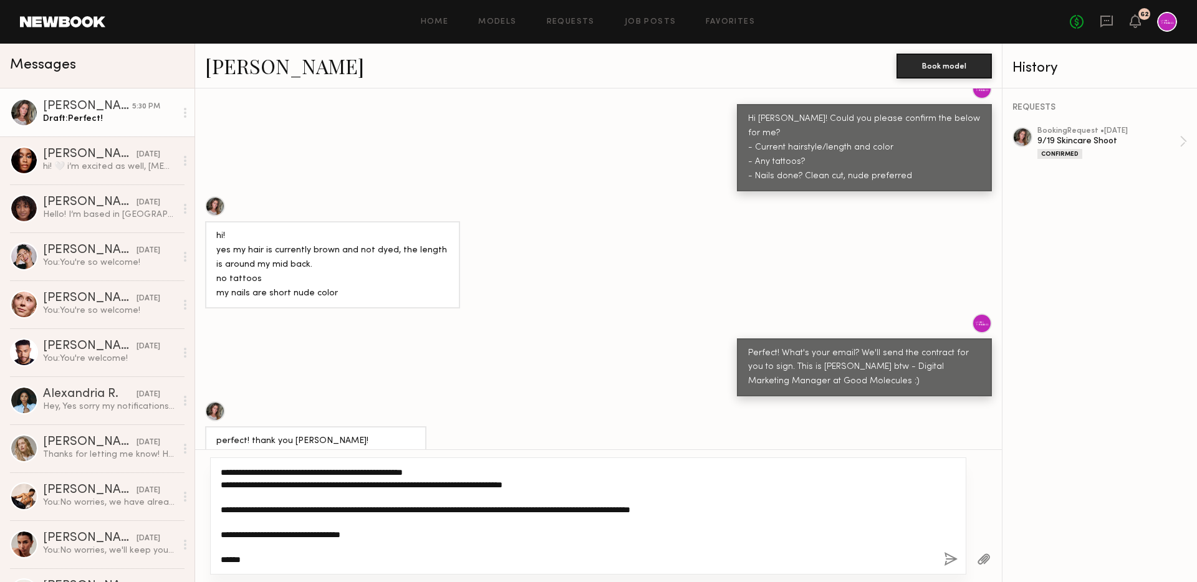
click at [742, 512] on textarea "**********" at bounding box center [577, 516] width 713 height 100
click at [646, 513] on textarea "**********" at bounding box center [577, 516] width 713 height 100
click at [794, 510] on textarea "**********" at bounding box center [577, 516] width 713 height 100
click at [842, 506] on textarea "**********" at bounding box center [577, 516] width 713 height 100
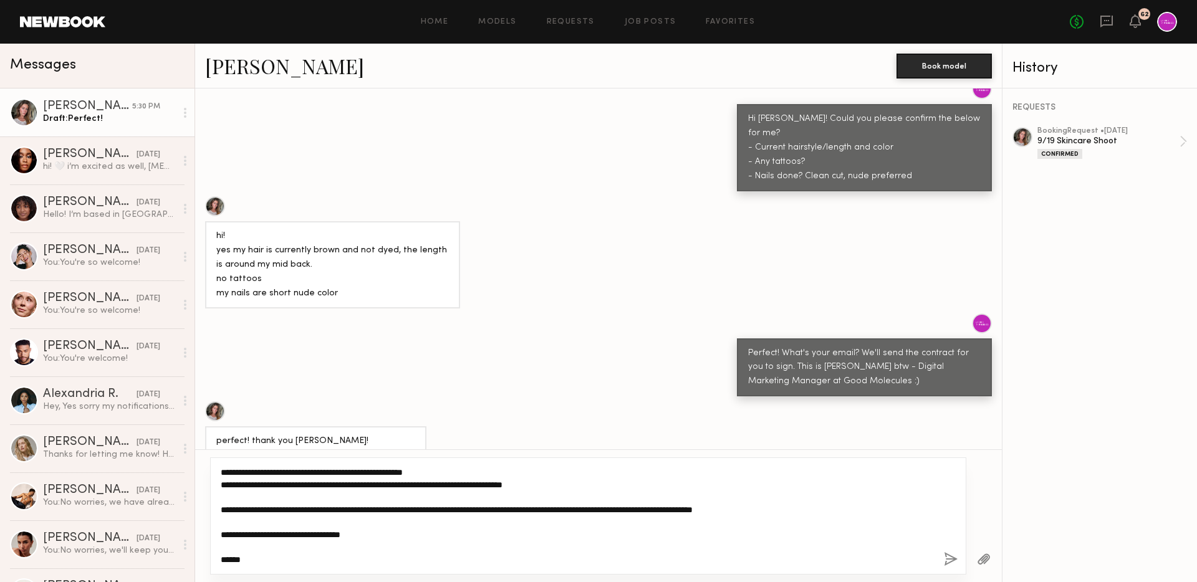
click at [409, 532] on textarea "**********" at bounding box center [577, 516] width 713 height 100
drag, startPoint x: 329, startPoint y: 558, endPoint x: 392, endPoint y: 536, distance: 65.9
click at [392, 536] on textarea "**********" at bounding box center [577, 516] width 713 height 100
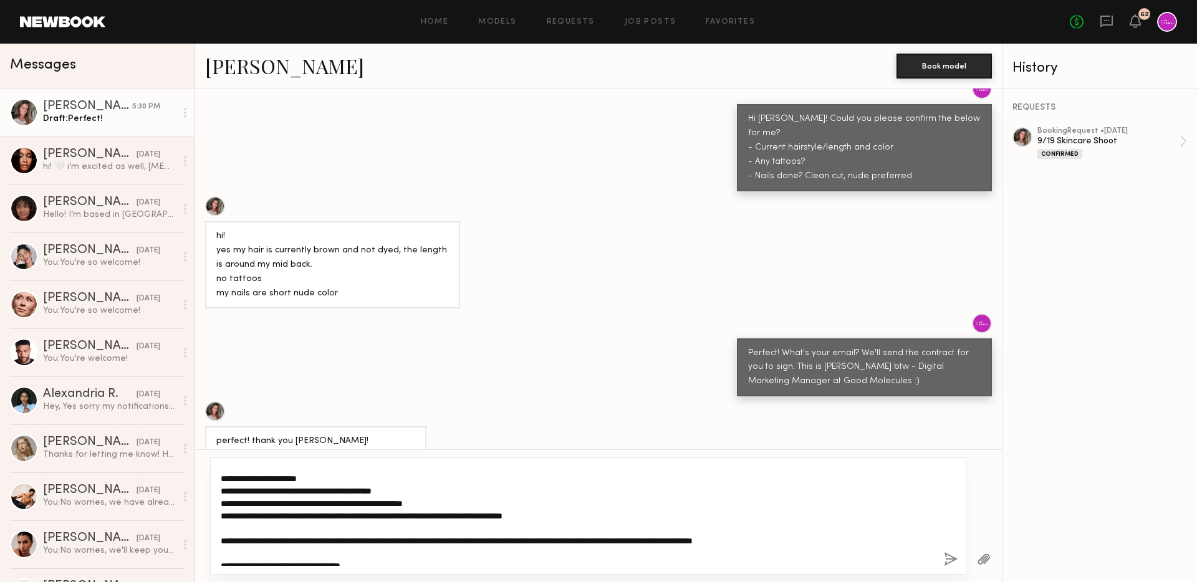
scroll to position [25, 0]
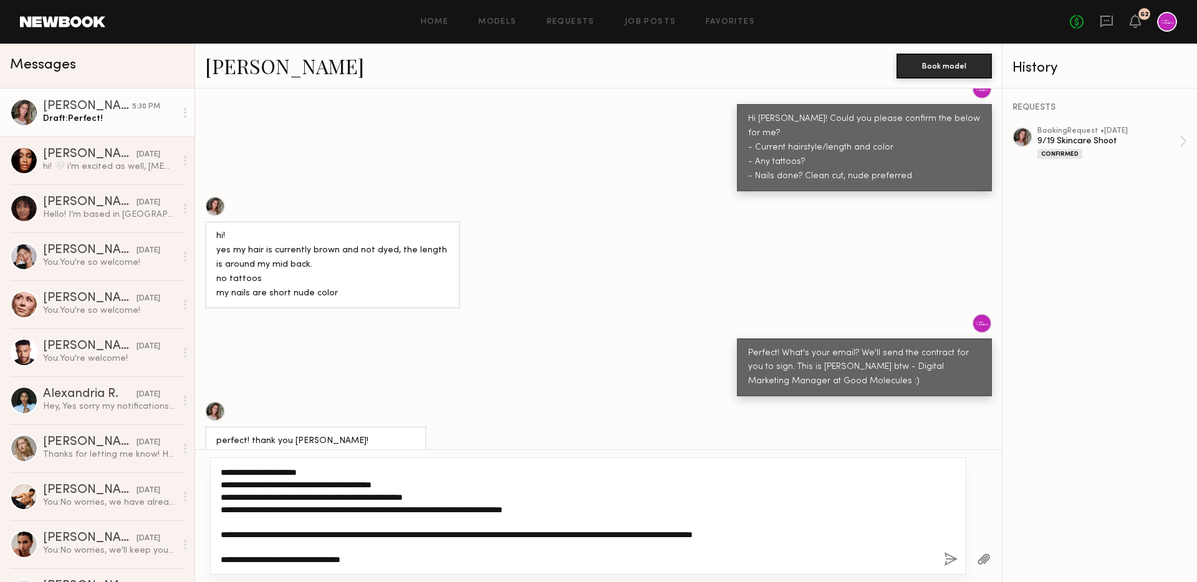
click at [389, 559] on textarea "**********" at bounding box center [577, 516] width 713 height 100
click at [221, 558] on textarea "**********" at bounding box center [577, 516] width 713 height 100
click at [446, 554] on textarea "**********" at bounding box center [577, 516] width 713 height 100
click at [515, 557] on textarea "**********" at bounding box center [577, 516] width 713 height 100
type textarea "**********"
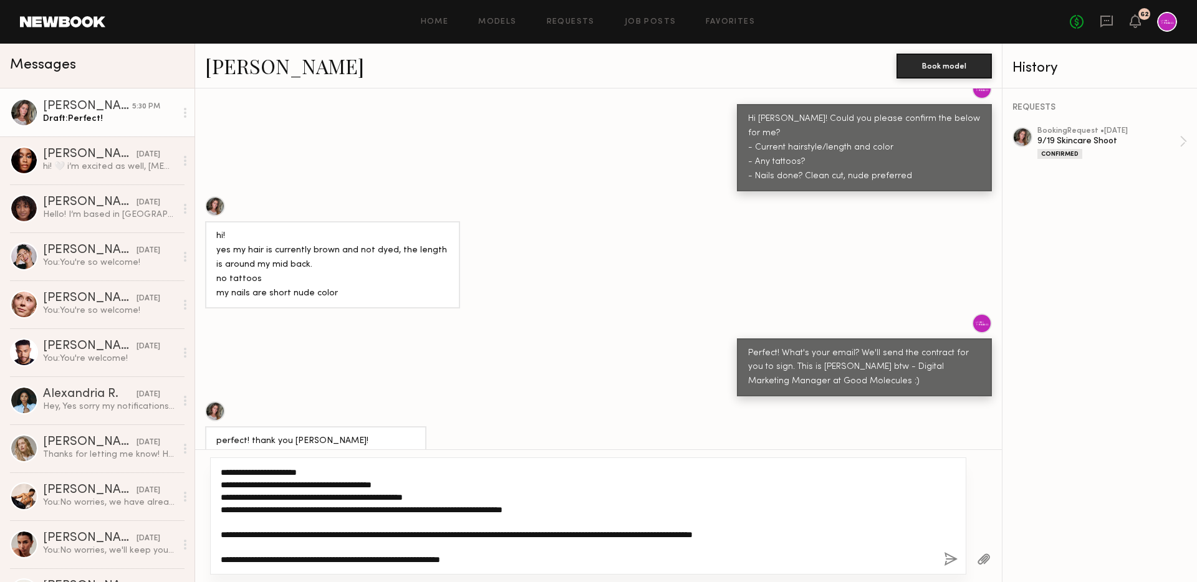
click at [527, 534] on textarea "**********" at bounding box center [577, 516] width 713 height 100
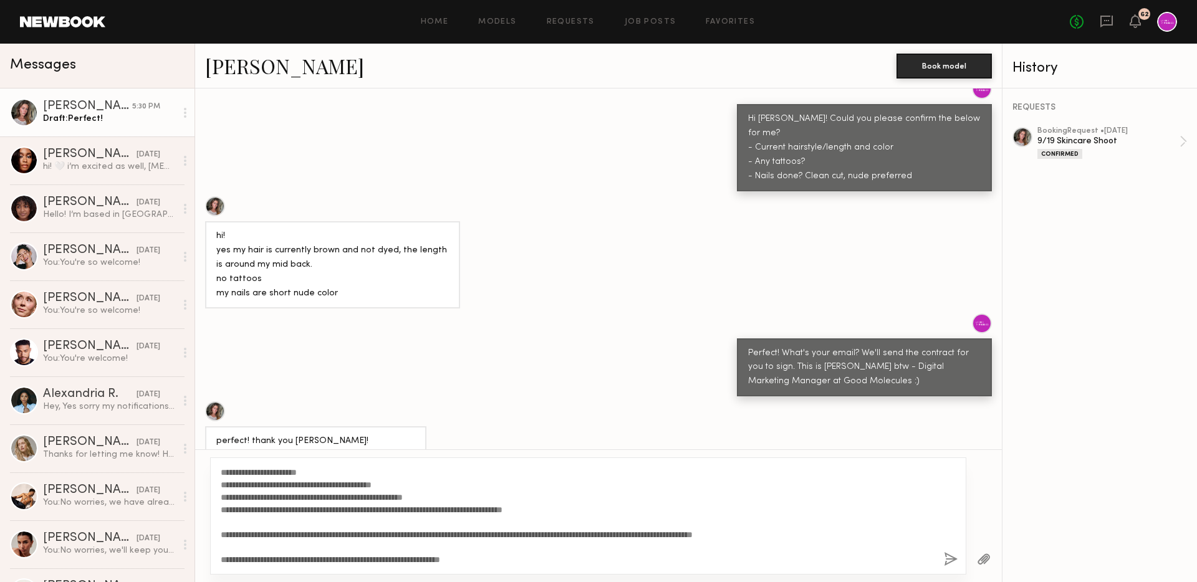
click at [950, 563] on button "button" at bounding box center [951, 561] width 14 height 16
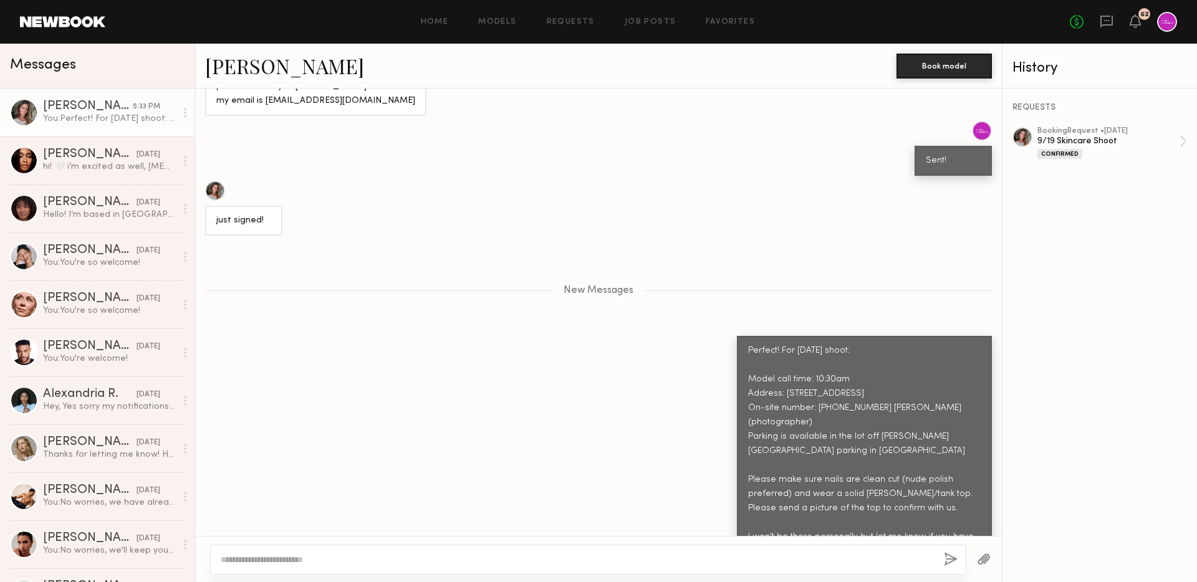
scroll to position [927, 0]
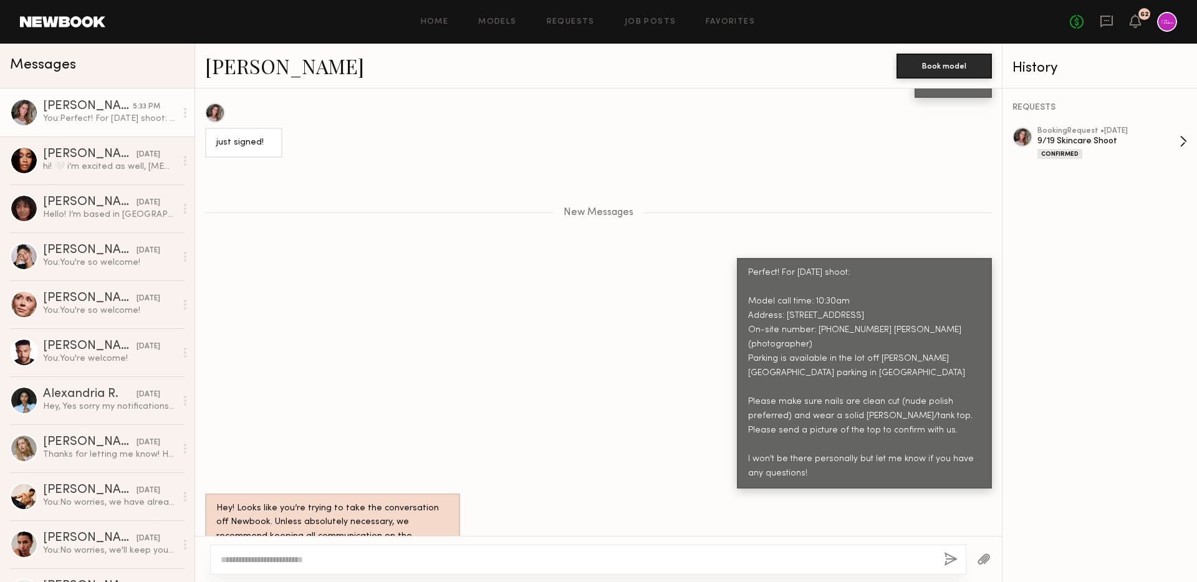
click at [1103, 135] on div "9/19 Skincare Shoot" at bounding box center [1109, 141] width 142 height 12
click at [439, 399] on div "Perfect! For [DATE] shoot: Model call time: 10:30am Address: [STREET_ADDRESS] O…" at bounding box center [598, 373] width 807 height 230
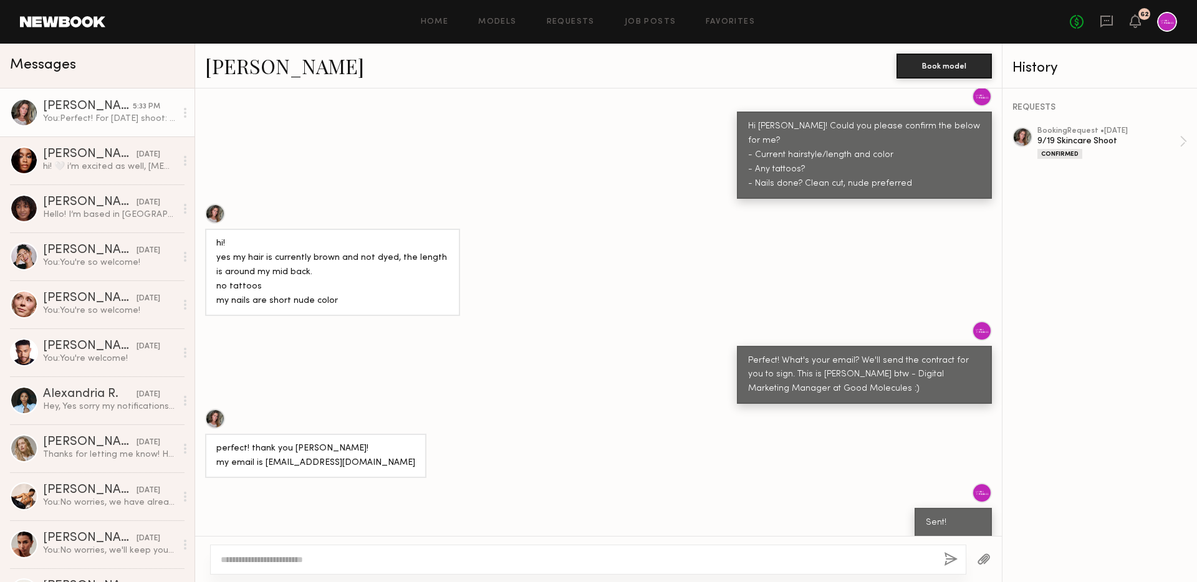
scroll to position [337, 0]
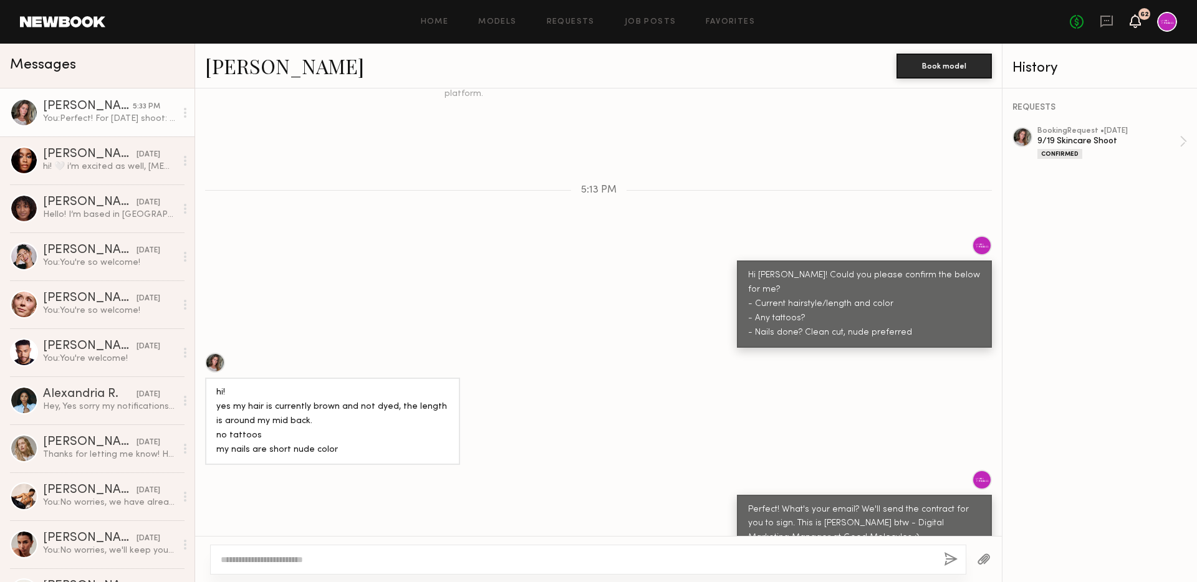
click at [1130, 24] on icon at bounding box center [1135, 21] width 11 height 14
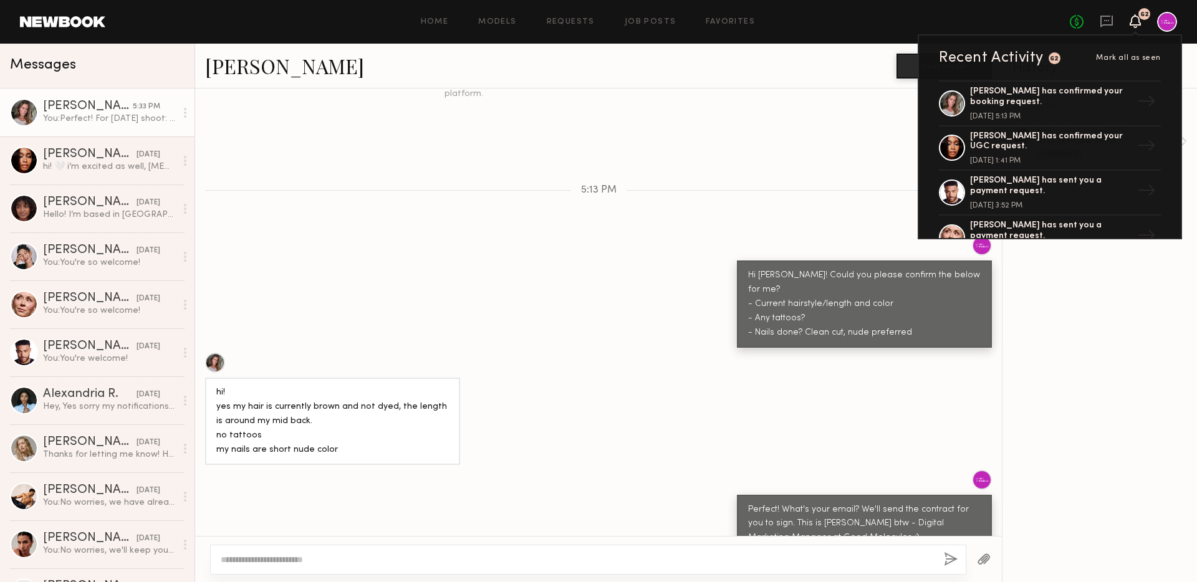
click at [744, 236] on div "Hi [PERSON_NAME]! Could you please confirm the below for me? - Current hairstyl…" at bounding box center [598, 292] width 807 height 112
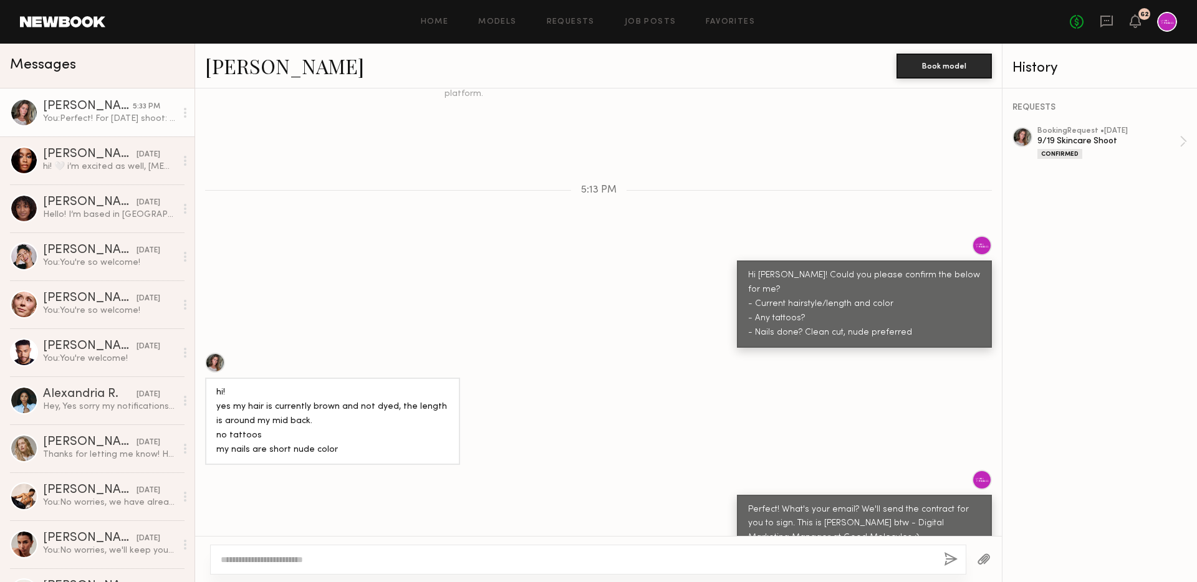
scroll to position [927, 0]
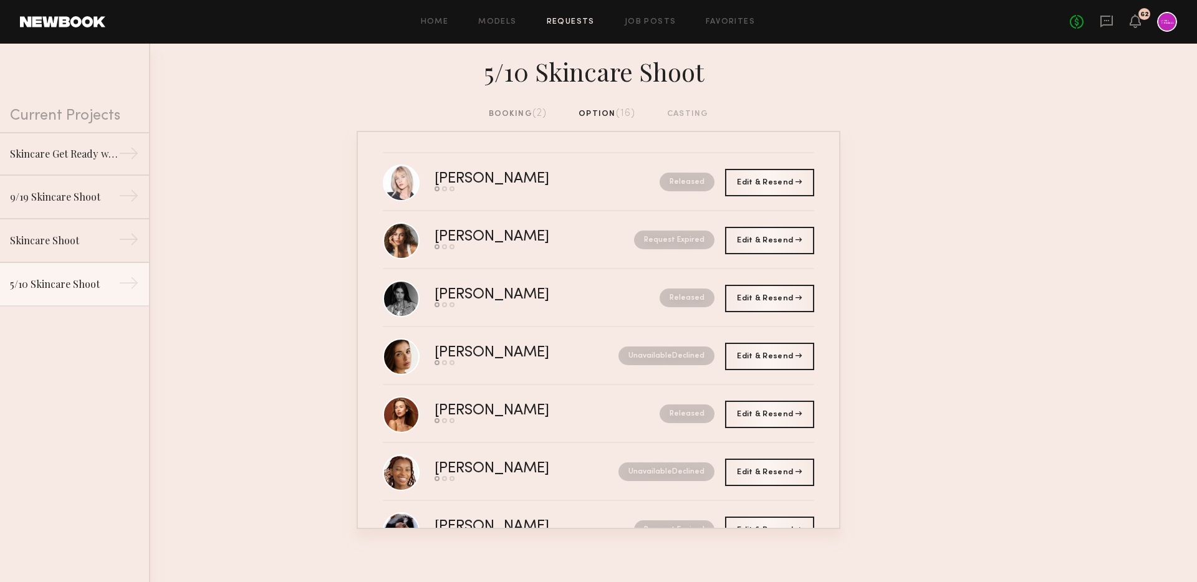
click at [930, 168] on nb-requests-list-container "[PERSON_NAME] Send request Model response Book model Released Edit & Resend Res…" at bounding box center [598, 330] width 1197 height 399
click at [1110, 14] on icon at bounding box center [1107, 21] width 14 height 14
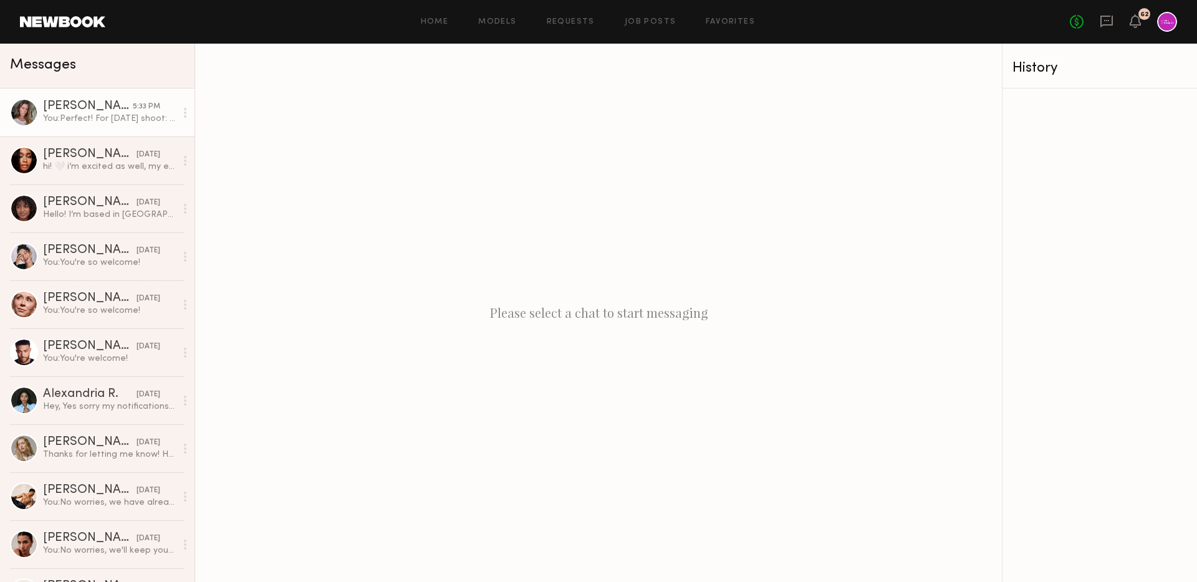
click at [103, 94] on link "[PERSON_NAME] 5:33 PM You: Perfect! For [DATE] shoot: Model call time: 10:30am …" at bounding box center [97, 113] width 195 height 48
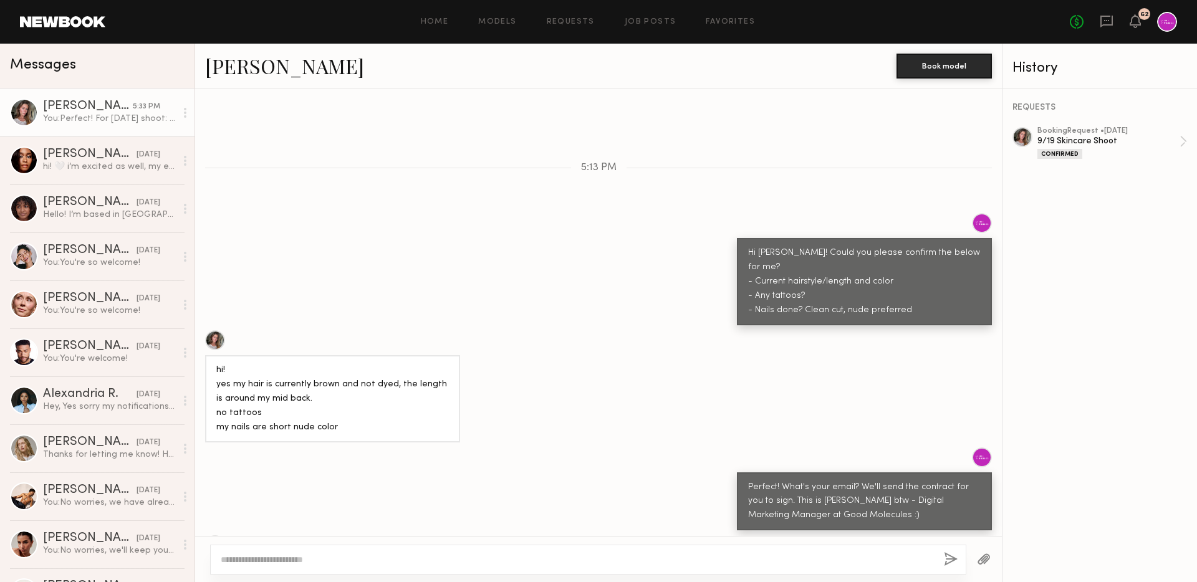
scroll to position [271, 0]
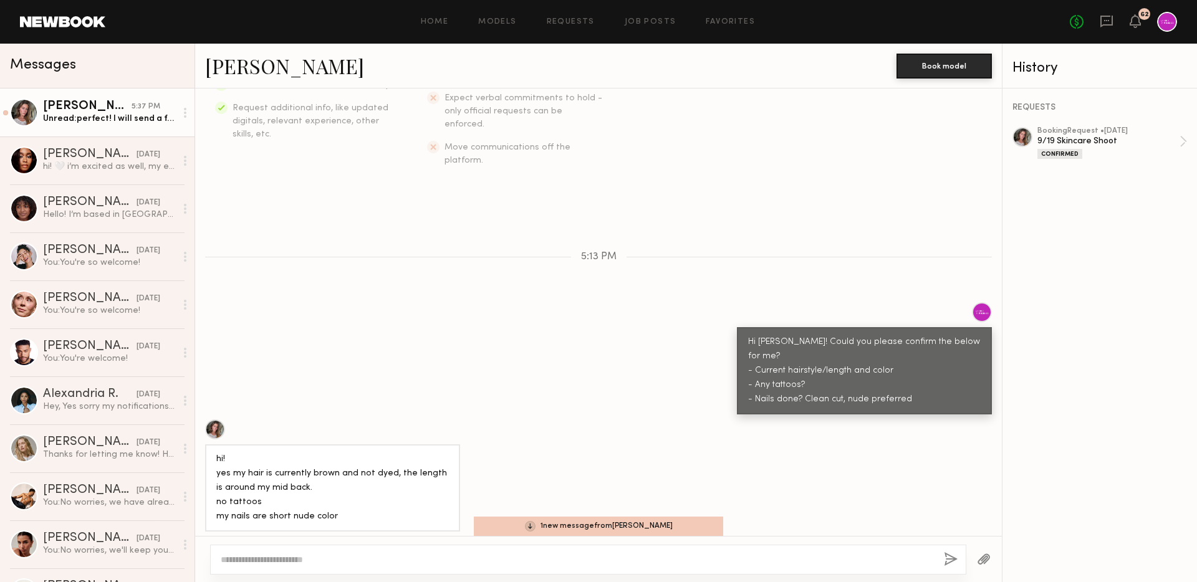
click at [140, 120] on div "Unread: perfect! I will send a few options shortly" at bounding box center [109, 119] width 133 height 12
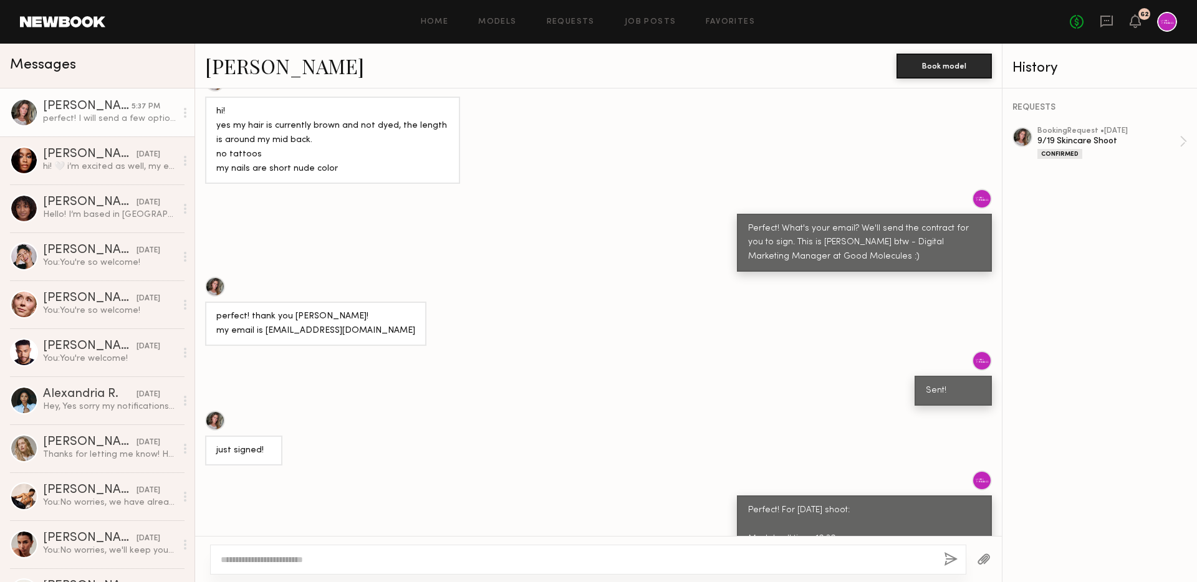
scroll to position [987, 0]
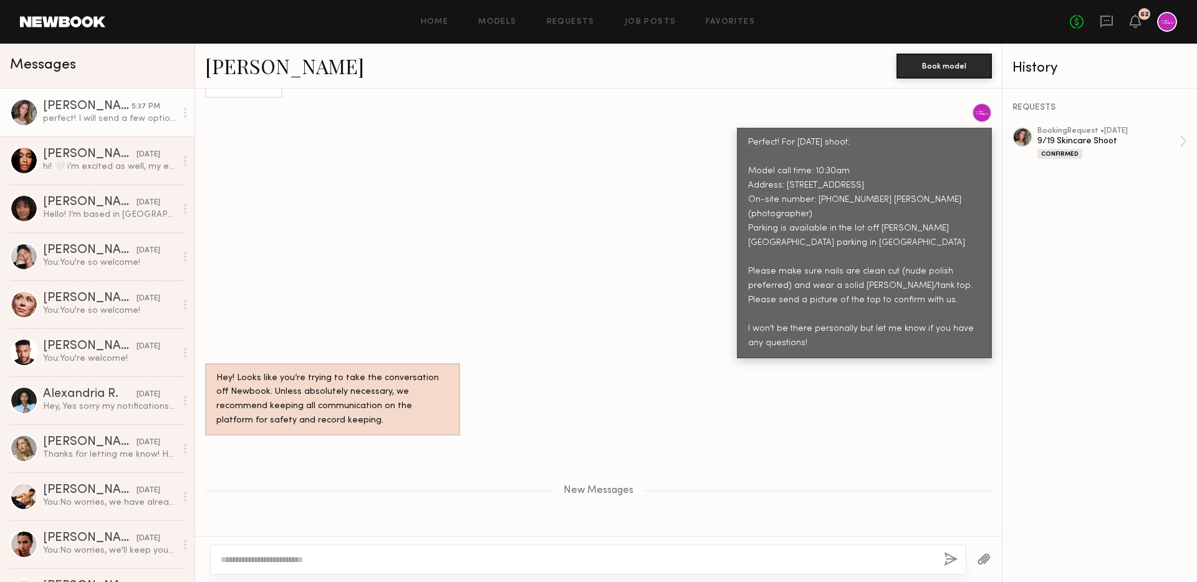
click at [416, 536] on div "perfect! I will send a few options shortly" at bounding box center [598, 551] width 807 height 30
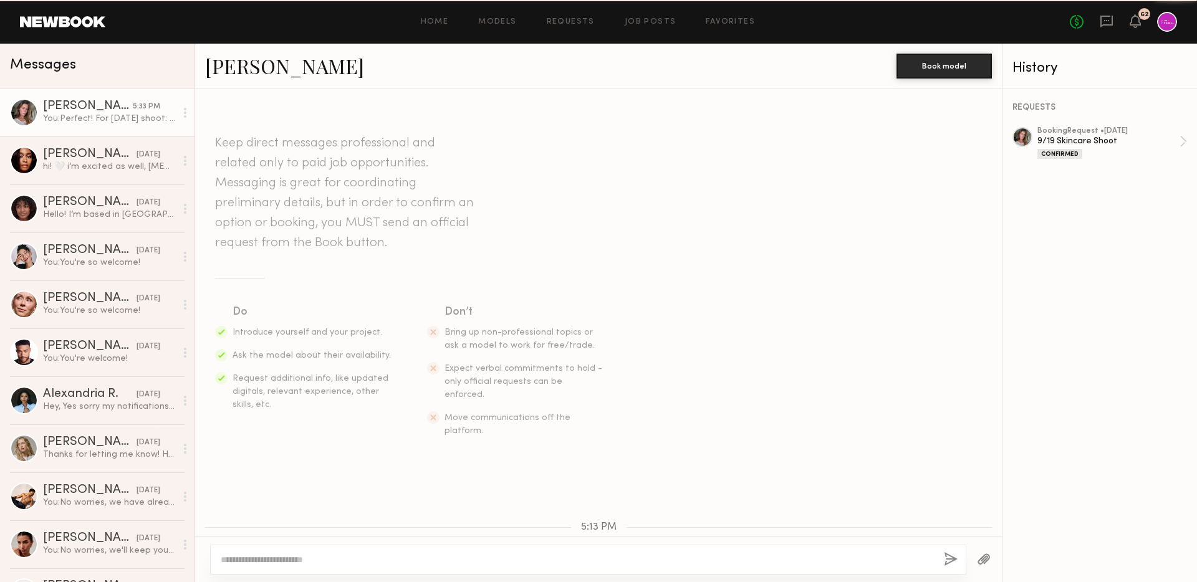
scroll to position [832, 0]
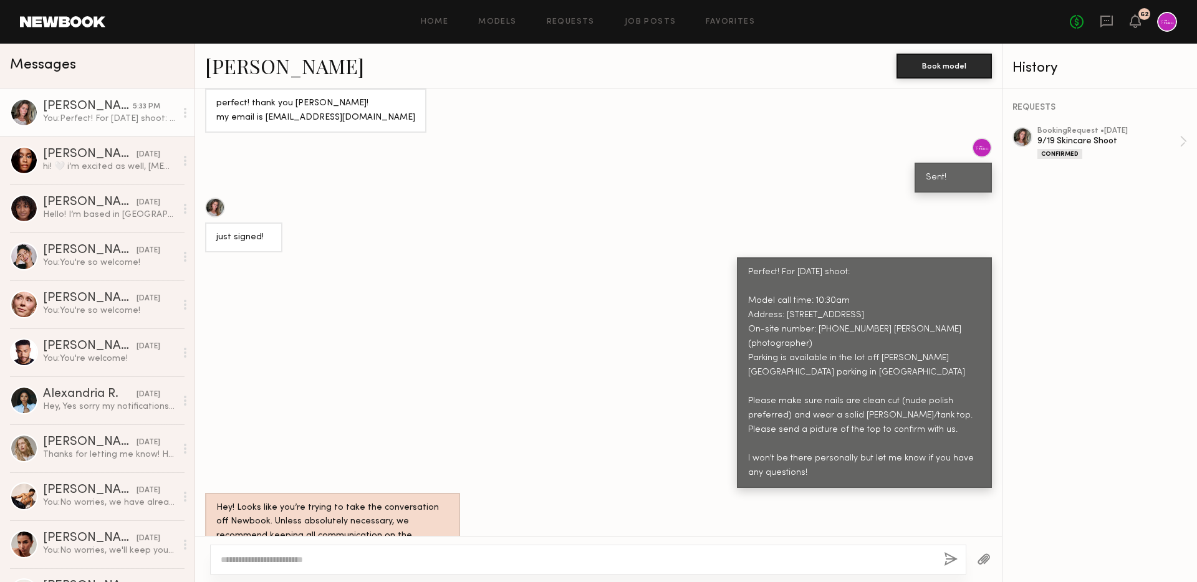
click at [640, 14] on div "Home Models Requests Job Posts Favorites Sign Out No fees up to $5,000 62" at bounding box center [641, 22] width 1072 height 20
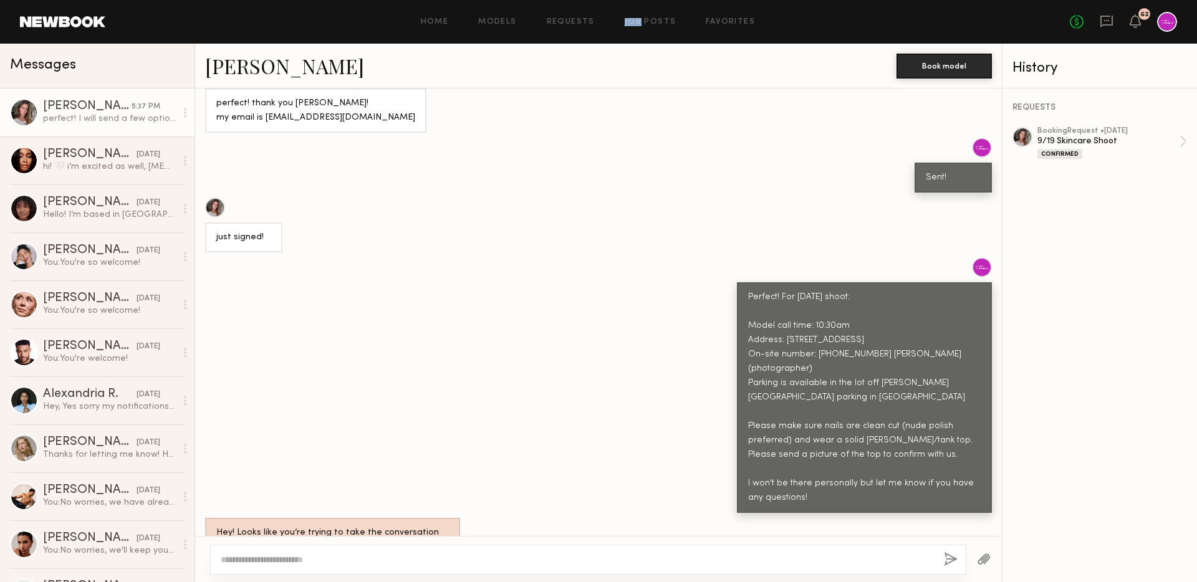
scroll to position [987, 0]
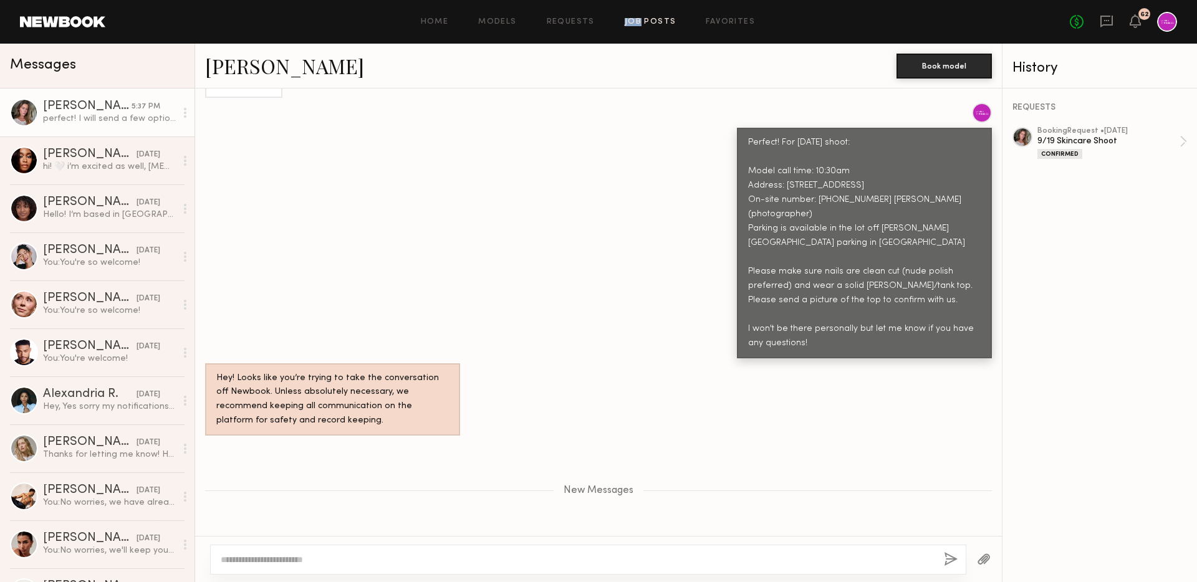
click at [649, 23] on link "Job Posts" at bounding box center [651, 22] width 52 height 8
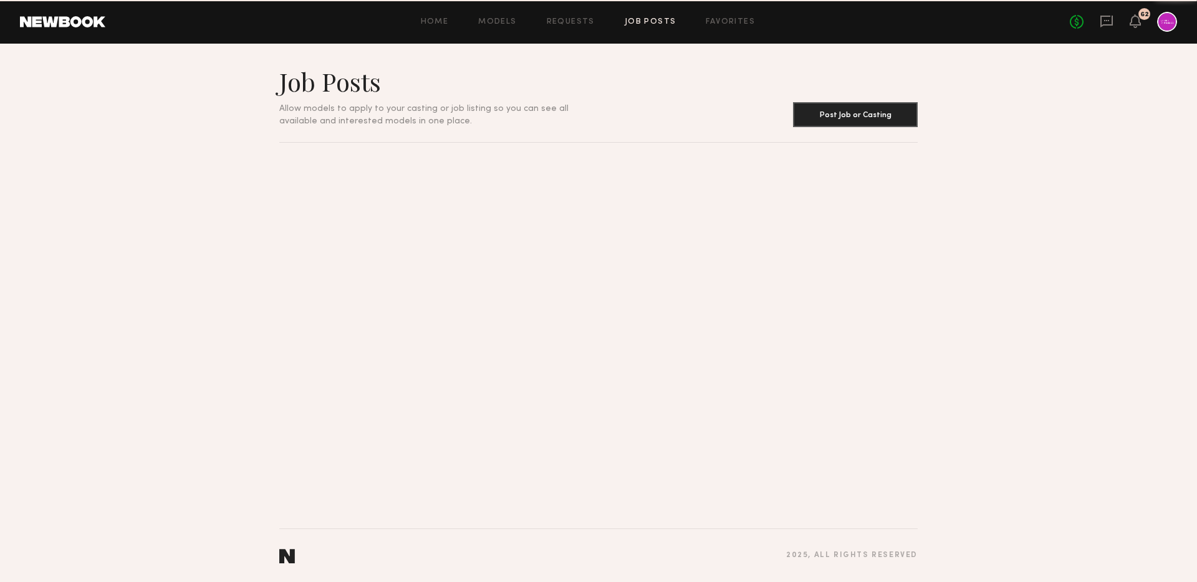
click at [734, 17] on div "Home Models Requests Job Posts Favorites Sign Out No fees up to $5,000 62" at bounding box center [641, 22] width 1072 height 20
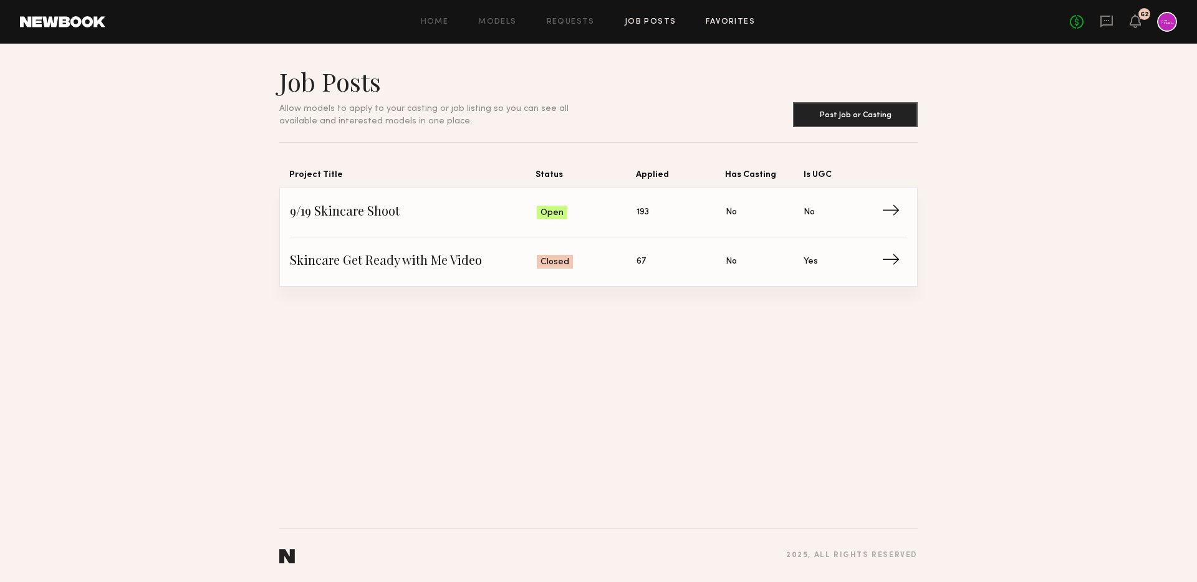
click at [735, 24] on link "Favorites" at bounding box center [730, 22] width 49 height 8
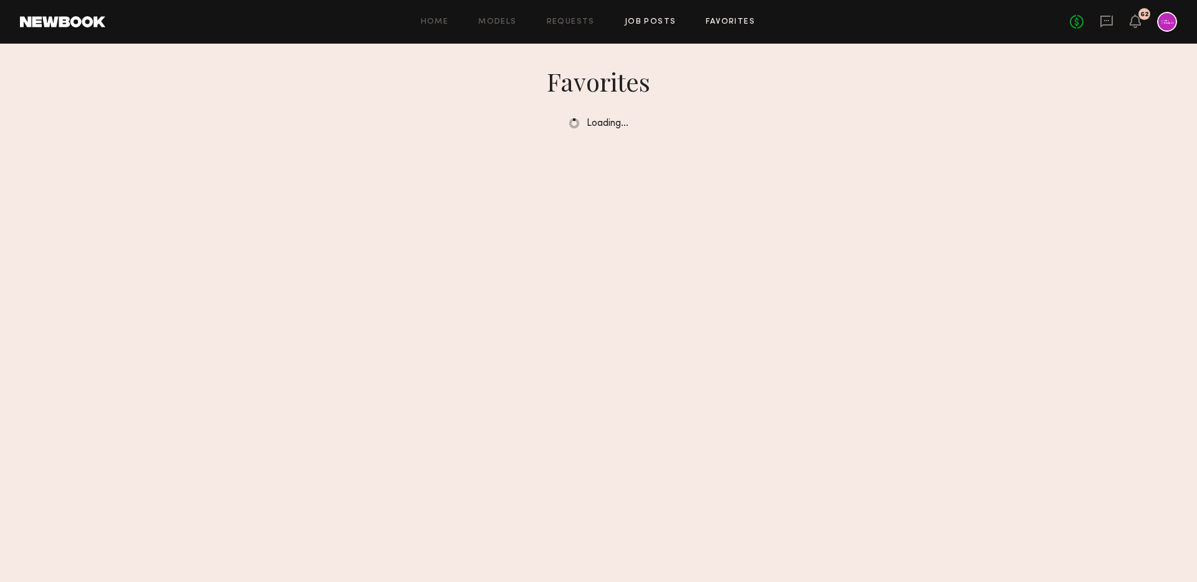
click at [626, 22] on link "Job Posts" at bounding box center [651, 22] width 52 height 8
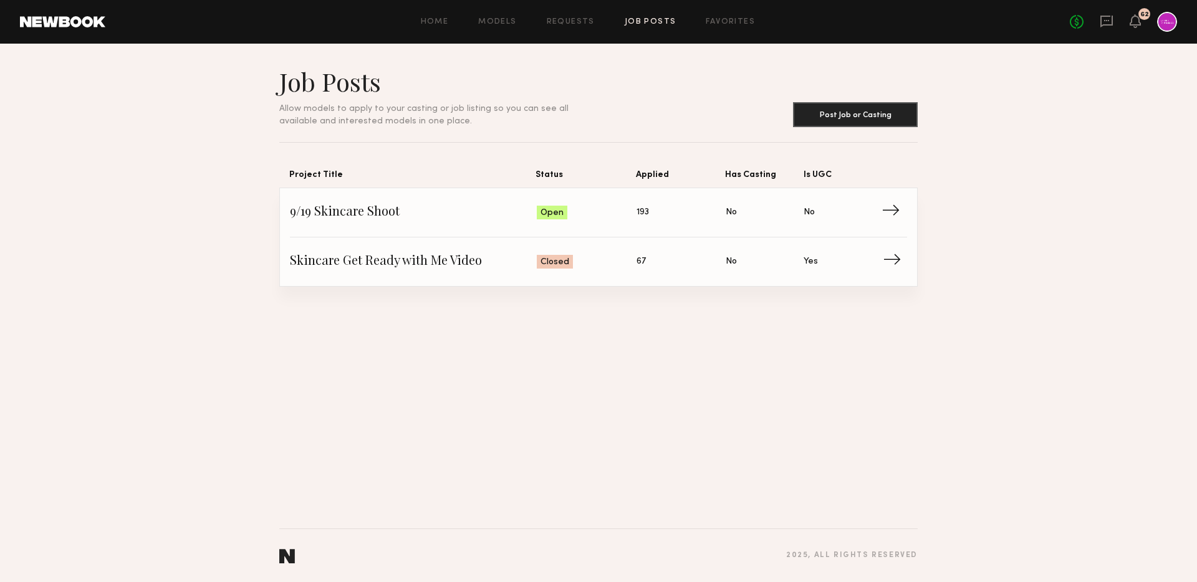
click at [377, 262] on span "Skincare Get Ready with Me Video" at bounding box center [413, 262] width 247 height 19
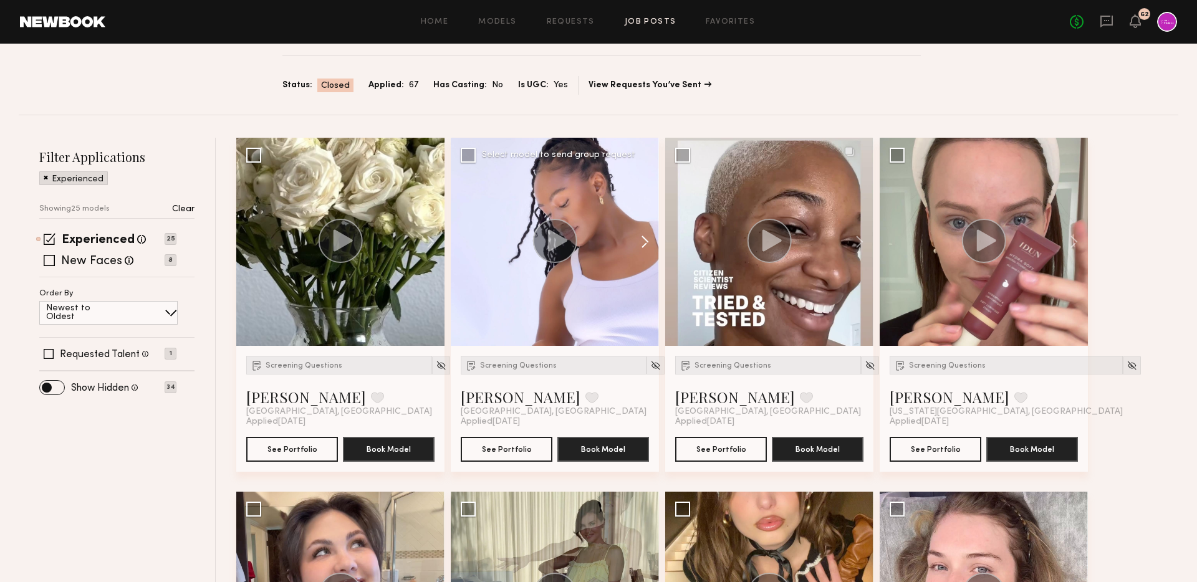
scroll to position [190, 0]
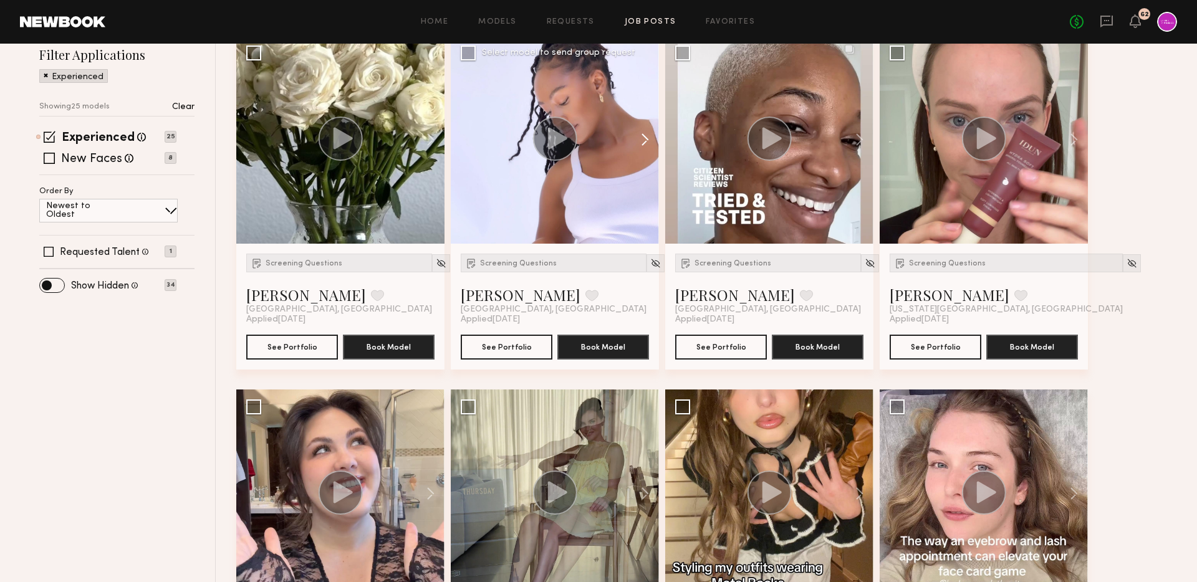
click at [645, 137] on button at bounding box center [639, 140] width 40 height 208
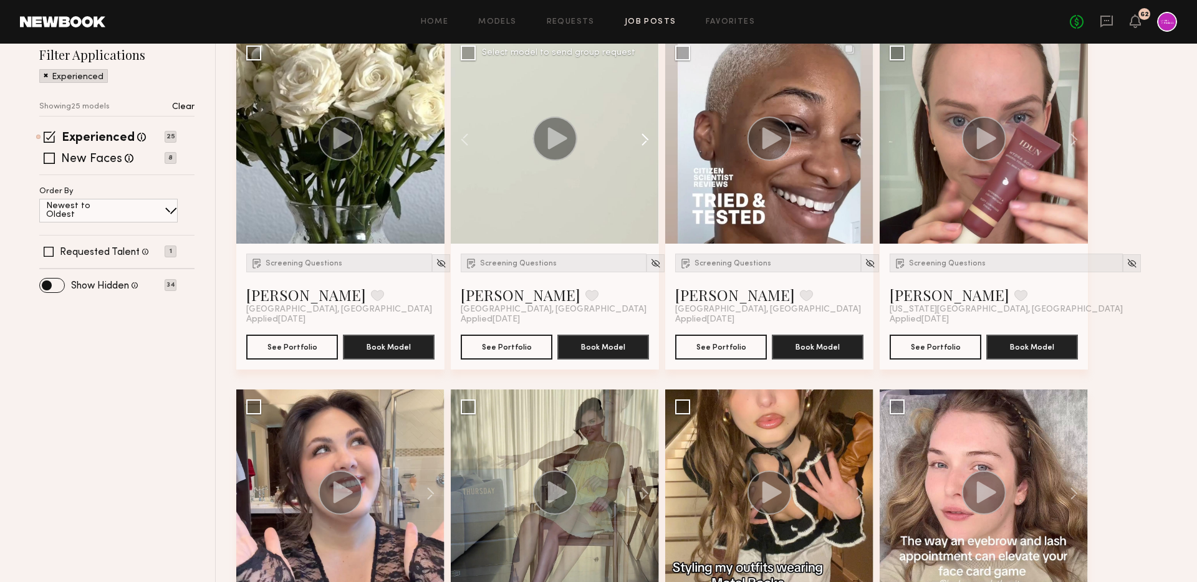
click at [645, 137] on button at bounding box center [639, 140] width 40 height 208
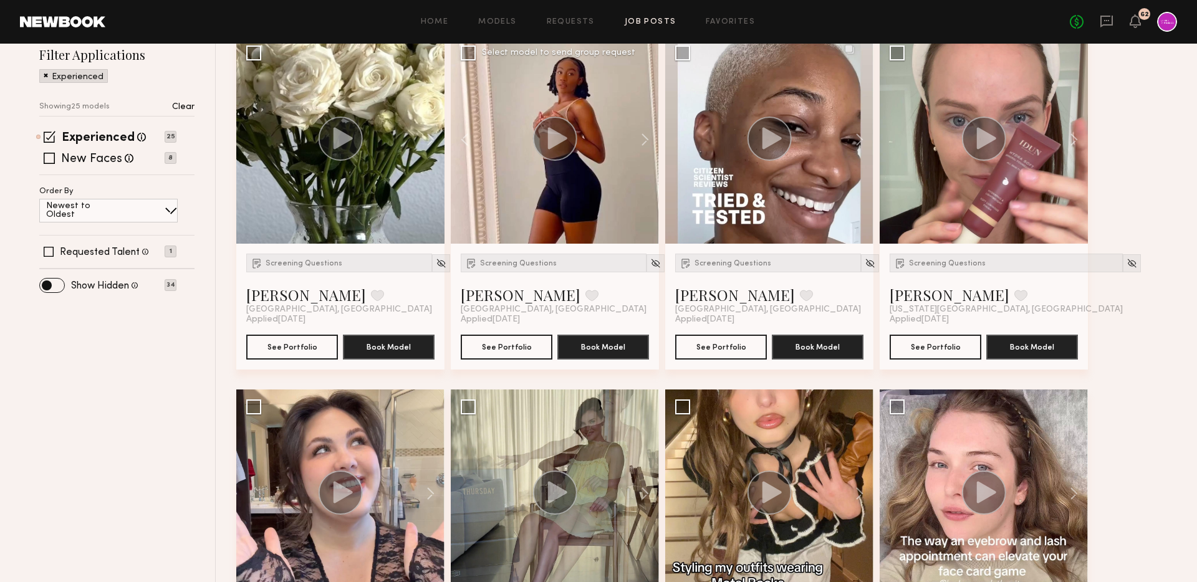
click at [553, 142] on icon at bounding box center [557, 138] width 19 height 22
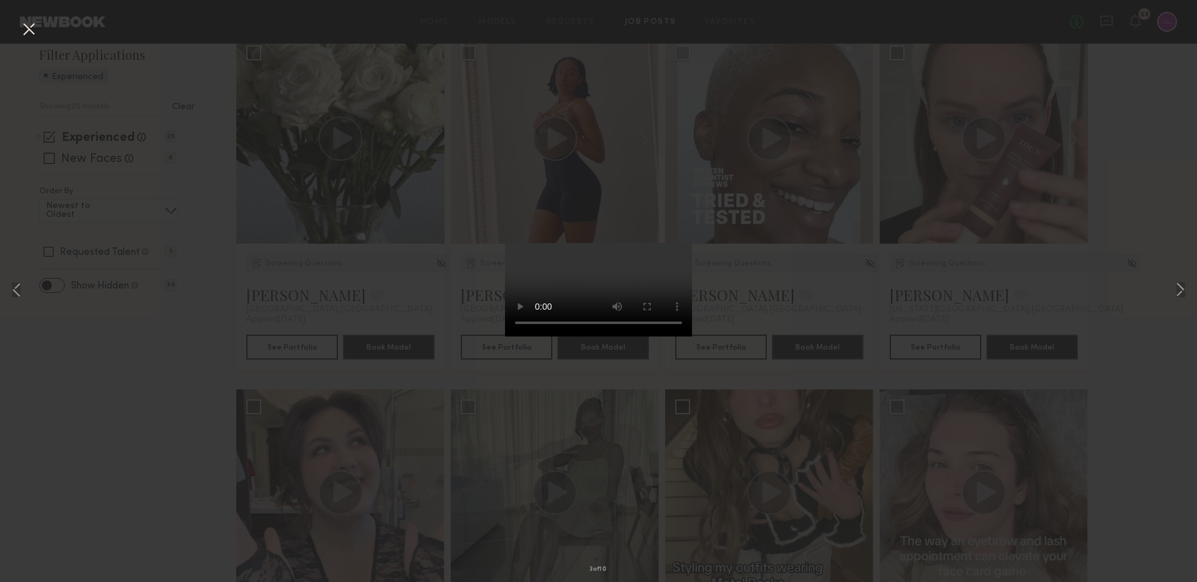
click at [465, 398] on div "3 of 10" at bounding box center [598, 291] width 1197 height 582
click at [434, 377] on div "3 of 10" at bounding box center [598, 291] width 1197 height 582
click at [26, 29] on button at bounding box center [29, 30] width 20 height 22
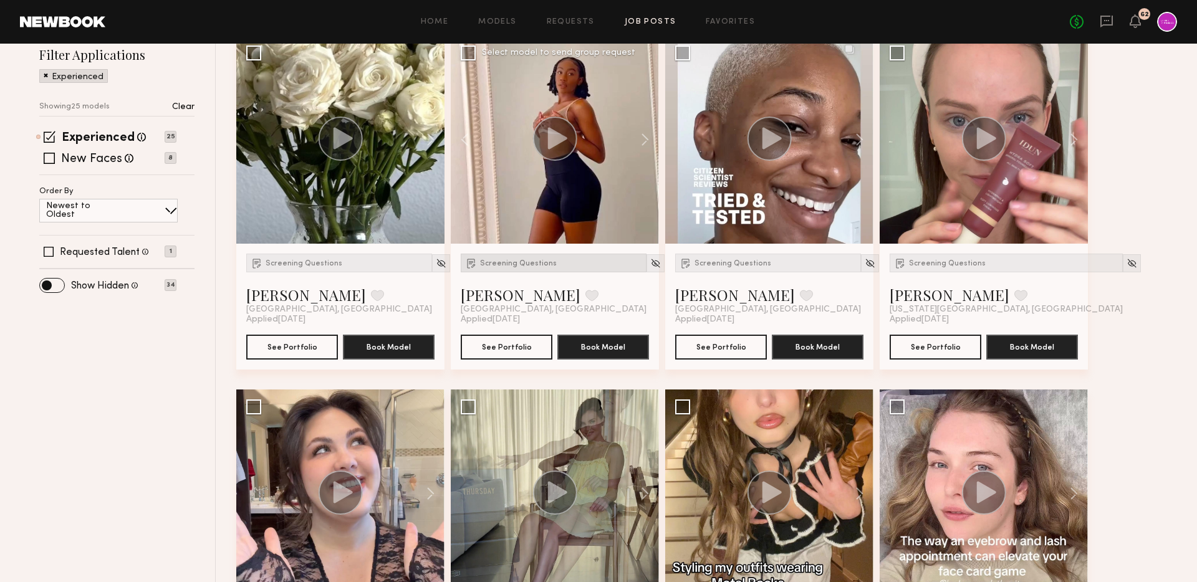
click at [470, 264] on img at bounding box center [471, 263] width 12 height 12
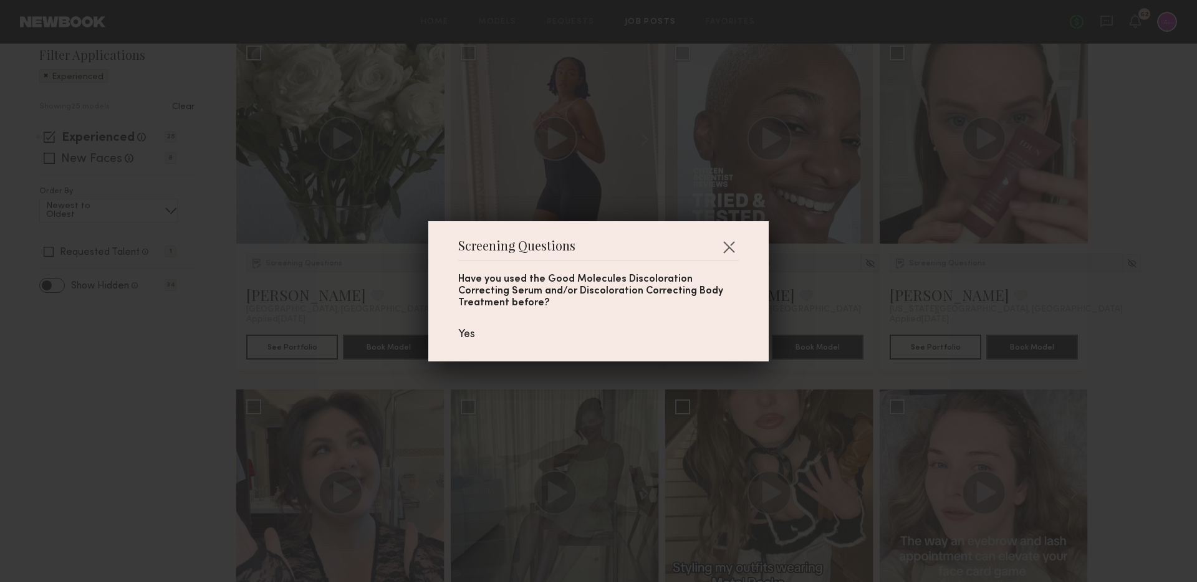
click at [379, 265] on div "Screening Questions Have you used the Good Molecules Discoloration Correcting S…" at bounding box center [598, 291] width 1197 height 582
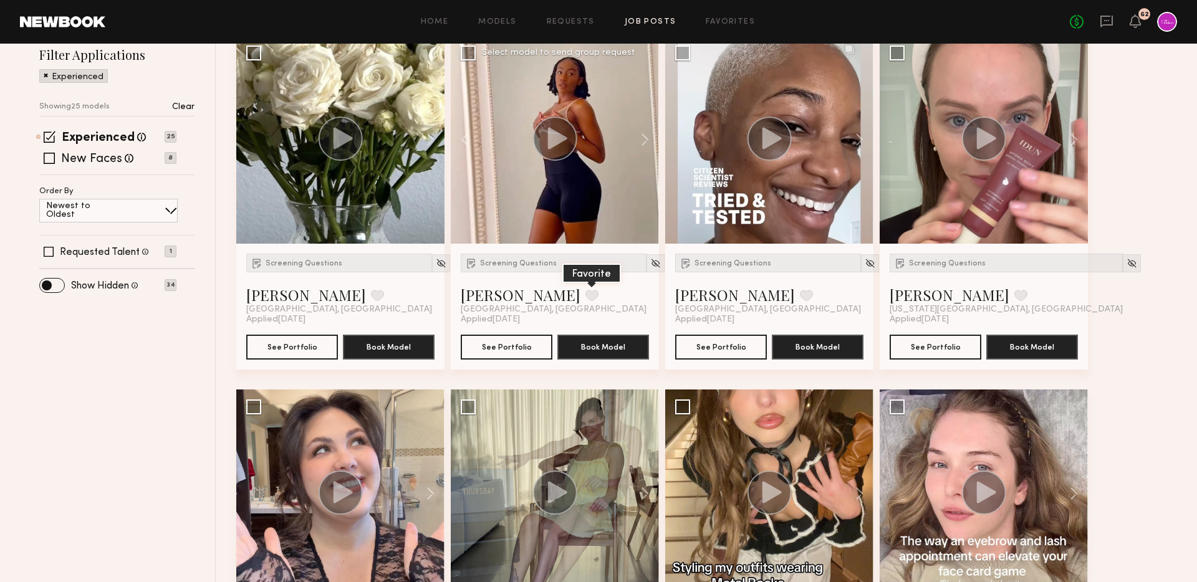
click at [586, 296] on button at bounding box center [592, 295] width 13 height 11
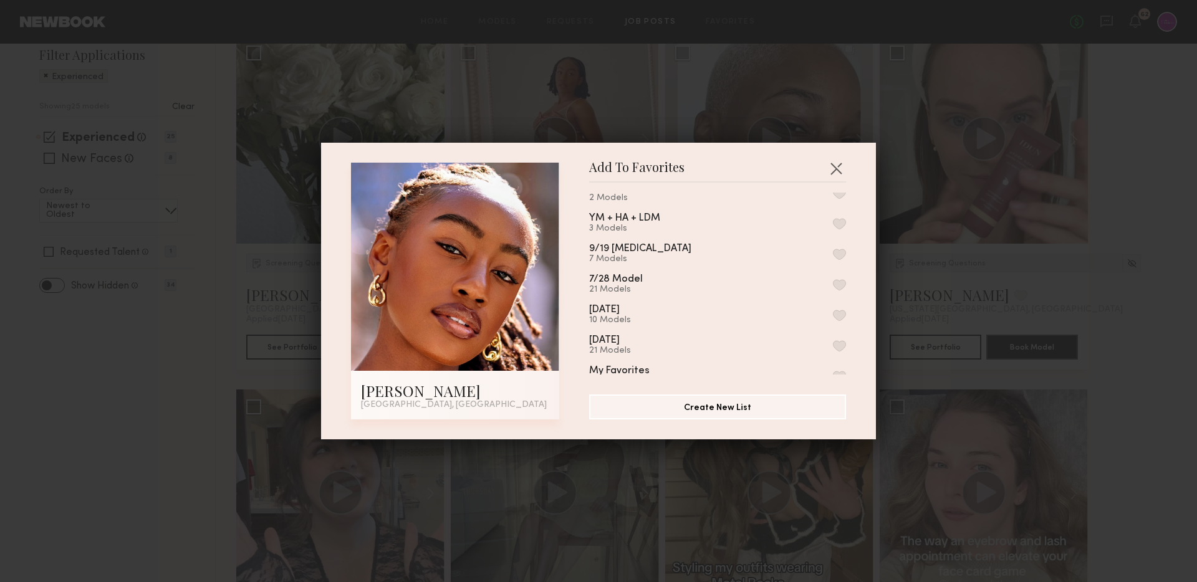
scroll to position [23, 0]
click at [725, 405] on button "Create New List" at bounding box center [717, 406] width 257 height 25
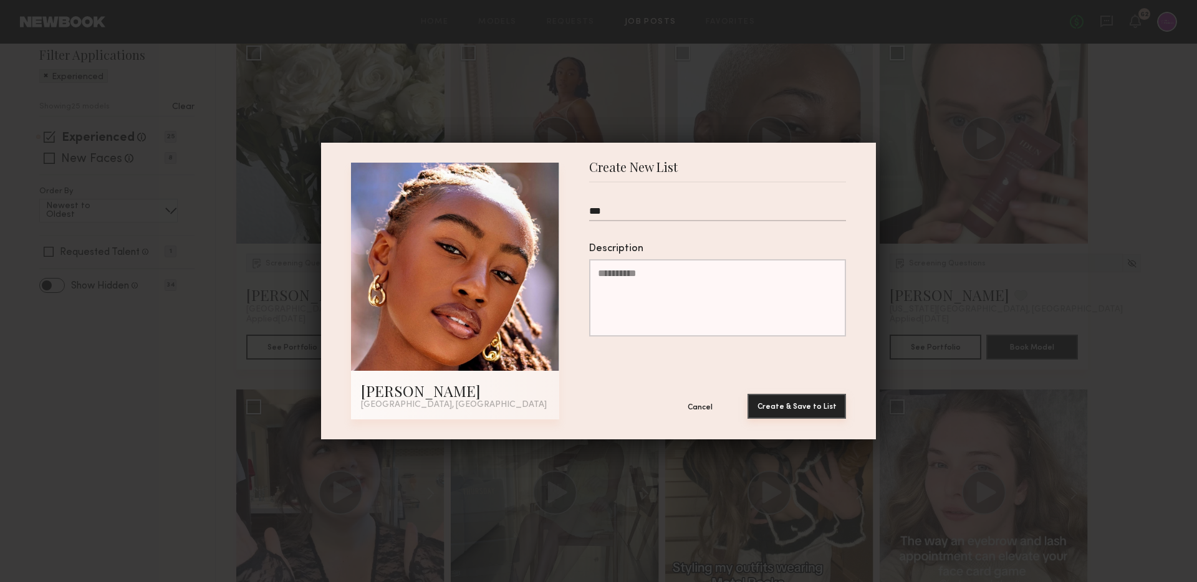
type input "***"
click at [767, 403] on button "Create & Save to List" at bounding box center [797, 406] width 99 height 25
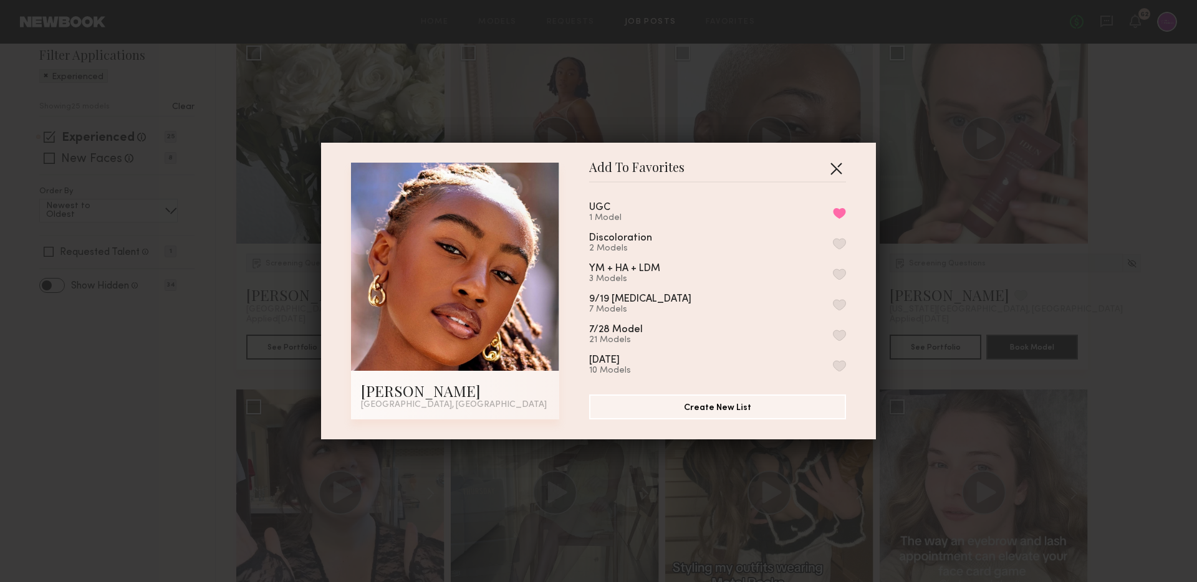
click at [833, 163] on button "button" at bounding box center [836, 168] width 20 height 20
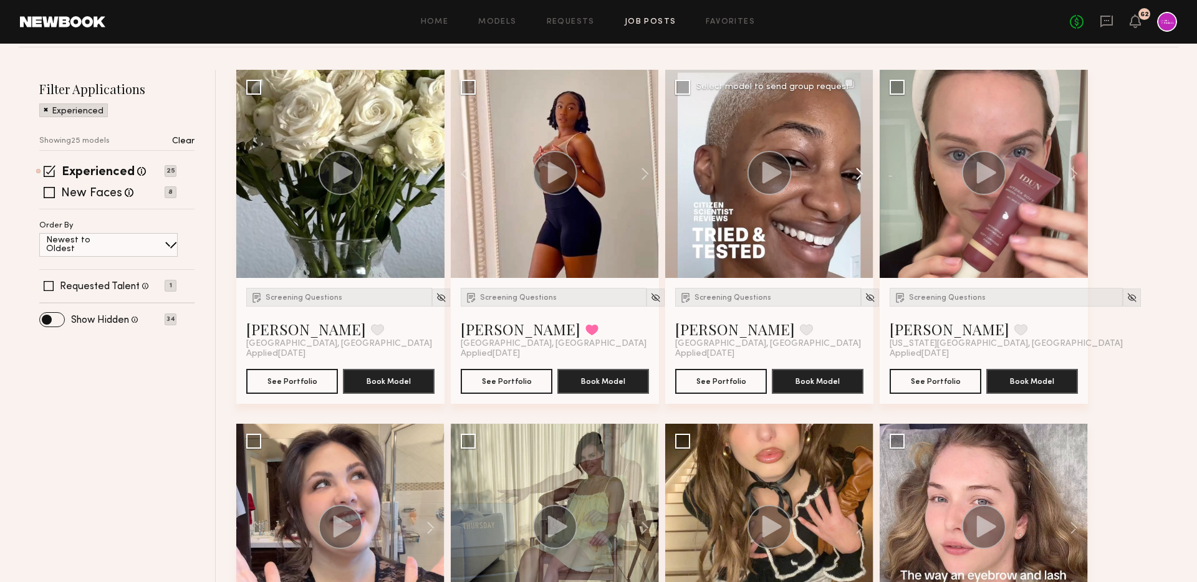
scroll to position [126, 0]
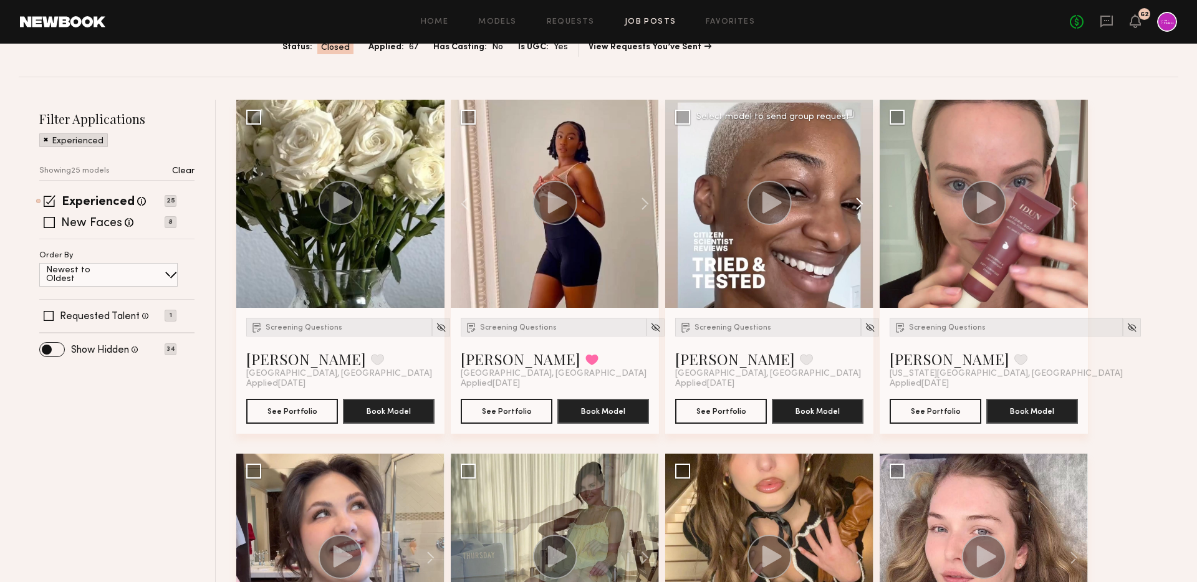
click at [858, 191] on button at bounding box center [854, 204] width 40 height 208
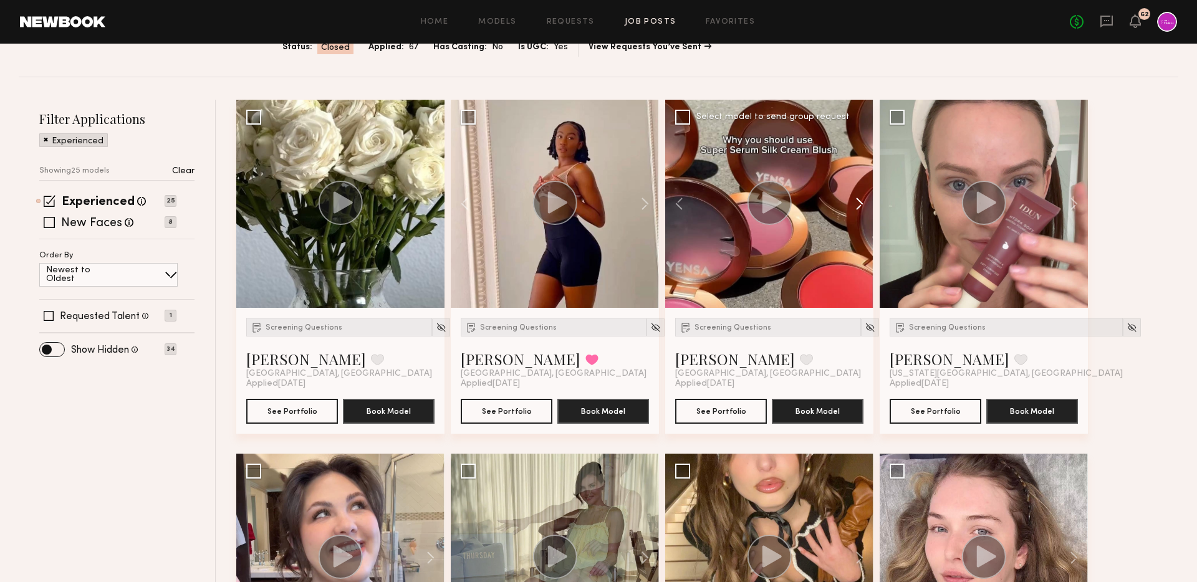
click at [858, 191] on button at bounding box center [854, 204] width 40 height 208
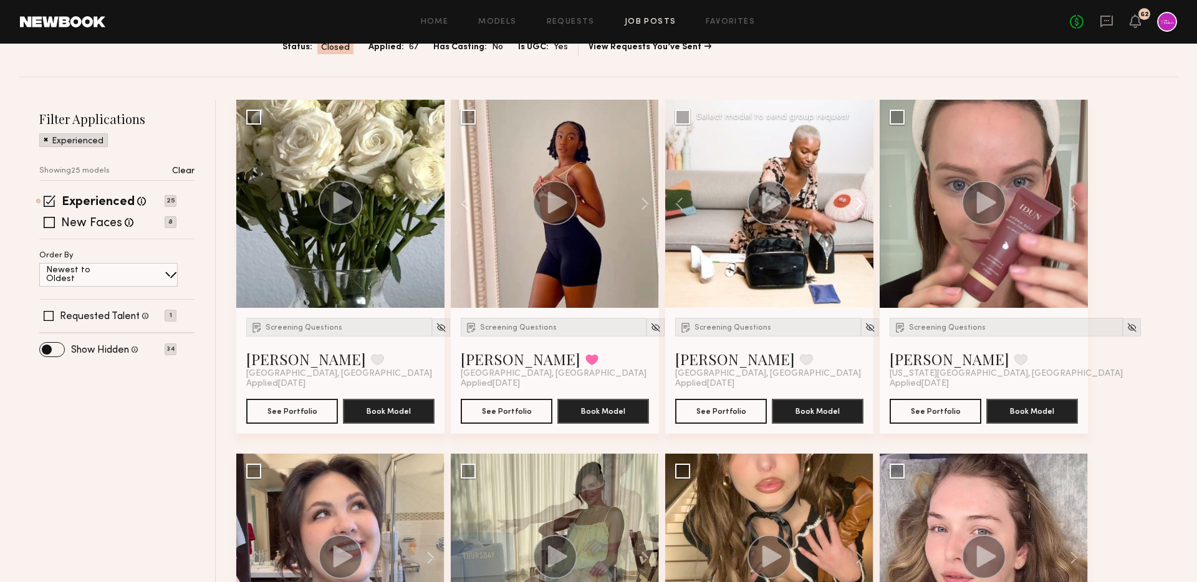
click at [858, 191] on button at bounding box center [854, 204] width 40 height 208
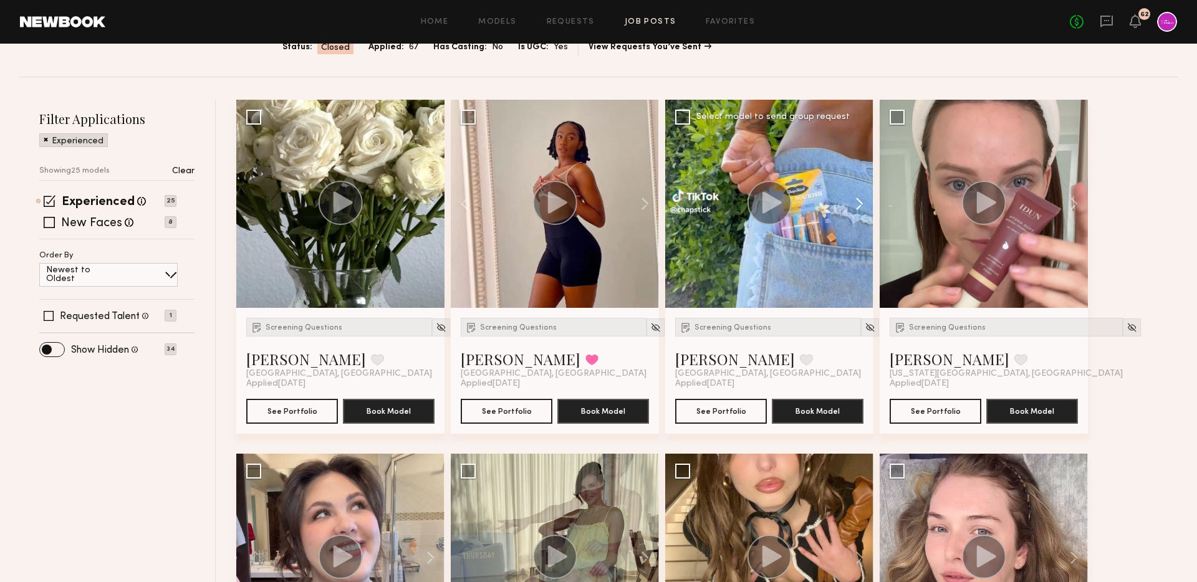
click at [858, 191] on button at bounding box center [854, 204] width 40 height 208
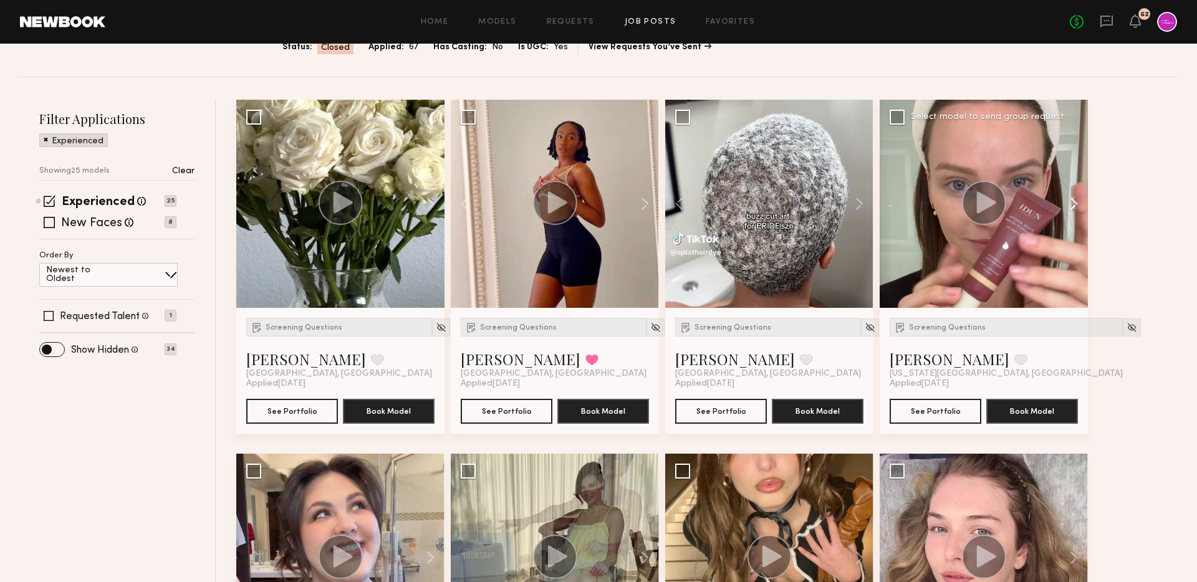
click at [1083, 206] on button at bounding box center [1068, 204] width 40 height 208
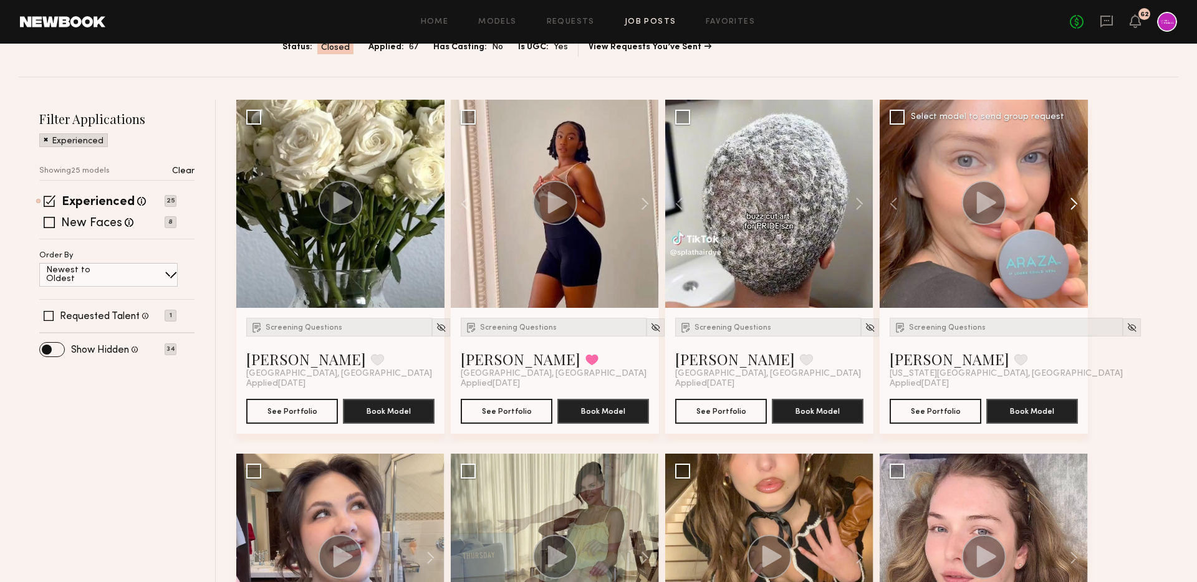
click at [1083, 206] on button at bounding box center [1068, 204] width 40 height 208
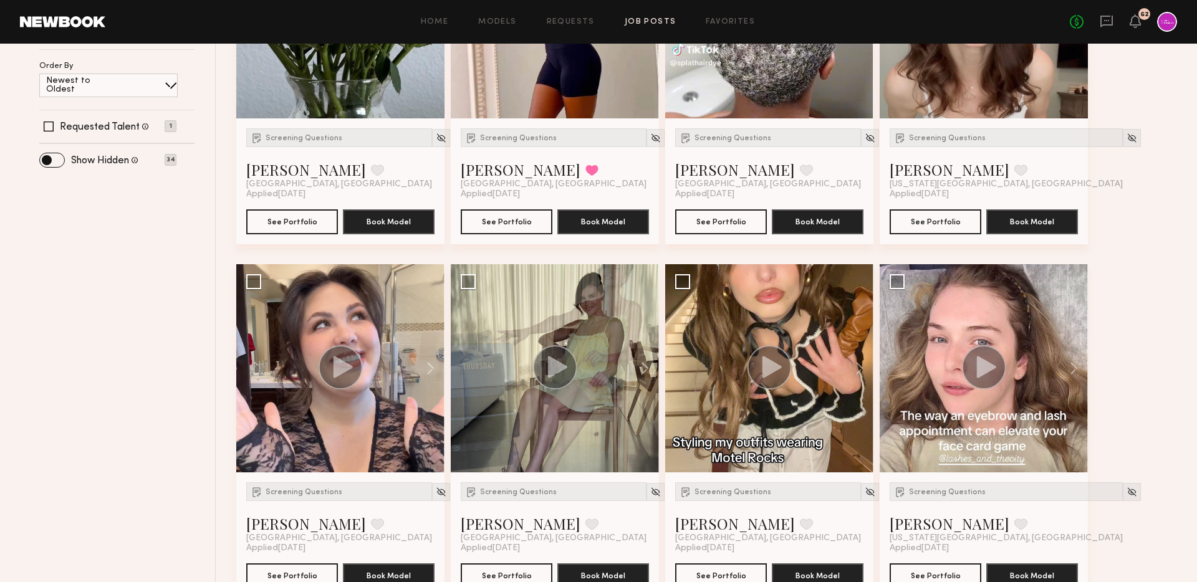
scroll to position [406, 0]
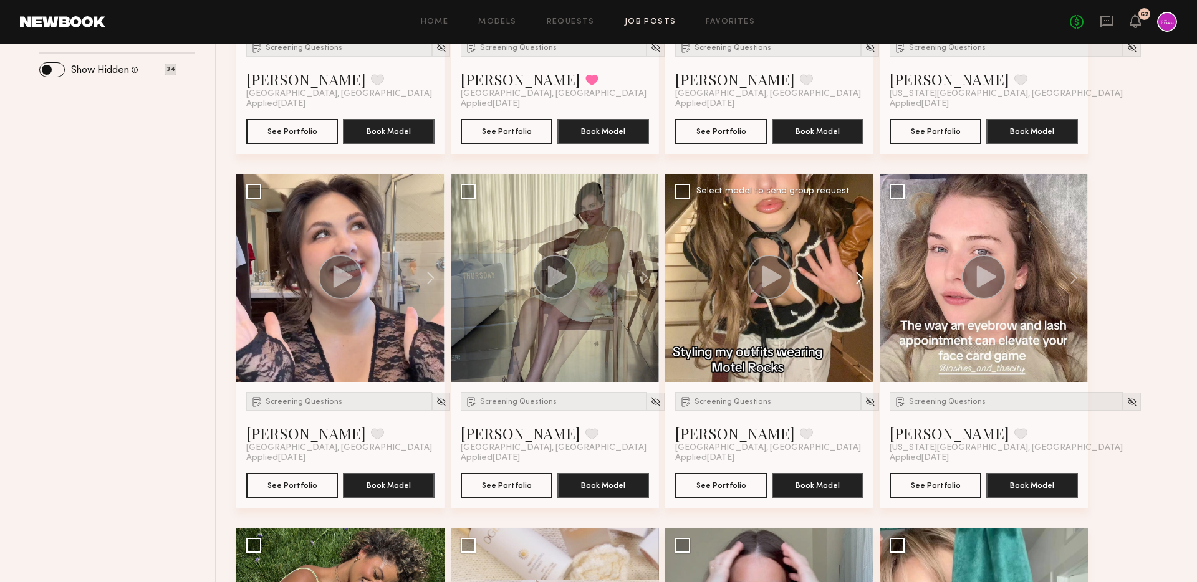
click at [862, 269] on button at bounding box center [854, 278] width 40 height 208
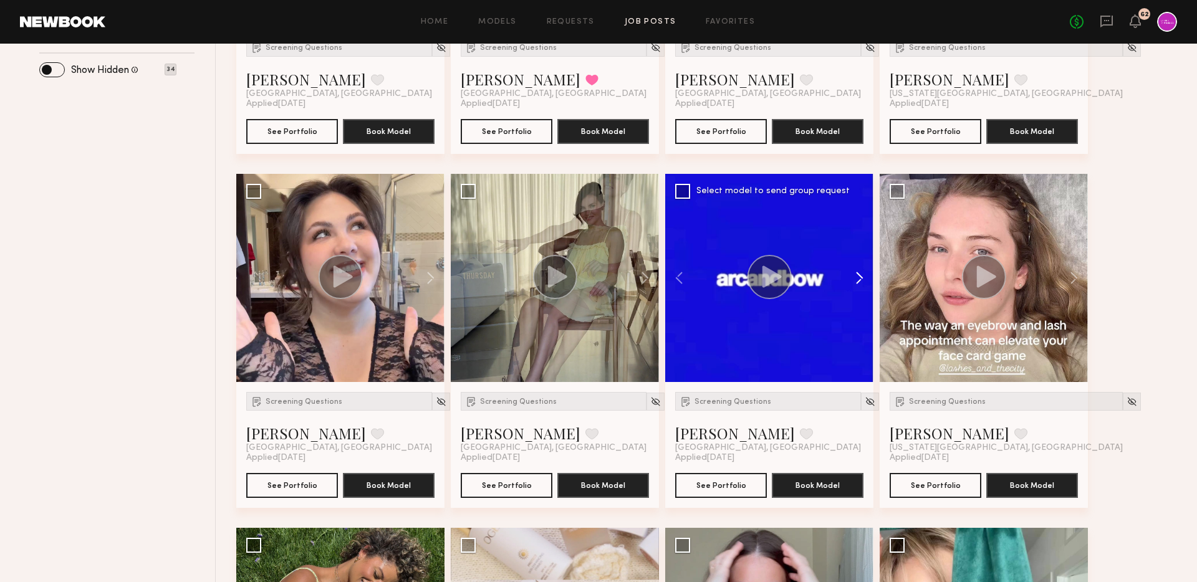
click at [862, 269] on button at bounding box center [854, 278] width 40 height 208
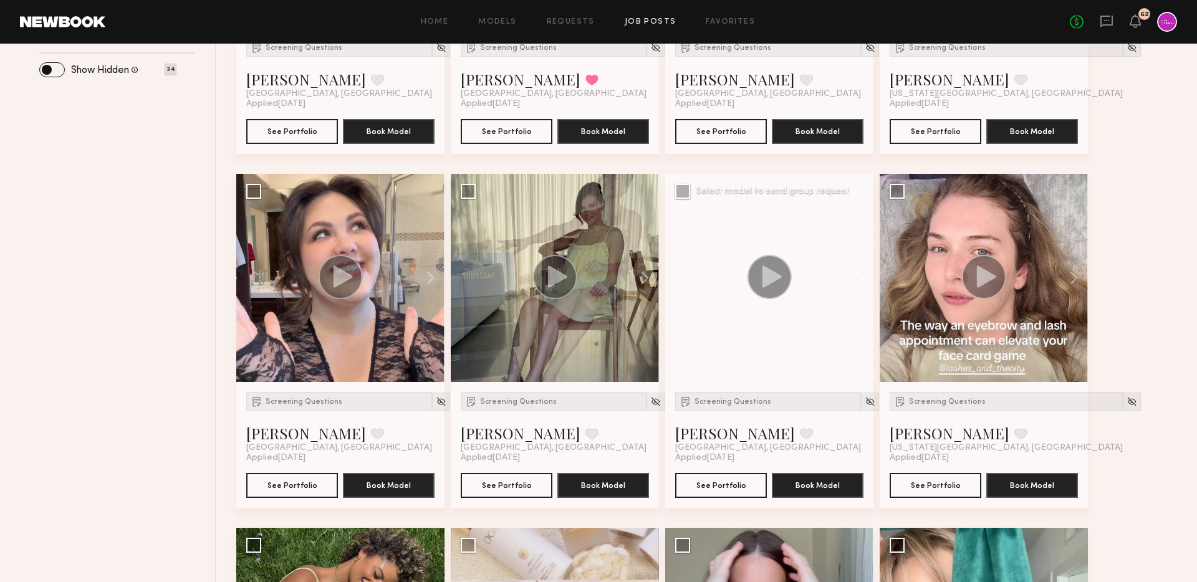
click at [862, 269] on button at bounding box center [854, 278] width 40 height 208
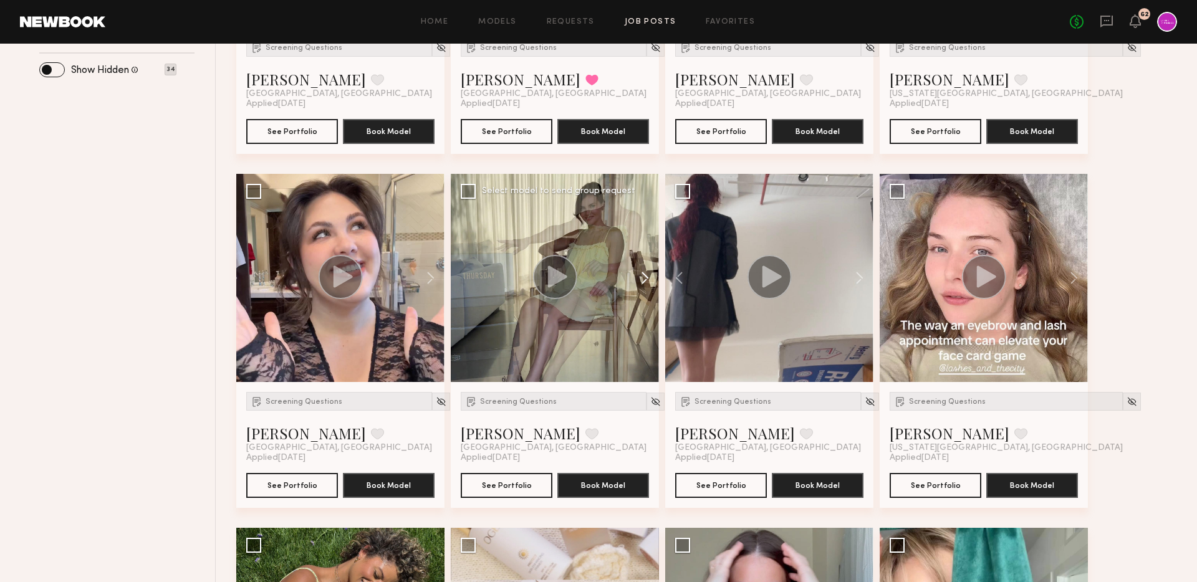
click at [645, 273] on button at bounding box center [639, 278] width 40 height 208
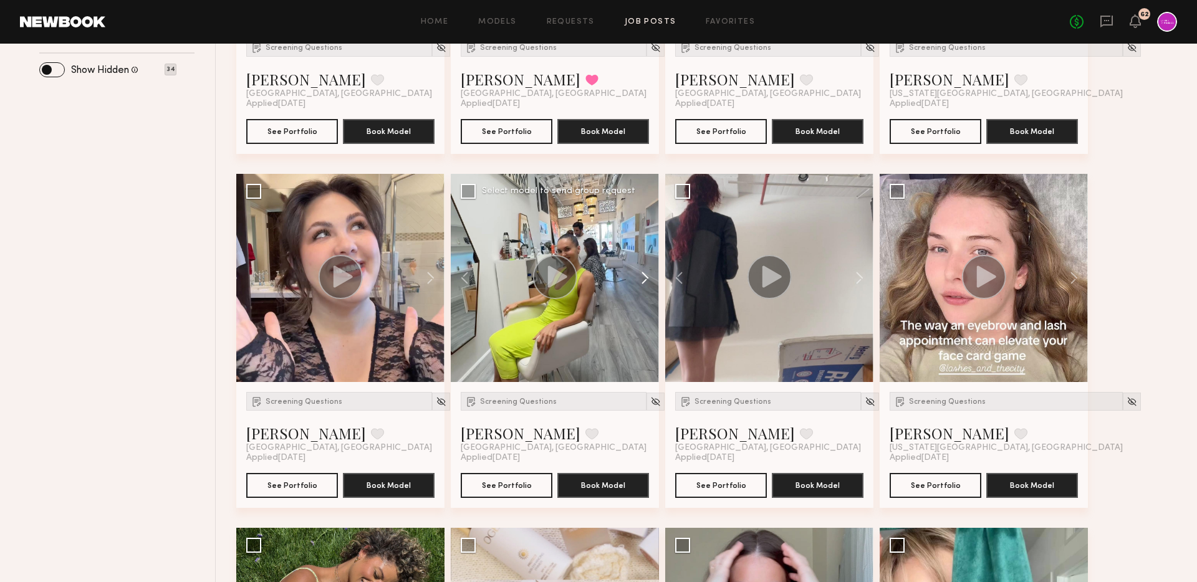
click at [645, 273] on button at bounding box center [639, 278] width 40 height 208
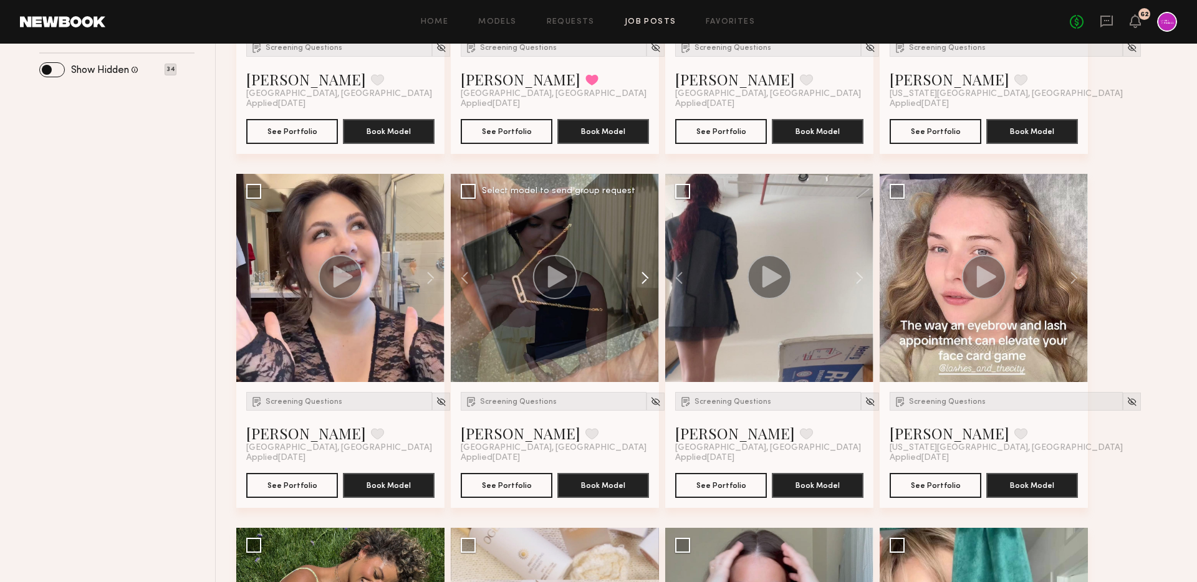
click at [645, 273] on button at bounding box center [639, 278] width 40 height 208
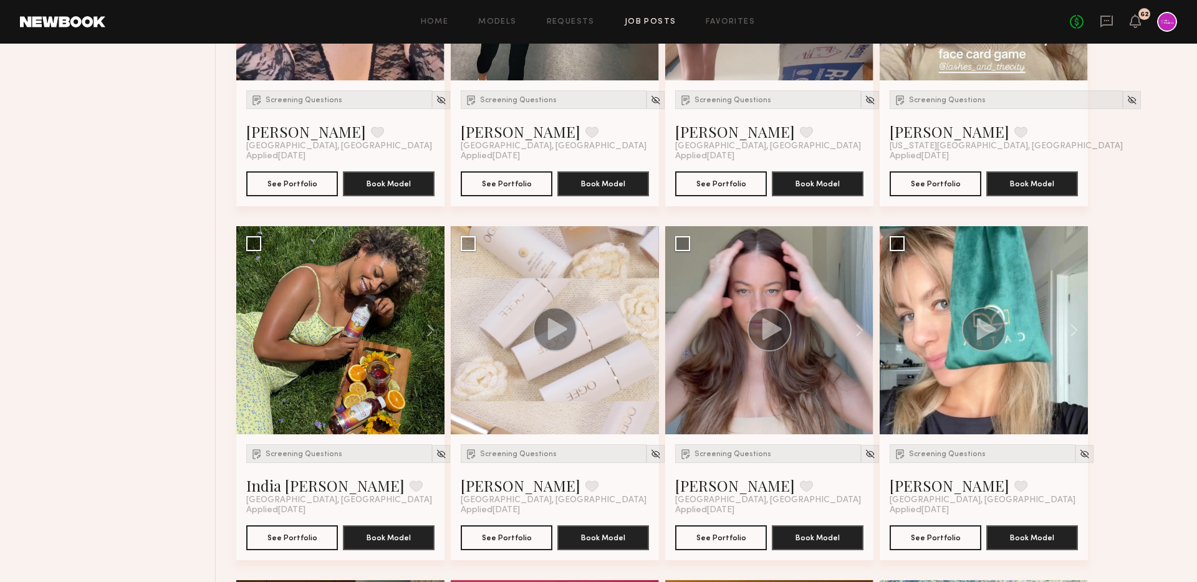
scroll to position [708, 0]
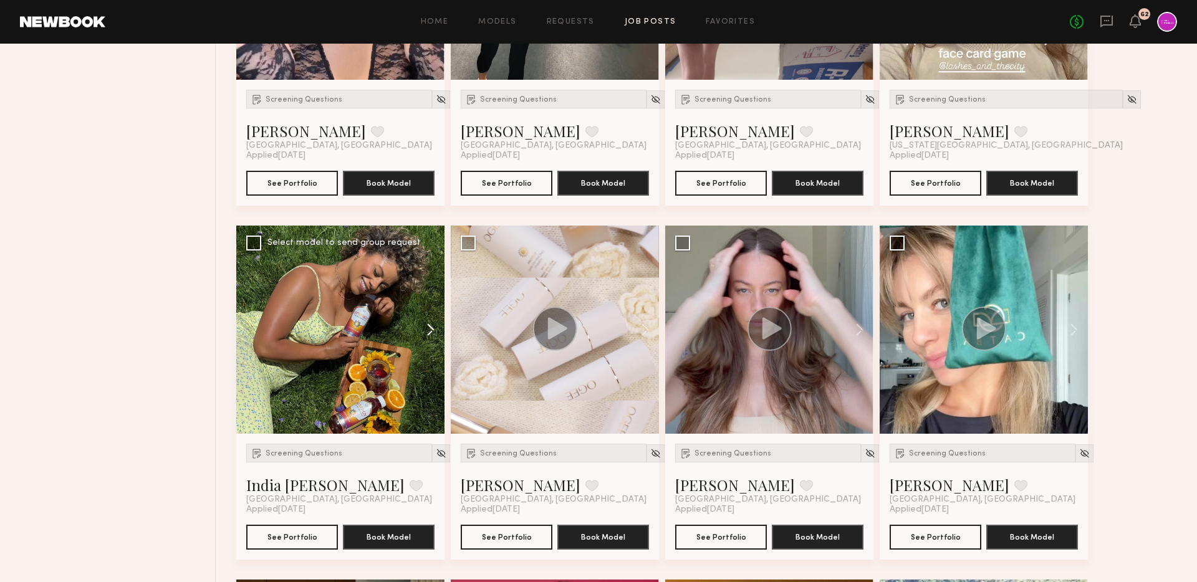
click at [431, 314] on button at bounding box center [425, 330] width 40 height 208
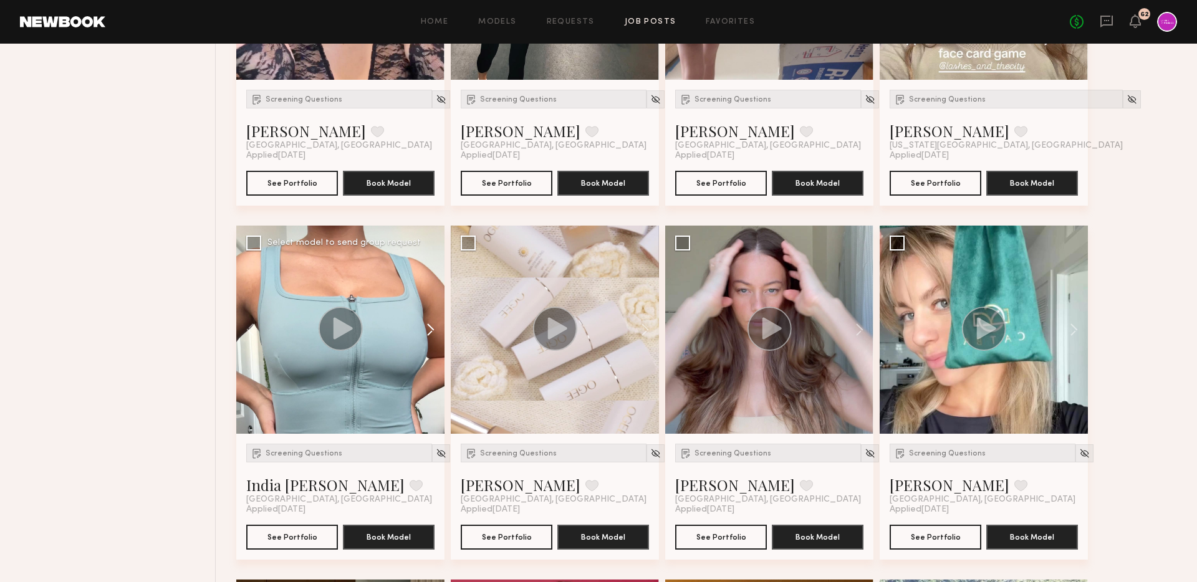
click at [431, 314] on button at bounding box center [425, 330] width 40 height 208
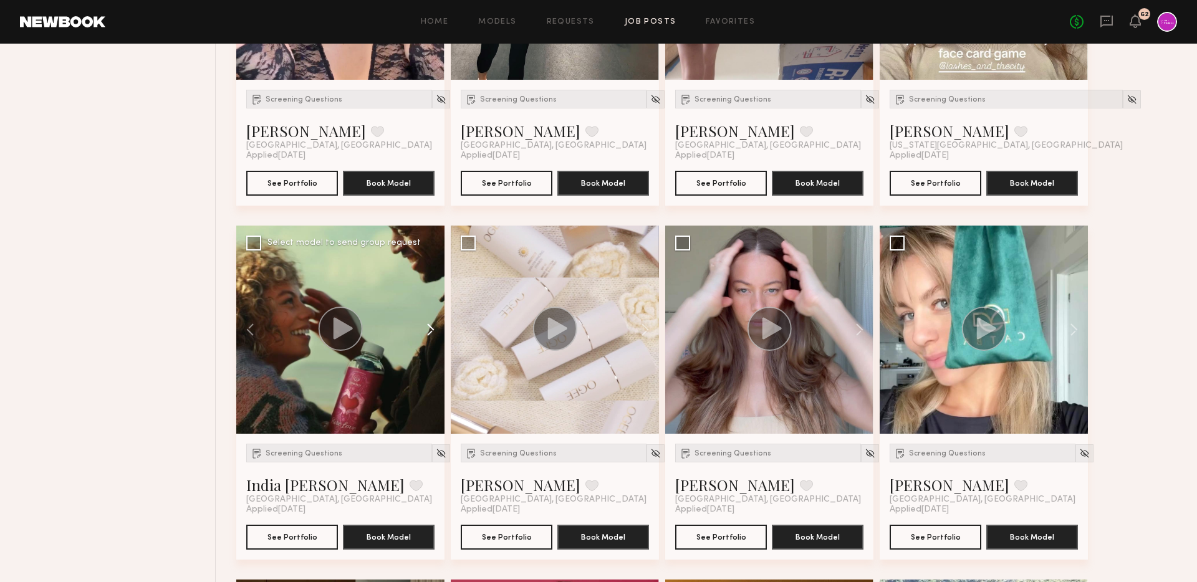
click at [431, 314] on button at bounding box center [425, 330] width 40 height 208
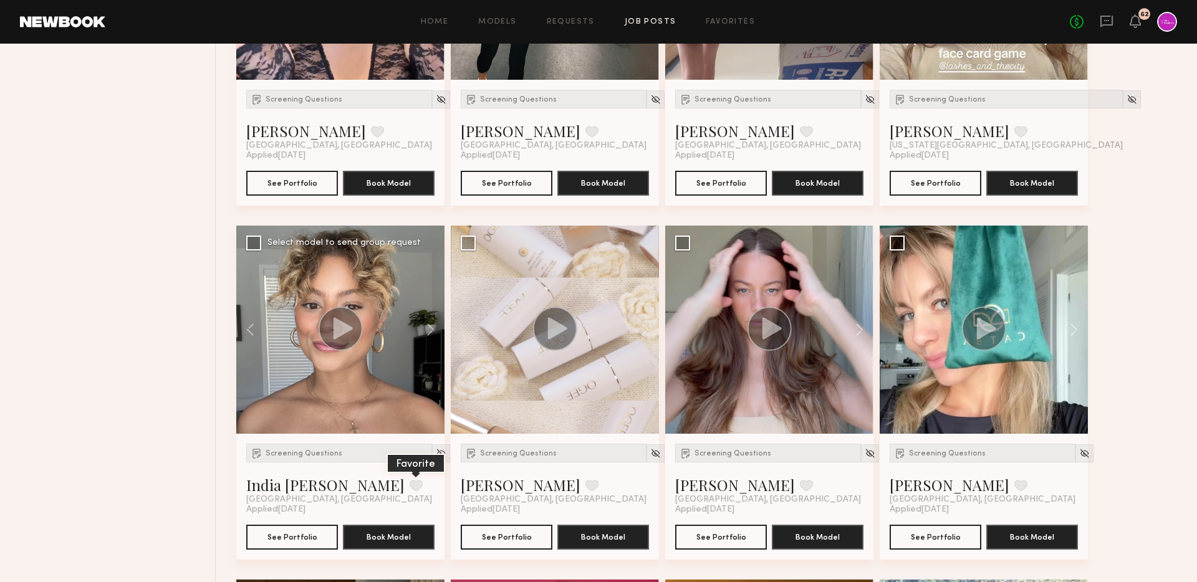
click at [410, 486] on button at bounding box center [416, 485] width 13 height 11
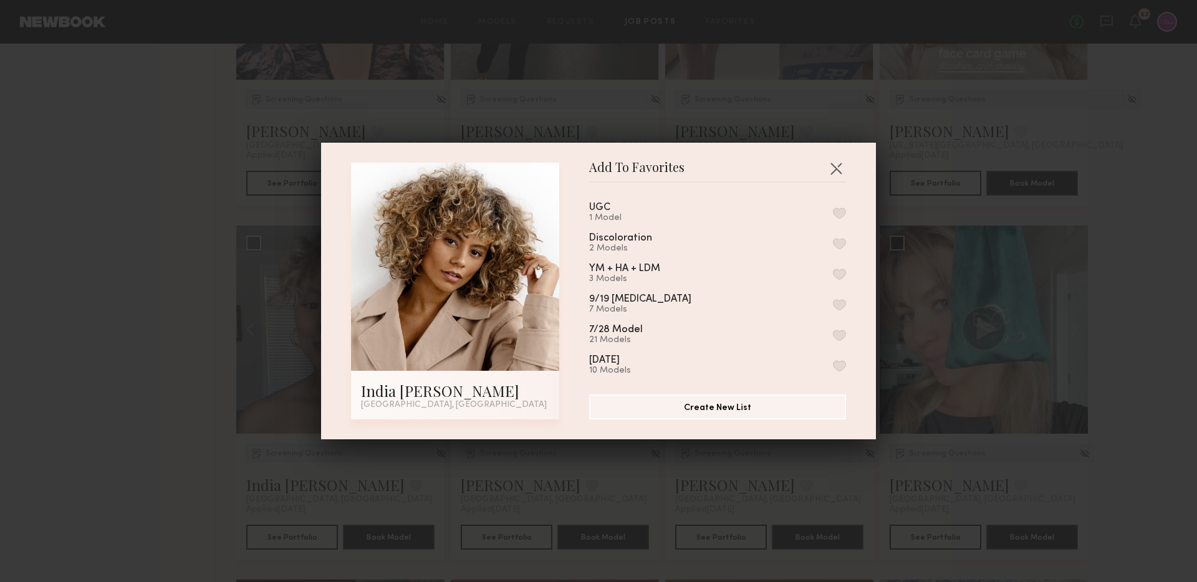
click at [833, 218] on button "button" at bounding box center [839, 213] width 13 height 11
click at [841, 215] on button "Remove from favorite list" at bounding box center [839, 213] width 13 height 11
click at [840, 215] on button "button" at bounding box center [839, 213] width 13 height 11
click at [841, 162] on button "button" at bounding box center [836, 168] width 20 height 20
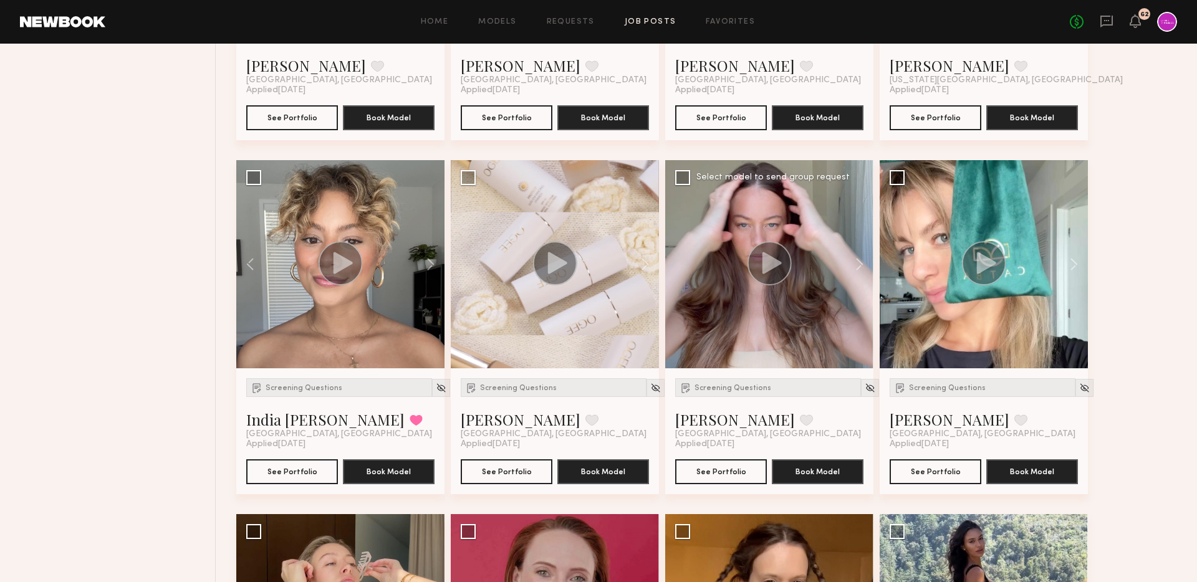
scroll to position [788, 0]
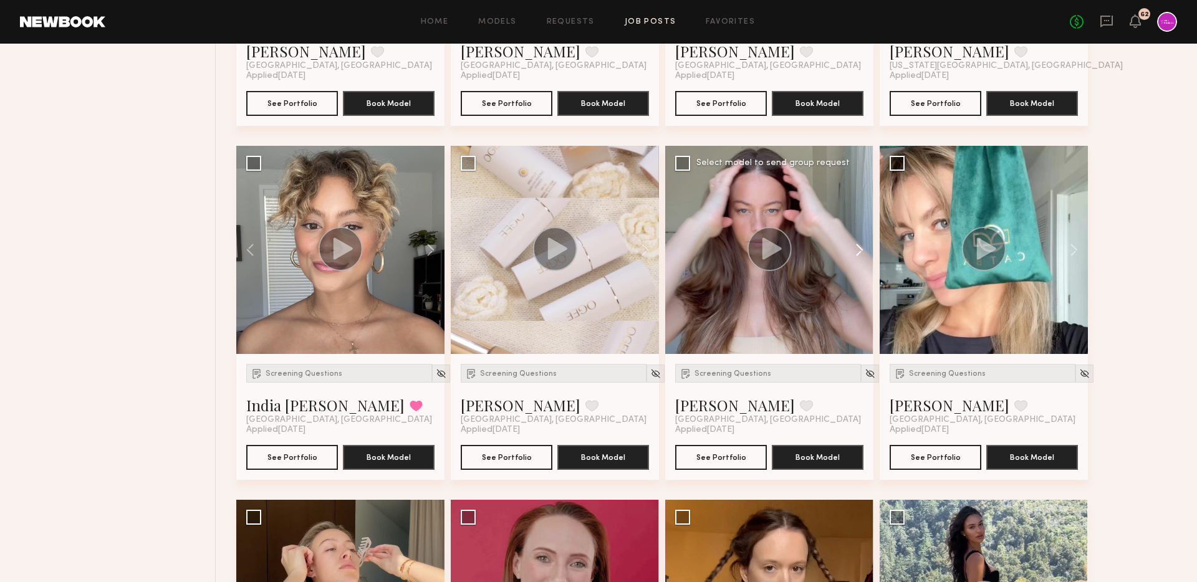
click at [863, 252] on button at bounding box center [854, 250] width 40 height 208
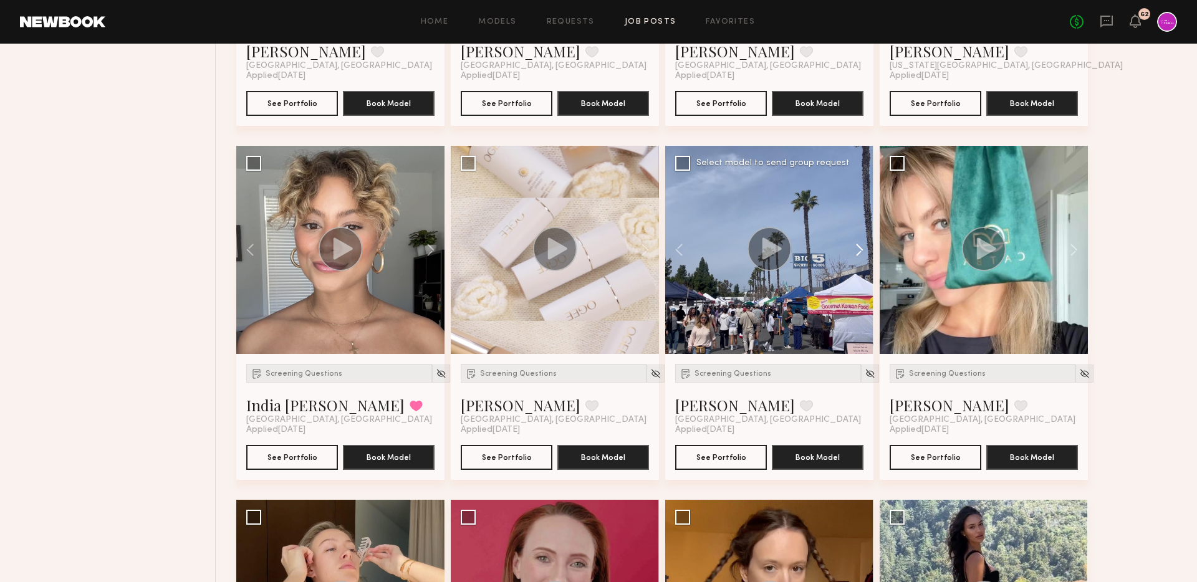
click at [863, 252] on button at bounding box center [854, 250] width 40 height 208
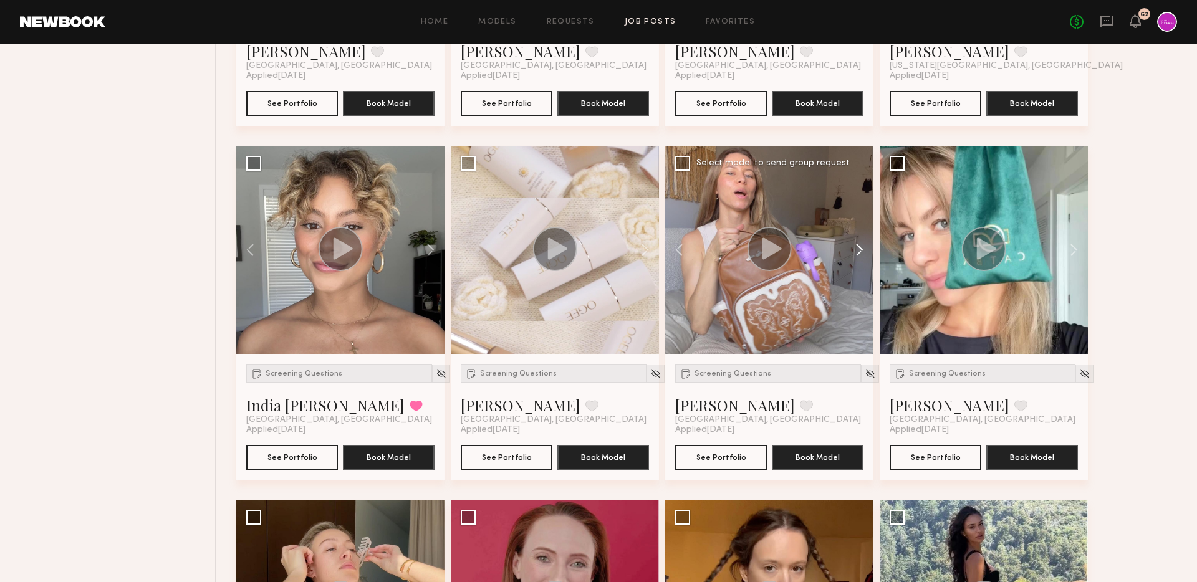
click at [863, 252] on button at bounding box center [854, 250] width 40 height 208
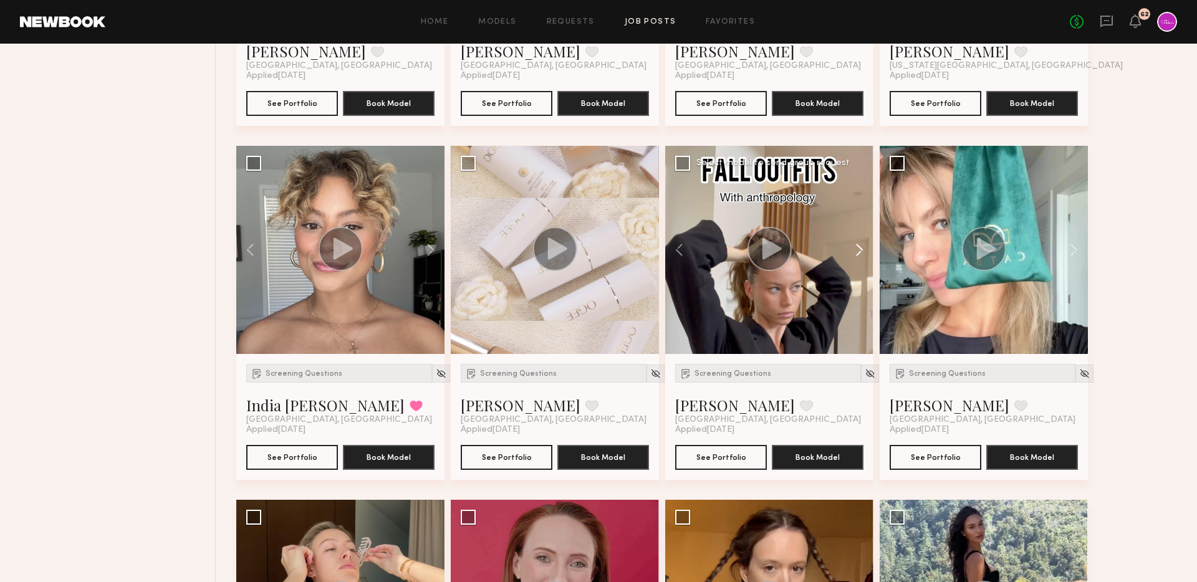
click at [863, 252] on button at bounding box center [854, 250] width 40 height 208
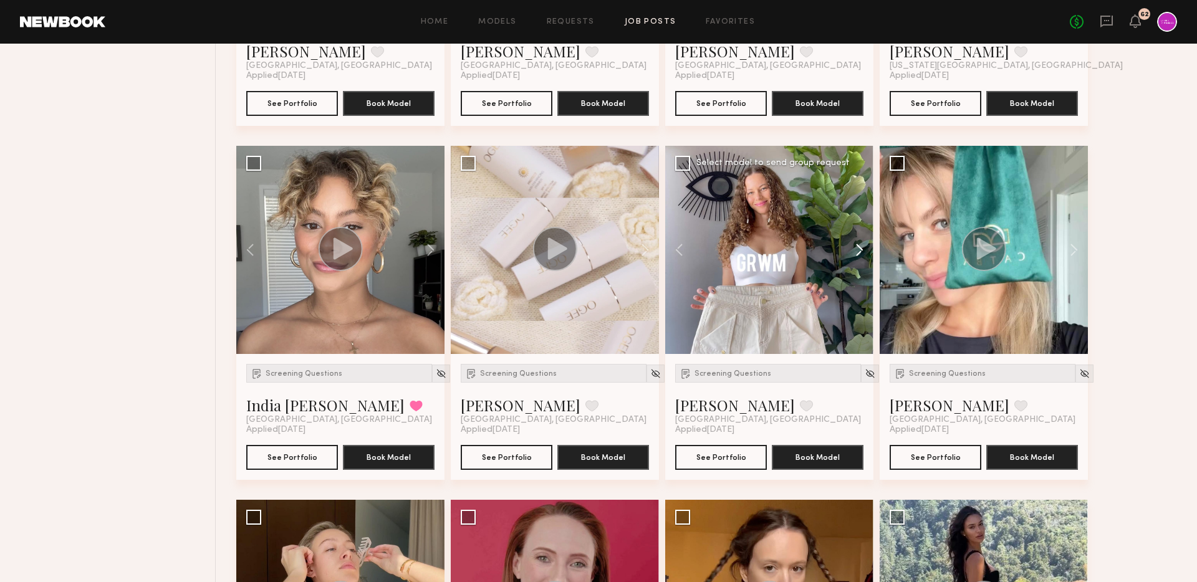
click at [863, 252] on button at bounding box center [854, 250] width 40 height 208
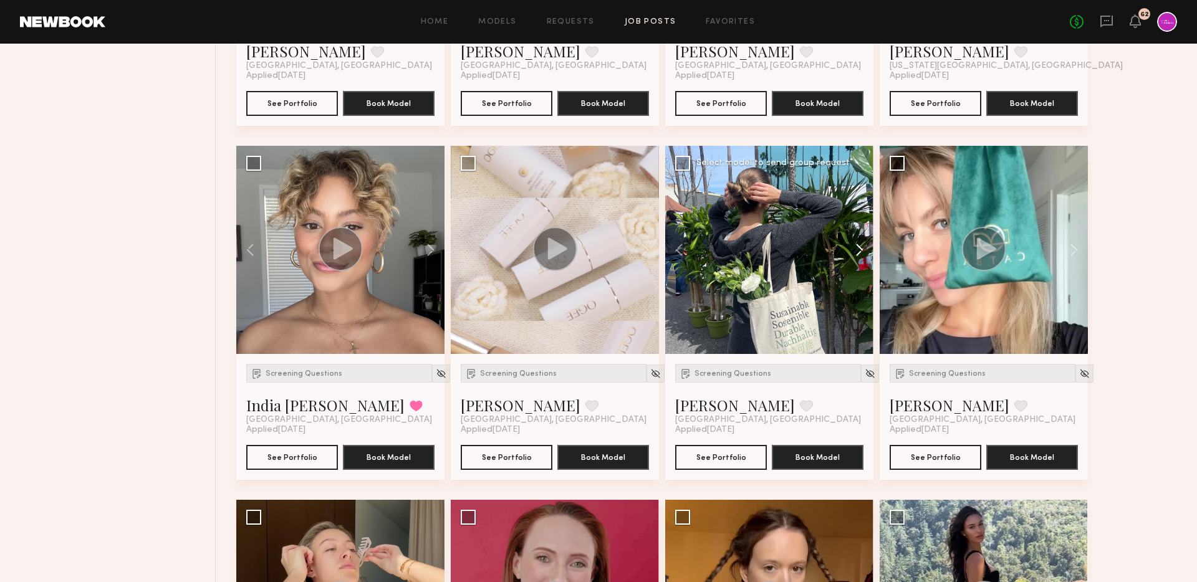
click at [863, 252] on button at bounding box center [854, 250] width 40 height 208
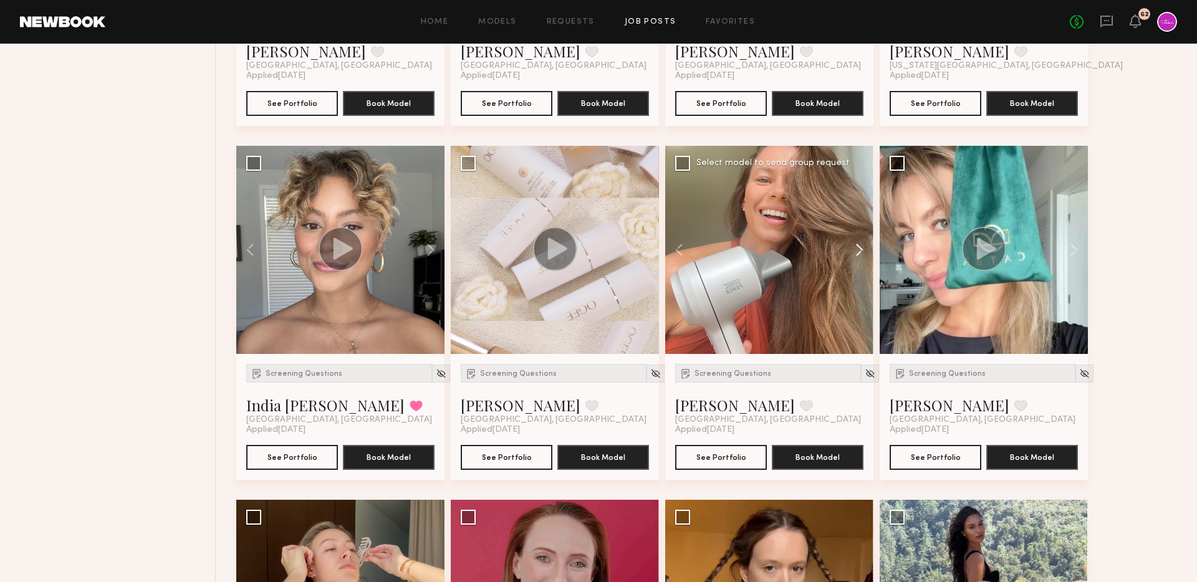
click at [863, 252] on button at bounding box center [854, 250] width 40 height 208
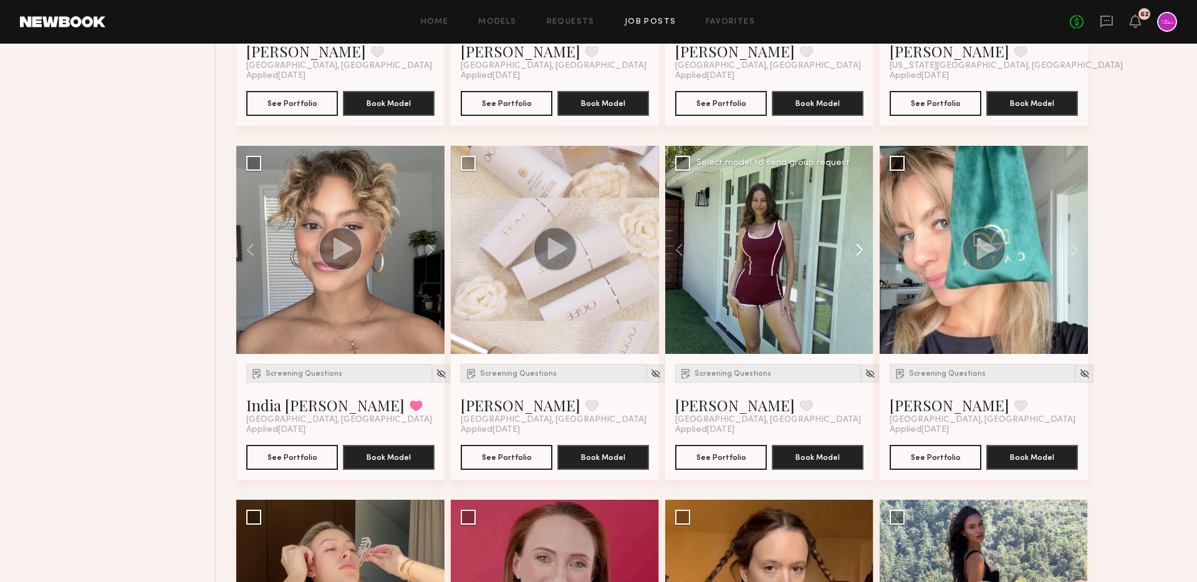
click at [863, 252] on button at bounding box center [854, 250] width 40 height 208
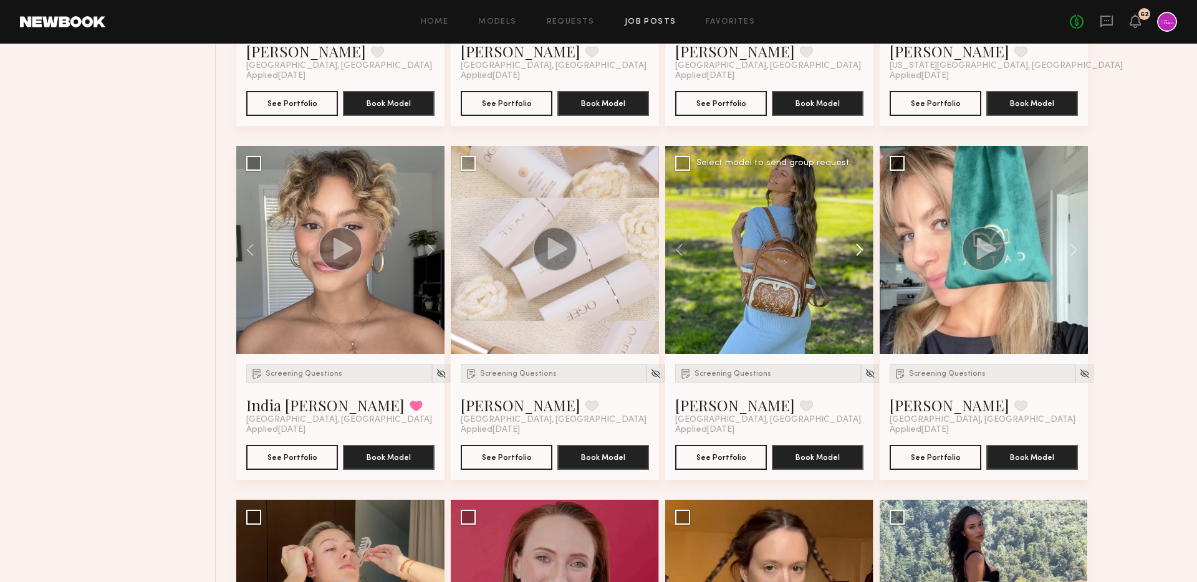
click at [863, 252] on button at bounding box center [854, 250] width 40 height 208
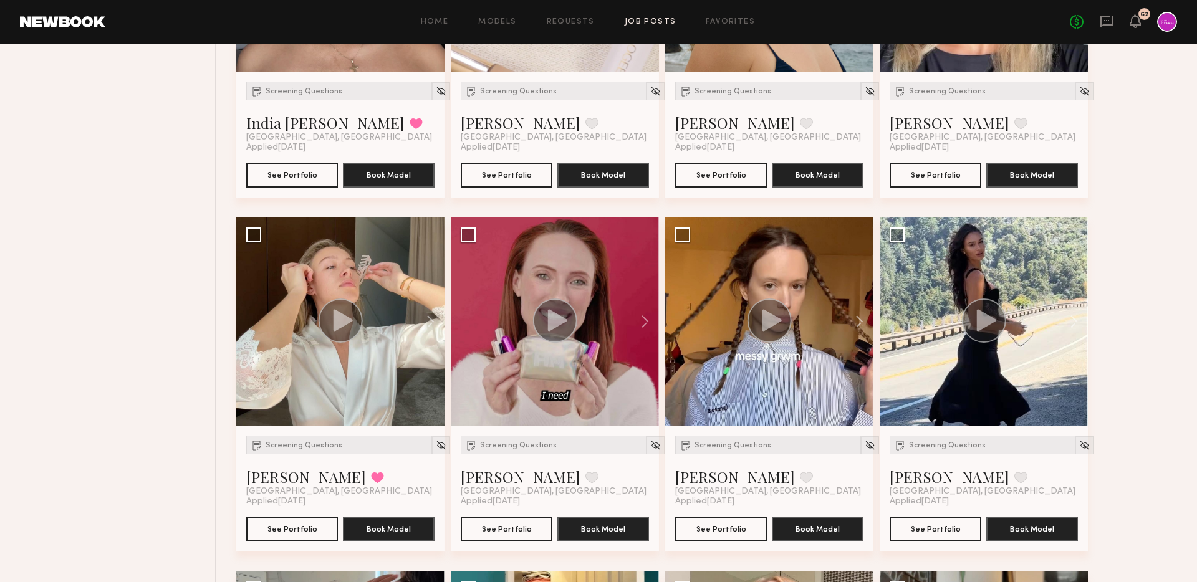
scroll to position [1111, 0]
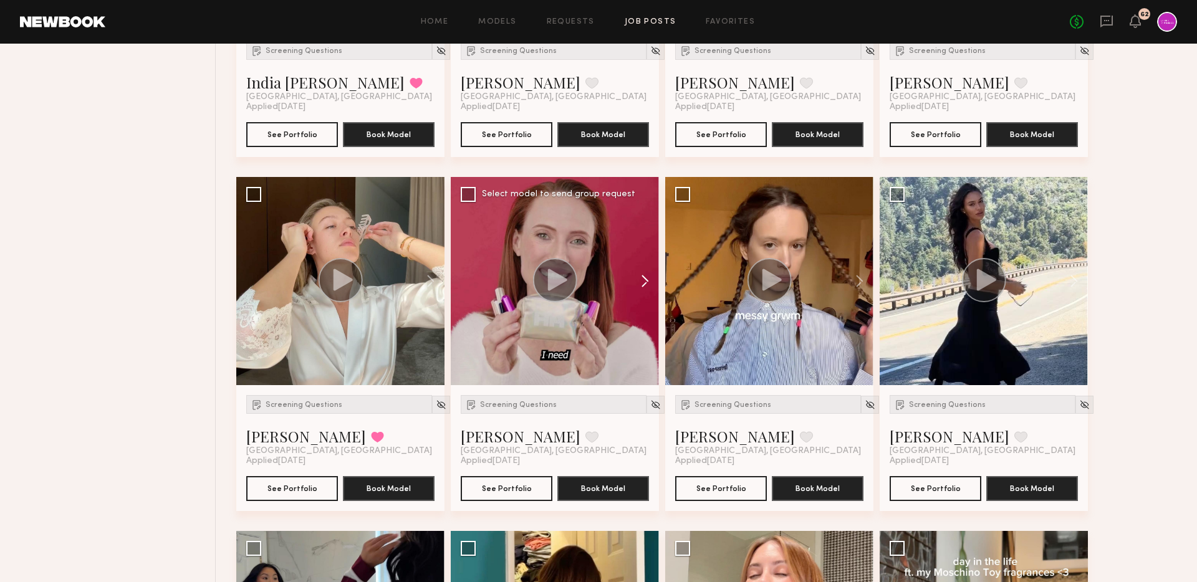
click at [642, 291] on button at bounding box center [639, 281] width 40 height 208
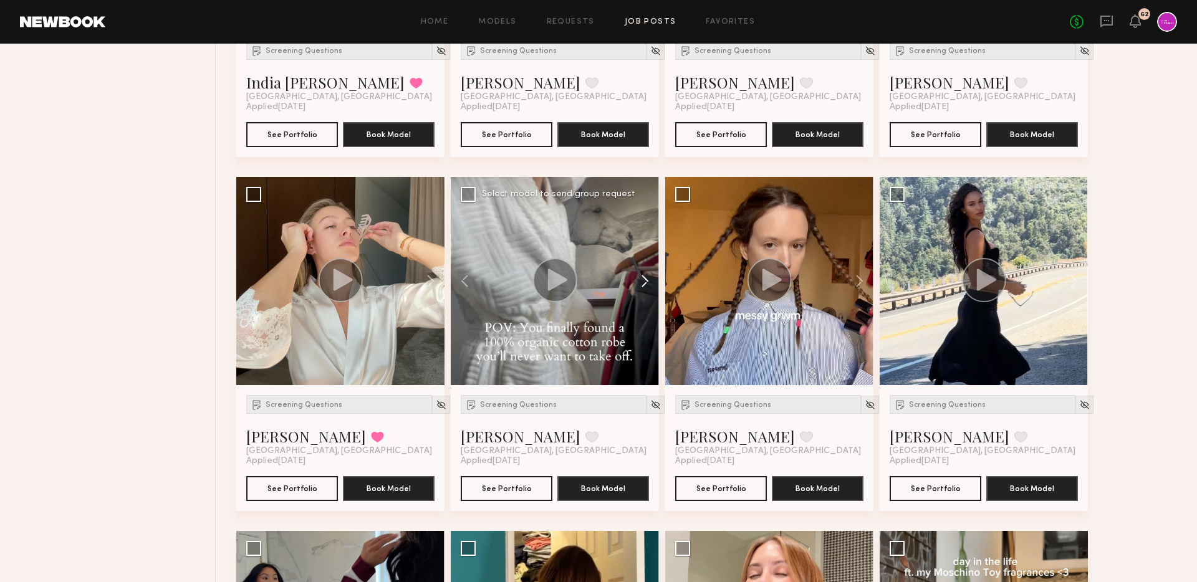
click at [642, 291] on button at bounding box center [639, 281] width 40 height 208
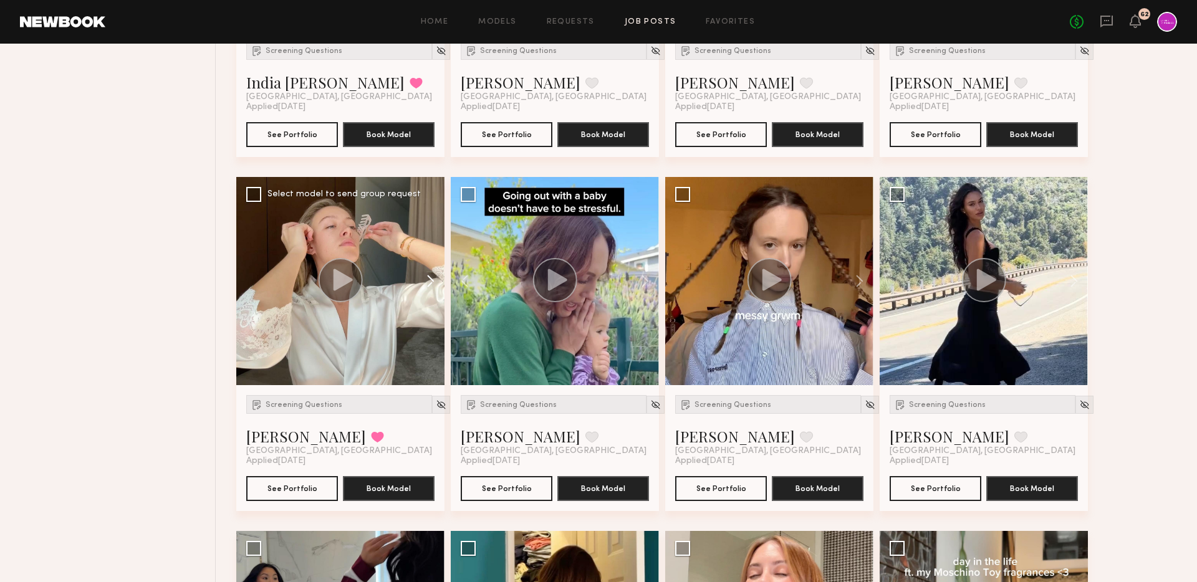
click at [432, 280] on button at bounding box center [425, 281] width 40 height 208
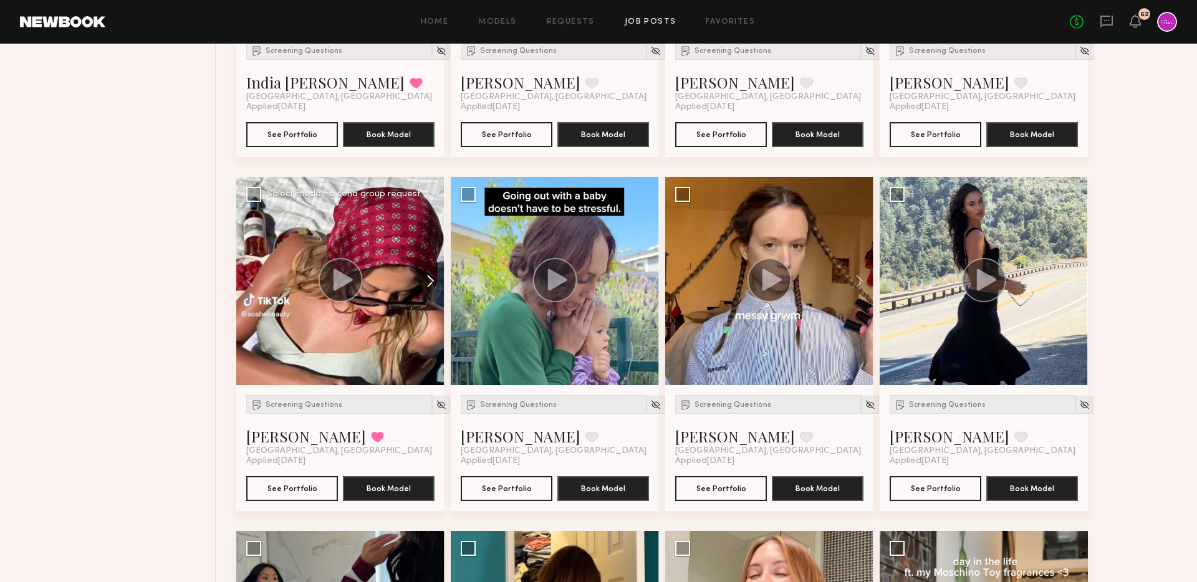
click at [432, 280] on button at bounding box center [425, 281] width 40 height 208
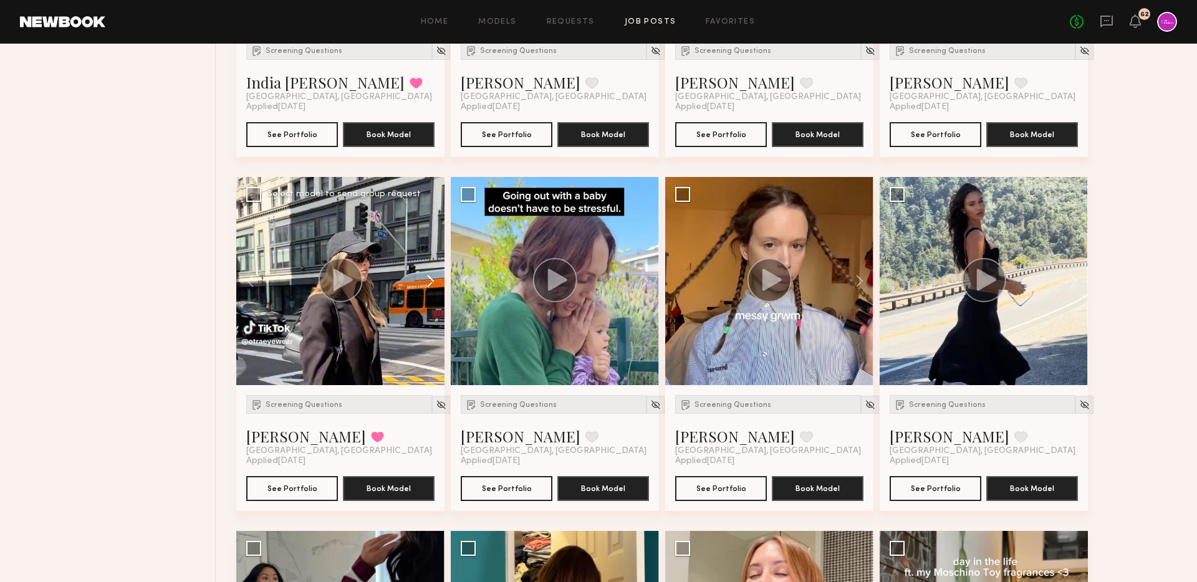
click at [432, 280] on button at bounding box center [425, 281] width 40 height 208
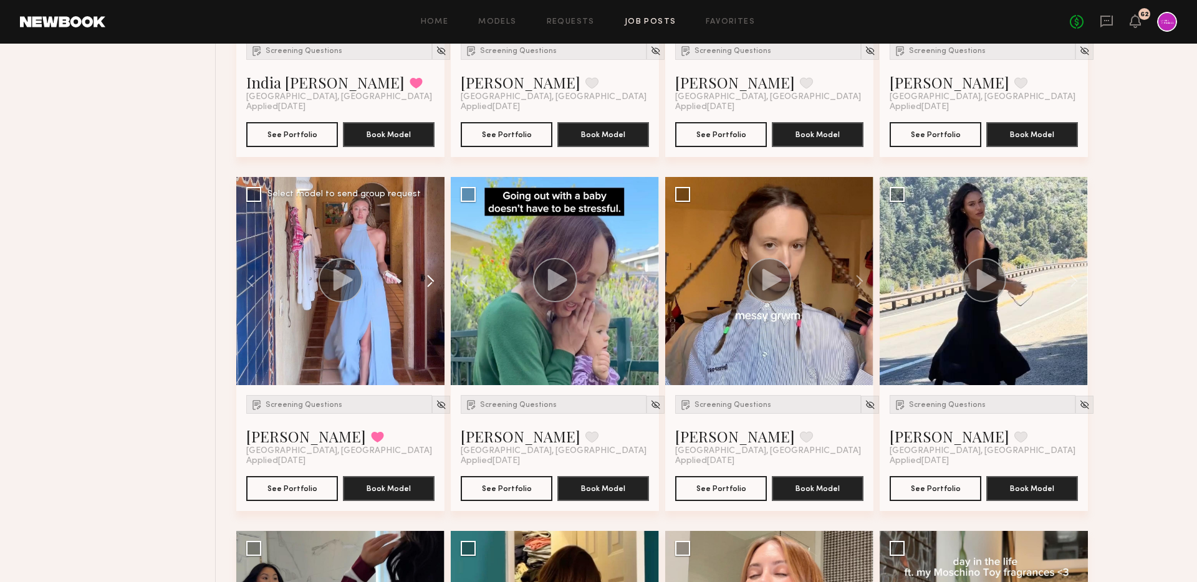
click at [432, 280] on button at bounding box center [425, 281] width 40 height 208
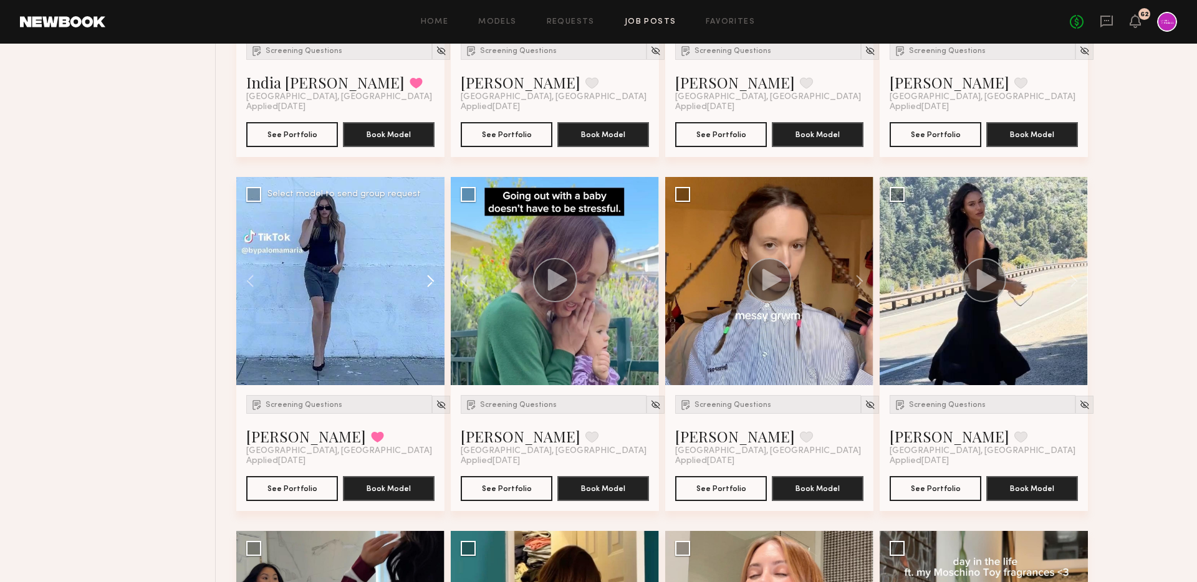
click at [432, 280] on button at bounding box center [425, 281] width 40 height 208
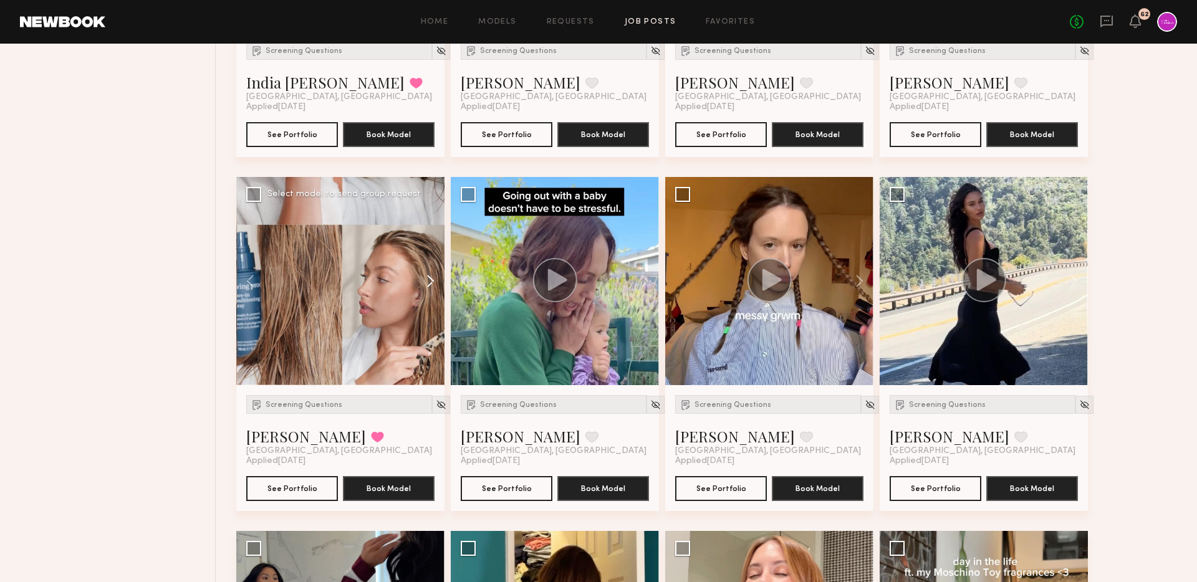
click at [432, 280] on button at bounding box center [425, 281] width 40 height 208
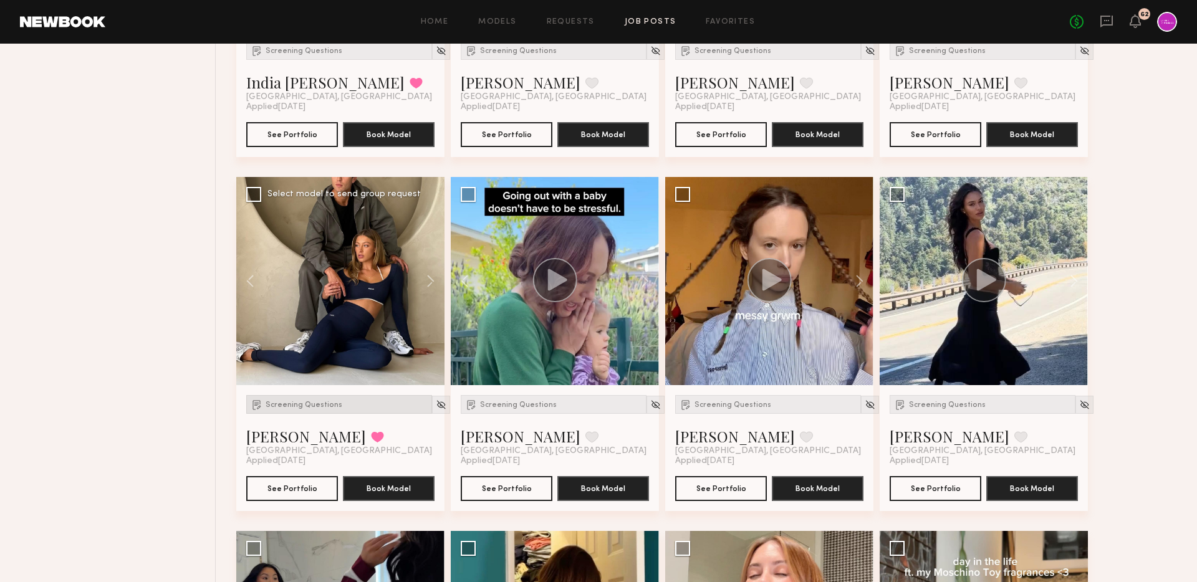
click at [324, 410] on div "Screening Questions" at bounding box center [339, 404] width 186 height 19
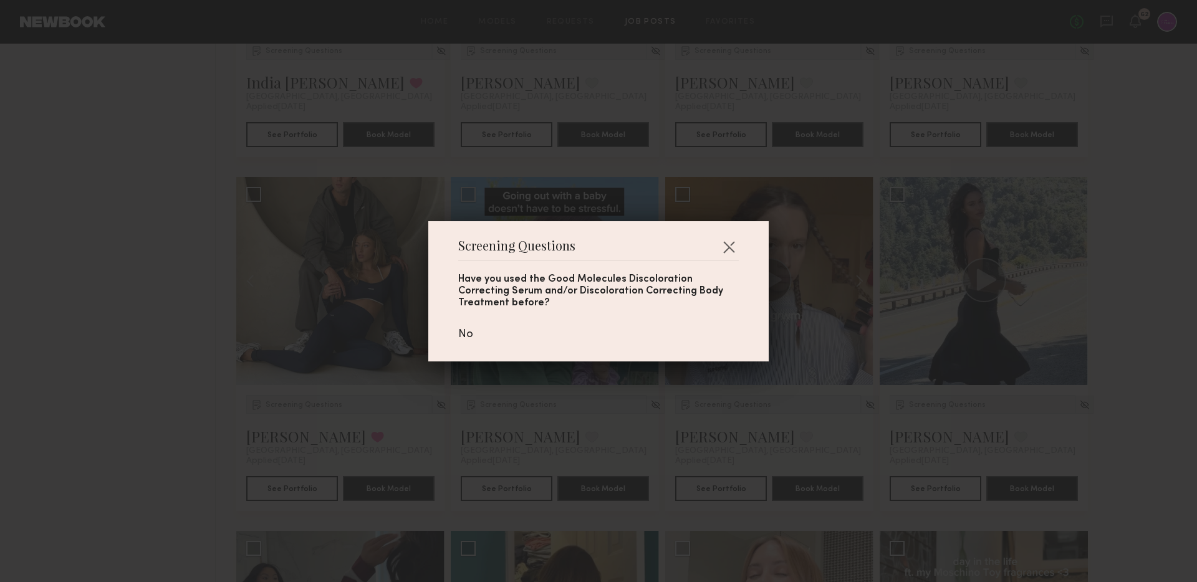
click at [172, 402] on div "Screening Questions Have you used the Good Molecules Discoloration Correcting S…" at bounding box center [598, 291] width 1197 height 582
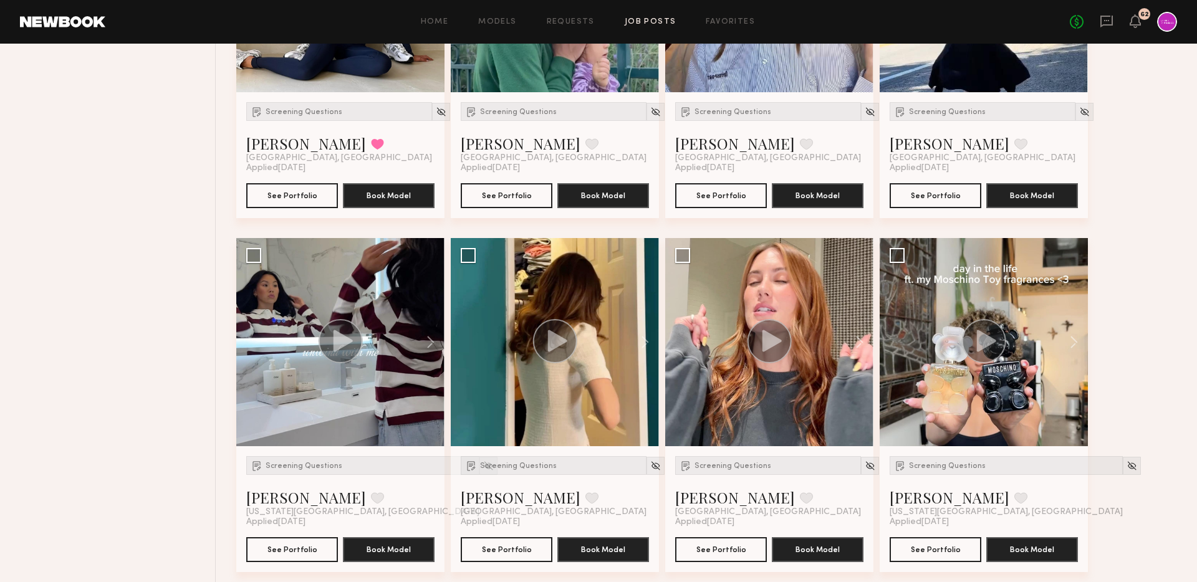
scroll to position [1462, 0]
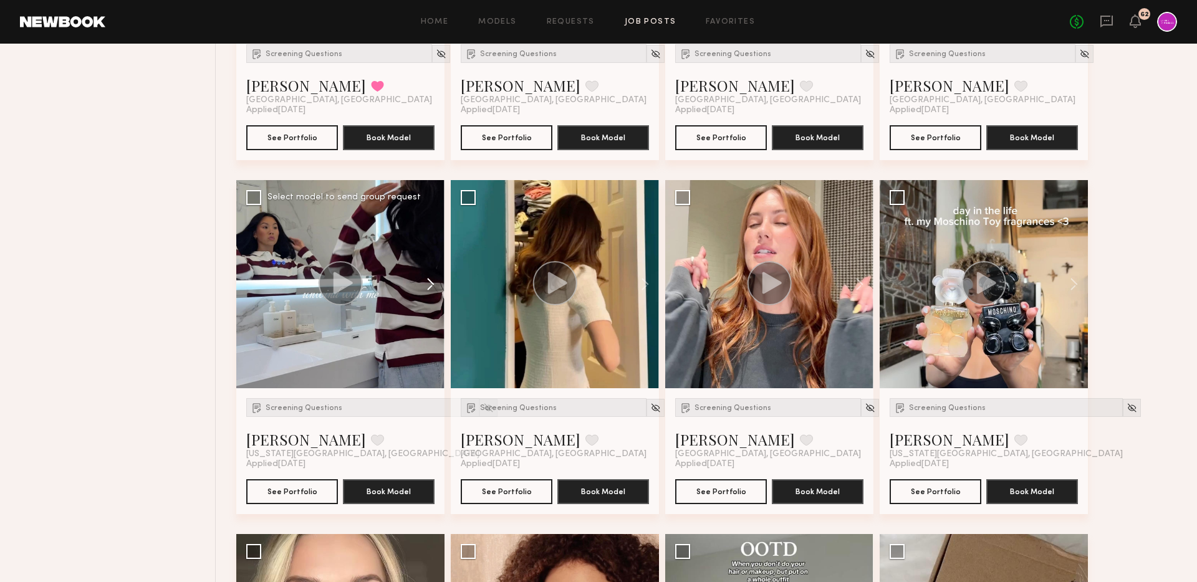
click at [438, 285] on button at bounding box center [425, 284] width 40 height 208
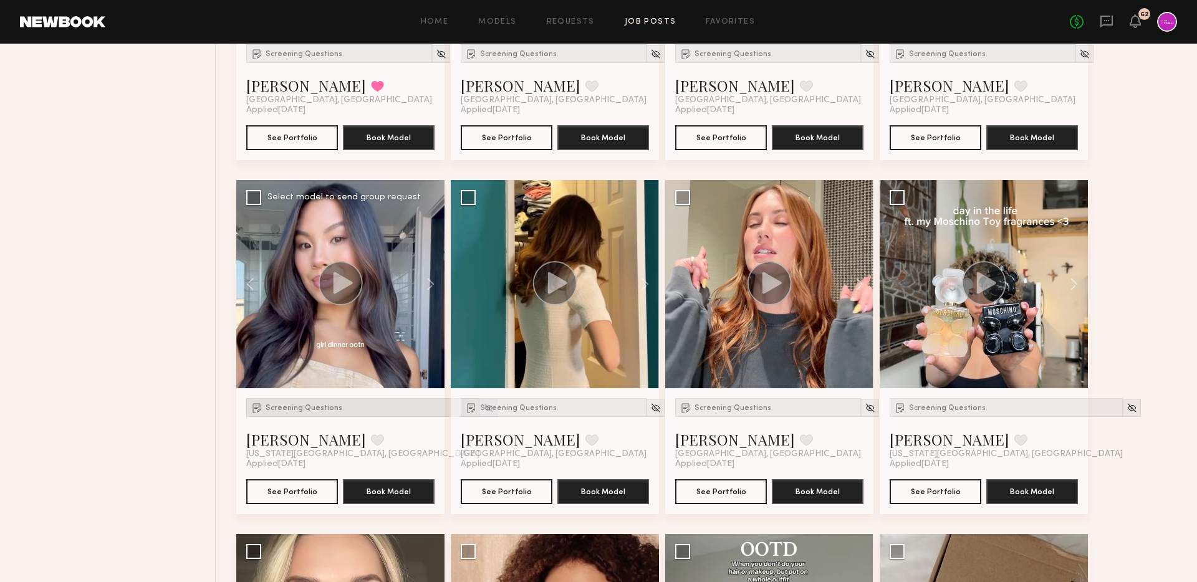
click at [284, 412] on div "Screening Questions" at bounding box center [362, 408] width 233 height 19
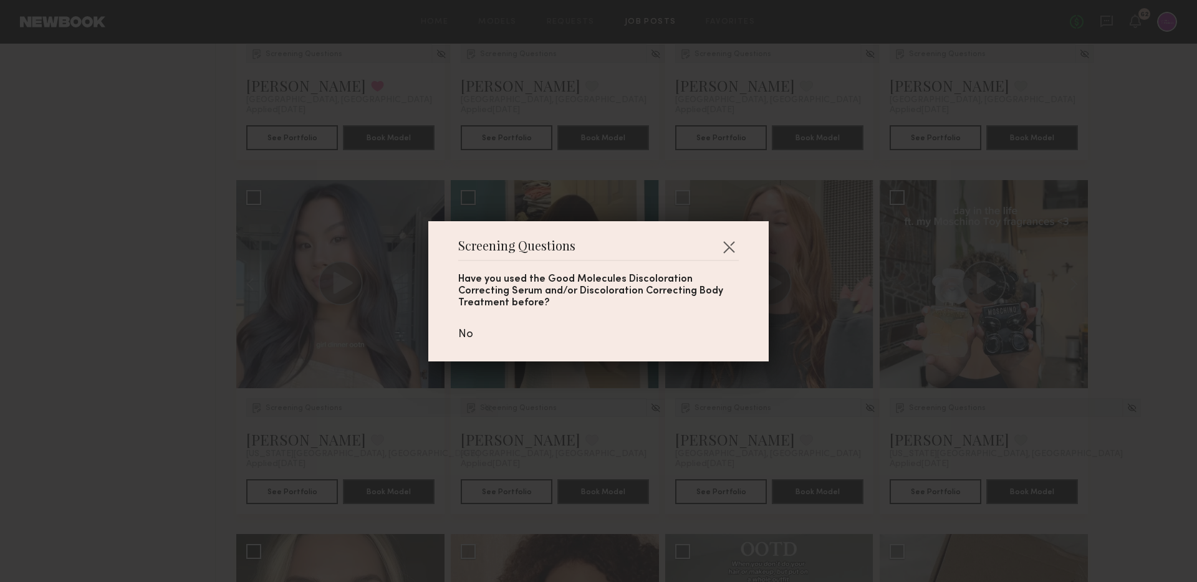
click at [142, 430] on div "Screening Questions Have you used the Good Molecules Discoloration Correcting S…" at bounding box center [598, 291] width 1197 height 582
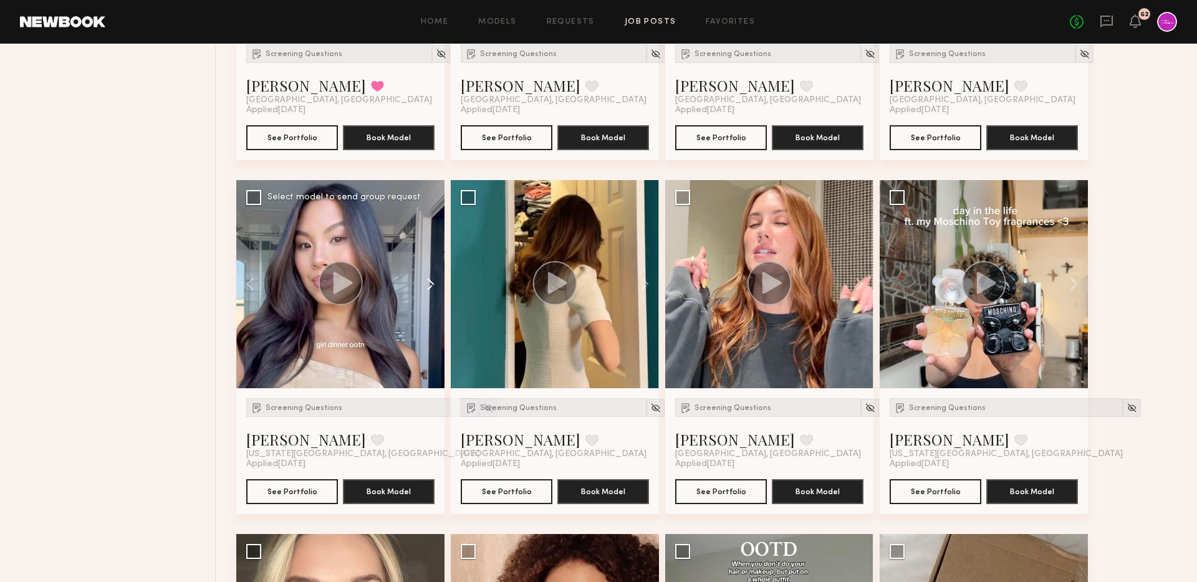
click at [433, 286] on button at bounding box center [425, 284] width 40 height 208
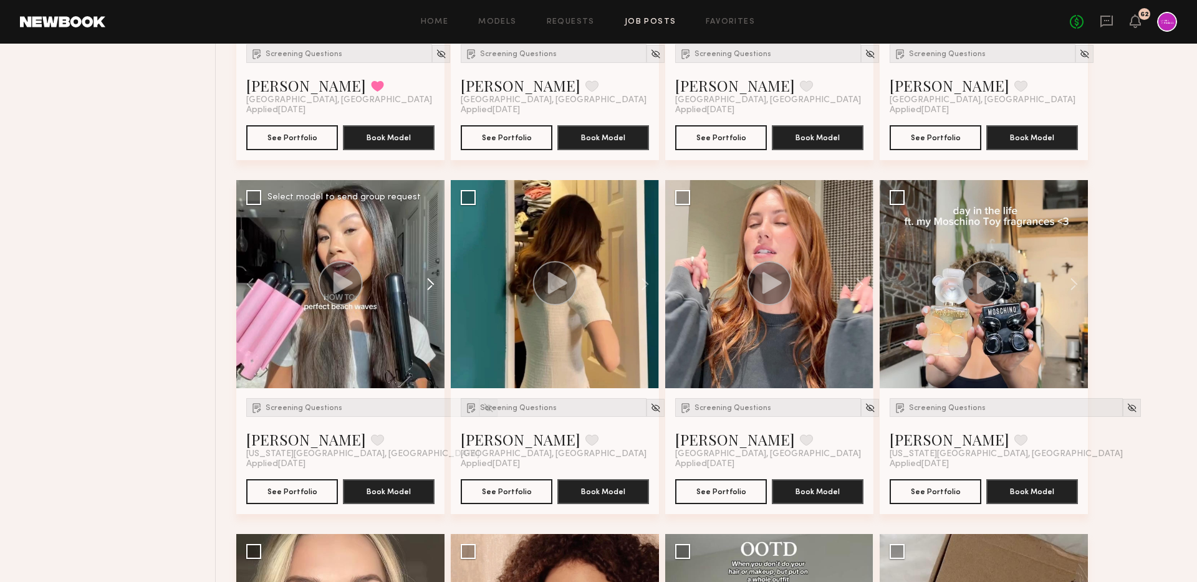
click at [433, 286] on button at bounding box center [425, 284] width 40 height 208
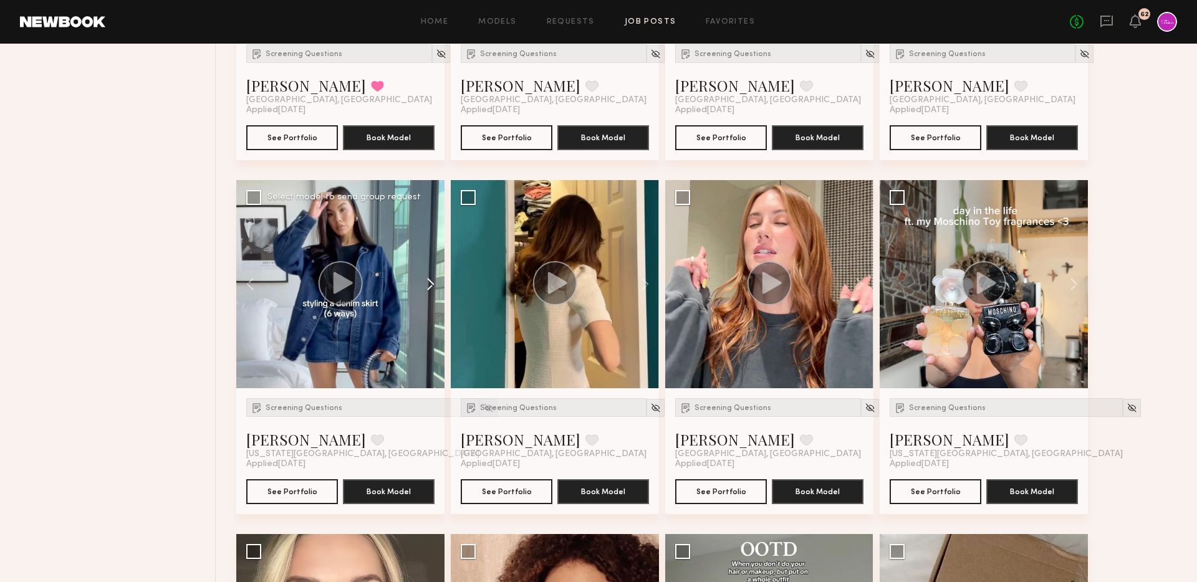
click at [433, 286] on button at bounding box center [425, 284] width 40 height 208
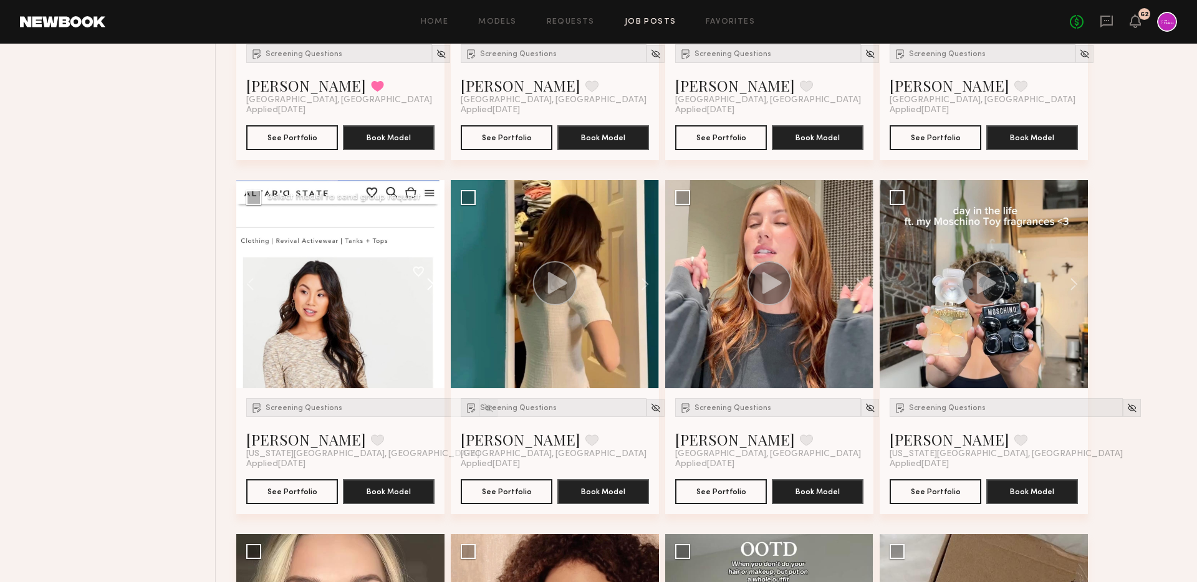
click at [433, 286] on button at bounding box center [425, 284] width 40 height 208
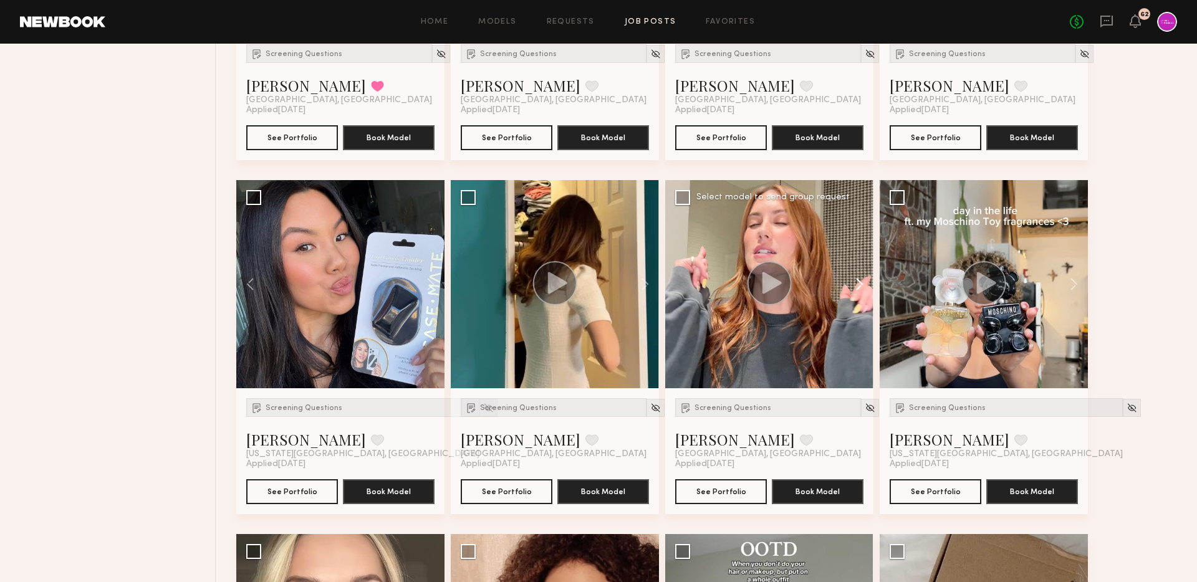
click at [861, 284] on button at bounding box center [854, 284] width 40 height 208
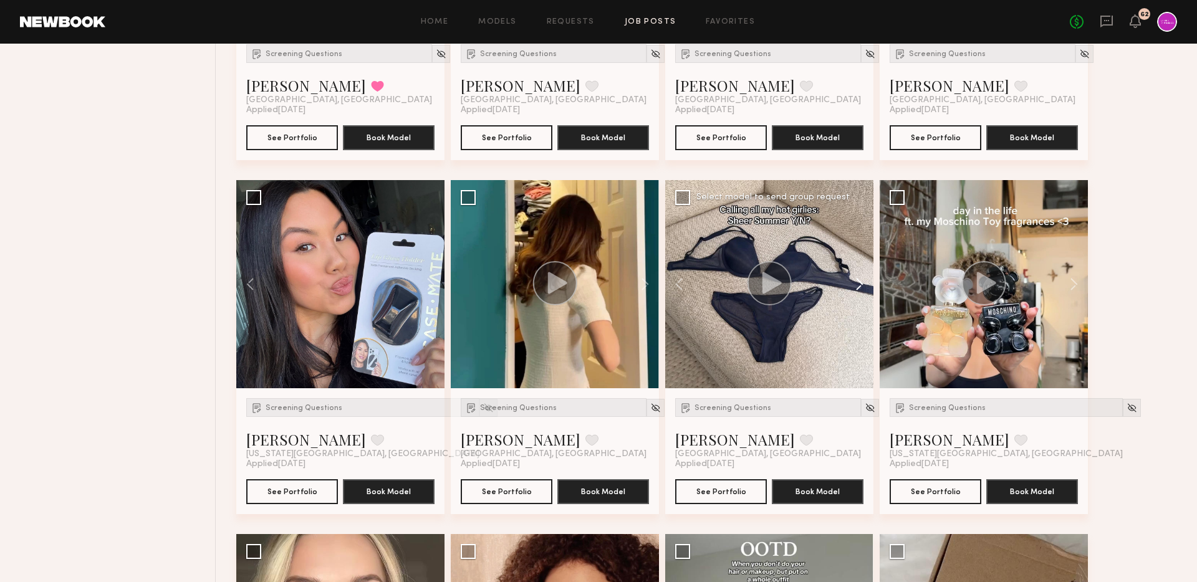
click at [861, 284] on button at bounding box center [854, 284] width 40 height 208
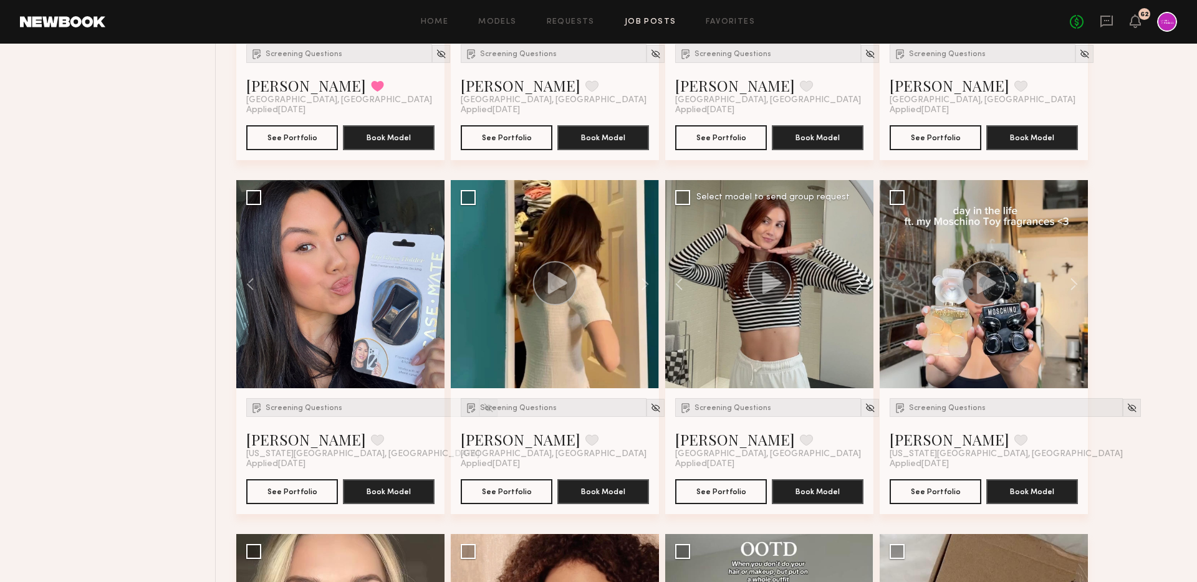
click at [861, 284] on button at bounding box center [854, 284] width 40 height 208
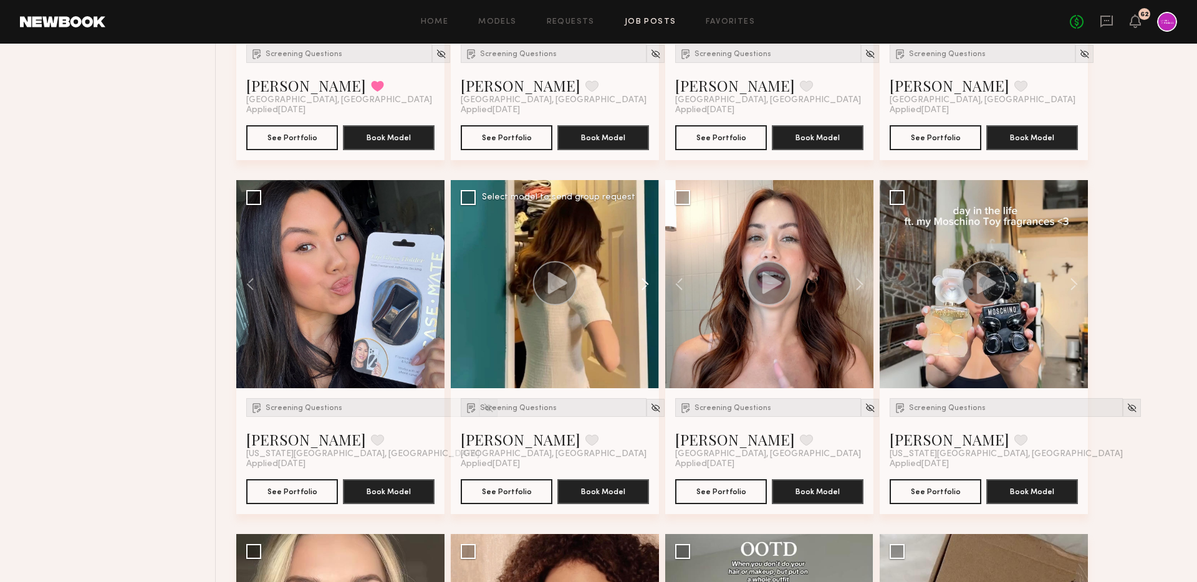
click at [644, 288] on button at bounding box center [639, 284] width 40 height 208
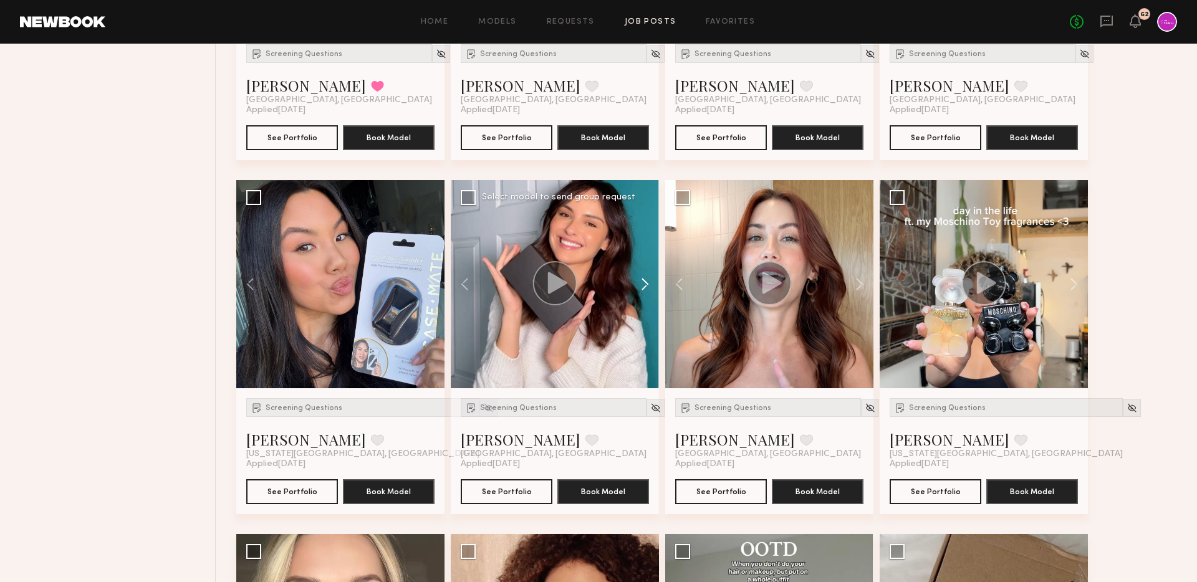
click at [644, 288] on button at bounding box center [639, 284] width 40 height 208
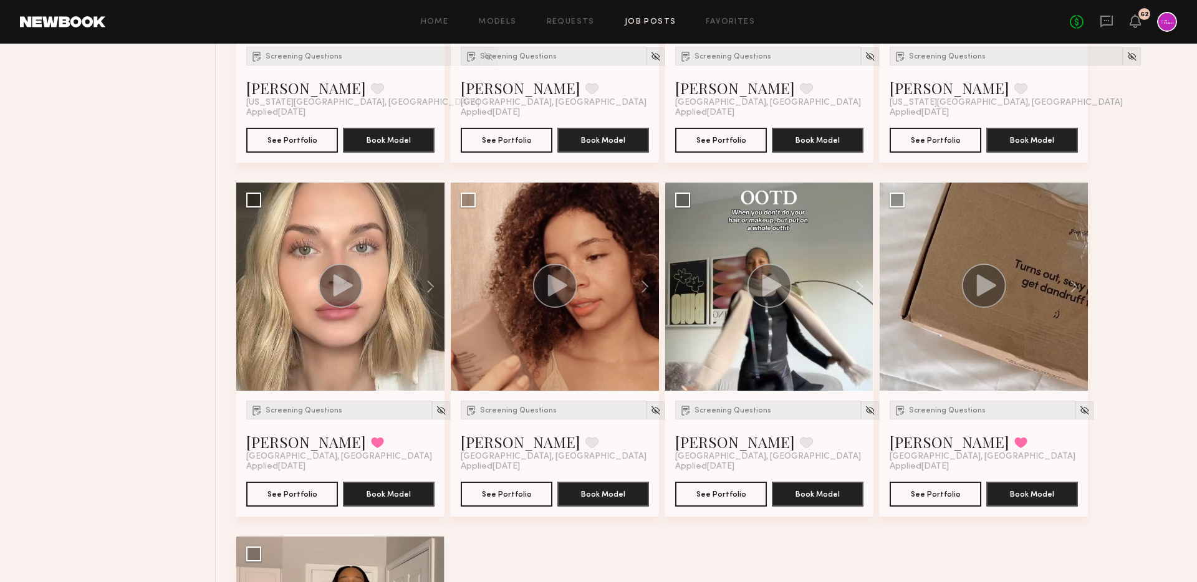
scroll to position [1820, 0]
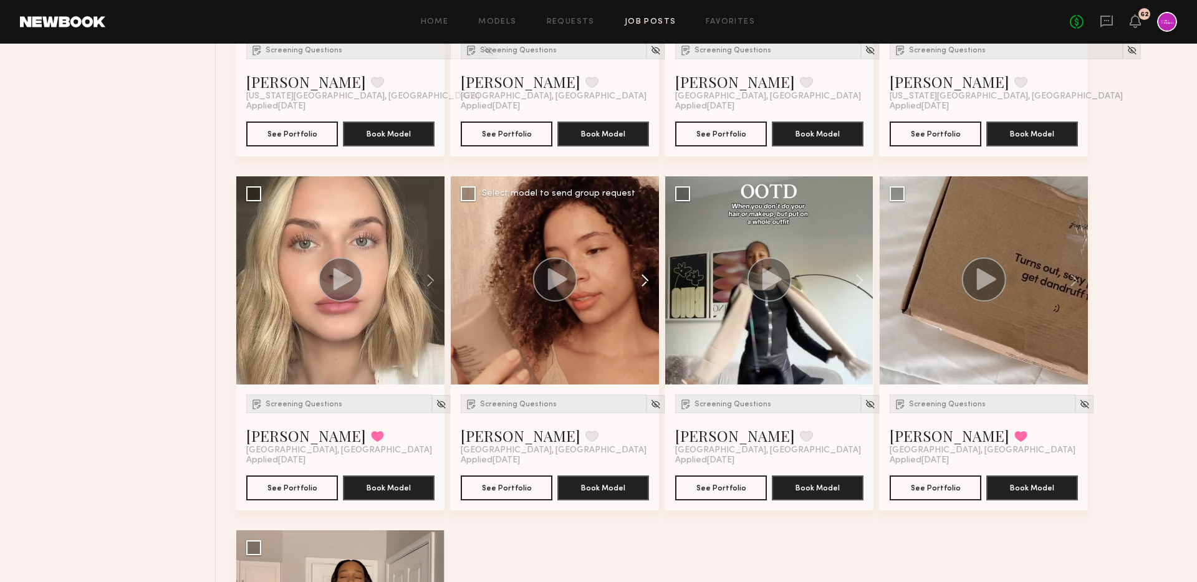
click at [643, 286] on button at bounding box center [639, 280] width 40 height 208
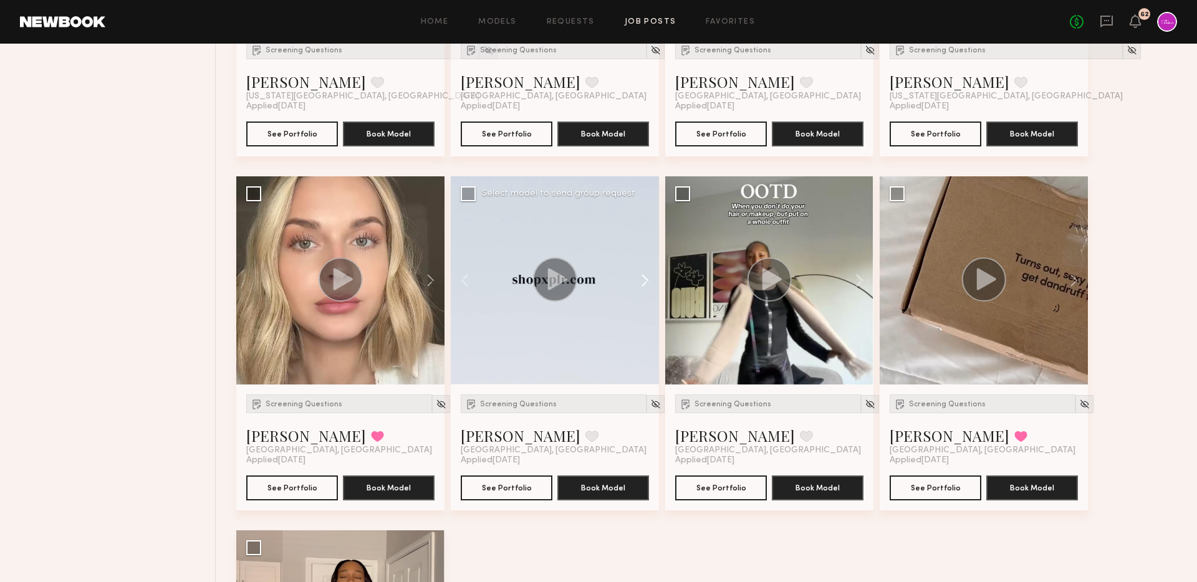
click at [643, 286] on button at bounding box center [639, 280] width 40 height 208
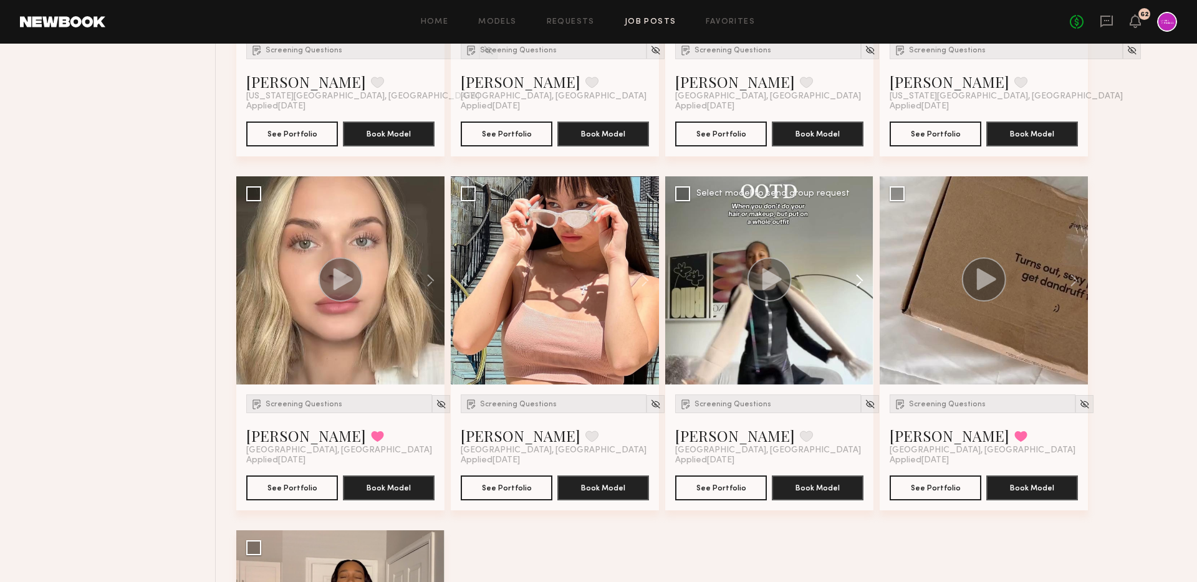
click at [859, 278] on button at bounding box center [854, 280] width 40 height 208
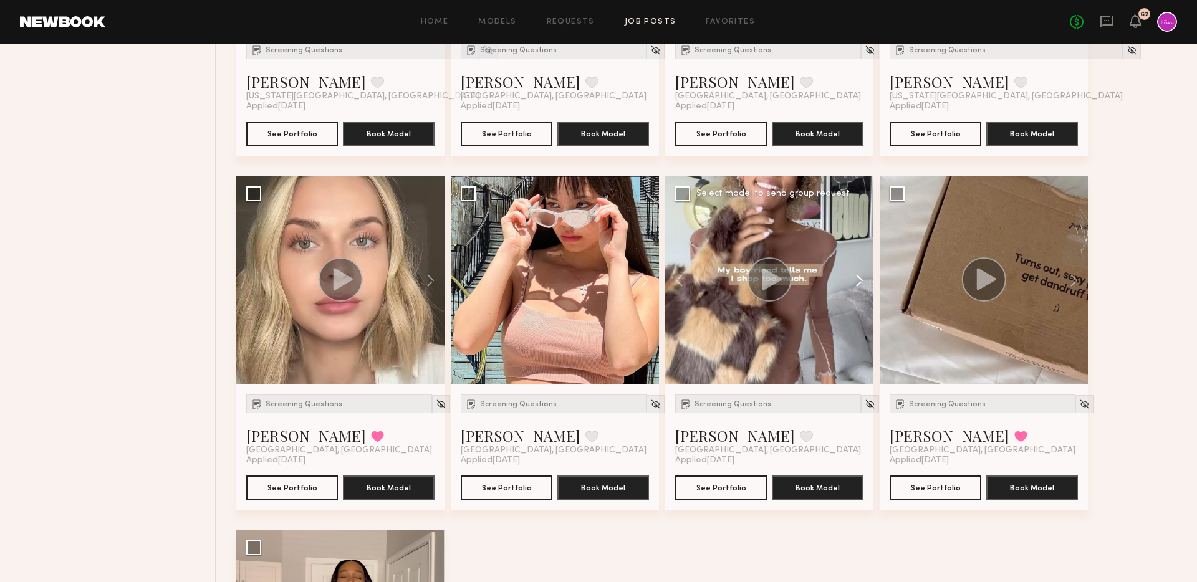
click at [859, 278] on button at bounding box center [854, 280] width 40 height 208
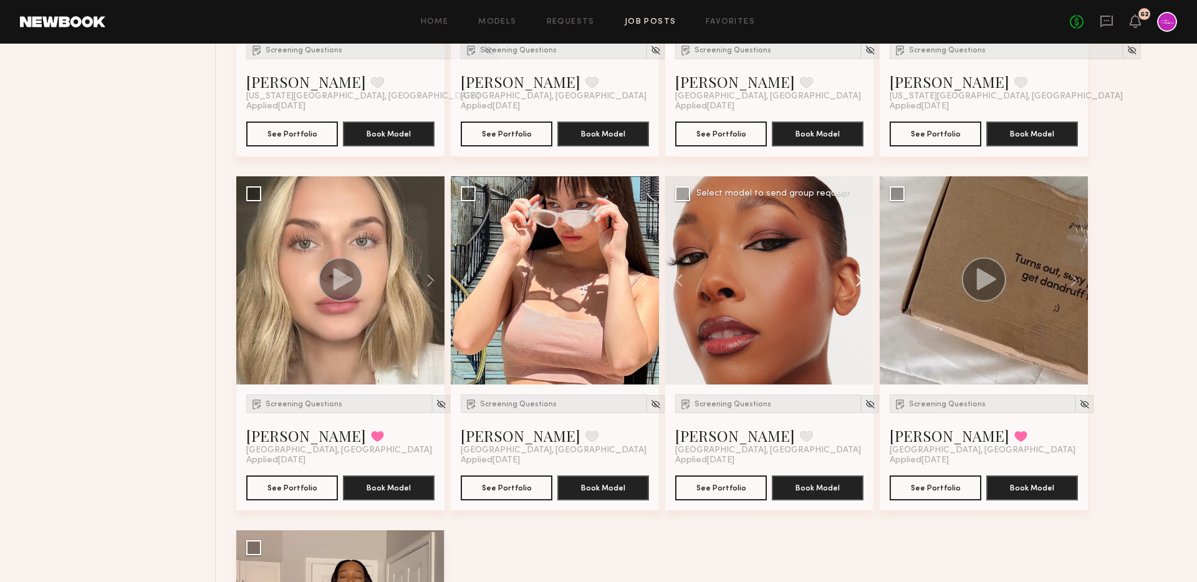
click at [859, 278] on button at bounding box center [854, 280] width 40 height 208
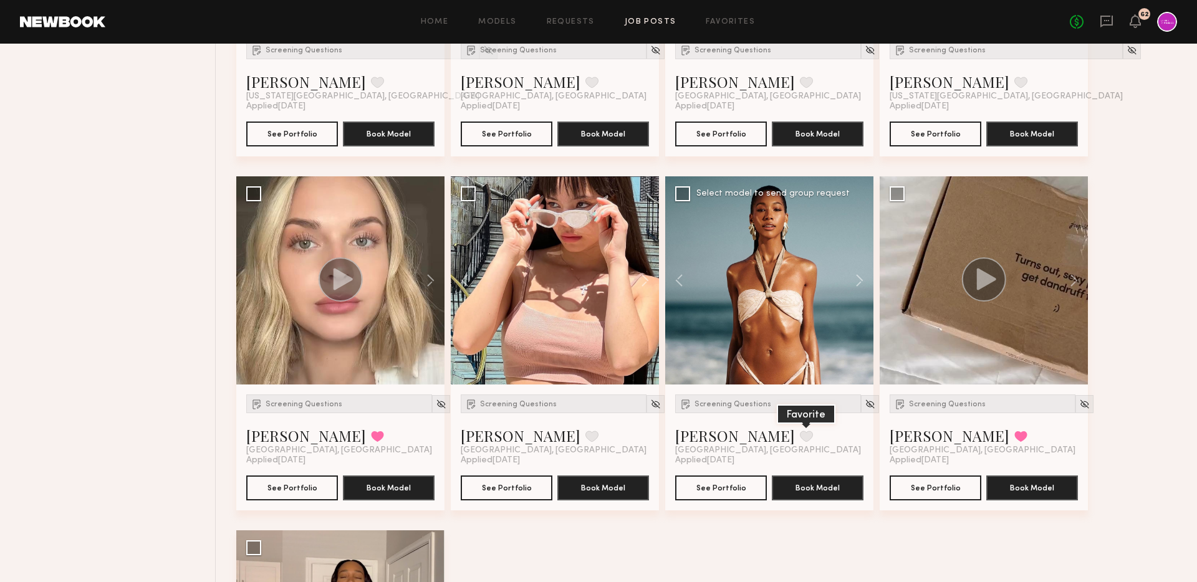
click at [800, 435] on button at bounding box center [806, 436] width 13 height 11
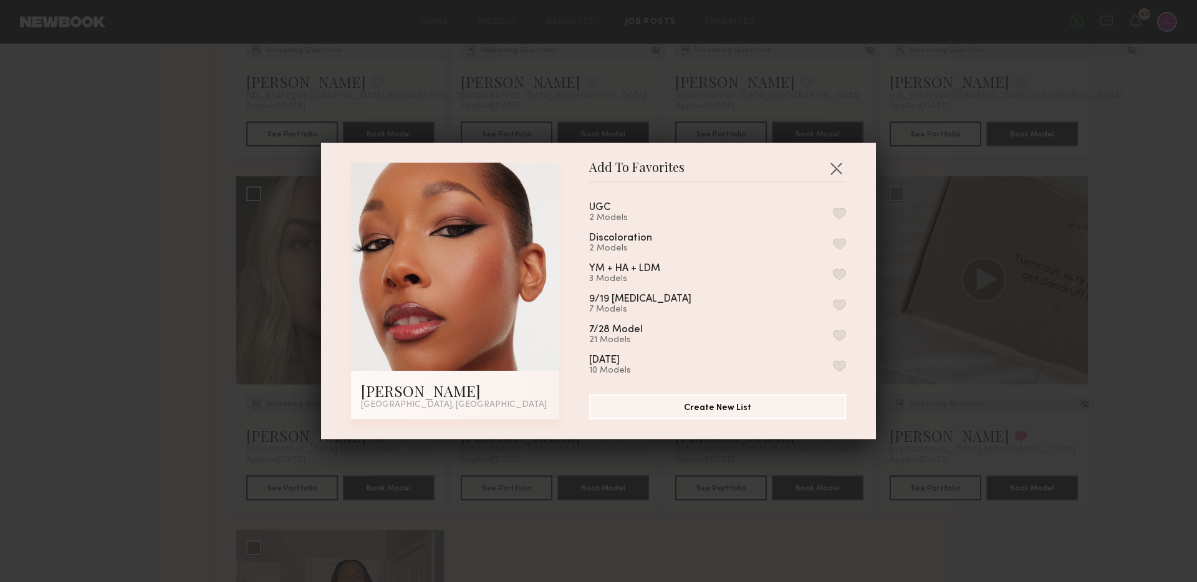
click at [839, 212] on button "button" at bounding box center [839, 213] width 13 height 11
click at [833, 170] on button "button" at bounding box center [836, 168] width 20 height 20
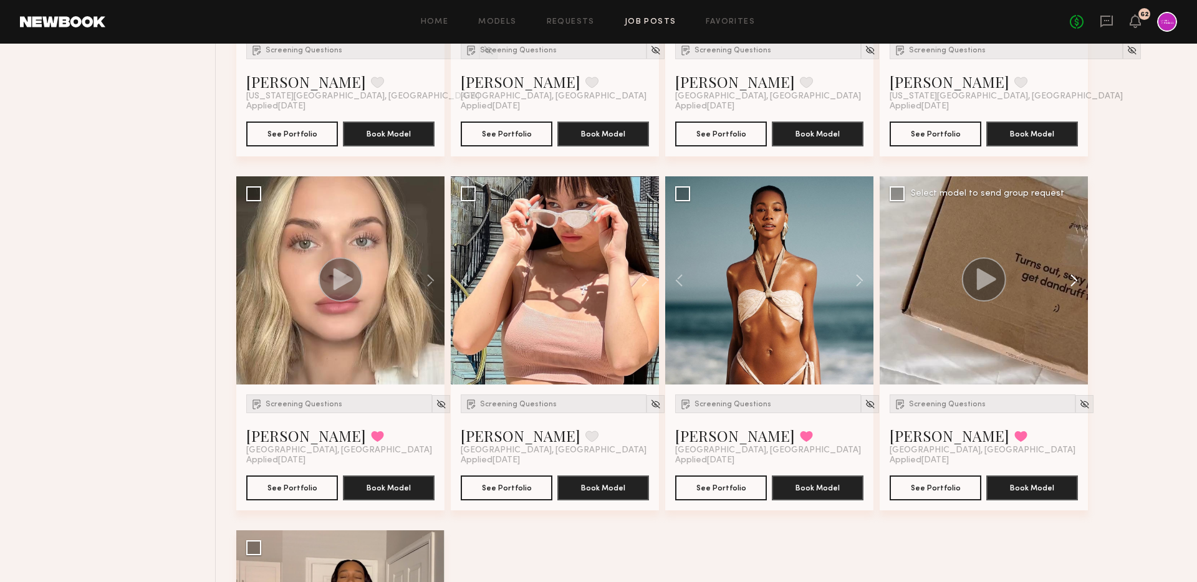
click at [1068, 276] on button at bounding box center [1068, 280] width 40 height 208
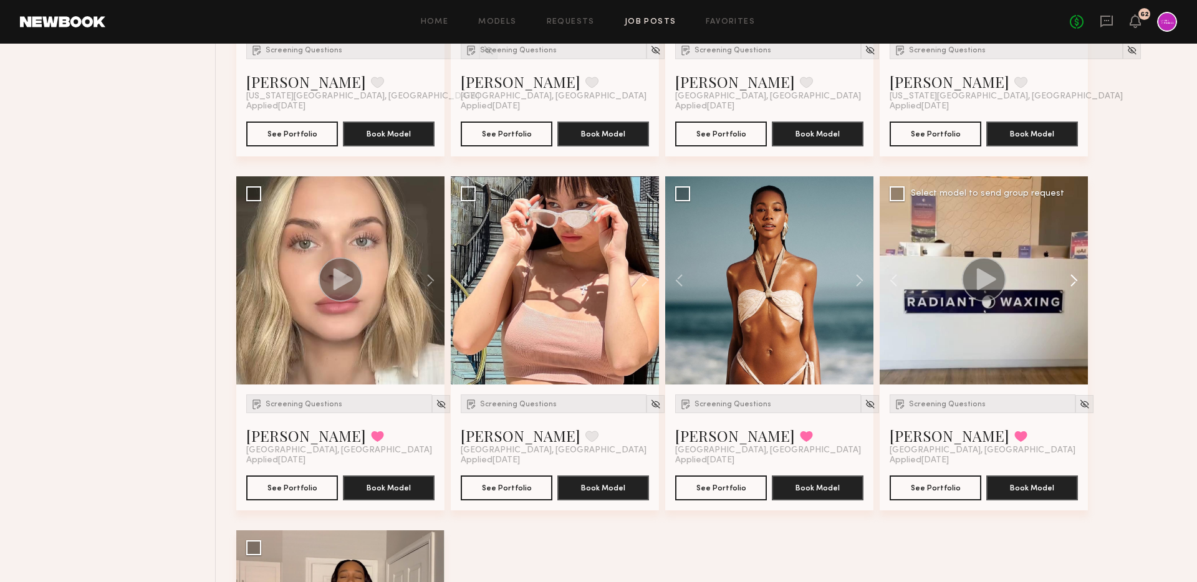
click at [1068, 276] on button at bounding box center [1068, 280] width 40 height 208
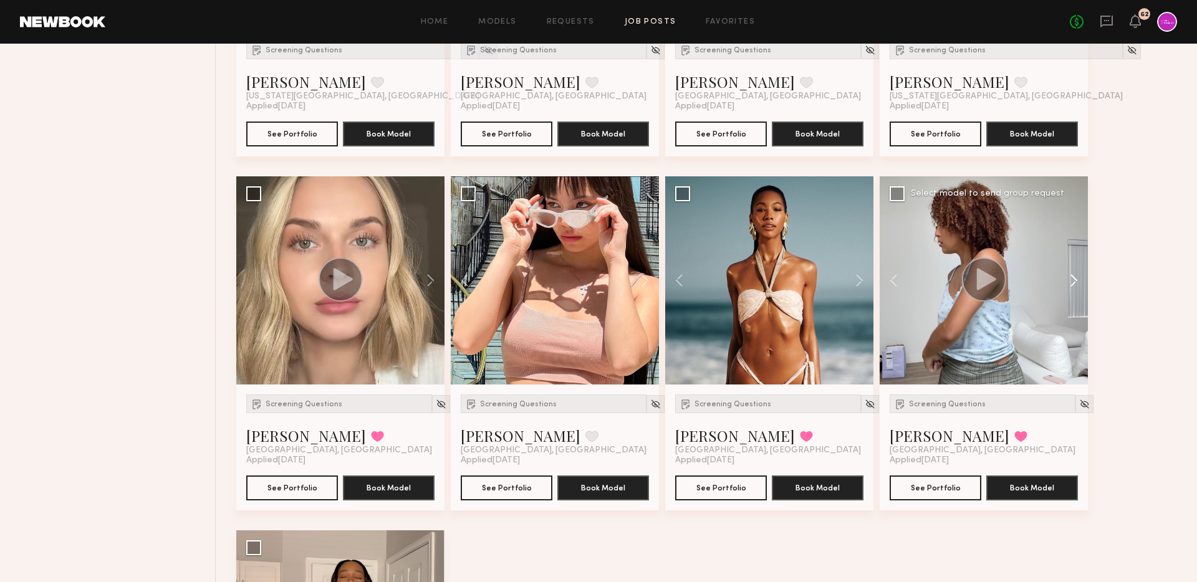
click at [1068, 276] on button at bounding box center [1068, 280] width 40 height 208
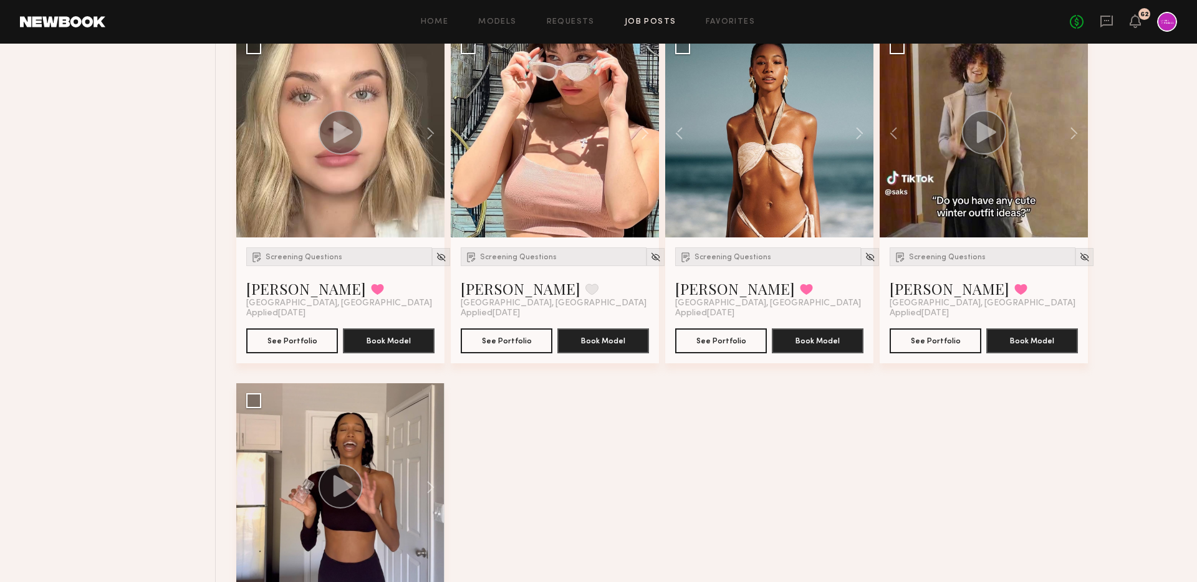
scroll to position [2123, 0]
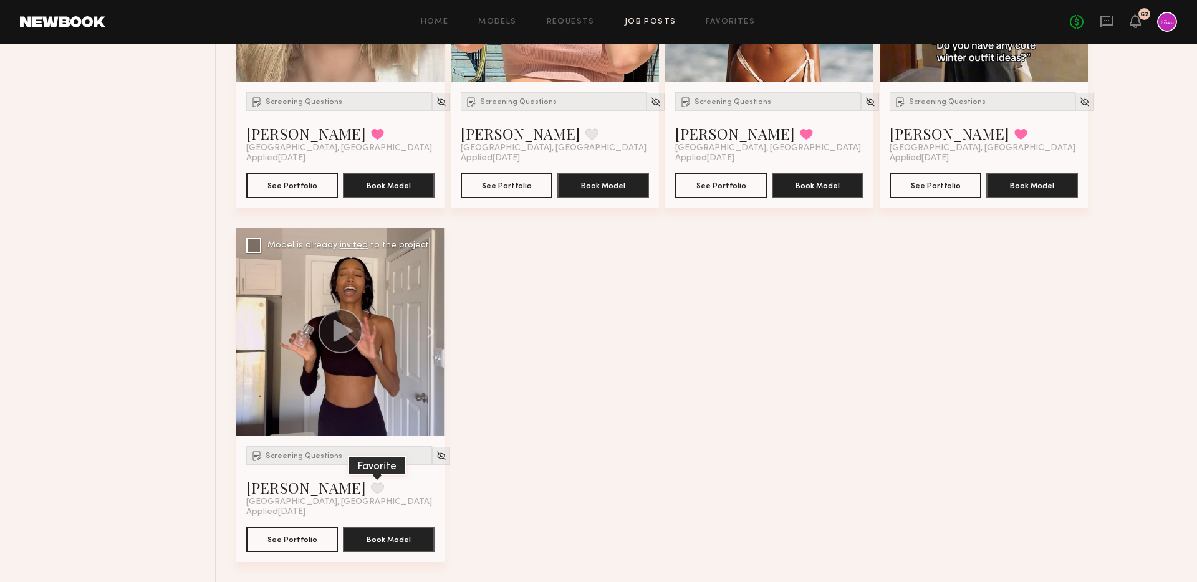
click at [371, 487] on button at bounding box center [377, 488] width 13 height 11
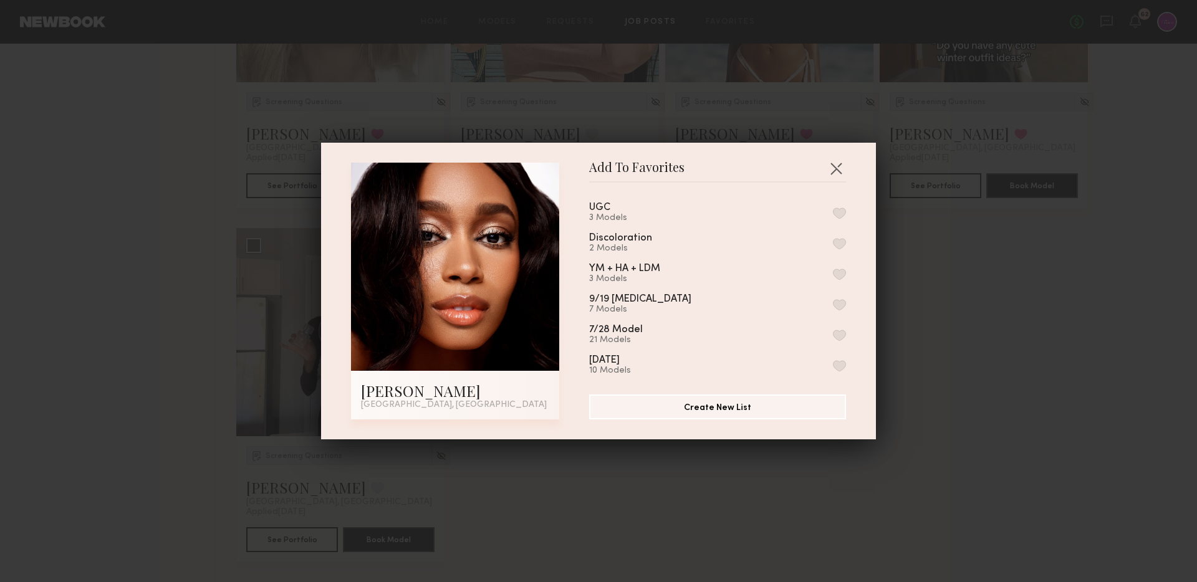
click at [839, 213] on button "button" at bounding box center [839, 213] width 13 height 11
click at [834, 169] on button "button" at bounding box center [836, 168] width 20 height 20
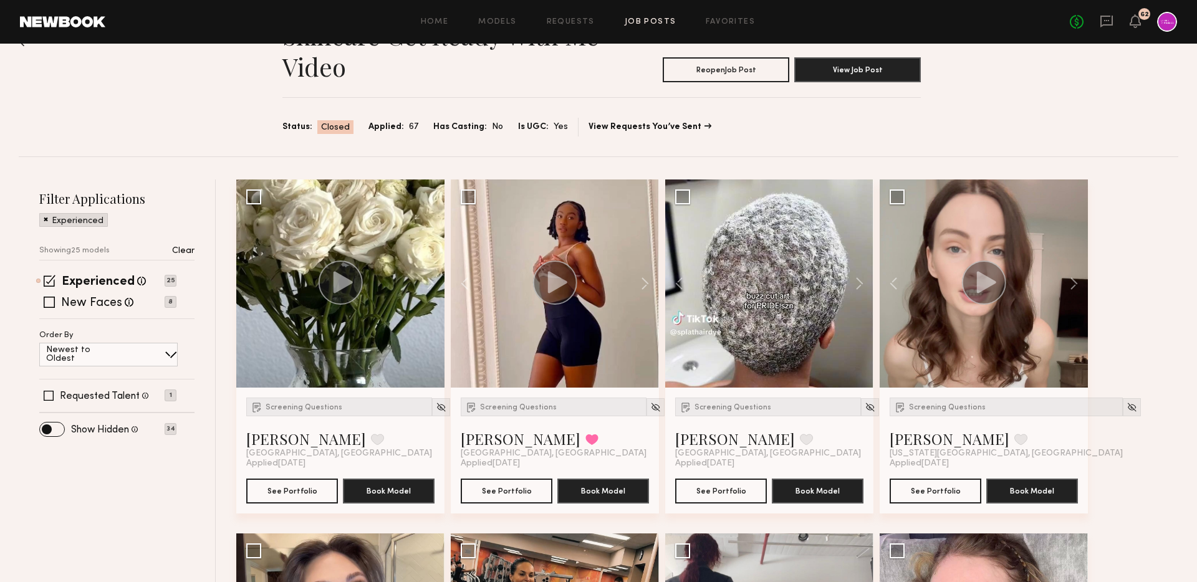
scroll to position [41, 0]
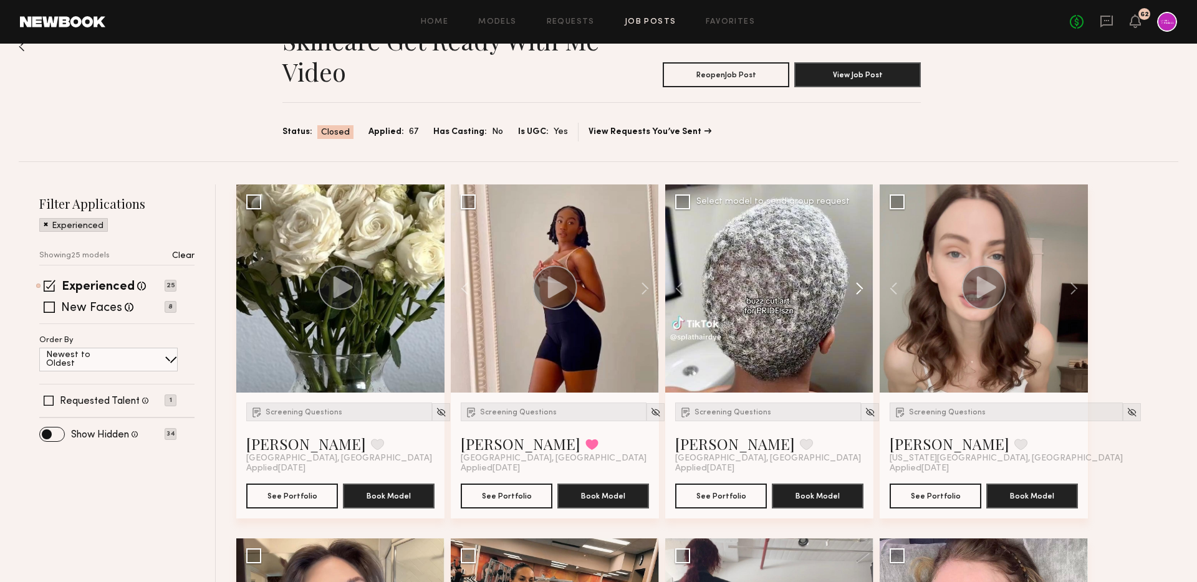
click at [860, 289] on button at bounding box center [854, 289] width 40 height 208
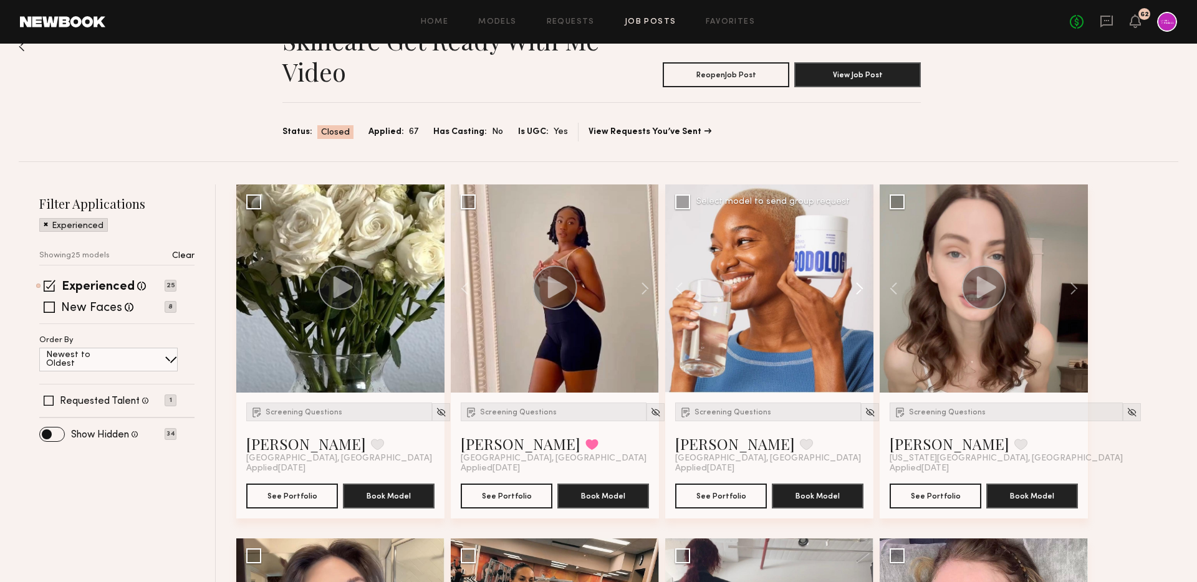
click at [860, 289] on button at bounding box center [854, 289] width 40 height 208
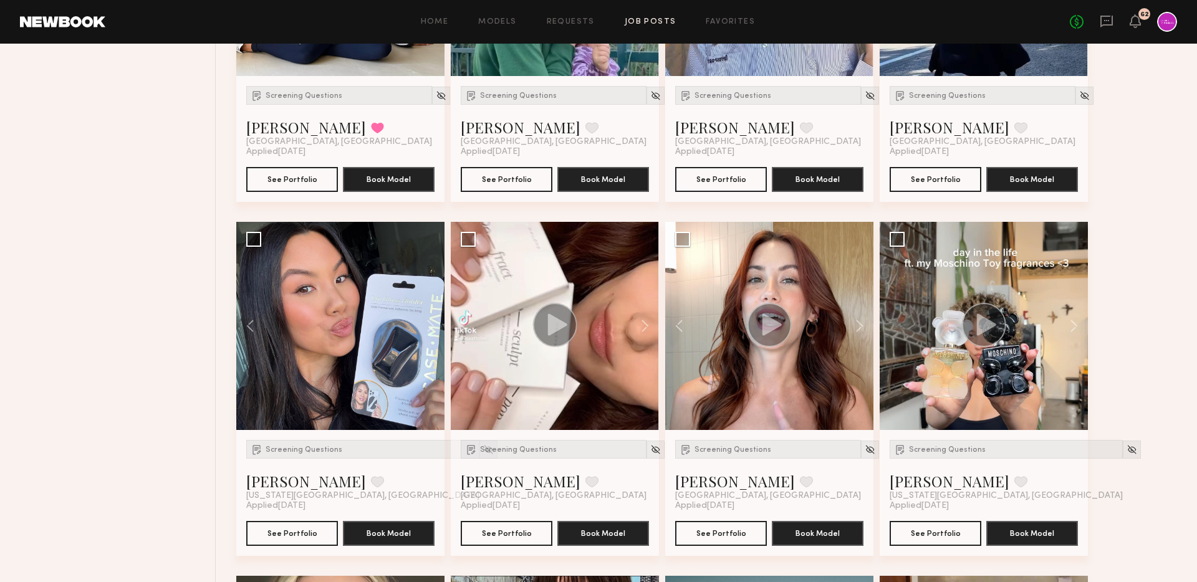
scroll to position [1457, 0]
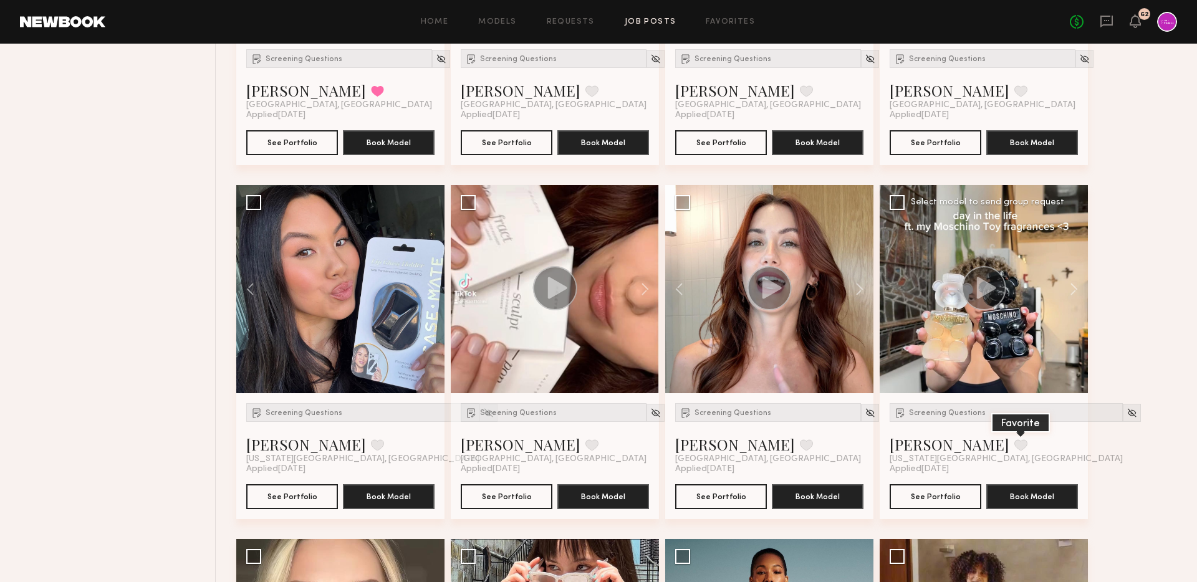
click at [1015, 450] on button at bounding box center [1021, 445] width 13 height 11
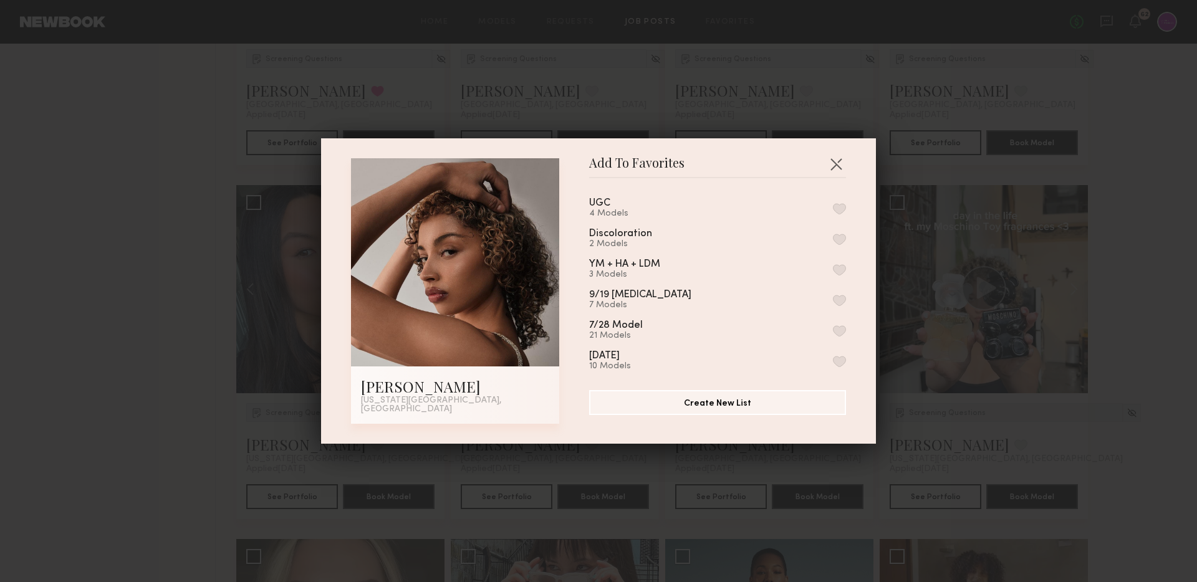
click at [834, 210] on button "button" at bounding box center [839, 208] width 13 height 11
click at [832, 165] on button "button" at bounding box center [836, 164] width 20 height 20
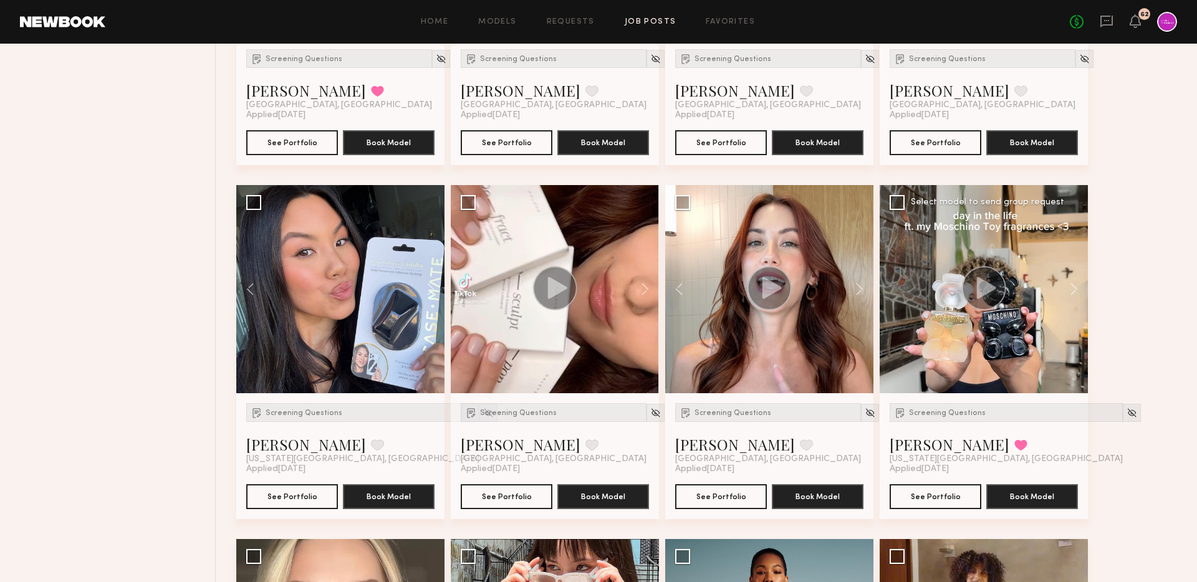
click at [961, 385] on div at bounding box center [984, 289] width 208 height 208
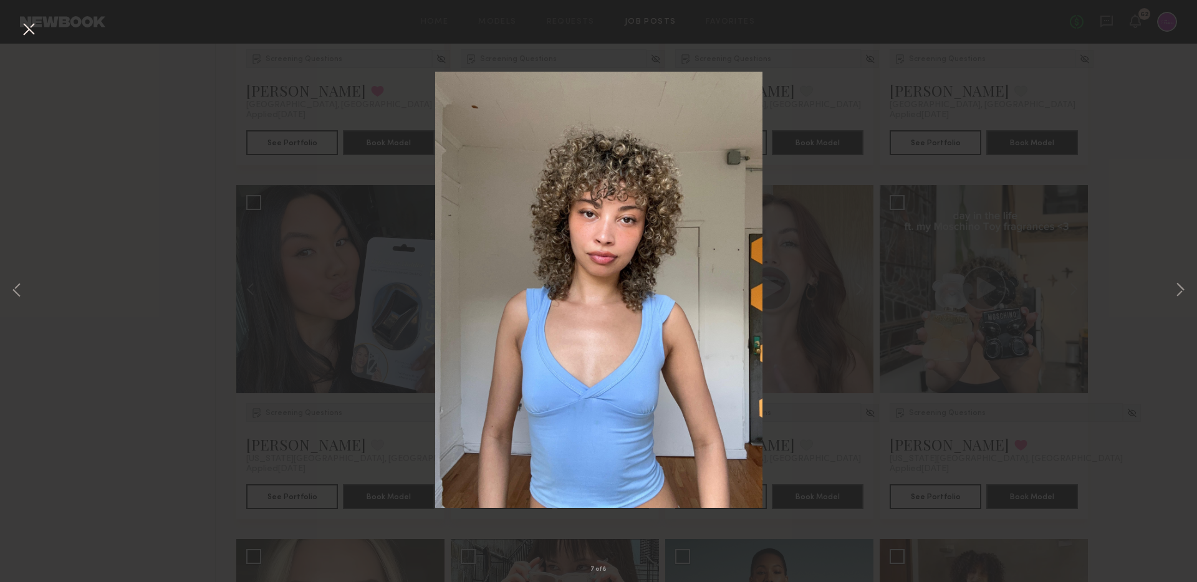
click at [896, 233] on div "7 of 8" at bounding box center [598, 291] width 1197 height 582
click at [337, 57] on div "7 of 8" at bounding box center [598, 291] width 1197 height 582
click at [15, 28] on div "7 of 8" at bounding box center [598, 291] width 1197 height 582
click at [26, 28] on button at bounding box center [29, 30] width 20 height 22
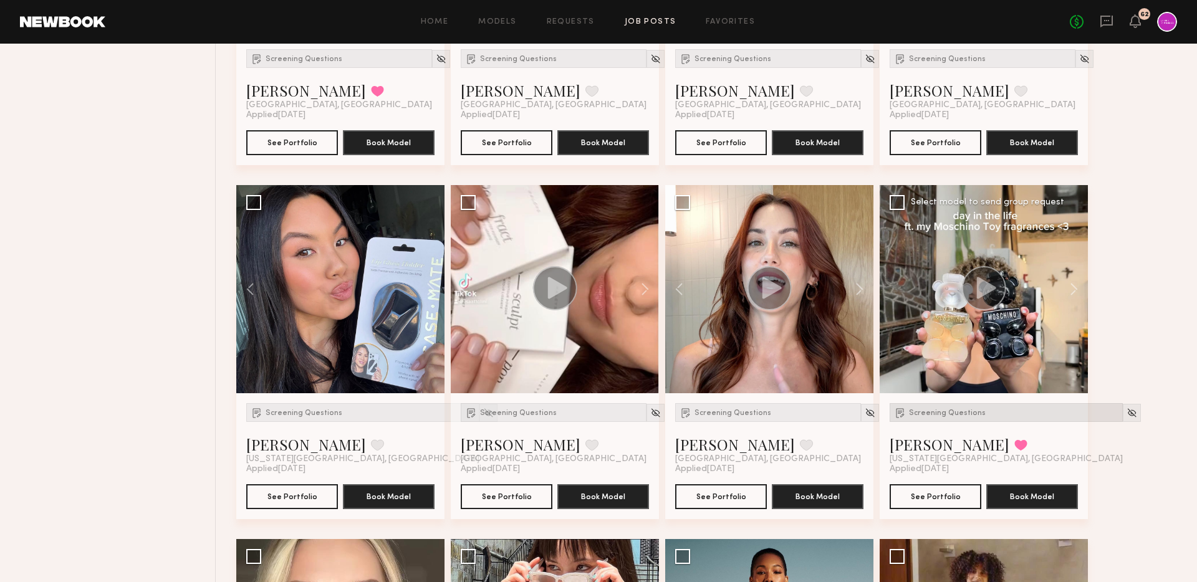
click at [959, 412] on span "Screening Questions" at bounding box center [947, 413] width 77 height 7
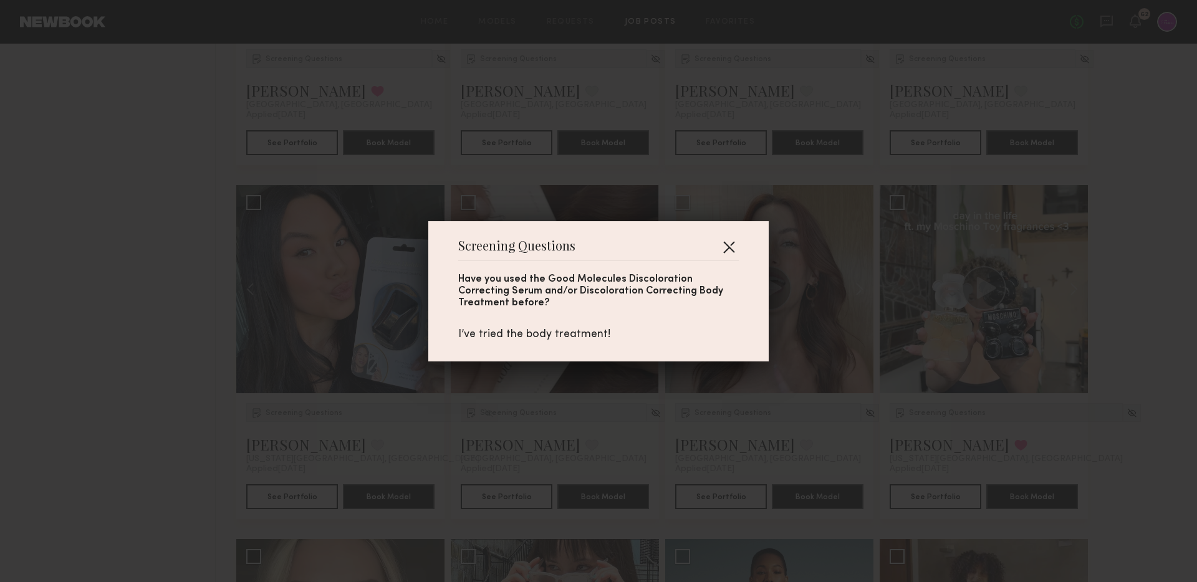
click at [728, 243] on button "button" at bounding box center [729, 247] width 20 height 20
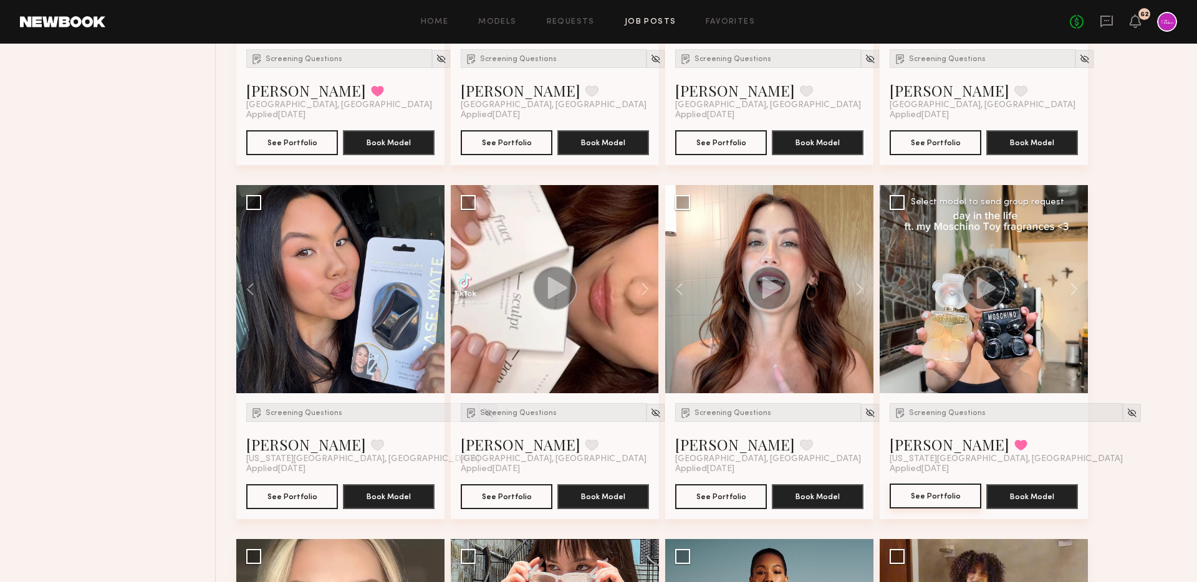
click at [926, 503] on button "See Portfolio" at bounding box center [936, 496] width 92 height 25
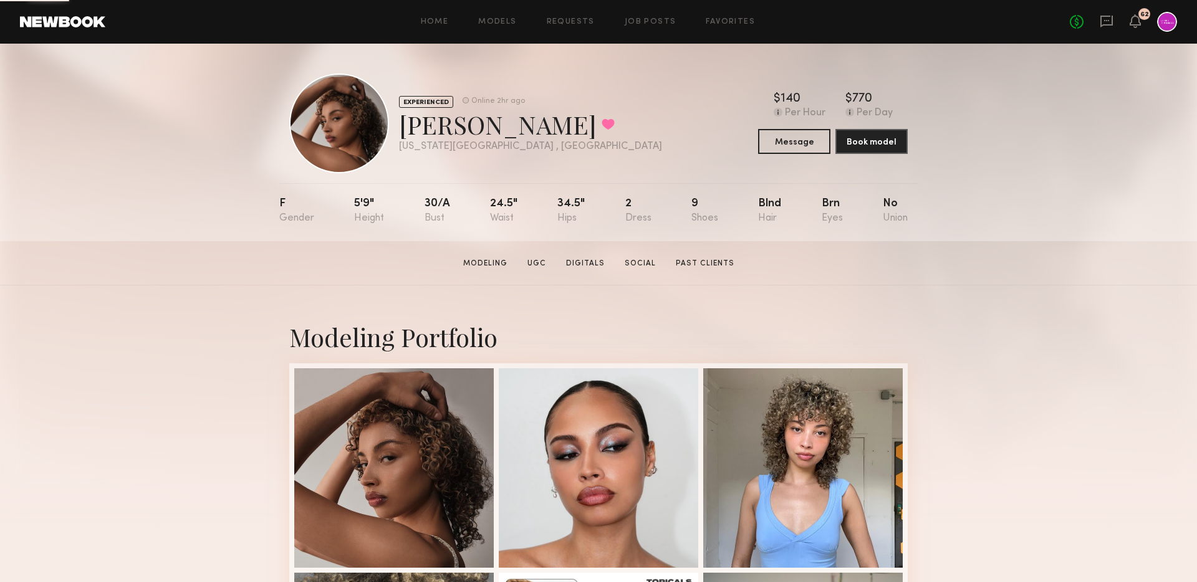
click at [479, 125] on div "[PERSON_NAME] Favorited" at bounding box center [530, 124] width 263 height 33
copy div "[PERSON_NAME]"
click at [799, 140] on button "Message" at bounding box center [794, 140] width 72 height 25
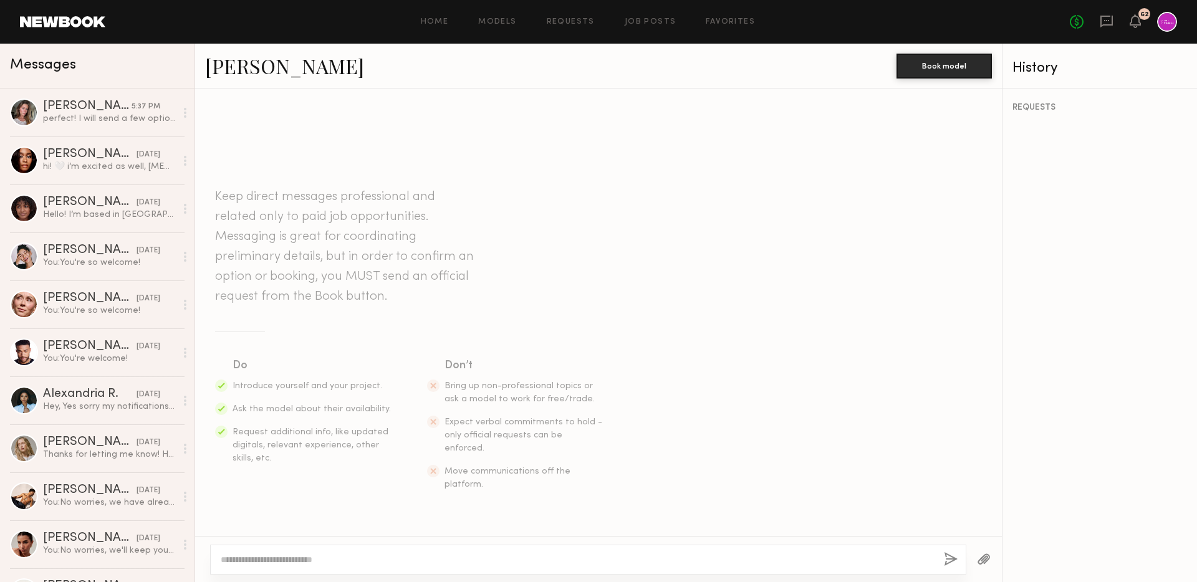
click at [556, 549] on div at bounding box center [588, 560] width 756 height 30
click at [570, 564] on textarea at bounding box center [577, 560] width 713 height 12
paste textarea "**********"
click at [336, 561] on textarea "**********" at bounding box center [577, 560] width 713 height 12
click at [402, 568] on div "**********" at bounding box center [588, 560] width 756 height 30
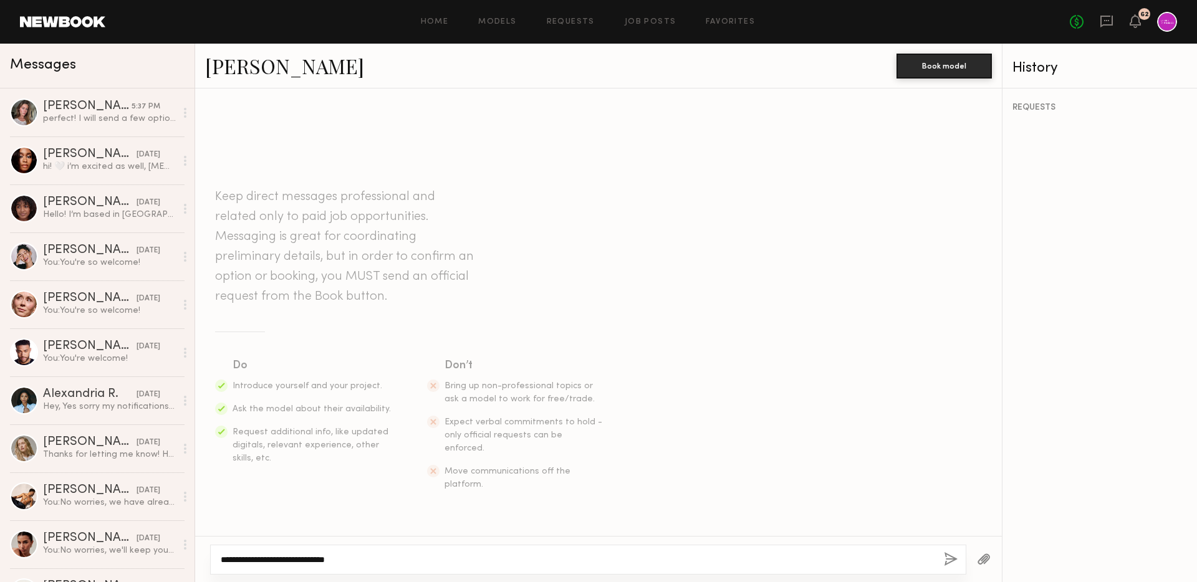
click at [392, 560] on textarea "**********" at bounding box center [577, 560] width 713 height 12
drag, startPoint x: 279, startPoint y: 561, endPoint x: 430, endPoint y: 571, distance: 151.9
click at [430, 571] on div "**********" at bounding box center [588, 560] width 756 height 30
drag, startPoint x: 387, startPoint y: 557, endPoint x: 284, endPoint y: 561, distance: 103.6
click at [284, 561] on textarea "**********" at bounding box center [577, 560] width 713 height 12
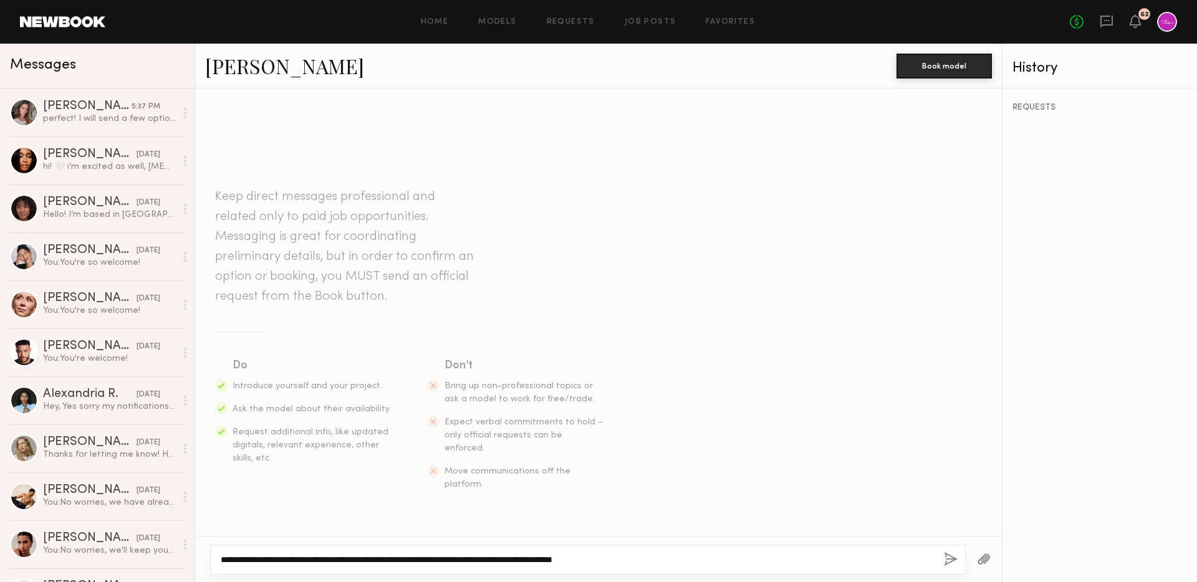
drag, startPoint x: 661, startPoint y: 558, endPoint x: 506, endPoint y: 556, distance: 154.7
click at [506, 556] on textarea "**********" at bounding box center [577, 560] width 713 height 12
click at [507, 562] on textarea "**********" at bounding box center [577, 560] width 713 height 12
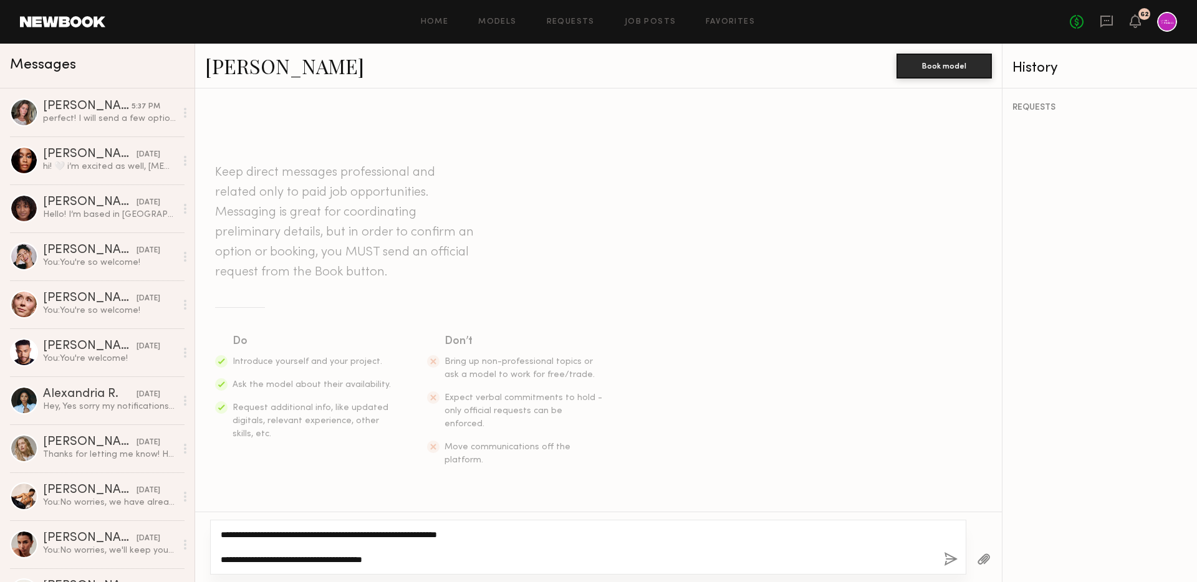
click at [529, 531] on textarea "**********" at bounding box center [577, 547] width 713 height 37
click at [480, 574] on div "**********" at bounding box center [588, 547] width 756 height 55
click at [471, 556] on textarea "**********" at bounding box center [577, 547] width 713 height 37
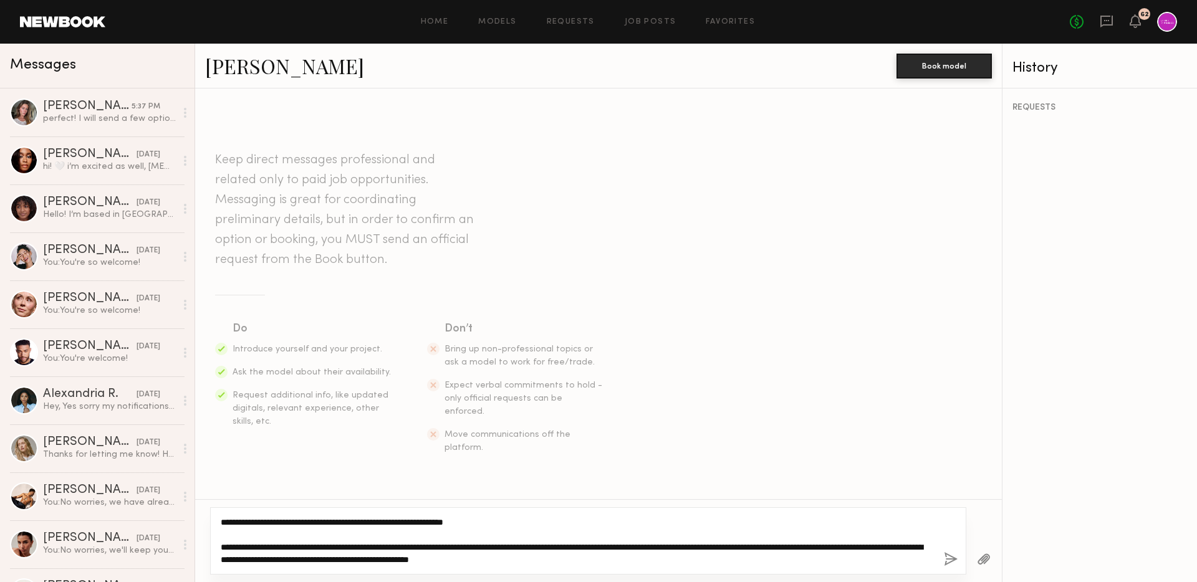
click at [669, 563] on textarea "**********" at bounding box center [577, 541] width 713 height 50
type textarea "**********"
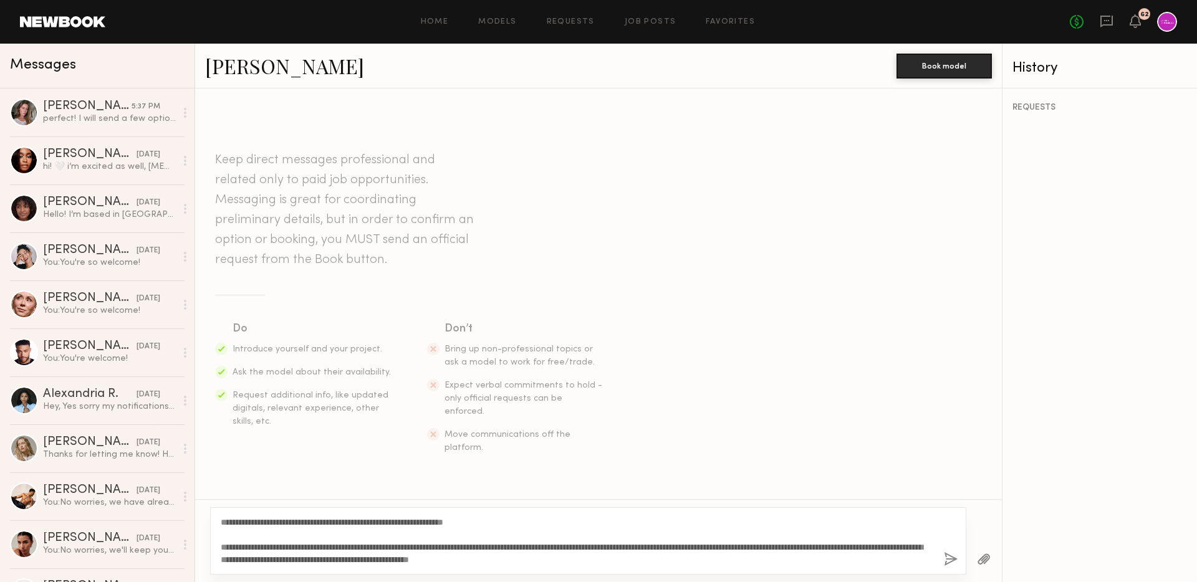
click at [747, 567] on div "**********" at bounding box center [588, 541] width 756 height 67
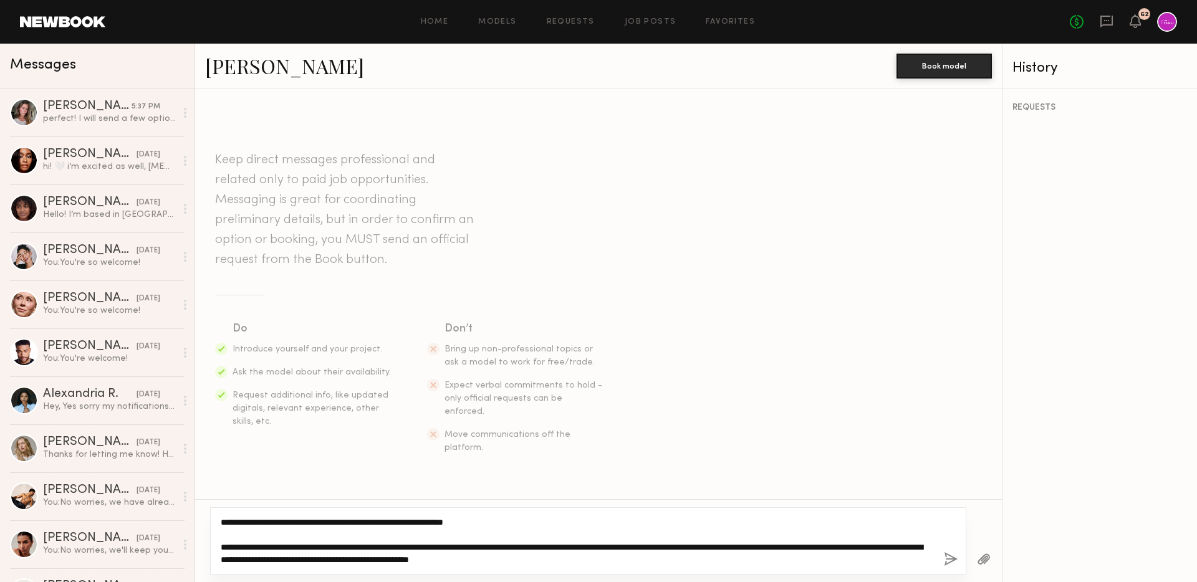
click at [735, 556] on textarea "**********" at bounding box center [577, 541] width 713 height 50
click at [667, 559] on textarea "**********" at bounding box center [577, 541] width 713 height 50
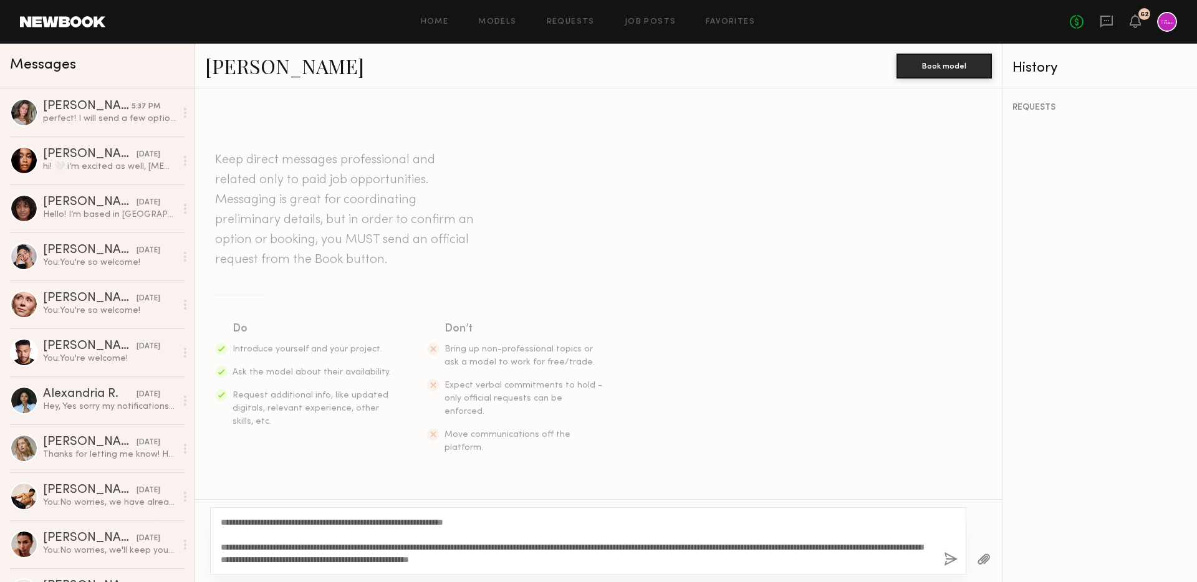
click at [949, 557] on button "button" at bounding box center [951, 561] width 14 height 16
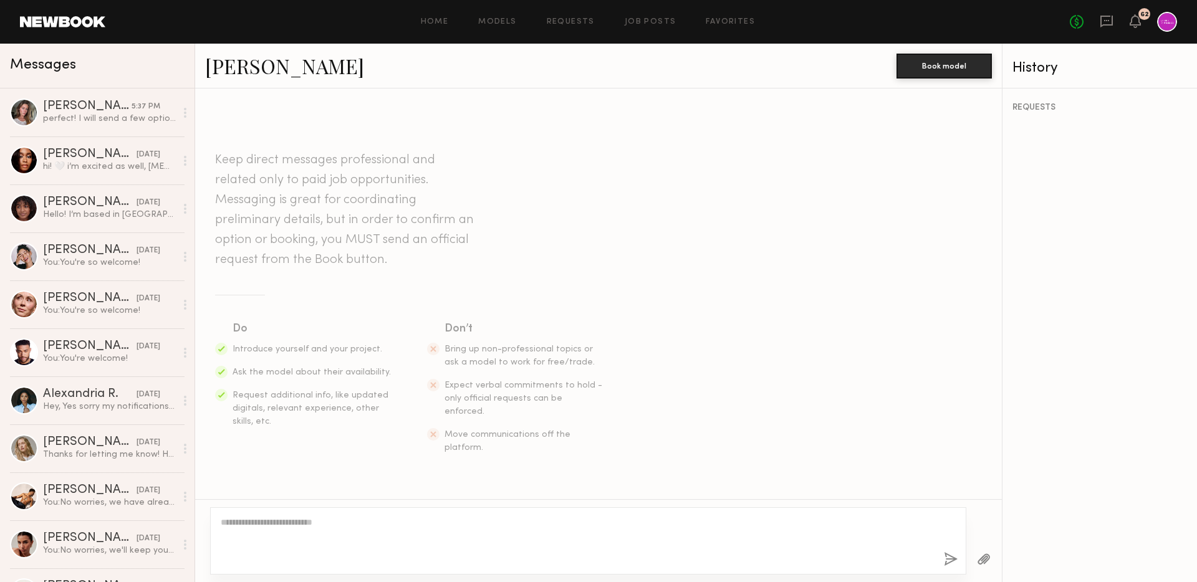
scroll to position [191, 0]
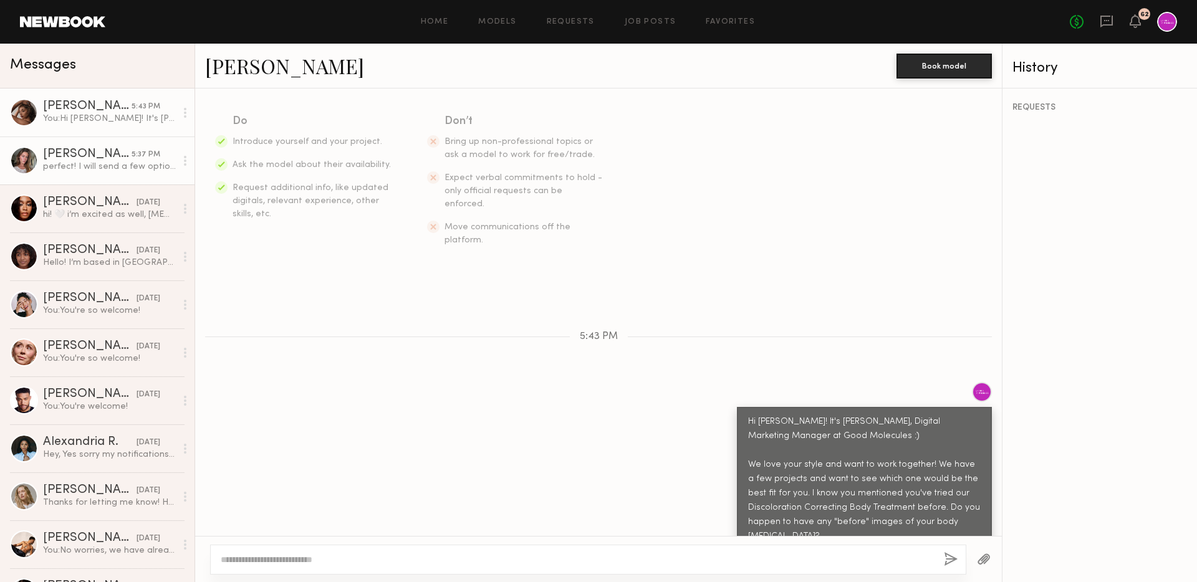
click at [125, 164] on div "perfect! I will send a few options shortly" at bounding box center [109, 167] width 133 height 12
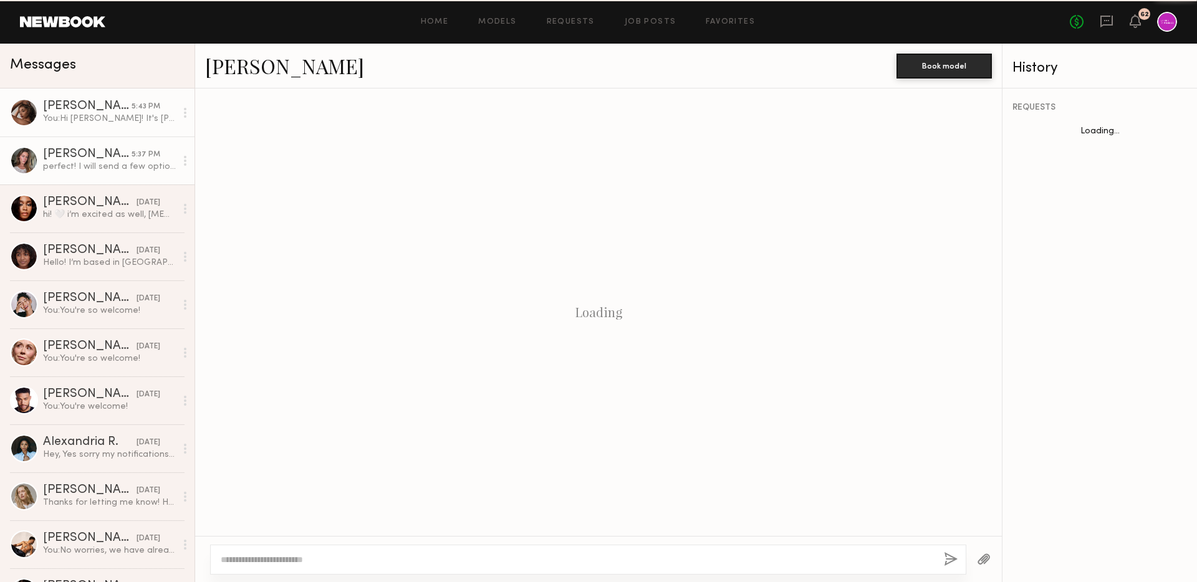
scroll to position [892, 0]
click at [97, 127] on link "[PERSON_NAME] 5:43 PM You: Hi [PERSON_NAME]! It's [PERSON_NAME], Digital Market…" at bounding box center [97, 113] width 195 height 48
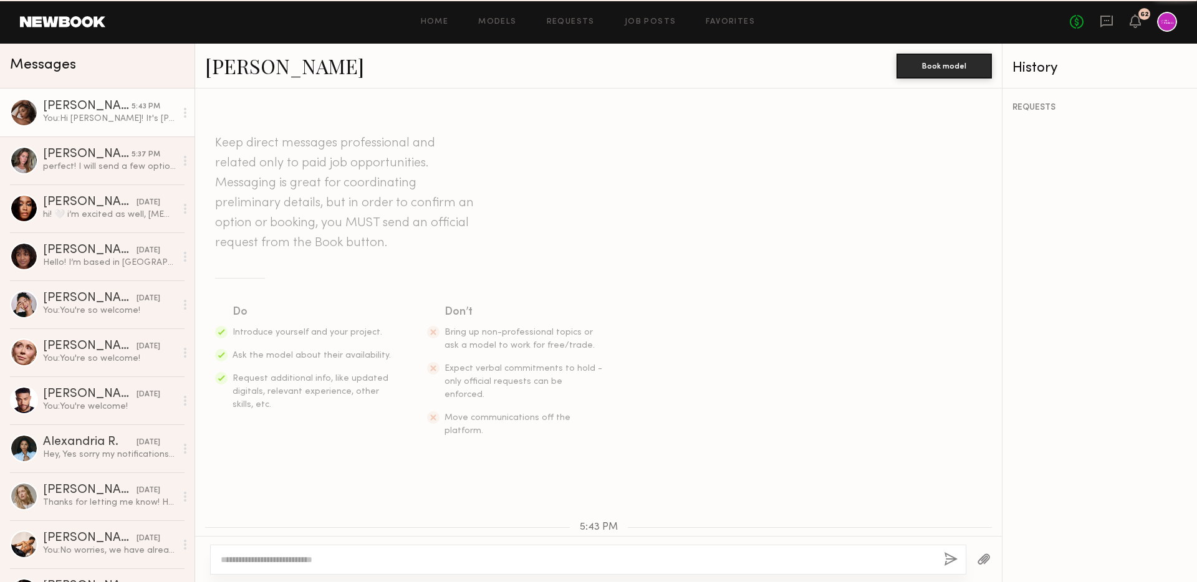
scroll to position [191, 0]
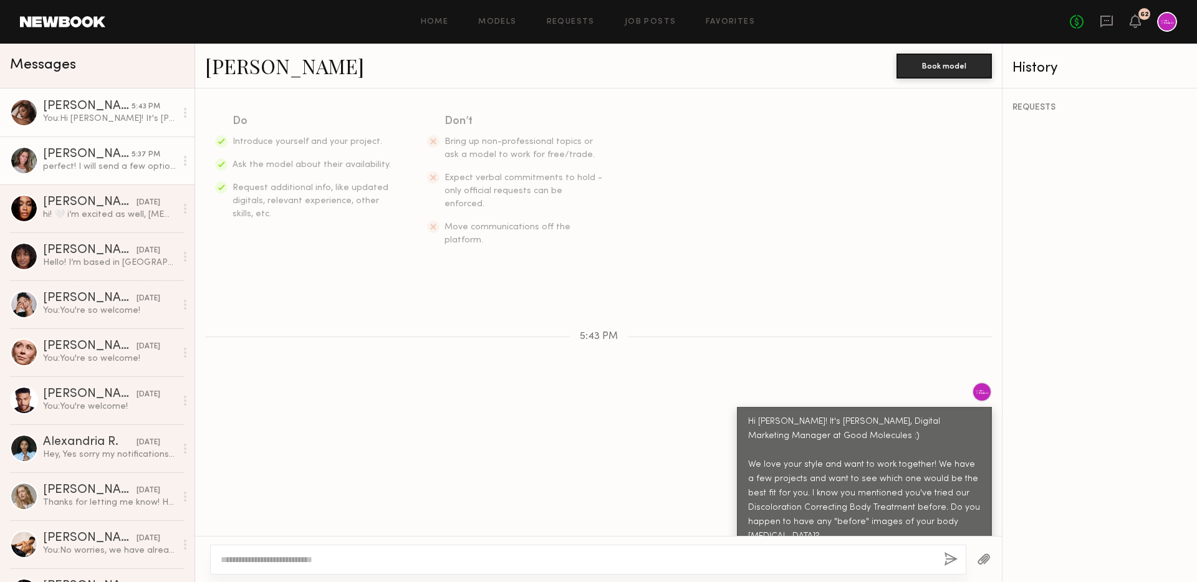
click at [128, 163] on div "perfect! I will send a few options shortly" at bounding box center [109, 167] width 133 height 12
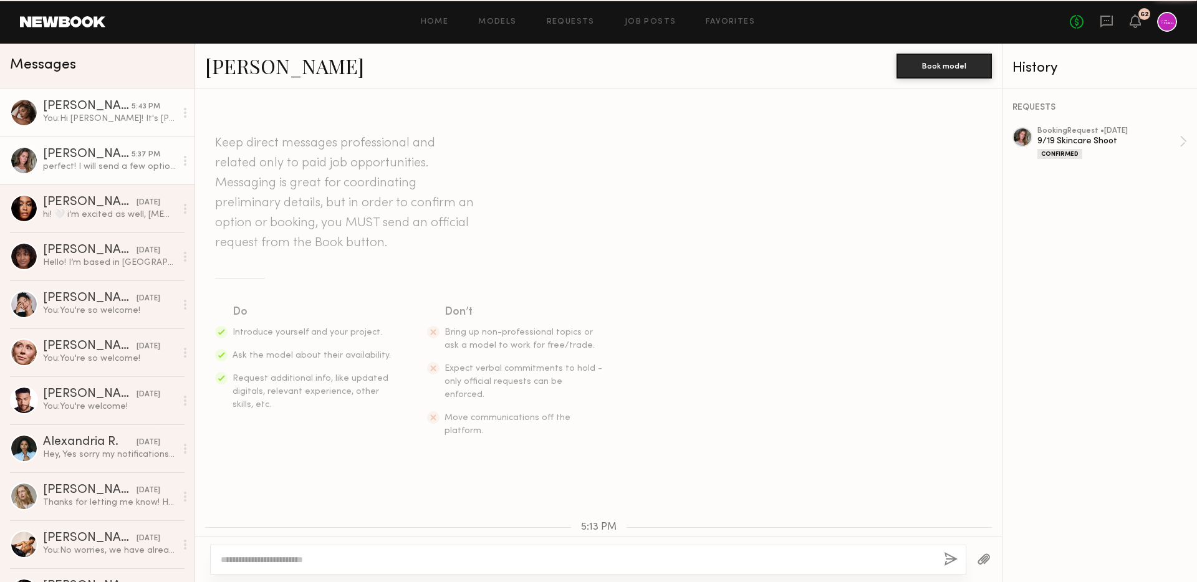
scroll to position [892, 0]
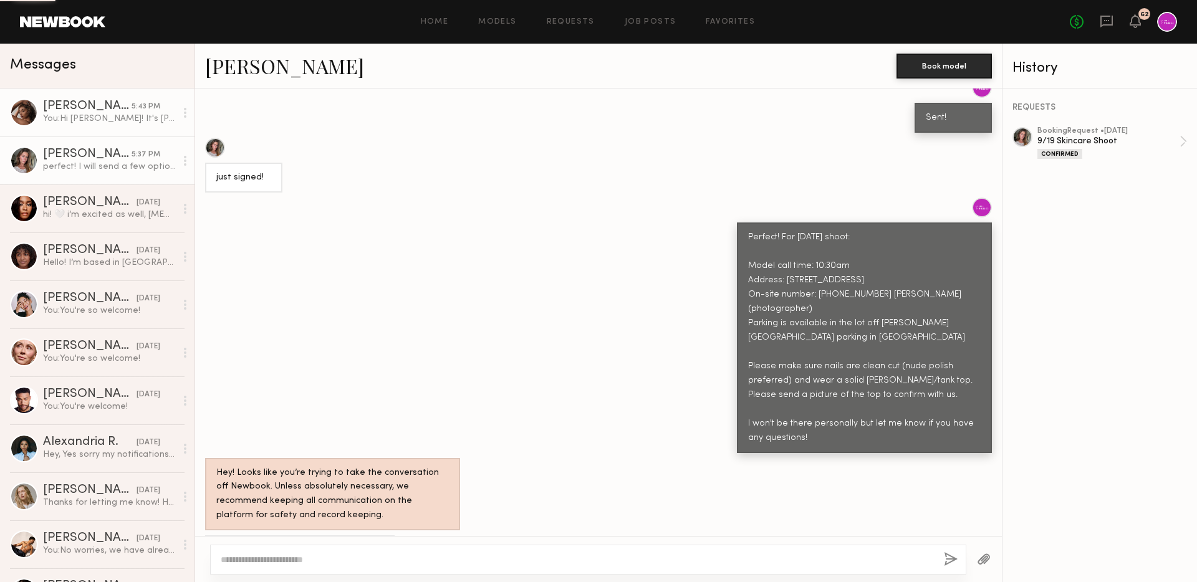
click at [100, 109] on div "[PERSON_NAME]" at bounding box center [87, 106] width 89 height 12
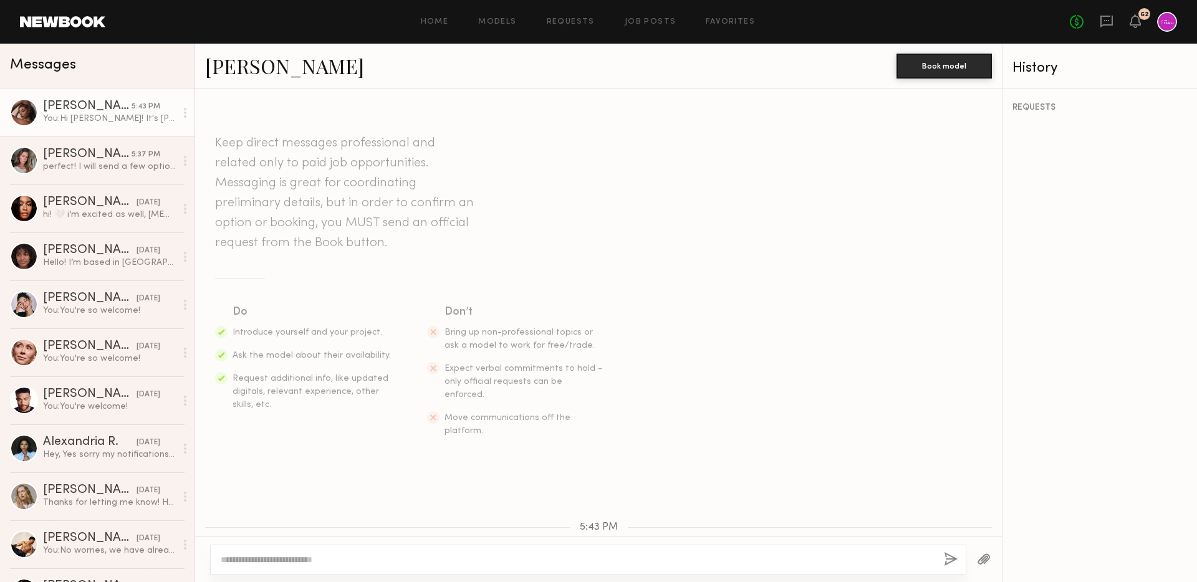
scroll to position [191, 0]
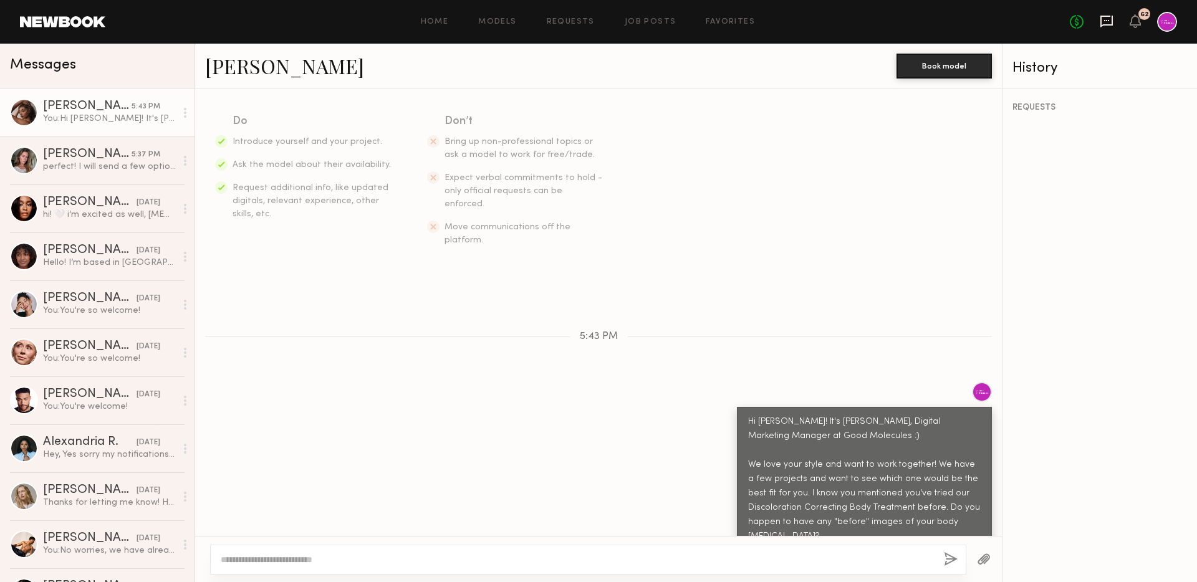
click at [1103, 21] on icon at bounding box center [1107, 21] width 14 height 14
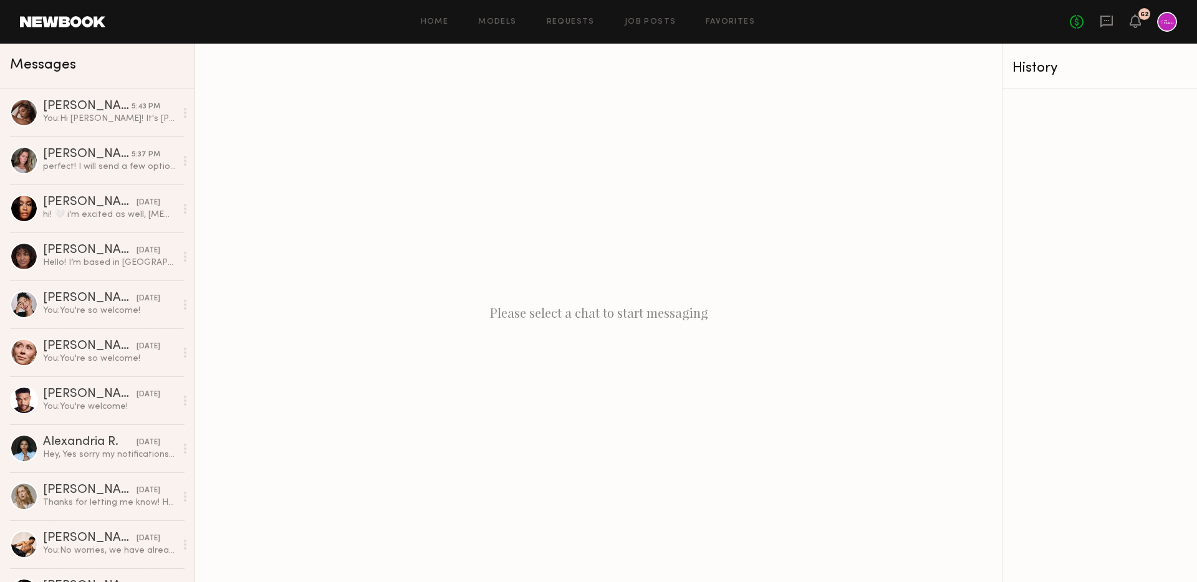
click at [639, 16] on div "Home Models Requests Job Posts Favorites Sign Out No fees up to $5,000 62" at bounding box center [641, 22] width 1072 height 20
click at [643, 19] on link "Job Posts" at bounding box center [651, 22] width 52 height 8
